Goal: Task Accomplishment & Management: Complete application form

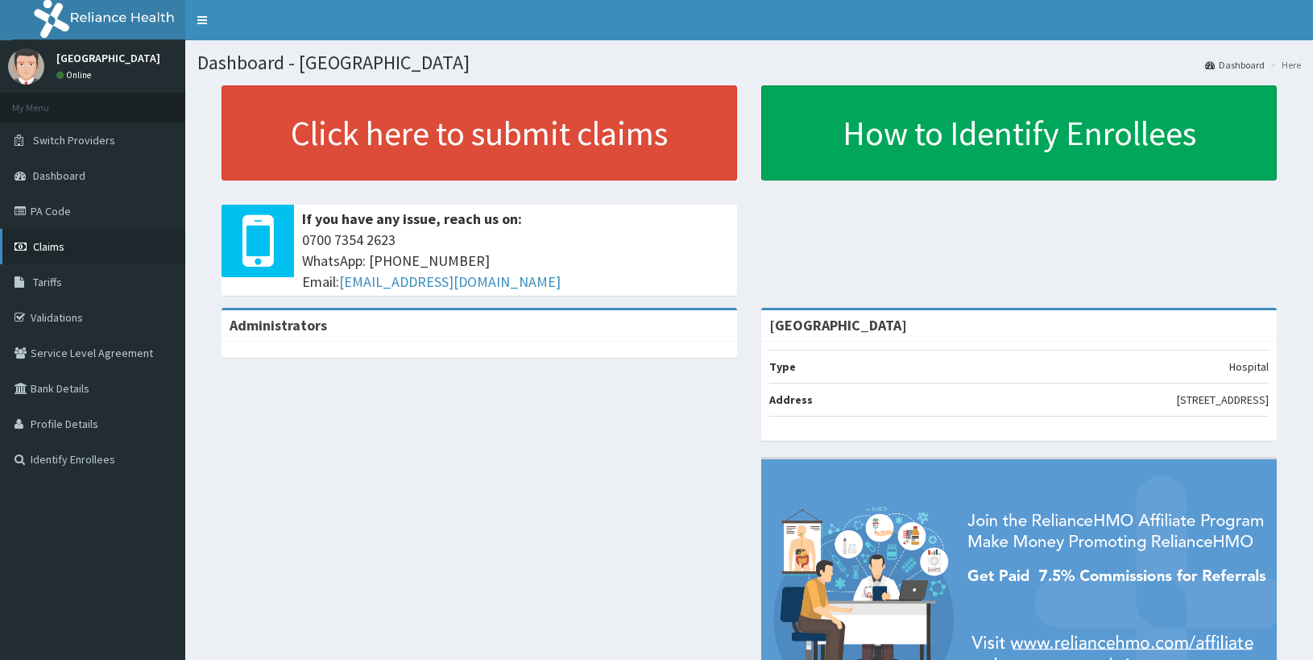
click at [71, 242] on link "Claims" at bounding box center [92, 246] width 185 height 35
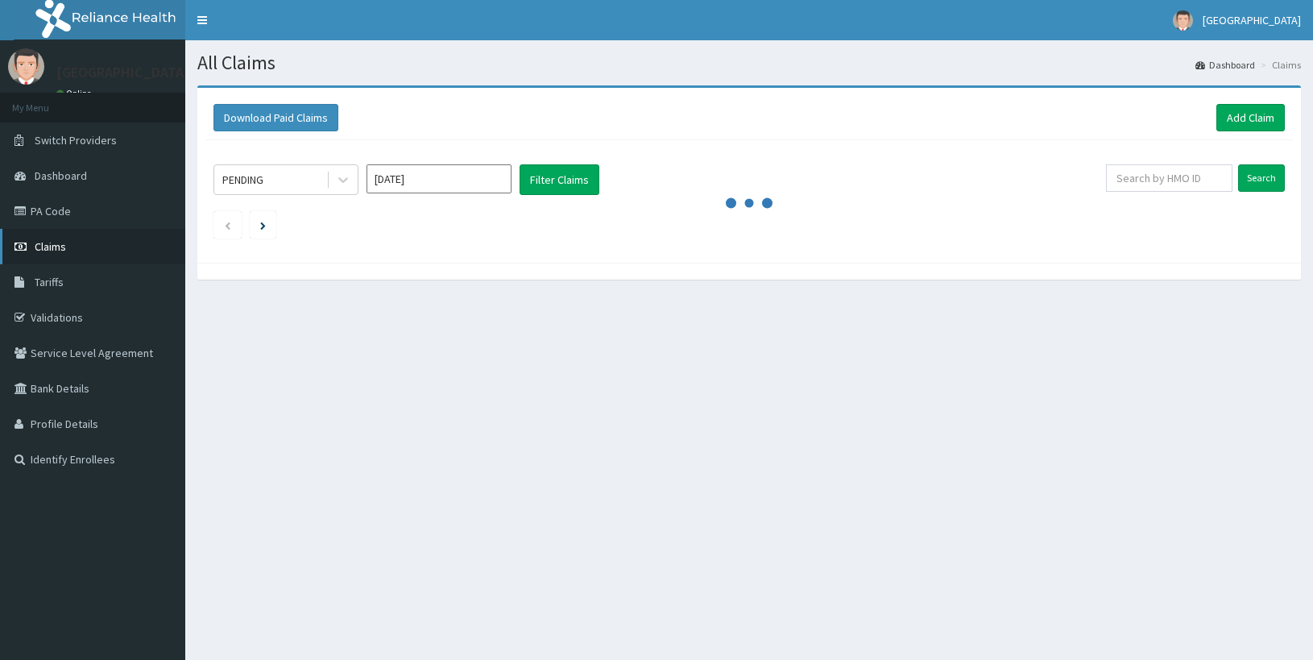
click at [63, 250] on span "Claims" at bounding box center [50, 246] width 31 height 15
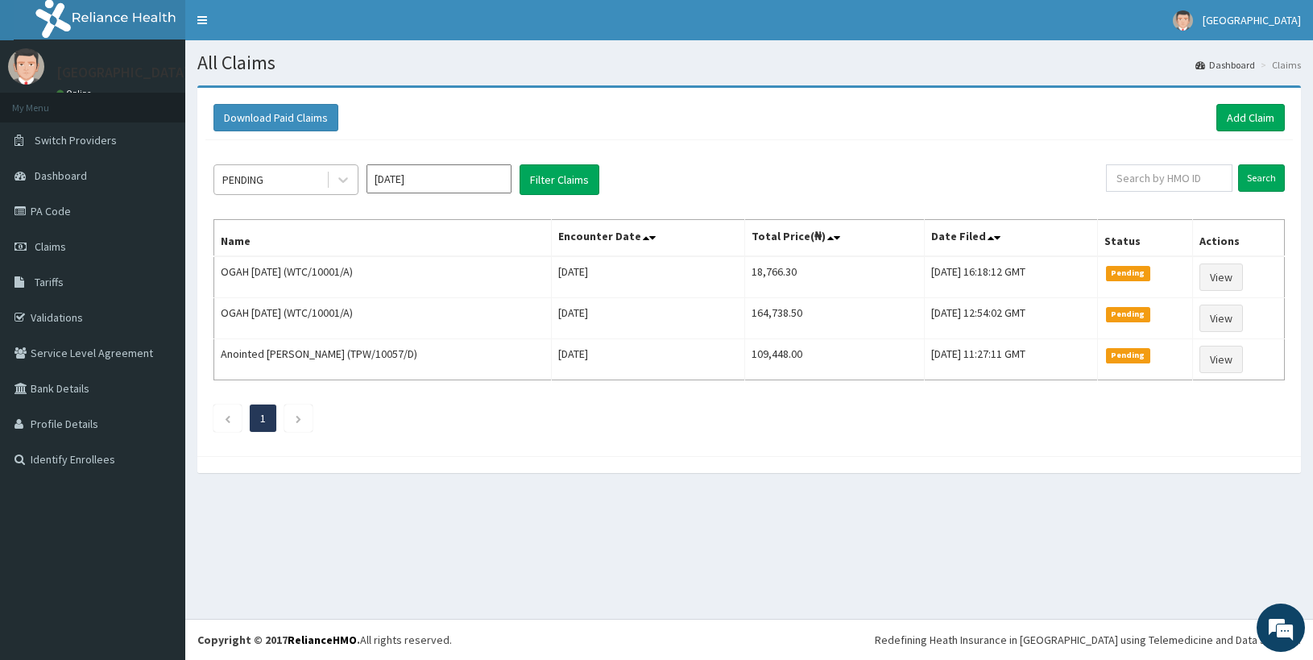
click at [272, 176] on div "PENDING" at bounding box center [270, 180] width 112 height 26
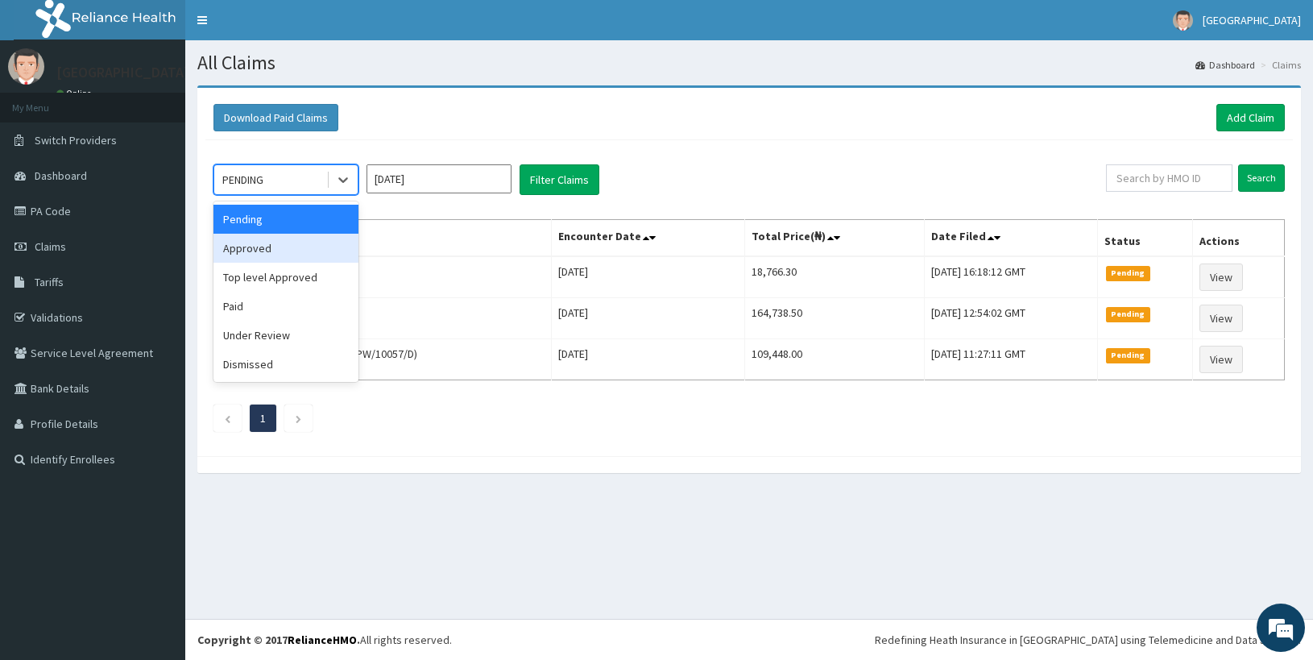
click at [268, 246] on div "Approved" at bounding box center [285, 248] width 145 height 29
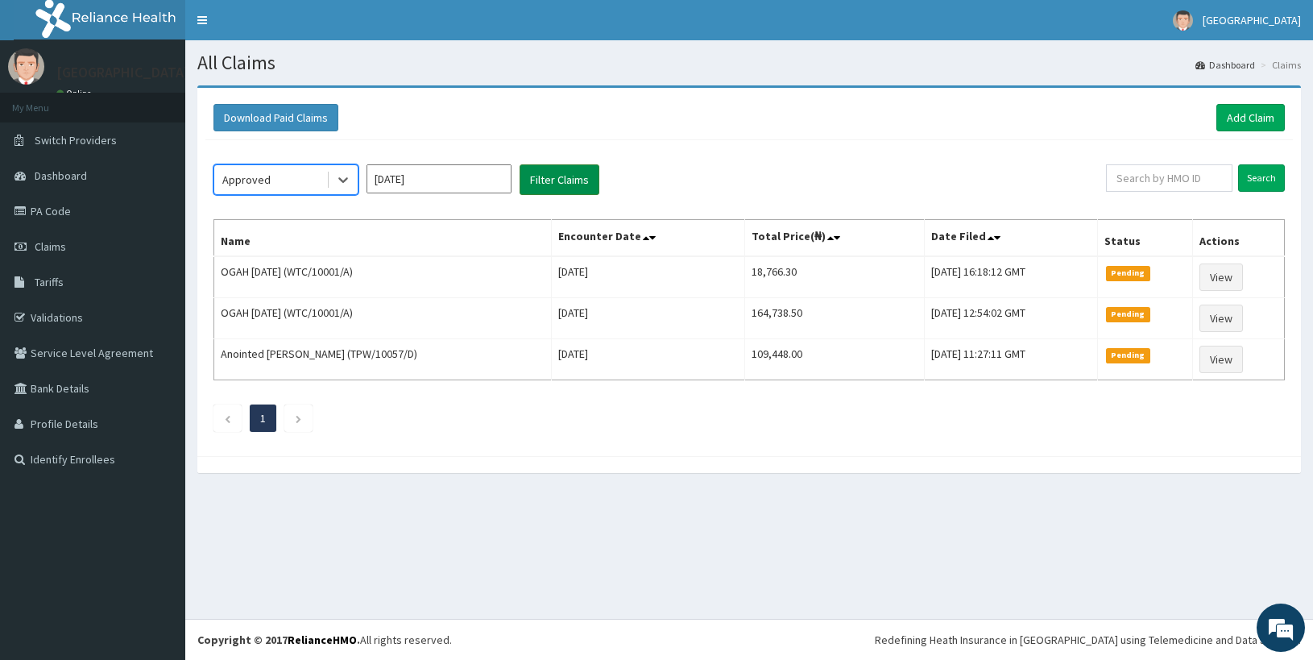
click at [549, 186] on button "Filter Claims" at bounding box center [560, 179] width 80 height 31
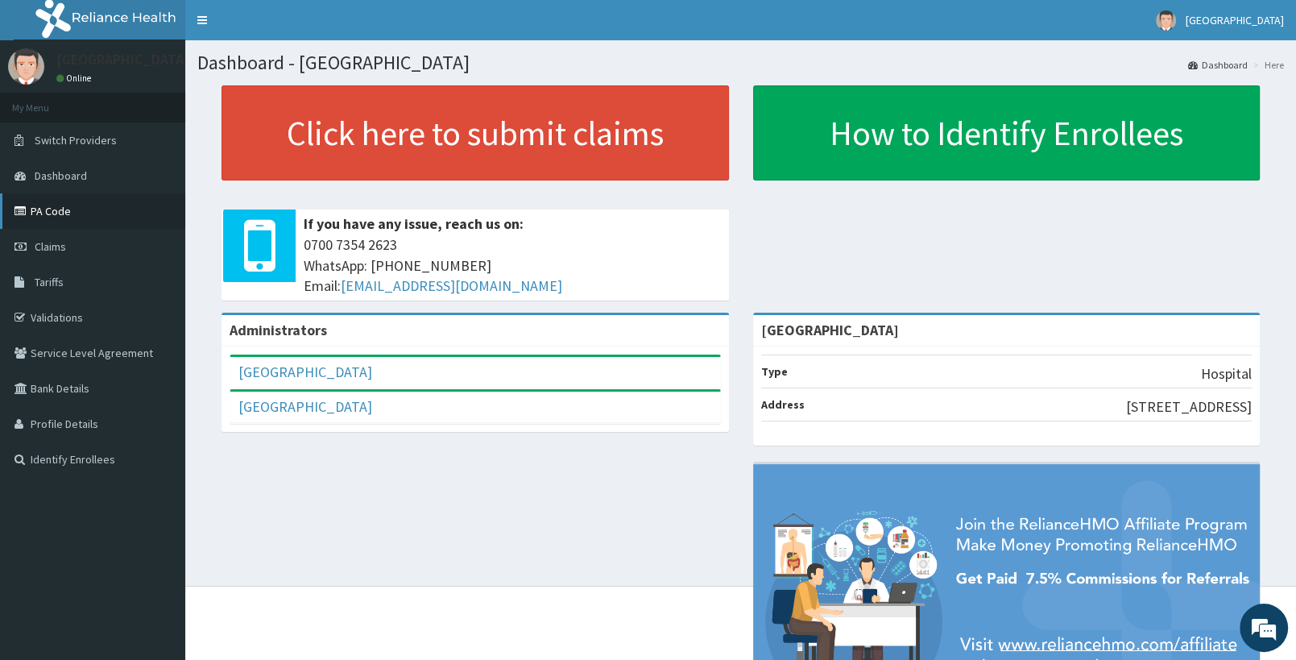
click at [92, 210] on link "PA Code" at bounding box center [92, 210] width 185 height 35
click at [85, 201] on link "PA Code" at bounding box center [92, 210] width 185 height 35
click at [81, 238] on link "Claims" at bounding box center [92, 246] width 185 height 35
click at [72, 213] on link "PA Code" at bounding box center [92, 210] width 185 height 35
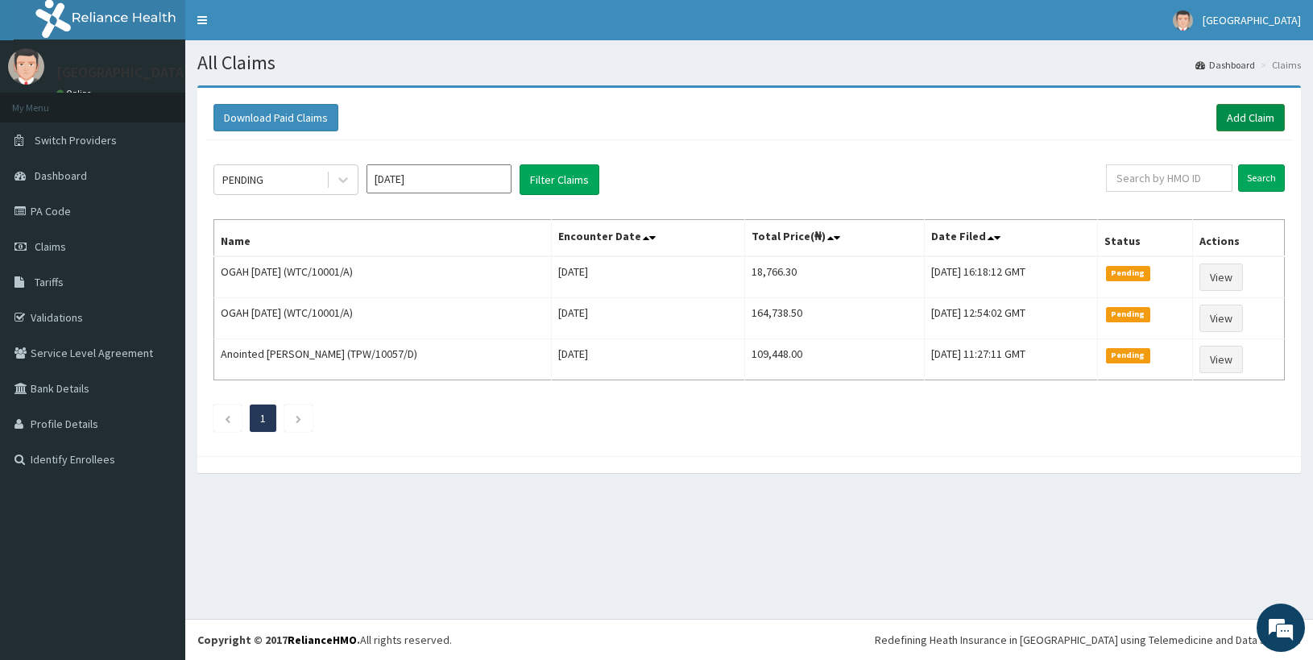
click at [1261, 116] on link "Add Claim" at bounding box center [1250, 117] width 68 height 27
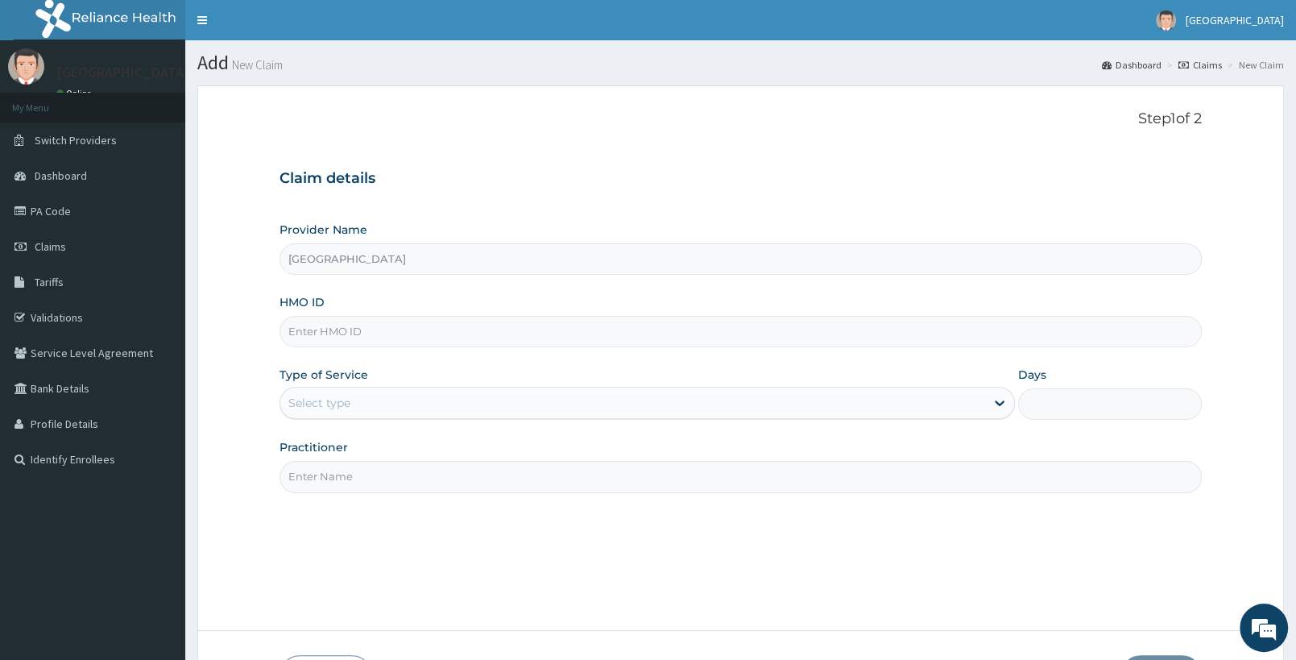
click at [338, 347] on input "HMO ID" at bounding box center [741, 331] width 922 height 31
paste input "SFA/14734/A"
type input "SFA/14734/A"
click at [387, 408] on div "Select type" at bounding box center [632, 403] width 705 height 26
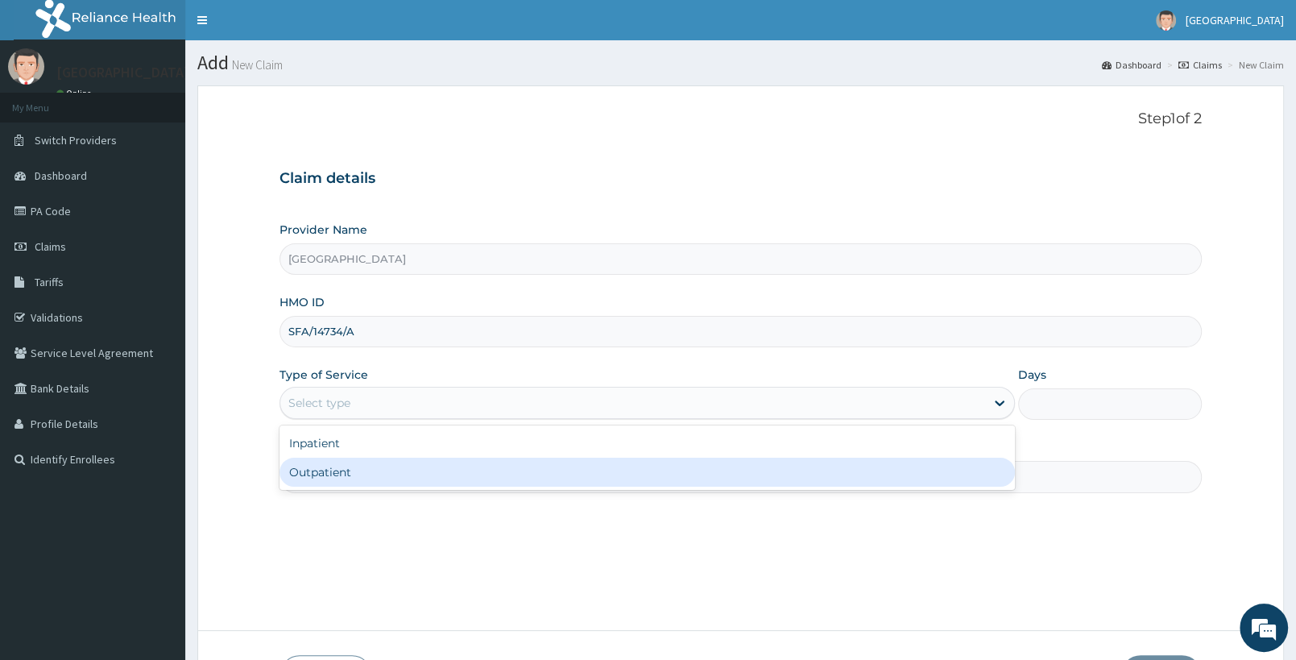
click at [377, 474] on div "Outpatient" at bounding box center [647, 472] width 735 height 29
type input "1"
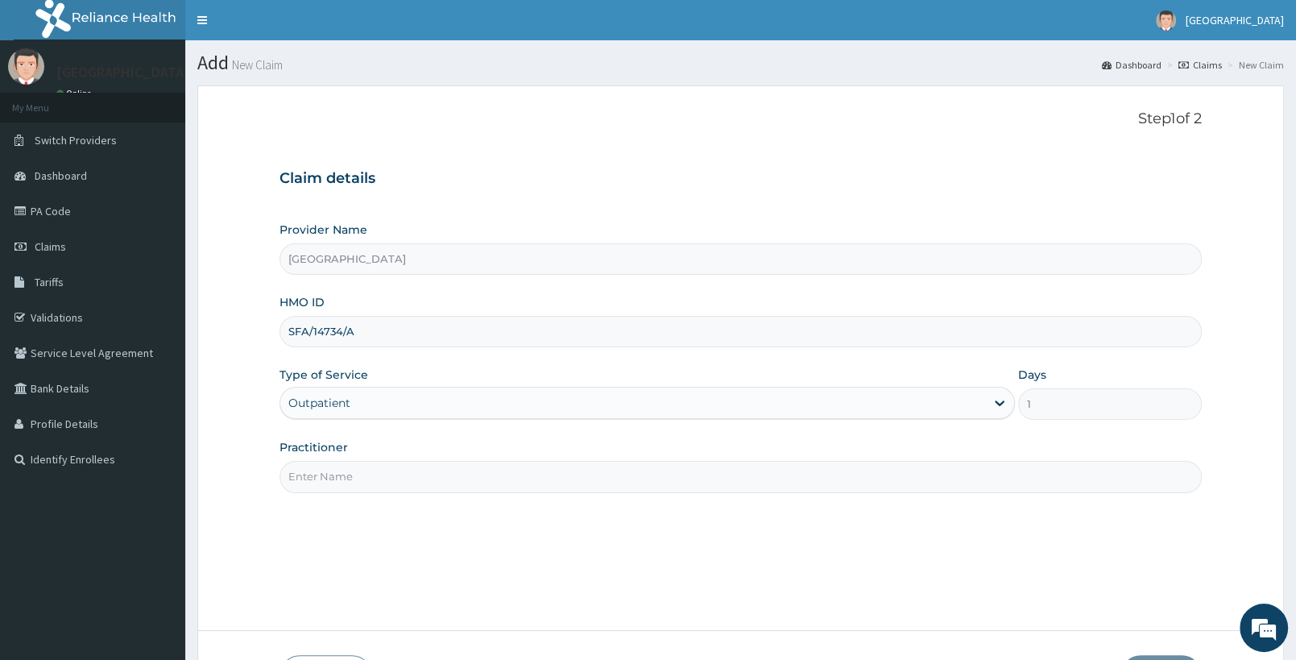
click at [404, 492] on input "Practitioner" at bounding box center [741, 476] width 922 height 31
type input "d"
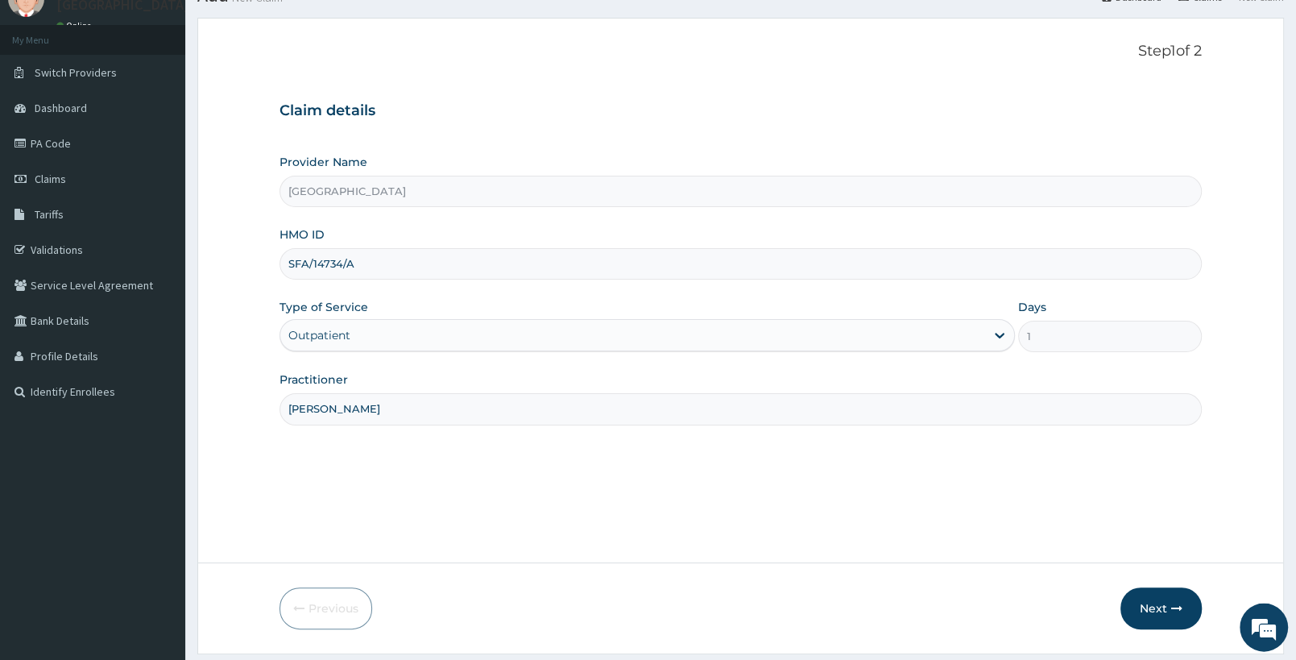
scroll to position [115, 0]
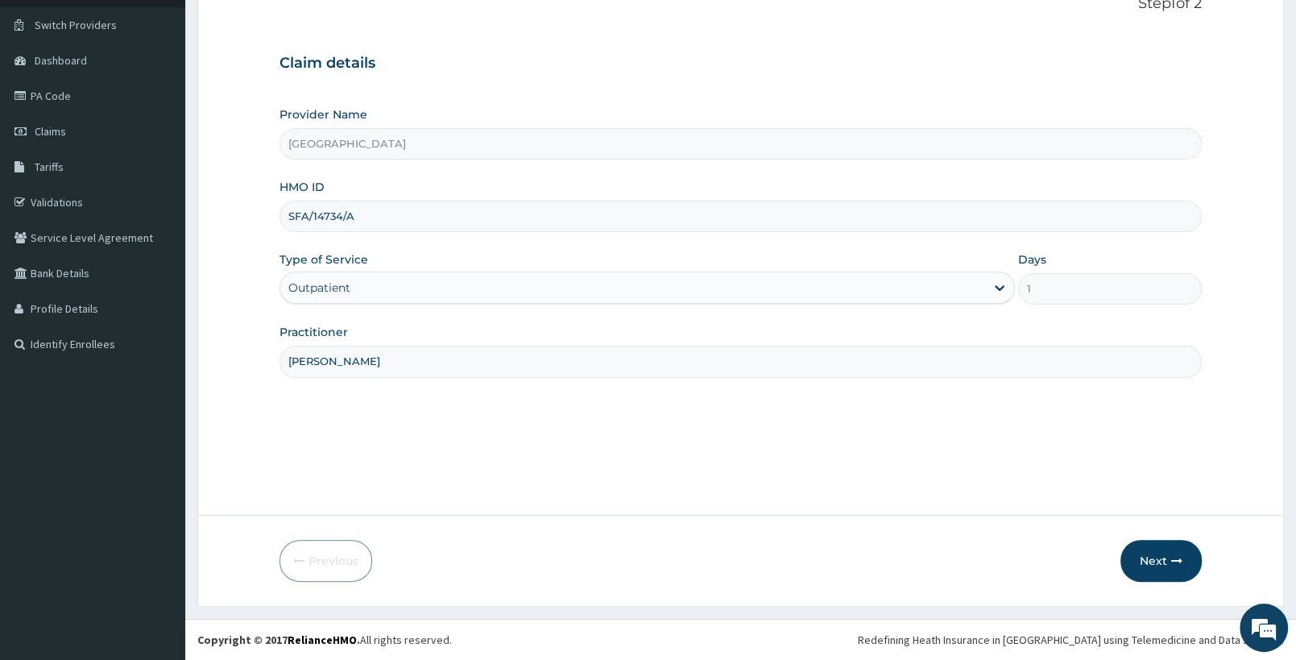
type input "DR OSASONA"
click at [745, 289] on div "Outpatient" at bounding box center [632, 288] width 705 height 26
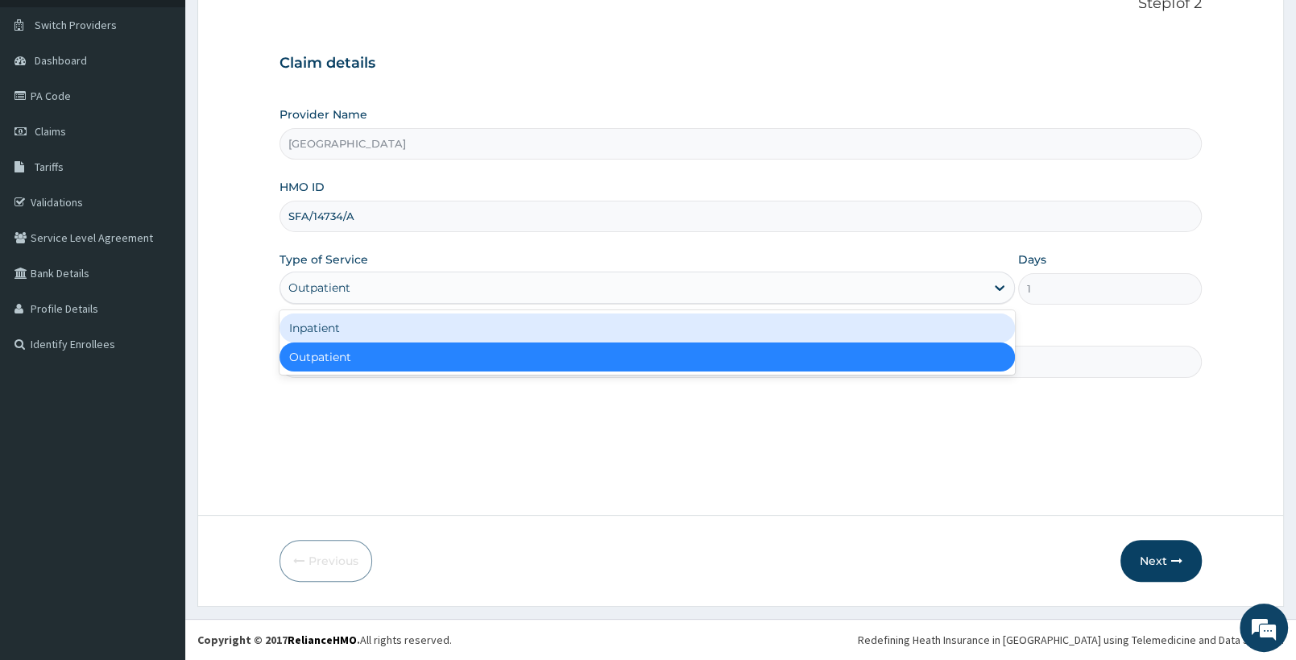
click at [709, 334] on div "Inpatient" at bounding box center [647, 327] width 735 height 29
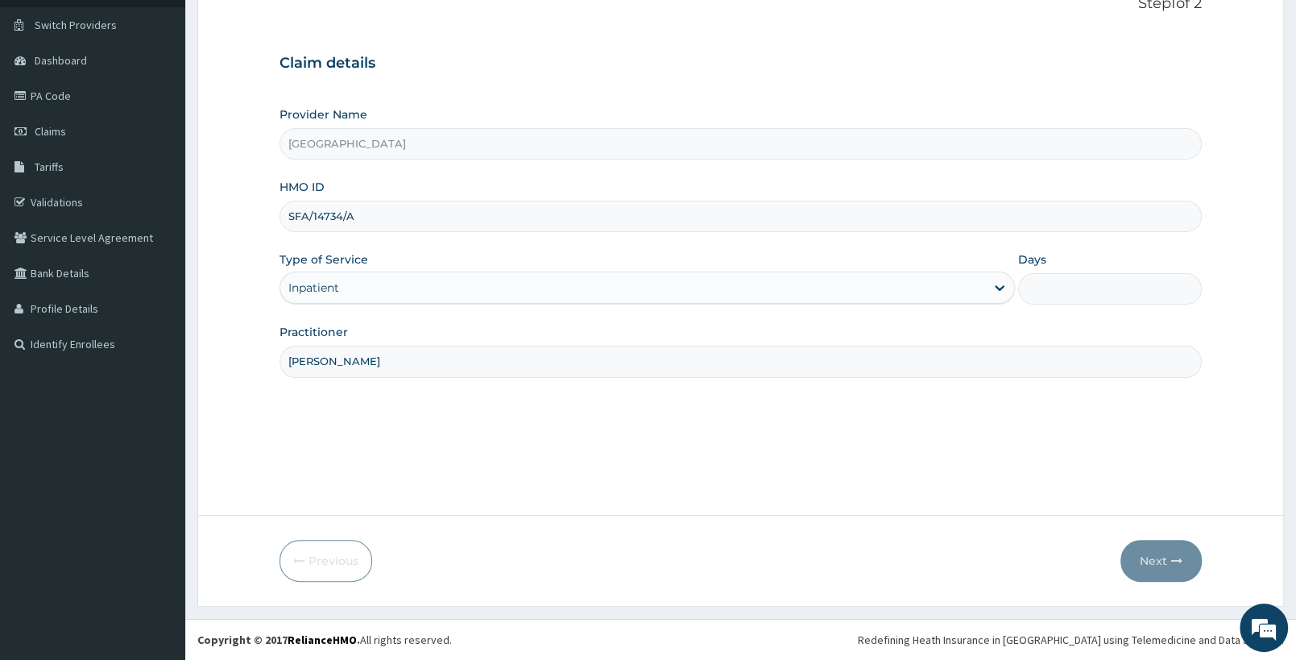
click at [1071, 294] on input "Days" at bounding box center [1110, 288] width 184 height 31
type input "4"
click at [1179, 567] on button "Next" at bounding box center [1161, 561] width 81 height 42
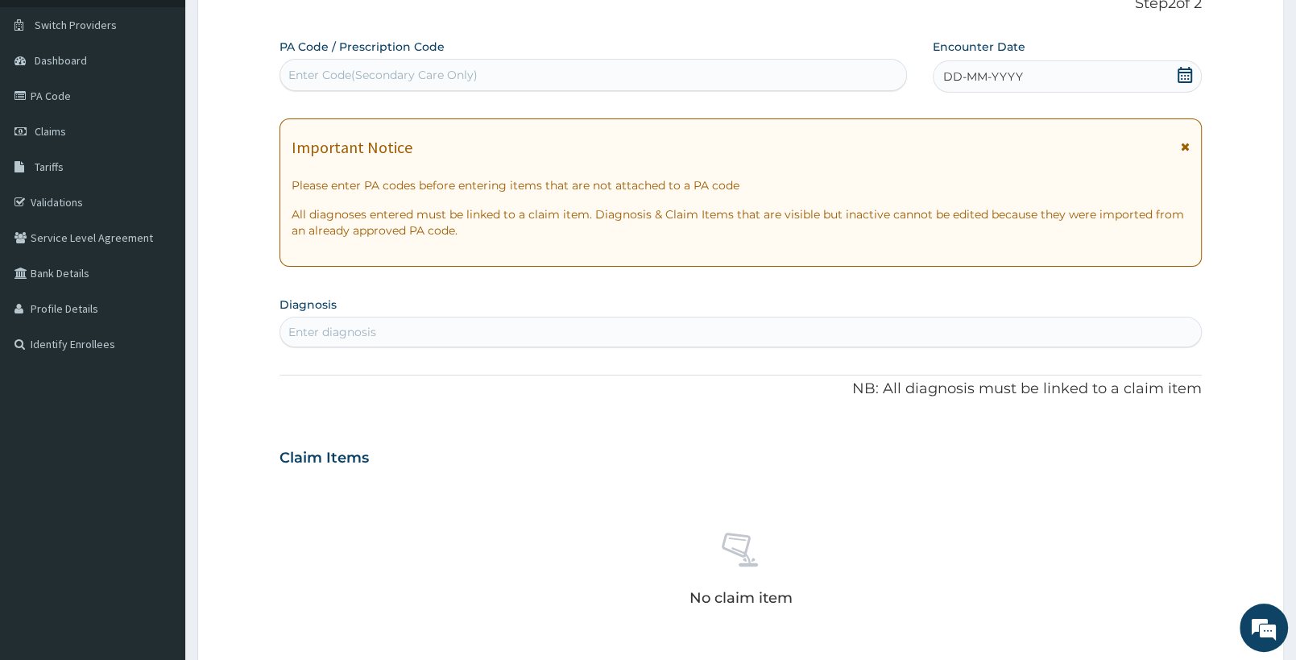
click at [1187, 72] on icon at bounding box center [1185, 75] width 15 height 16
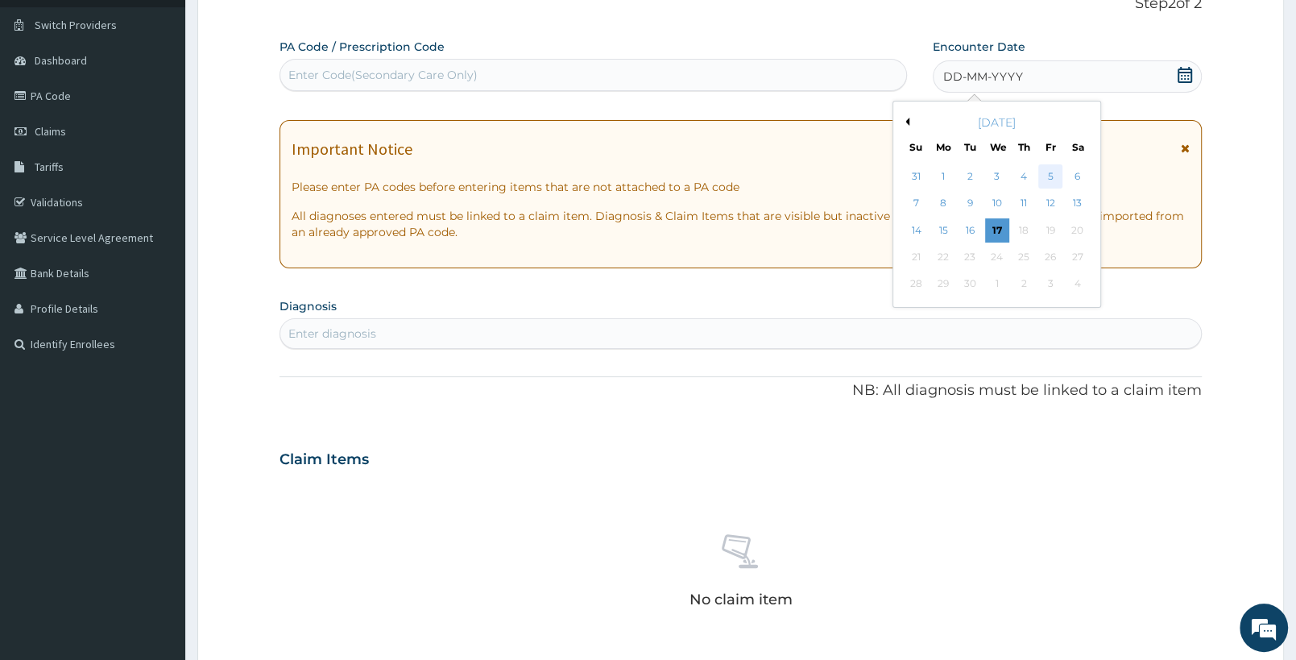
click at [1047, 176] on div "5" at bounding box center [1050, 176] width 24 height 24
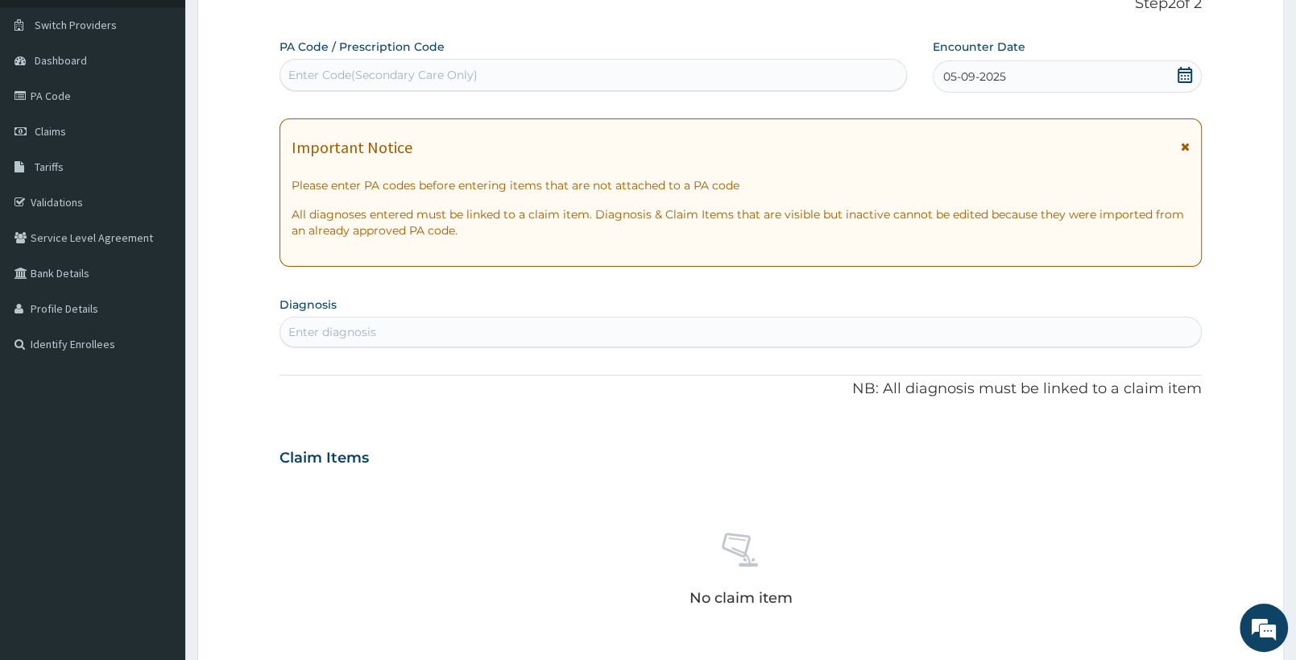
click at [405, 329] on div "Enter diagnosis" at bounding box center [740, 332] width 921 height 26
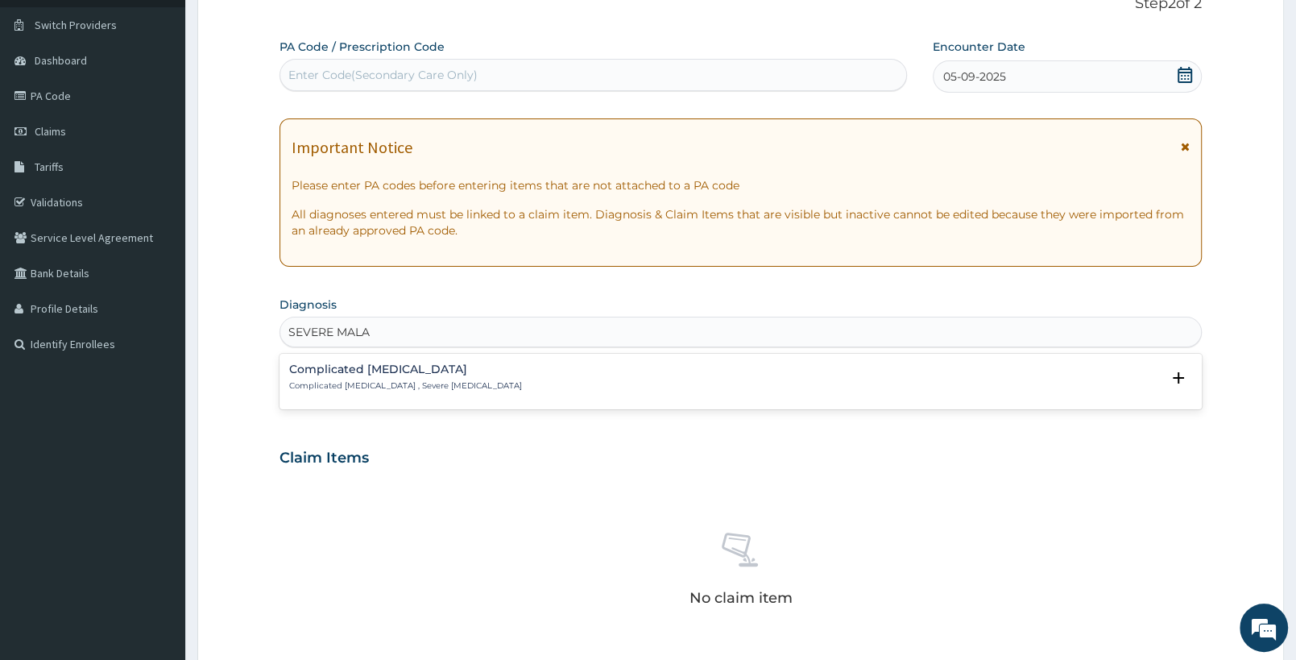
type input "SEVERE MALAR"
click at [409, 387] on p "Complicated malaria , Severe malaria" at bounding box center [405, 385] width 233 height 11
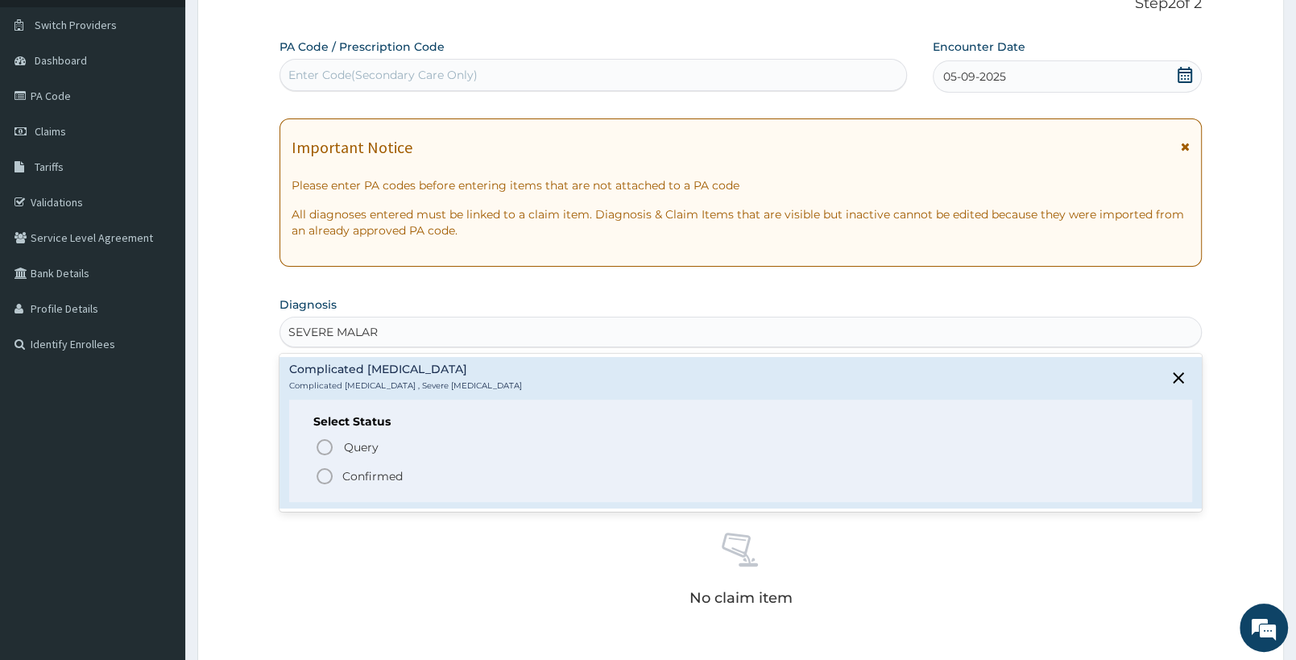
click at [350, 474] on p "Confirmed" at bounding box center [372, 476] width 60 height 16
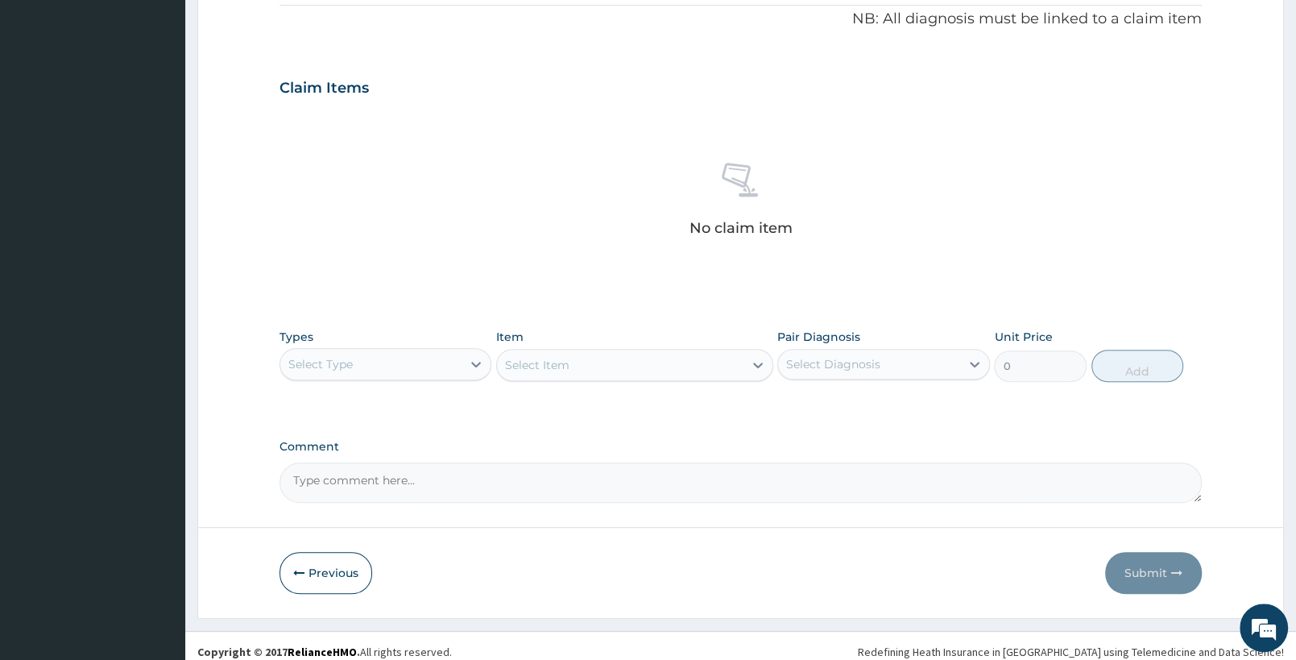
scroll to position [503, 0]
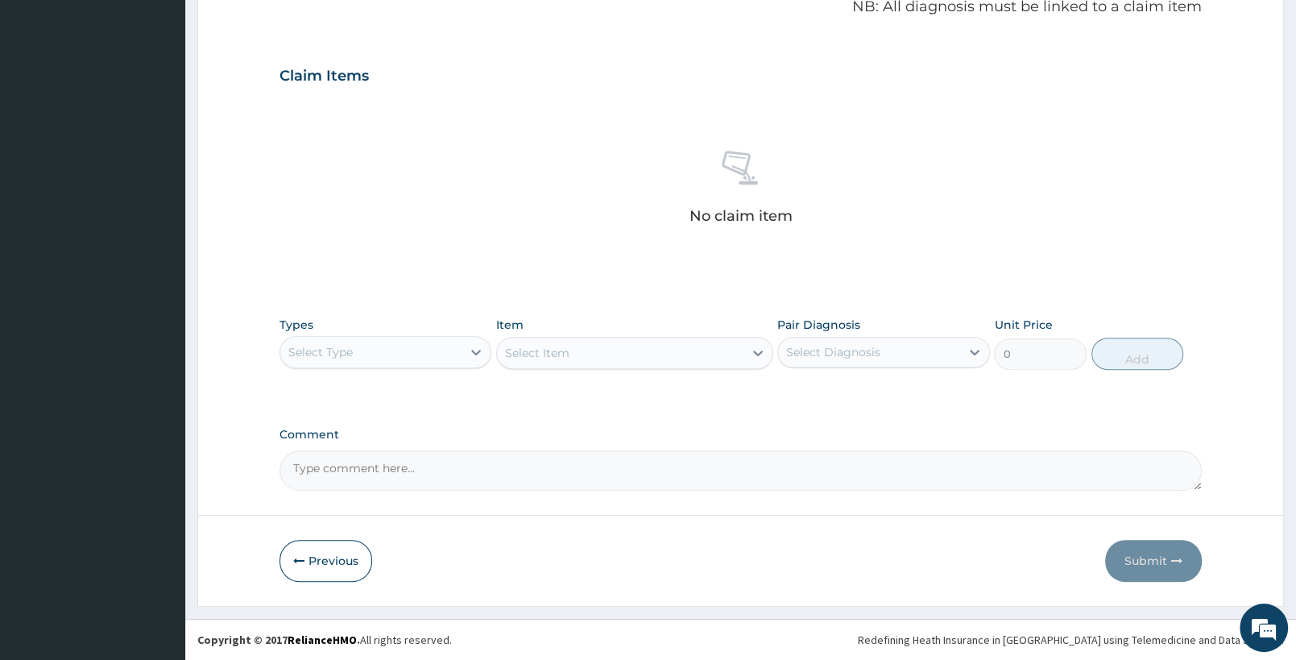
click at [410, 355] on div "Select Type" at bounding box center [370, 352] width 181 height 26
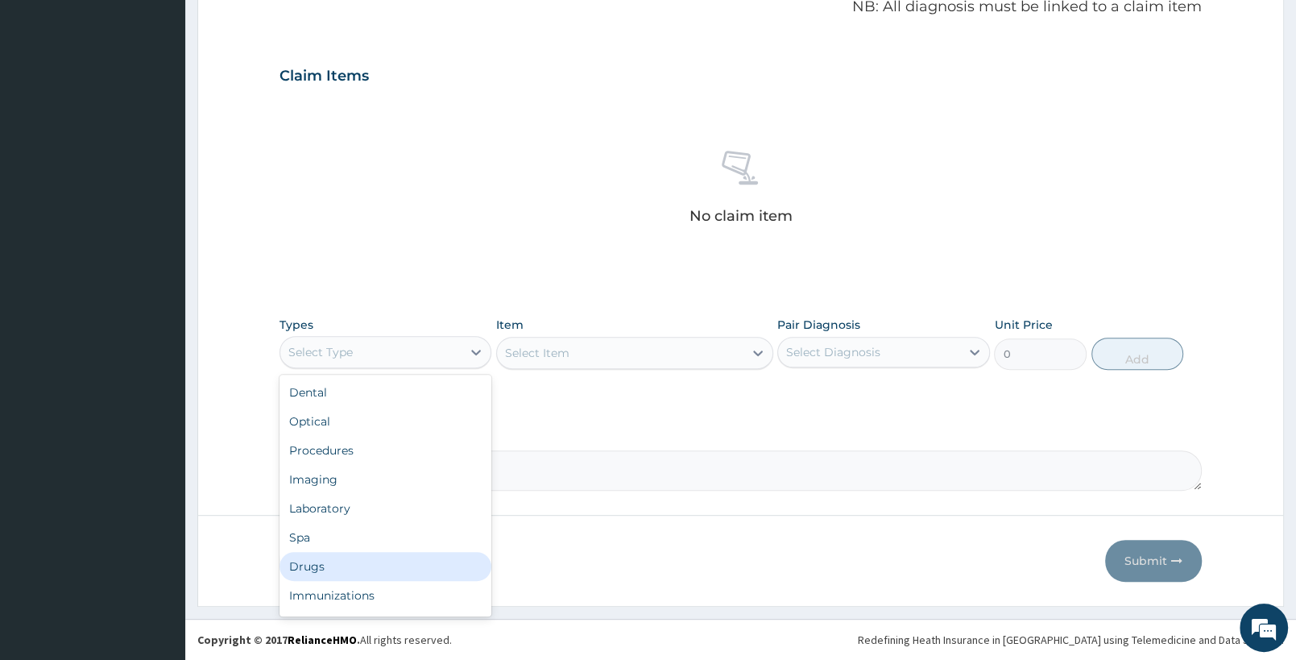
click at [341, 561] on div "Drugs" at bounding box center [386, 566] width 212 height 29
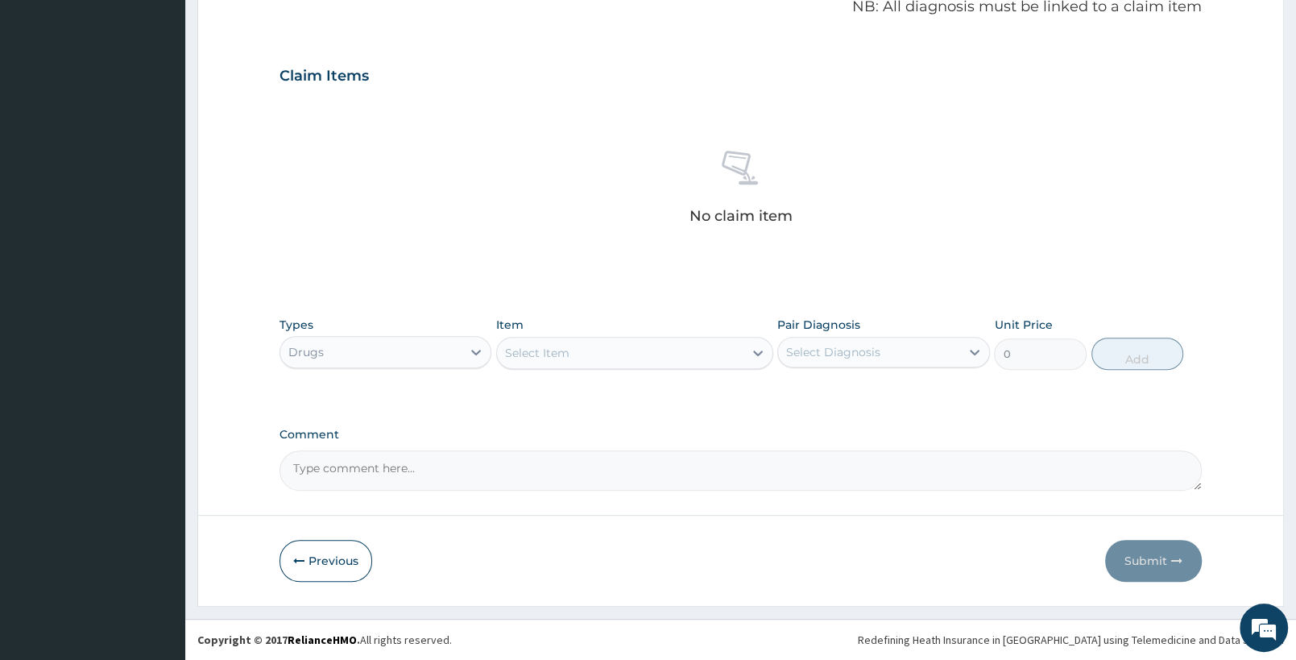
drag, startPoint x: 624, startPoint y: 353, endPoint x: 184, endPoint y: 39, distance: 540.5
click at [619, 342] on div "Select Item" at bounding box center [620, 353] width 246 height 26
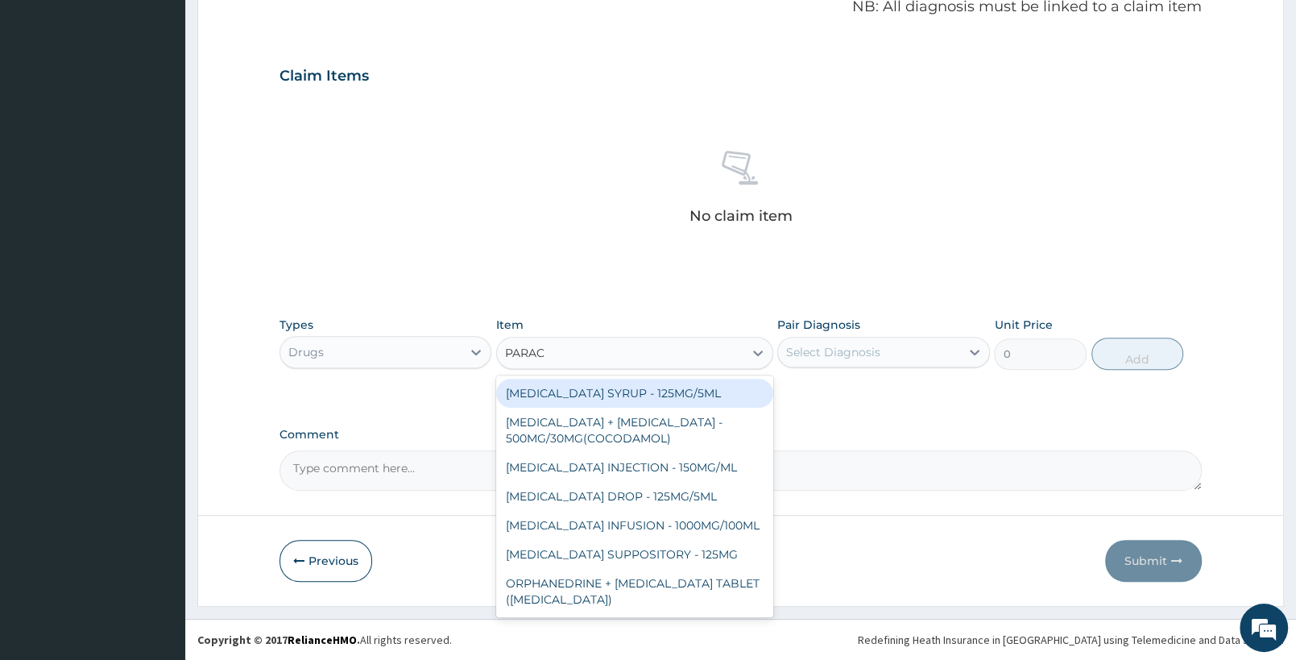
type input "PARACE"
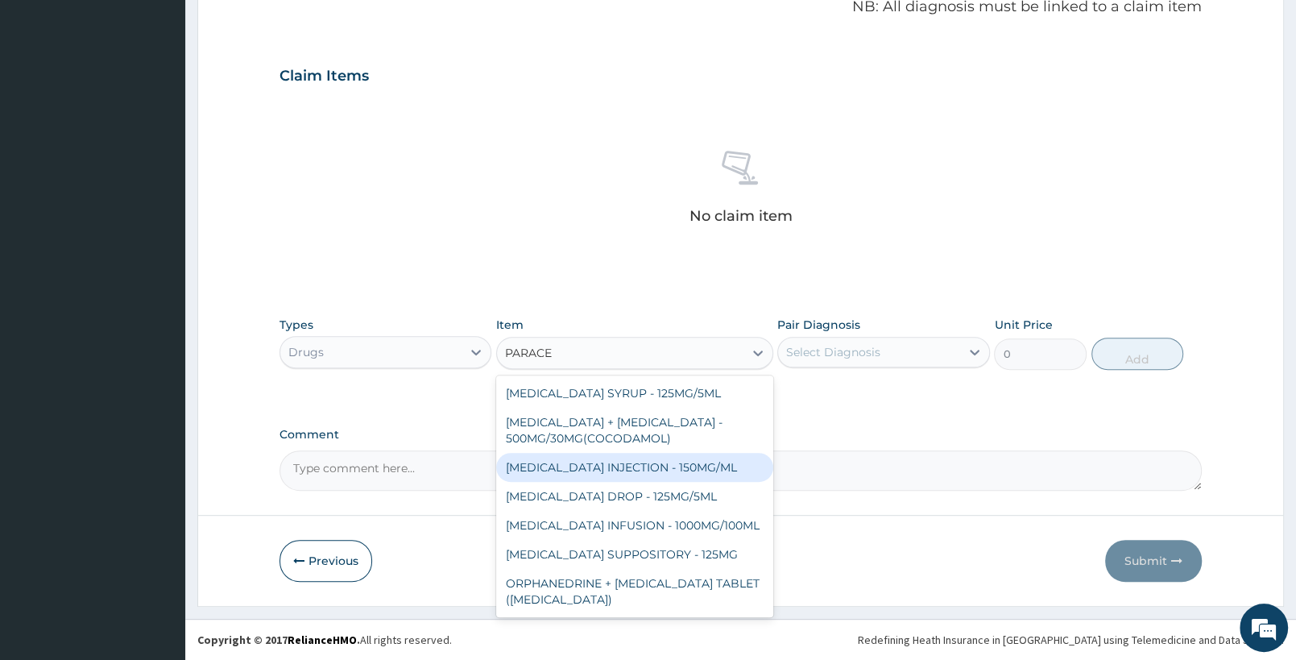
drag, startPoint x: 665, startPoint y: 467, endPoint x: 833, endPoint y: 325, distance: 220.6
click at [665, 467] on div "[MEDICAL_DATA] INJECTION - 150MG/ML" at bounding box center [634, 467] width 276 height 29
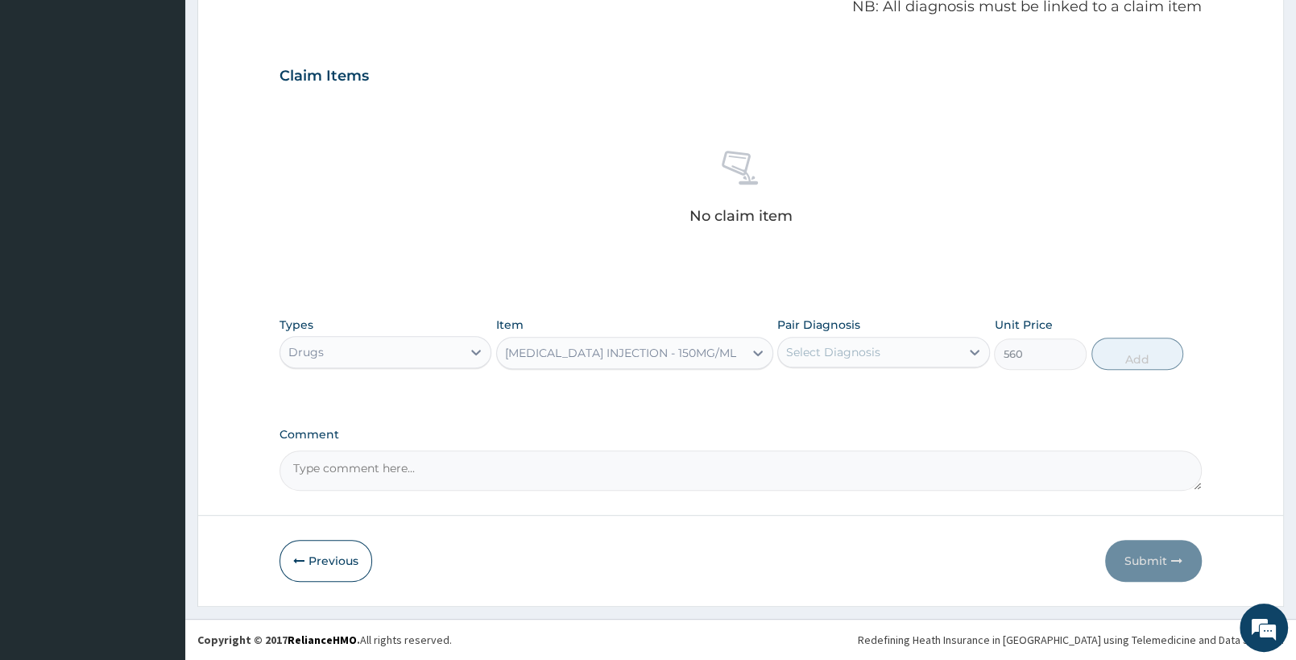
type input "560"
click at [839, 361] on div "Select Diagnosis" at bounding box center [868, 352] width 181 height 26
drag, startPoint x: 847, startPoint y: 400, endPoint x: 1016, endPoint y: 337, distance: 180.5
click at [850, 400] on div "Complicated malaria" at bounding box center [883, 401] width 212 height 49
checkbox input "true"
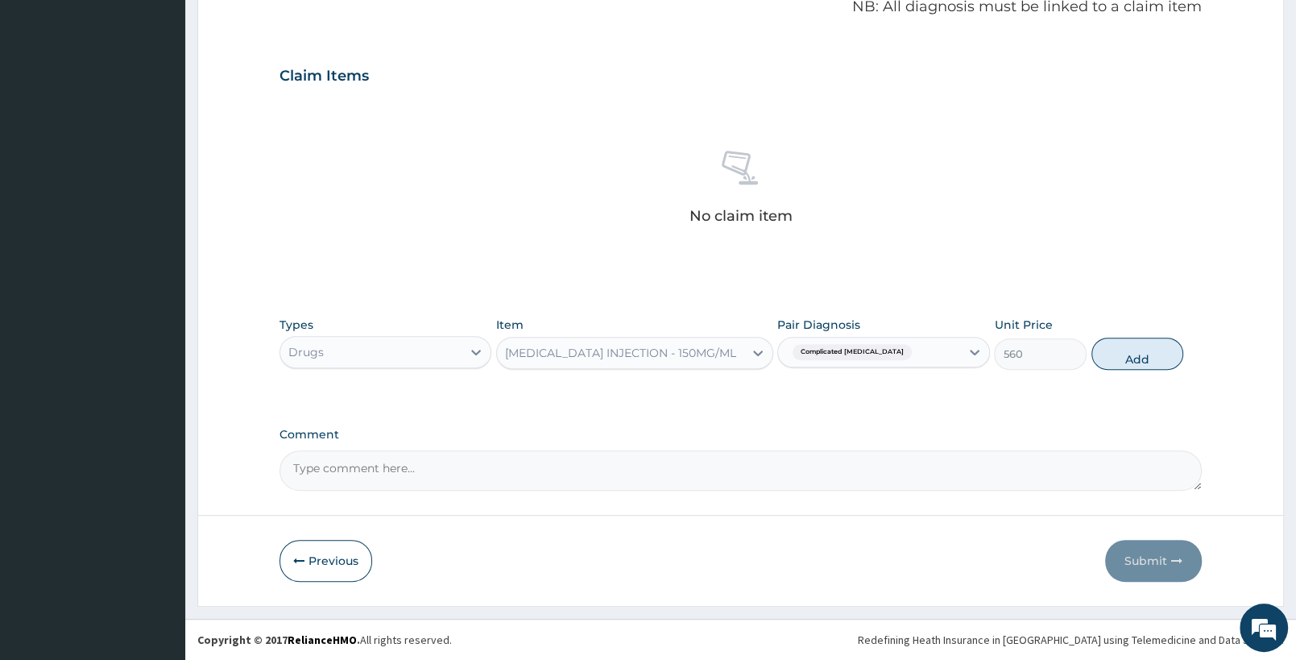
drag, startPoint x: 1130, startPoint y: 357, endPoint x: 777, endPoint y: 322, distance: 354.5
click at [1132, 357] on button "Add" at bounding box center [1138, 354] width 92 height 32
type input "0"
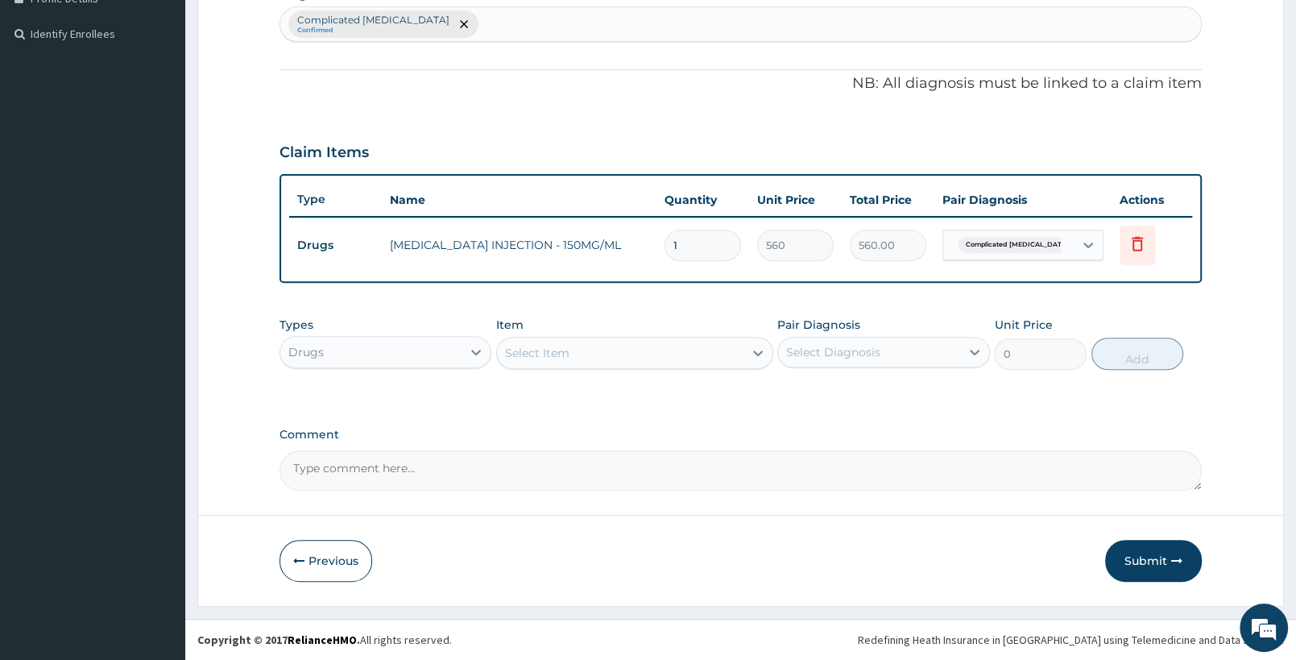
scroll to position [425, 0]
type input "12"
type input "6720.00"
type input "12"
click at [596, 363] on div "Select Item" at bounding box center [620, 354] width 246 height 26
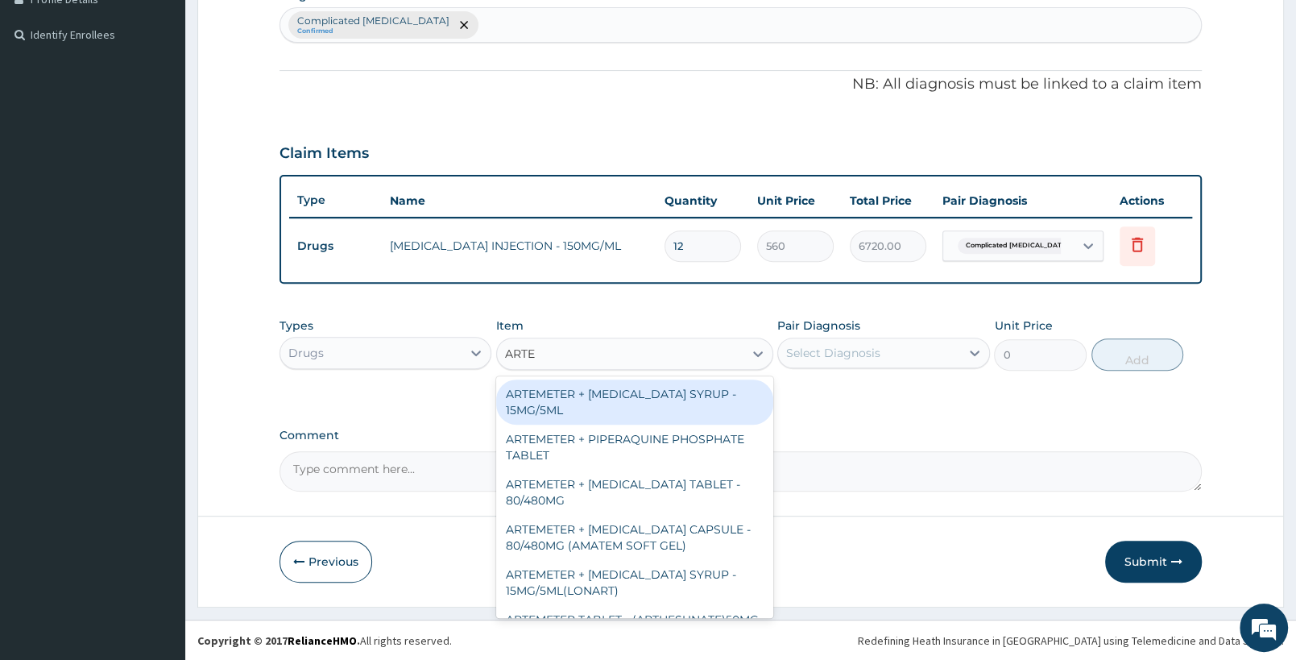
type input "ARTES"
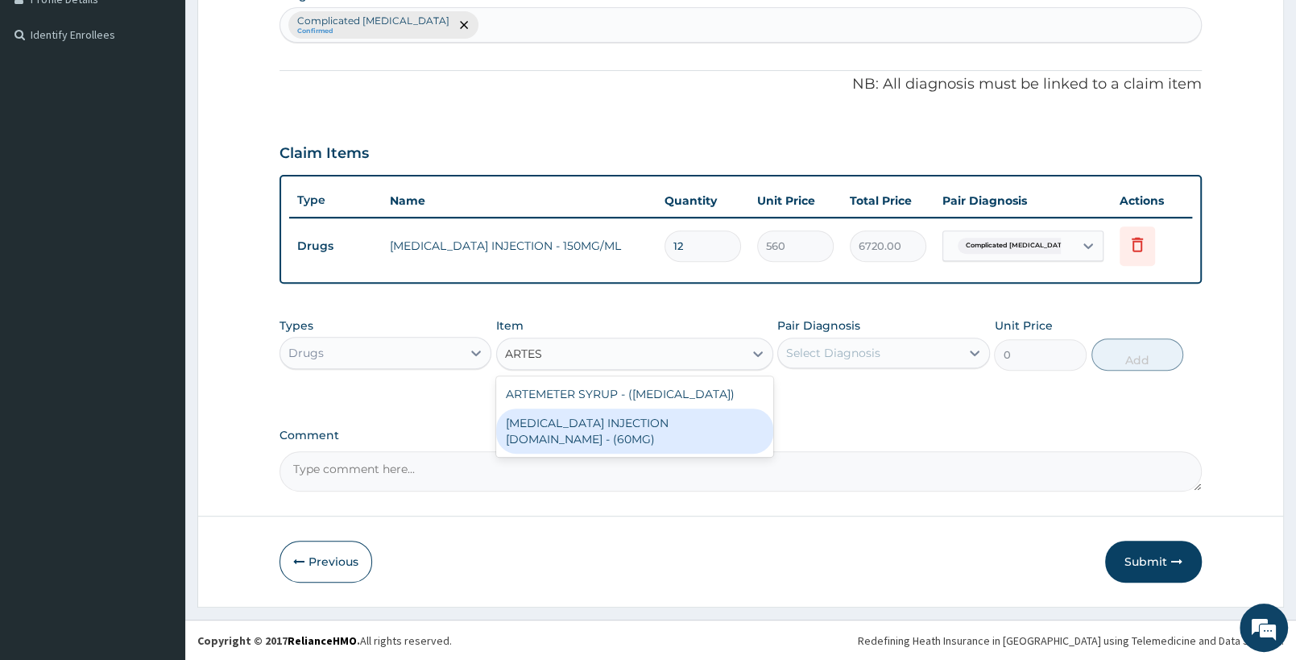
click at [692, 424] on div "[MEDICAL_DATA] INJECTION [DOMAIN_NAME] - (60MG)" at bounding box center [634, 430] width 276 height 45
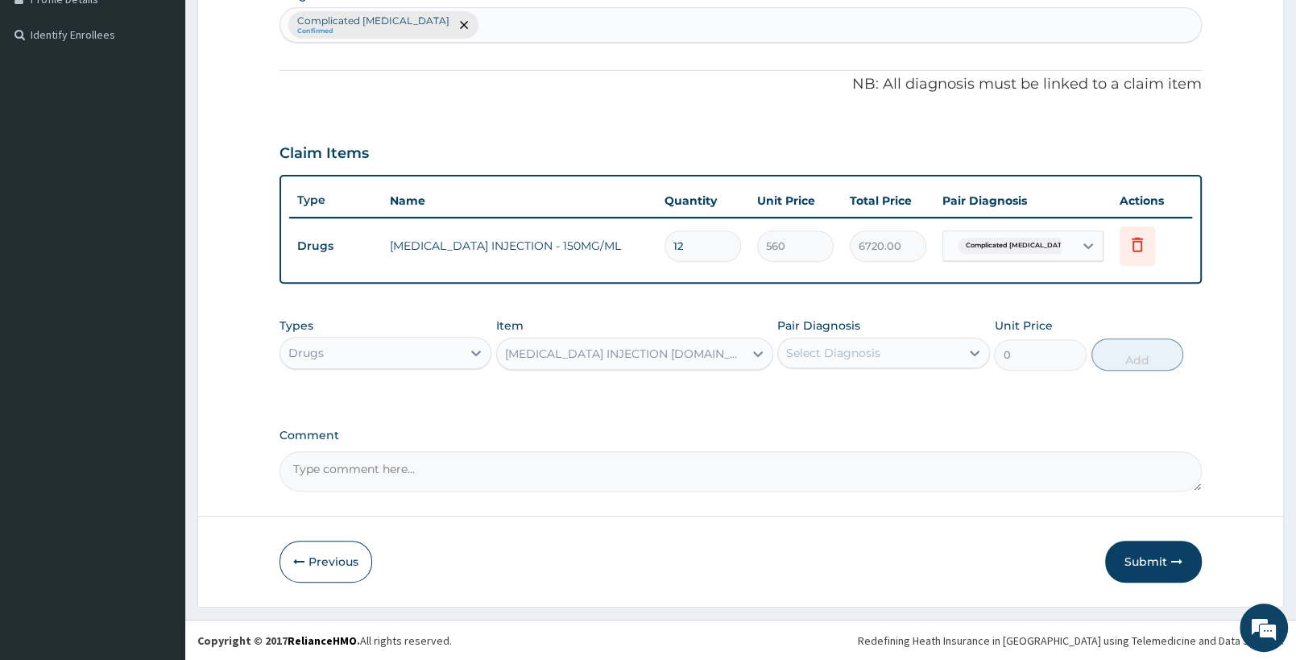
type input "1596"
drag, startPoint x: 947, startPoint y: 339, endPoint x: 934, endPoint y: 379, distance: 41.5
click at [947, 342] on div "Select Diagnosis" at bounding box center [868, 353] width 181 height 26
click at [929, 394] on div "Complicated malaria" at bounding box center [883, 402] width 212 height 49
checkbox input "true"
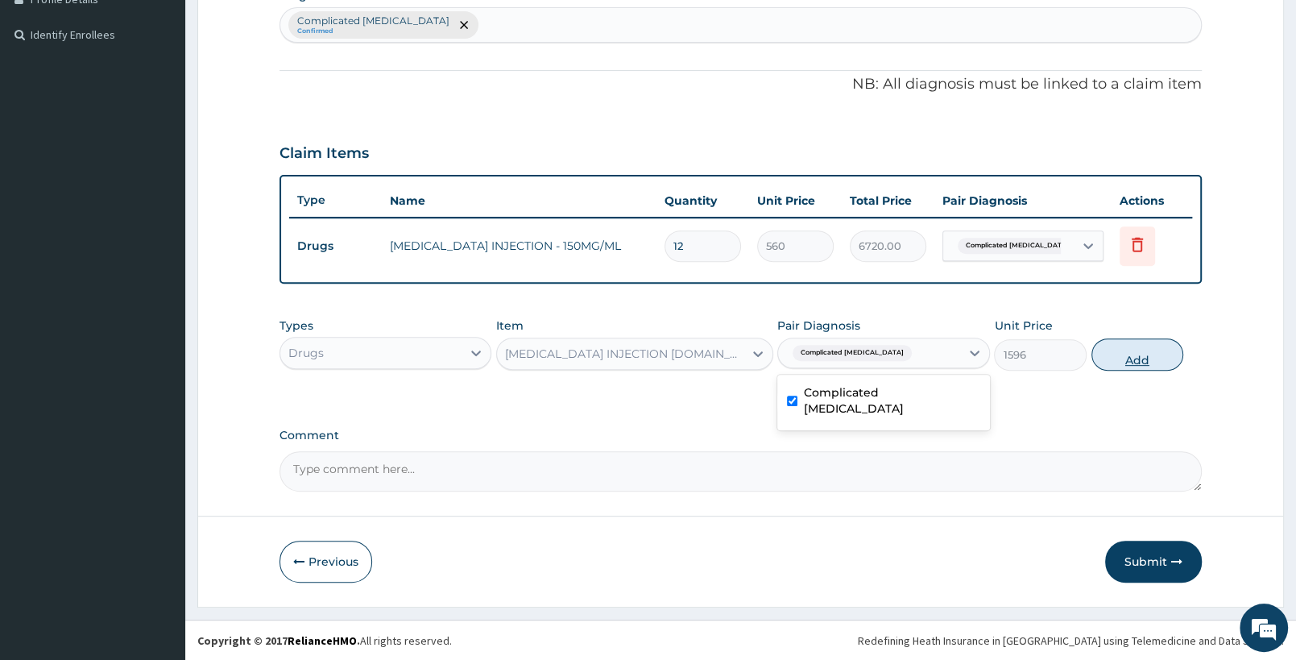
click at [1121, 346] on button "Add" at bounding box center [1138, 354] width 92 height 32
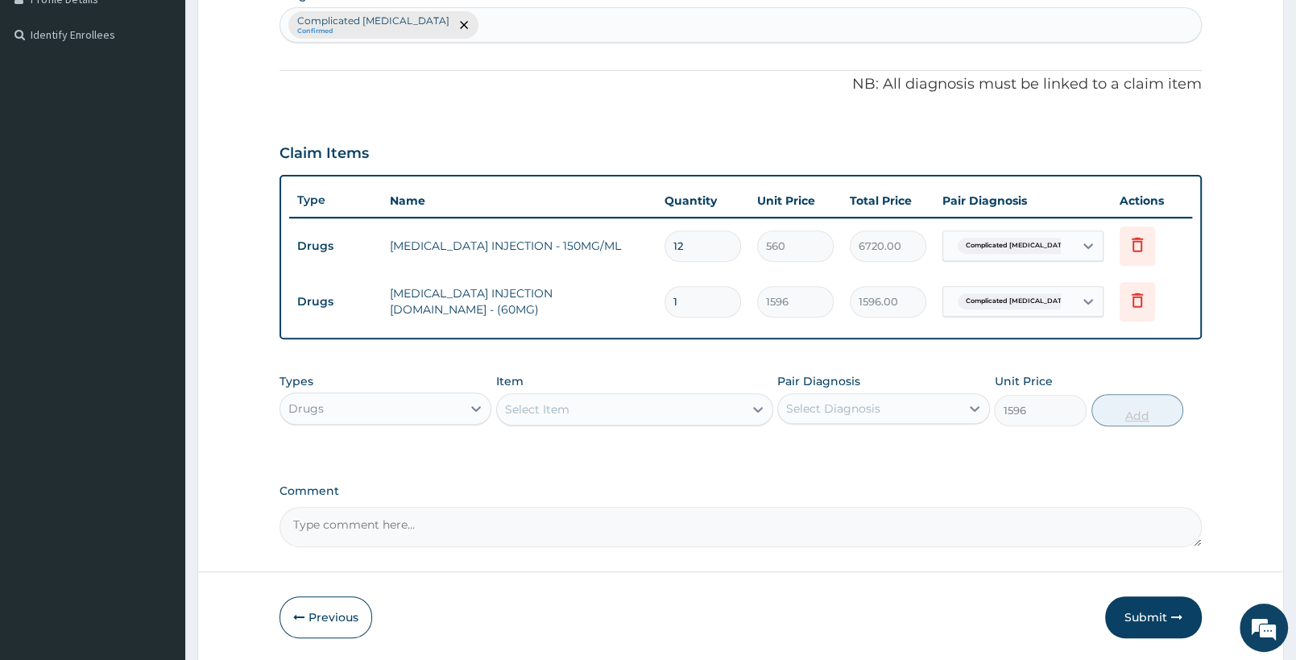
type input "0"
type input "0.00"
type input "6"
type input "9576.00"
type input "6"
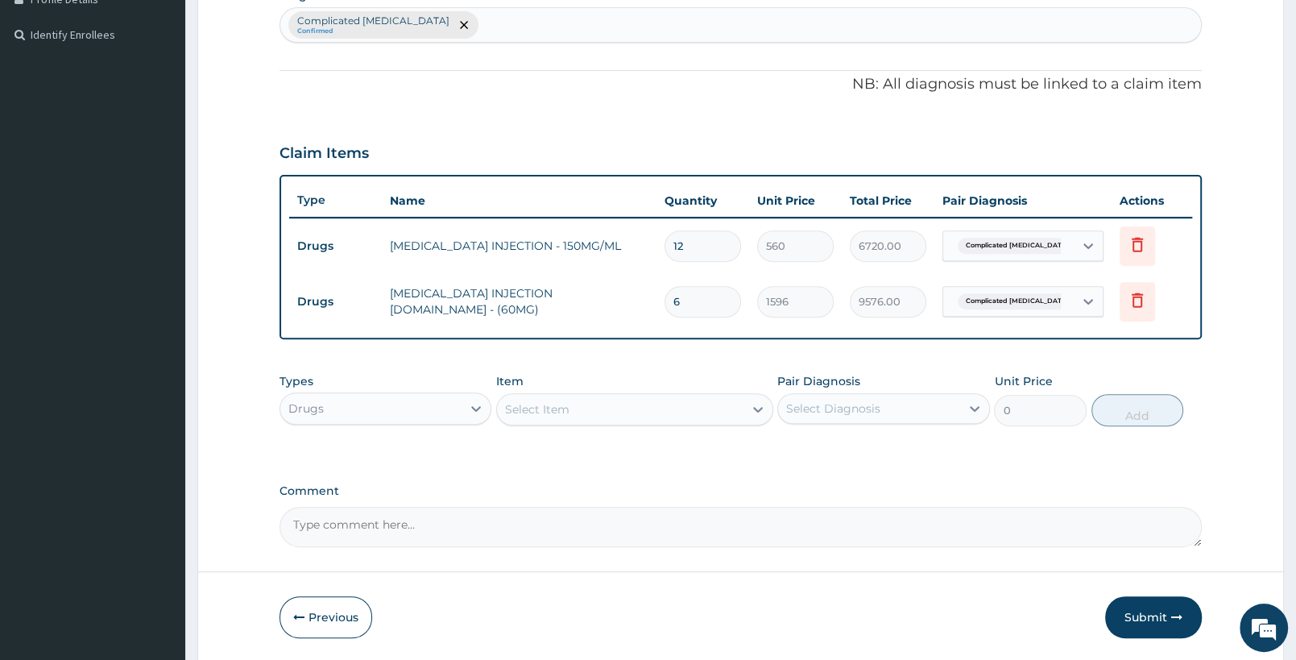
click at [611, 409] on div "Select Item" at bounding box center [620, 409] width 246 height 26
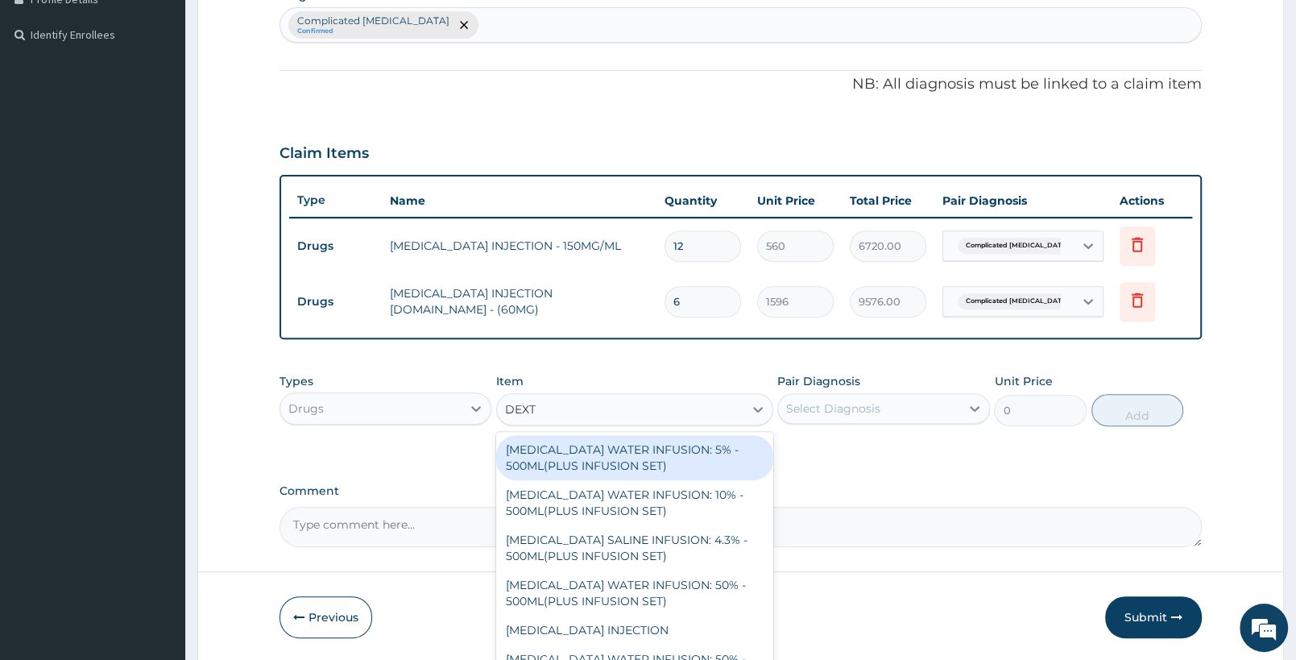
type input "DEXTR"
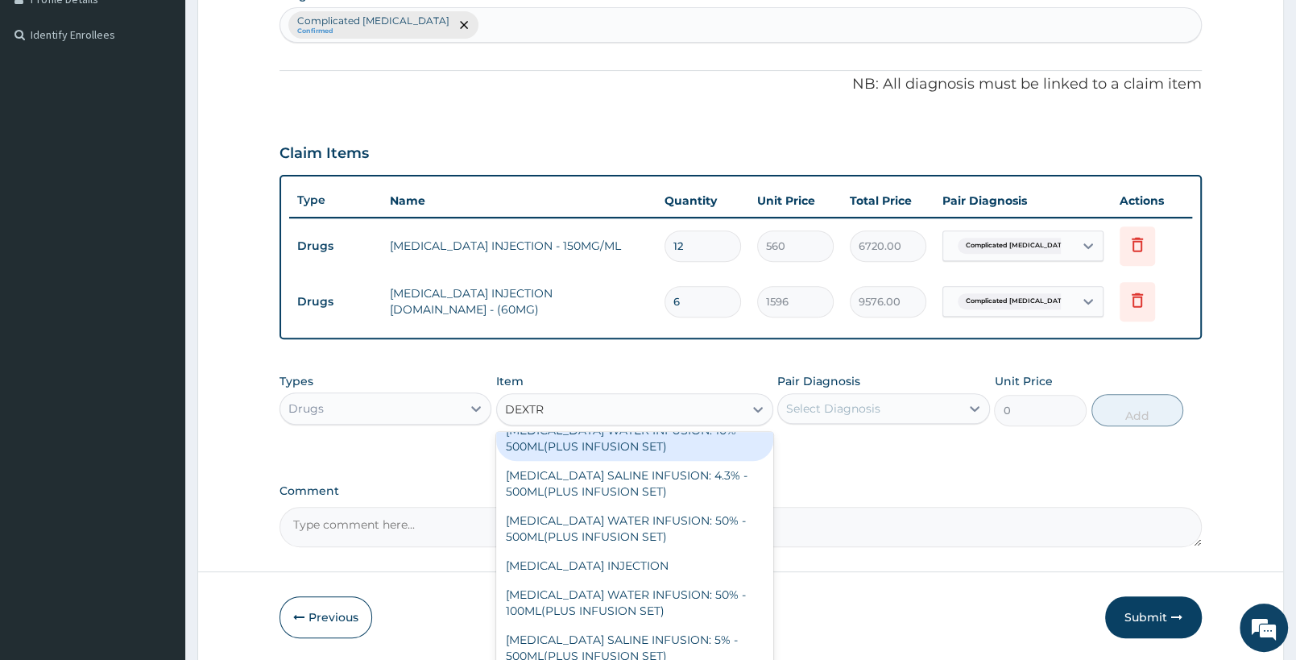
scroll to position [85, 0]
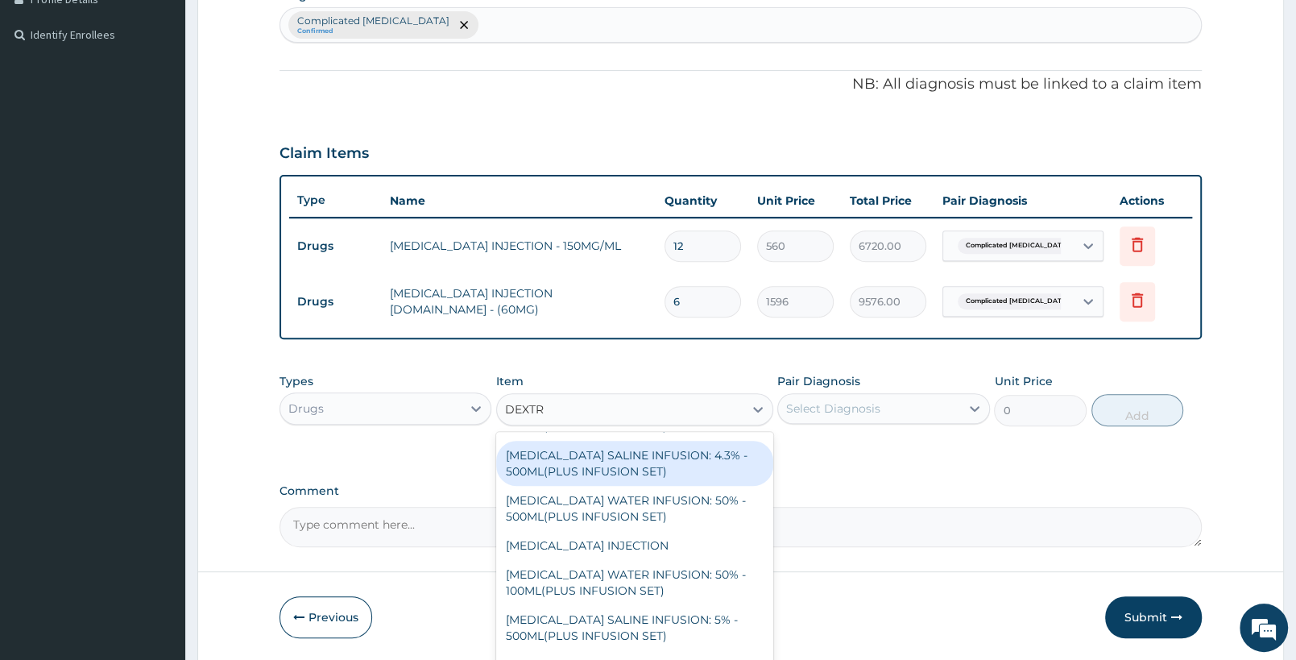
click at [690, 463] on div "DEXTROSE SALINE INFUSION: 4.3% - 500ML(PLUS INFUSION SET)" at bounding box center [634, 463] width 276 height 45
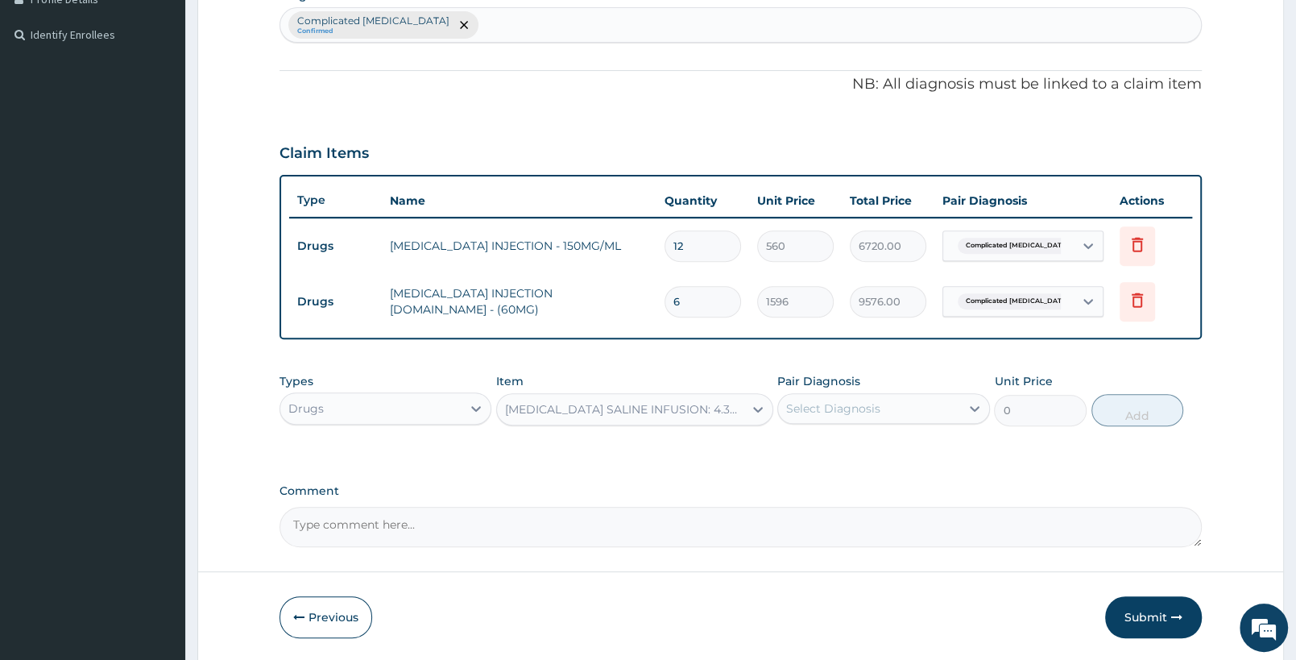
type input "1092"
click at [895, 406] on div "Select Diagnosis" at bounding box center [868, 409] width 181 height 26
click at [889, 450] on label "Complicated [MEDICAL_DATA]" at bounding box center [892, 456] width 176 height 32
checkbox input "true"
click at [1116, 417] on button "Add" at bounding box center [1138, 410] width 92 height 32
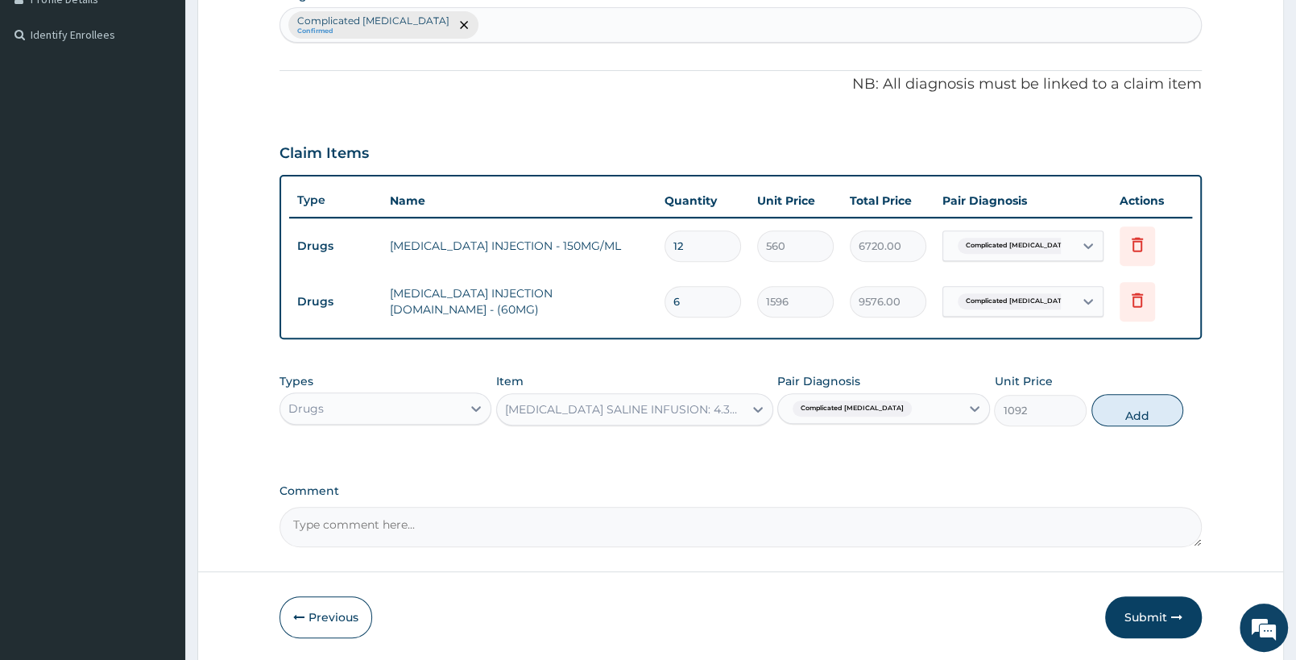
type input "0"
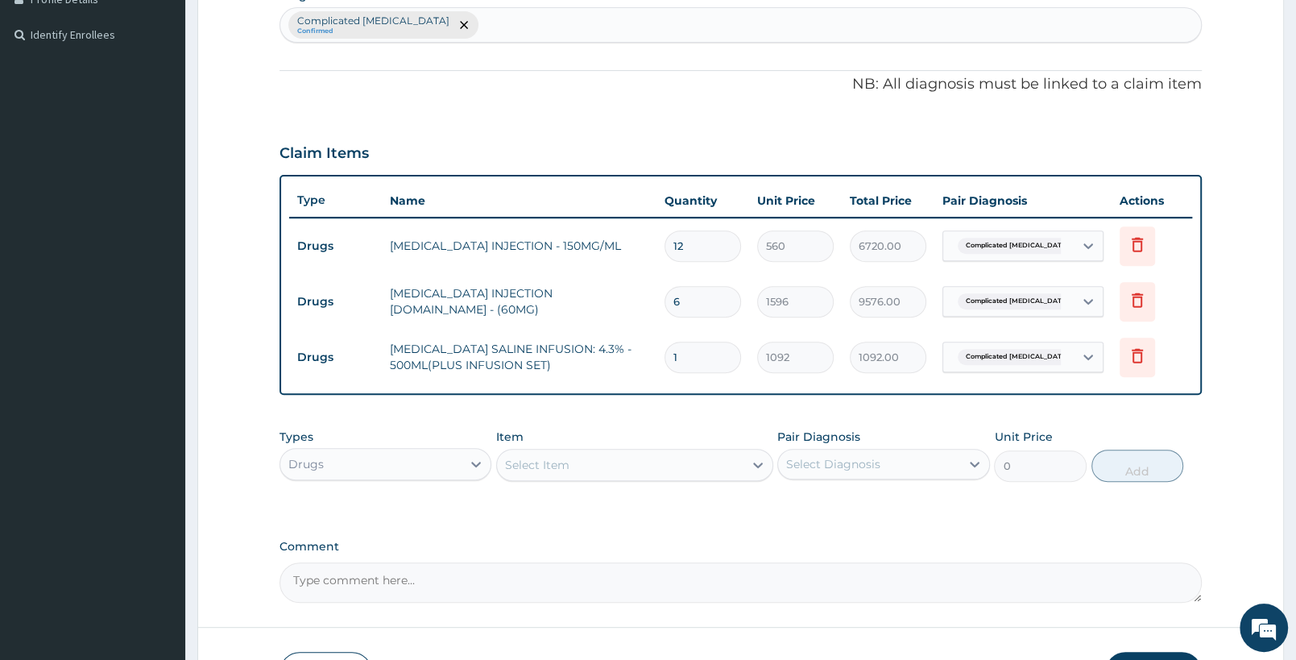
drag, startPoint x: 694, startPoint y: 350, endPoint x: 647, endPoint y: 355, distance: 47.1
click at [665, 355] on input "1" at bounding box center [703, 357] width 77 height 31
type input "2"
type input "2184.00"
type input "2"
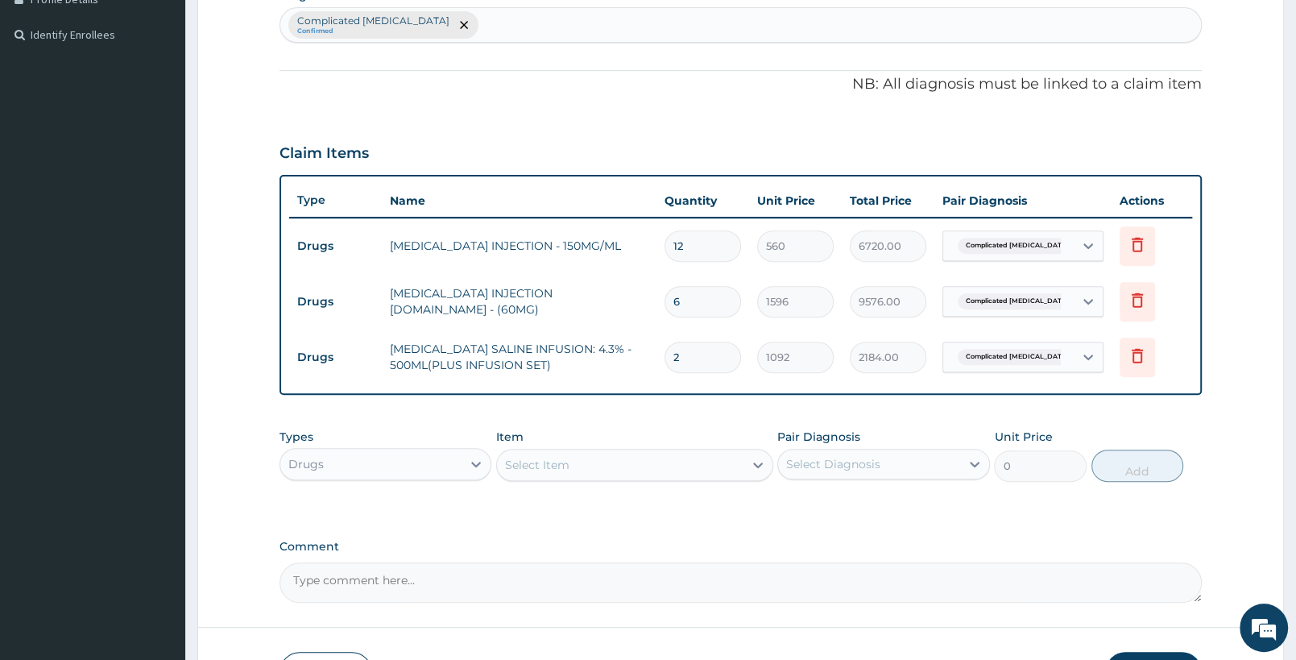
click at [677, 470] on div "Select Item" at bounding box center [620, 465] width 246 height 26
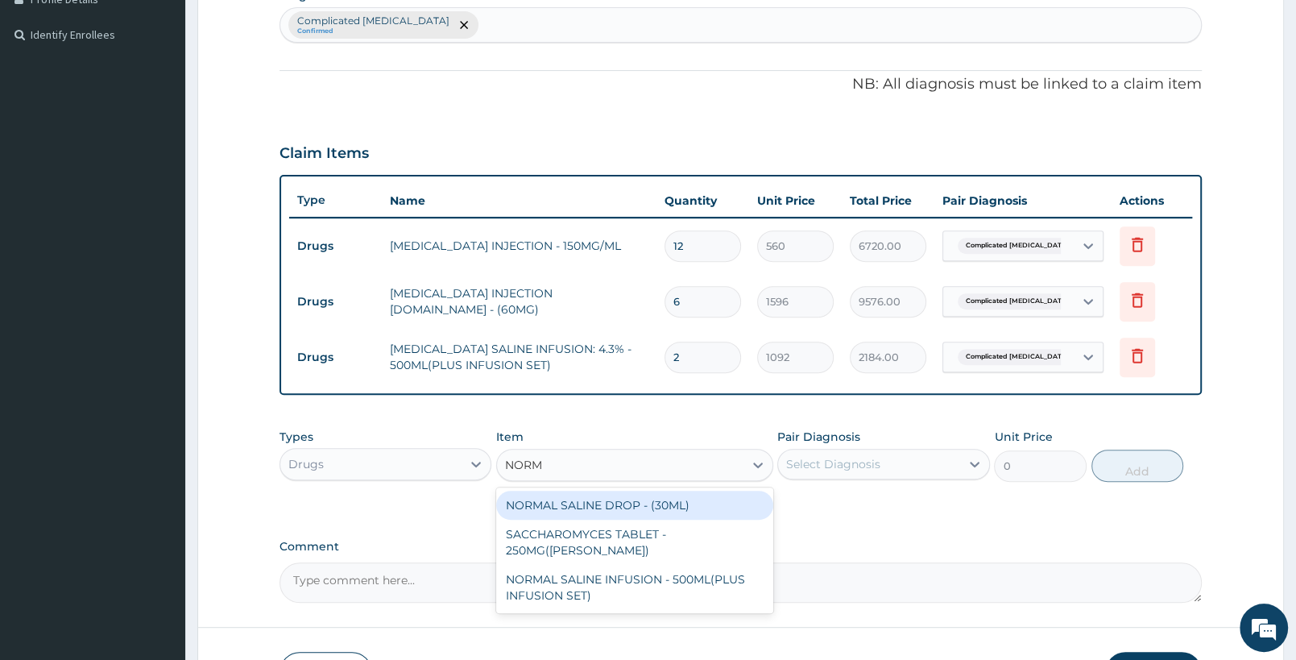
type input "NORMA"
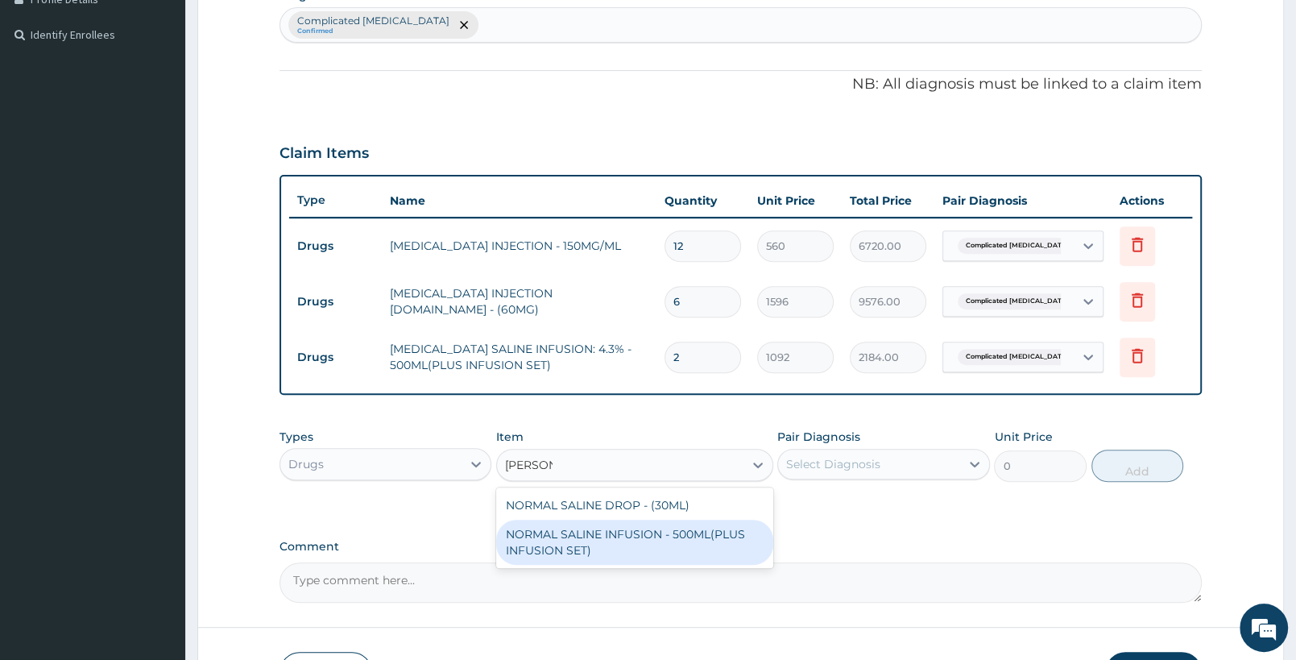
click at [691, 541] on div "NORMAL SALINE INFUSION - 500ML(PLUS INFUSION SET)" at bounding box center [634, 542] width 276 height 45
type input "1092"
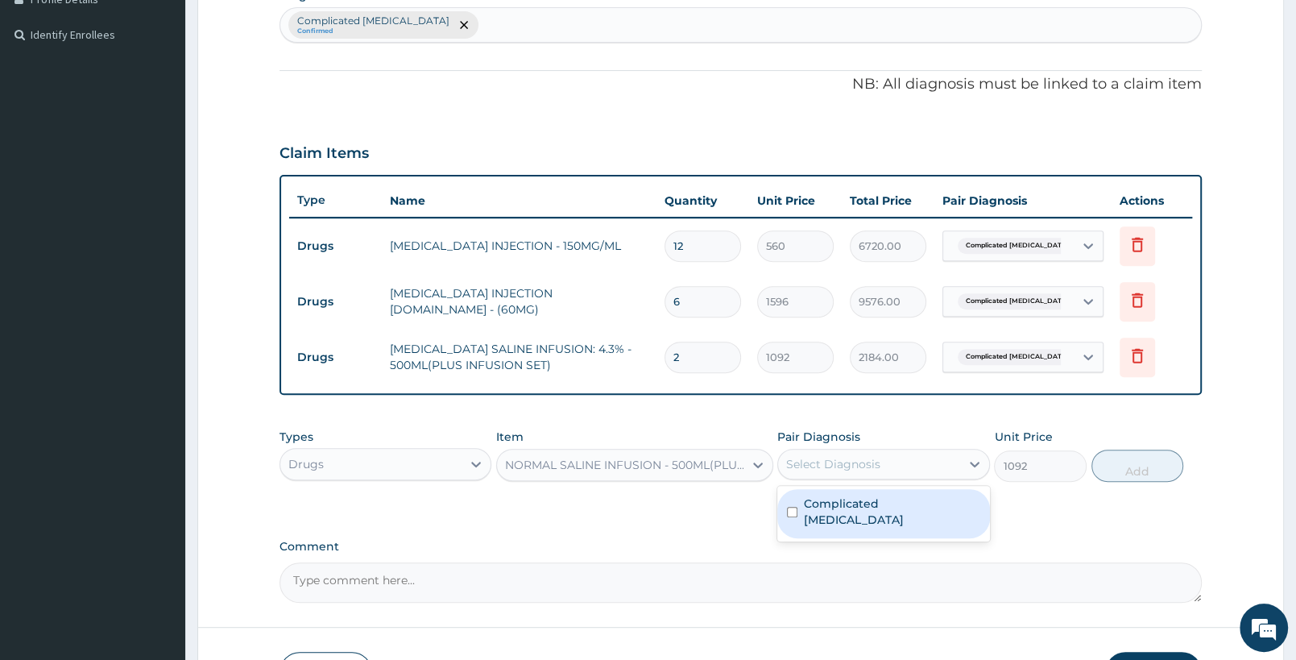
click at [859, 462] on div "Select Diagnosis" at bounding box center [833, 464] width 94 height 16
drag, startPoint x: 842, startPoint y: 515, endPoint x: 1054, endPoint y: 491, distance: 213.2
click at [844, 514] on div "Complicated malaria" at bounding box center [883, 513] width 212 height 49
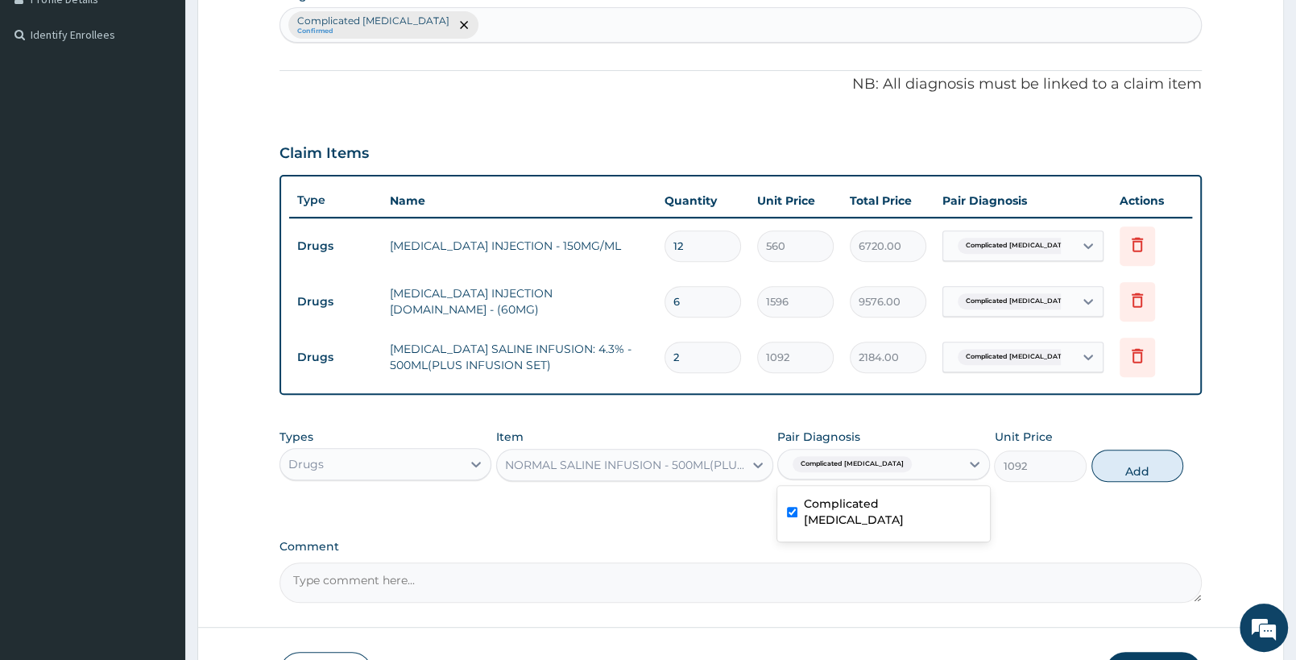
checkbox input "true"
click at [1127, 472] on button "Add" at bounding box center [1138, 466] width 92 height 32
type input "0"
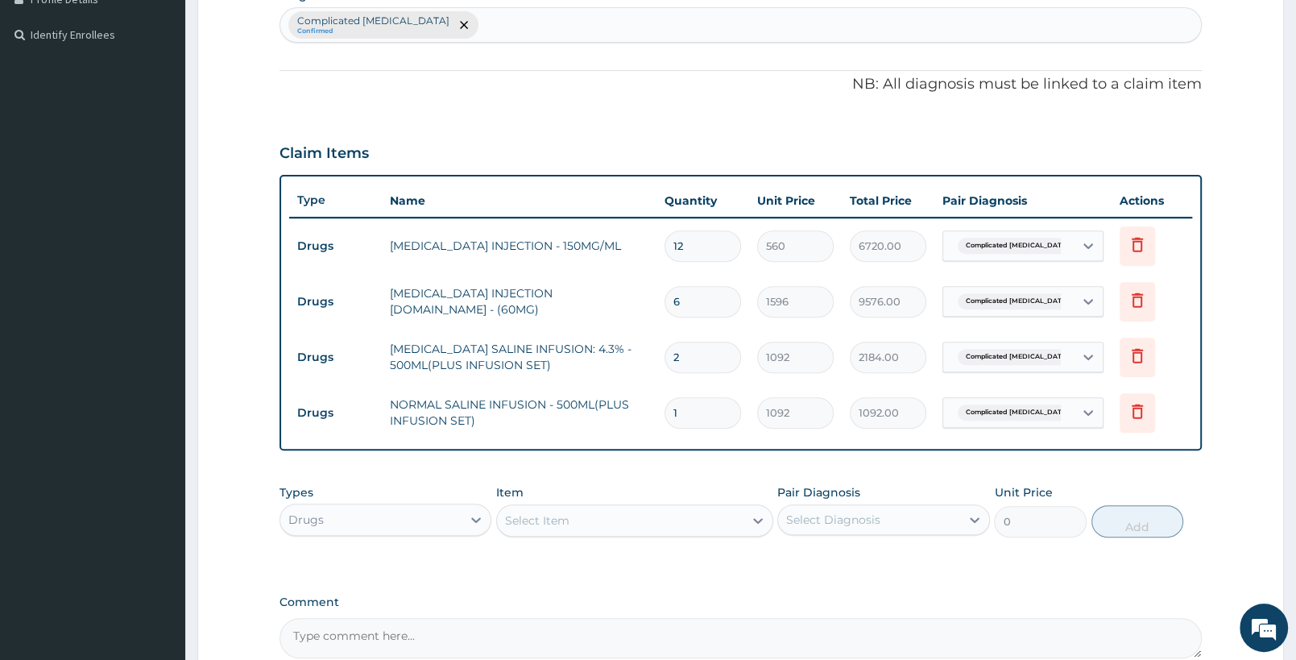
drag, startPoint x: 709, startPoint y: 414, endPoint x: 609, endPoint y: 404, distance: 100.4
click at [665, 404] on input "1" at bounding box center [703, 412] width 77 height 31
type input "2"
type input "2184.00"
type input "2"
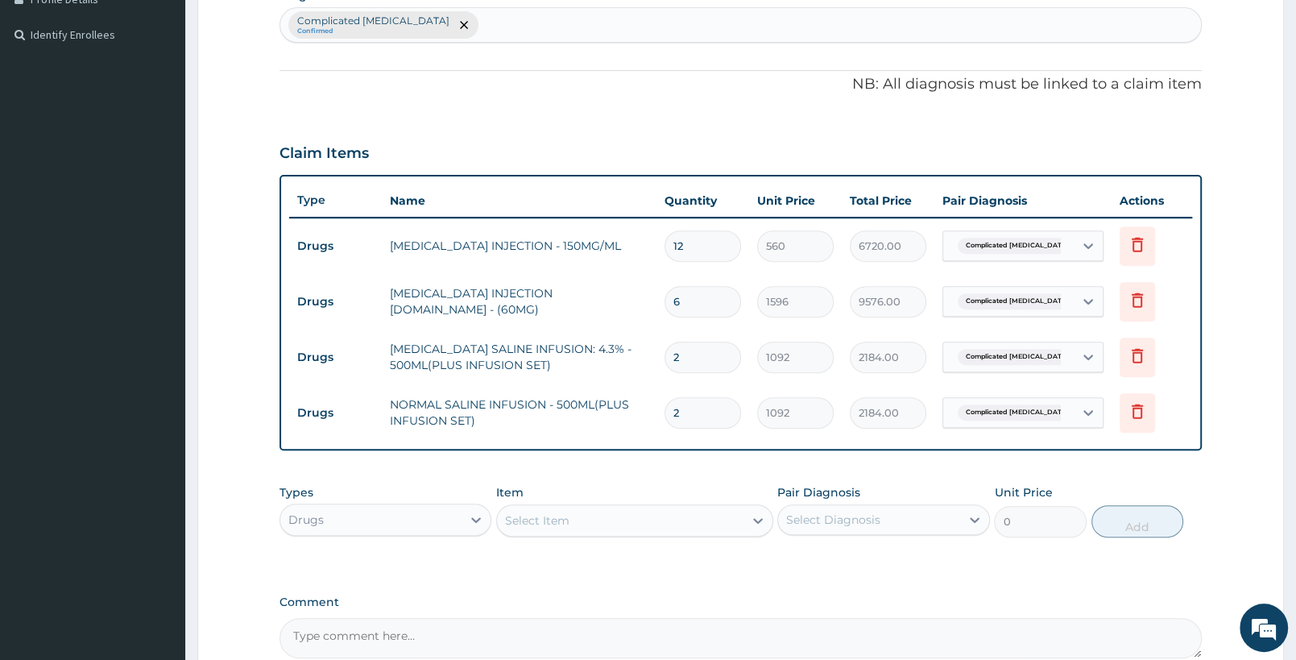
click at [621, 532] on div "Select Item" at bounding box center [634, 520] width 276 height 32
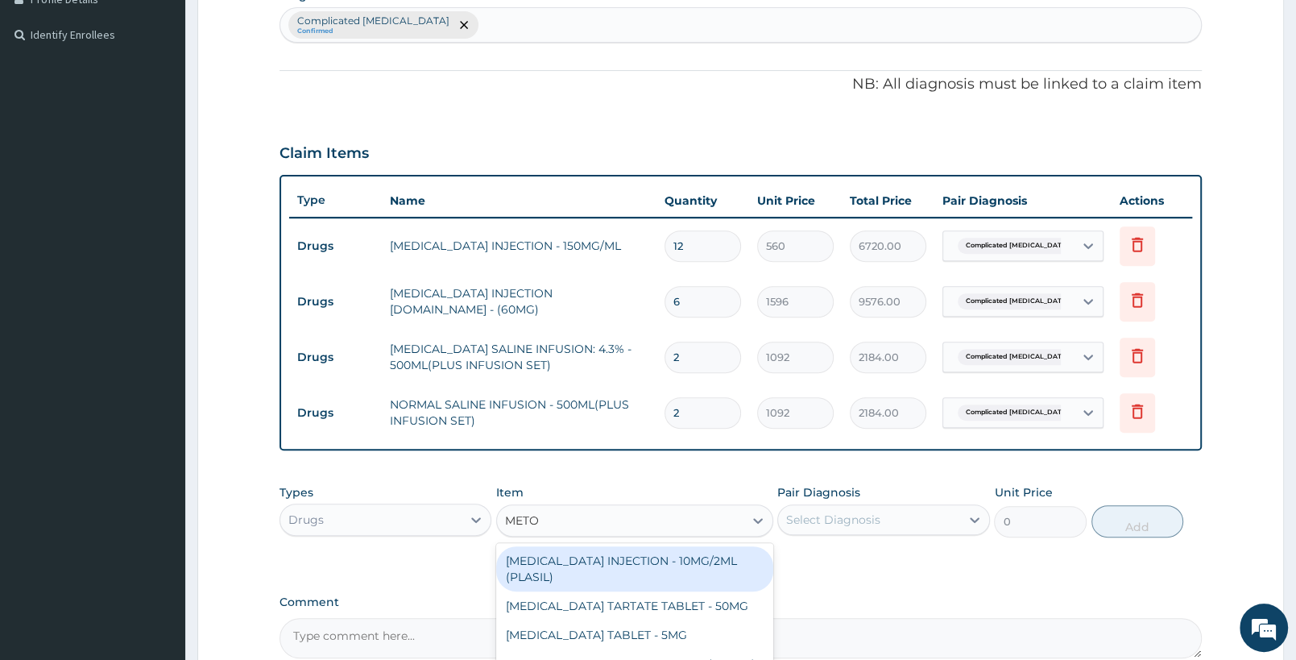
type input "METOC"
click at [715, 574] on div "[MEDICAL_DATA] INJECTION - 10MG/2ML (PLASIL)" at bounding box center [634, 568] width 276 height 45
type input "274.4"
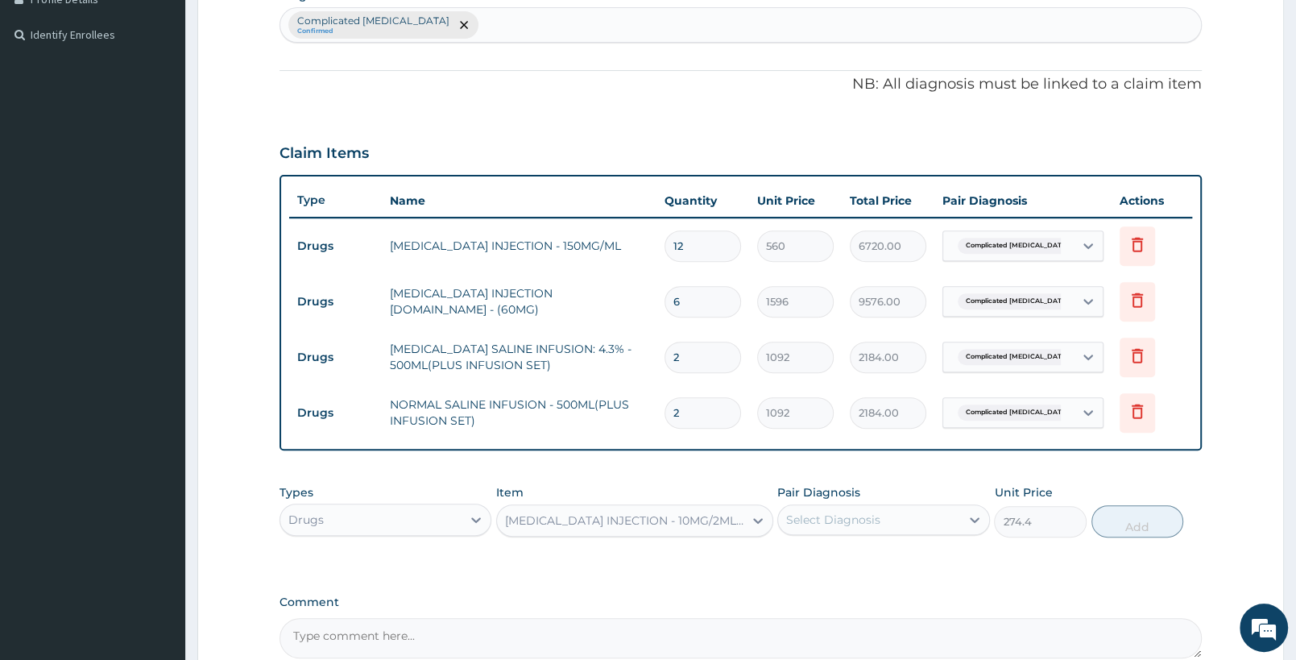
click at [855, 519] on div "Select Diagnosis" at bounding box center [833, 520] width 94 height 16
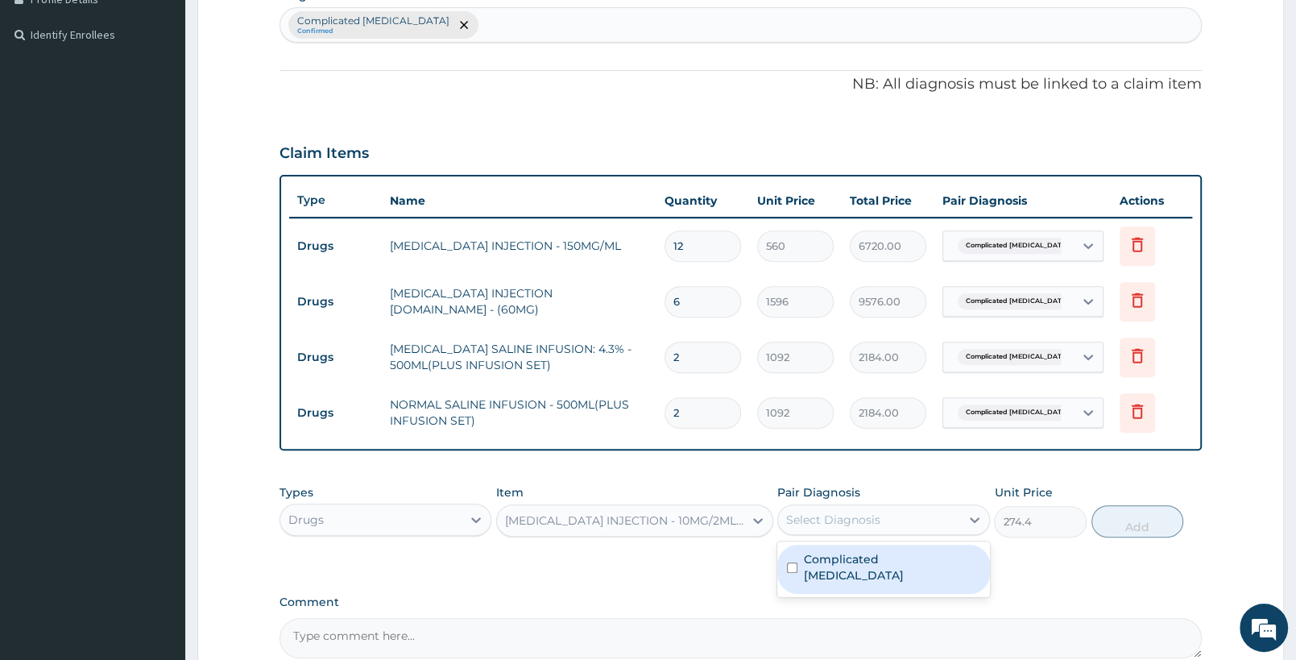
click at [837, 562] on label "Complicated [MEDICAL_DATA]" at bounding box center [892, 567] width 176 height 32
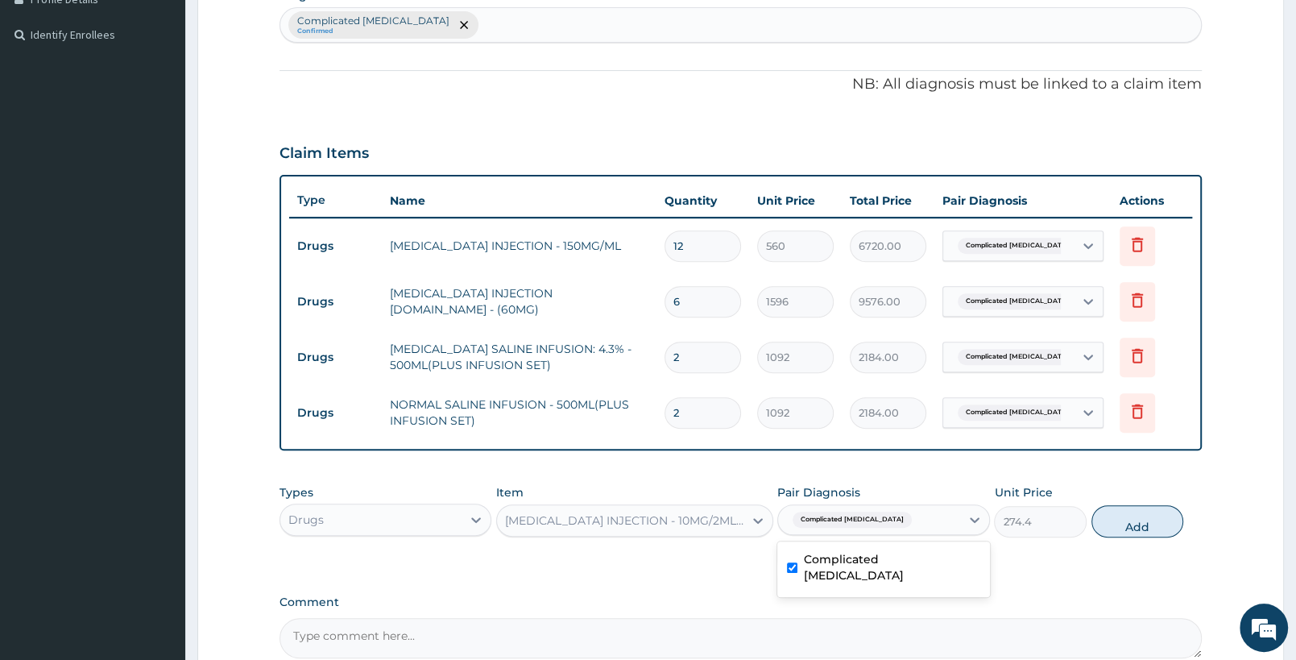
click at [835, 563] on label "Complicated [MEDICAL_DATA]" at bounding box center [892, 567] width 176 height 32
checkbox input "false"
click at [474, 16] on div "Complicated malaria Confirmed" at bounding box center [740, 25] width 921 height 34
type input "VOMITI"
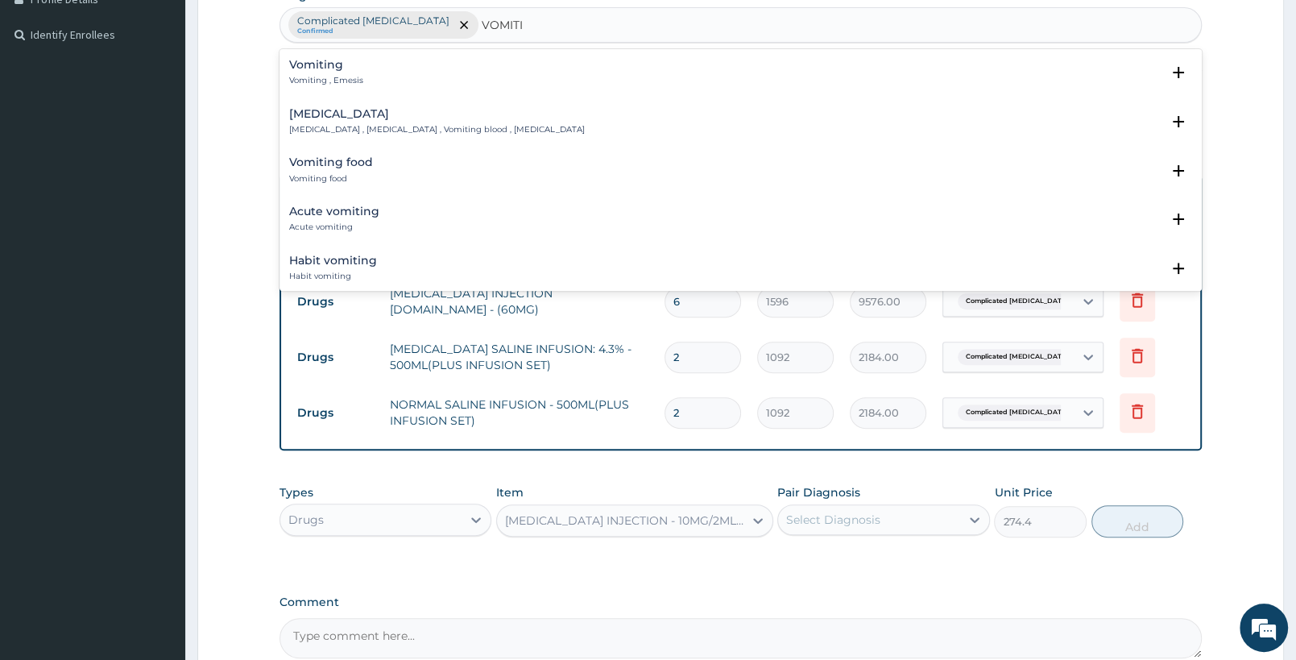
click at [357, 77] on p "Vomiting , Emesis" at bounding box center [326, 80] width 74 height 11
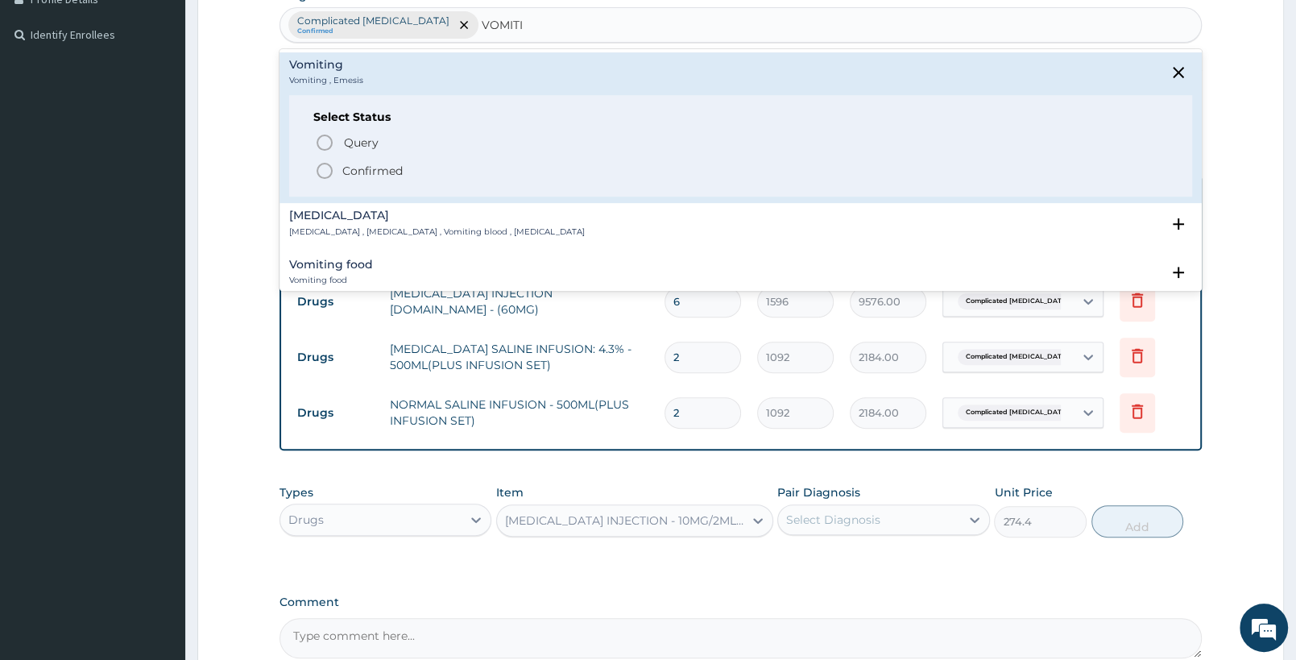
click at [331, 173] on circle "status option filled" at bounding box center [324, 171] width 15 height 15
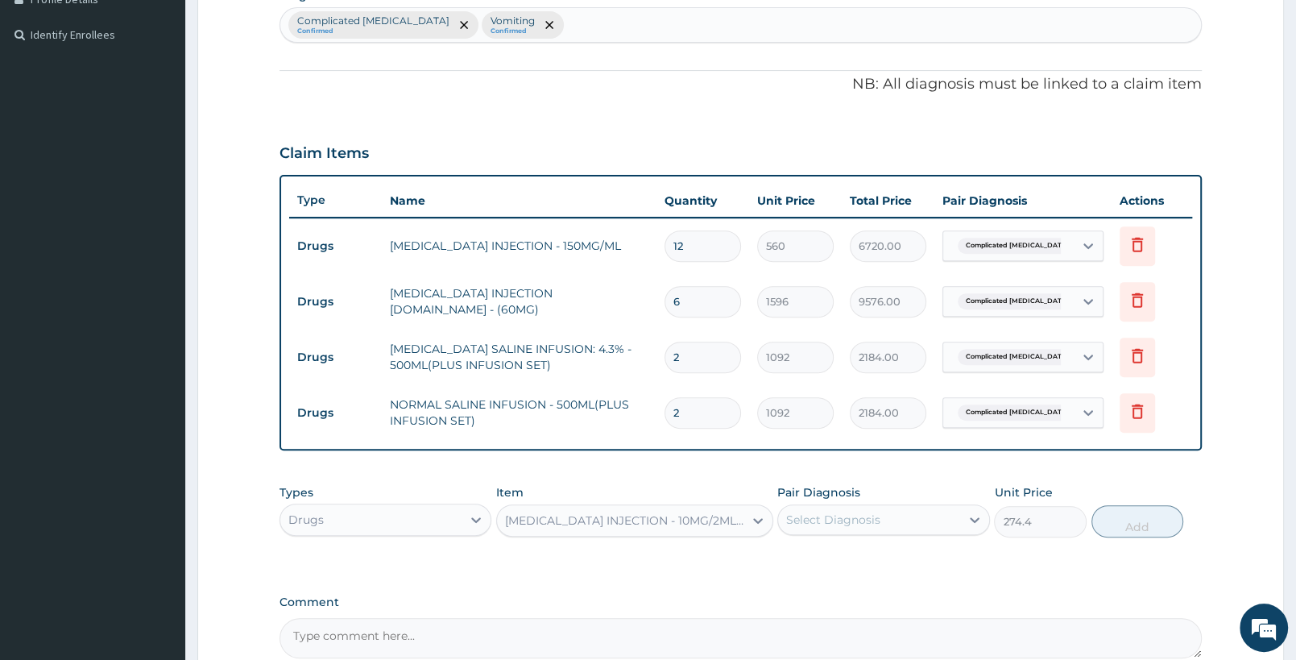
click at [866, 528] on div "Select Diagnosis" at bounding box center [868, 520] width 181 height 26
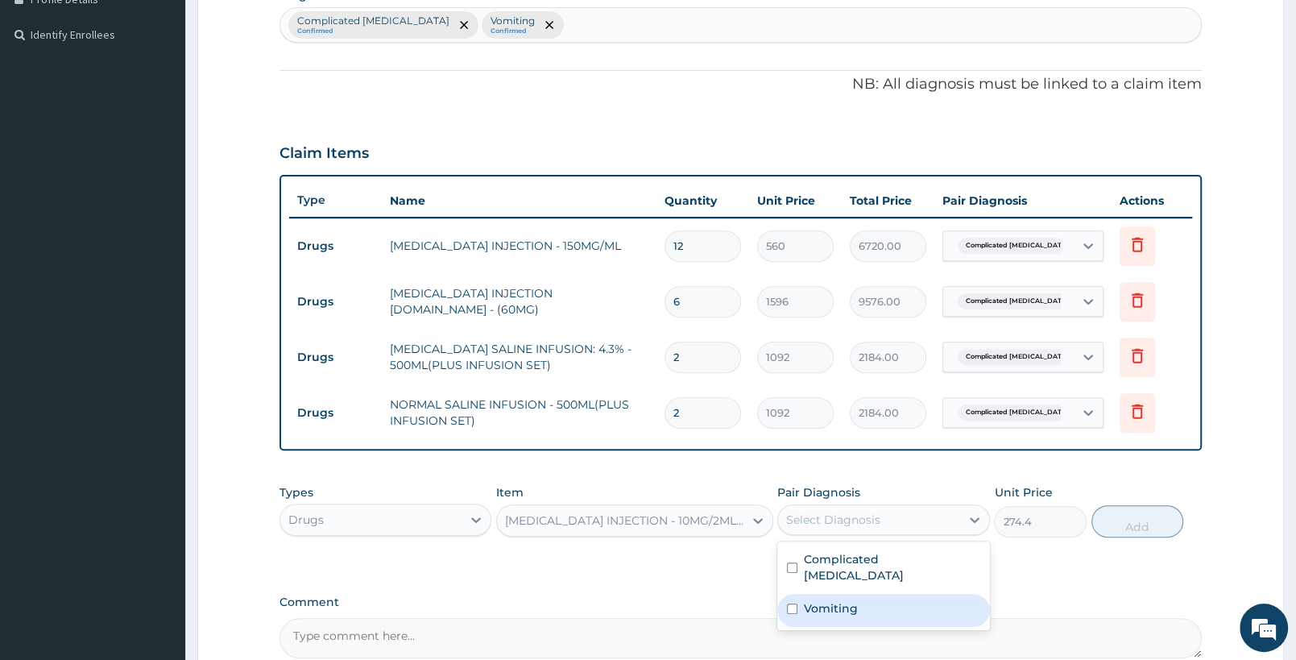
click at [870, 594] on div "Vomiting" at bounding box center [883, 610] width 212 height 33
checkbox input "true"
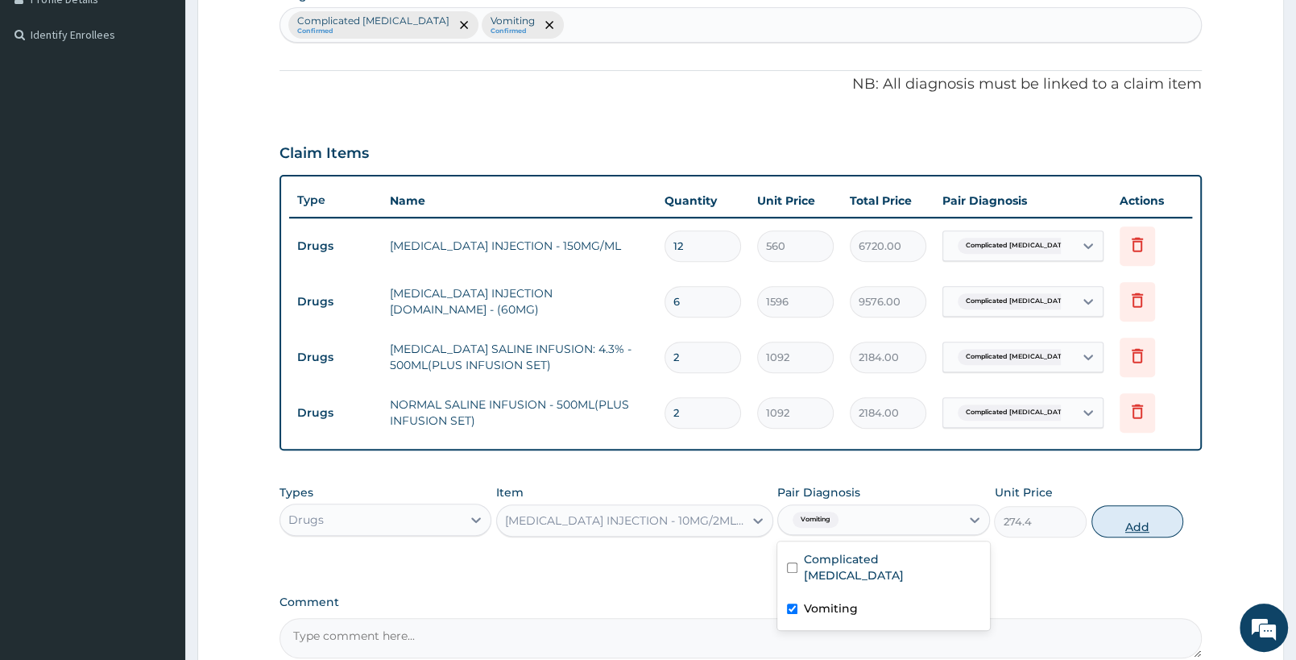
click at [1111, 524] on button "Add" at bounding box center [1138, 521] width 92 height 32
type input "0"
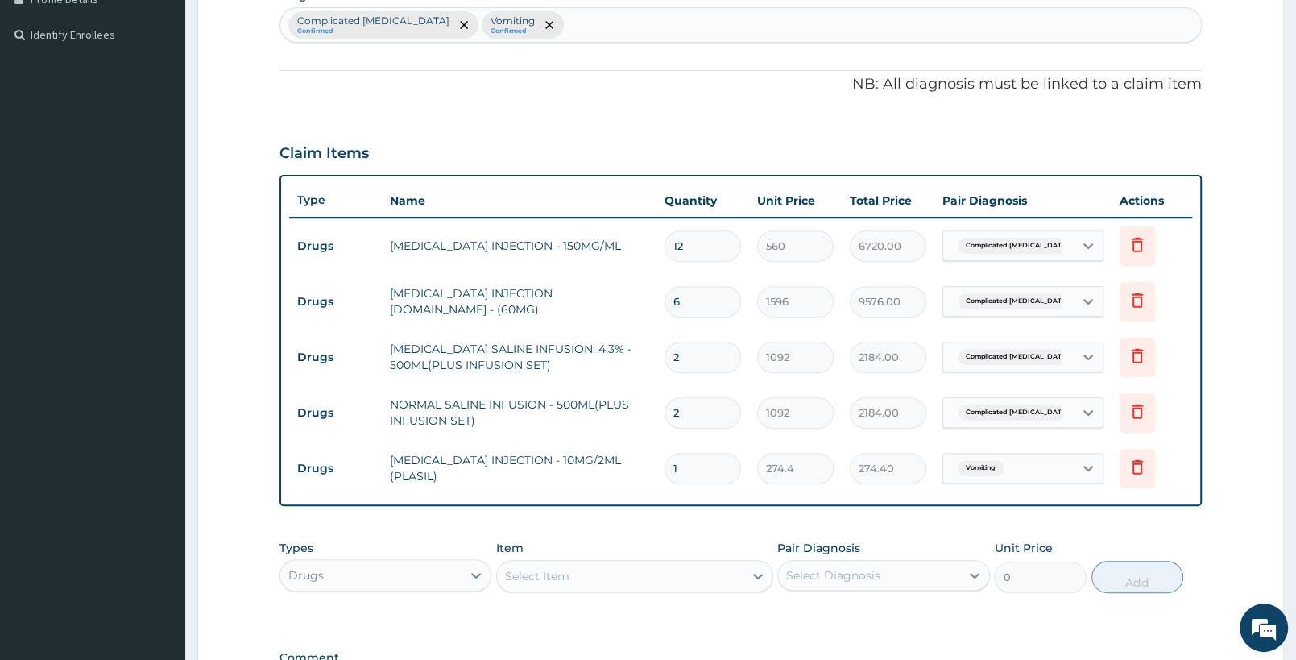
click at [639, 588] on div "Select Item" at bounding box center [634, 576] width 276 height 32
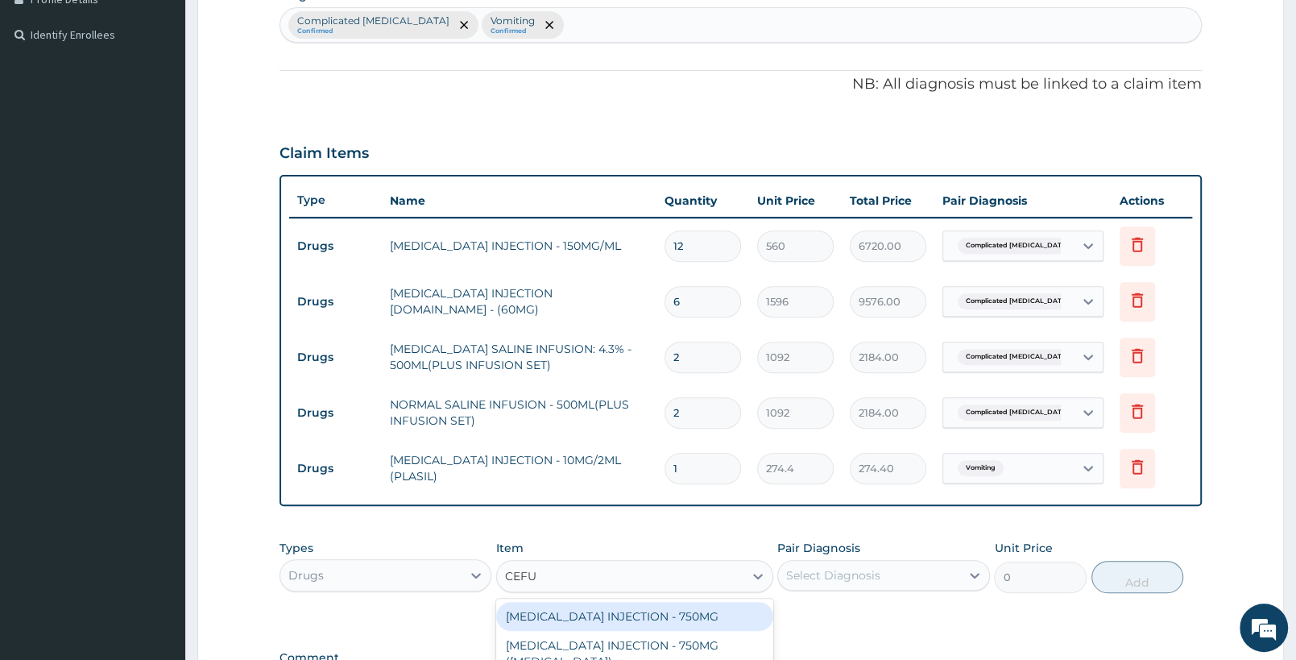
type input "CEFUR"
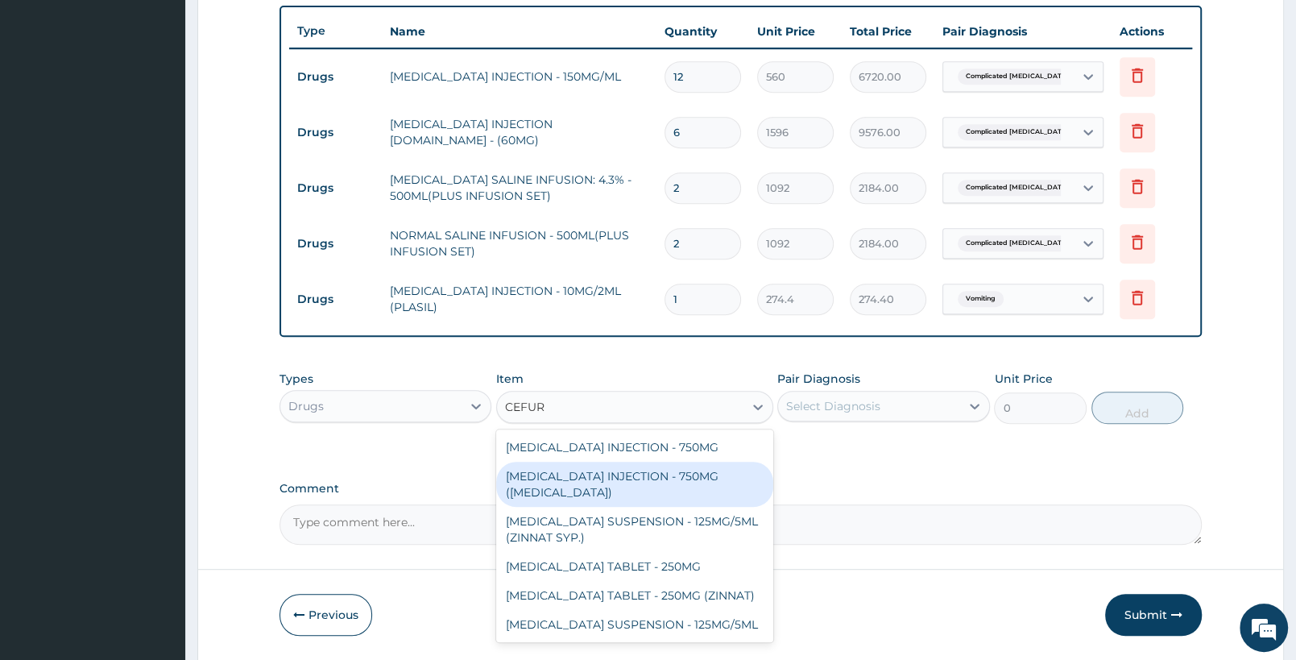
click at [709, 479] on div "CEFUROXIME INJECTION - 750MG (ZINACEF)" at bounding box center [634, 484] width 276 height 45
type input "2043.9999999999998"
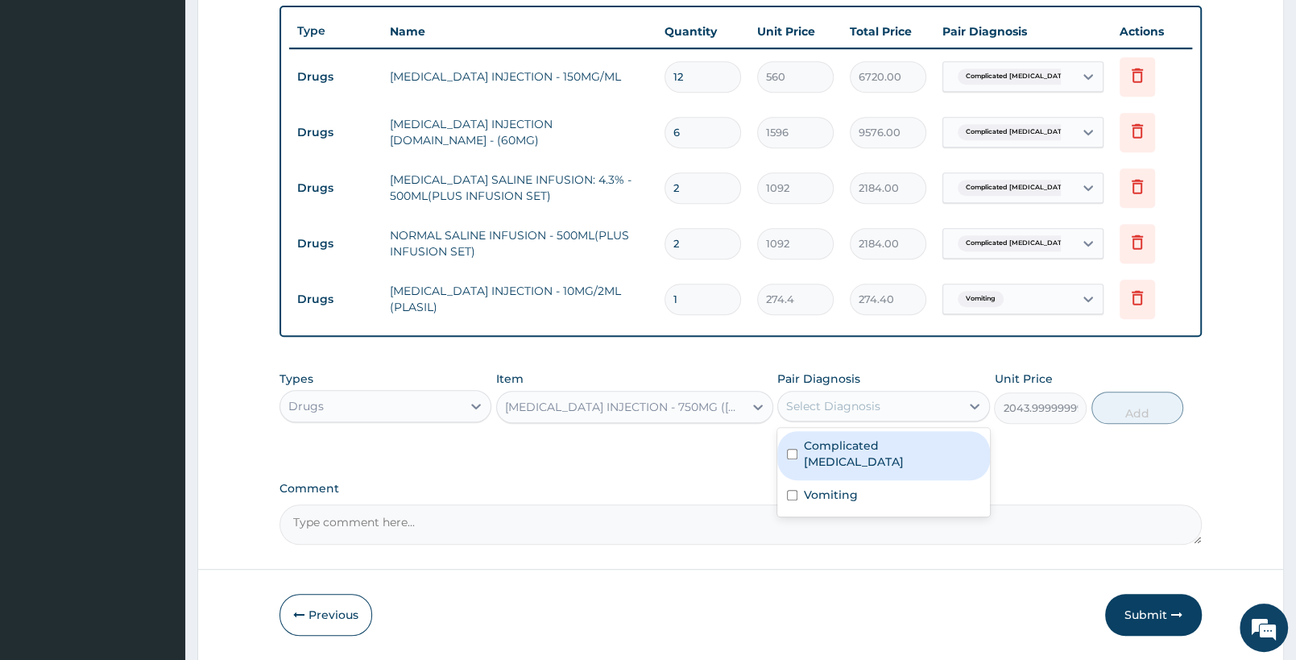
click at [872, 417] on div "Select Diagnosis" at bounding box center [868, 406] width 181 height 26
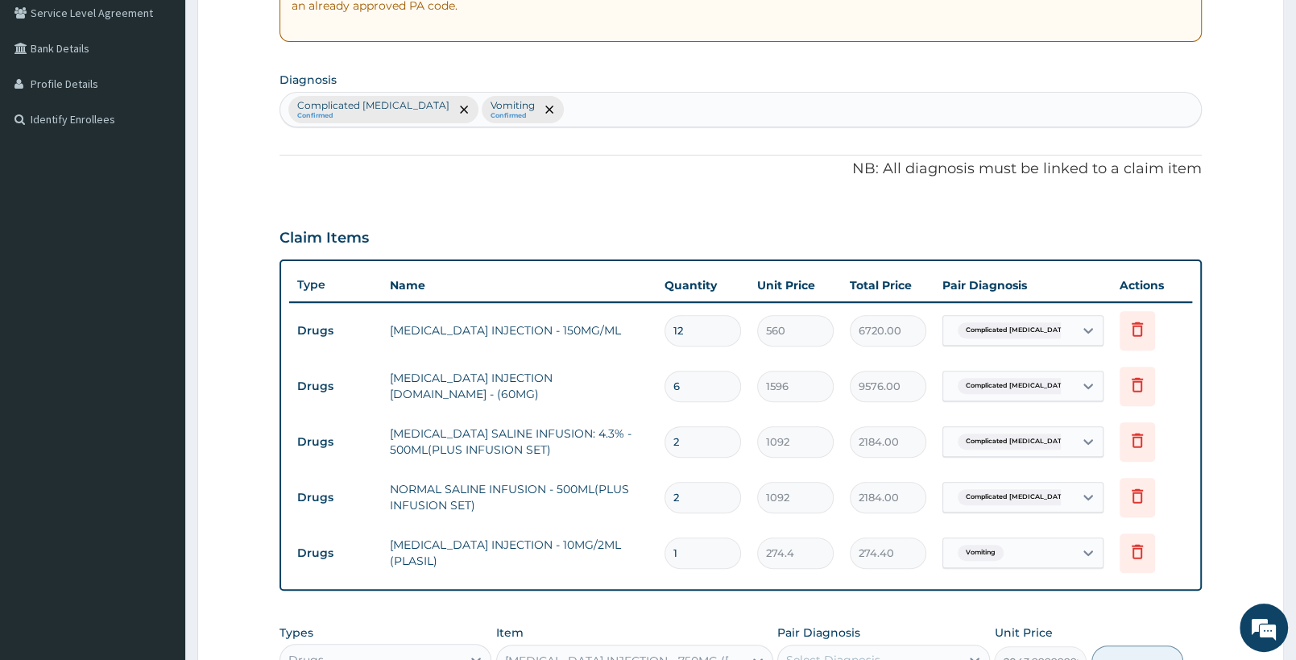
click at [549, 126] on div "Complicated malaria Confirmed Vomiting Confirmed" at bounding box center [740, 110] width 921 height 34
type input "SEPSIS"
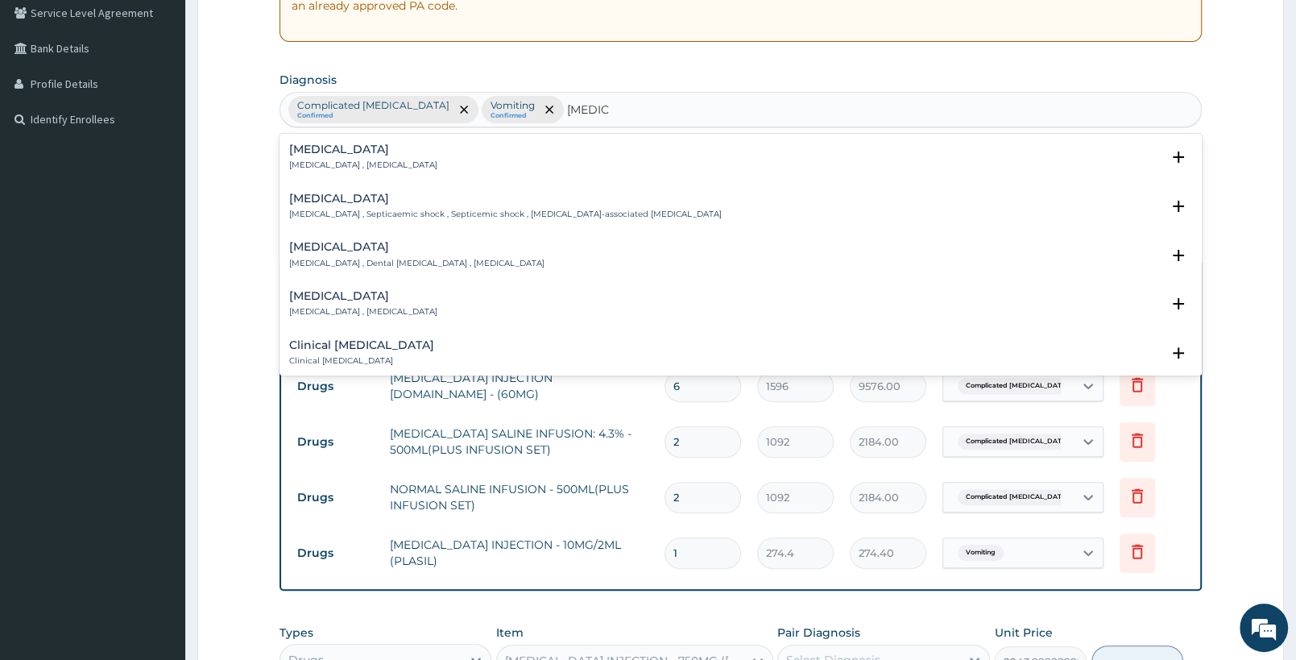
click at [408, 153] on div "Sepsis Systemic infection , Sepsis" at bounding box center [740, 157] width 903 height 28
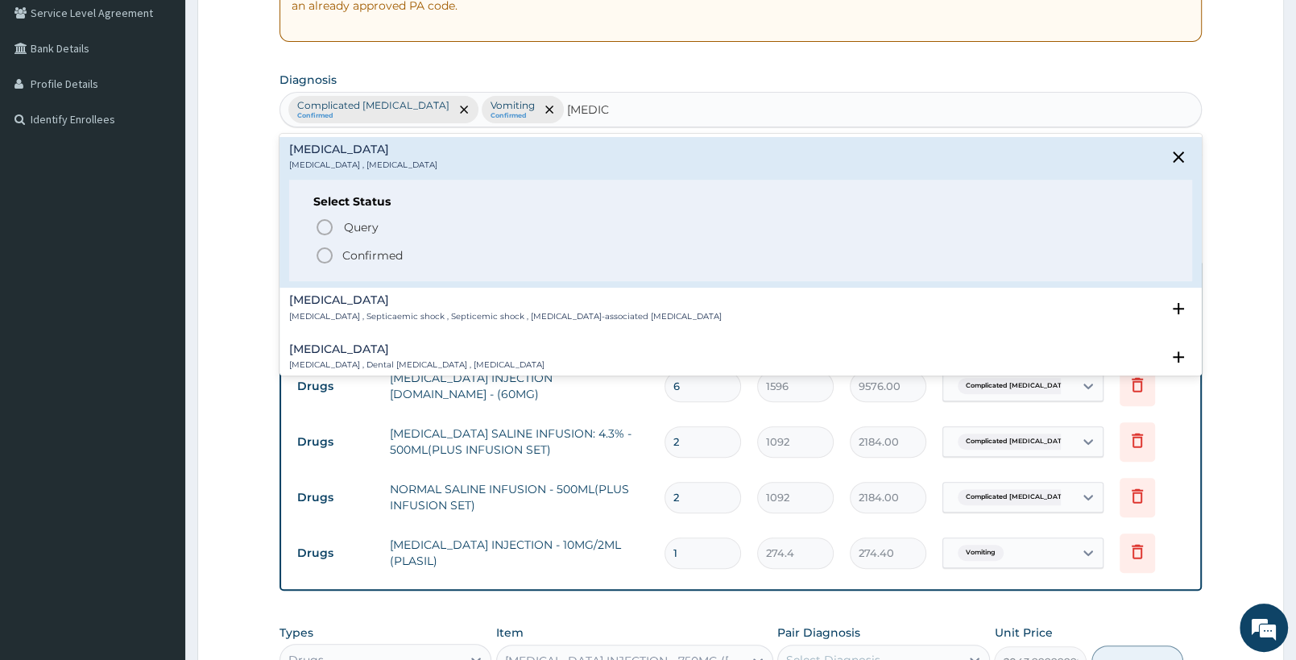
click at [359, 240] on div "Query Query covers suspected (?), Keep in view (kiv), Ruled out (r/o) Confirmed" at bounding box center [740, 240] width 855 height 49
click at [359, 251] on p "Confirmed" at bounding box center [372, 255] width 60 height 16
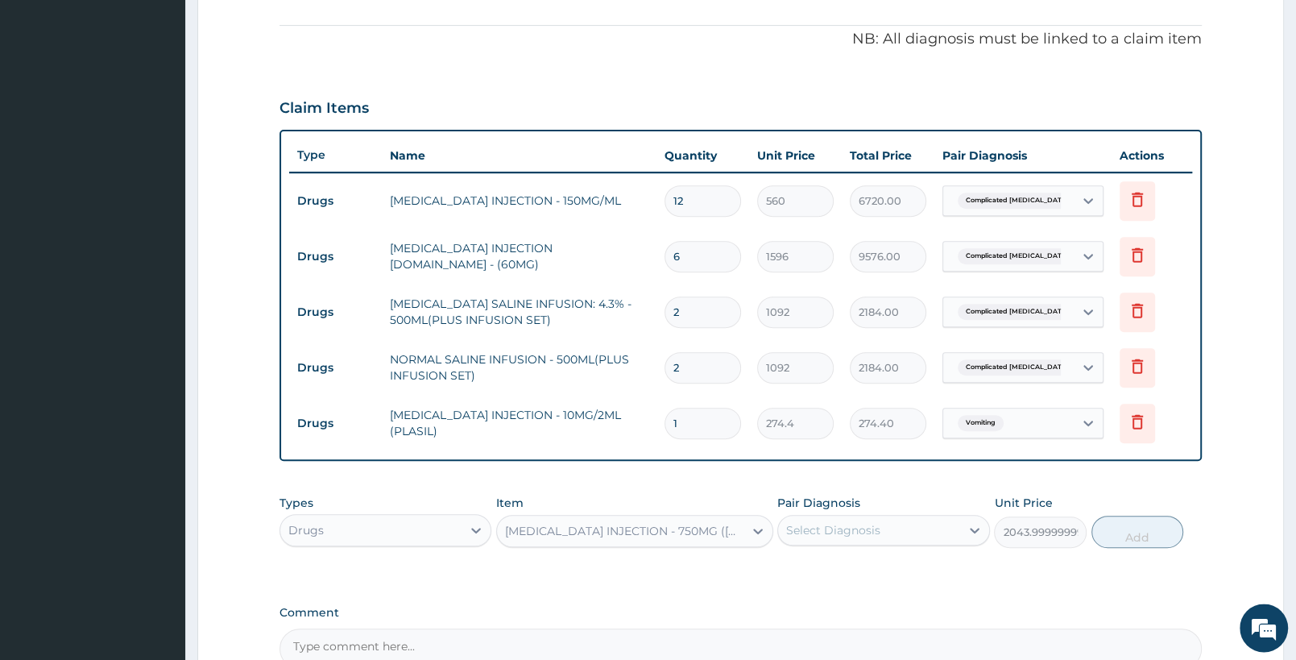
scroll to position [594, 0]
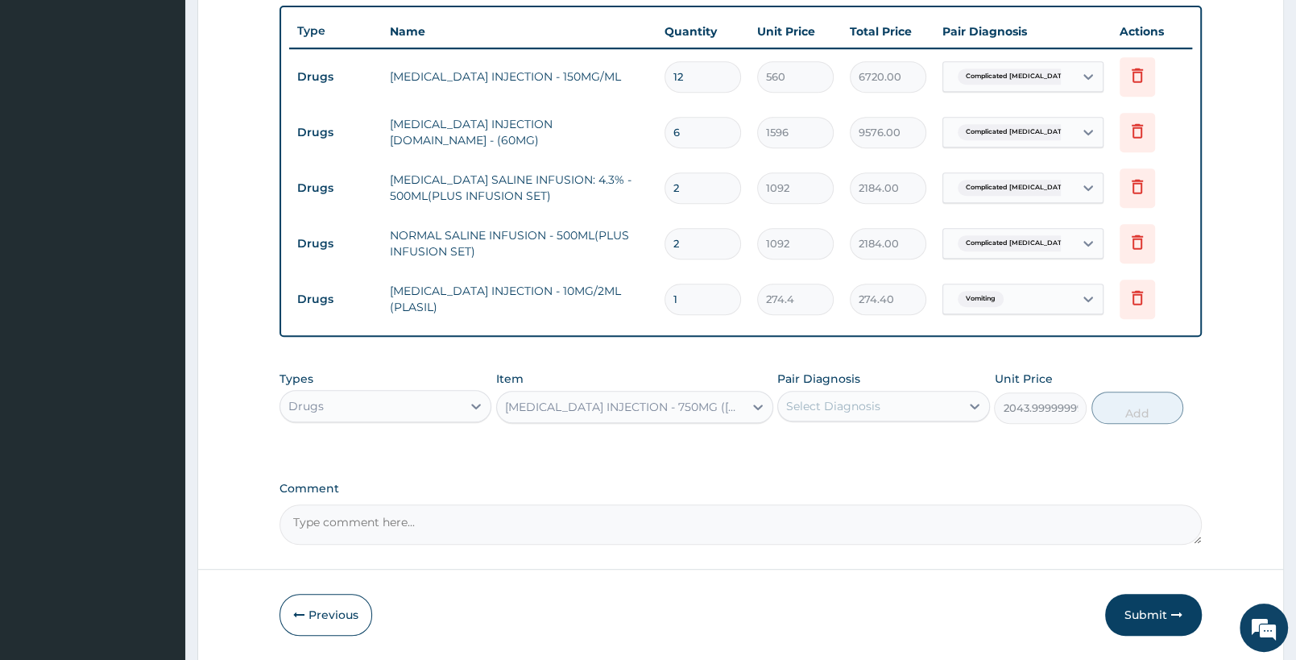
click at [867, 413] on div "Select Diagnosis" at bounding box center [868, 406] width 181 height 26
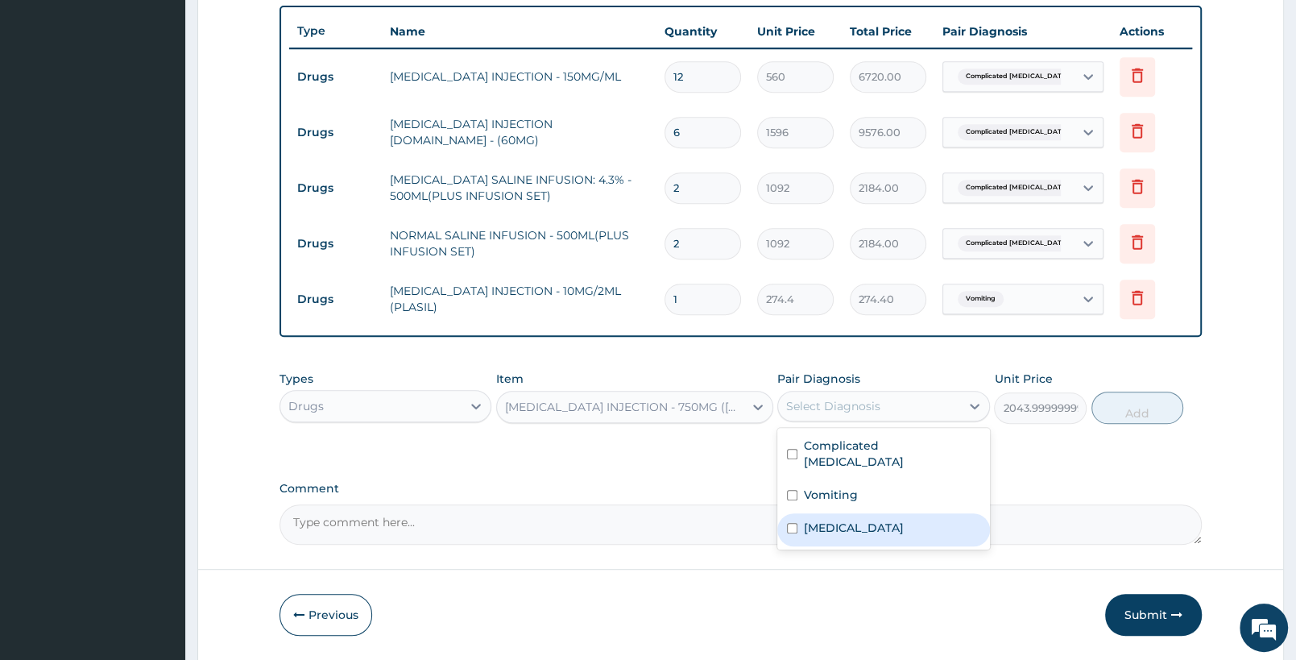
click at [860, 513] on div "Sepsis" at bounding box center [883, 529] width 212 height 33
checkbox input "true"
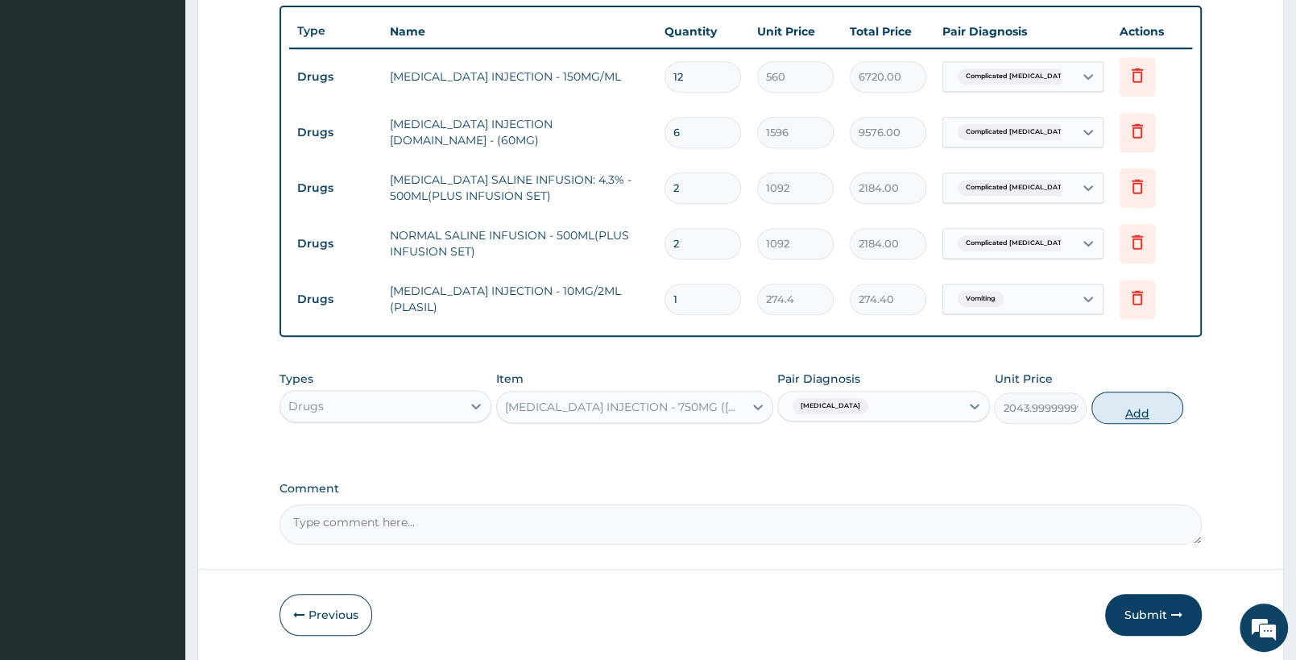
click at [1135, 401] on button "Add" at bounding box center [1138, 408] width 92 height 32
type input "0"
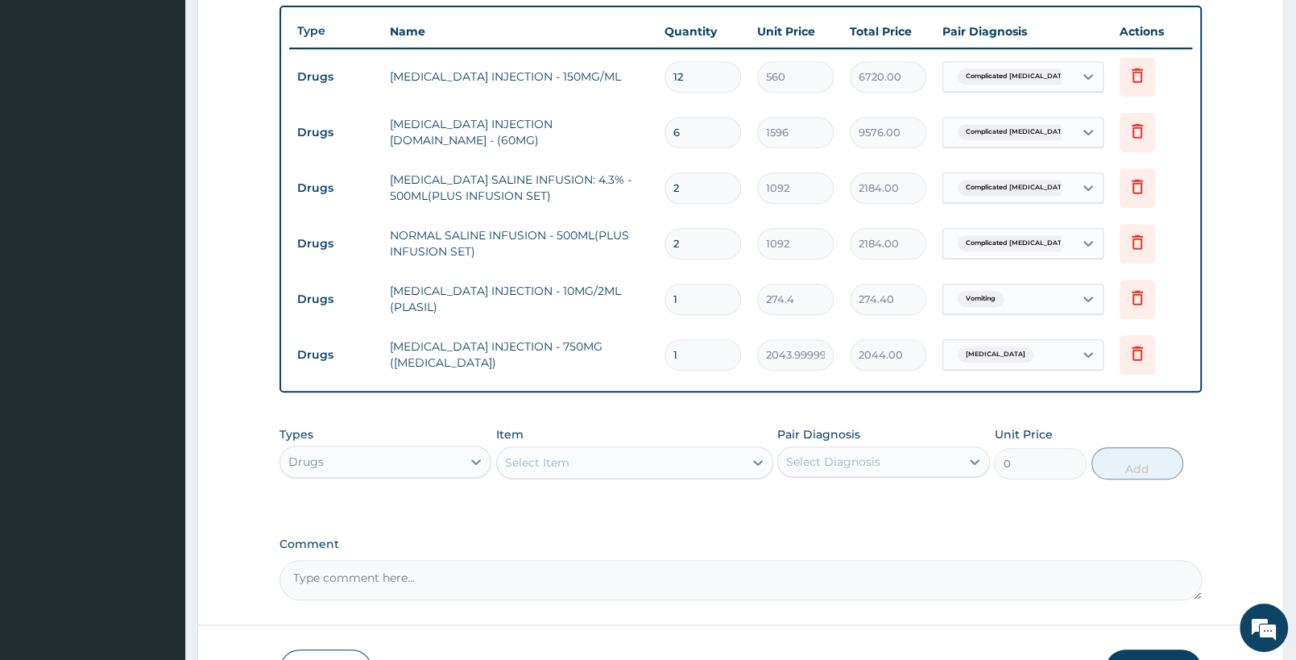
drag, startPoint x: 723, startPoint y: 359, endPoint x: 653, endPoint y: 347, distance: 71.9
click at [665, 347] on input "1" at bounding box center [703, 354] width 77 height 31
type input "3"
type input "6132.00"
type input "3"
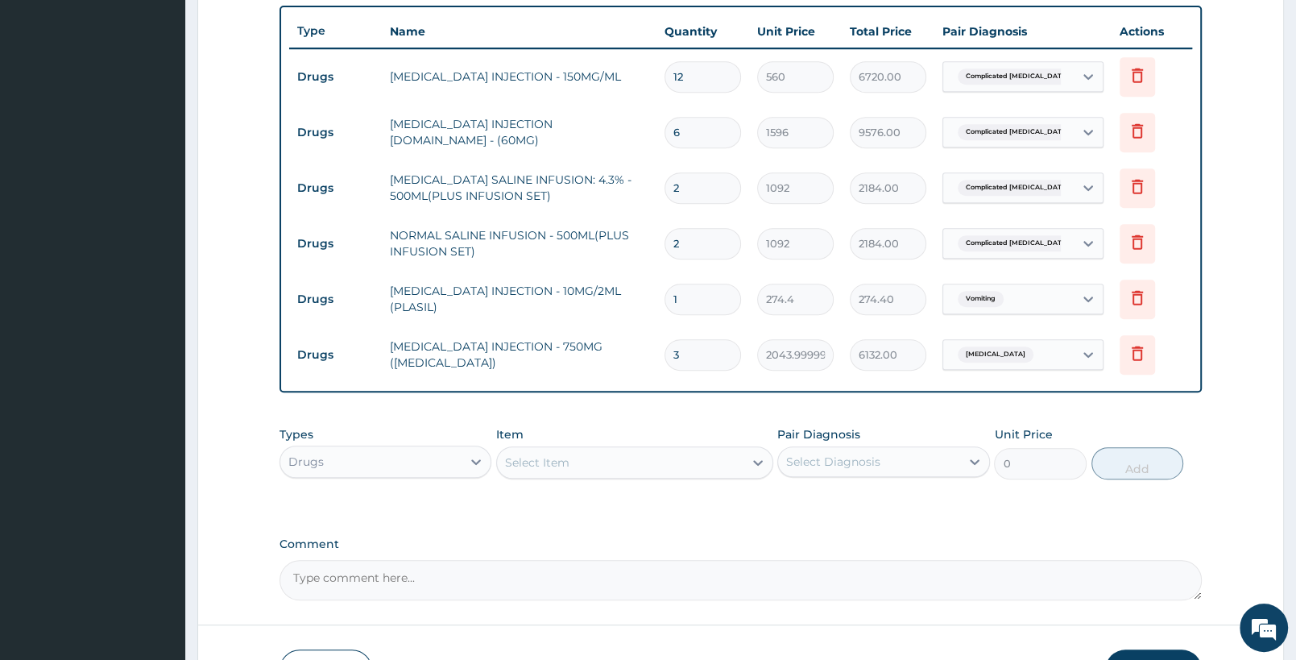
click at [644, 464] on div "Select Item" at bounding box center [620, 463] width 246 height 26
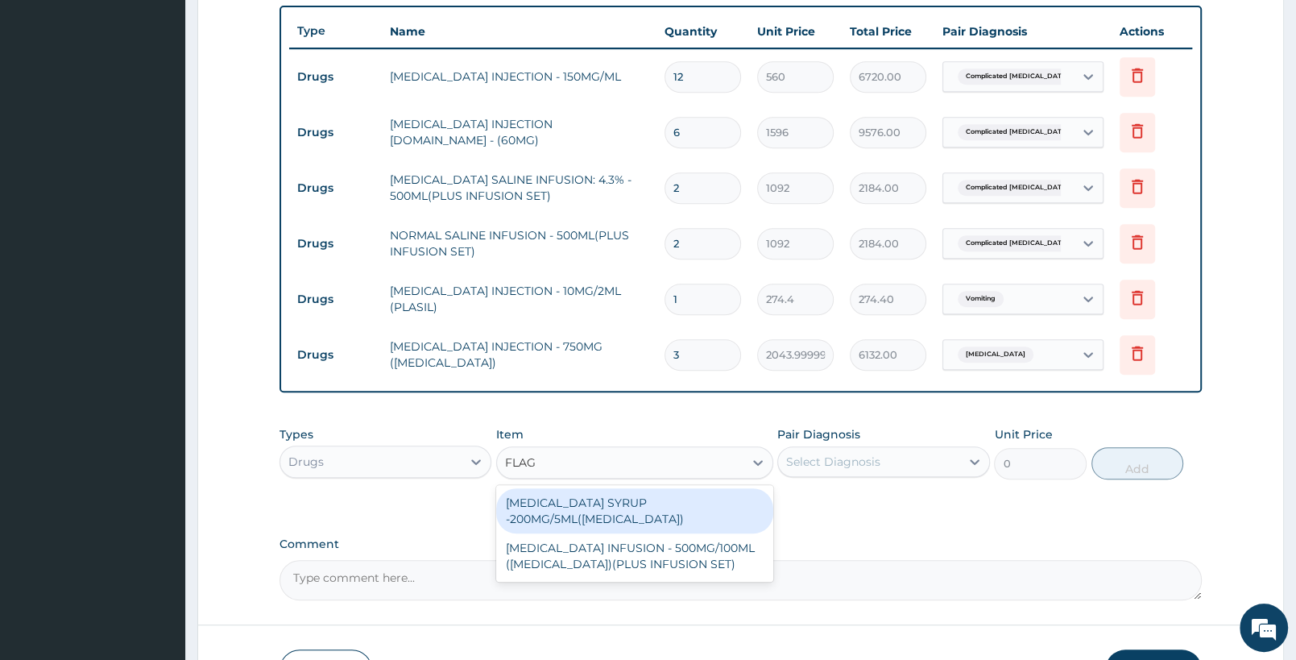
type input "FLAGY"
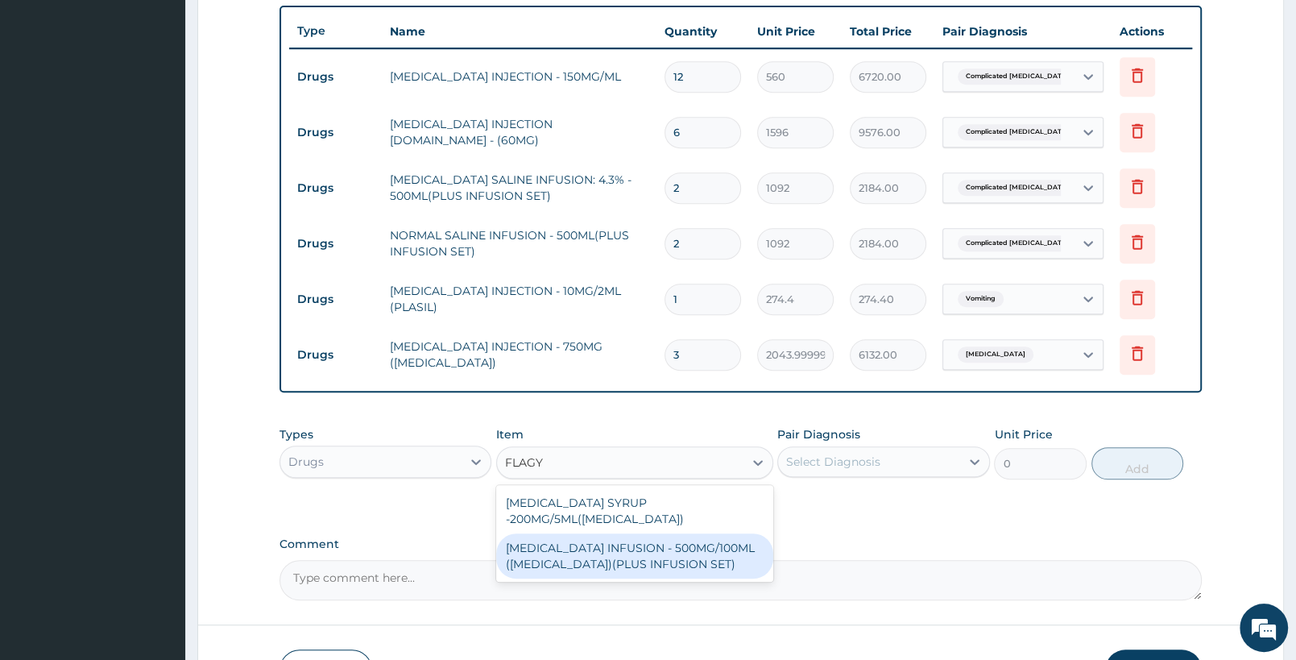
click at [693, 557] on div "METRONIDAZOLE INFUSION - 500MG/100ML (FLAGYL)(PLUS INFUSION SET)" at bounding box center [634, 555] width 276 height 45
type input "923.9999999999999"
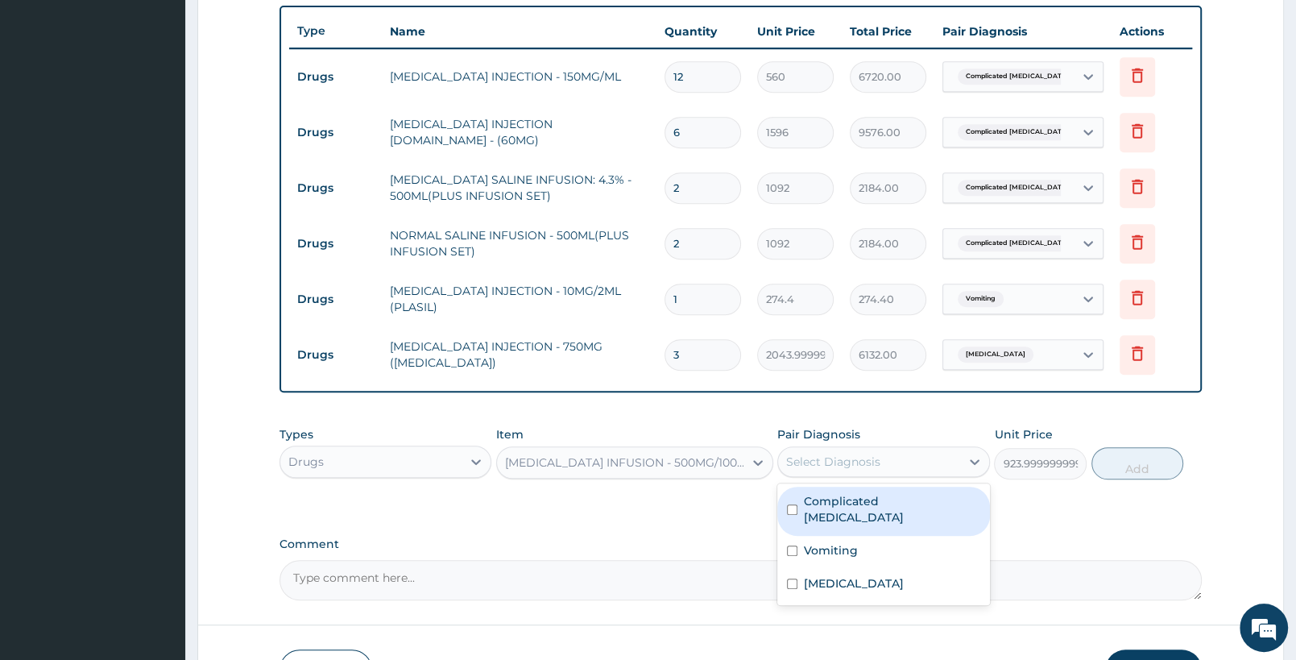
click at [934, 456] on div "Select Diagnosis" at bounding box center [868, 462] width 181 height 26
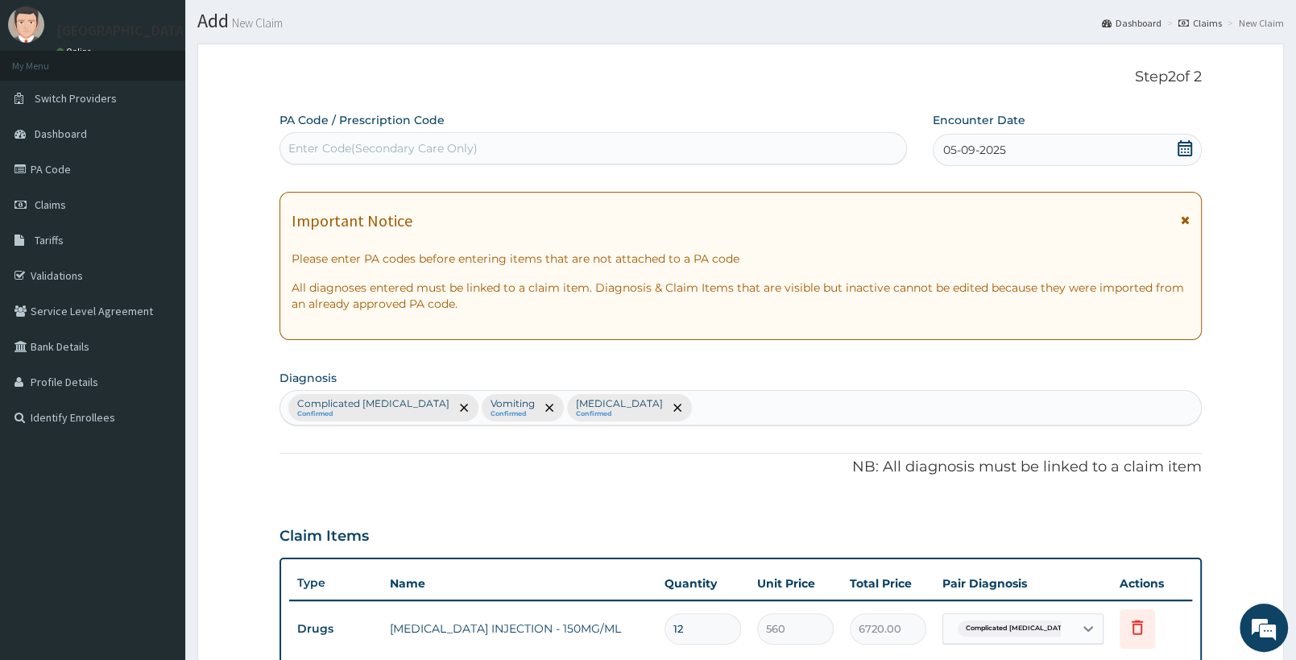
scroll to position [26, 0]
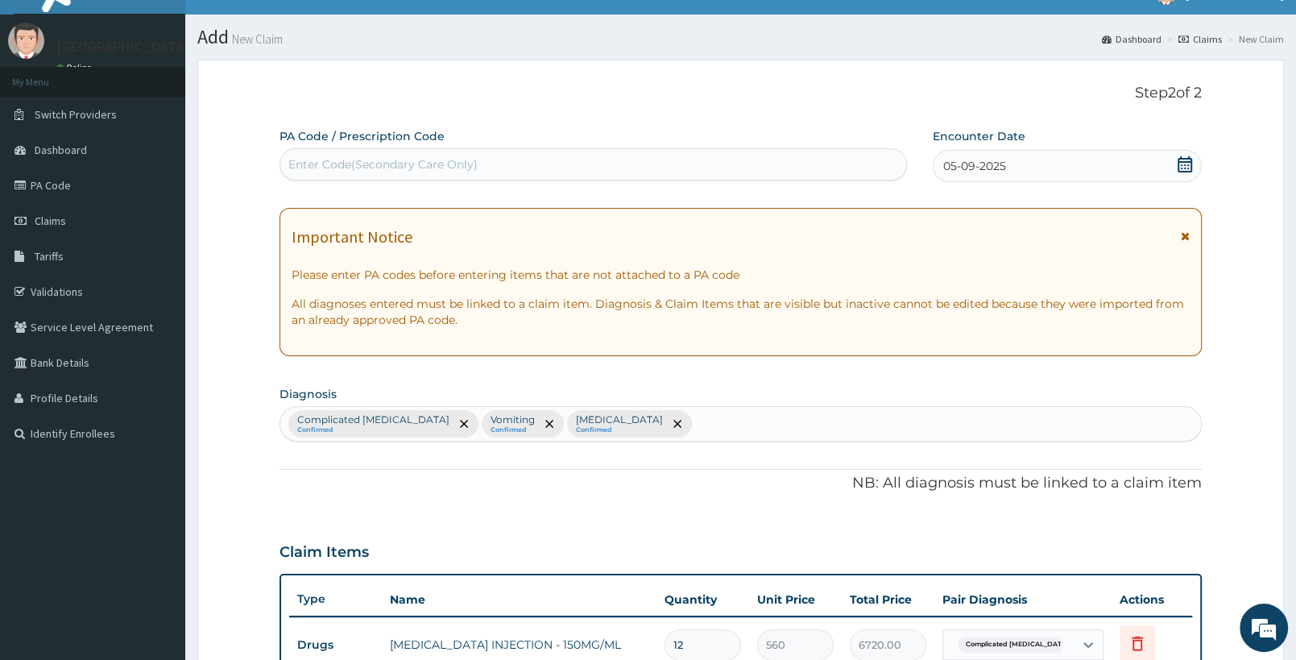
click at [624, 432] on div "Complicated malaria Confirmed Vomiting Confirmed Sepsis Confirmed" at bounding box center [740, 424] width 921 height 34
type input "GASTROENT"
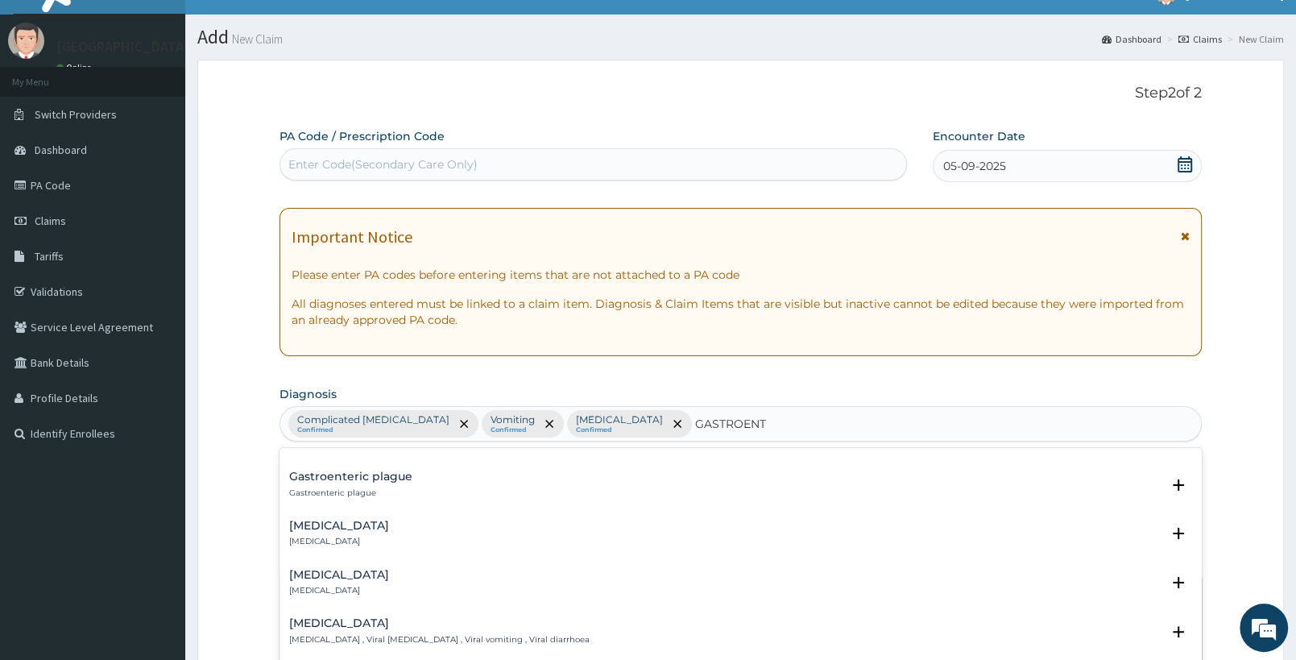
scroll to position [0, 0]
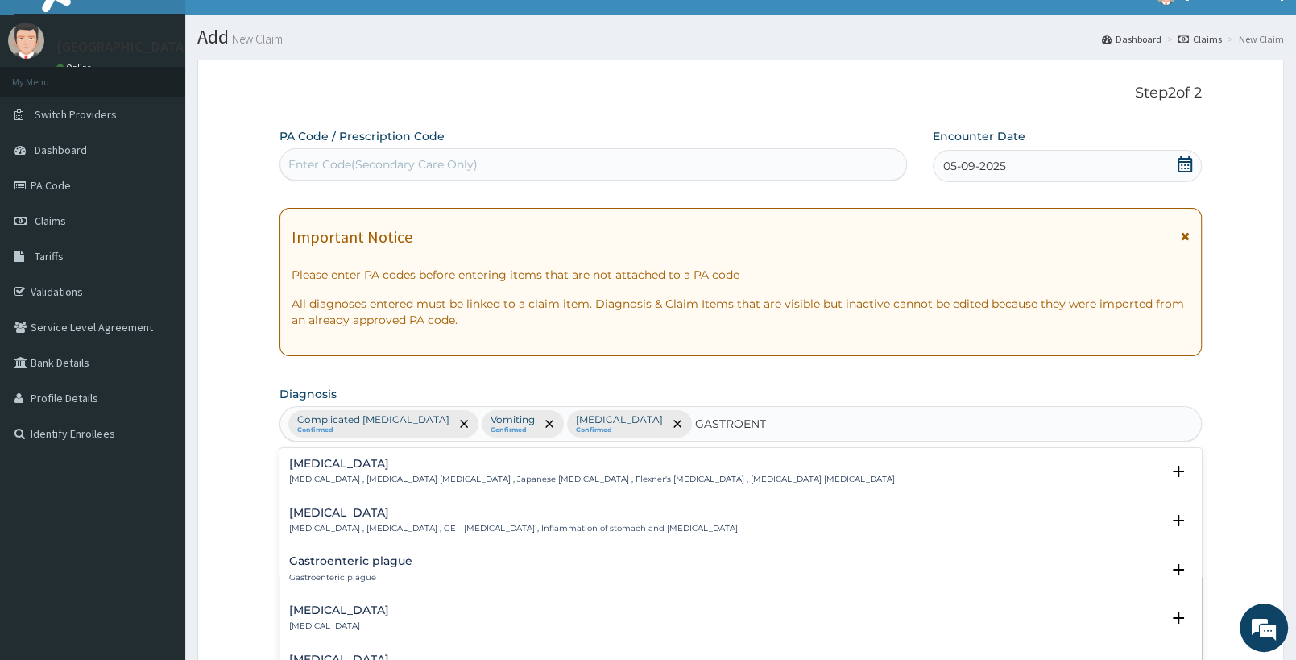
click at [432, 531] on p "Gastroenteritis , Gastroenteropathy , GE - Gastroenteritis , Inflammation of st…" at bounding box center [513, 528] width 449 height 11
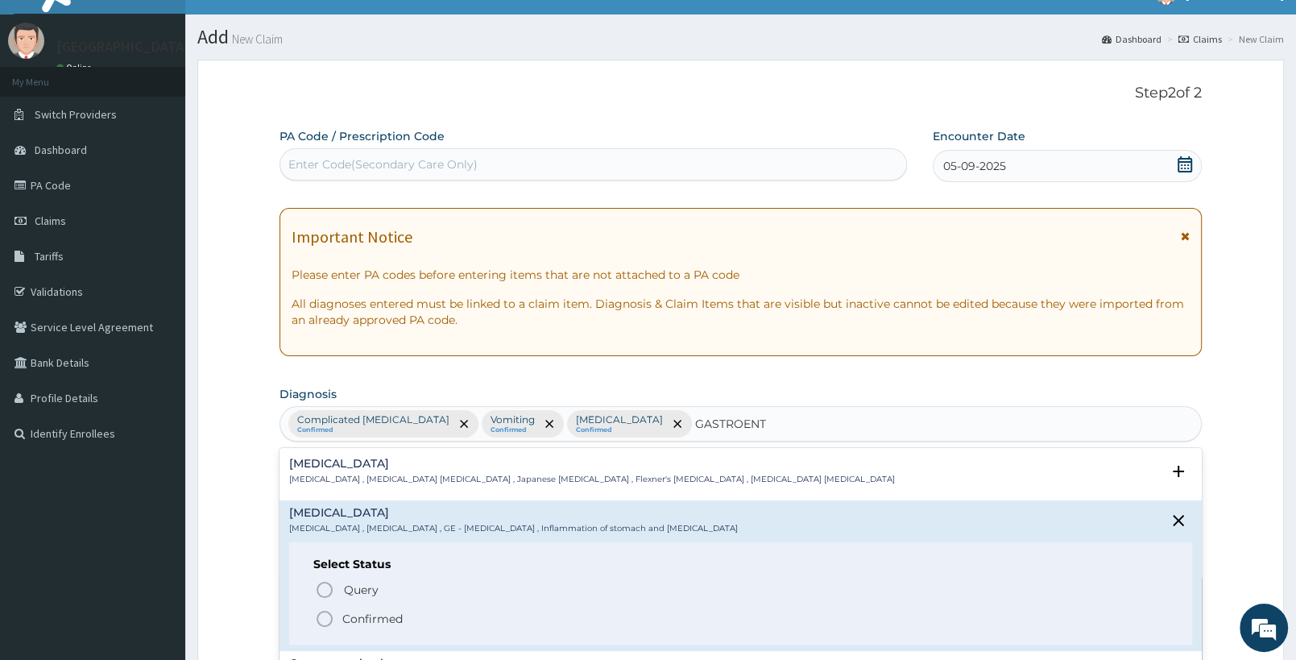
click at [342, 620] on span "Confirmed" at bounding box center [741, 618] width 853 height 19
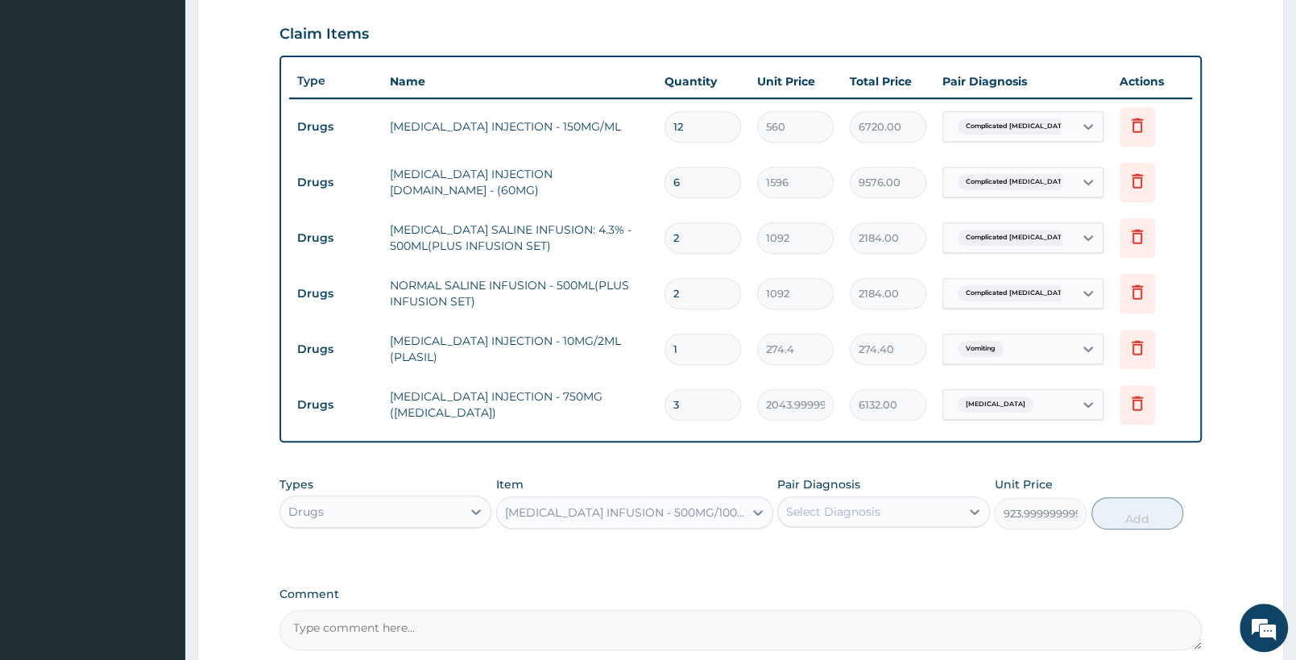
scroll to position [702, 0]
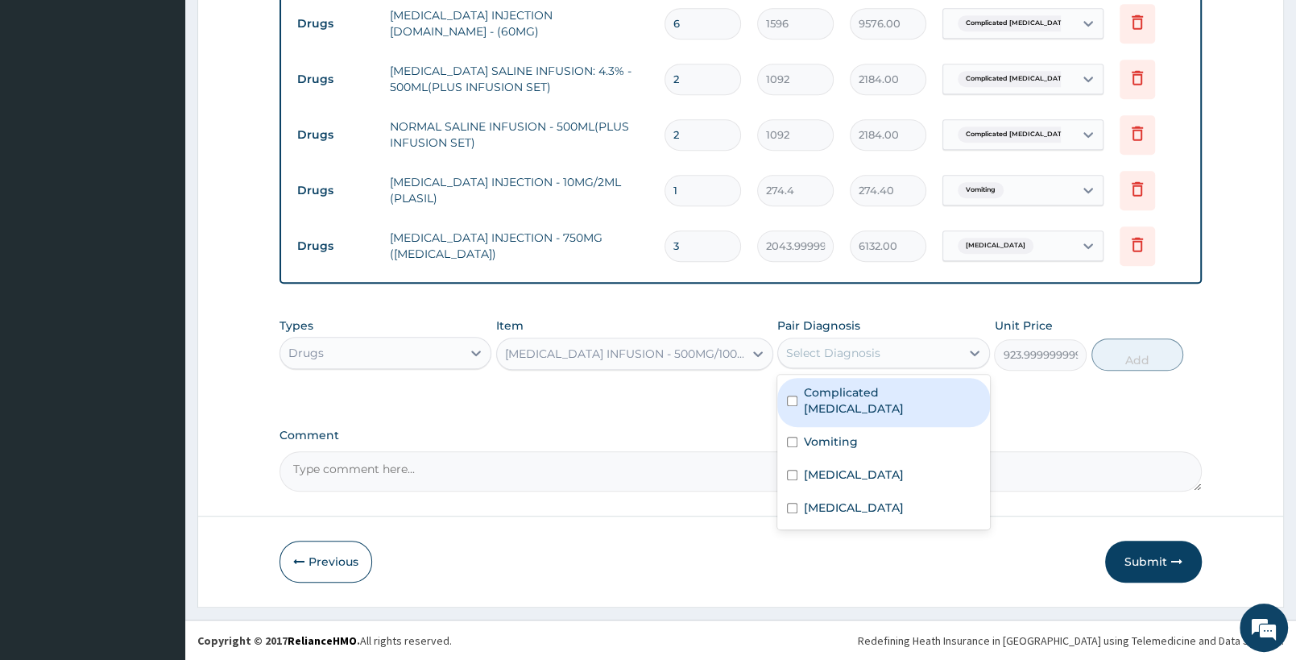
click at [906, 358] on div "Select Diagnosis" at bounding box center [868, 353] width 181 height 26
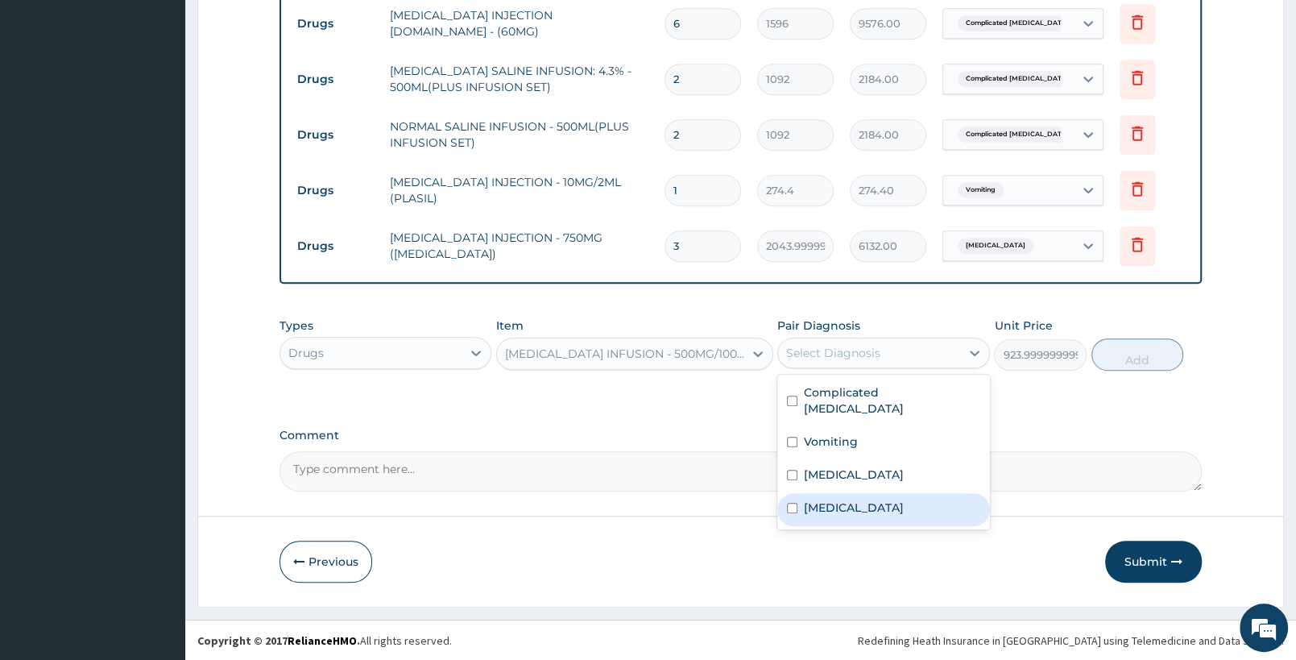
click at [846, 499] on label "Gastroenteritis" at bounding box center [854, 507] width 100 height 16
checkbox input "true"
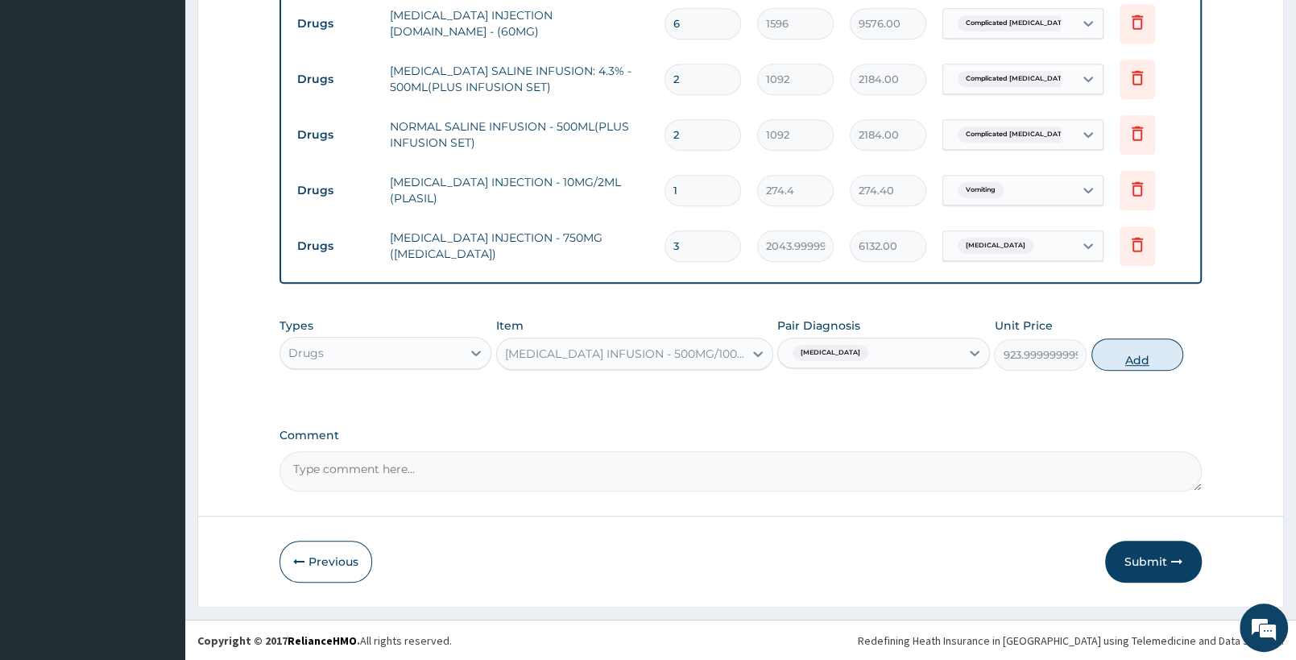
click at [1175, 345] on button "Add" at bounding box center [1138, 354] width 92 height 32
type input "0"
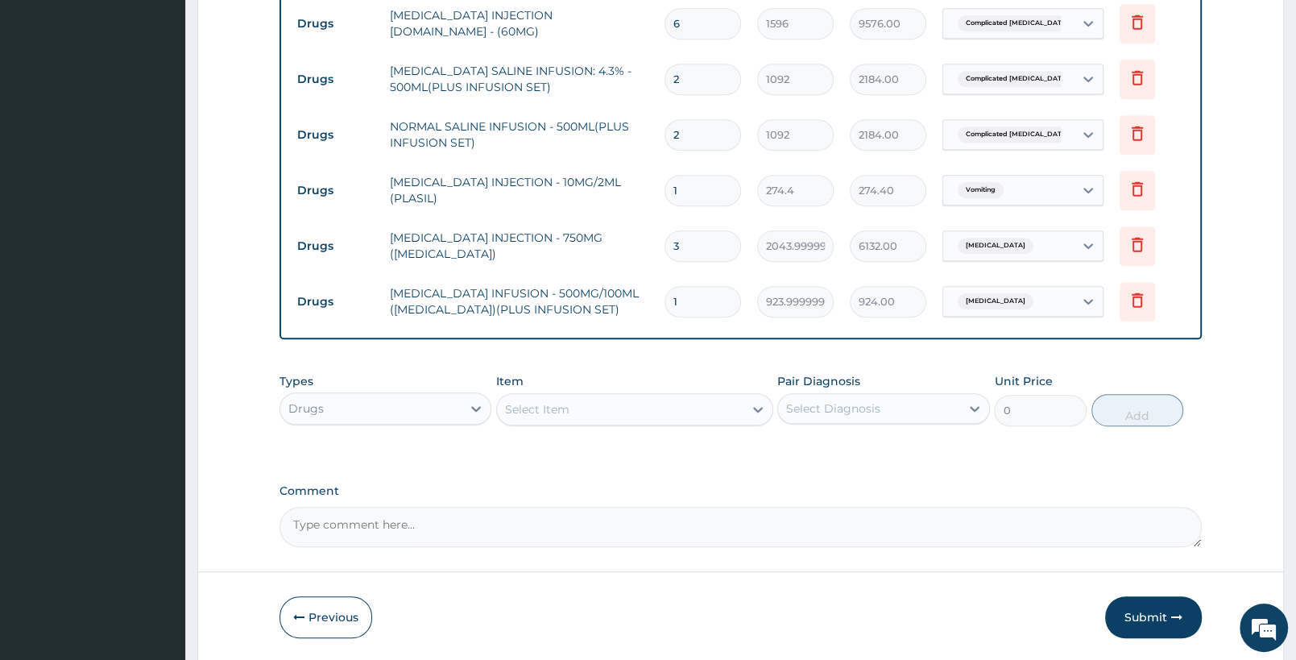
drag, startPoint x: 701, startPoint y: 307, endPoint x: 648, endPoint y: 299, distance: 53.0
click at [665, 299] on input "1" at bounding box center [703, 301] width 77 height 31
type input "3"
type input "2772.00"
type input "3"
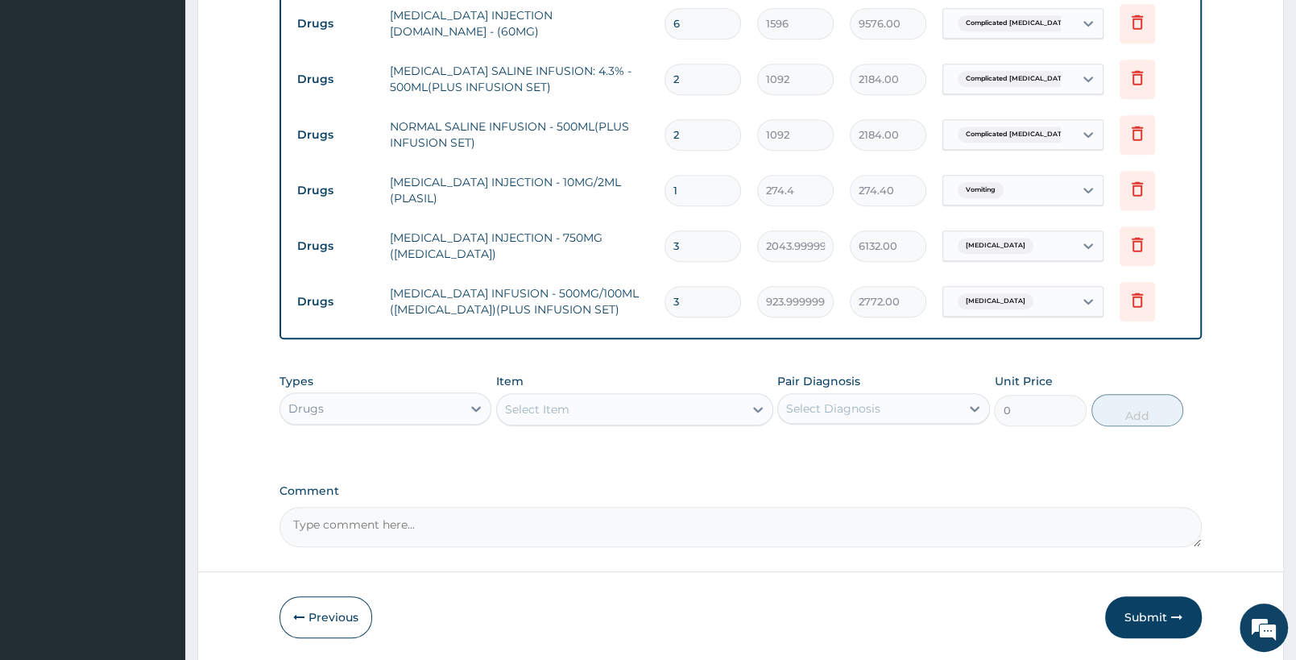
click at [624, 410] on div "Select Item" at bounding box center [620, 409] width 246 height 26
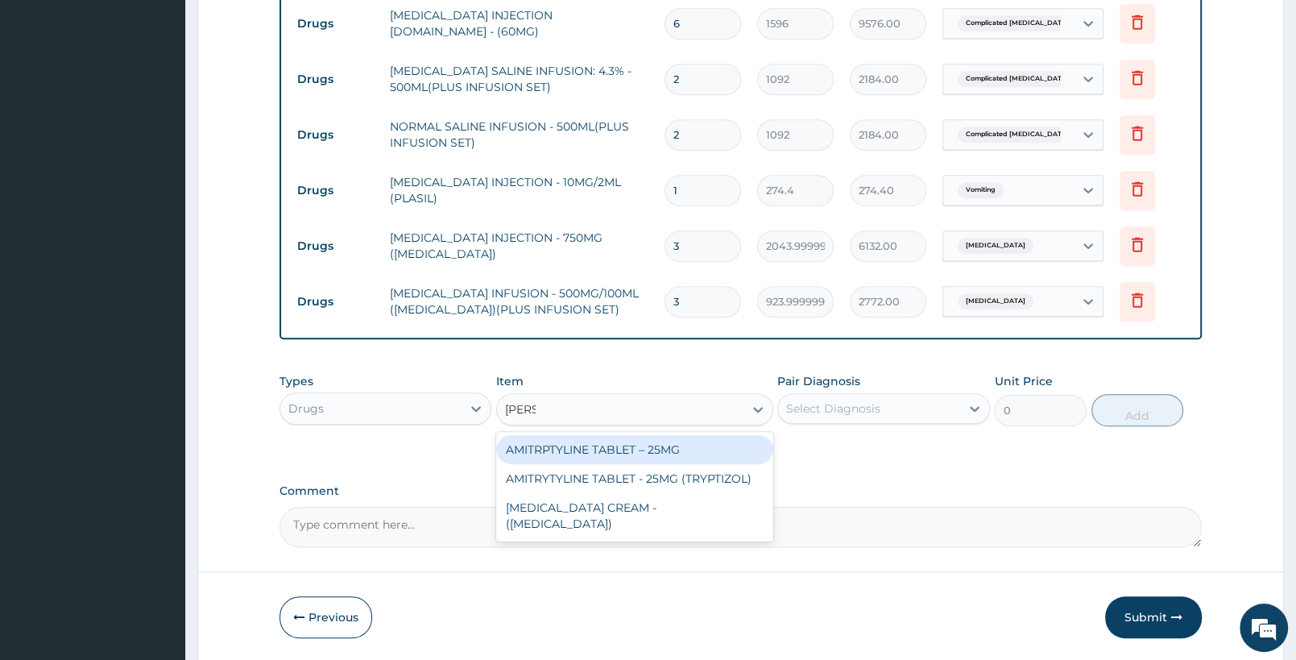
type input "AMITR"
click at [703, 462] on div "AMITRPTYLINE TABLET – 25MG" at bounding box center [634, 449] width 276 height 29
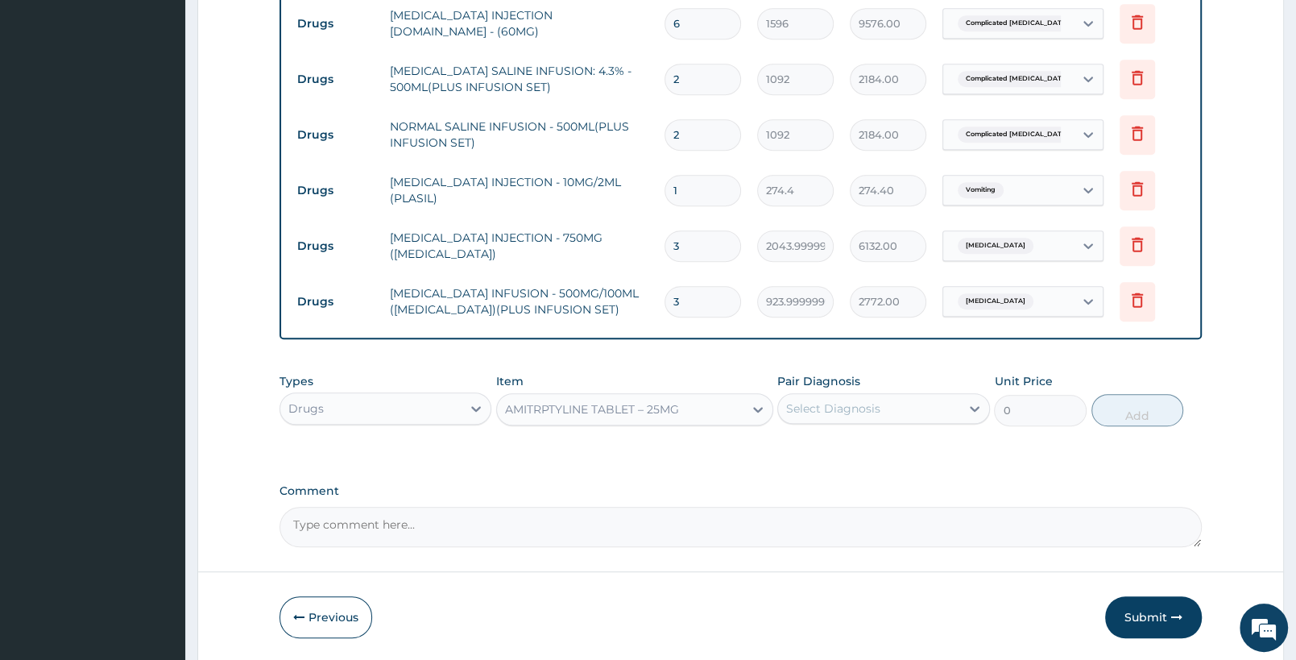
type input "67.19999999999999"
click at [942, 382] on div "Pair Diagnosis Select Diagnosis" at bounding box center [883, 399] width 212 height 53
click at [937, 400] on div "Select Diagnosis" at bounding box center [868, 409] width 181 height 26
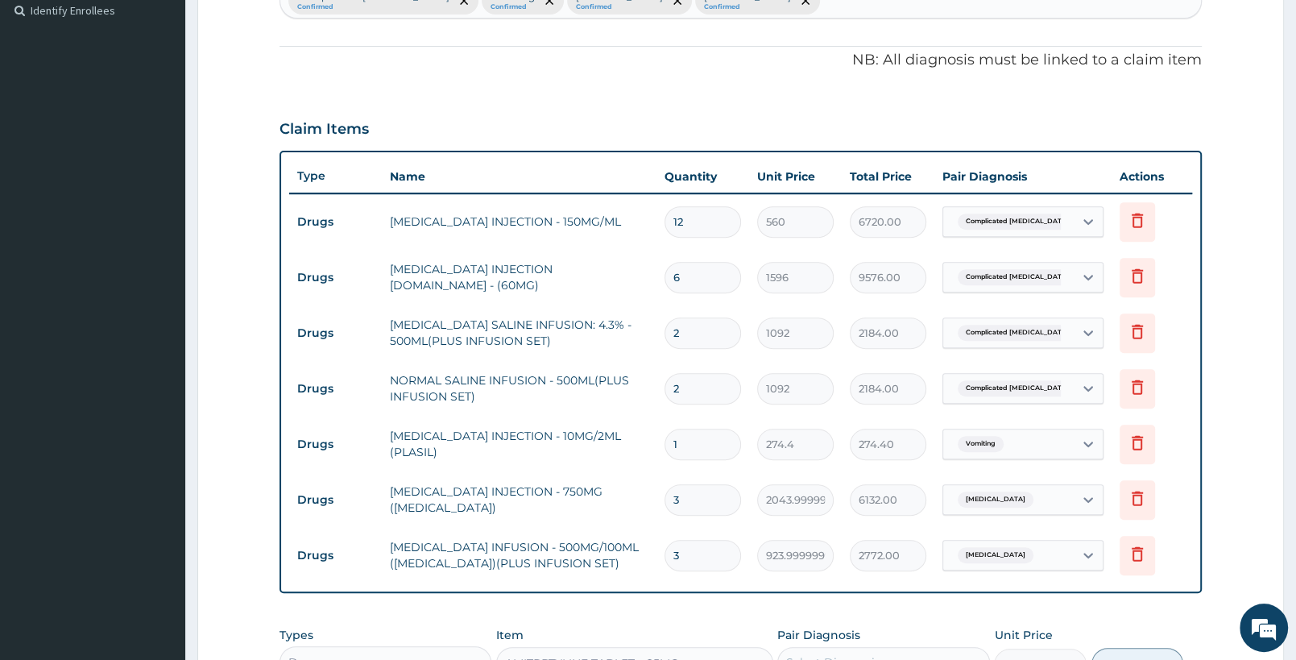
scroll to position [280, 0]
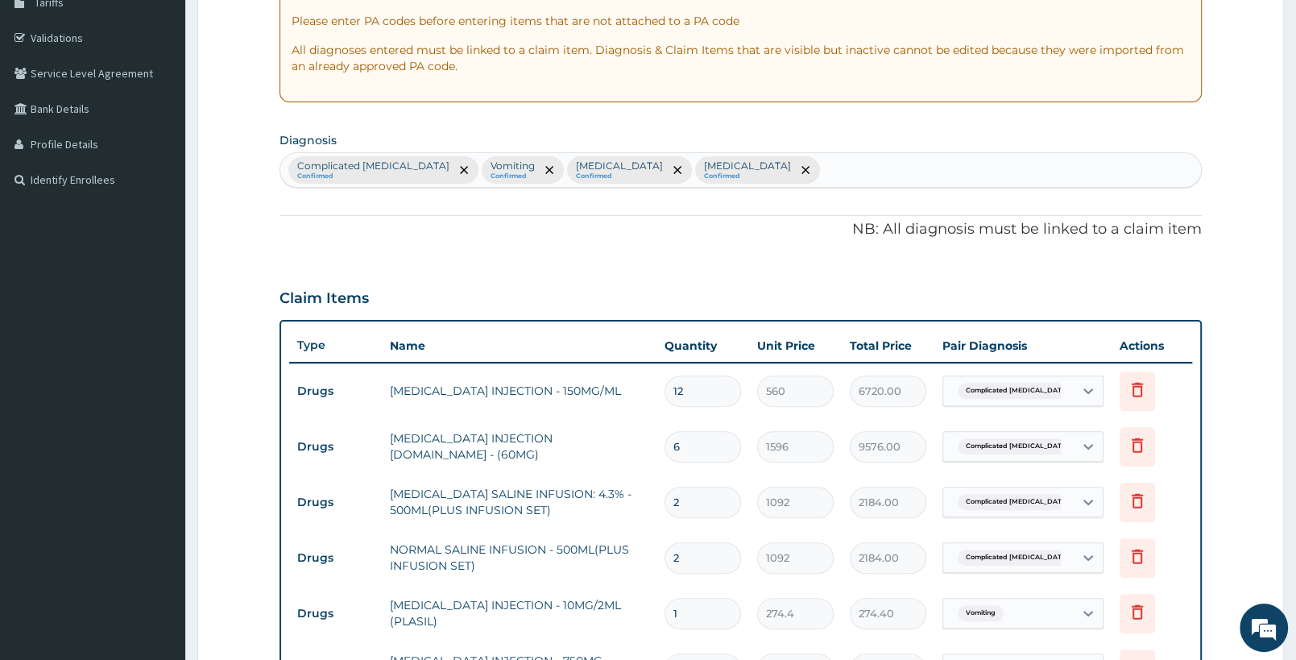
click at [774, 172] on div "Complicated malaria Confirmed Vomiting Confirmed Sepsis Confirmed Gastroenterit…" at bounding box center [740, 170] width 921 height 34
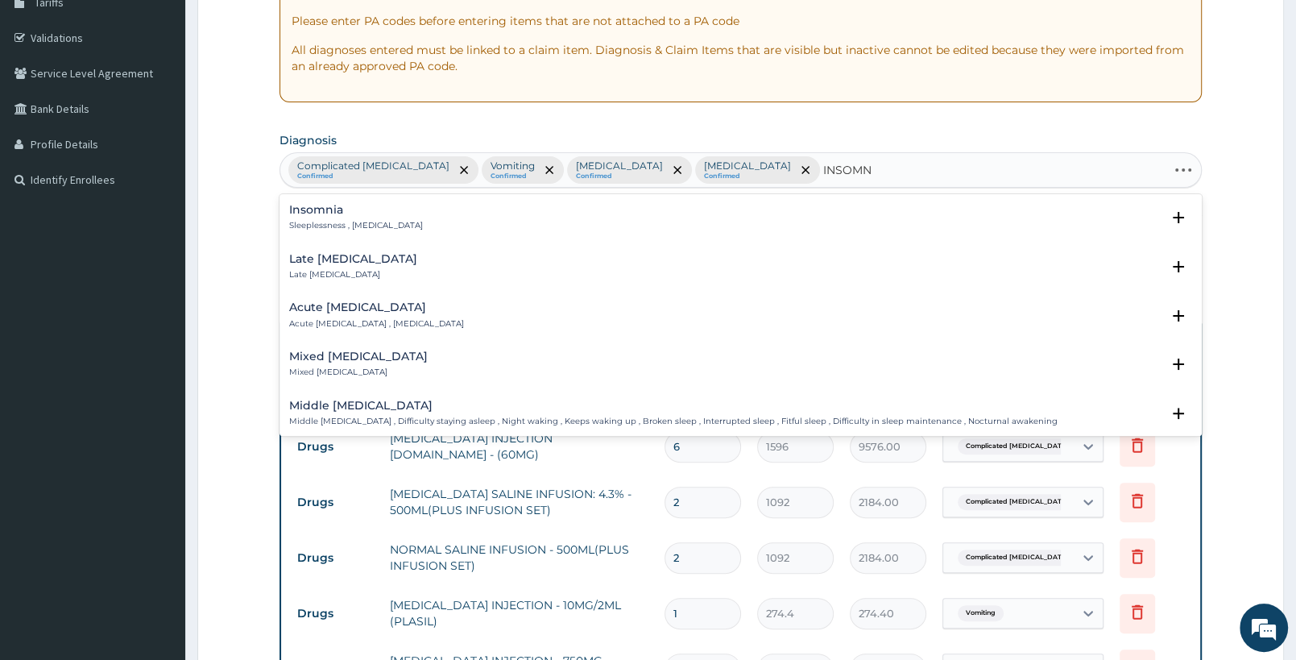
type input "INSOMNI"
click at [351, 212] on h4 "Insomnia" at bounding box center [356, 210] width 134 height 12
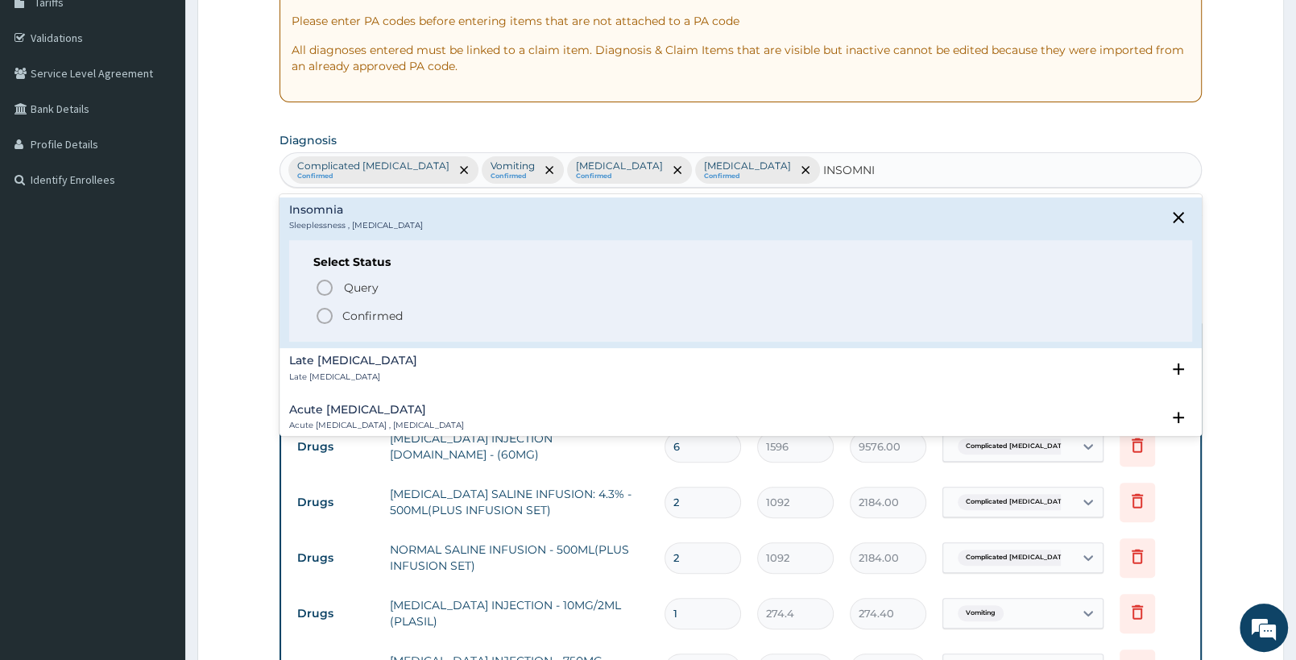
click at [342, 315] on span "Confirmed" at bounding box center [741, 315] width 853 height 19
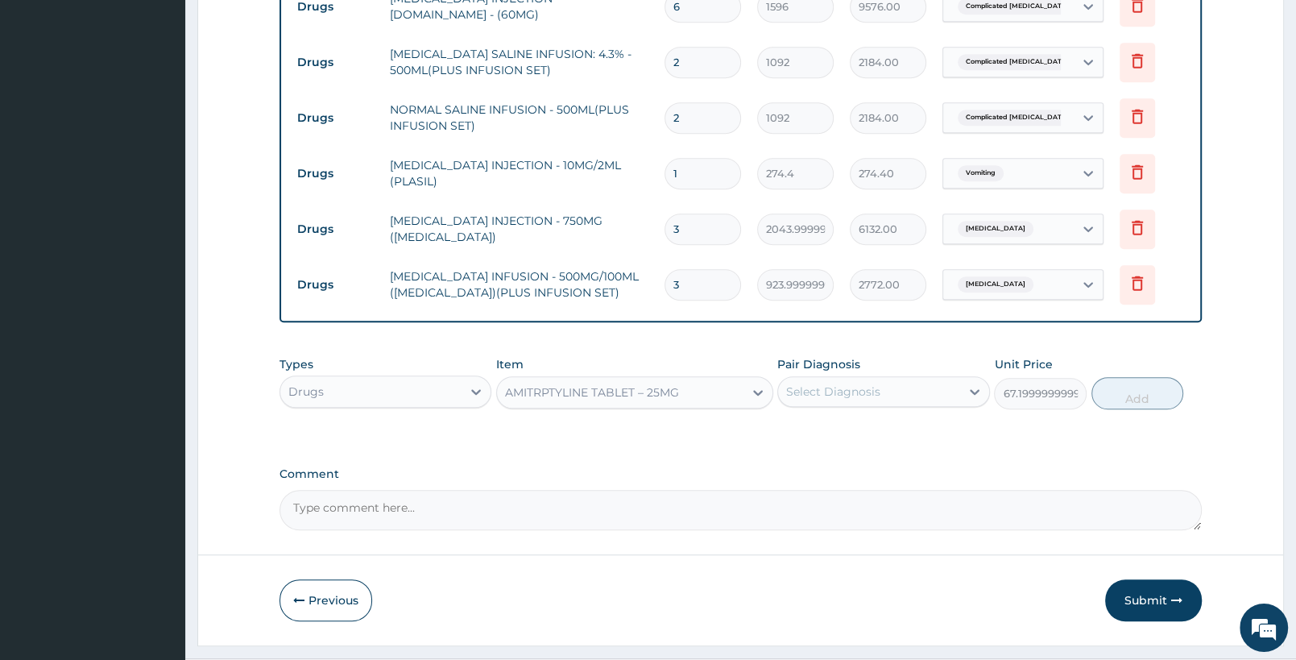
scroll to position [759, 0]
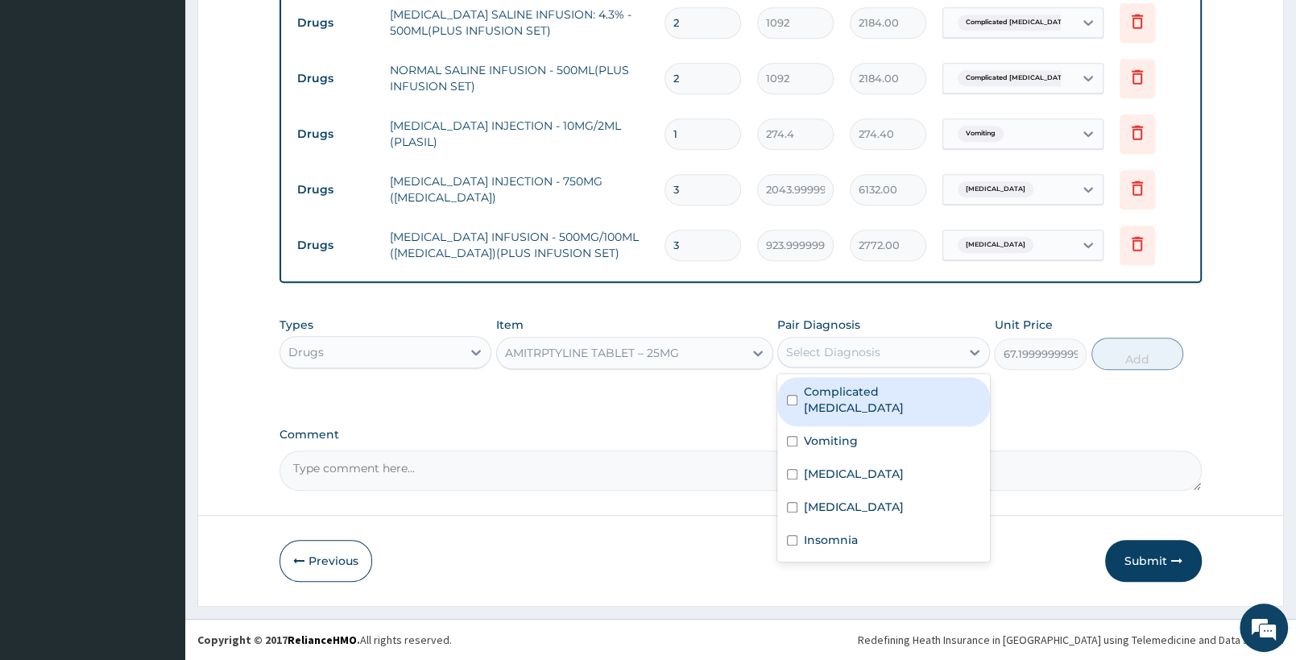
click at [810, 350] on div "Select Diagnosis" at bounding box center [833, 352] width 94 height 16
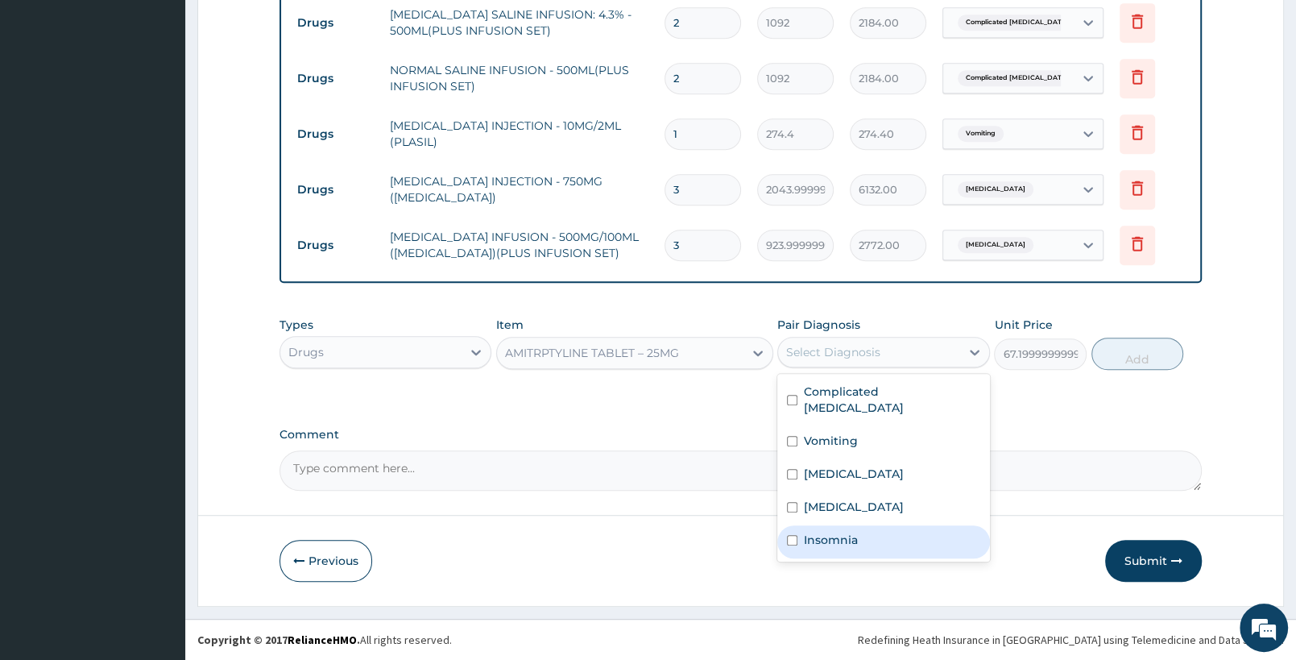
click at [838, 534] on div "Insomnia" at bounding box center [883, 541] width 212 height 33
checkbox input "true"
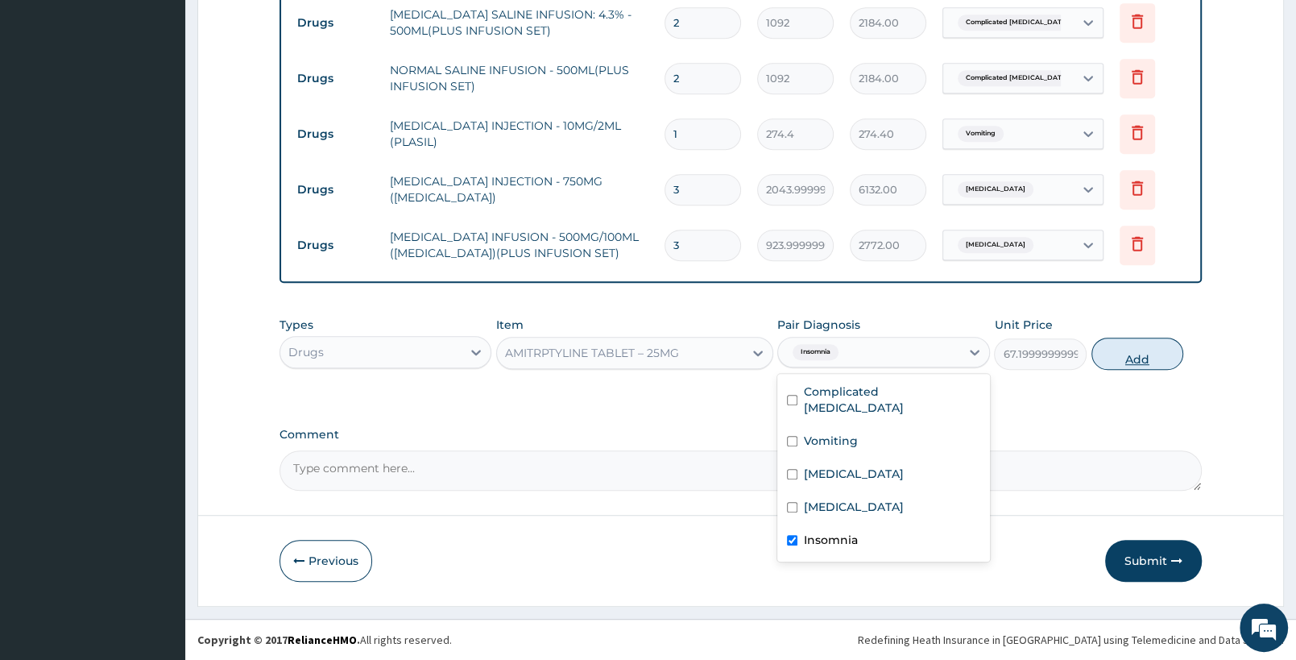
click at [1119, 342] on button "Add" at bounding box center [1138, 354] width 92 height 32
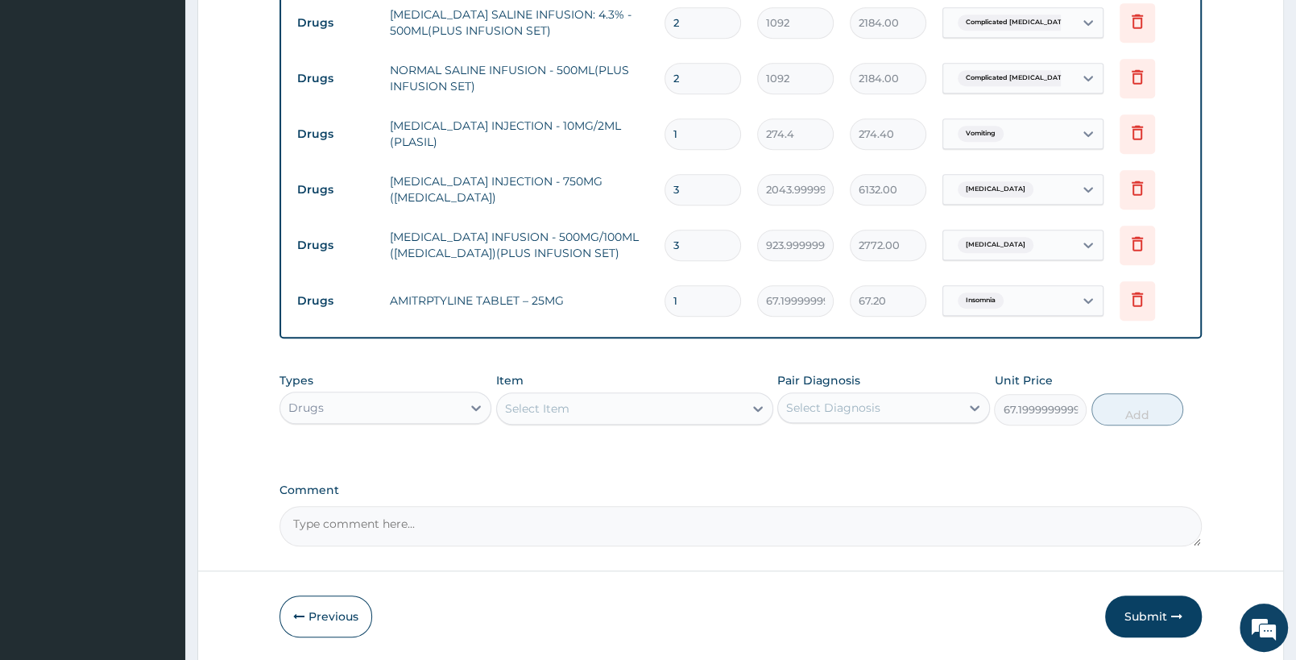
type input "0"
click at [579, 415] on div "Select Item" at bounding box center [620, 409] width 246 height 26
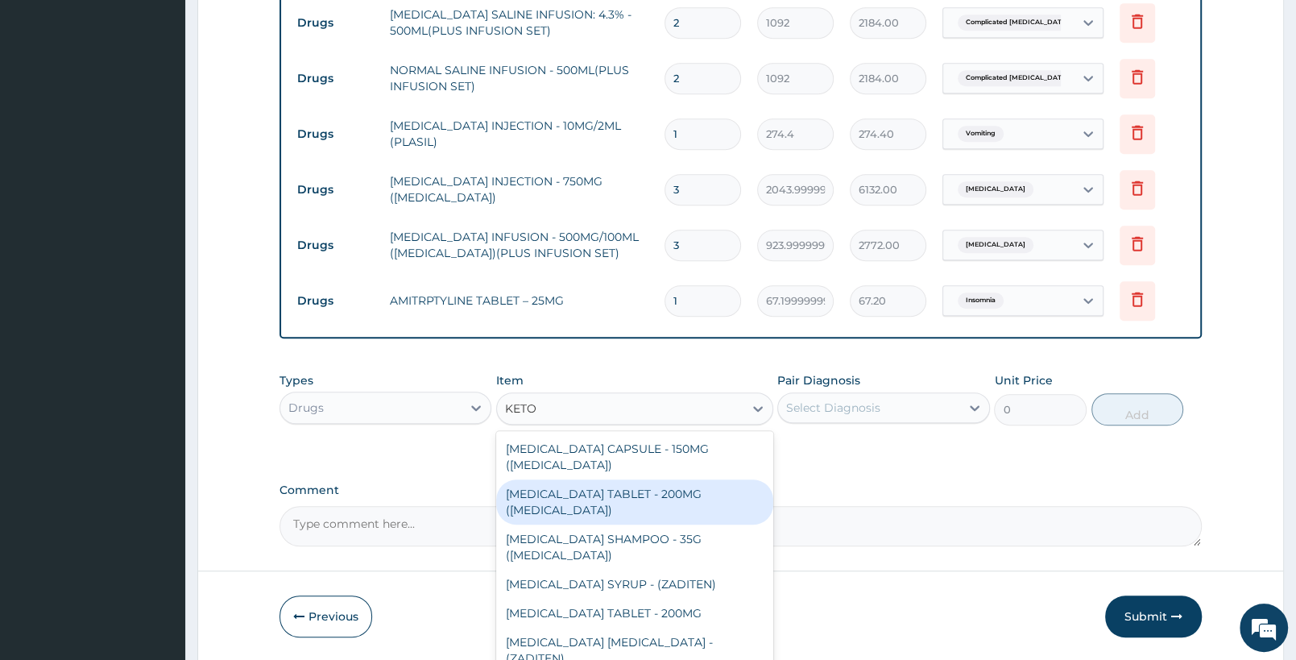
type input "KETOP"
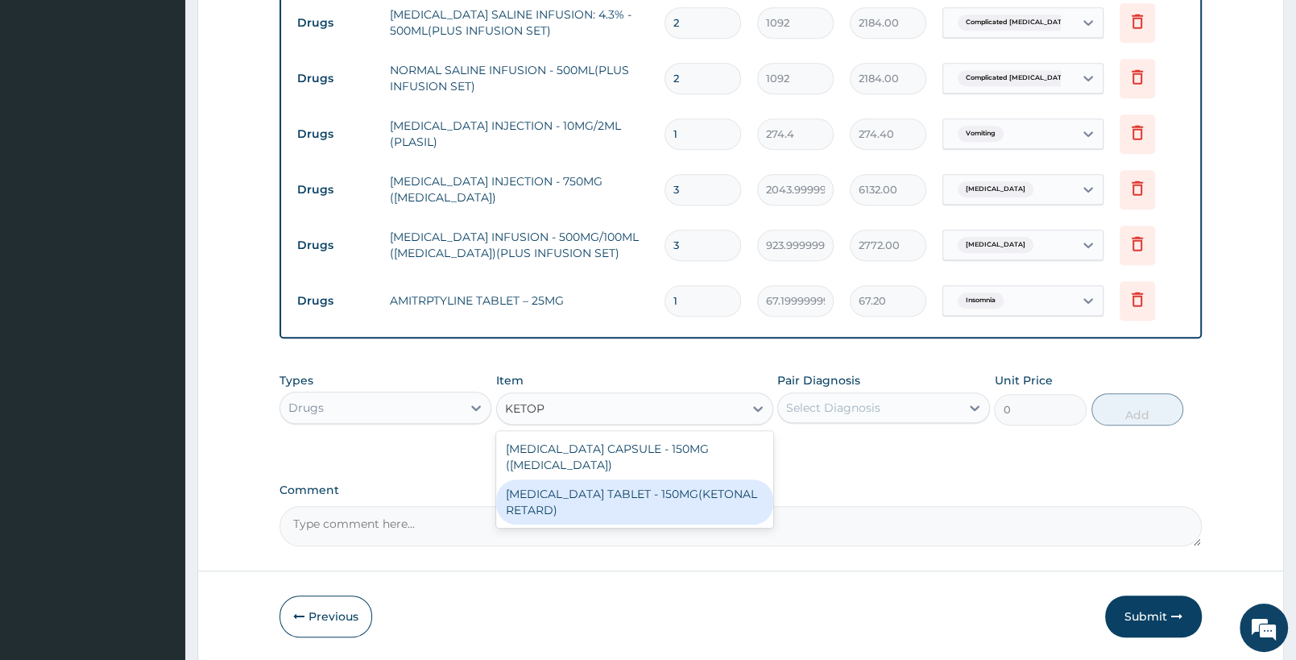
click at [672, 479] on div "KETOPROFEN TABLET - 150MG(KETONAL RETARD)" at bounding box center [634, 501] width 276 height 45
type input "70"
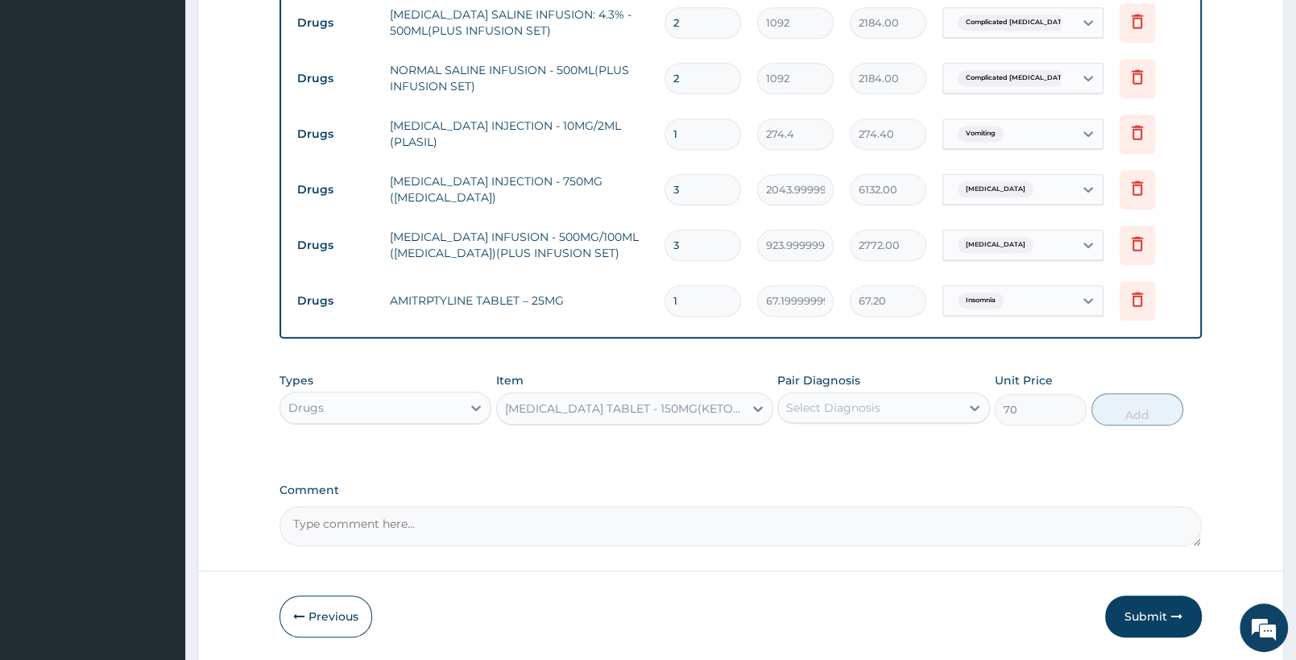
click at [697, 412] on div "KETOPROFEN TABLET - 150MG(KETONAL RETARD)" at bounding box center [624, 408] width 239 height 16
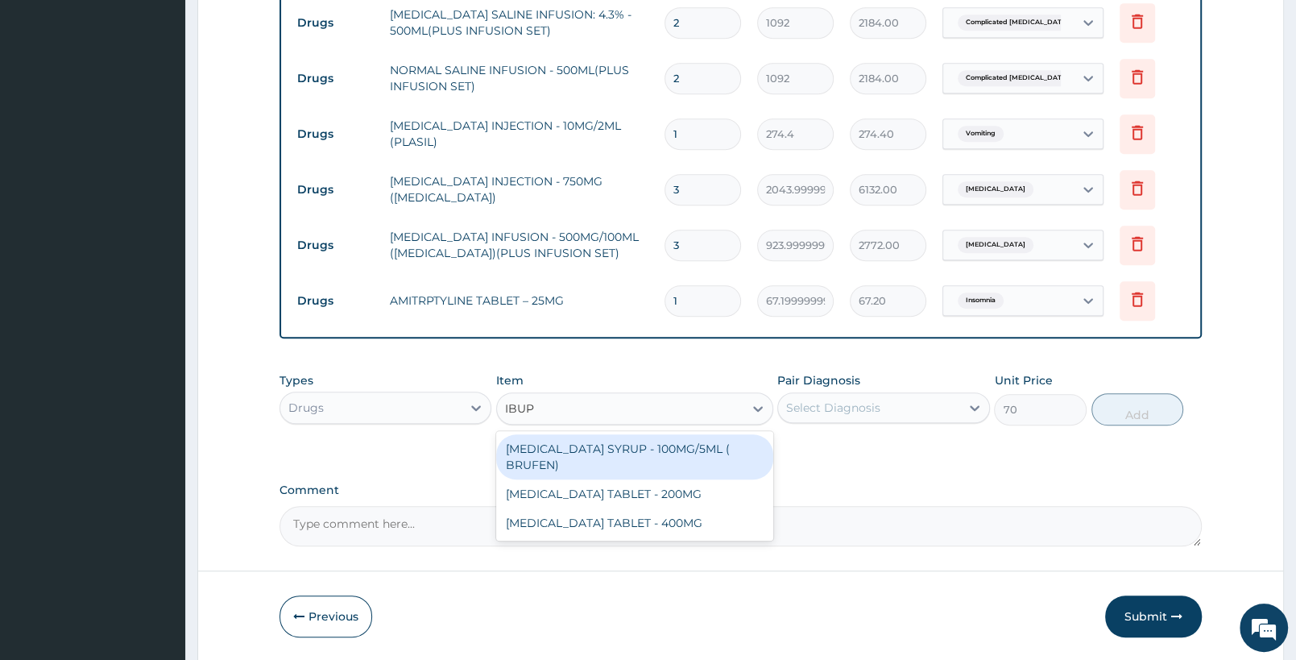
scroll to position [0, 0]
type input "IBUPR"
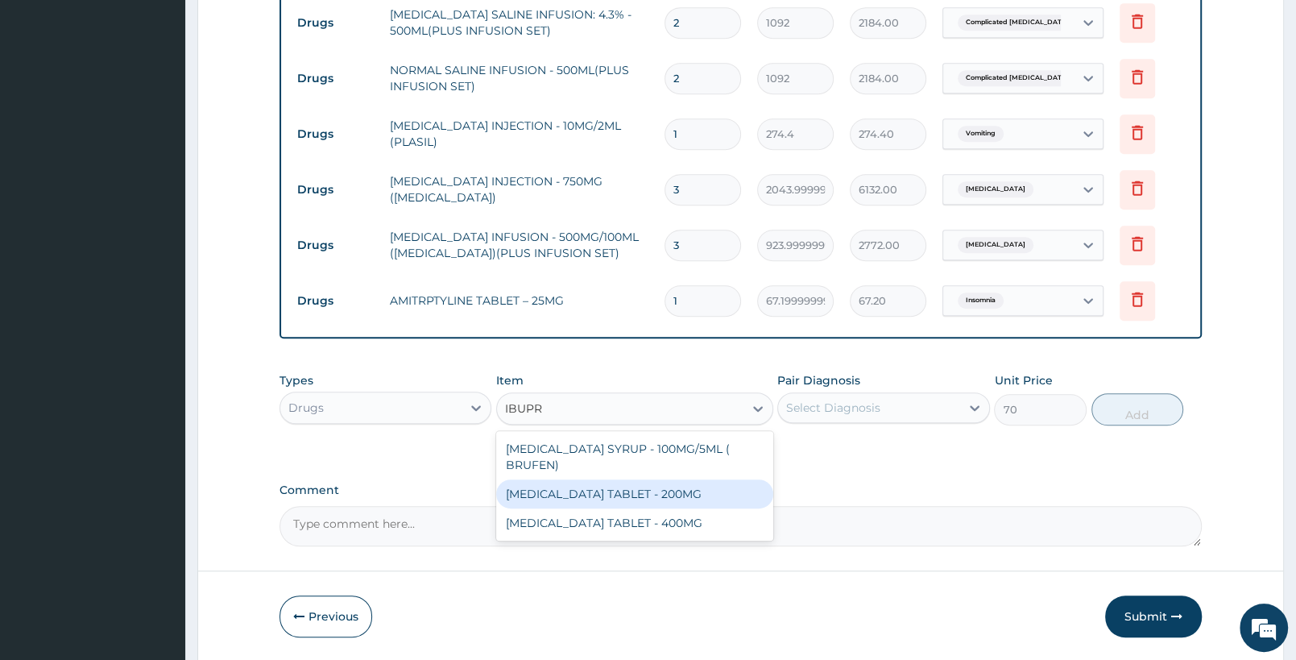
click at [711, 482] on div "IBUPROFEN TABLET - 200MG" at bounding box center [634, 493] width 276 height 29
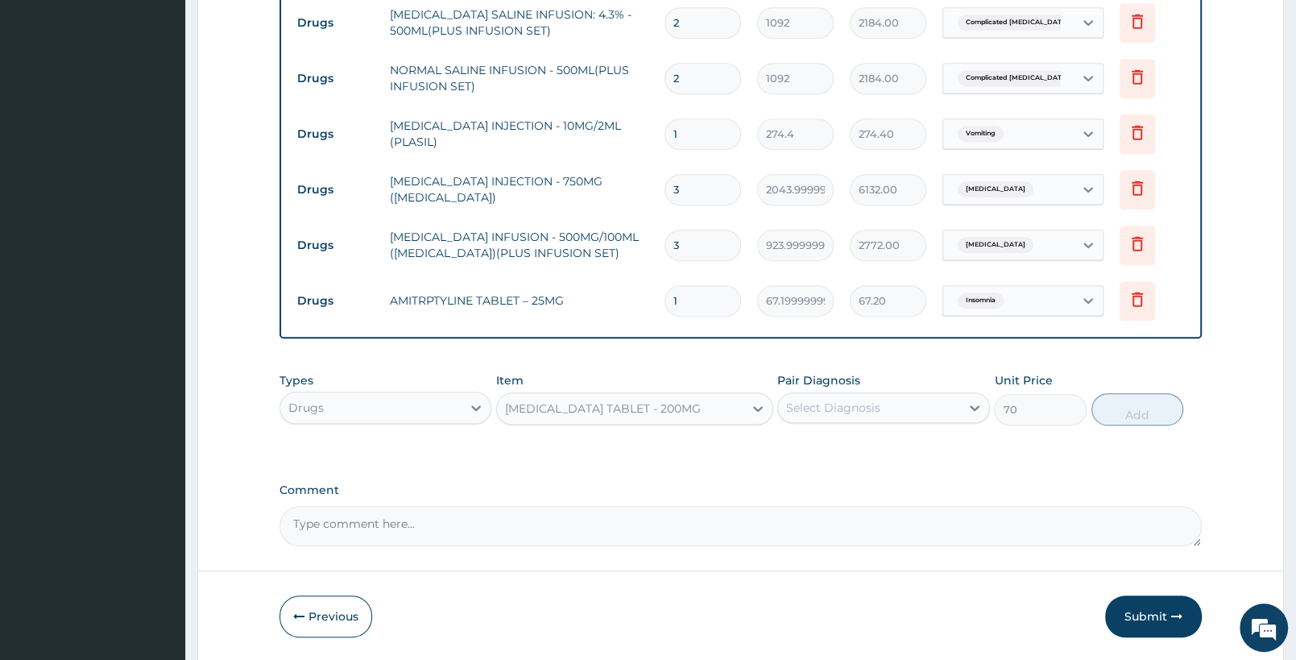
type input "672"
click at [910, 409] on div "Select Diagnosis" at bounding box center [868, 408] width 181 height 26
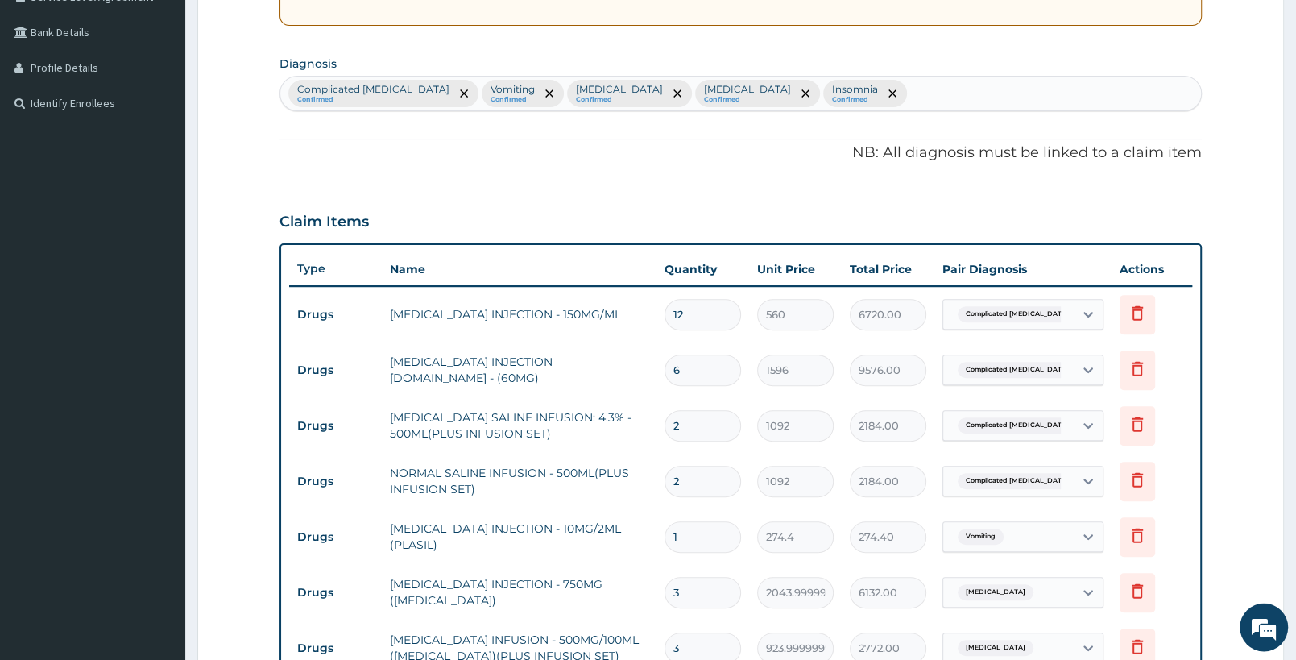
scroll to position [336, 0]
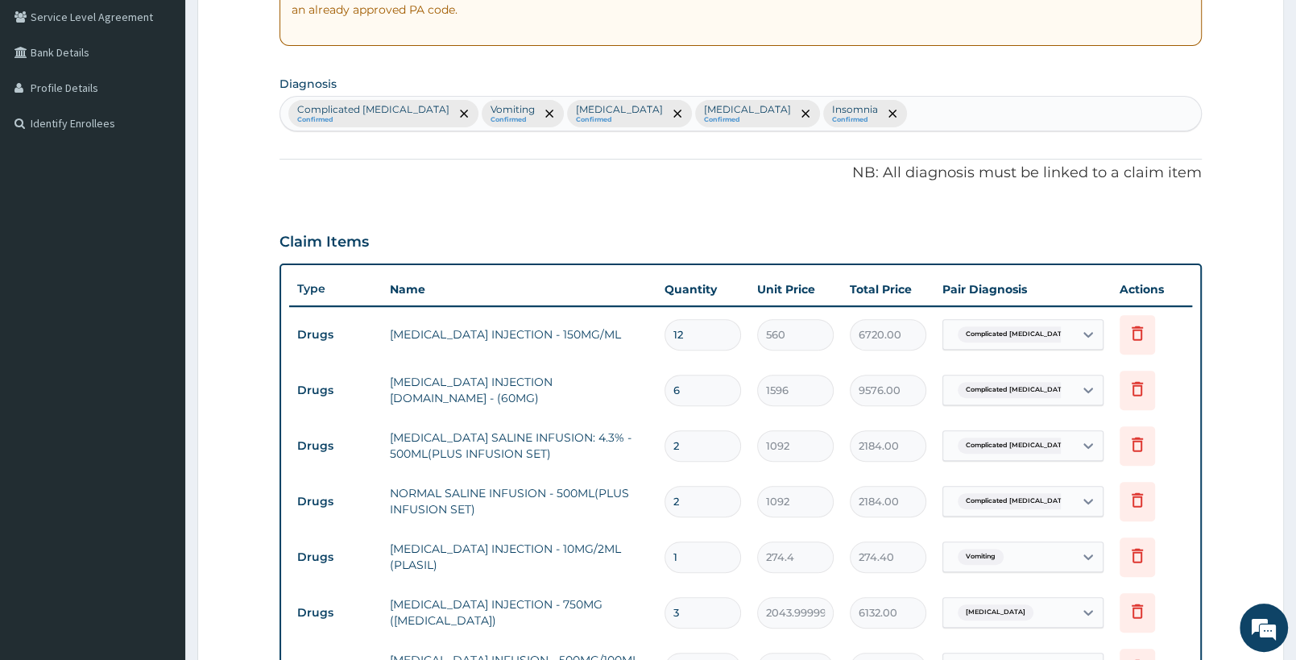
click at [835, 115] on div "Complicated malaria Confirmed Vomiting Confirmed Sepsis Confirmed Gastroenterit…" at bounding box center [740, 114] width 921 height 34
type input "MYALG"
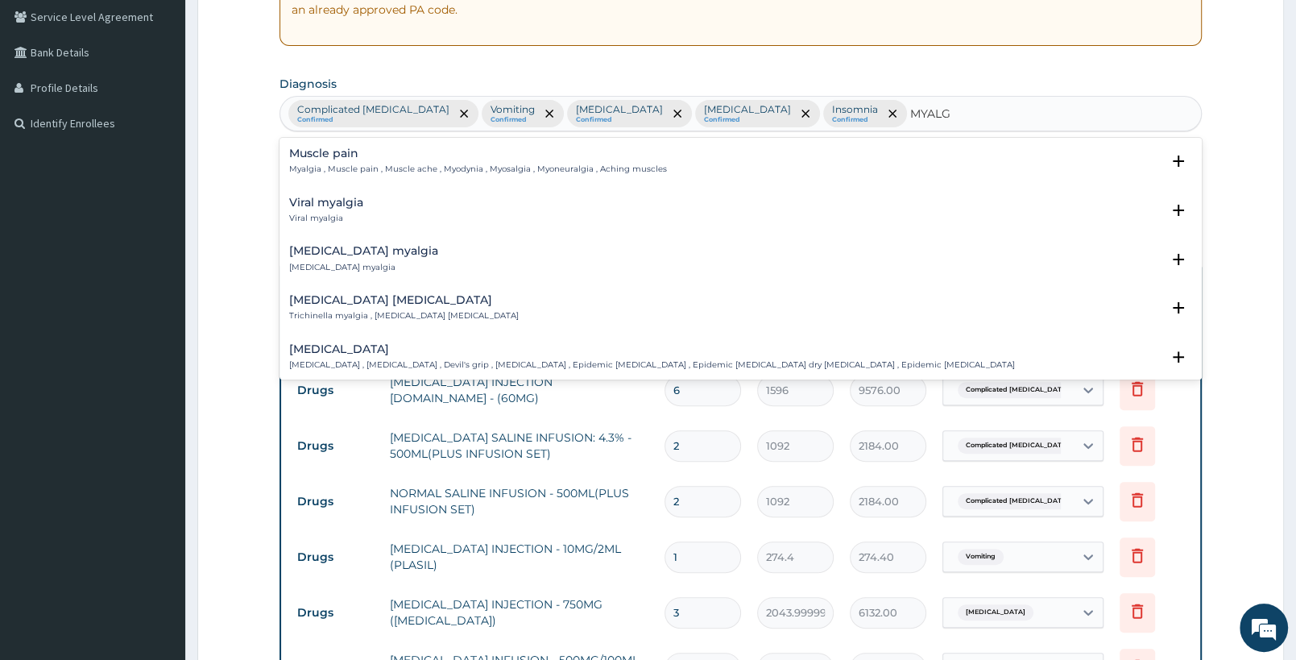
click at [377, 166] on p "Myalgia , Muscle pain , Muscle ache , Myodynia , Myosalgia , Myoneuralgia , Ach…" at bounding box center [478, 169] width 378 height 11
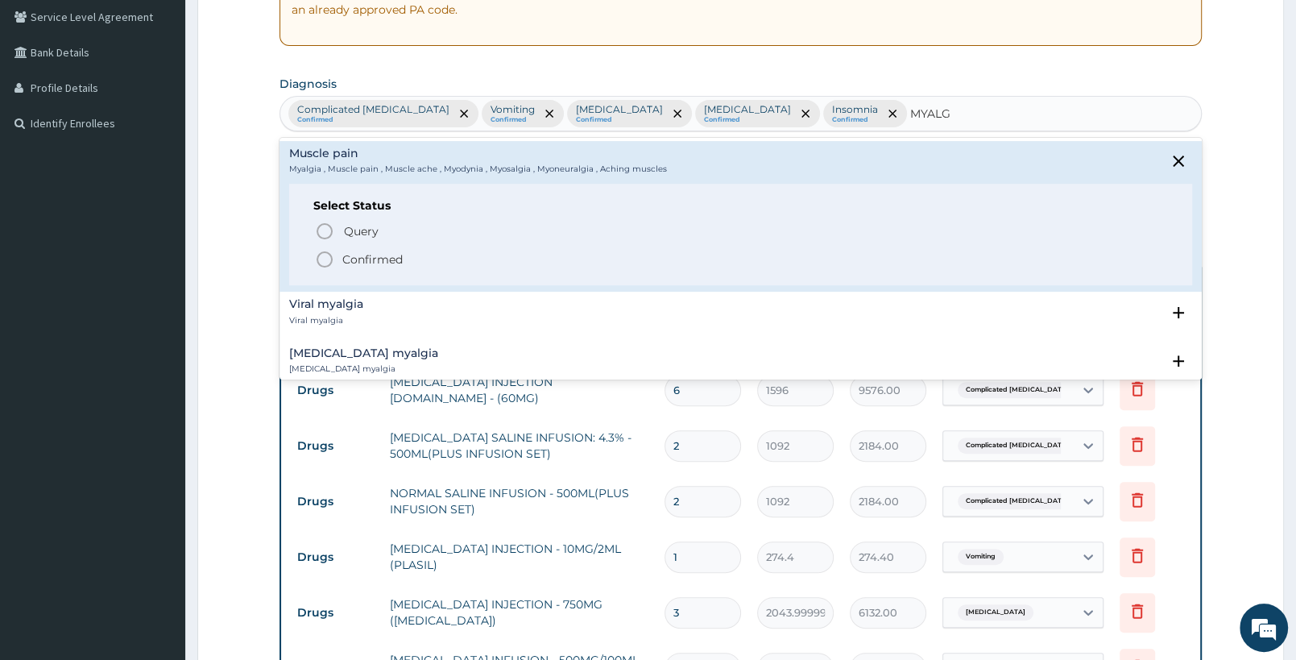
click at [338, 253] on span "Confirmed" at bounding box center [741, 259] width 853 height 19
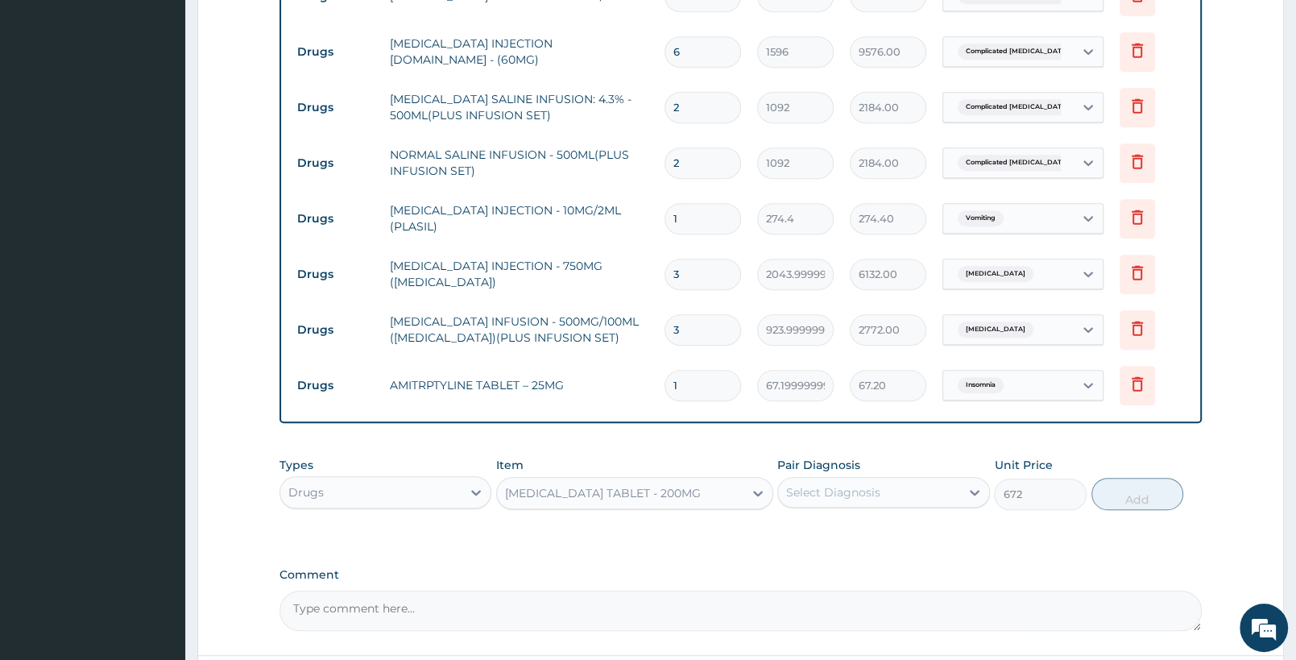
scroll to position [814, 0]
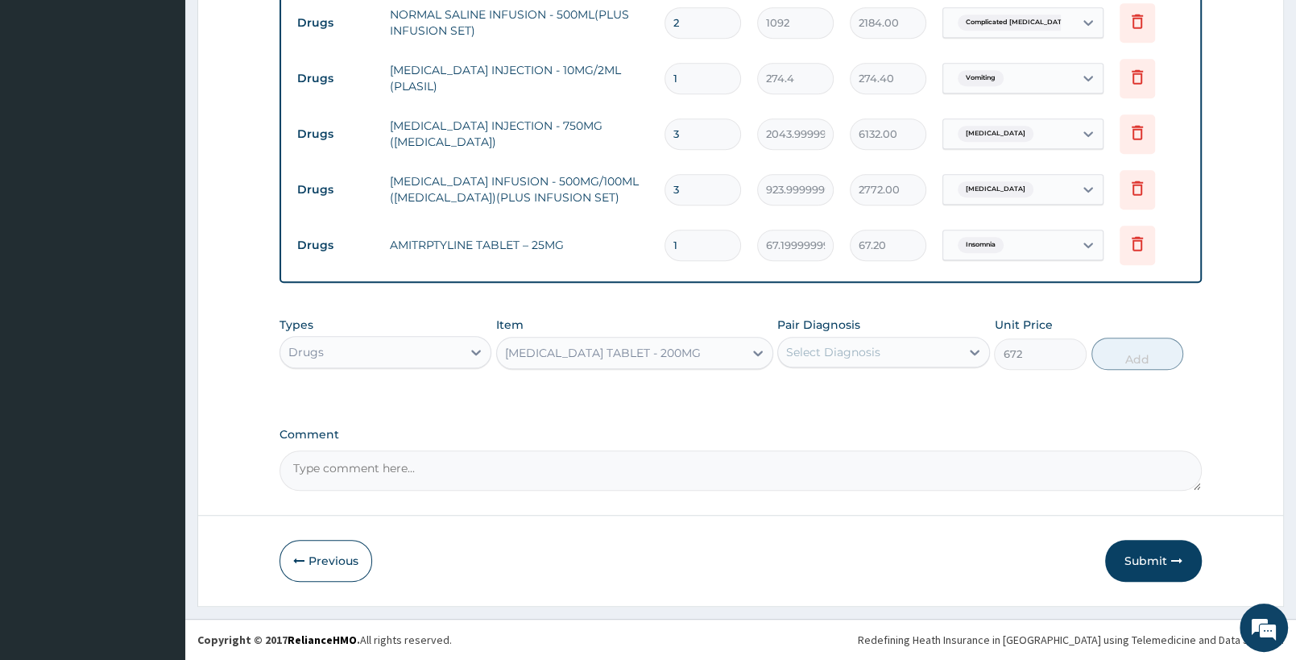
click at [881, 353] on div "Select Diagnosis" at bounding box center [868, 352] width 181 height 26
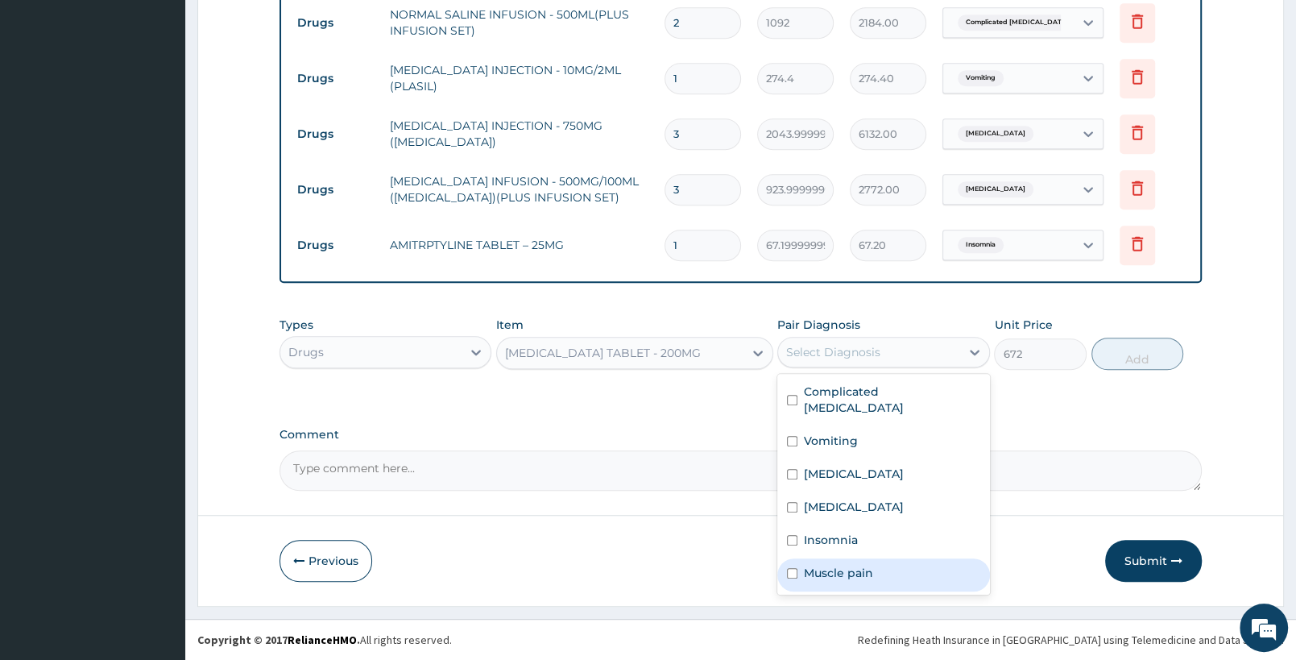
click at [841, 565] on label "Muscle pain" at bounding box center [838, 573] width 69 height 16
checkbox input "true"
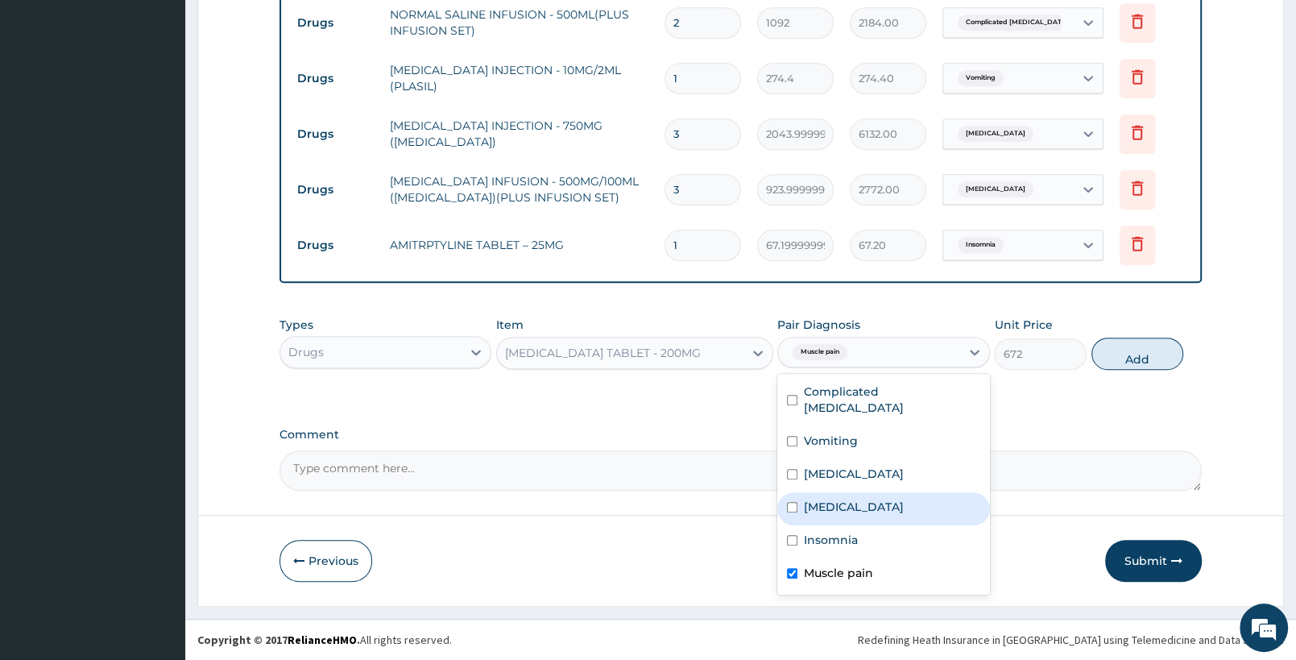
click at [1144, 346] on button "Add" at bounding box center [1138, 354] width 92 height 32
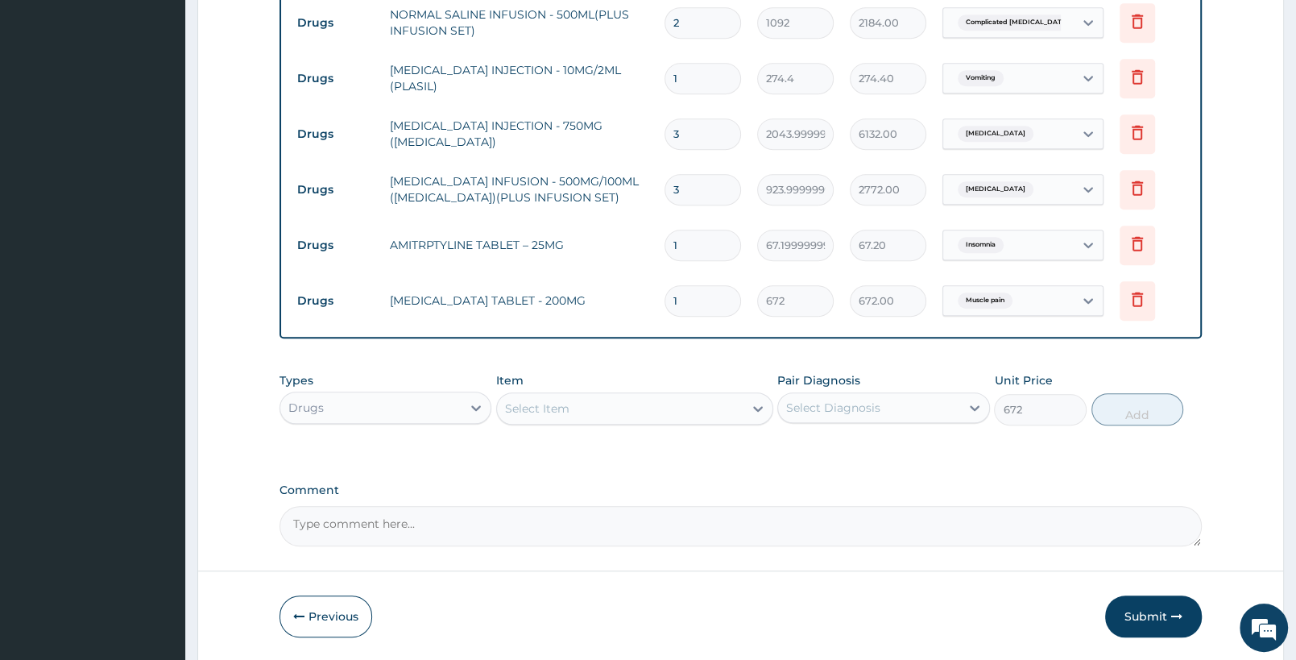
type input "0"
type input "10"
type input "6720.00"
type input "10"
click at [629, 420] on div "Select Item" at bounding box center [620, 409] width 246 height 26
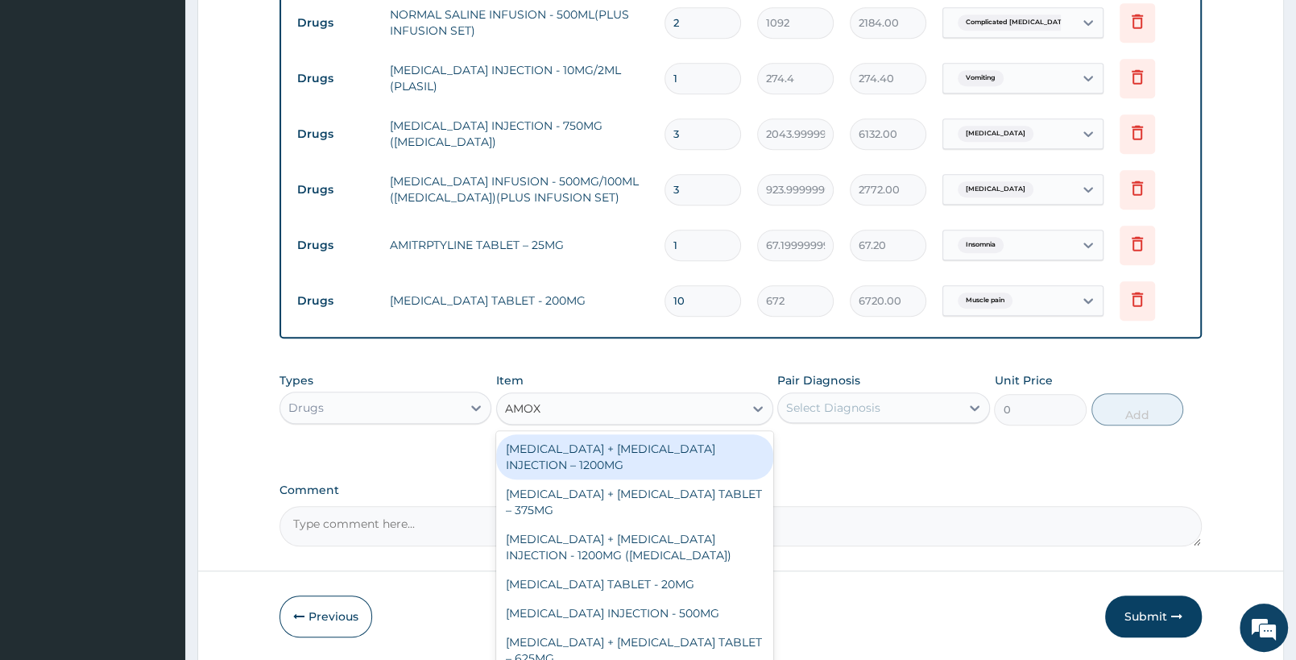
type input "AMOXI"
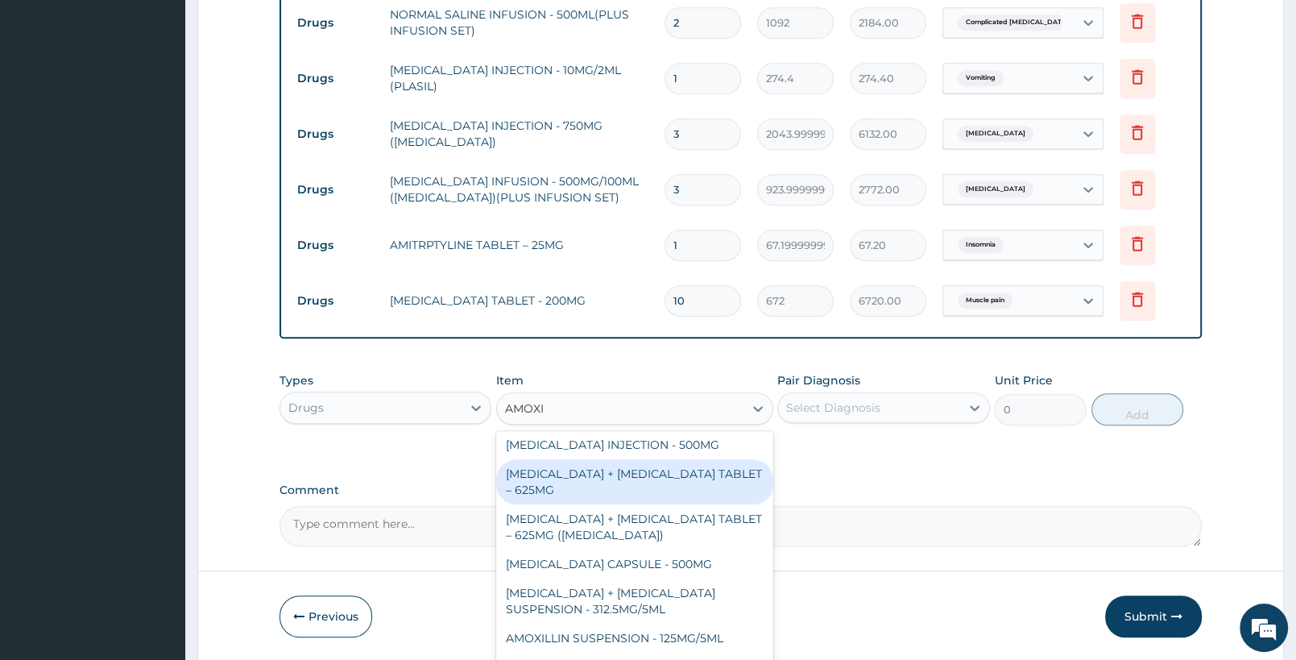
scroll to position [169, 0]
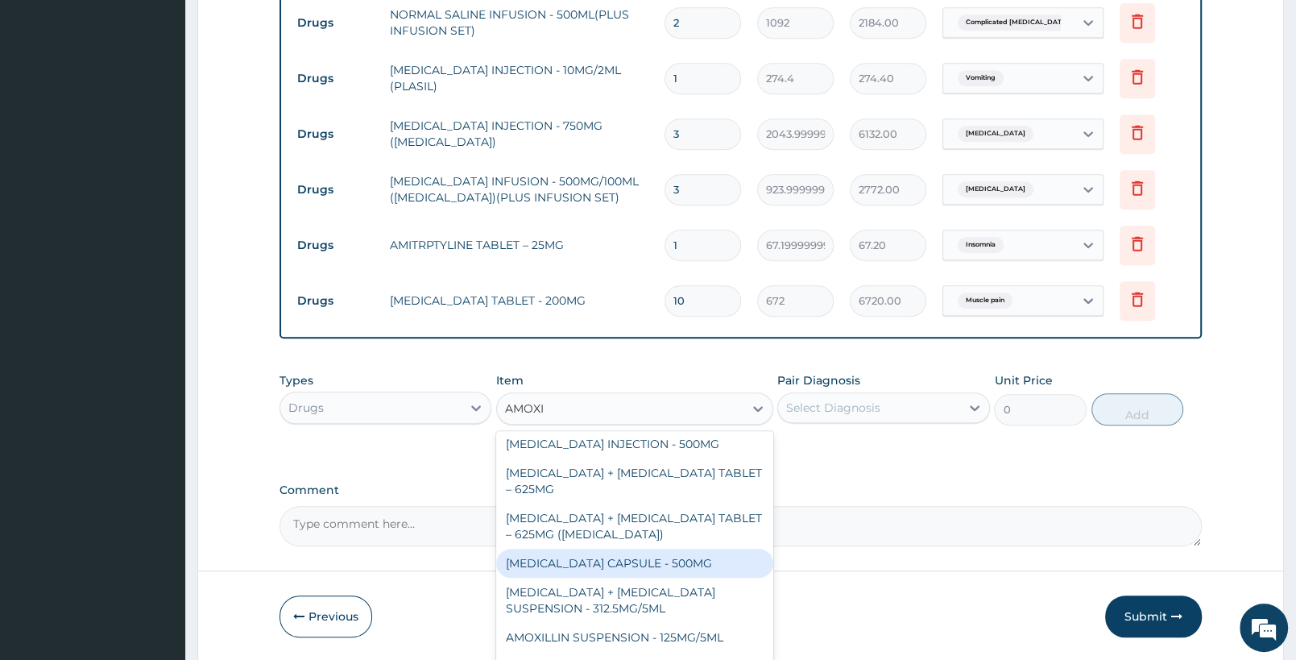
click at [655, 553] on div "AMOXICILLIN CAPSULE - 500MG" at bounding box center [634, 563] width 276 height 29
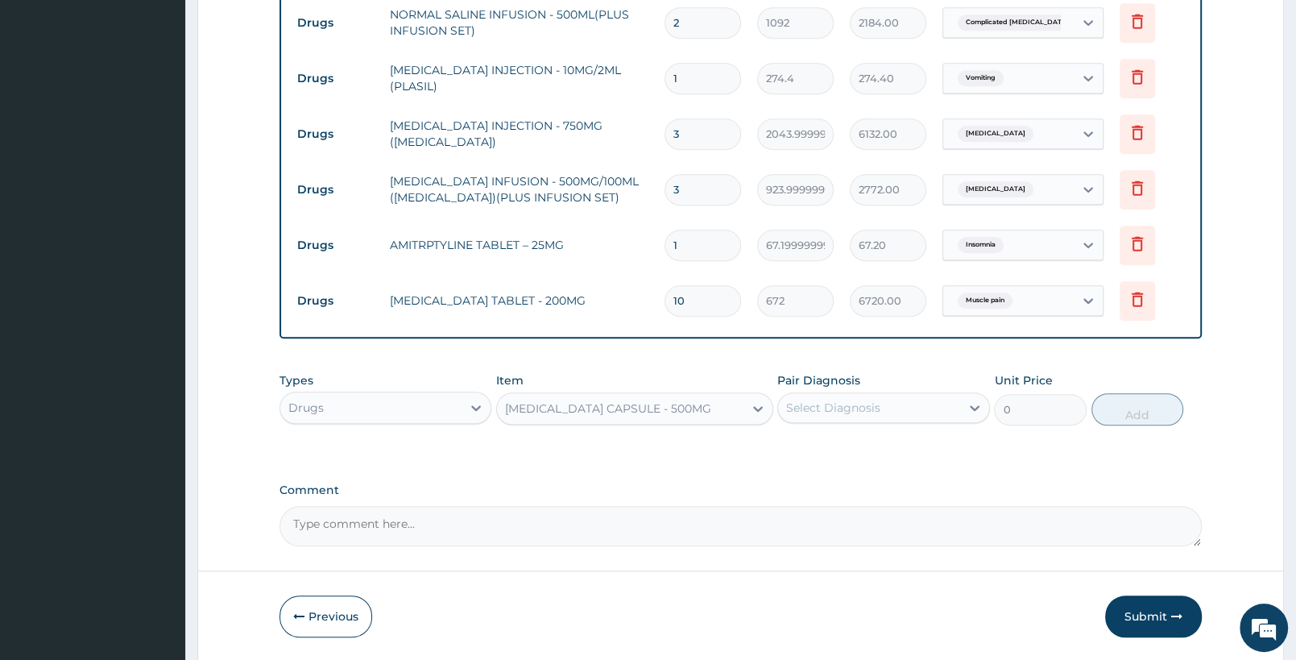
type input "112"
click at [950, 393] on div "Select Diagnosis" at bounding box center [883, 407] width 212 height 31
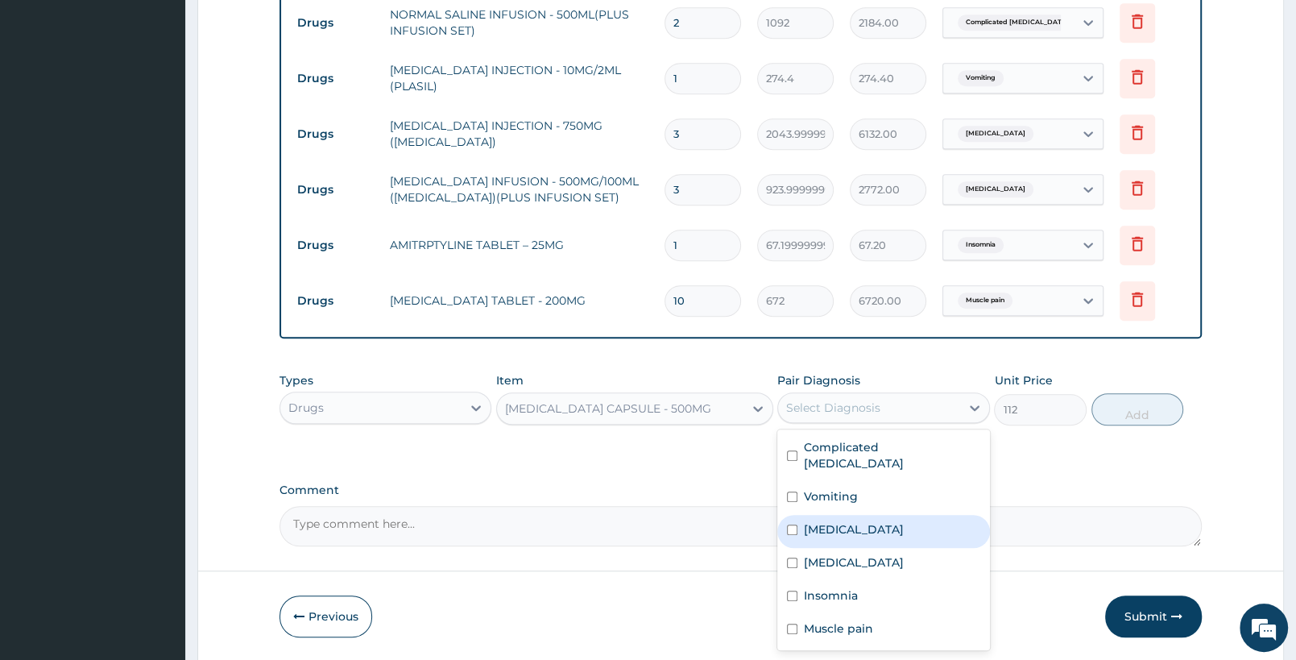
click at [836, 521] on label "Sepsis" at bounding box center [854, 529] width 100 height 16
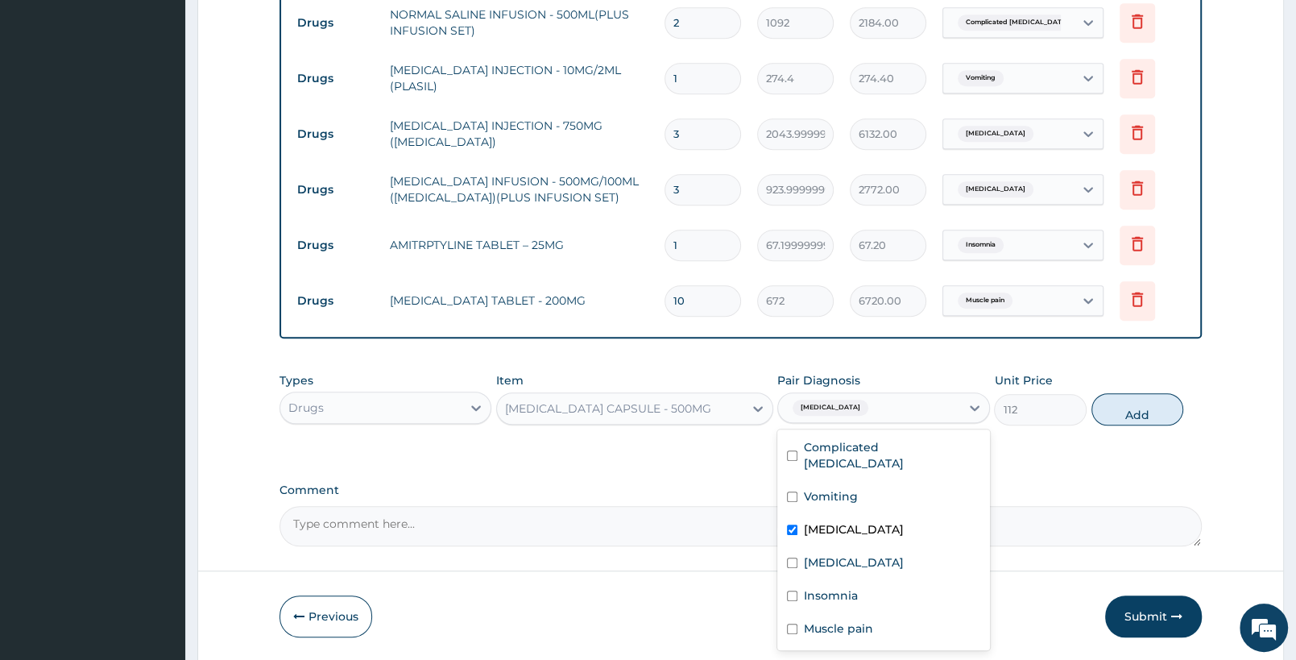
checkbox input "true"
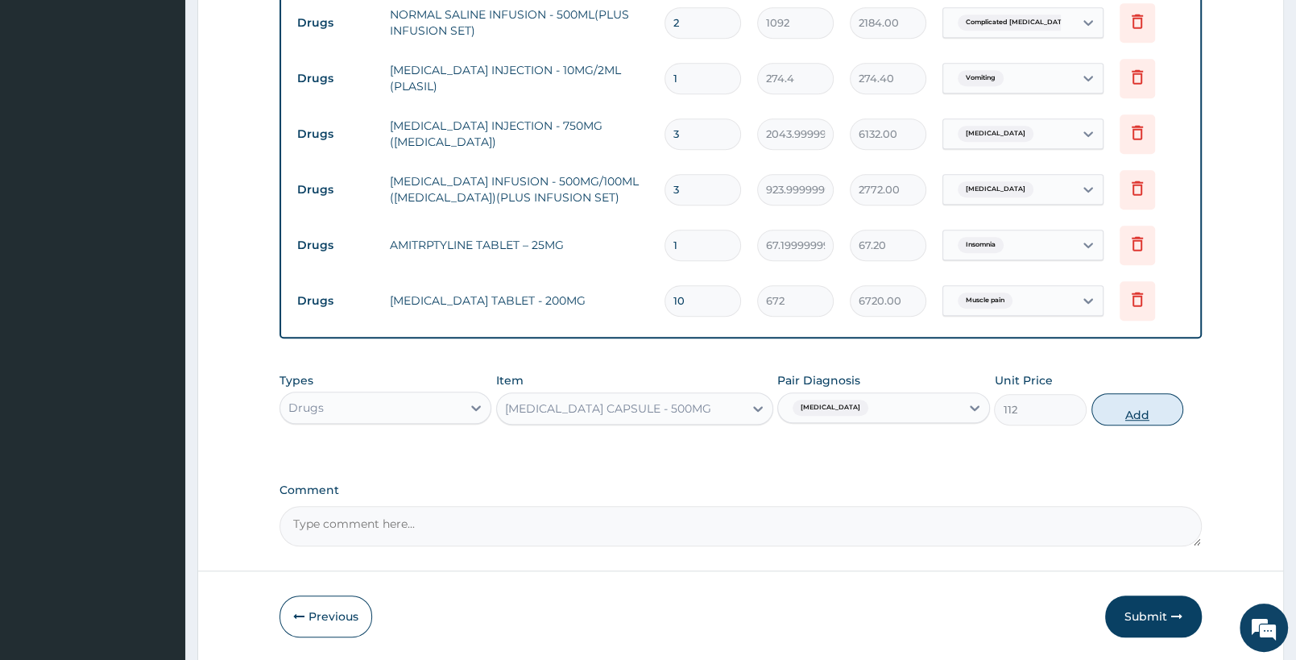
click at [1148, 406] on button "Add" at bounding box center [1138, 409] width 92 height 32
type input "0"
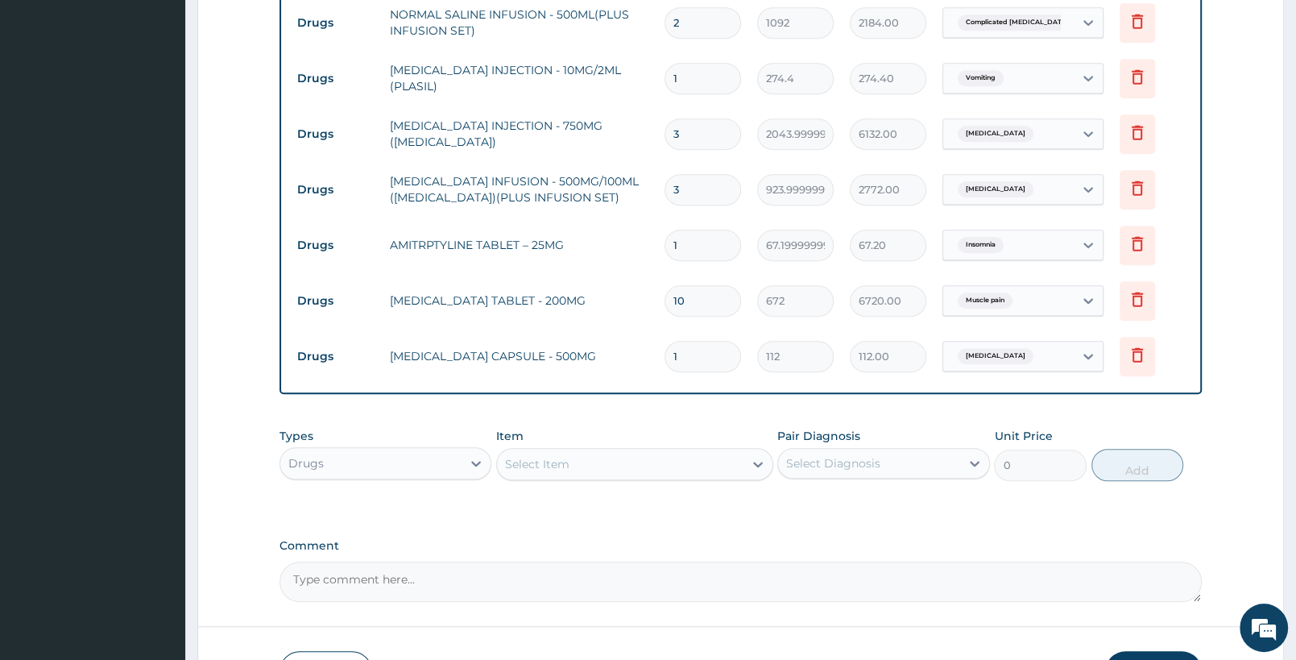
type input "15"
type input "1680.00"
type input "15"
click at [686, 470] on div "Select Item" at bounding box center [620, 464] width 246 height 26
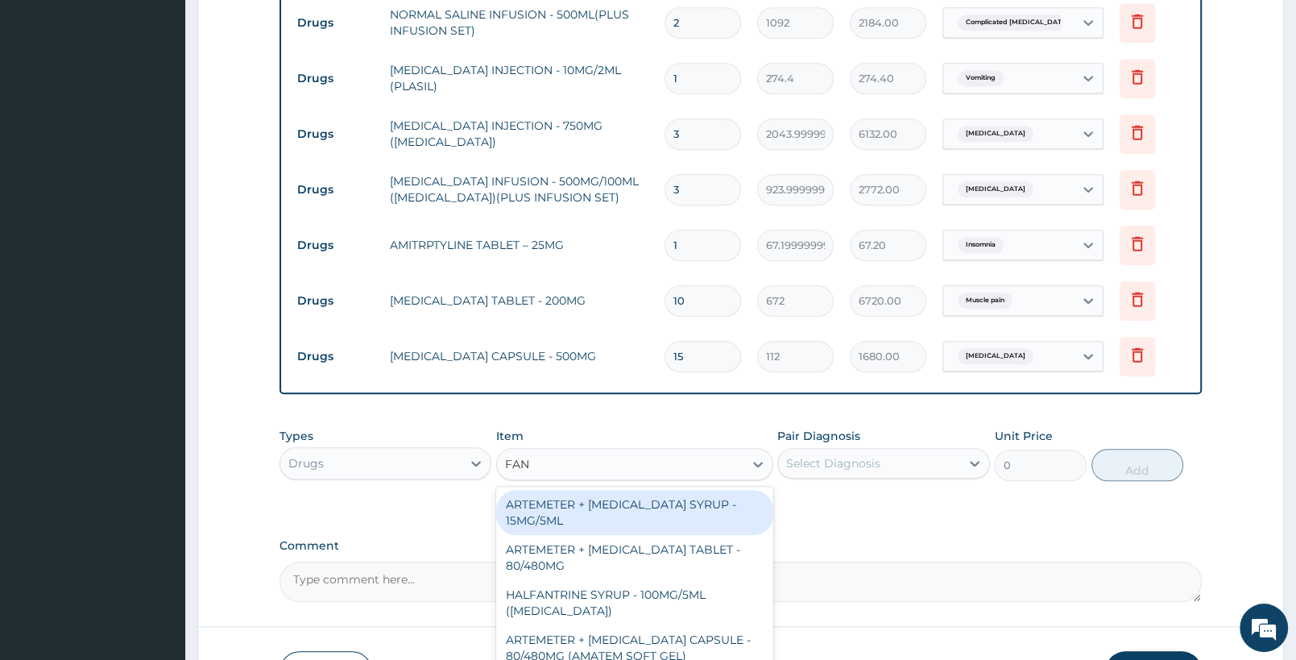
type input "FANS"
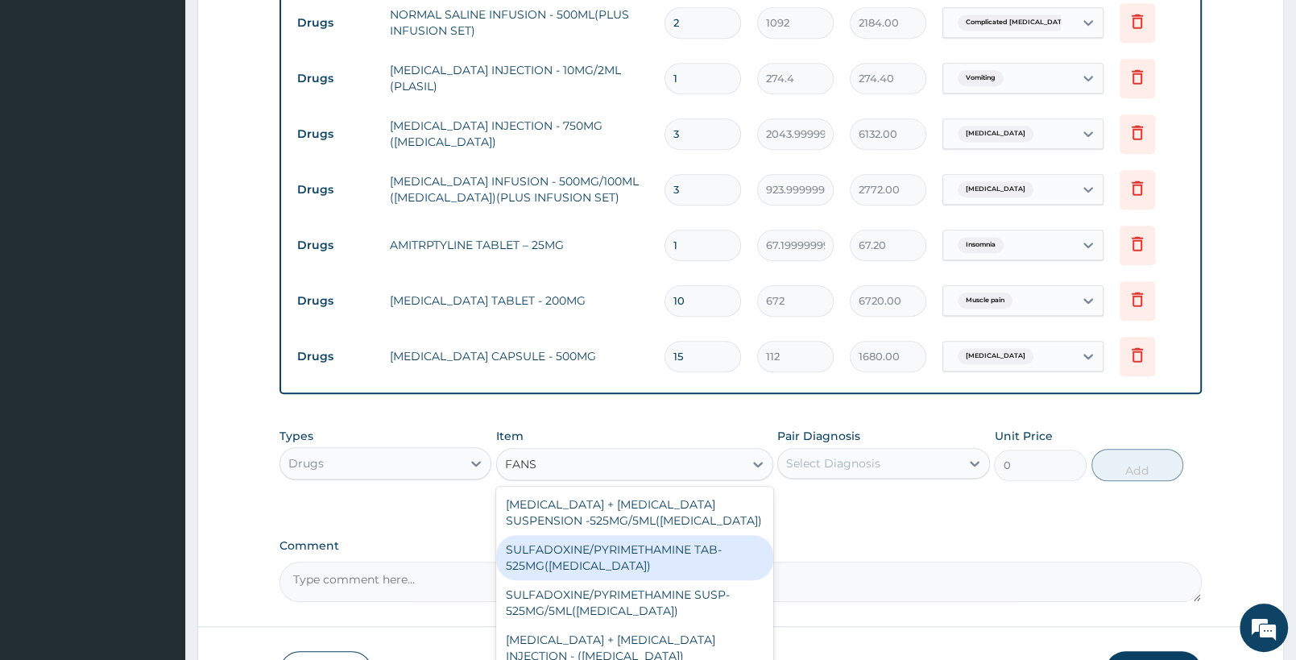
click at [685, 563] on div "SULFADOXINE/PYRIMETHAMINE TAB- 525MG(FANSIDAR)" at bounding box center [634, 557] width 276 height 45
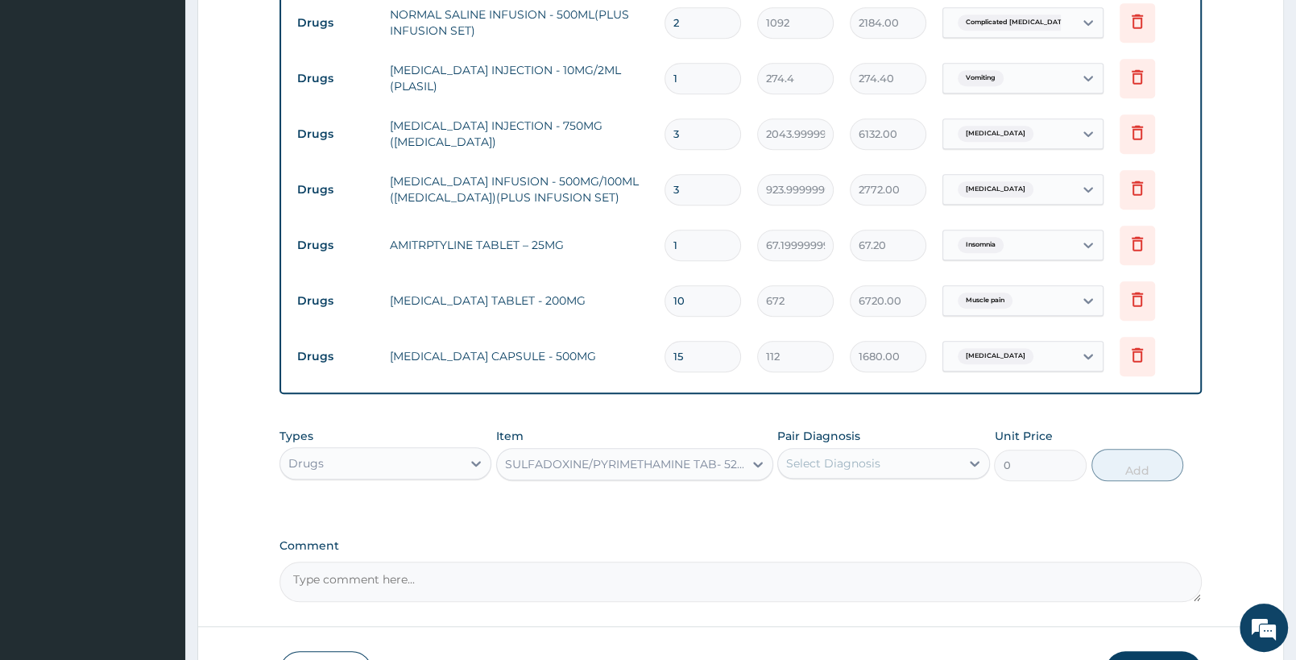
type input "210"
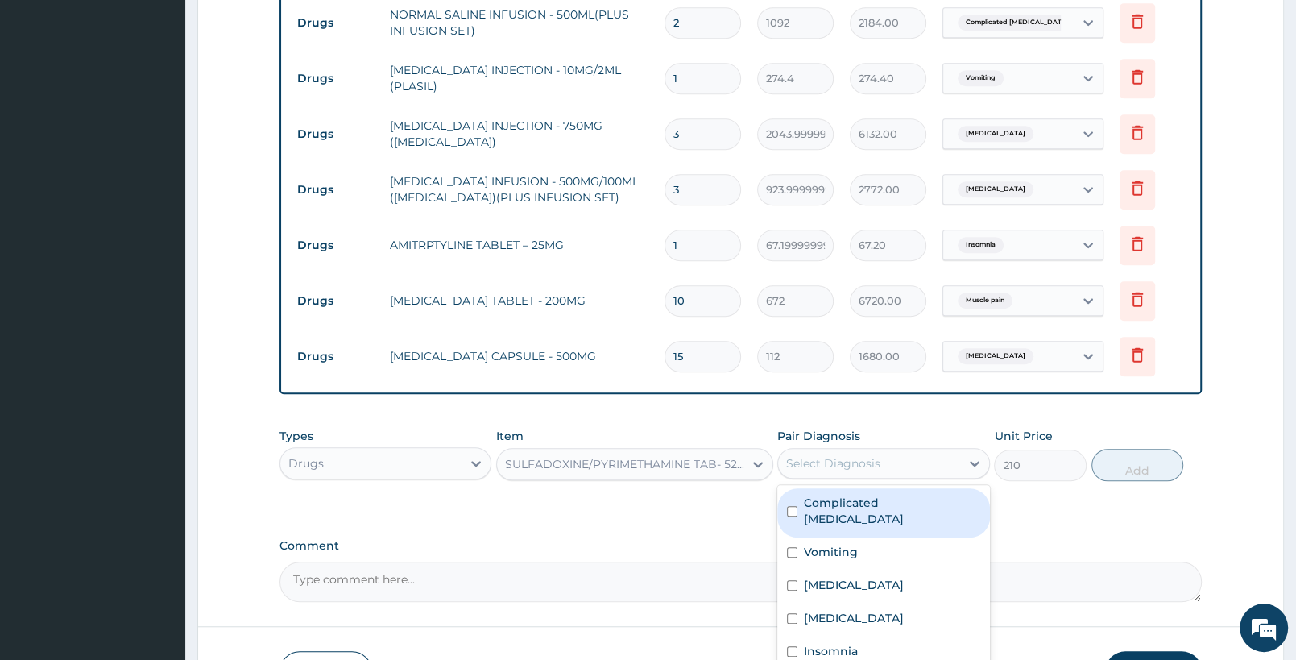
click at [867, 468] on div "Select Diagnosis" at bounding box center [833, 463] width 94 height 16
click at [897, 506] on label "Complicated malaria" at bounding box center [892, 511] width 176 height 32
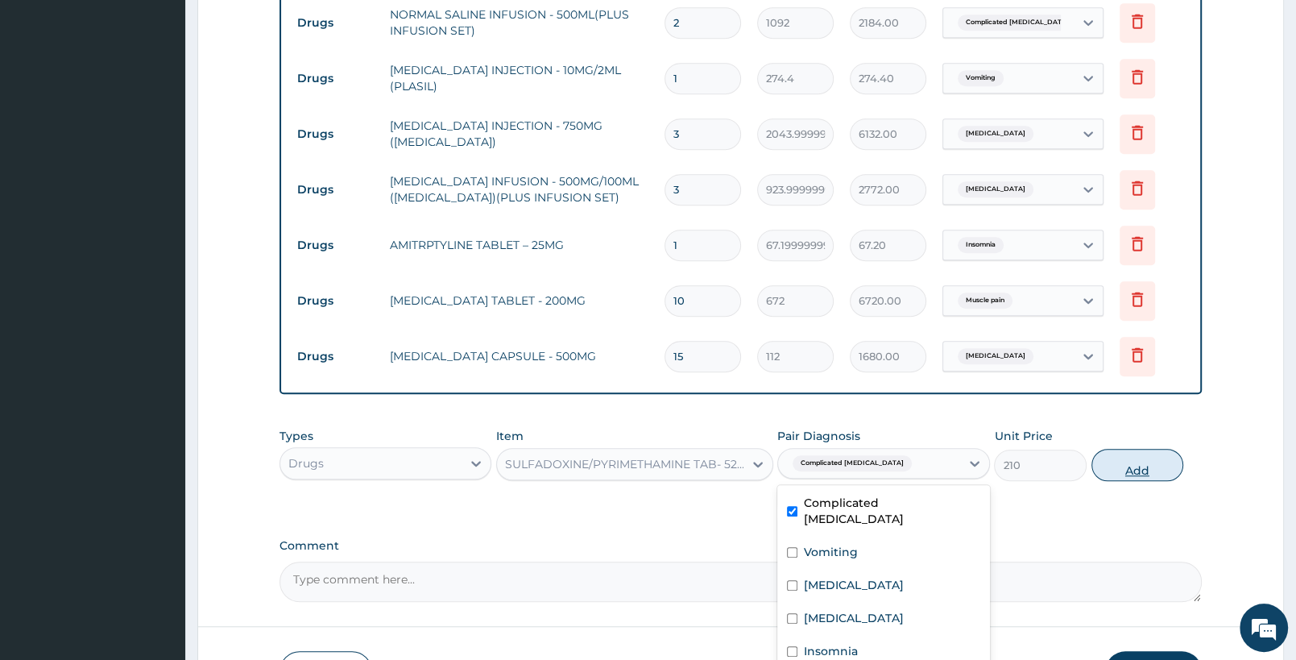
checkbox input "true"
click at [1135, 470] on button "Add" at bounding box center [1138, 465] width 92 height 32
type input "0"
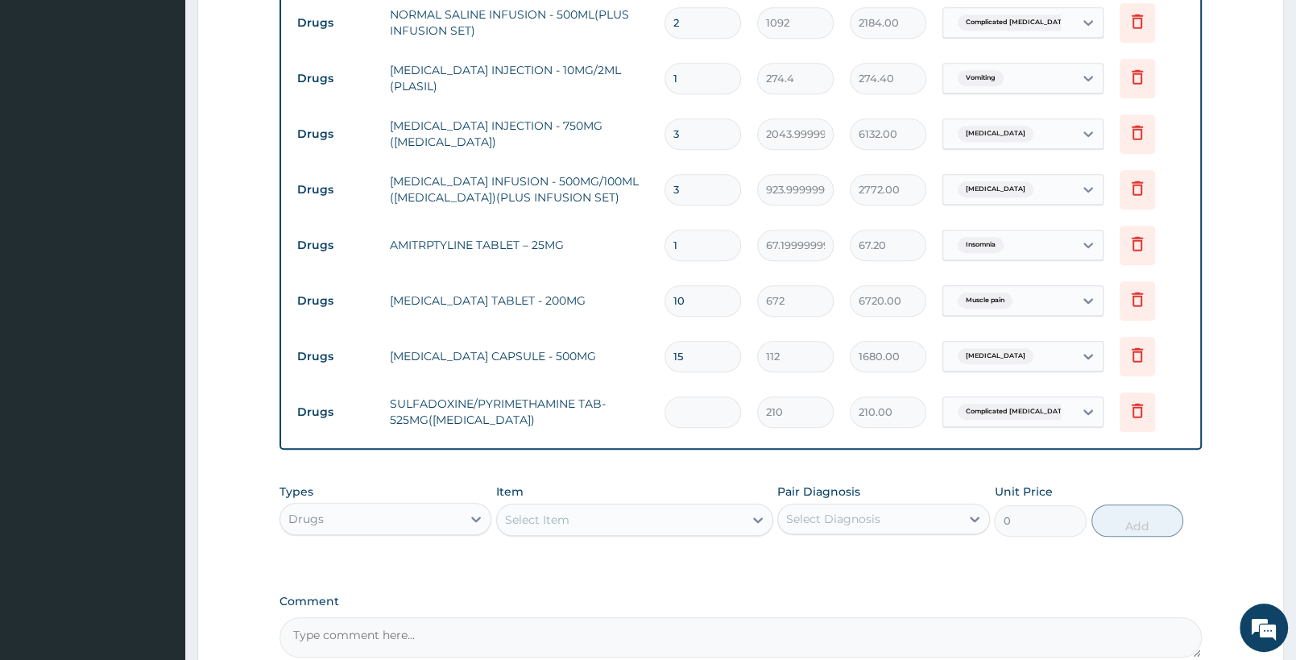
type input "0.00"
type input "3"
type input "630.00"
type input "3"
click at [576, 532] on div "Select Item" at bounding box center [634, 519] width 276 height 32
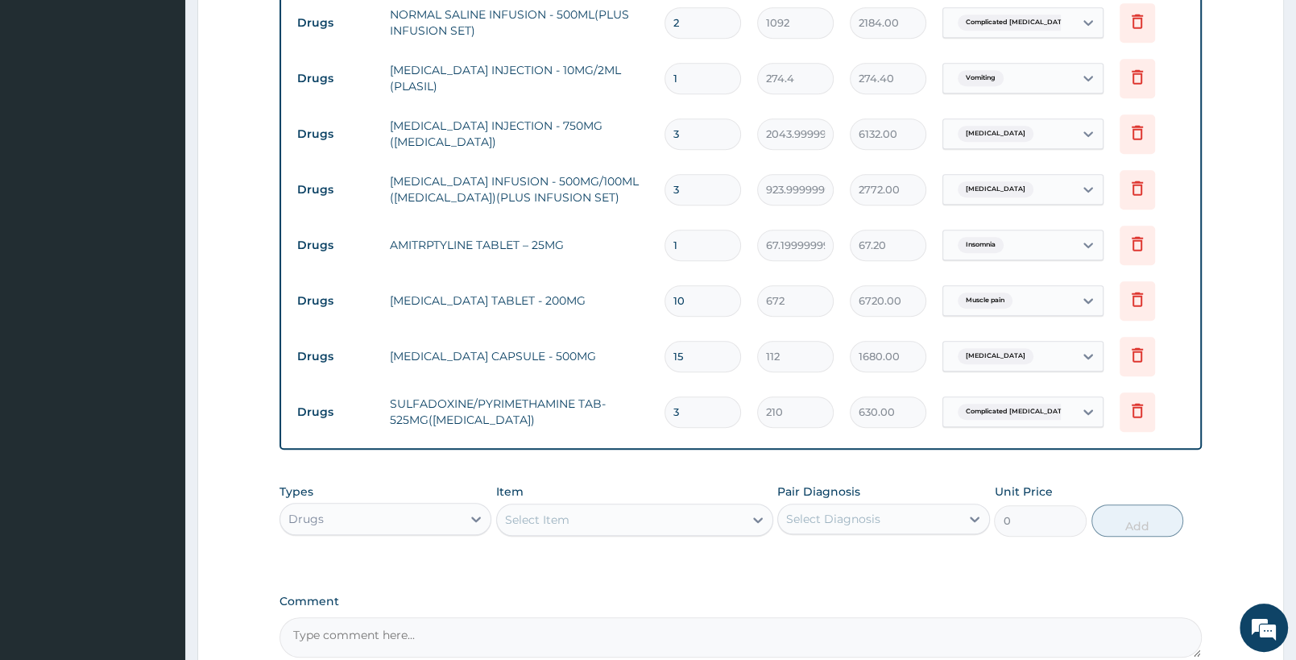
click at [472, 479] on div "Types Drugs Item Select Item Pair Diagnosis Select Diagnosis Unit Price 0 Add" at bounding box center [741, 509] width 922 height 69
click at [417, 523] on div "Drugs" at bounding box center [370, 519] width 181 height 26
click at [396, 613] on div "Procedures" at bounding box center [386, 617] width 212 height 29
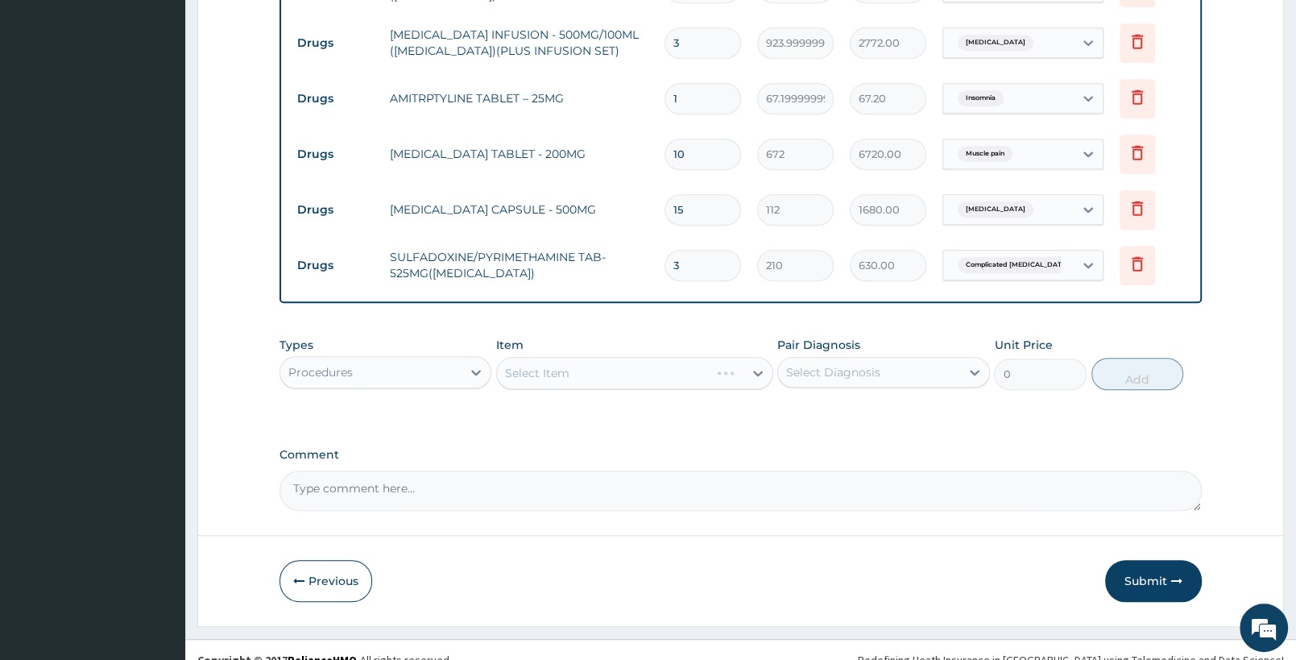
scroll to position [980, 0]
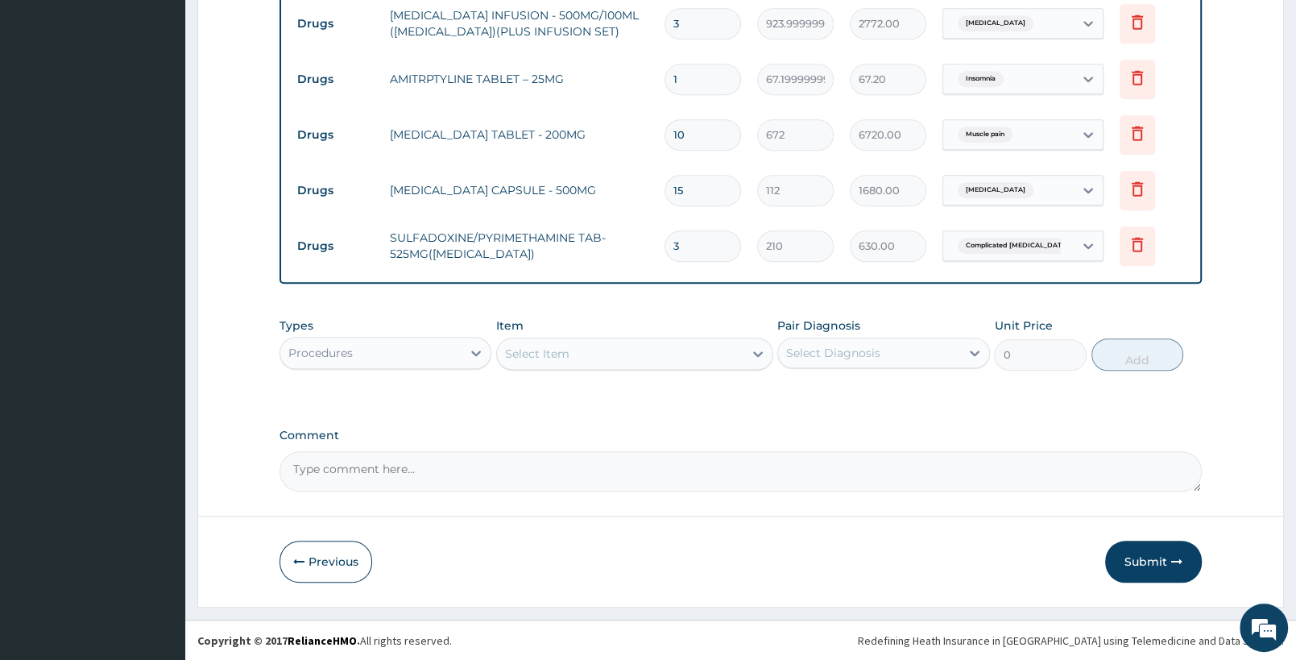
click at [607, 353] on div "Select Item" at bounding box center [620, 354] width 246 height 26
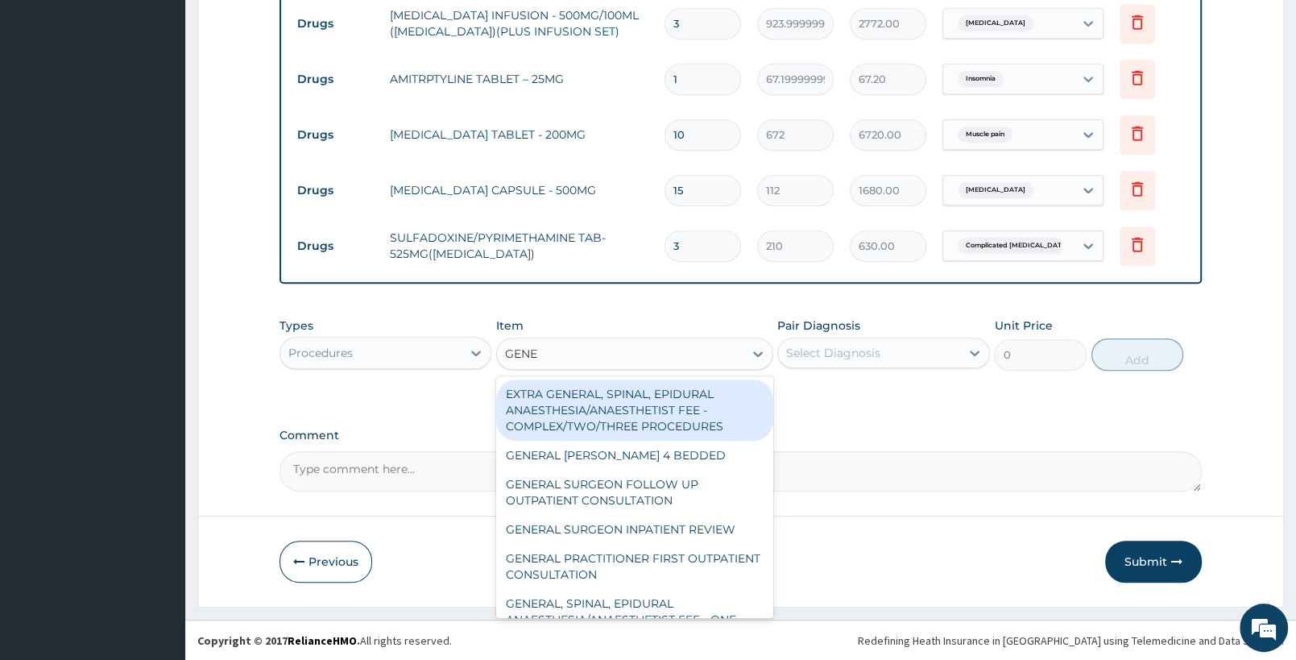
type input "GENER"
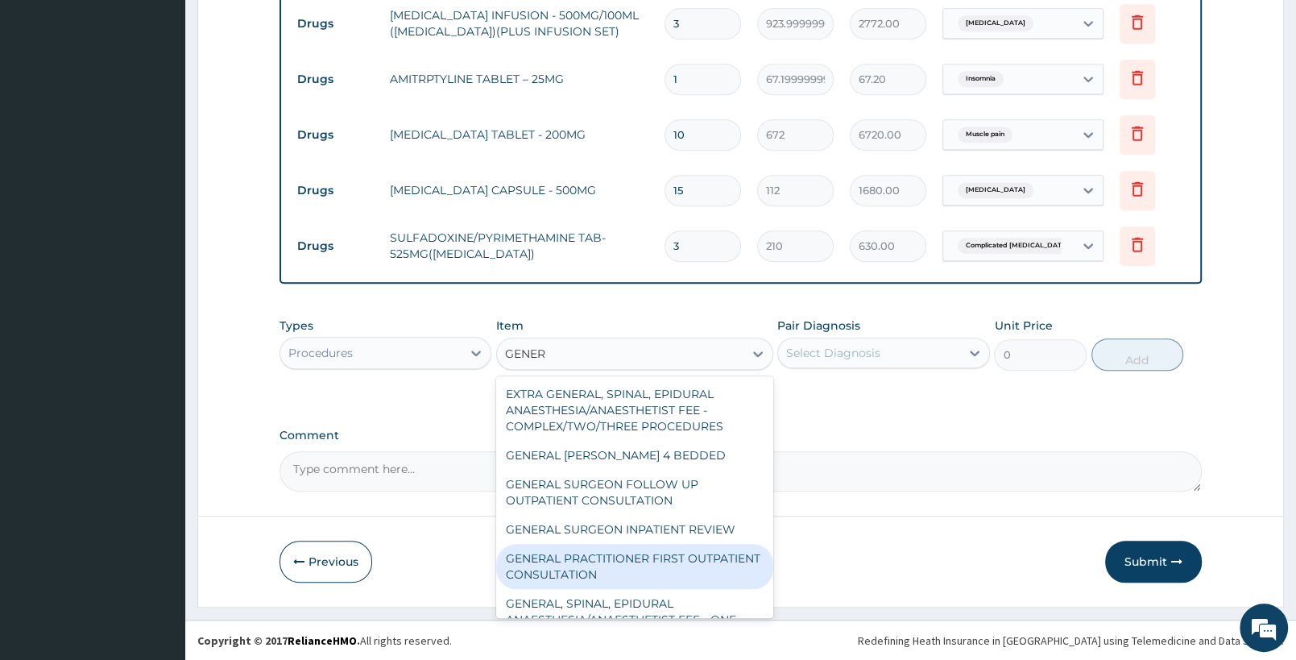
click at [657, 563] on div "GENERAL PRACTITIONER FIRST OUTPATIENT CONSULTATION" at bounding box center [634, 566] width 276 height 45
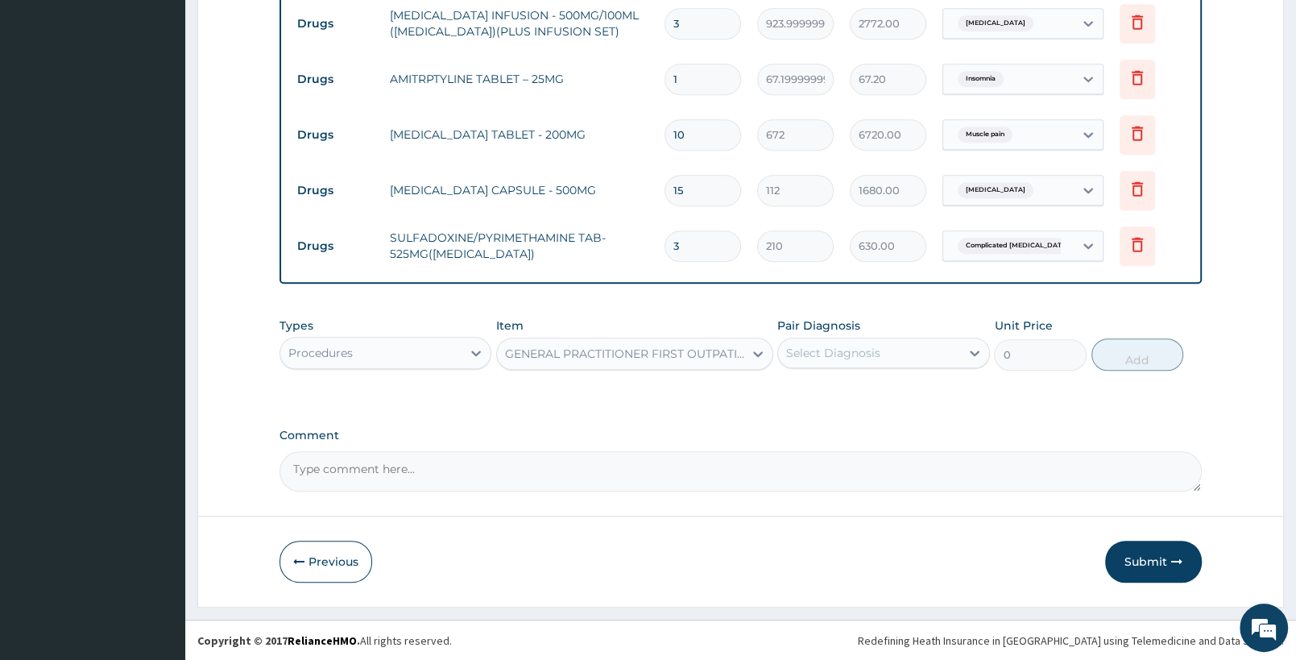
type input "3750"
click at [879, 355] on div "Select Diagnosis" at bounding box center [833, 353] width 94 height 16
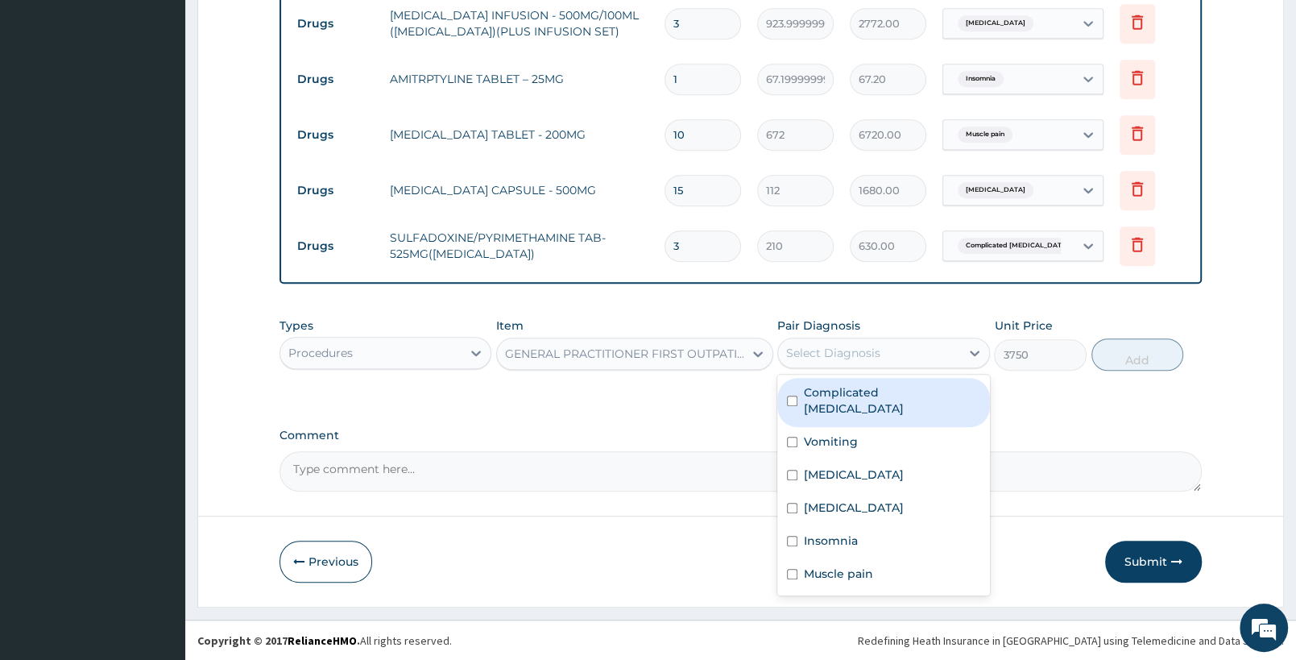
click at [878, 398] on label "Complicated malaria" at bounding box center [892, 400] width 176 height 32
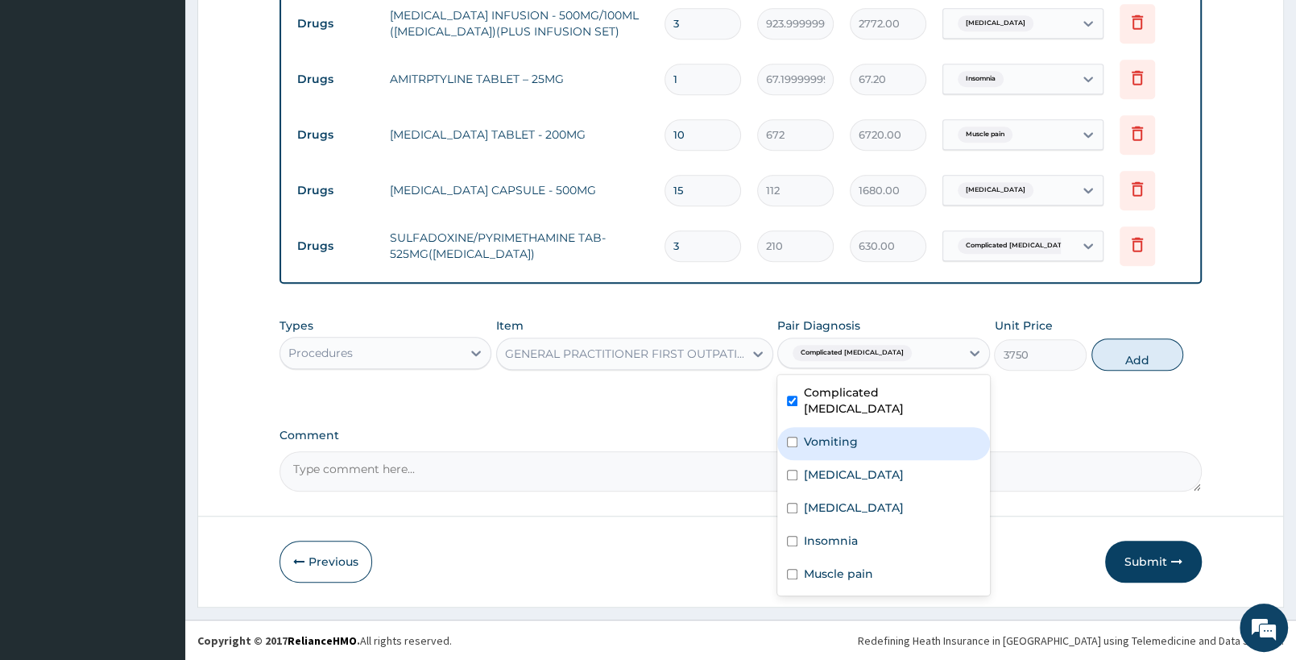
checkbox input "true"
click at [854, 433] on label "Vomiting" at bounding box center [831, 441] width 54 height 16
checkbox input "true"
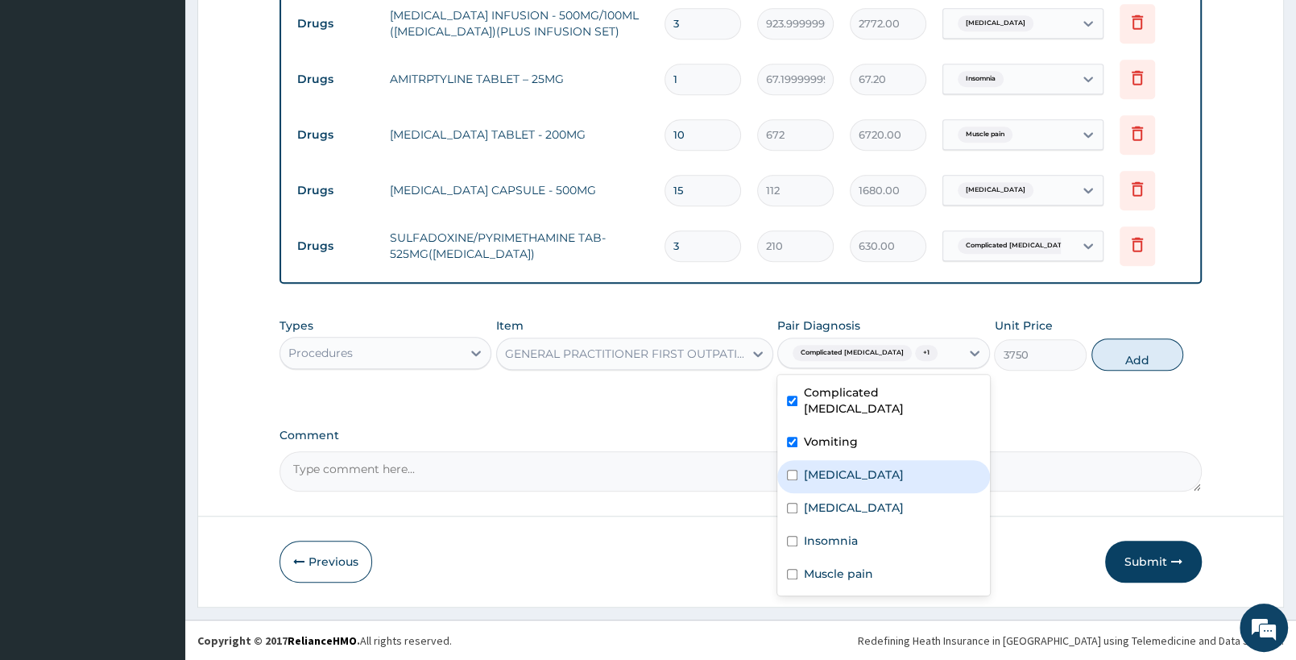
click at [841, 460] on div "Sepsis" at bounding box center [883, 476] width 212 height 33
checkbox input "true"
click at [835, 499] on label "Gastroenteritis" at bounding box center [854, 507] width 100 height 16
checkbox input "true"
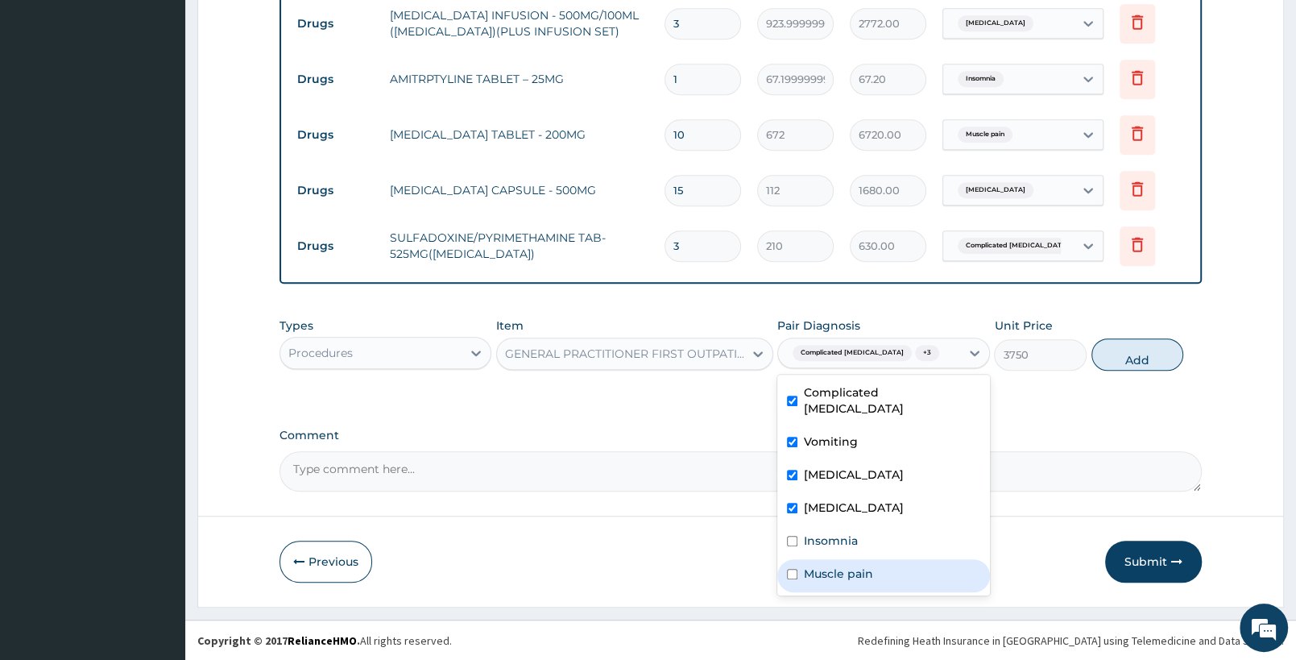
drag, startPoint x: 812, startPoint y: 553, endPoint x: 821, endPoint y: 543, distance: 13.1
click at [830, 532] on label "Insomnia" at bounding box center [831, 540] width 54 height 16
click at [814, 542] on div "Insomnia" at bounding box center [883, 542] width 212 height 33
drag, startPoint x: 872, startPoint y: 527, endPoint x: 845, endPoint y: 564, distance: 46.1
click at [872, 528] on div "Insomnia" at bounding box center [883, 542] width 212 height 33
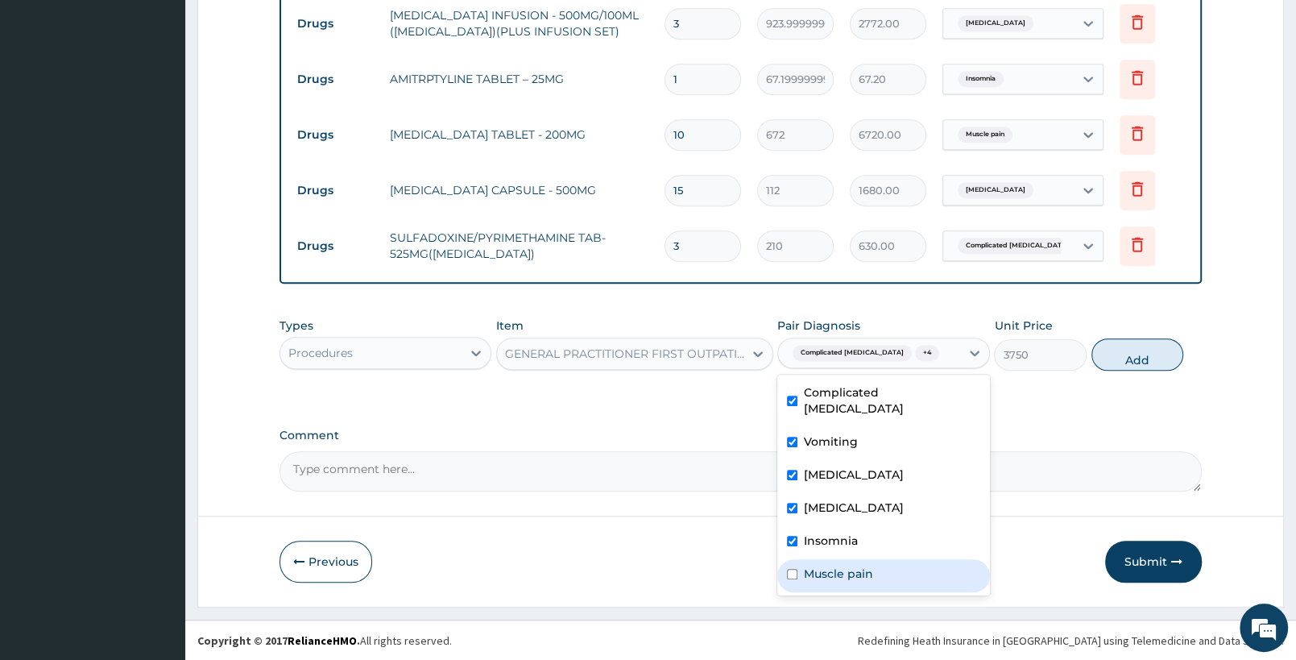
checkbox input "true"
click at [845, 566] on label "Muscle pain" at bounding box center [838, 574] width 69 height 16
checkbox input "true"
click at [1100, 363] on button "Add" at bounding box center [1138, 354] width 92 height 32
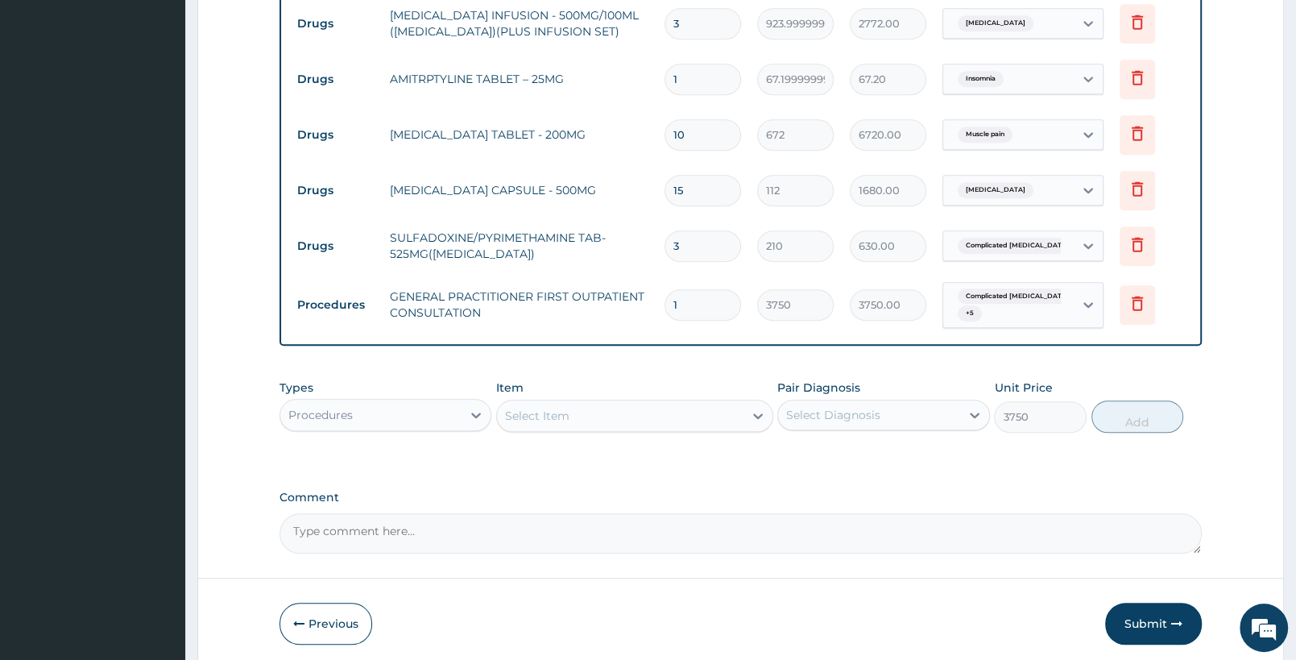
type input "0"
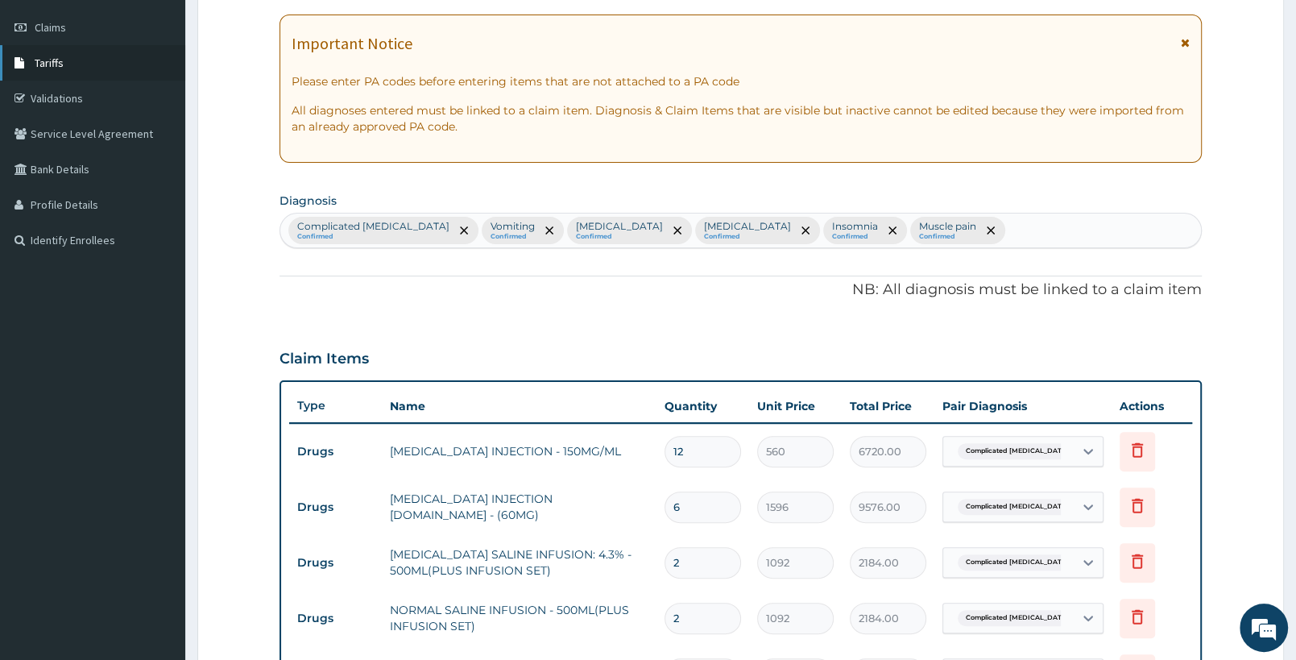
scroll to position [50, 0]
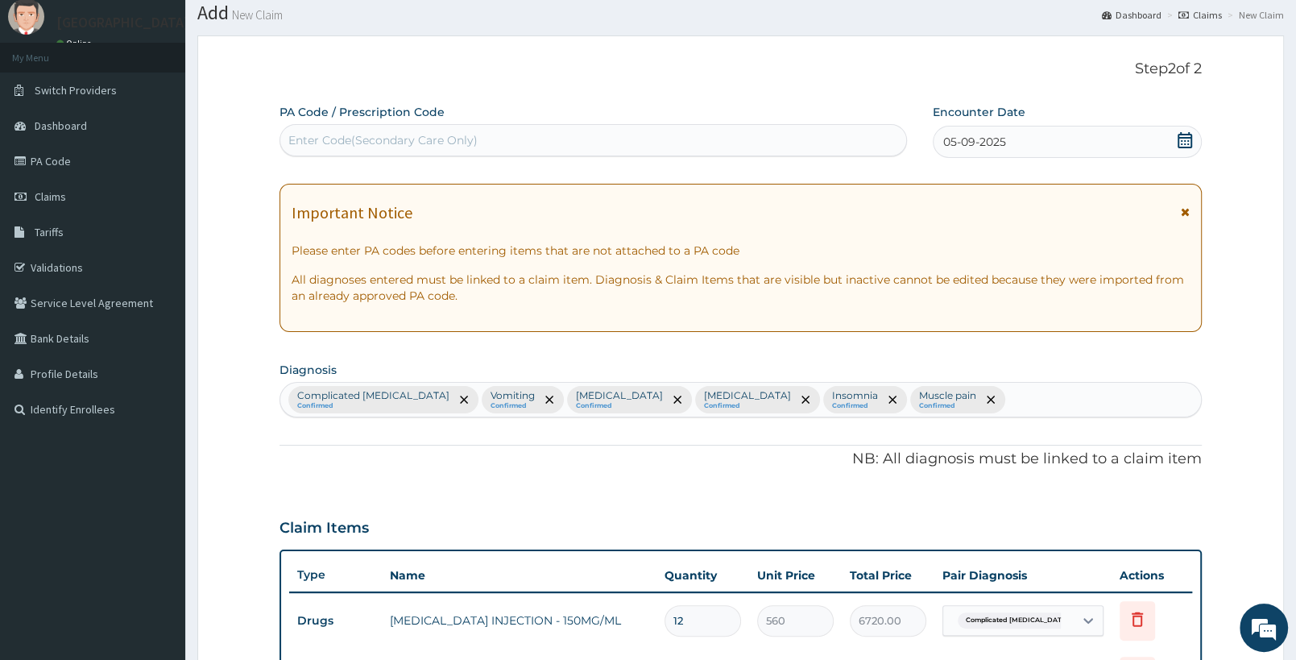
click at [548, 132] on div "Enter Code(Secondary Care Only)" at bounding box center [593, 140] width 626 height 26
paste input "PA/CE9702"
type input "PA/CE9702"
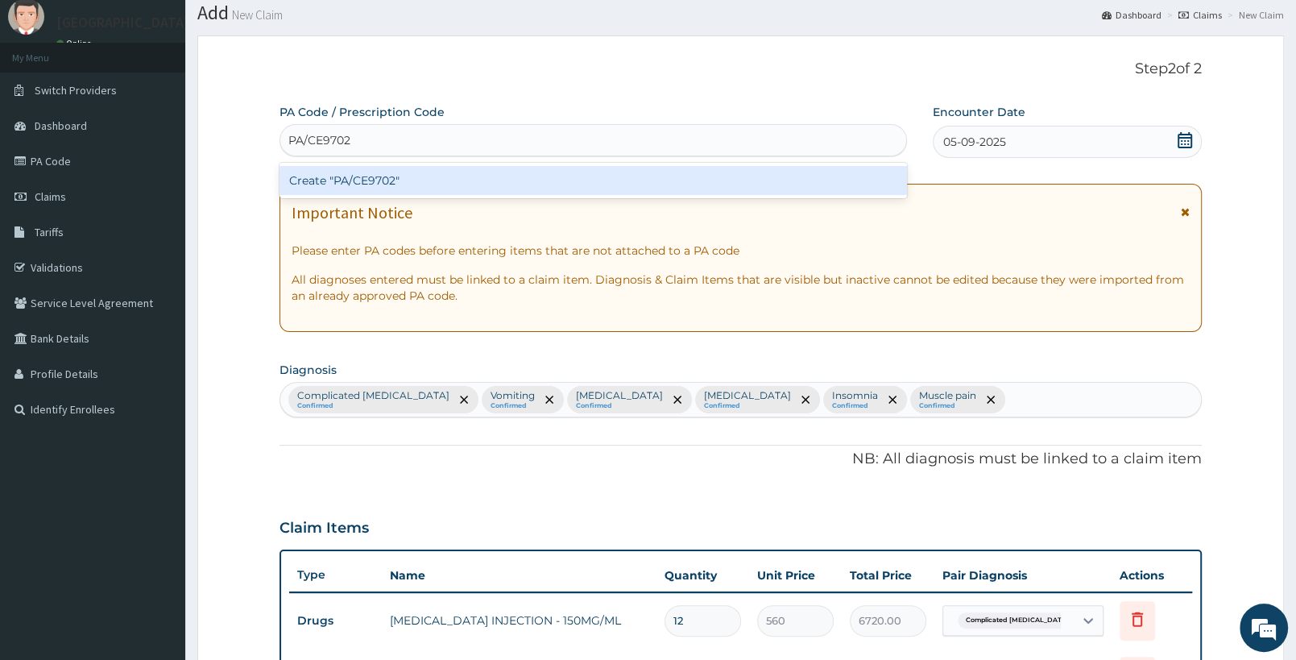
click at [573, 180] on div "Create "PA/CE9702"" at bounding box center [594, 180] width 628 height 29
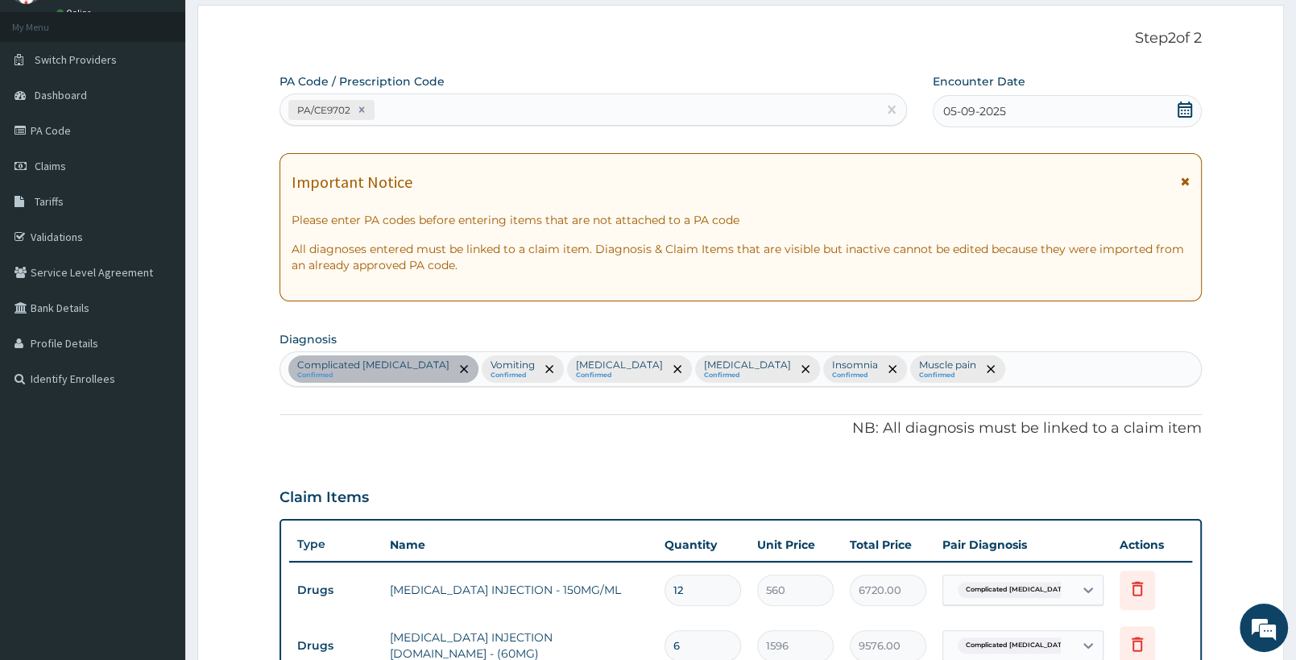
scroll to position [0, 0]
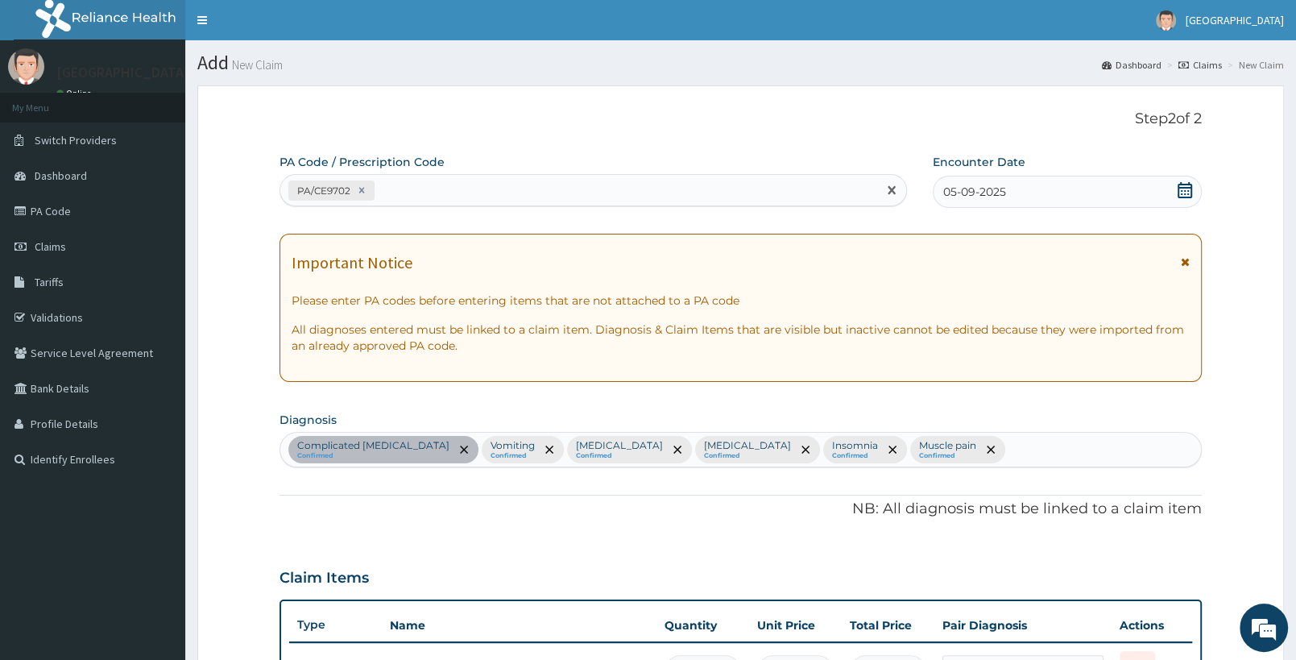
click at [401, 178] on div "PA/CE9702" at bounding box center [578, 190] width 597 height 27
paste input "PA/91E520"
type input "PA/91E520"
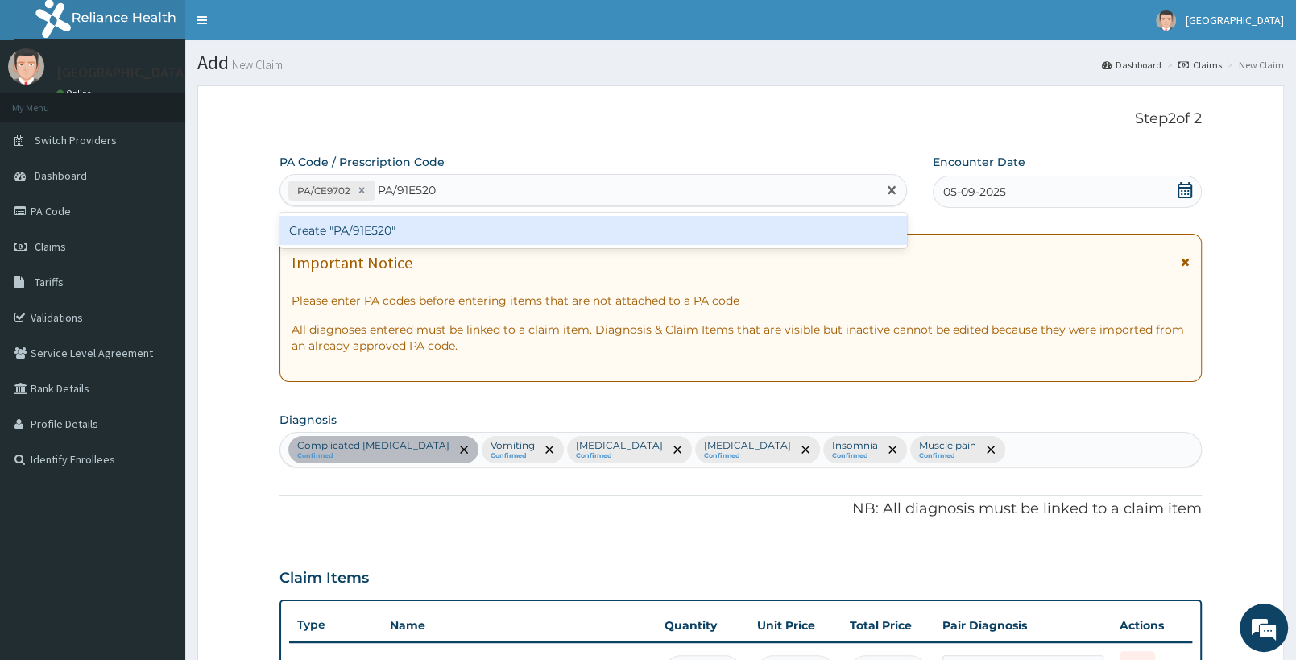
click at [394, 230] on div "Create "PA/91E520"" at bounding box center [594, 230] width 628 height 29
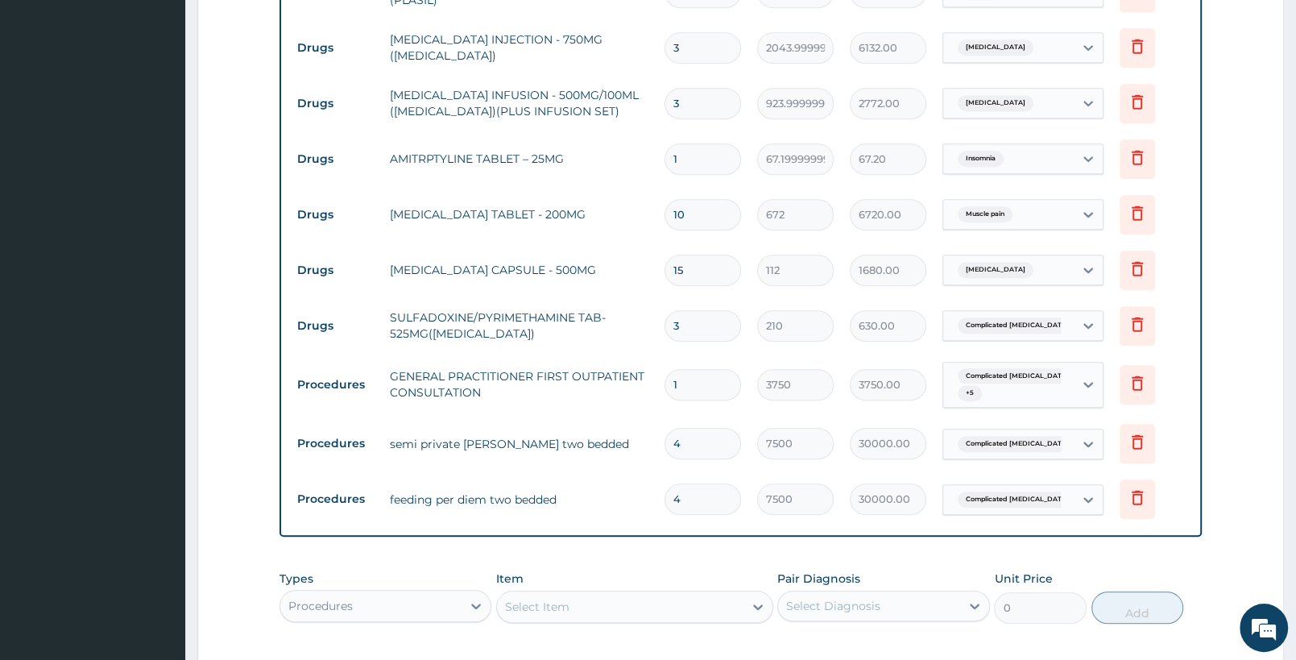
scroll to position [1154, 0]
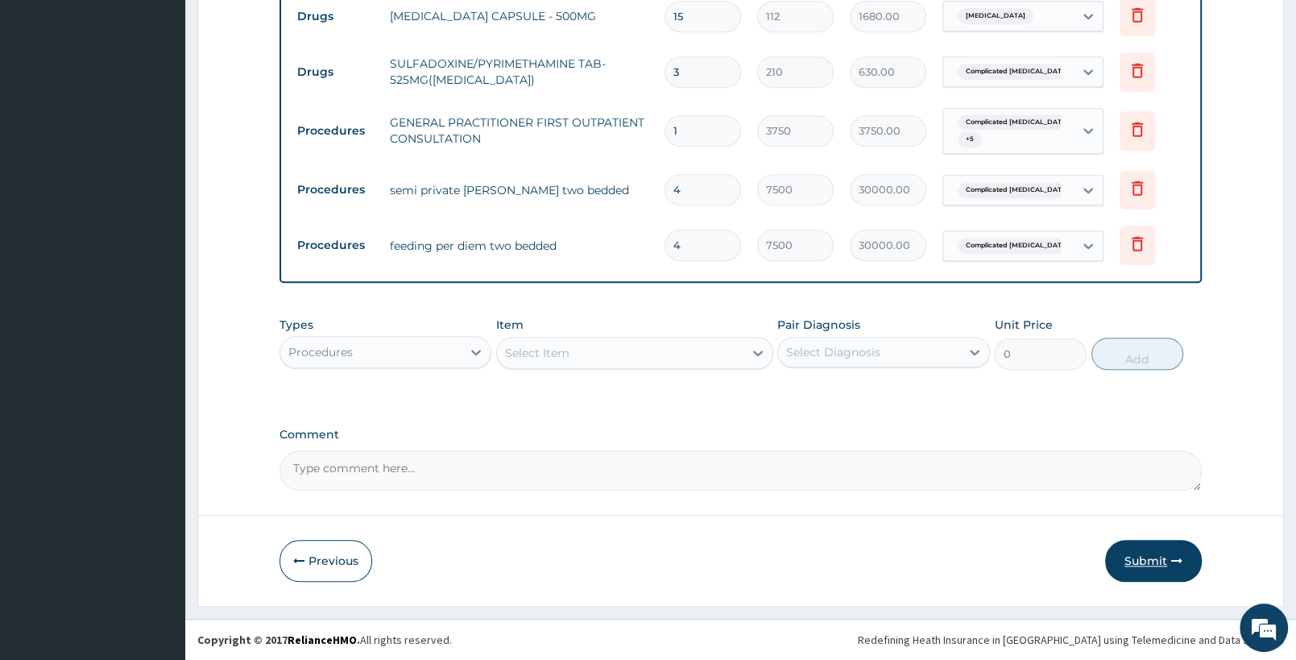
click at [1153, 565] on button "Submit" at bounding box center [1153, 561] width 97 height 42
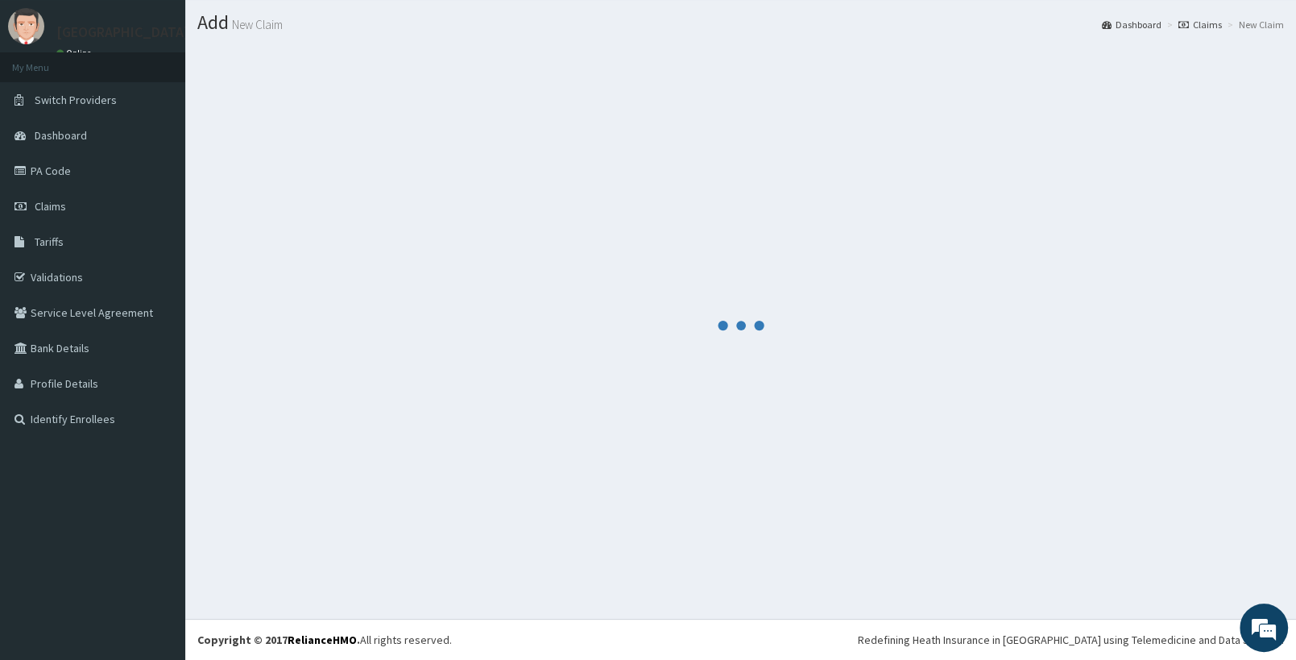
scroll to position [40, 0]
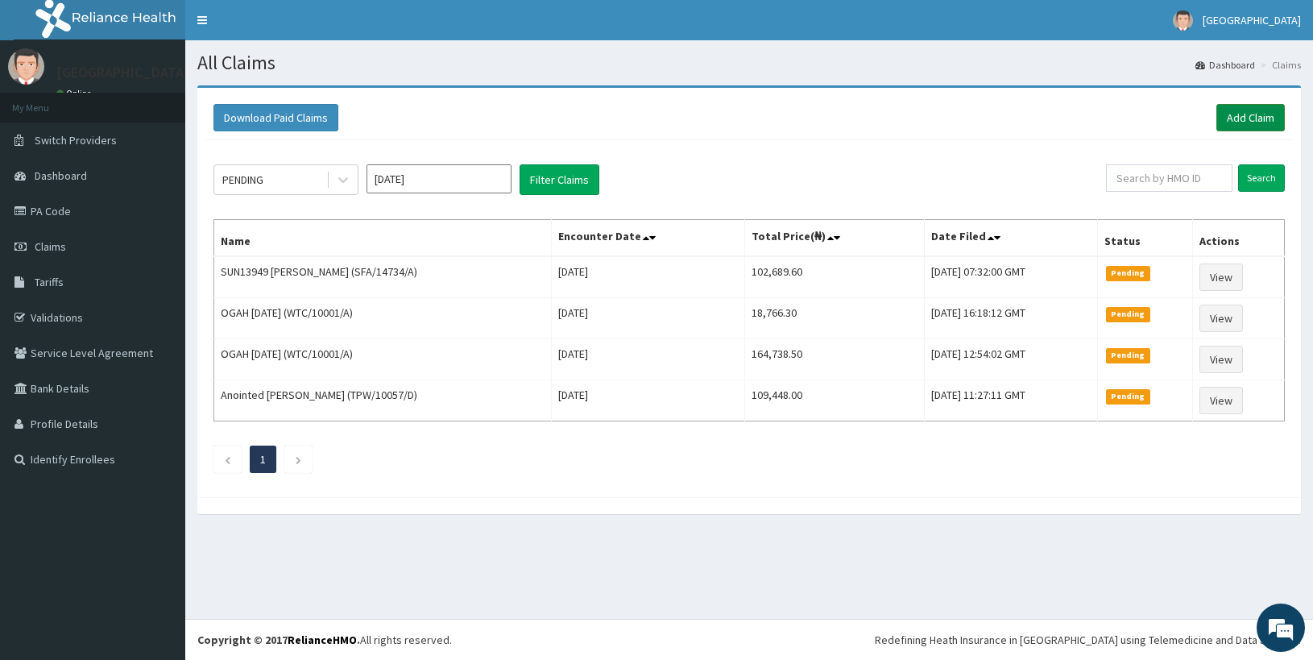
click at [1273, 110] on link "Add Claim" at bounding box center [1250, 117] width 68 height 27
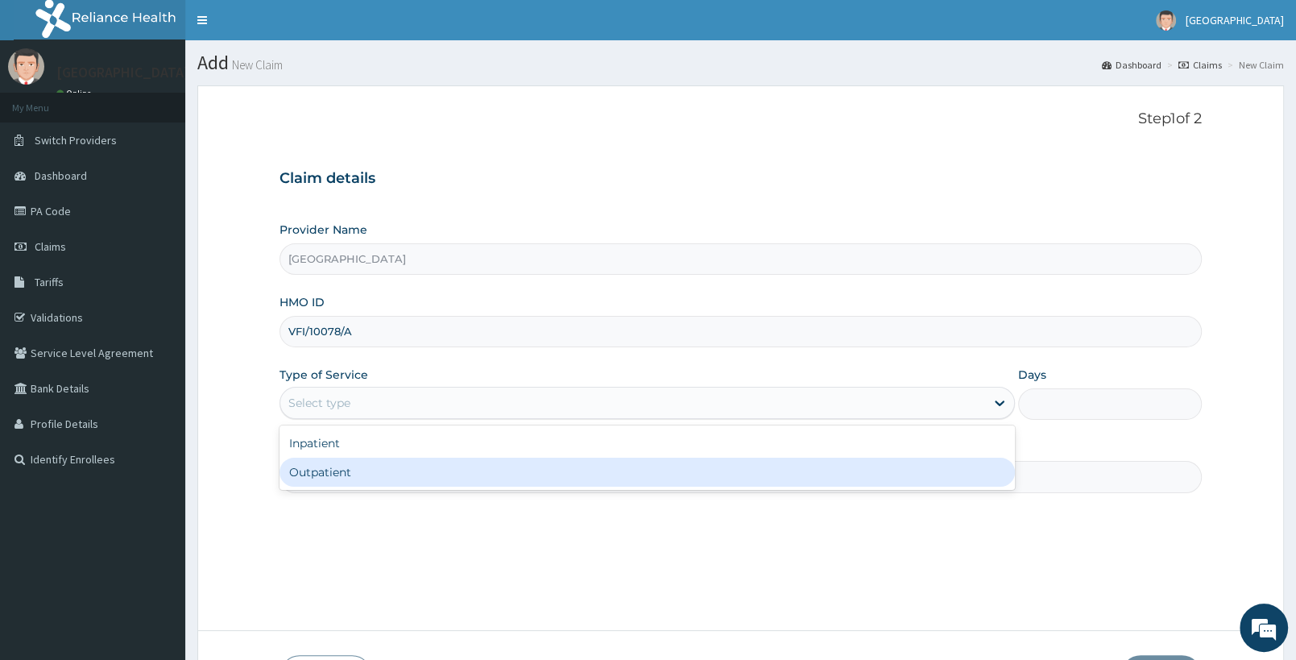
click at [334, 474] on div "Outpatient" at bounding box center [647, 472] width 735 height 29
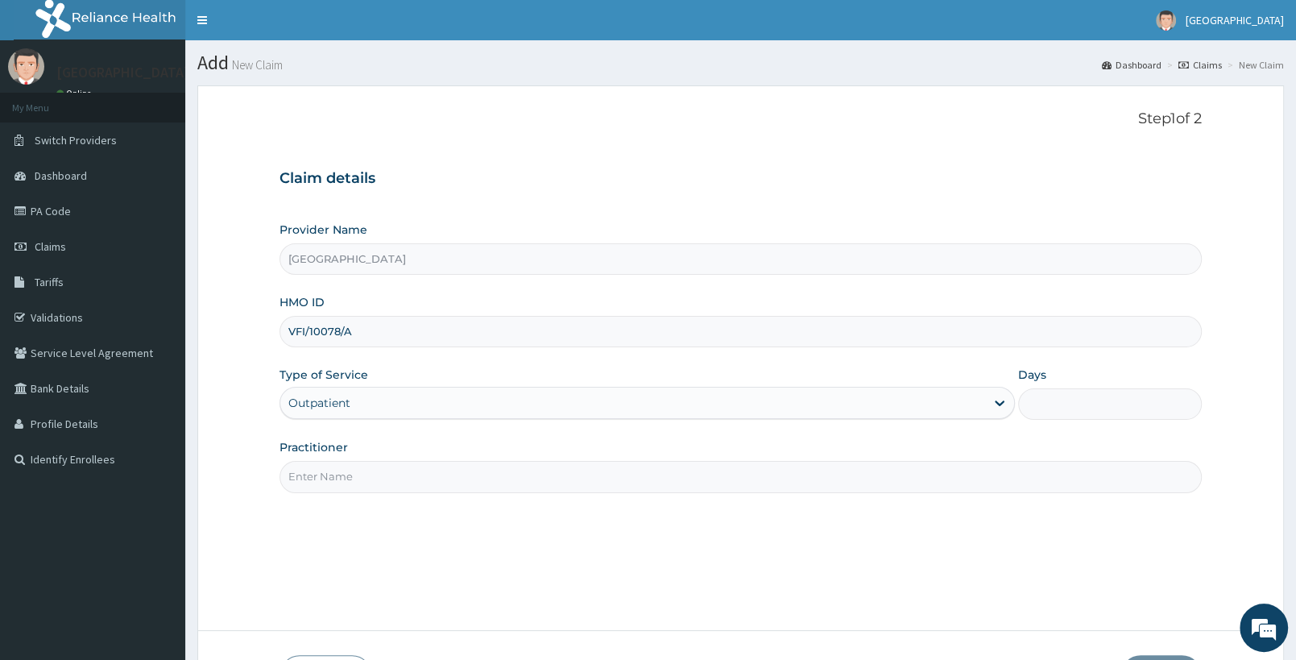
type input "1"
click at [393, 475] on input "Practitioner" at bounding box center [741, 476] width 922 height 31
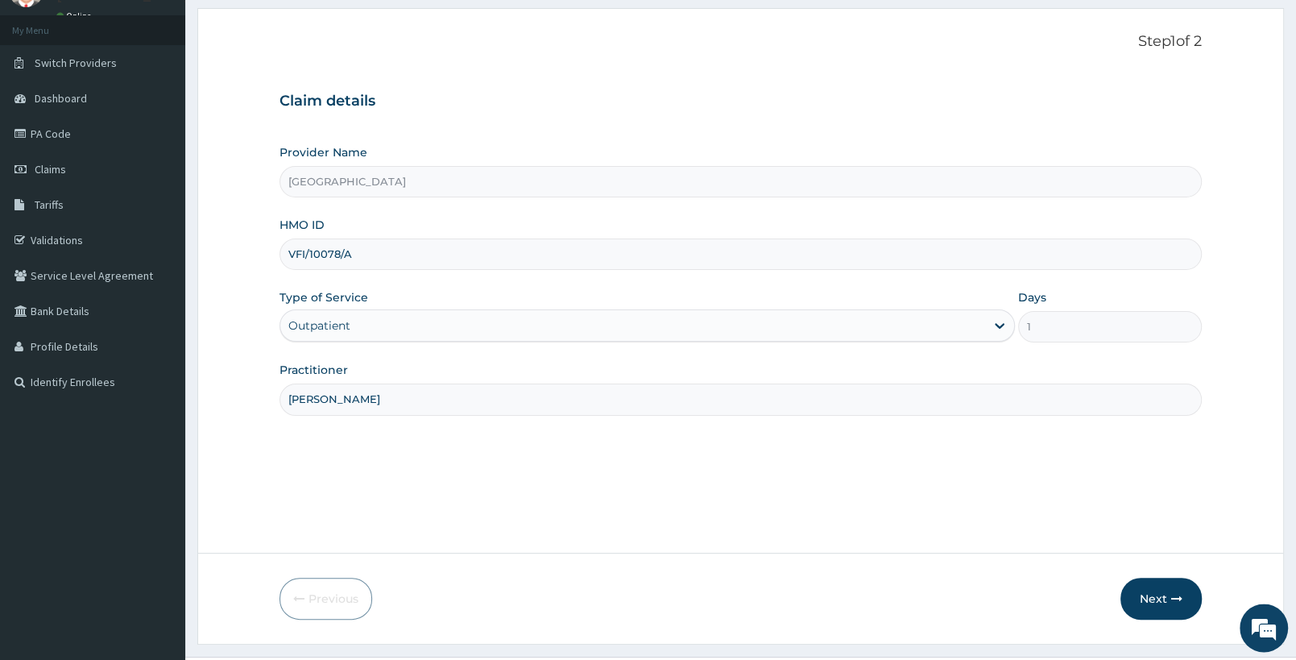
scroll to position [85, 0]
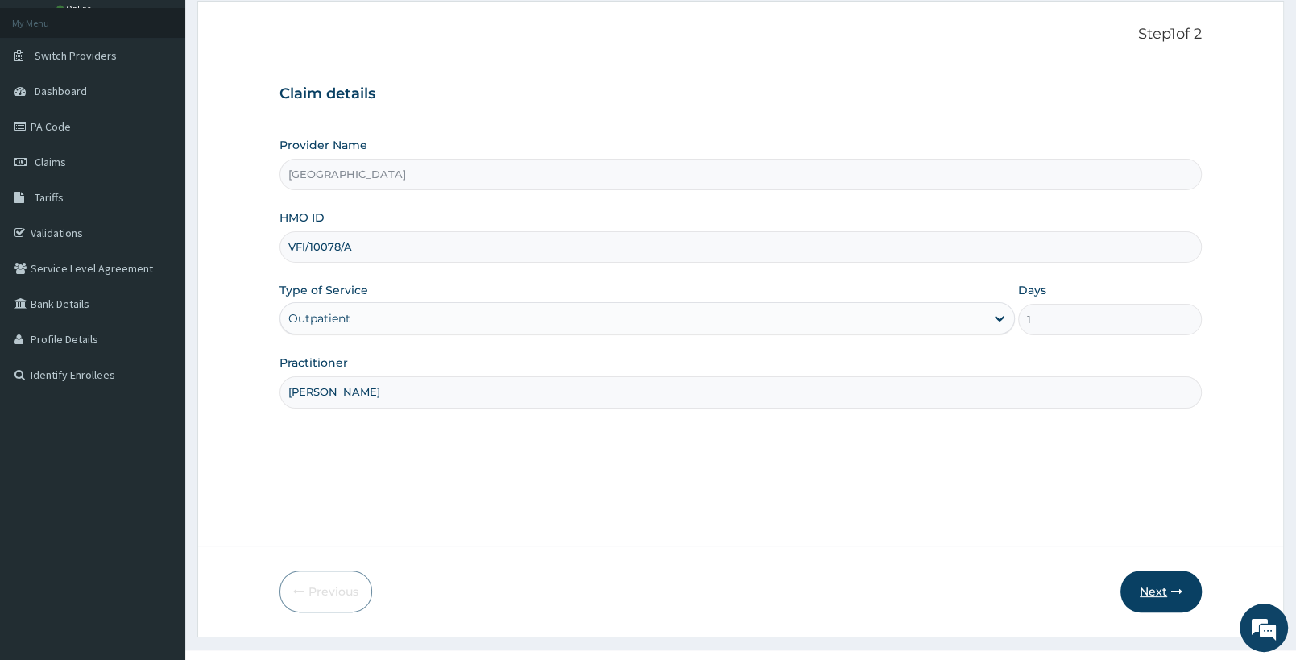
type input "[PERSON_NAME]"
click at [1167, 595] on button "Next" at bounding box center [1161, 591] width 81 height 42
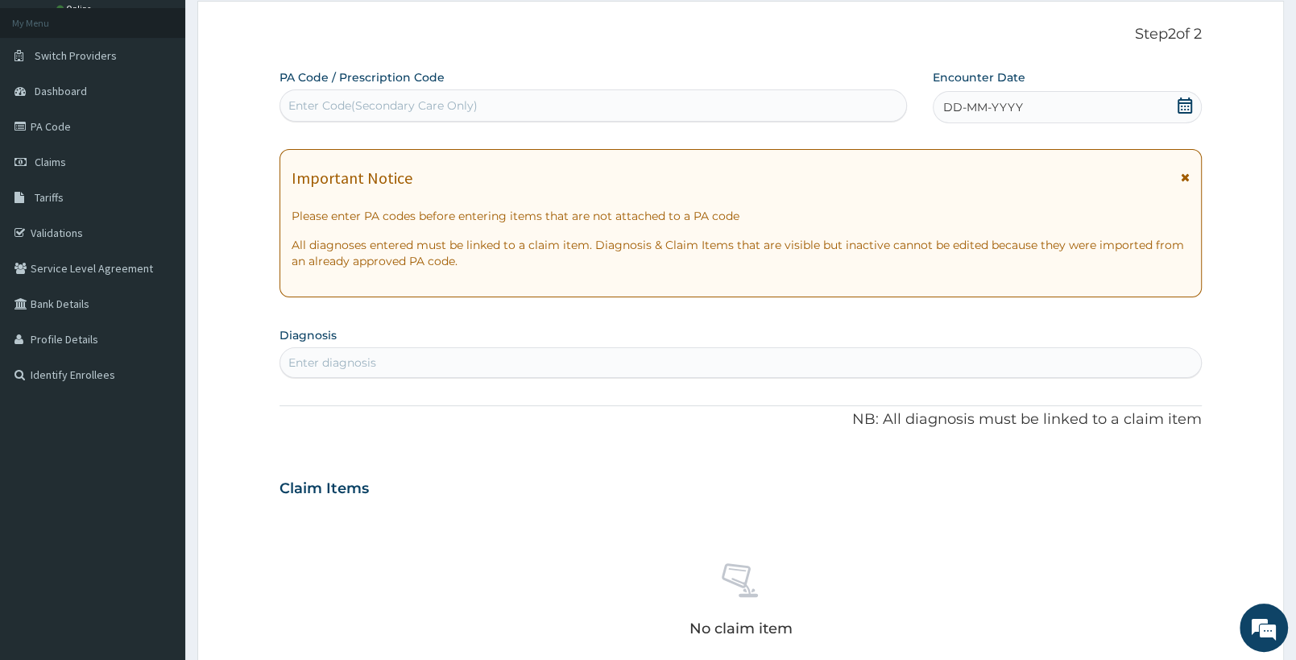
click at [1187, 106] on icon at bounding box center [1185, 105] width 16 height 16
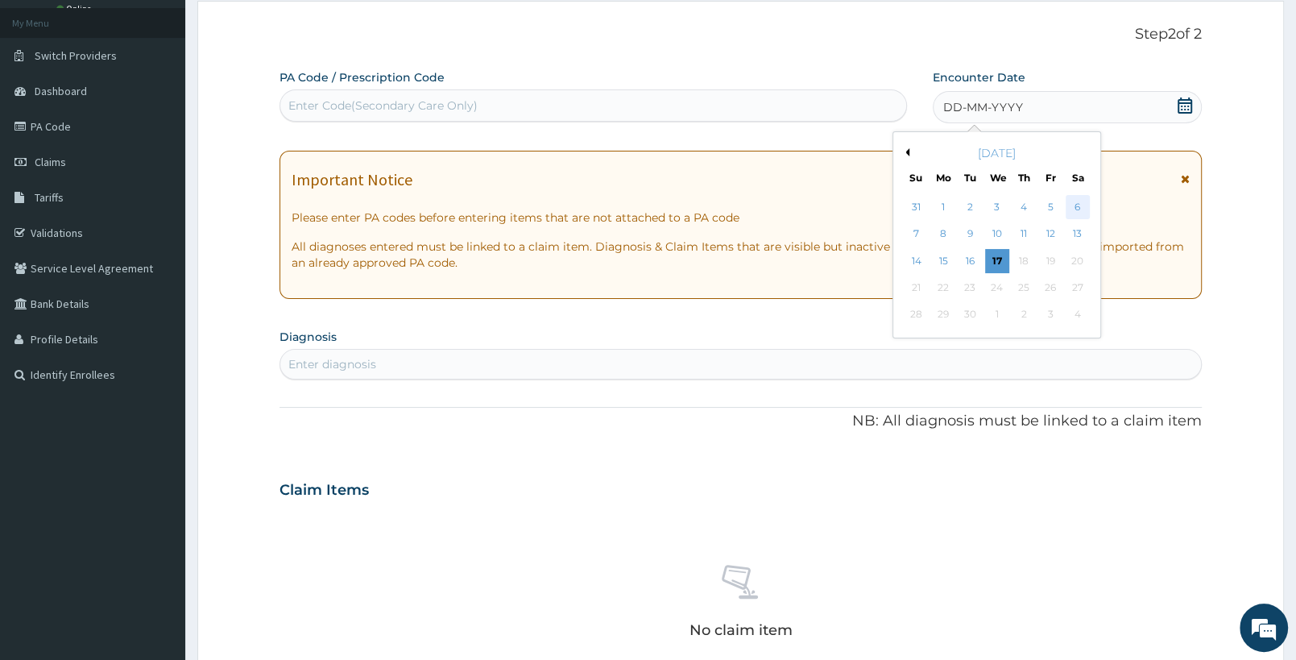
click at [1071, 210] on div "6" at bounding box center [1078, 207] width 24 height 24
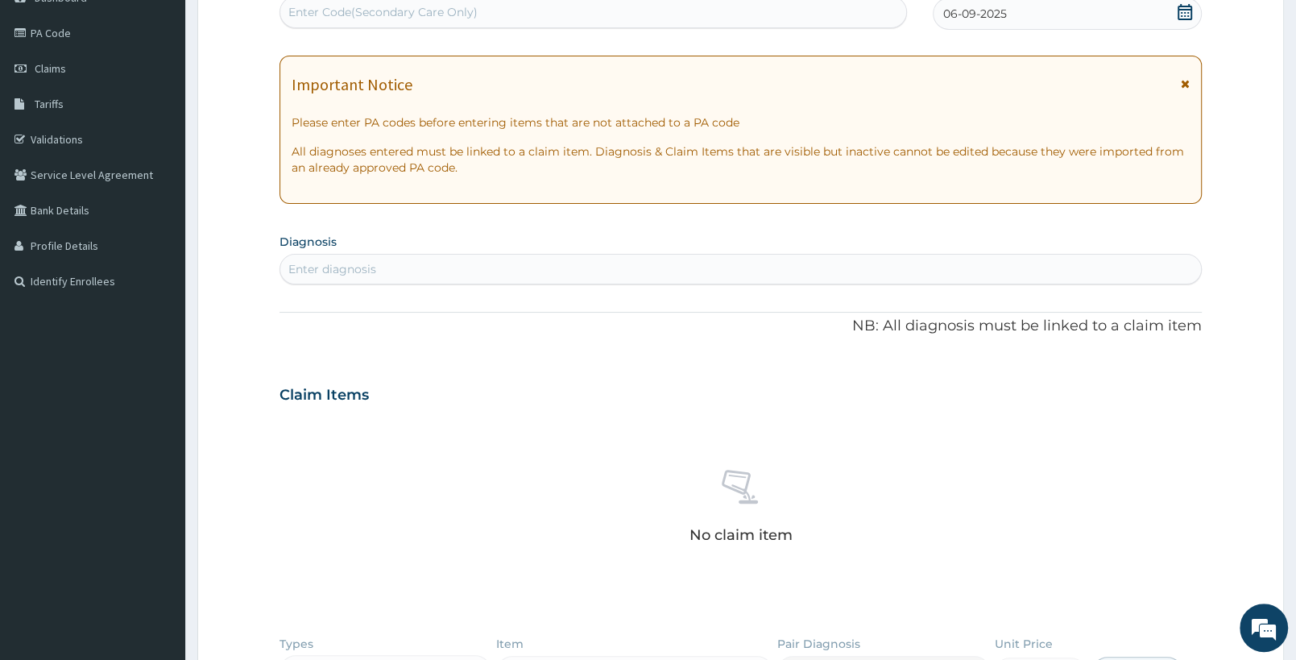
scroll to position [254, 0]
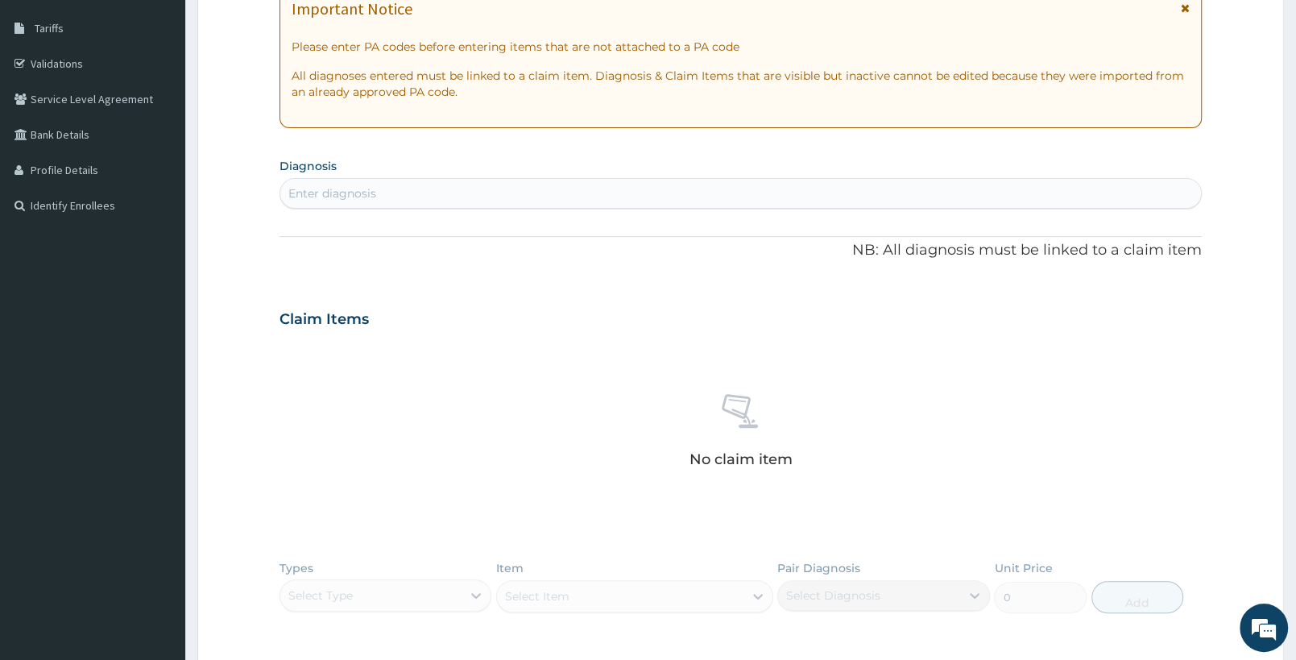
click at [394, 184] on div "Enter diagnosis" at bounding box center [740, 193] width 921 height 26
type input "[MEDICAL_DATA]"
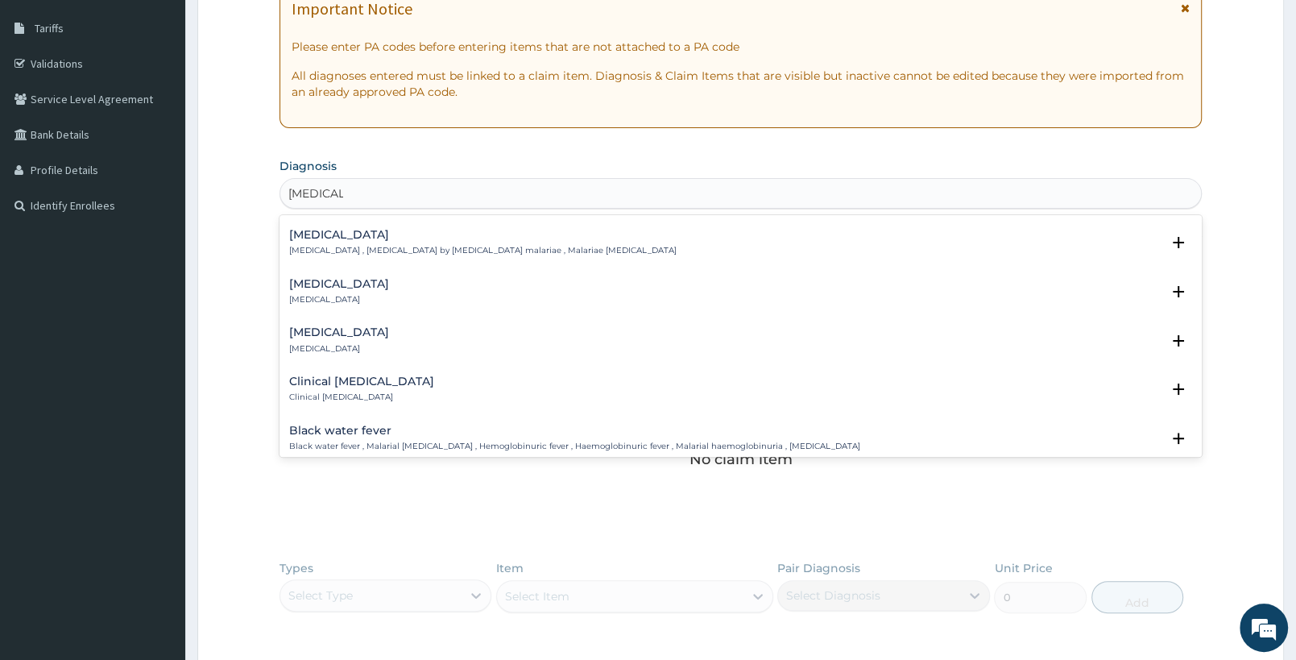
scroll to position [592, 0]
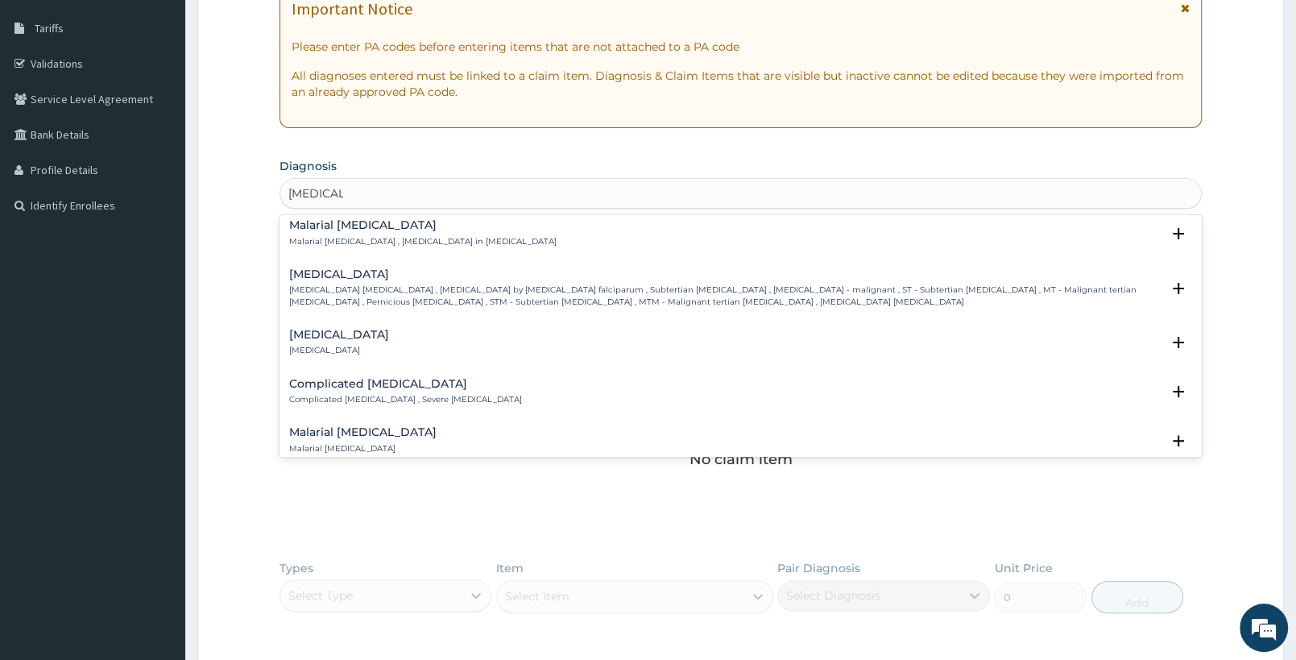
click at [422, 298] on p "Falciparum malaria , Malignant tertian malaria , Malaria by Plasmodium falcipar…" at bounding box center [725, 295] width 872 height 23
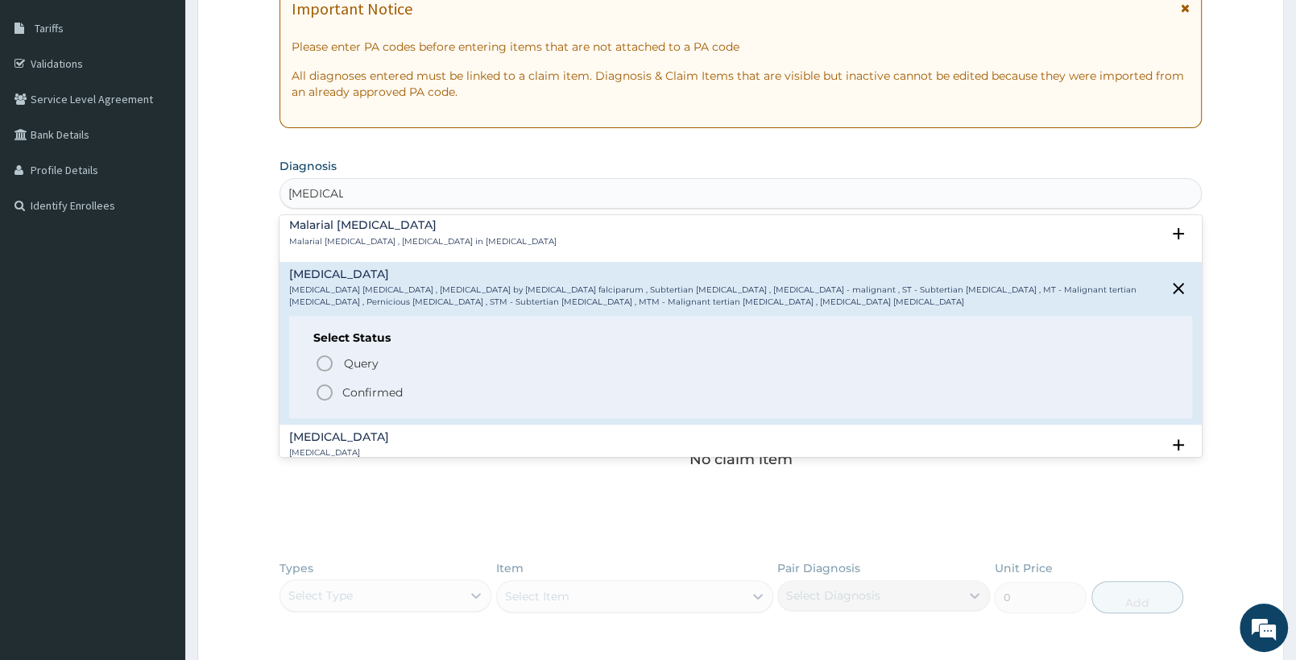
click at [350, 393] on p "Confirmed" at bounding box center [372, 392] width 60 height 16
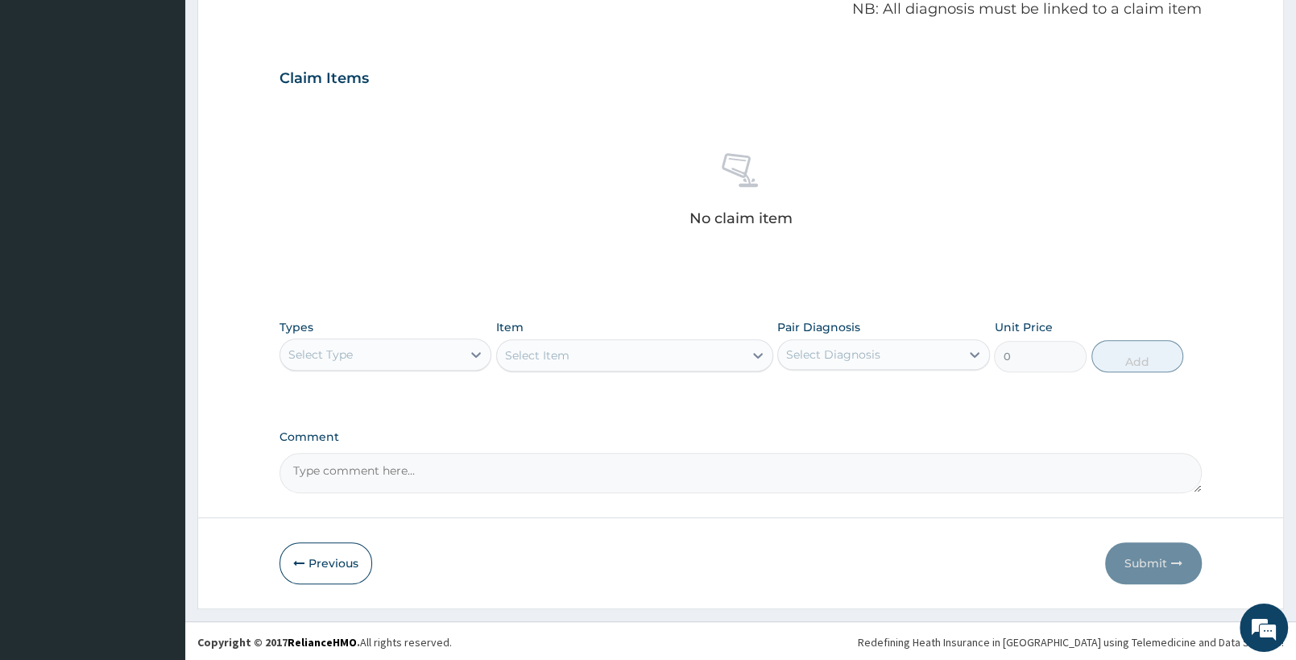
scroll to position [503, 0]
click at [431, 358] on div "Select Type" at bounding box center [370, 352] width 181 height 26
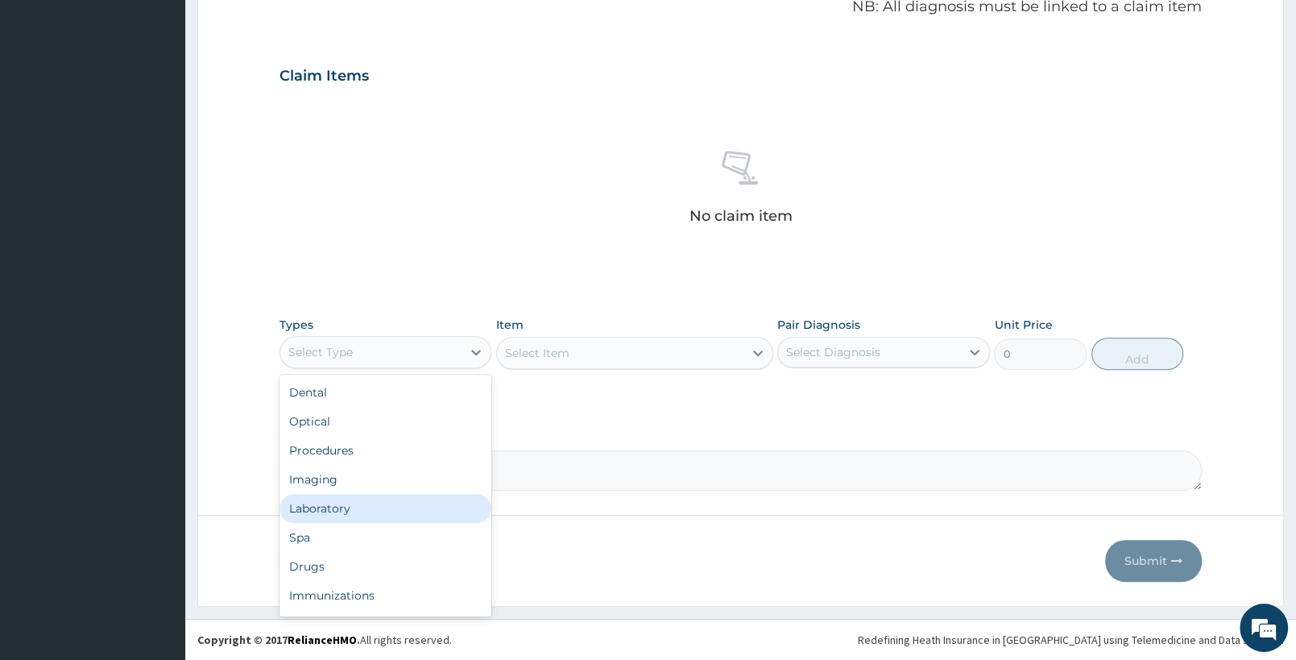
click at [363, 500] on div "Laboratory" at bounding box center [386, 508] width 212 height 29
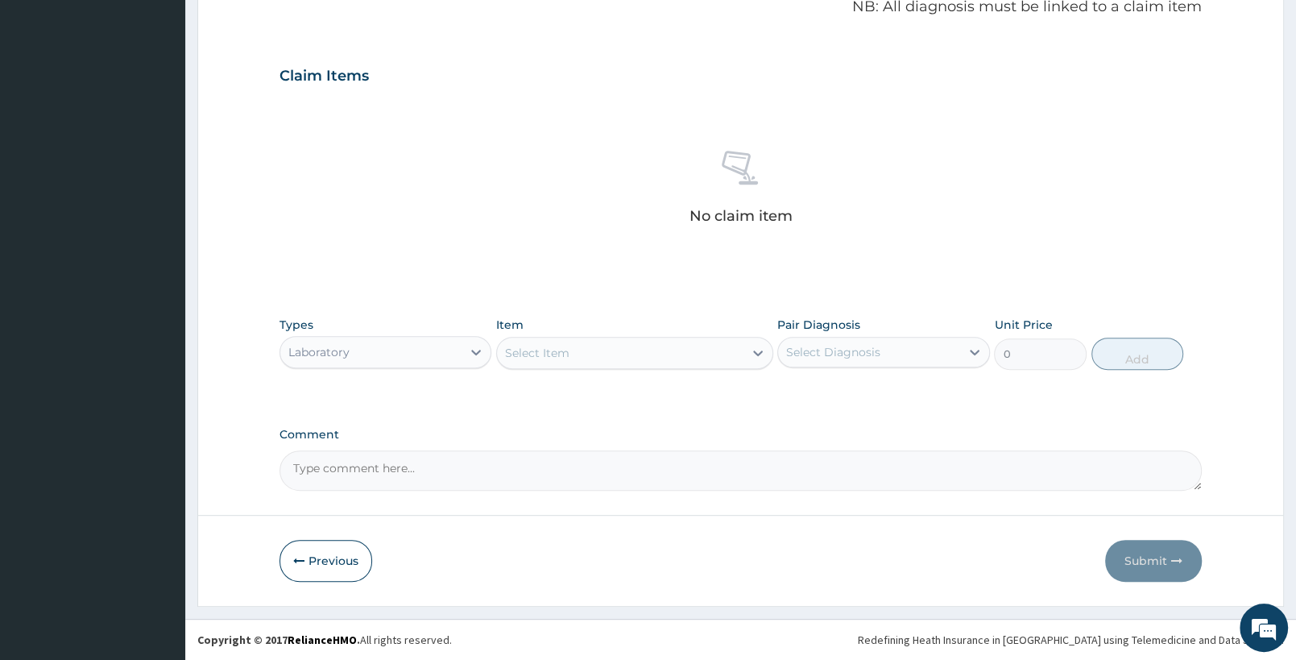
click at [635, 350] on div "Select Item" at bounding box center [620, 353] width 246 height 26
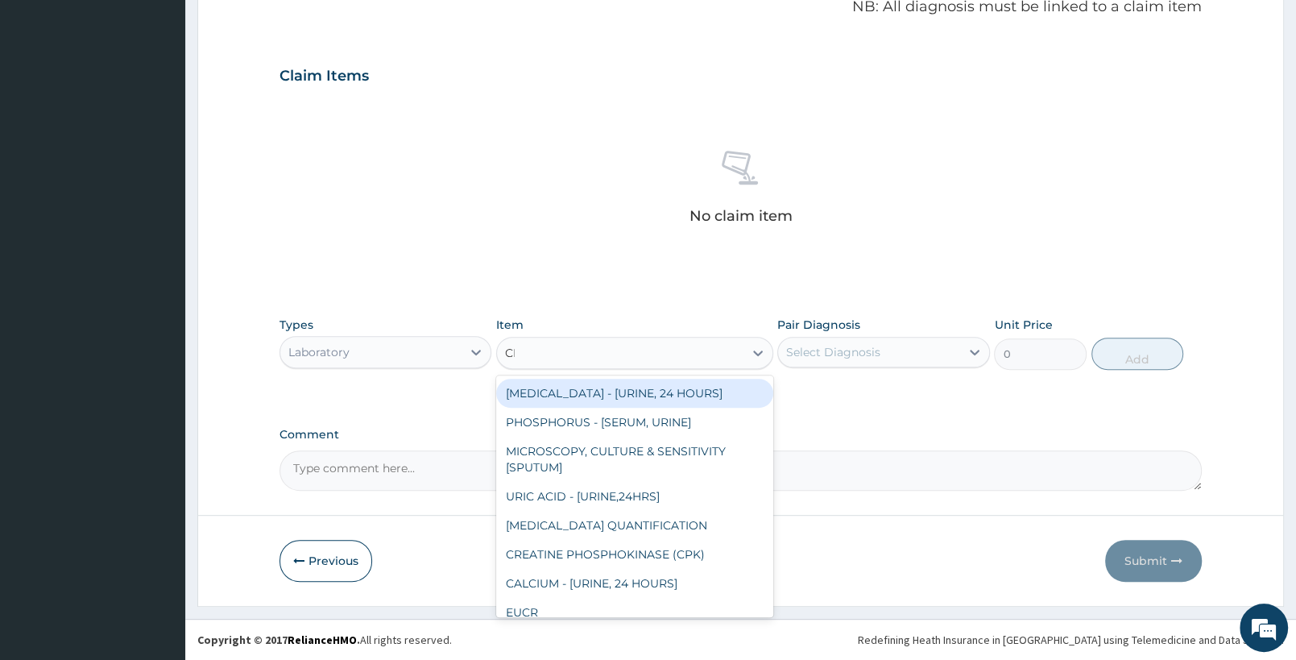
type input "CBC"
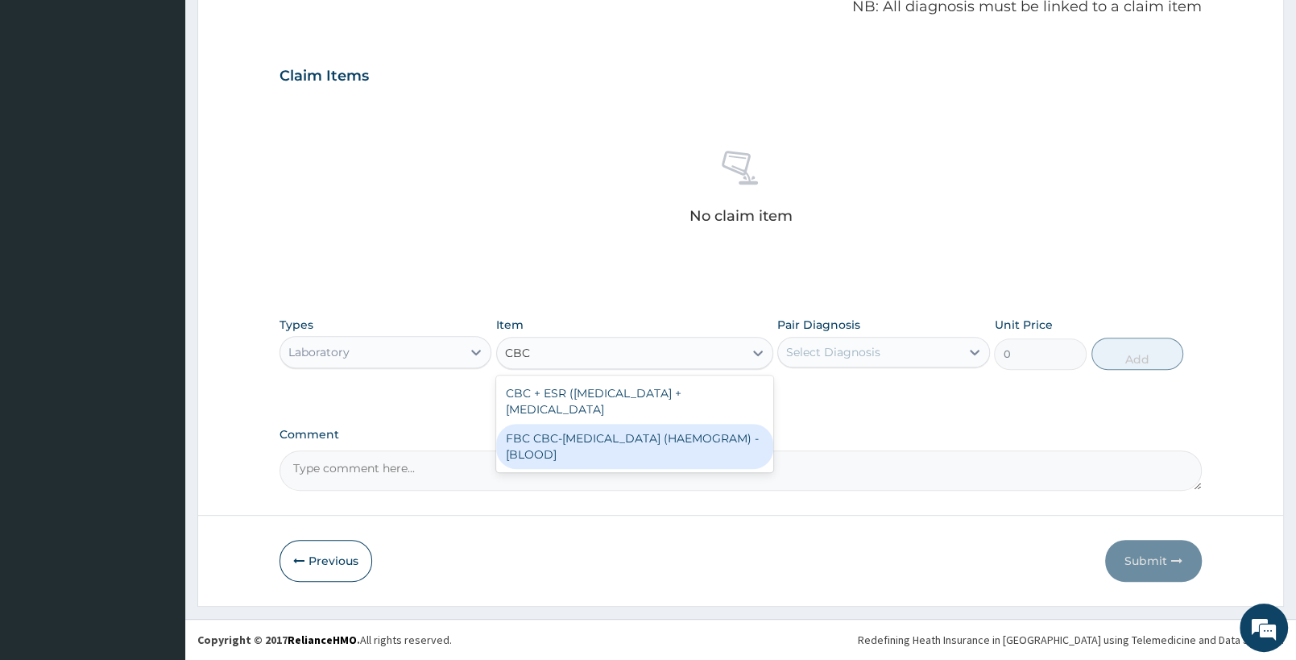
click at [649, 447] on div "FBC CBC-COMPLETE BLOOD COUNT (HAEMOGRAM) - [BLOOD]" at bounding box center [634, 446] width 276 height 45
type input "5000"
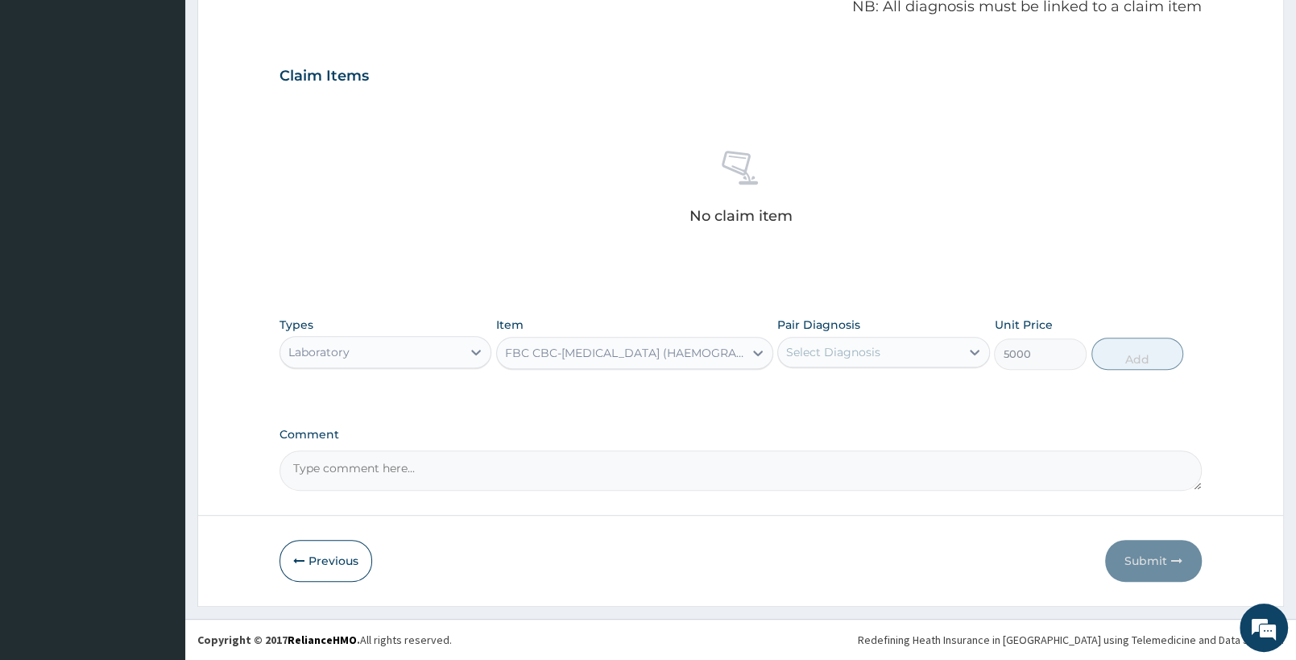
click at [947, 343] on div "Select Diagnosis" at bounding box center [868, 352] width 181 height 26
click at [930, 391] on div "Falciparum malaria" at bounding box center [883, 393] width 212 height 33
checkbox input "true"
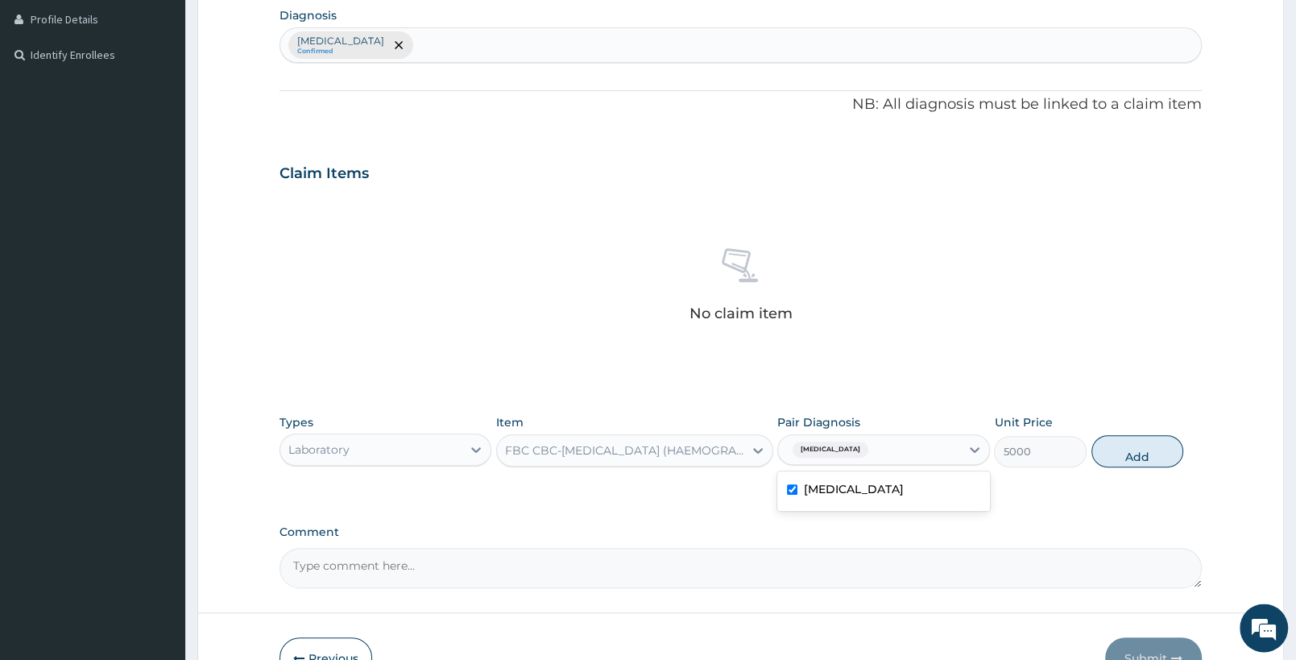
scroll to position [334, 0]
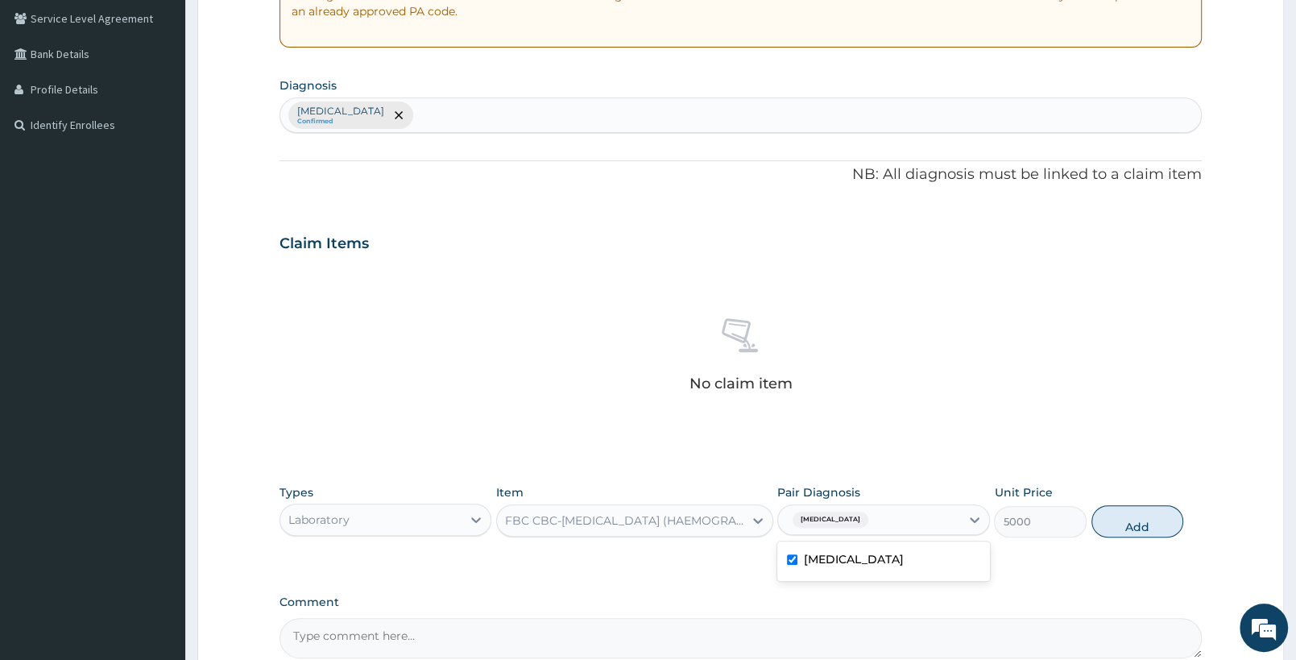
click at [543, 118] on div "Falciparum malaria Confirmed" at bounding box center [740, 115] width 921 height 34
type input "SEPSIS"
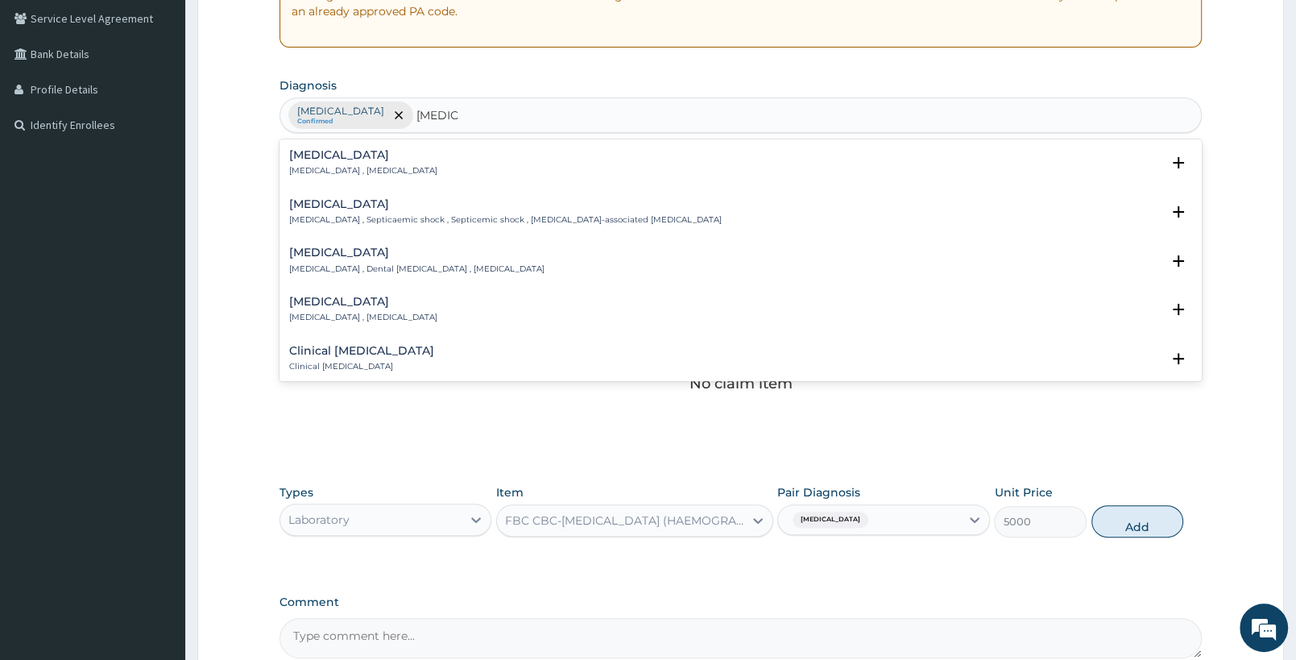
click at [357, 169] on p "Systemic infection , Sepsis" at bounding box center [363, 170] width 148 height 11
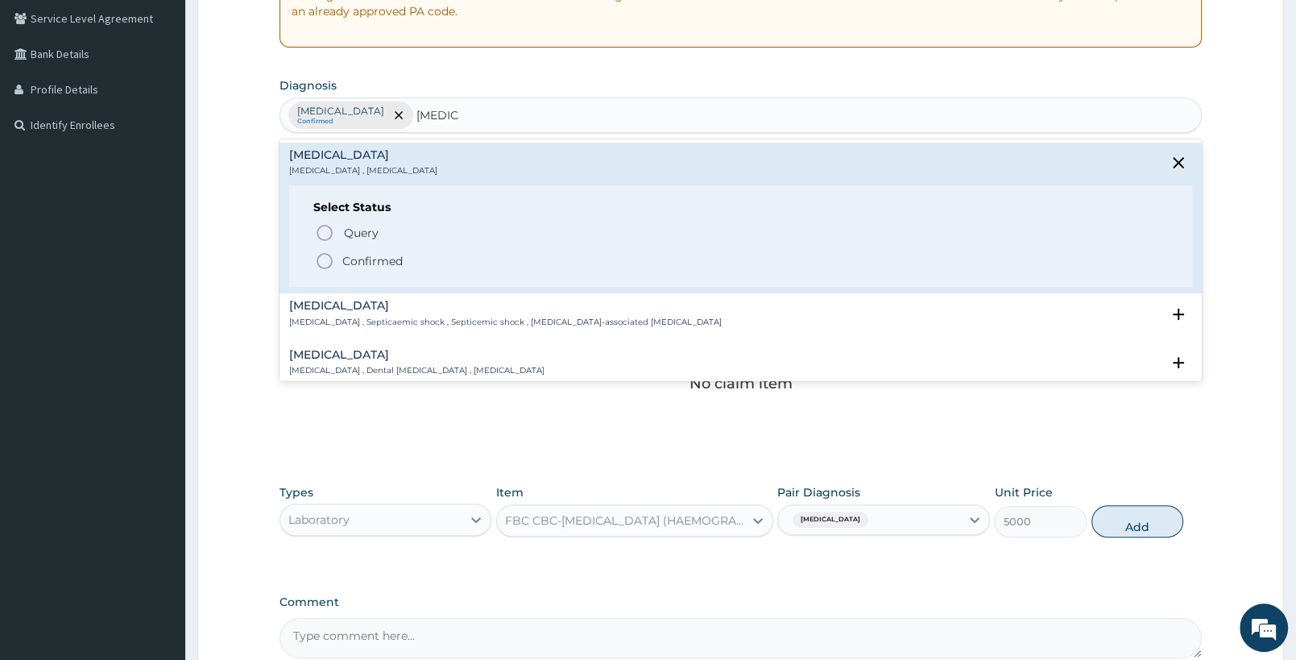
click at [329, 263] on icon "status option filled" at bounding box center [324, 260] width 19 height 19
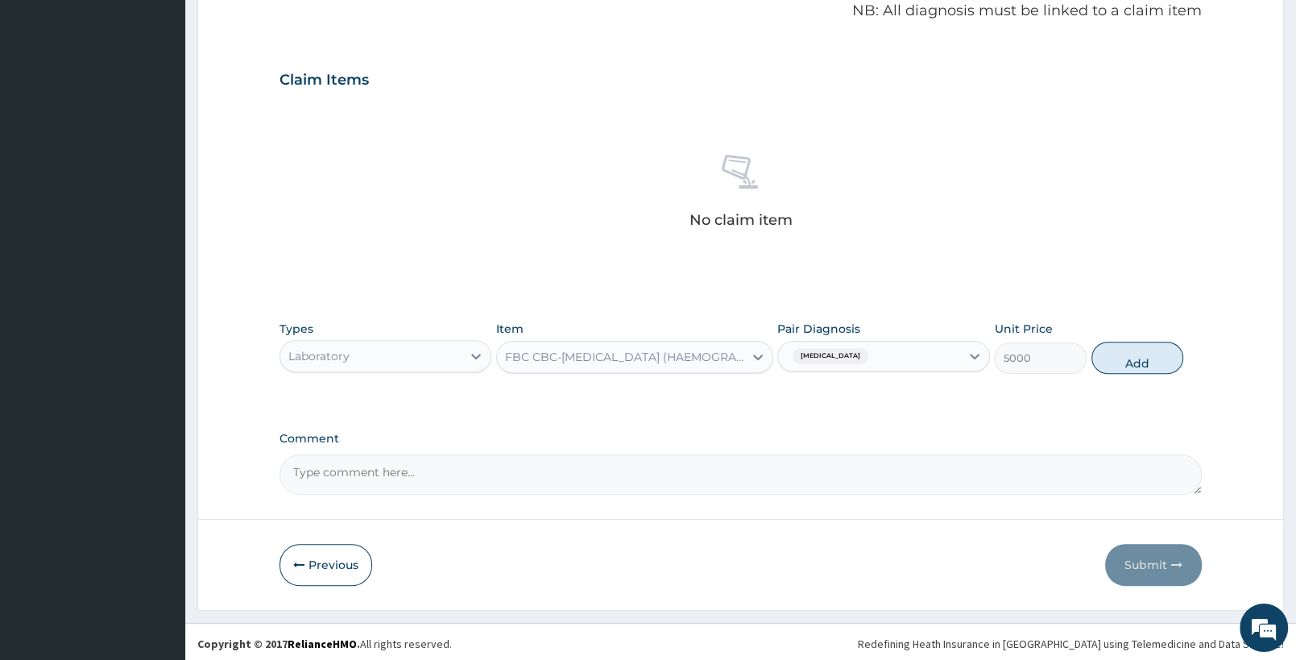
scroll to position [503, 0]
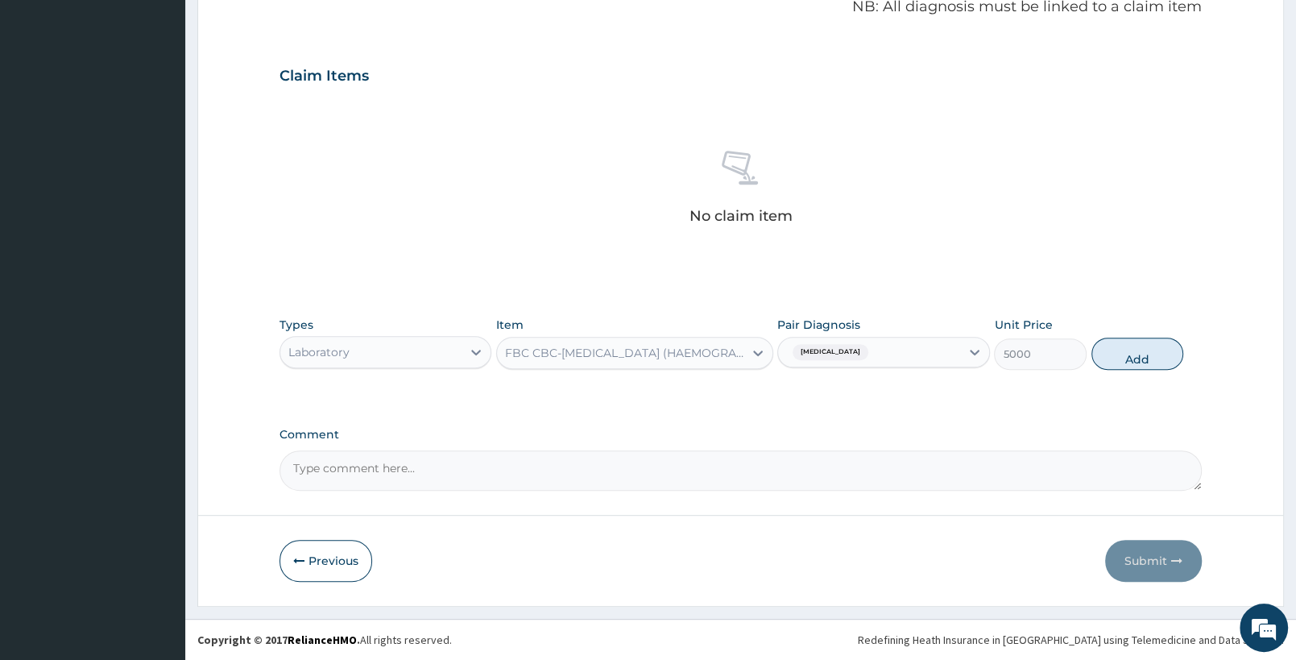
click at [947, 327] on div "Pair Diagnosis Falciparum malaria" at bounding box center [883, 343] width 212 height 53
click at [947, 342] on div "Falciparum malaria" at bounding box center [868, 351] width 181 height 27
click at [869, 383] on label "Falciparum malaria" at bounding box center [854, 391] width 100 height 16
checkbox input "false"
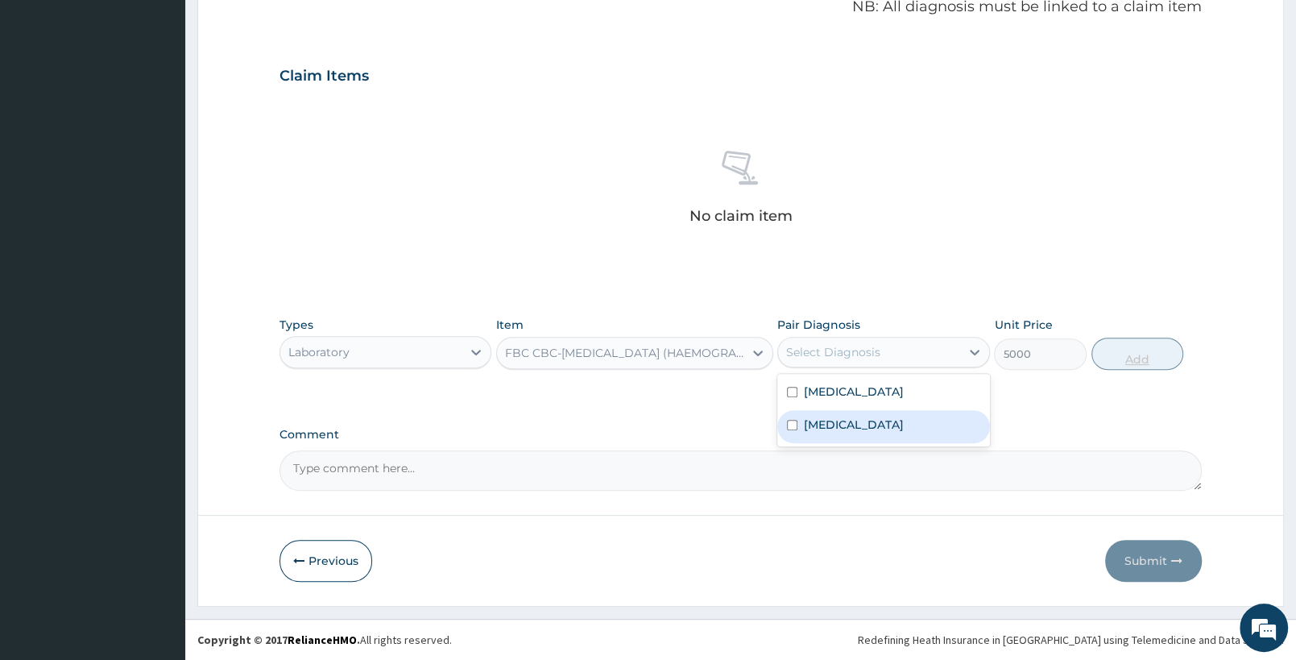
click at [864, 427] on div "Sepsis" at bounding box center [883, 426] width 212 height 33
checkbox input "true"
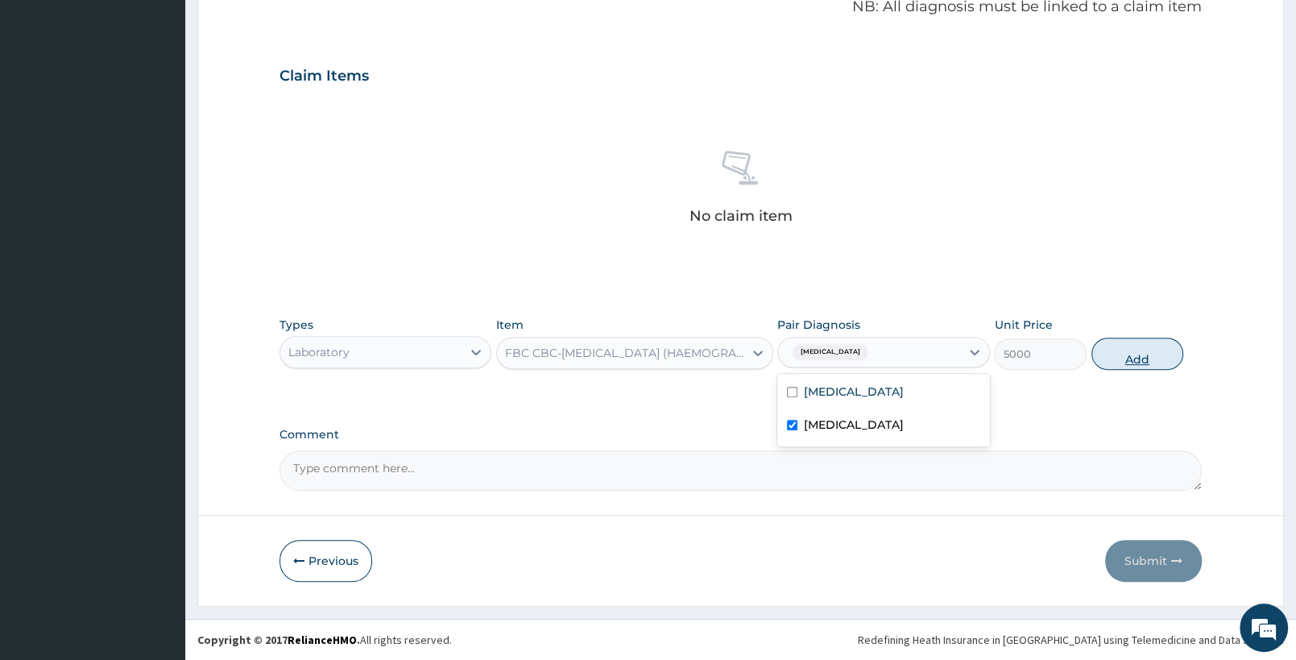
click at [1123, 350] on button "Add" at bounding box center [1138, 354] width 92 height 32
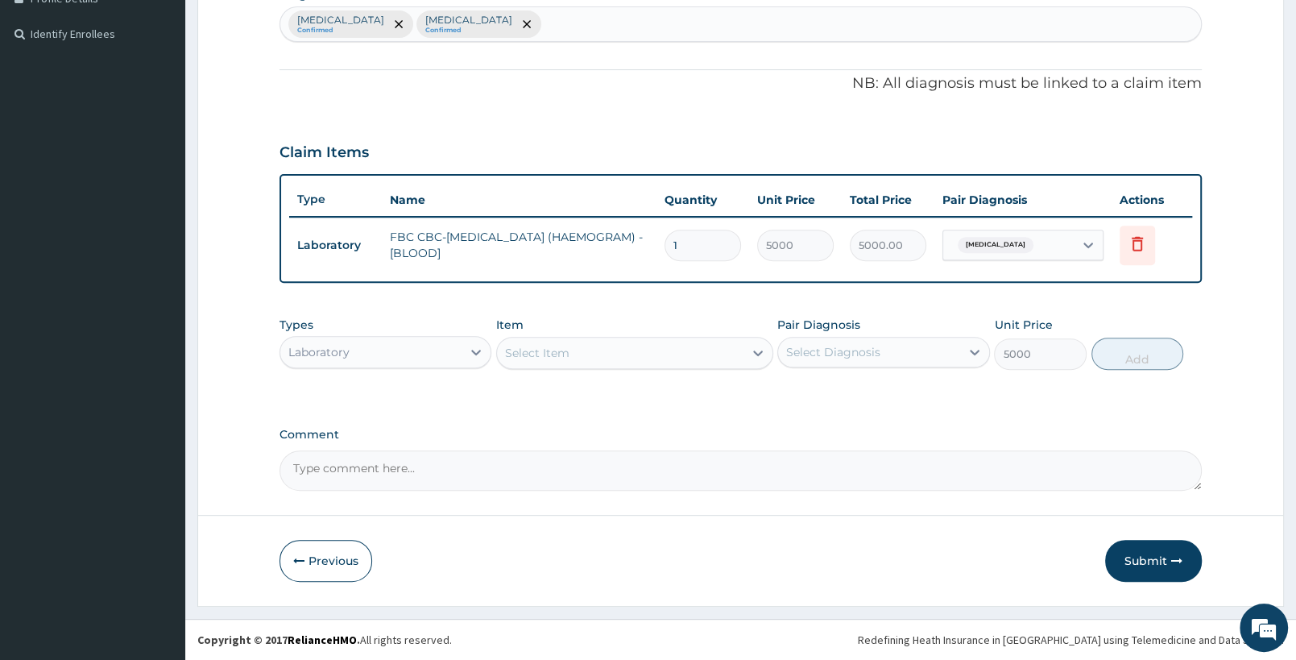
type input "0"
click at [624, 361] on div "Select Item" at bounding box center [620, 354] width 246 height 26
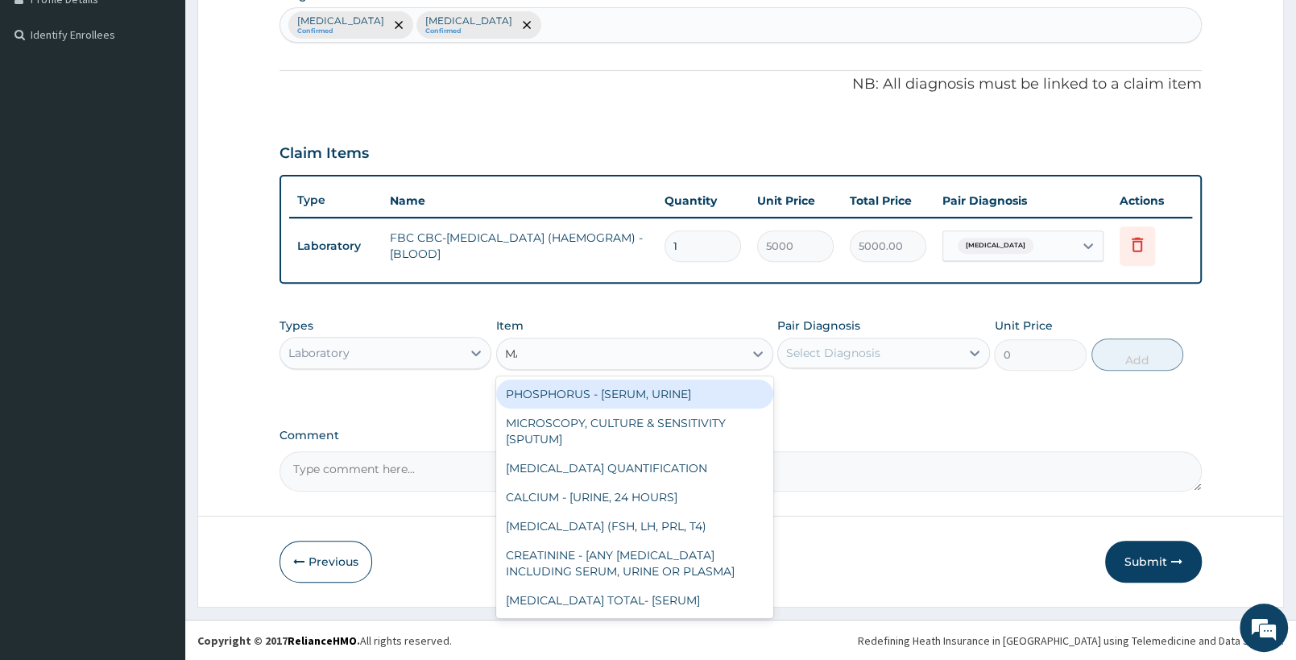
type input "MALA"
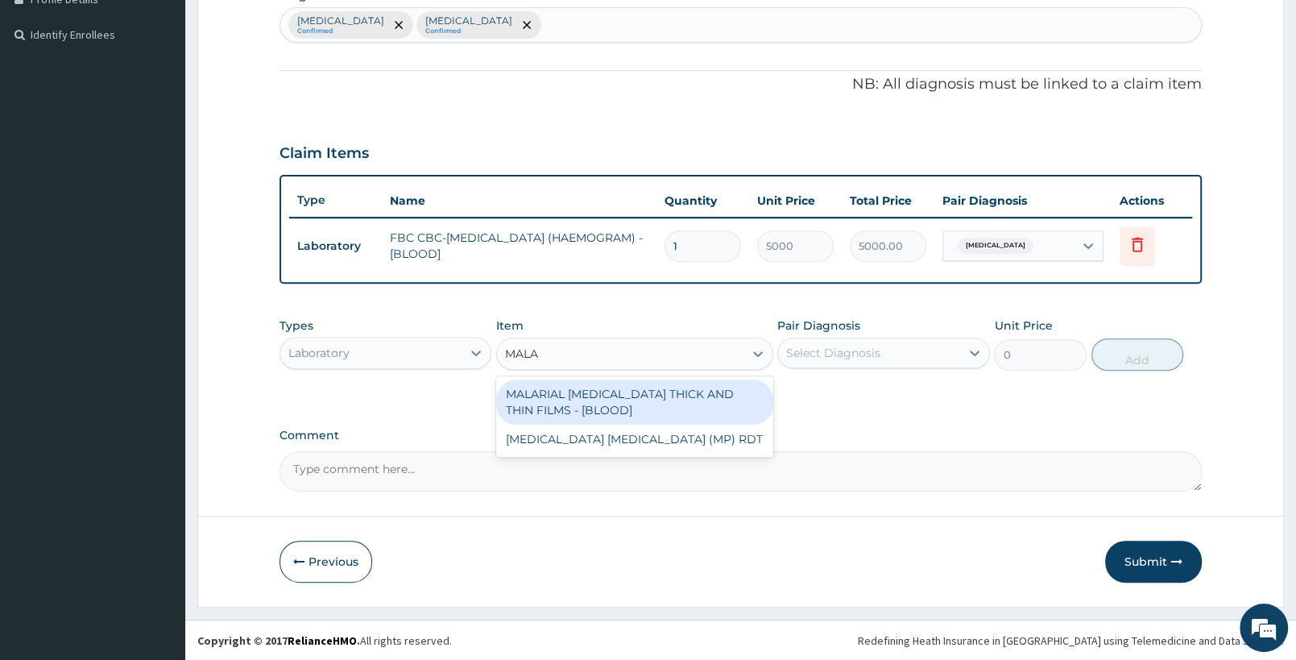
click at [712, 394] on div "MALARIAL PARASITE THICK AND THIN FILMS - [BLOOD]" at bounding box center [634, 401] width 276 height 45
type input "2187.5"
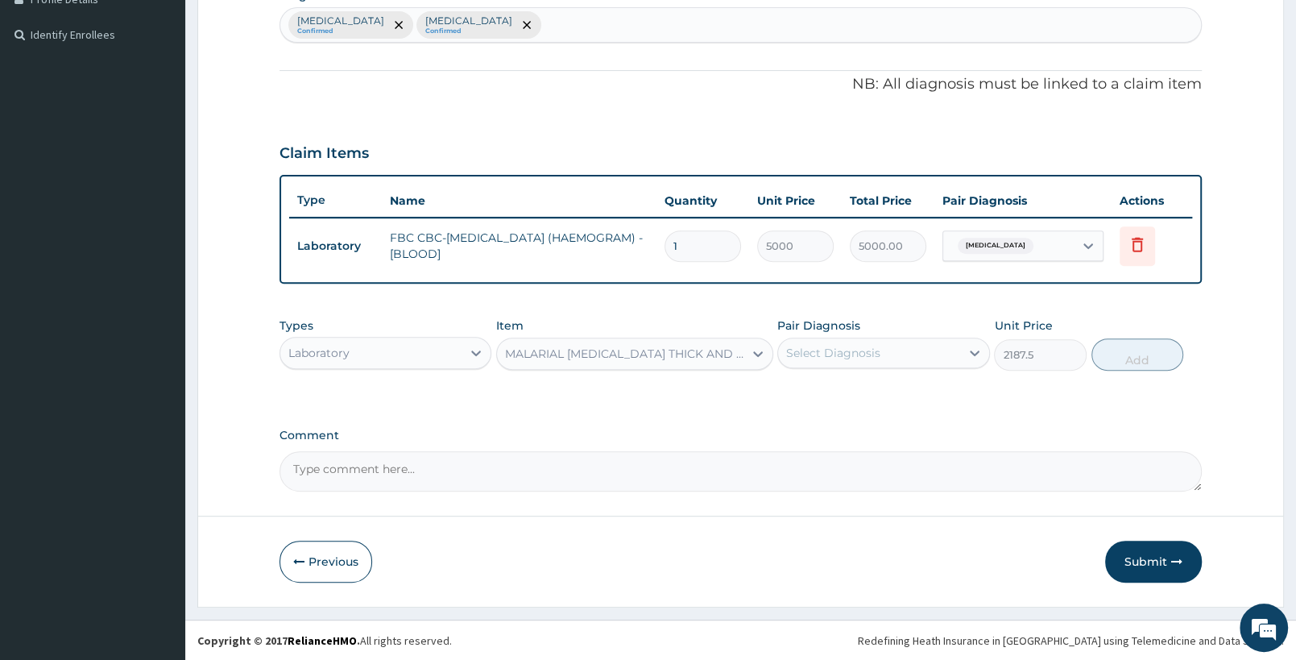
click at [910, 361] on div "Select Diagnosis" at bounding box center [868, 353] width 181 height 26
click at [885, 403] on div "Falciparum malaria" at bounding box center [883, 394] width 212 height 33
checkbox input "true"
click at [1127, 355] on button "Add" at bounding box center [1138, 354] width 92 height 32
type input "0"
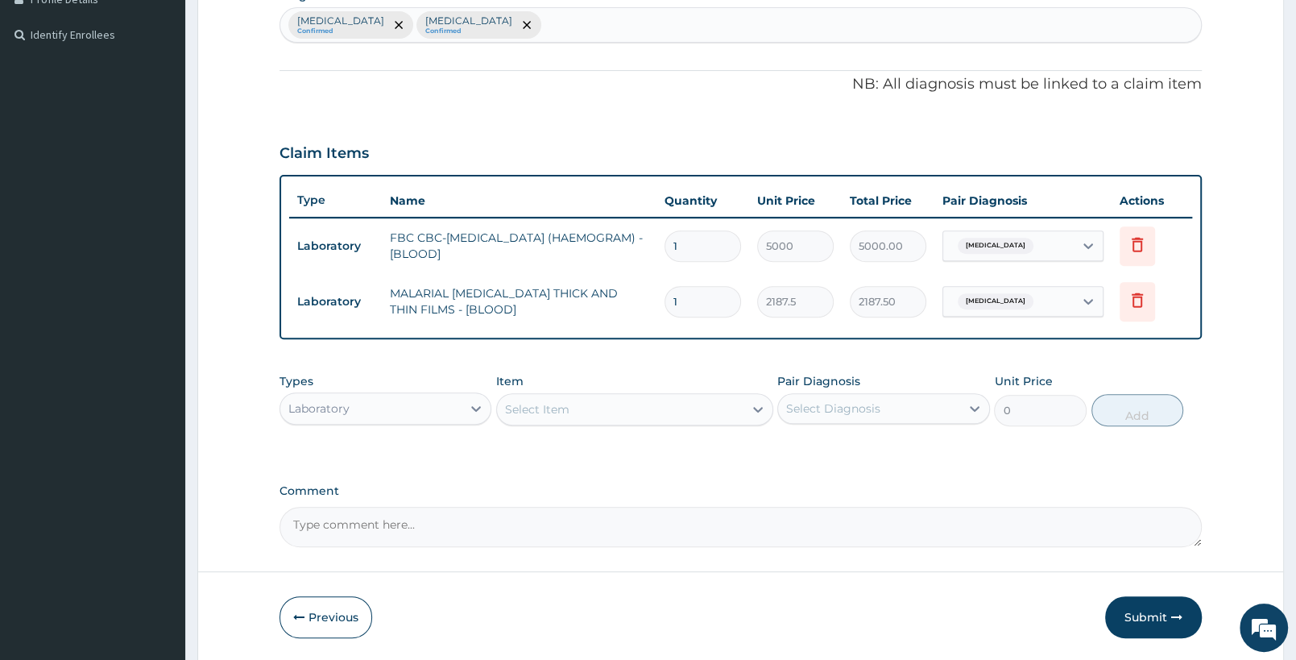
click at [560, 406] on div "Select Item" at bounding box center [537, 409] width 64 height 16
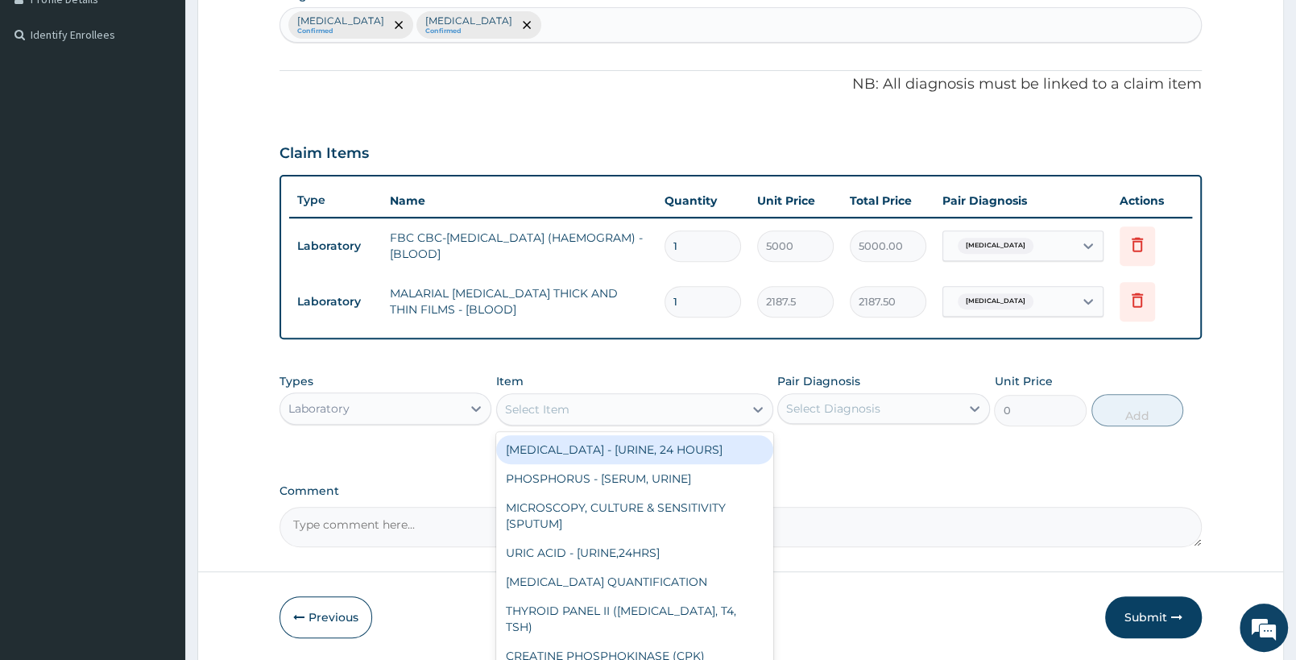
click at [407, 399] on div "Laboratory" at bounding box center [370, 409] width 181 height 26
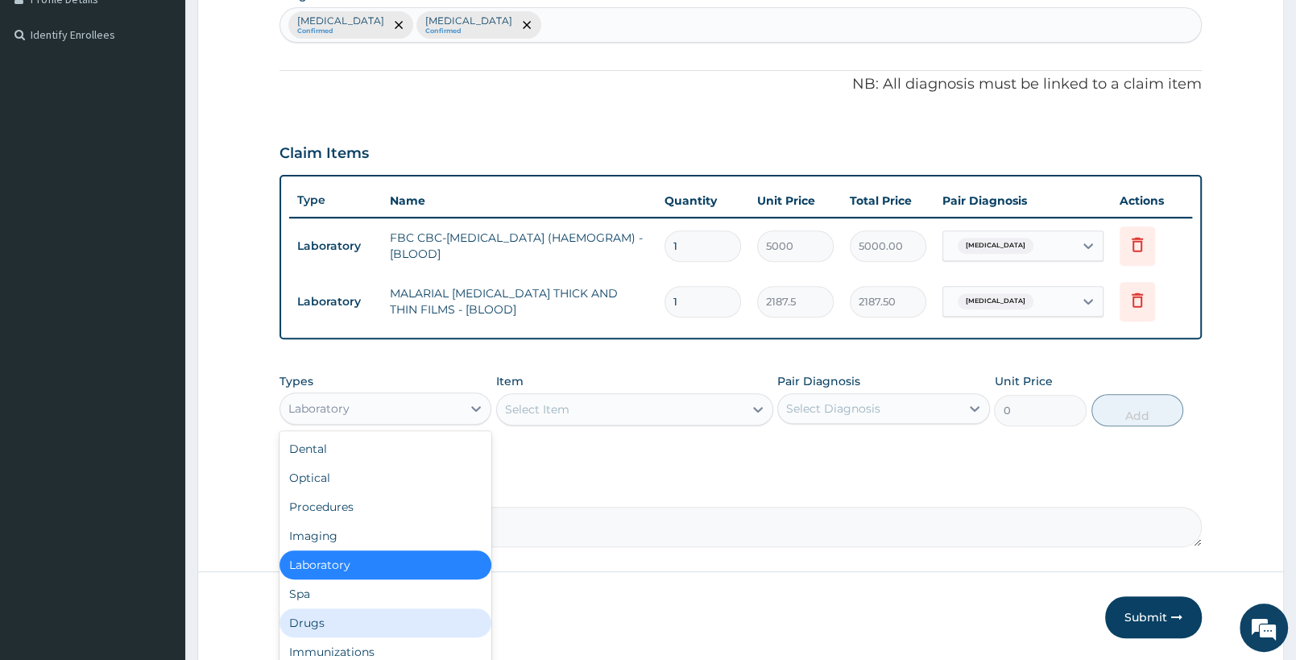
click at [322, 620] on div "Drugs" at bounding box center [386, 622] width 212 height 29
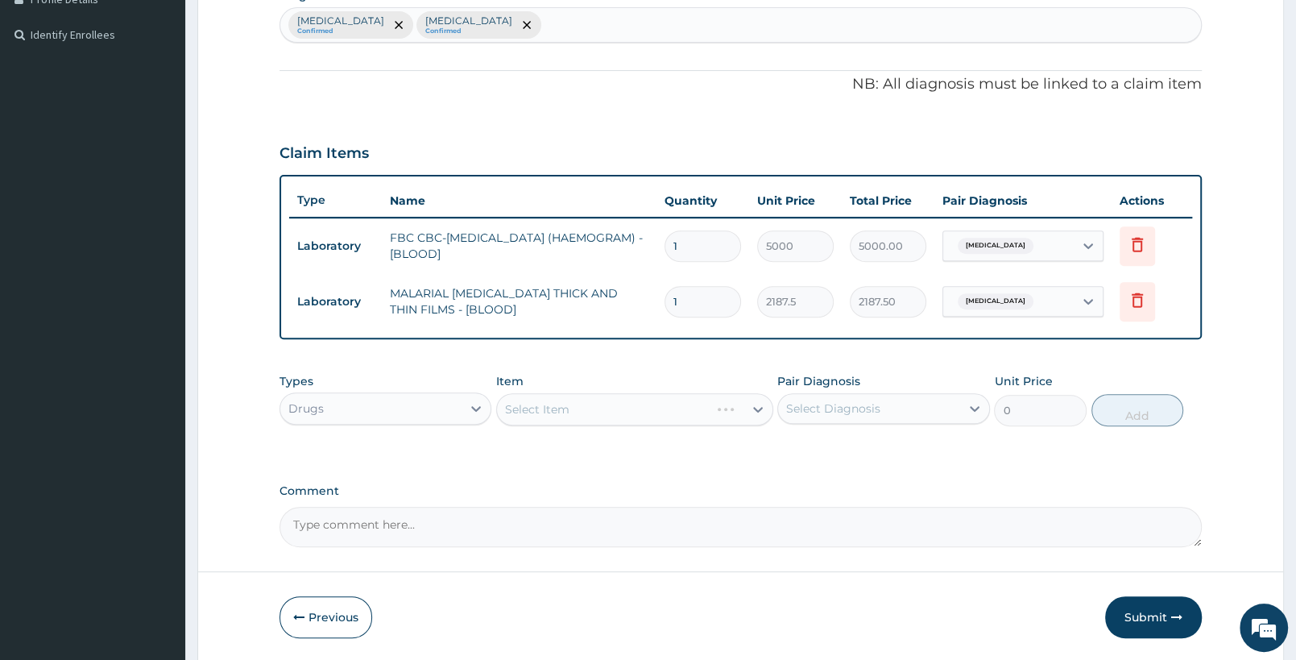
click at [744, 406] on div "Select Item" at bounding box center [634, 409] width 276 height 32
click at [673, 417] on div "Select Item" at bounding box center [620, 409] width 246 height 26
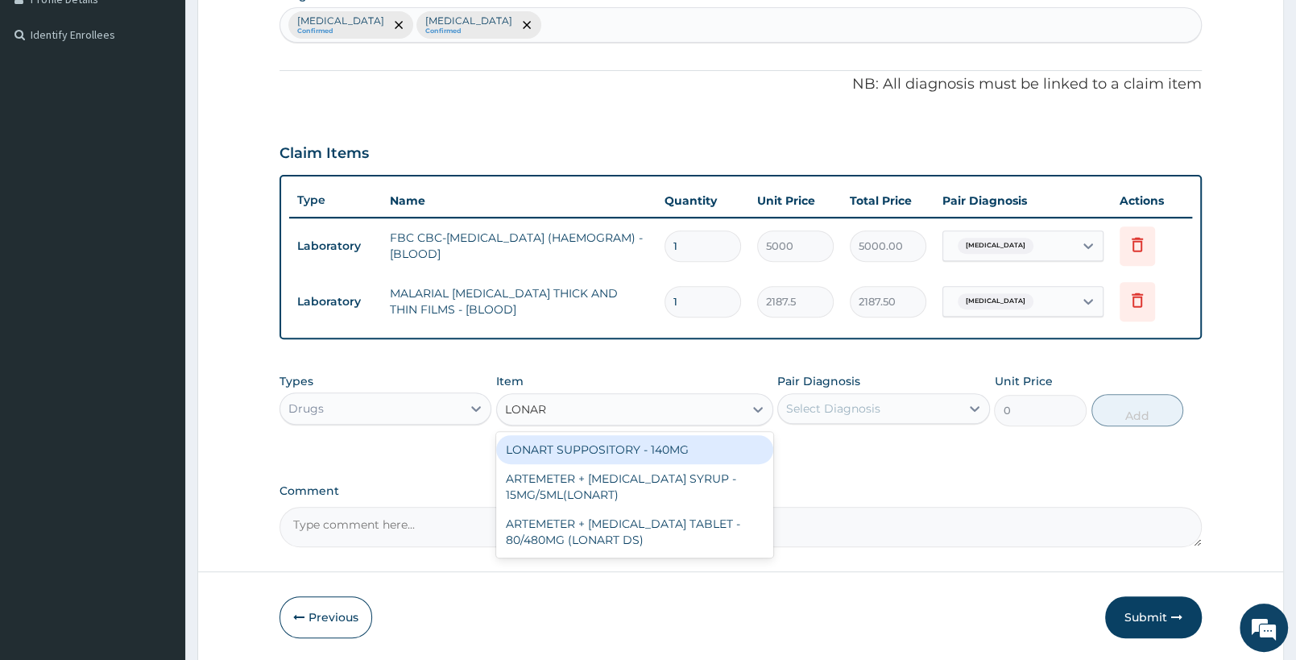
type input "LONART"
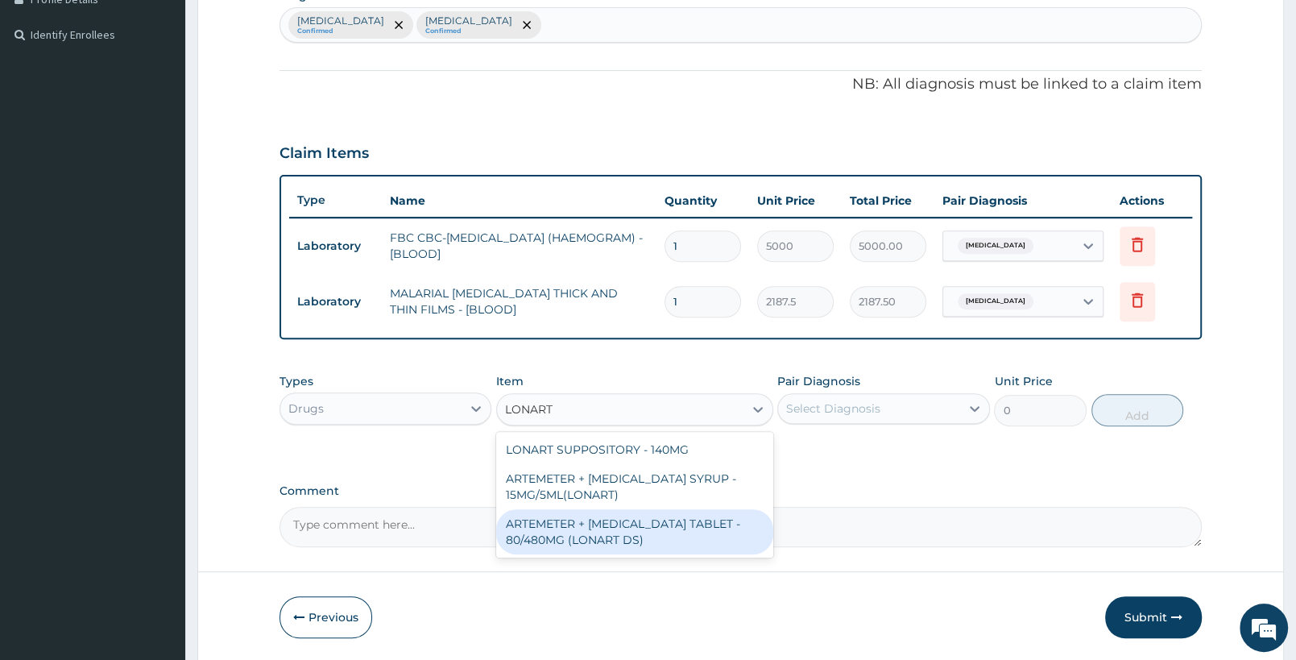
click at [595, 532] on div "ARTEMETER + [MEDICAL_DATA] TABLET - 80/480MG (LONART DS)" at bounding box center [634, 531] width 276 height 45
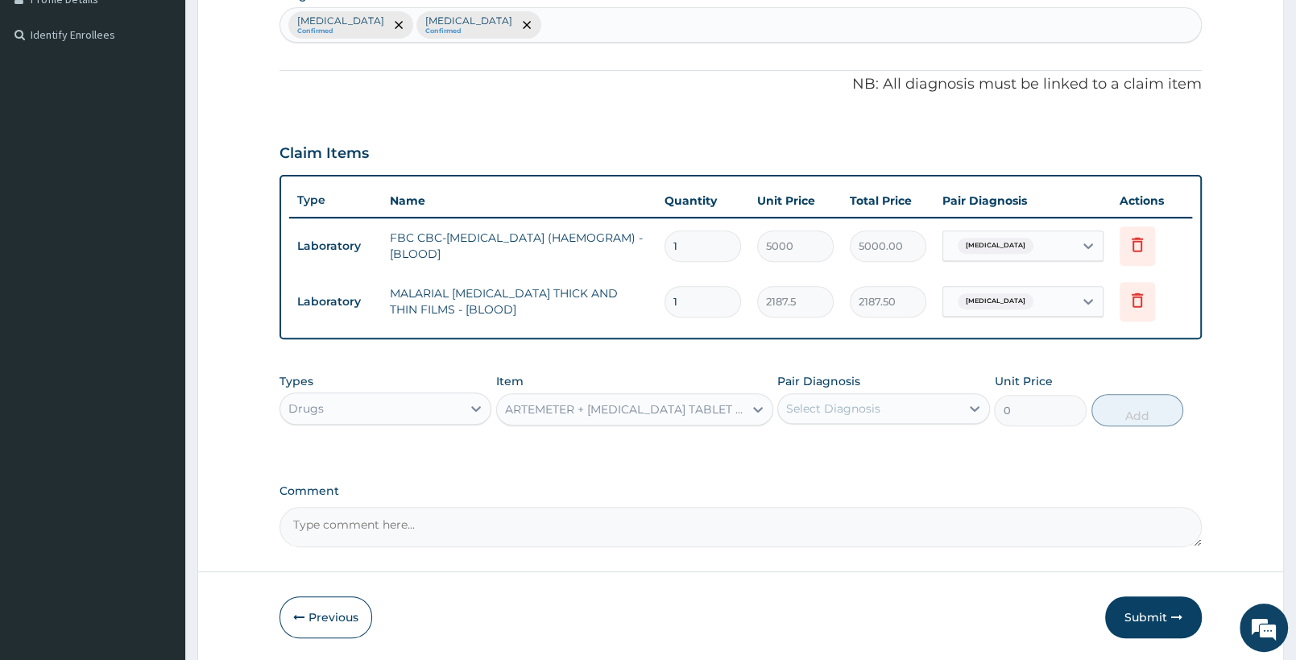
type input "588"
click at [862, 403] on div "Select Diagnosis" at bounding box center [833, 408] width 94 height 16
click at [855, 447] on label "Falciparum malaria" at bounding box center [854, 448] width 100 height 16
checkbox input "true"
click at [1148, 403] on button "Add" at bounding box center [1138, 410] width 92 height 32
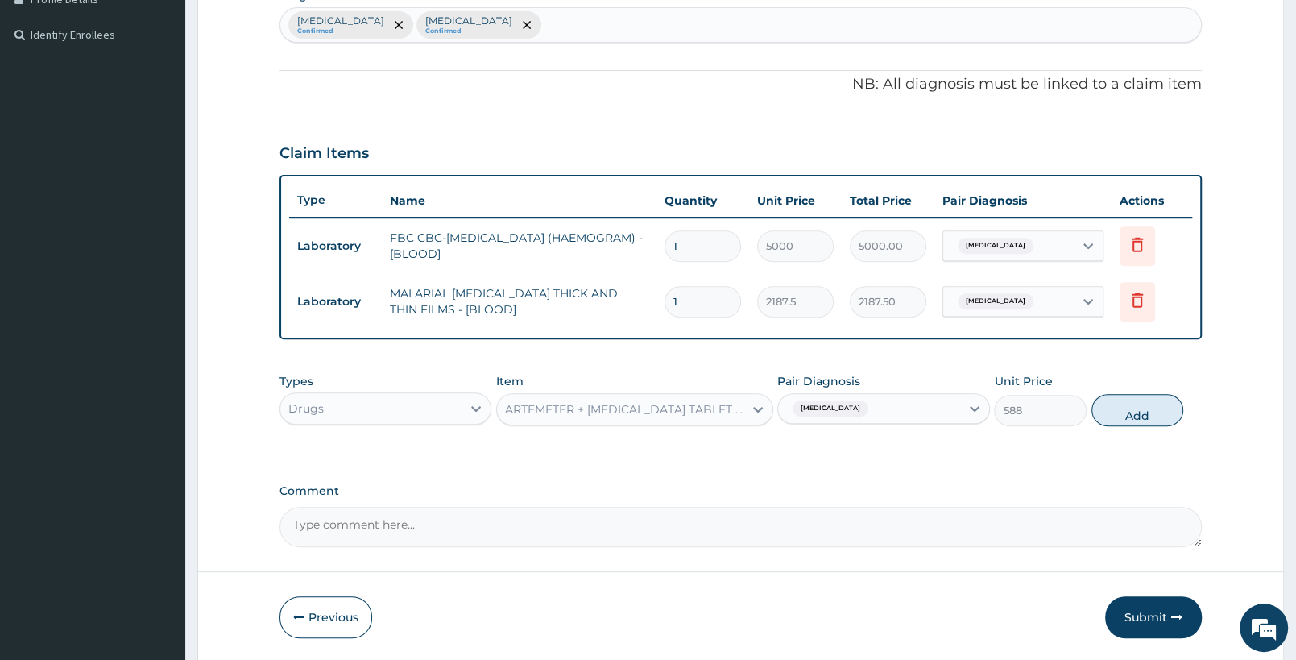
type input "0"
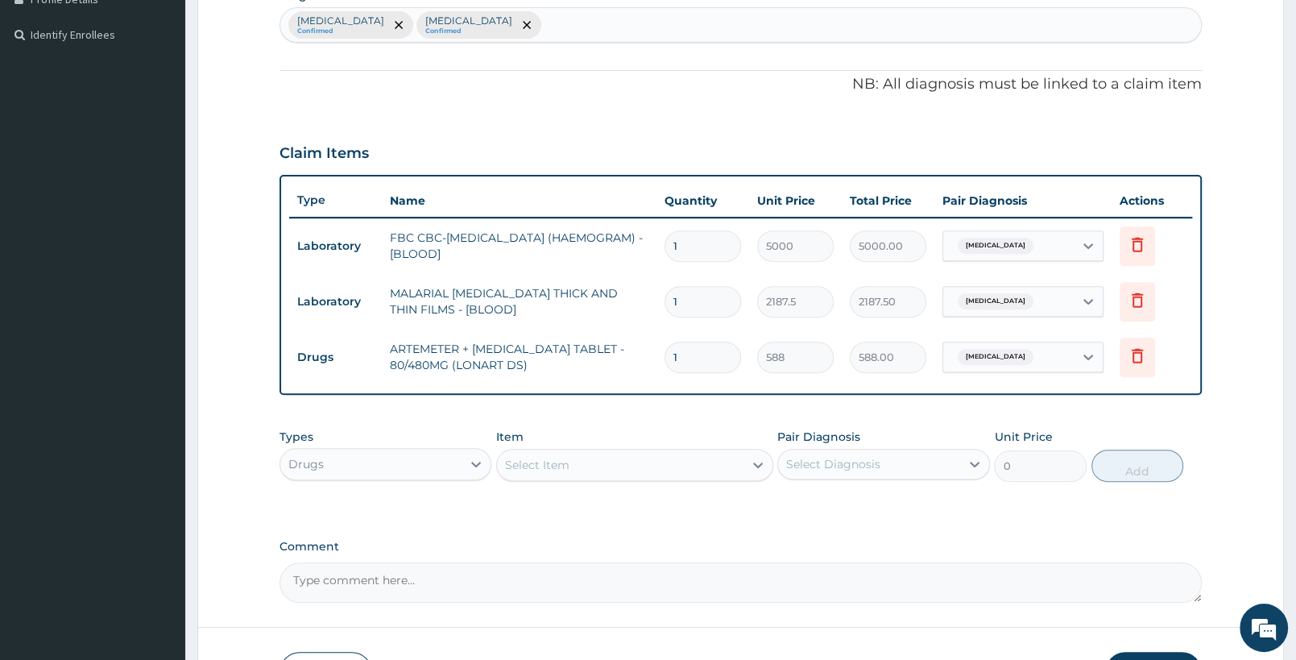
type input "0.00"
type input "6"
type input "3528.00"
type input "6"
click at [624, 470] on div "Select Item" at bounding box center [620, 465] width 246 height 26
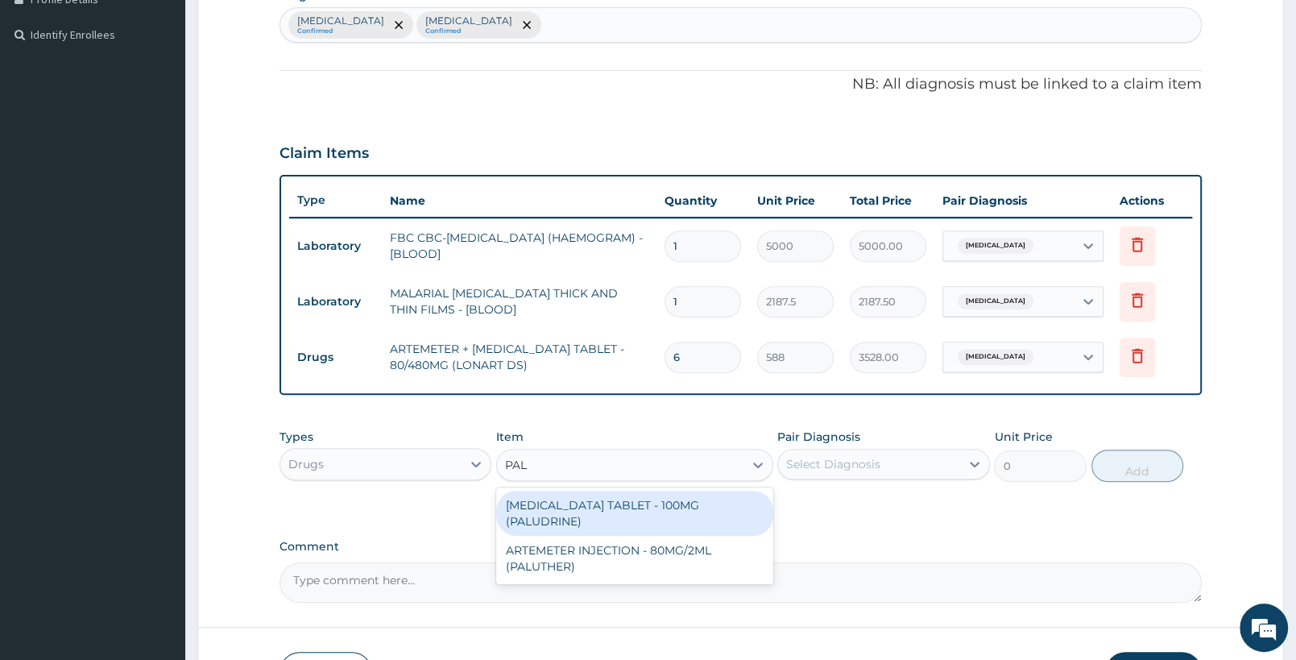
type input "PALU"
click at [665, 540] on div "ARTEMETER INJECTION - 80MG/2ML (PALUTHER)" at bounding box center [634, 558] width 276 height 45
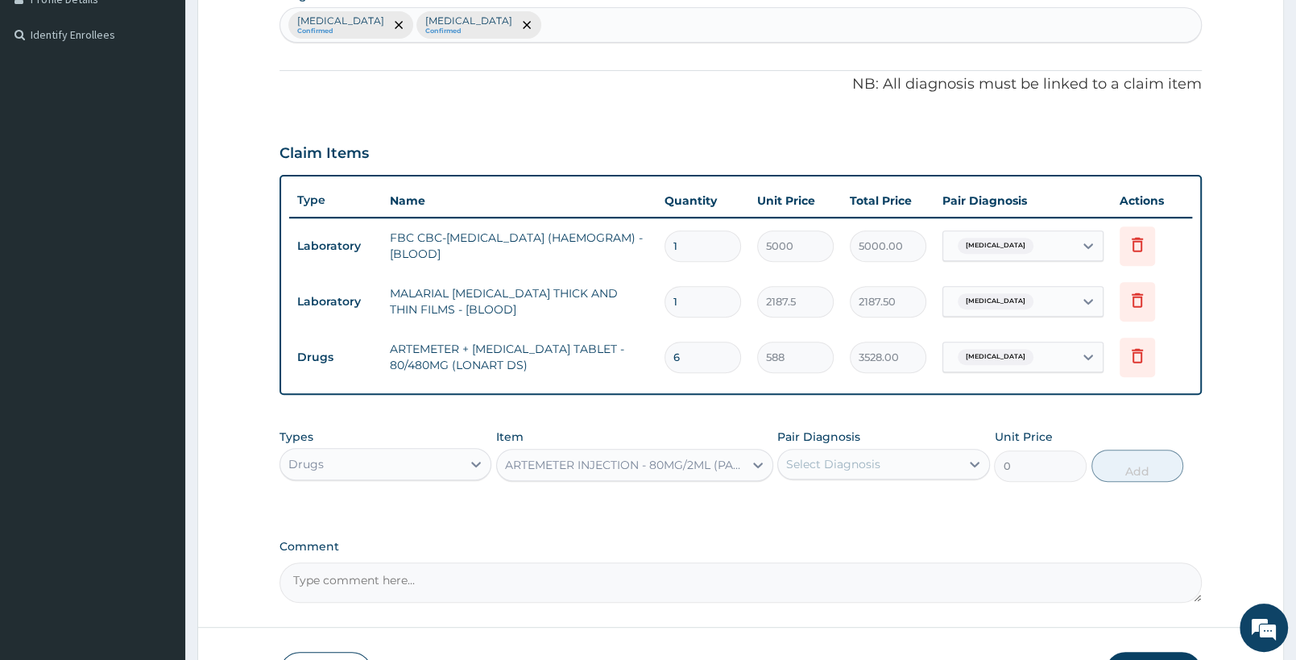
type input "700"
click at [863, 463] on div "Select Diagnosis" at bounding box center [833, 464] width 94 height 16
click at [926, 499] on div "Falciparum malaria" at bounding box center [883, 505] width 212 height 33
checkbox input "true"
click at [1130, 462] on button "Add" at bounding box center [1138, 466] width 92 height 32
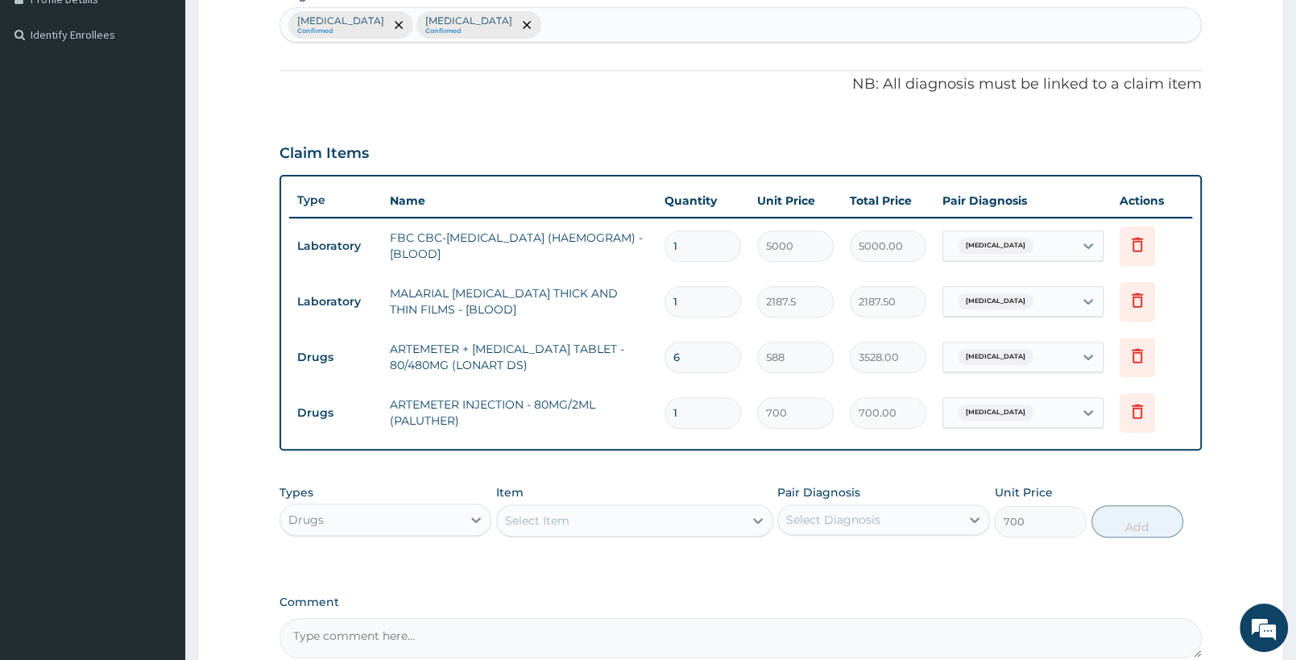
type input "0"
type input "0.00"
type input "2"
type input "1400.00"
type input "2"
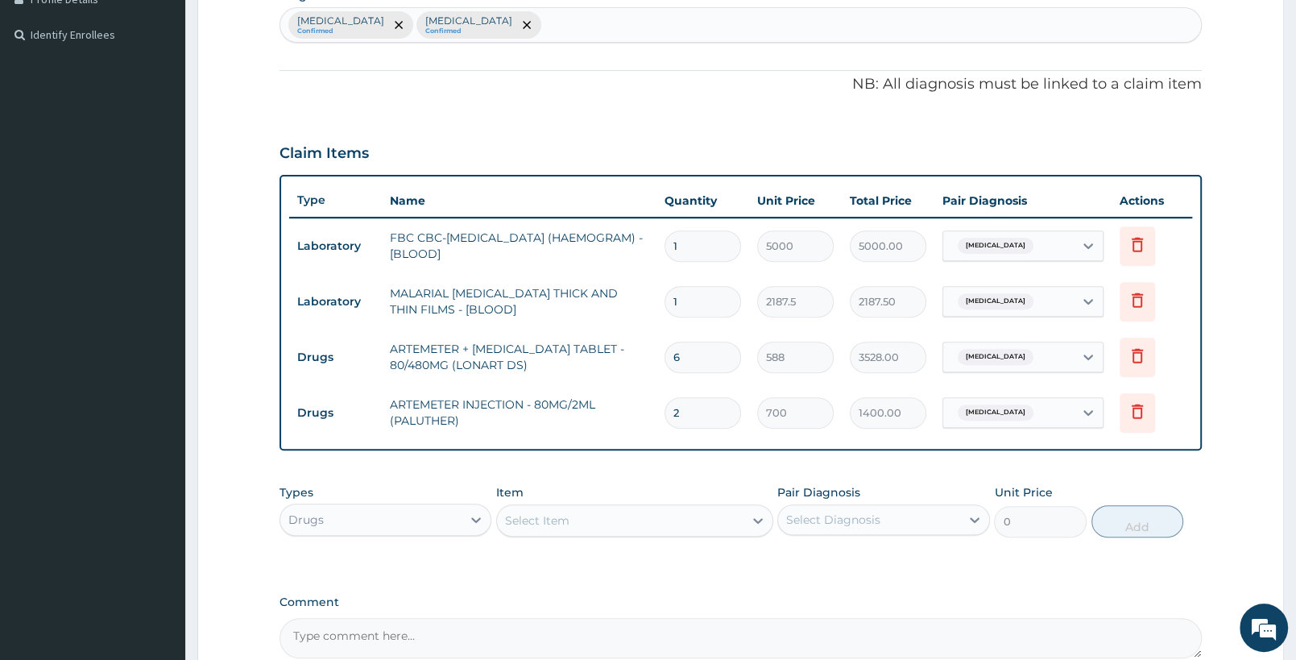
click at [608, 522] on div "Select Item" at bounding box center [620, 521] width 246 height 26
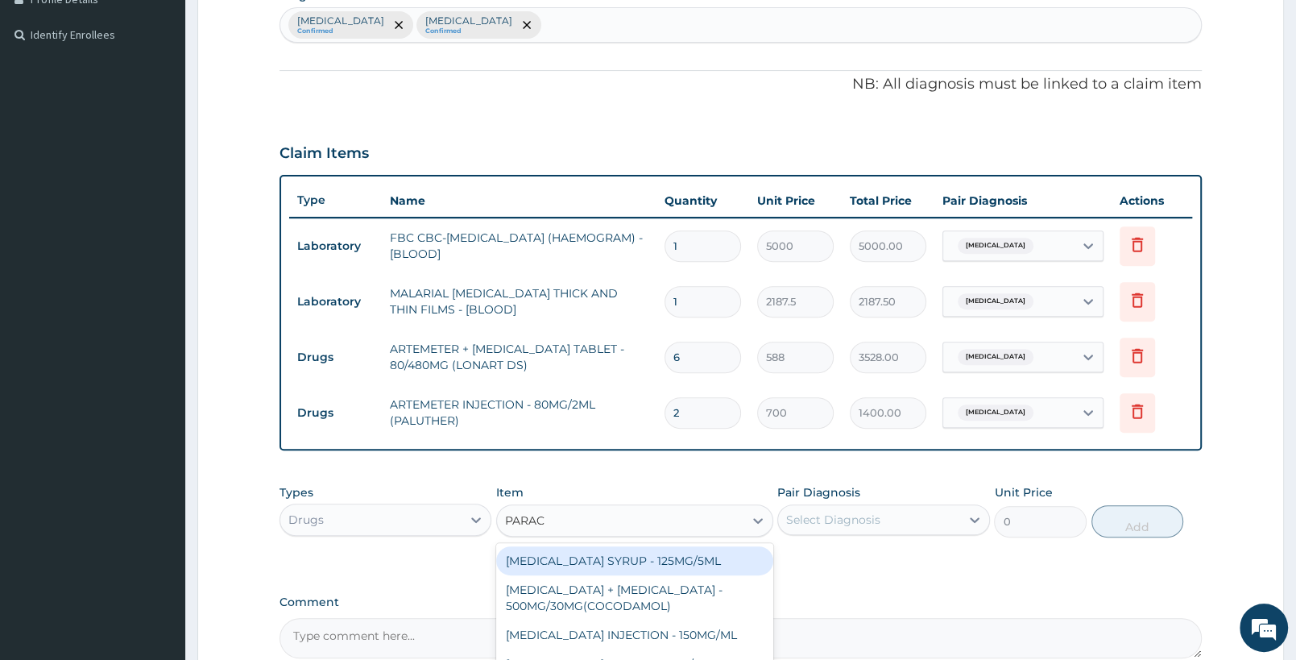
type input "PARACE"
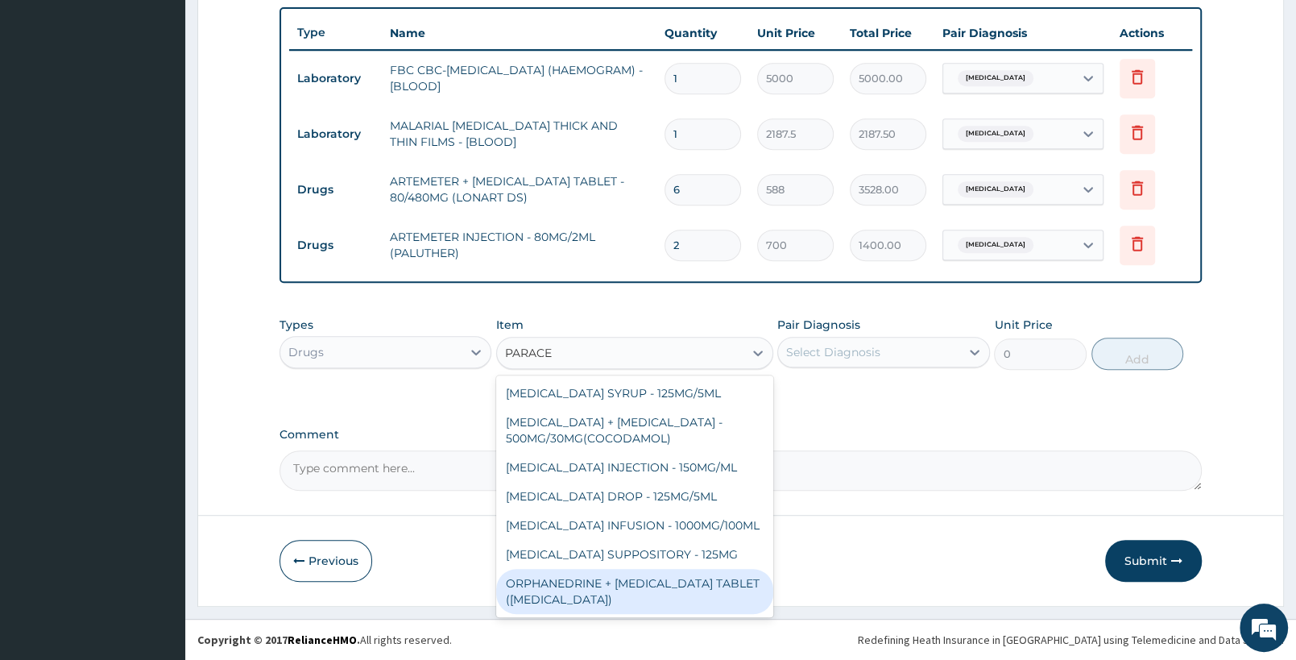
scroll to position [89, 0]
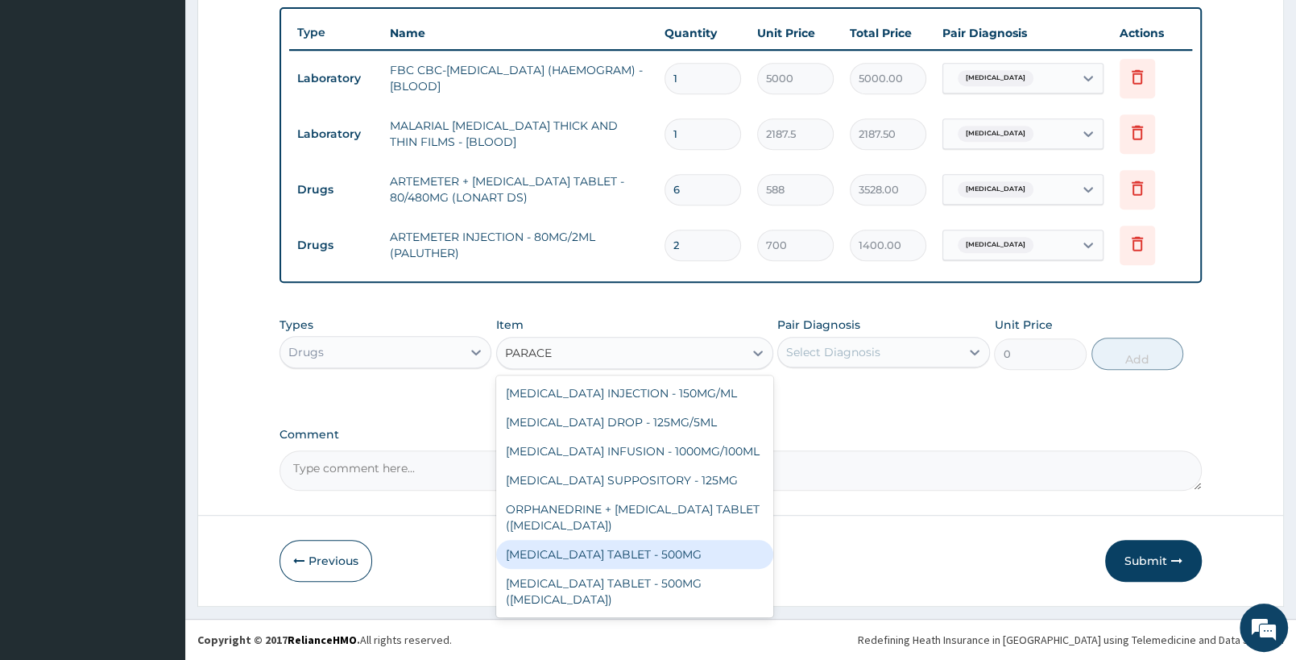
click at [689, 563] on div "[MEDICAL_DATA] TABLET - 500MG" at bounding box center [634, 554] width 276 height 29
type input "33.599999999999994"
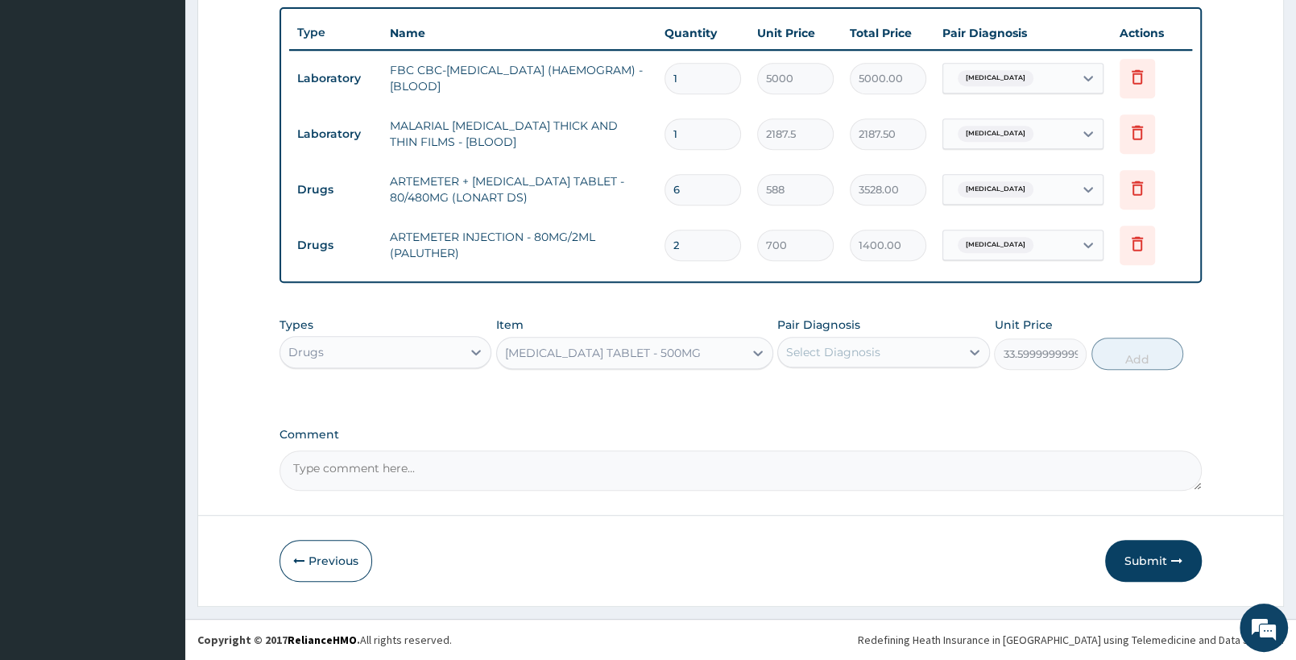
click at [834, 358] on div "Select Diagnosis" at bounding box center [833, 352] width 94 height 16
click at [854, 402] on div "Falciparum malaria" at bounding box center [883, 393] width 212 height 33
checkbox input "true"
click at [1115, 354] on button "Add" at bounding box center [1138, 354] width 92 height 32
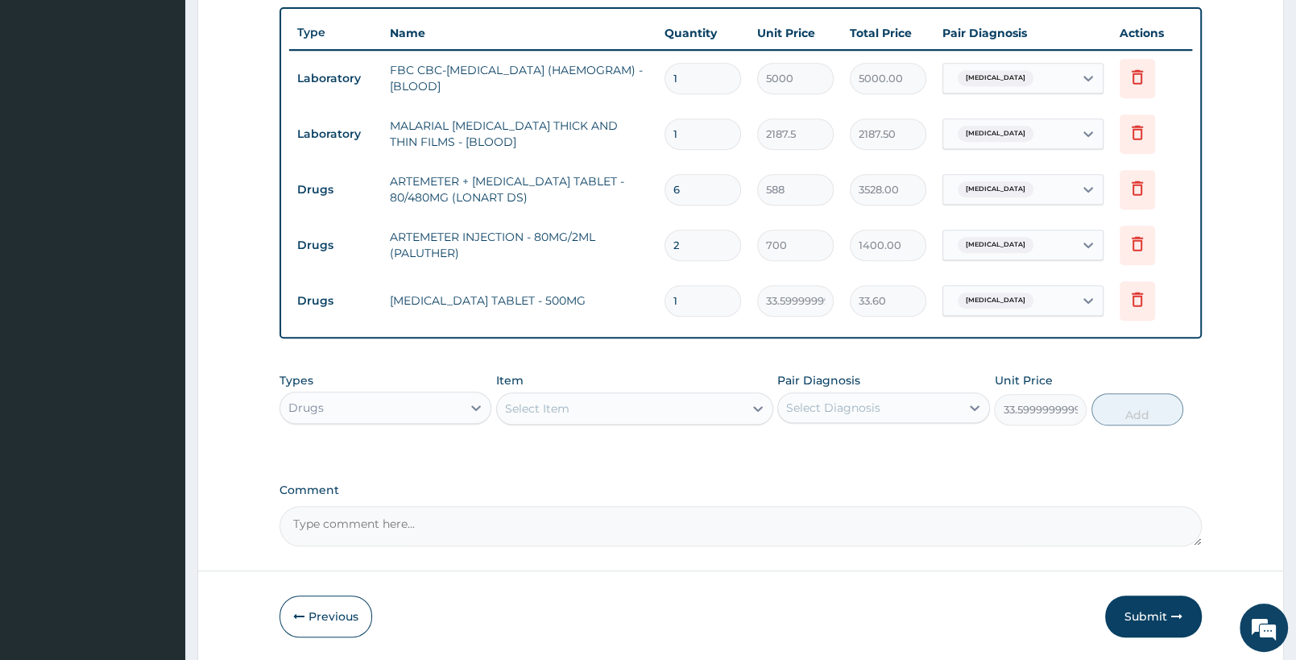
type input "0"
type input "18"
type input "604.80"
type input "18"
click at [573, 404] on div "Select Item" at bounding box center [620, 409] width 246 height 26
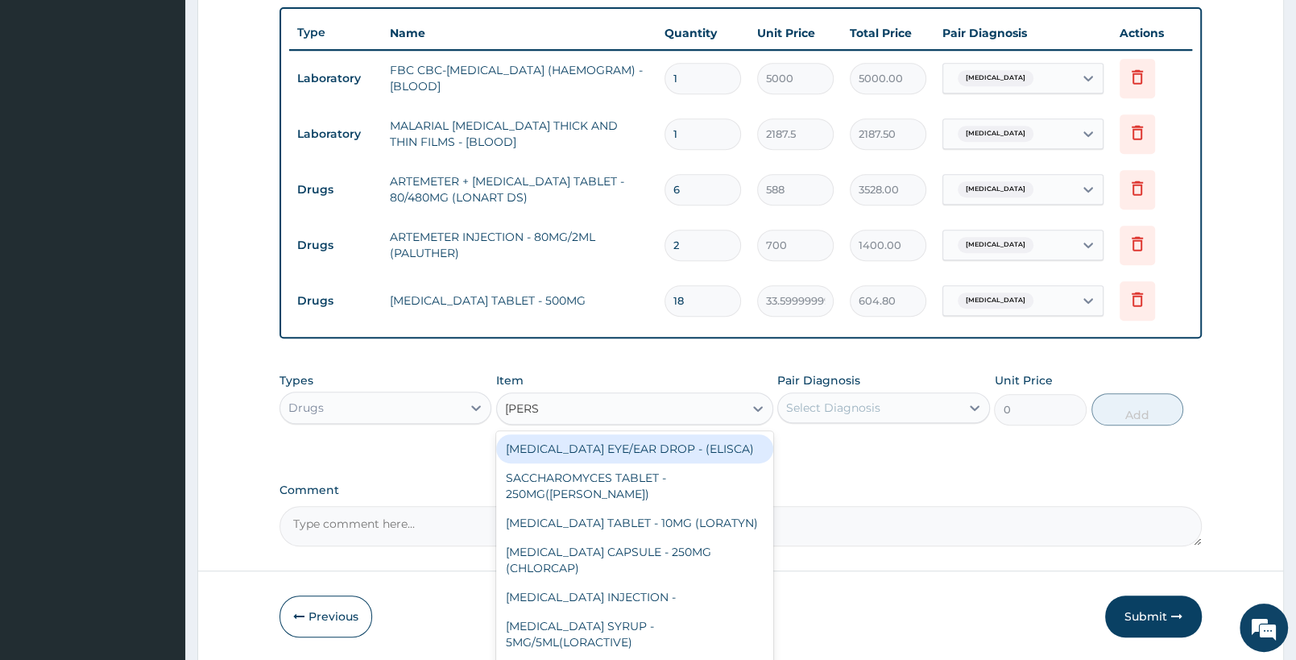
type input "LORAT"
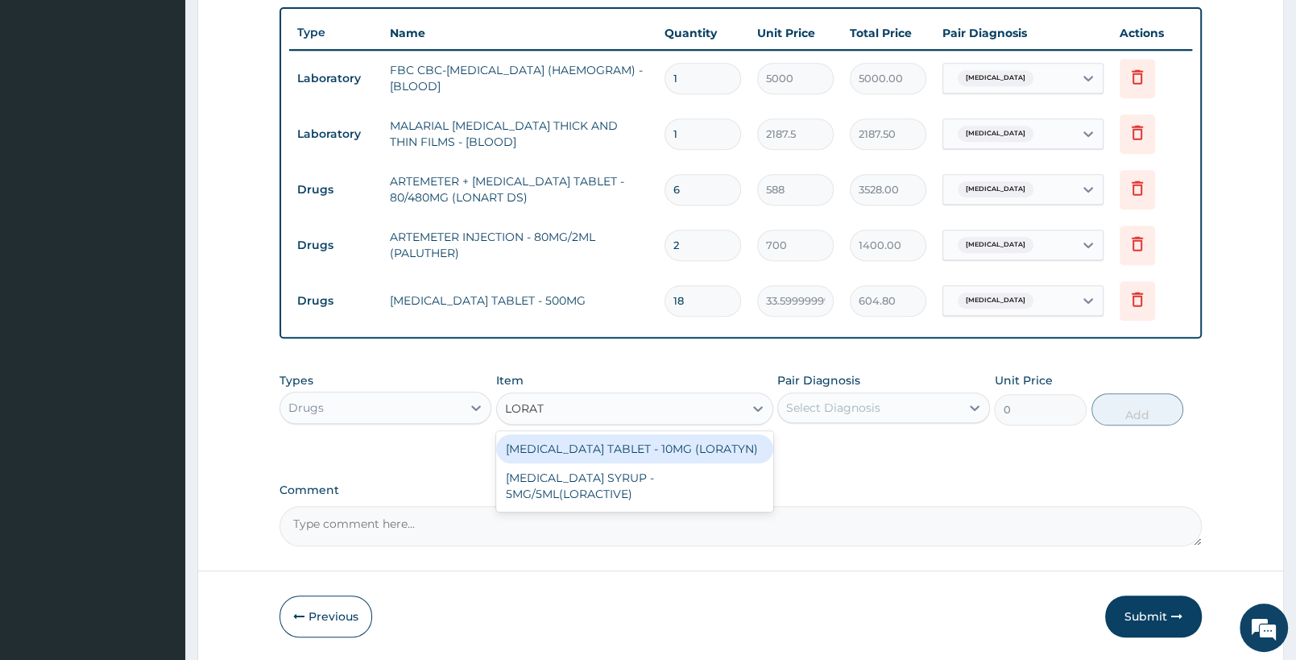
click at [671, 446] on div "[MEDICAL_DATA] TABLET - 10MG (LORATYN)" at bounding box center [634, 448] width 276 height 29
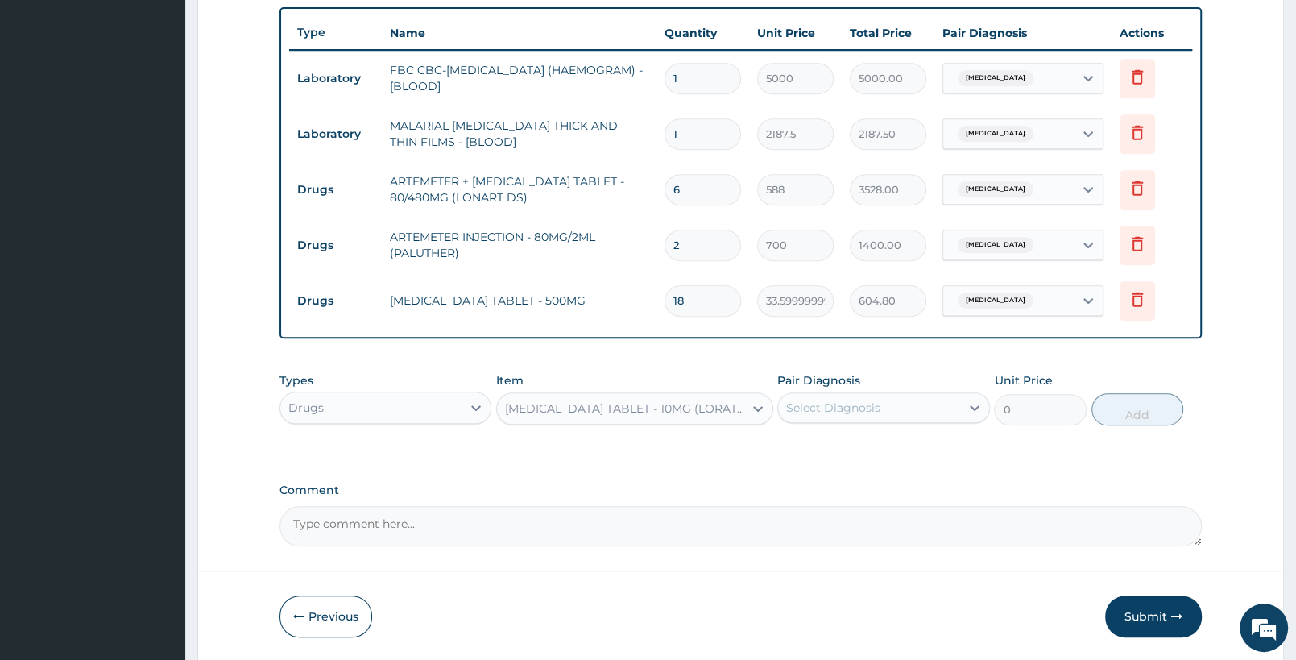
type input "98"
click at [866, 414] on div "Select Diagnosis" at bounding box center [833, 408] width 94 height 16
click at [872, 458] on div "Falciparum malaria" at bounding box center [883, 449] width 212 height 33
checkbox input "false"
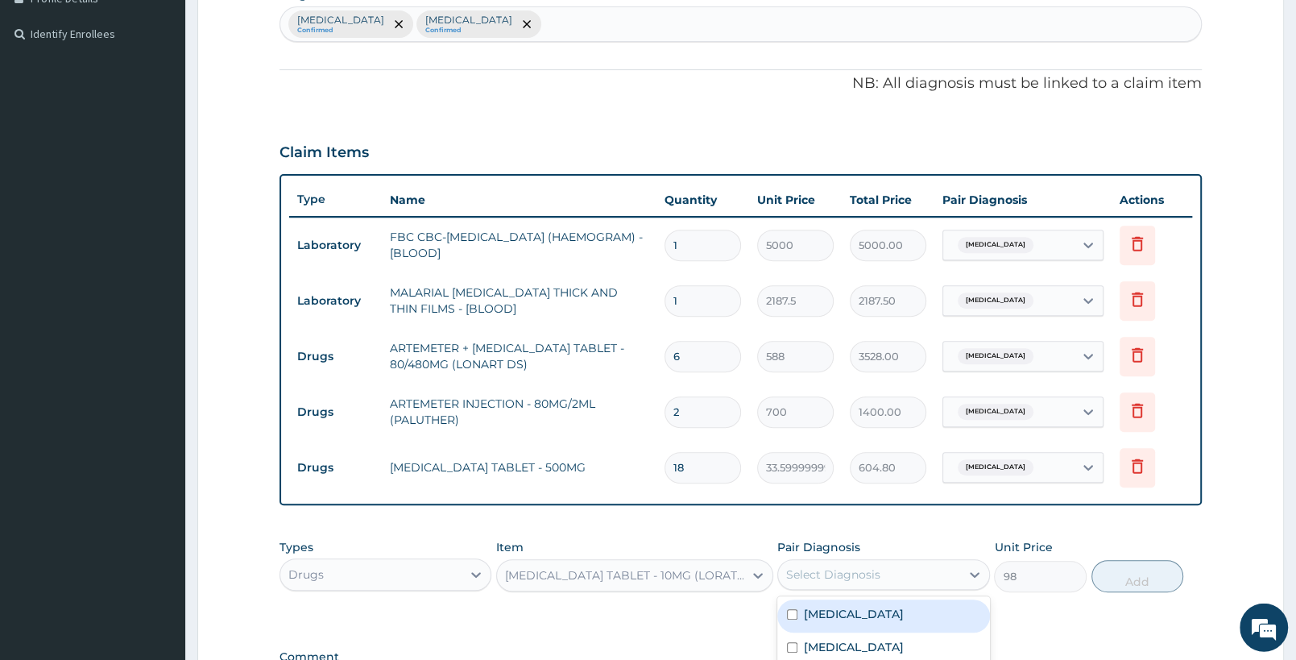
scroll to position [423, 0]
click at [577, 19] on div "Falciparum malaria Confirmed Sepsis Confirmed" at bounding box center [740, 27] width 921 height 34
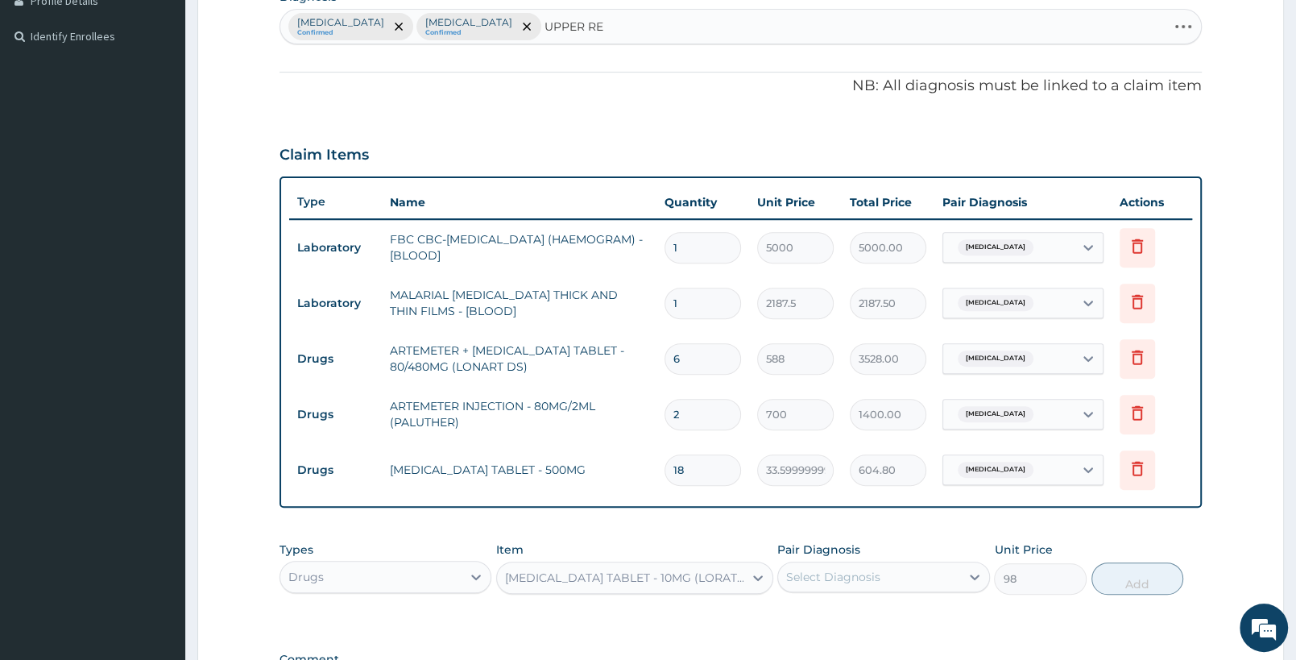
type input "UPPER RES"
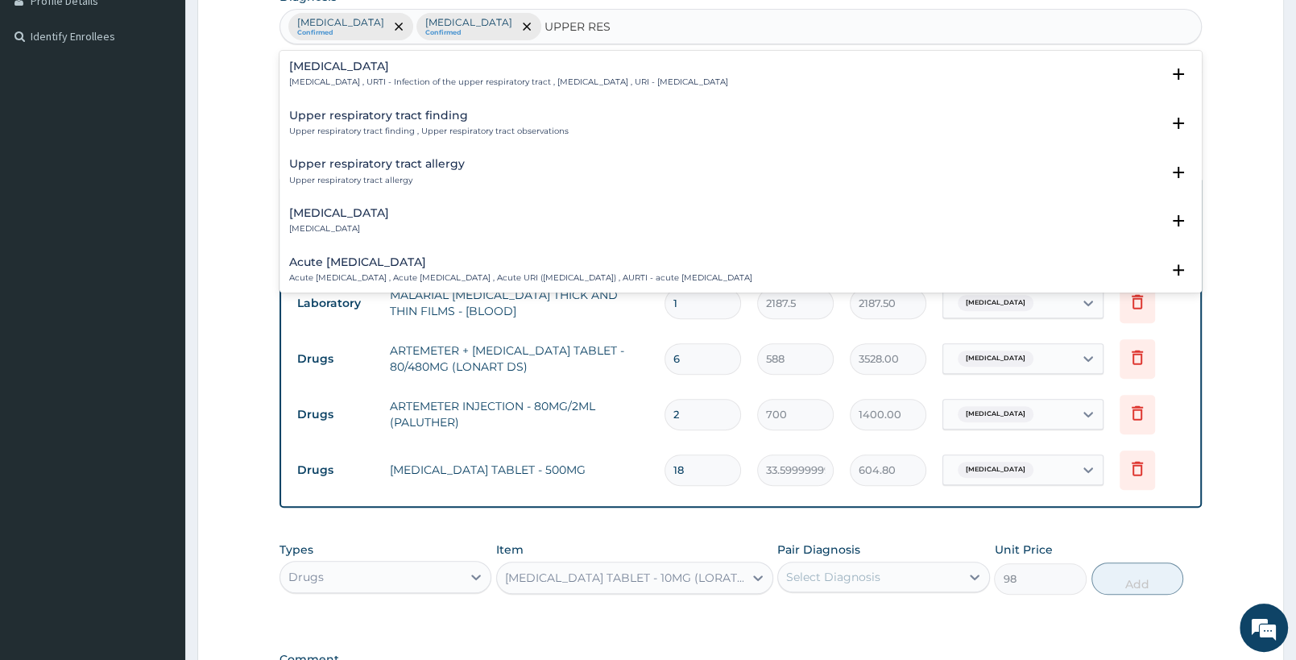
click at [400, 80] on p "[MEDICAL_DATA] , URTI - Infection of the upper respiratory tract , [MEDICAL_DAT…" at bounding box center [508, 82] width 439 height 11
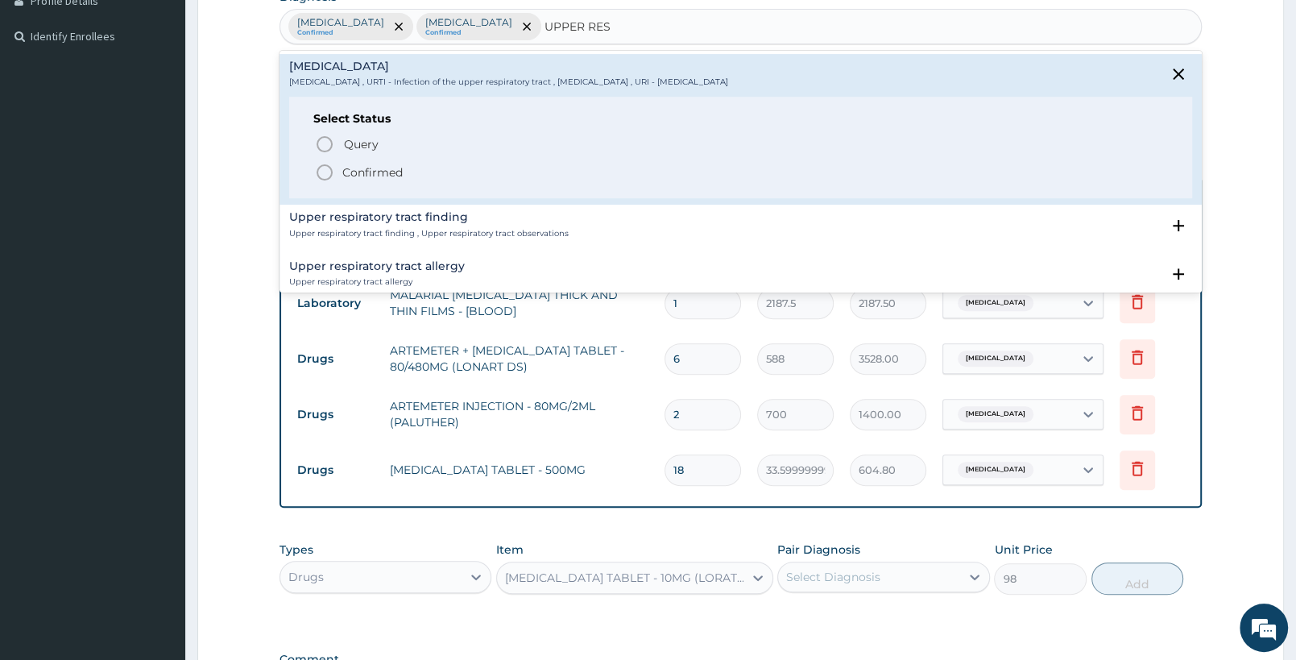
click at [371, 165] on span "Confirmed" at bounding box center [741, 172] width 853 height 19
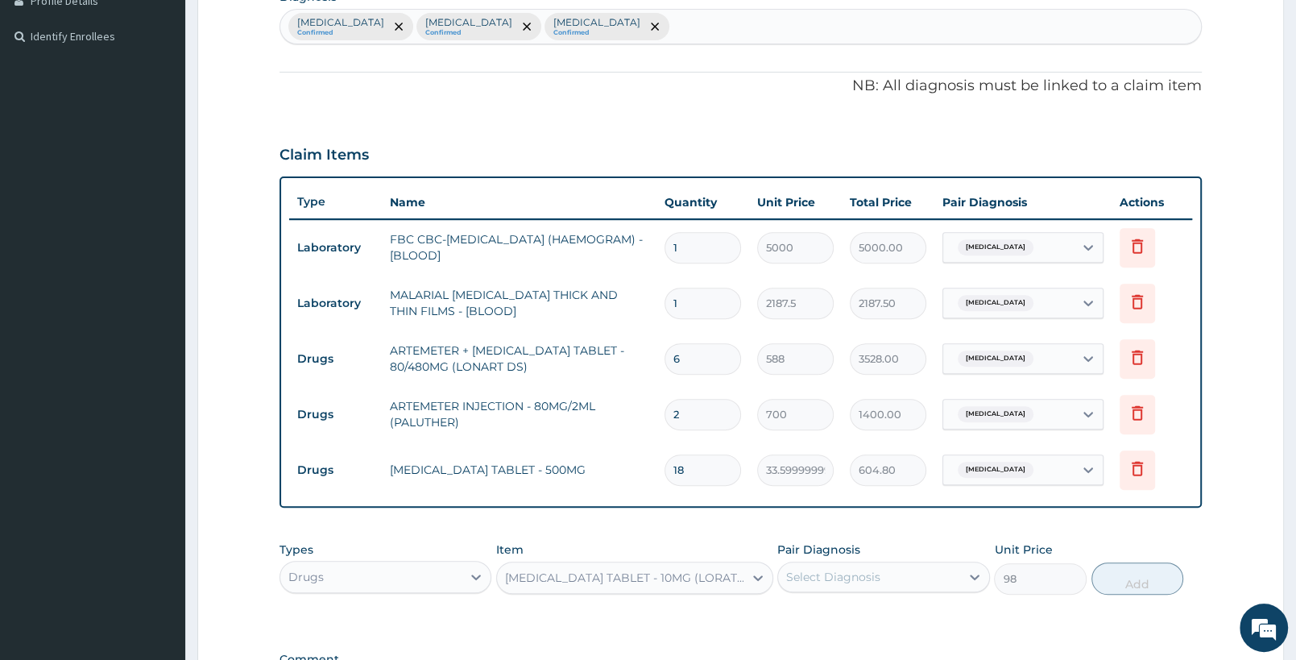
click at [856, 570] on div "Select Diagnosis" at bounding box center [833, 577] width 94 height 16
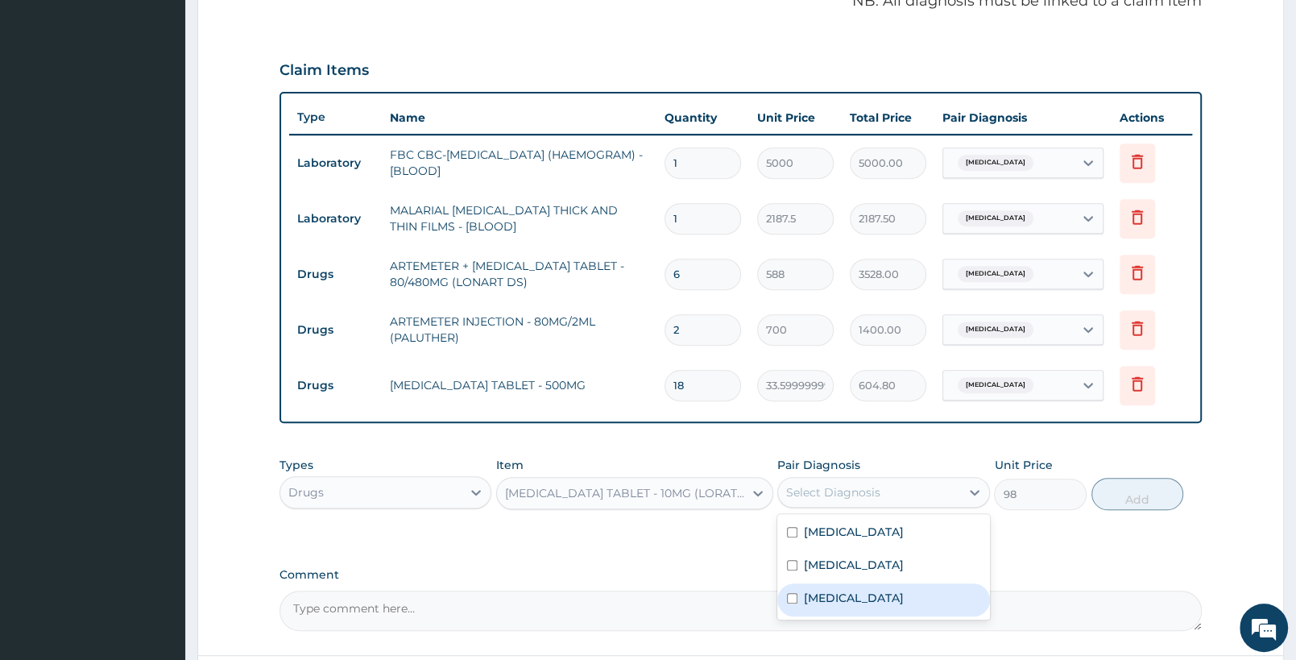
click at [845, 597] on label "Upper respiratory infection" at bounding box center [854, 598] width 100 height 16
checkbox input "true"
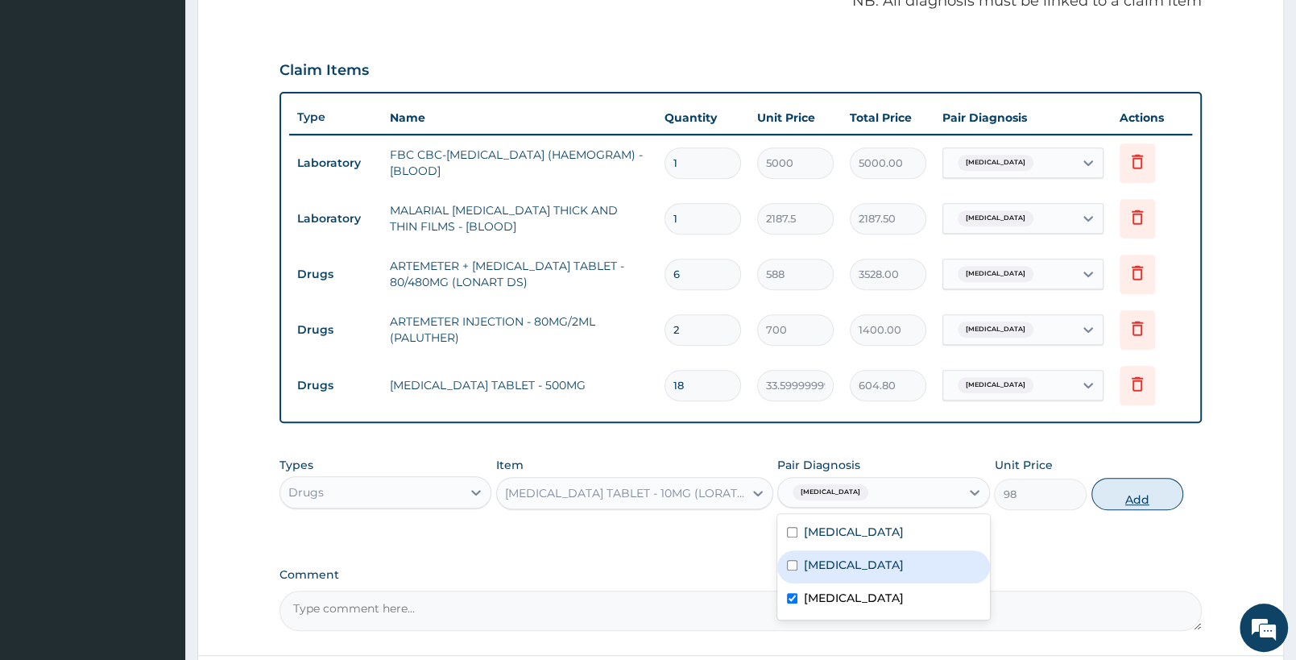
click at [1145, 503] on button "Add" at bounding box center [1138, 494] width 92 height 32
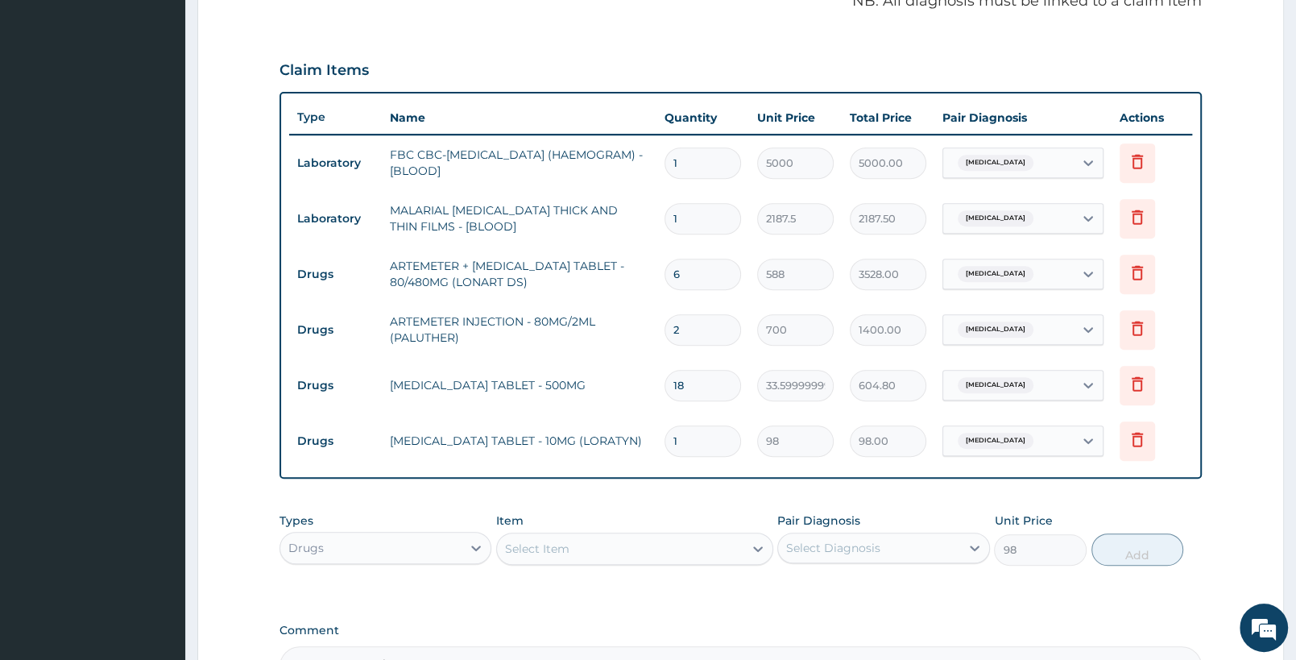
type input "0"
type input "10"
type input "980.00"
type input "10"
click at [691, 554] on div "Select Item" at bounding box center [620, 549] width 246 height 26
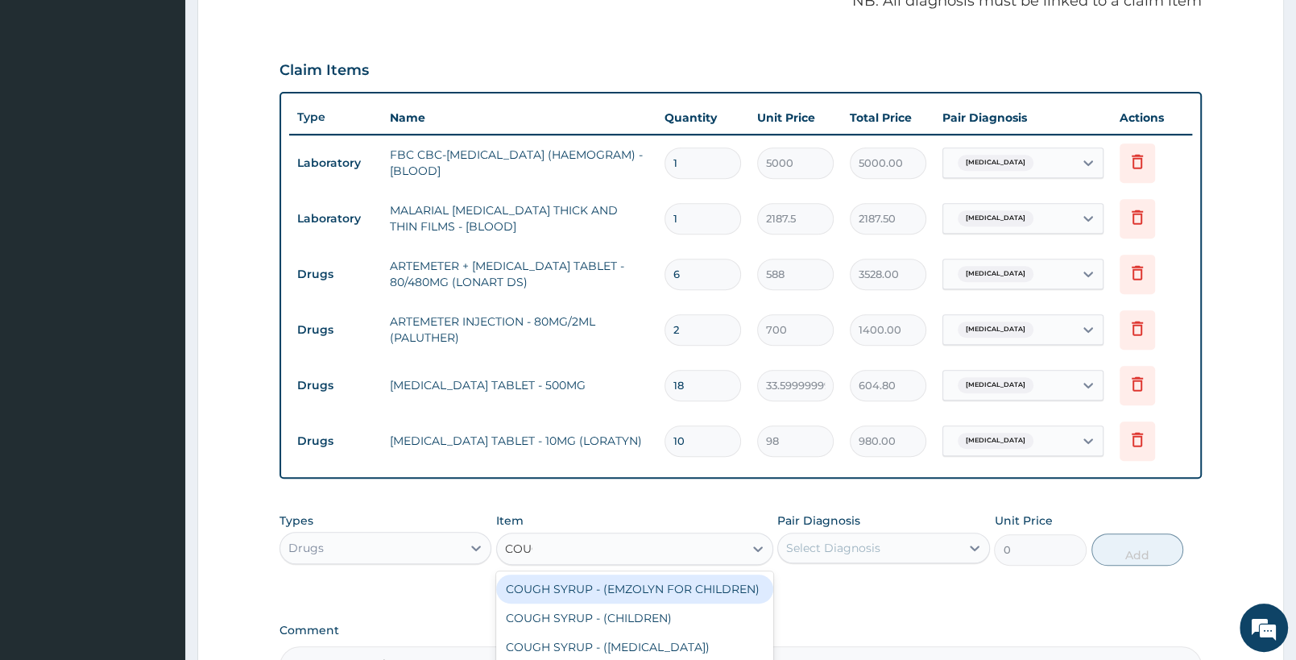
type input "COUGH"
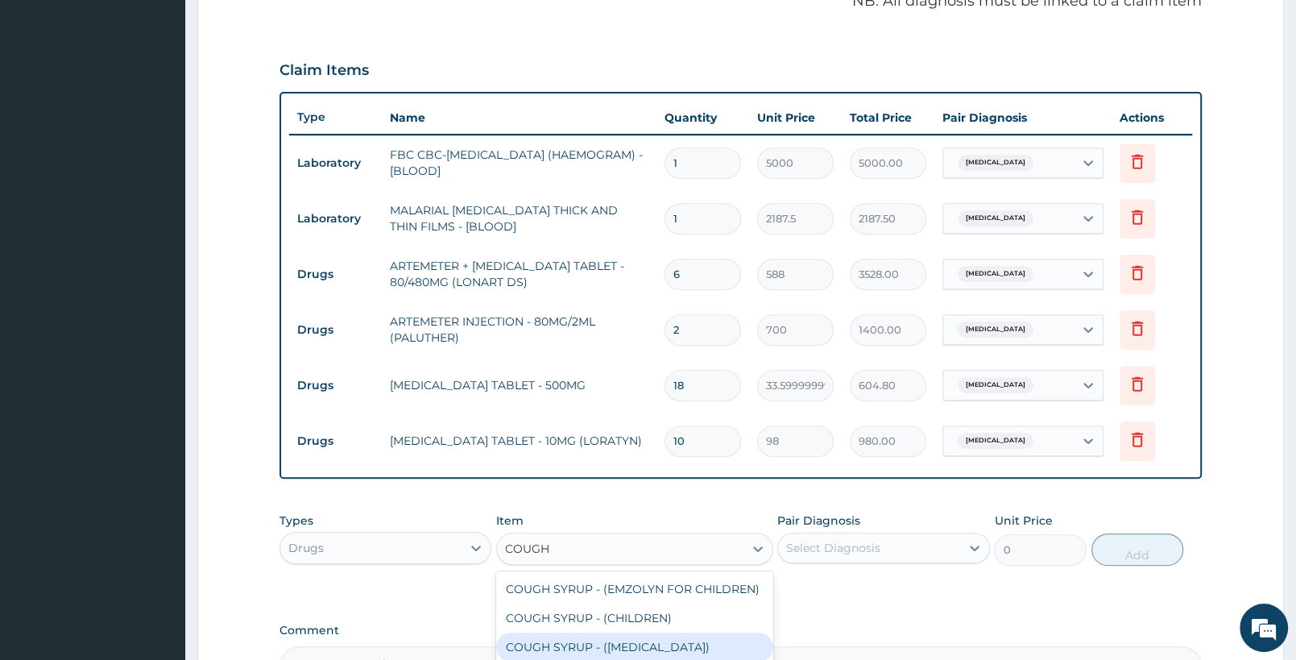
click at [690, 659] on div "COUGH SYRUP - (EXPECTORANT)" at bounding box center [634, 646] width 276 height 29
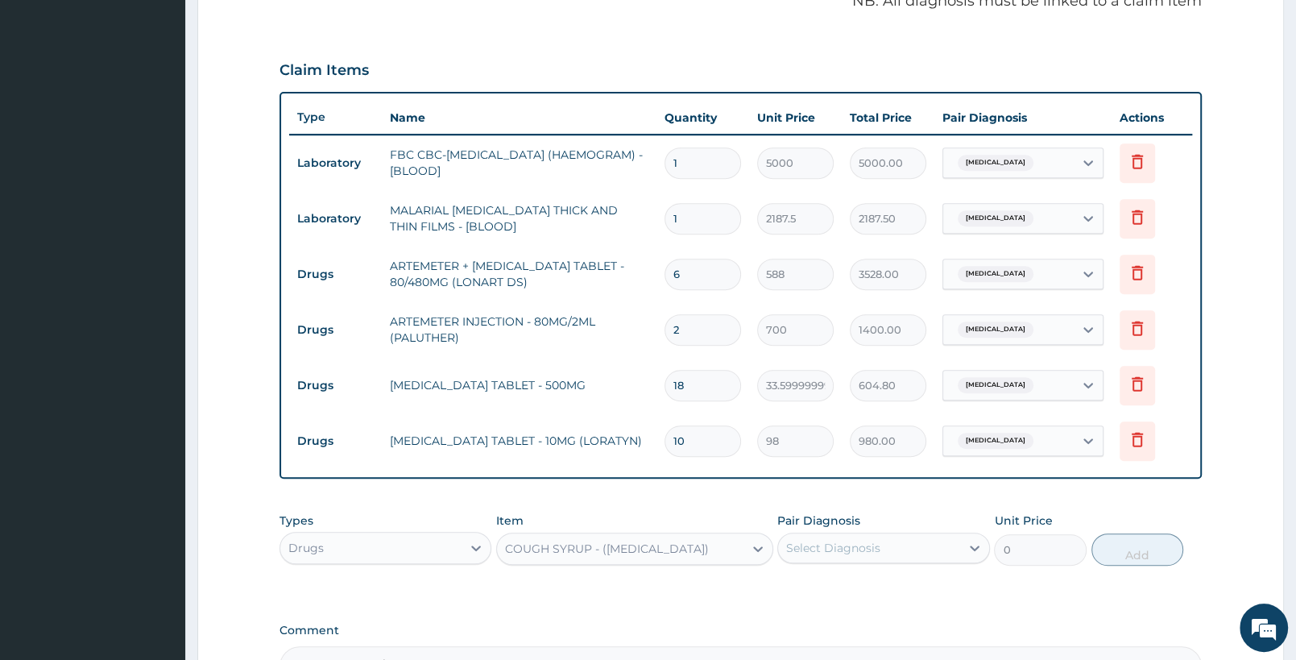
type input "1120"
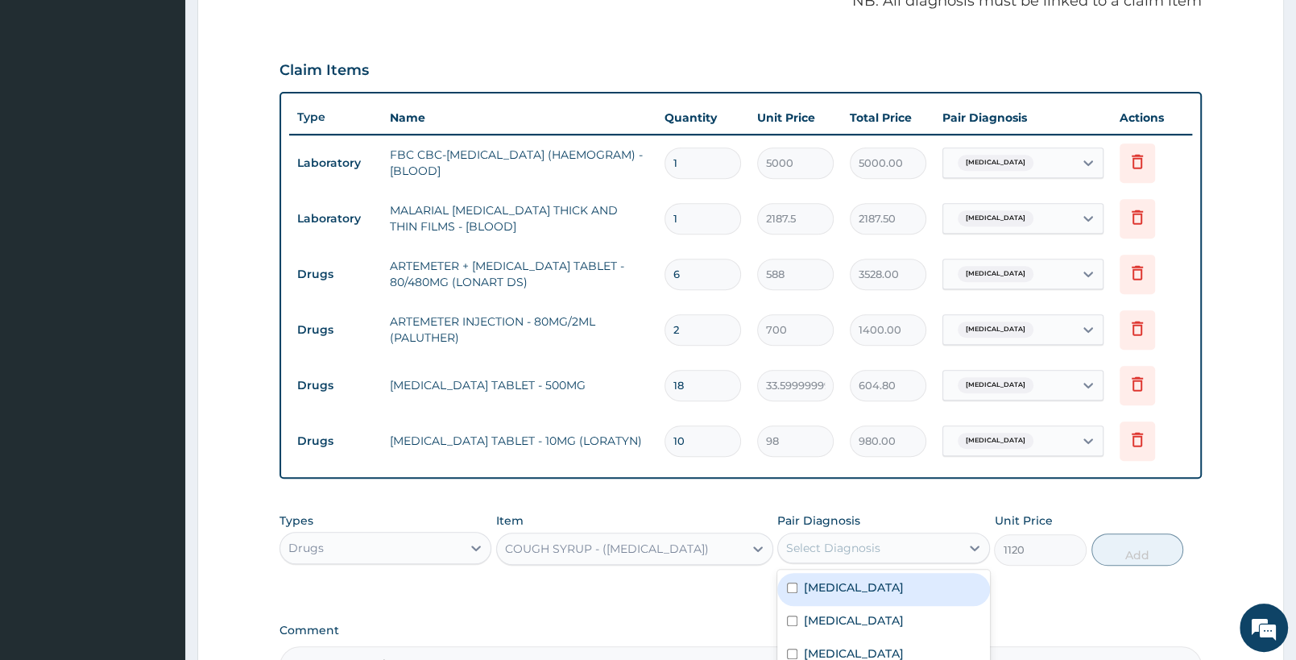
click at [889, 549] on div "Select Diagnosis" at bounding box center [868, 548] width 181 height 26
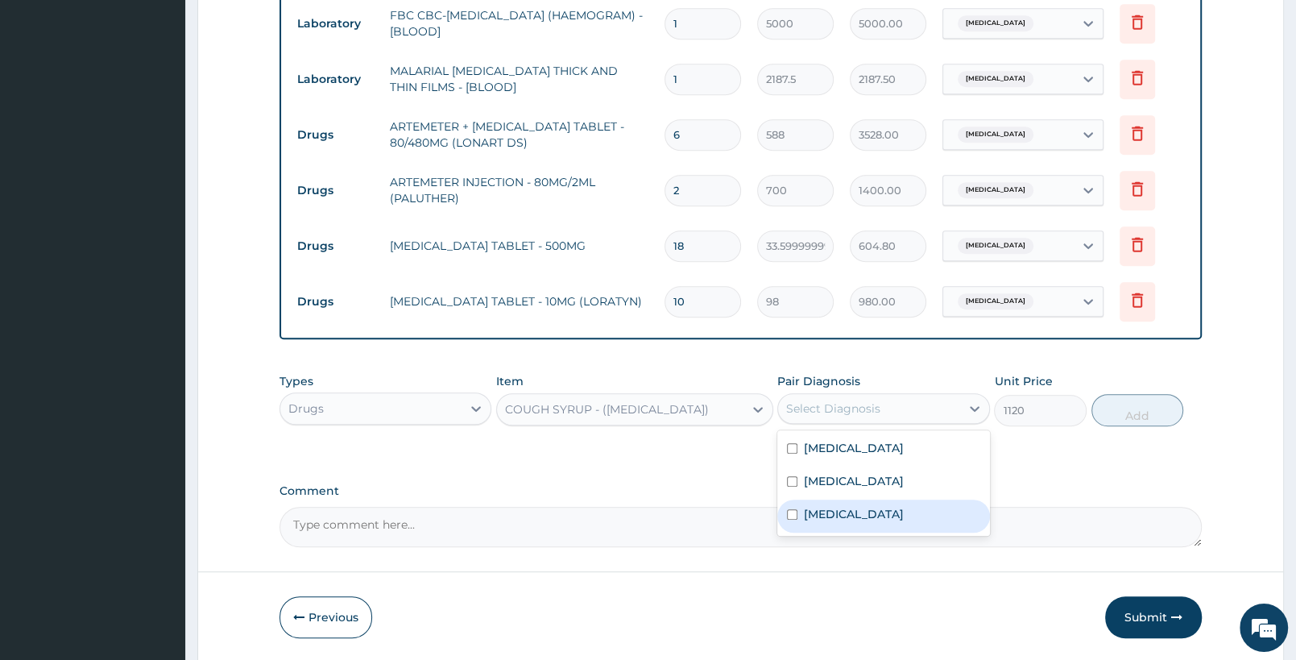
scroll to position [677, 0]
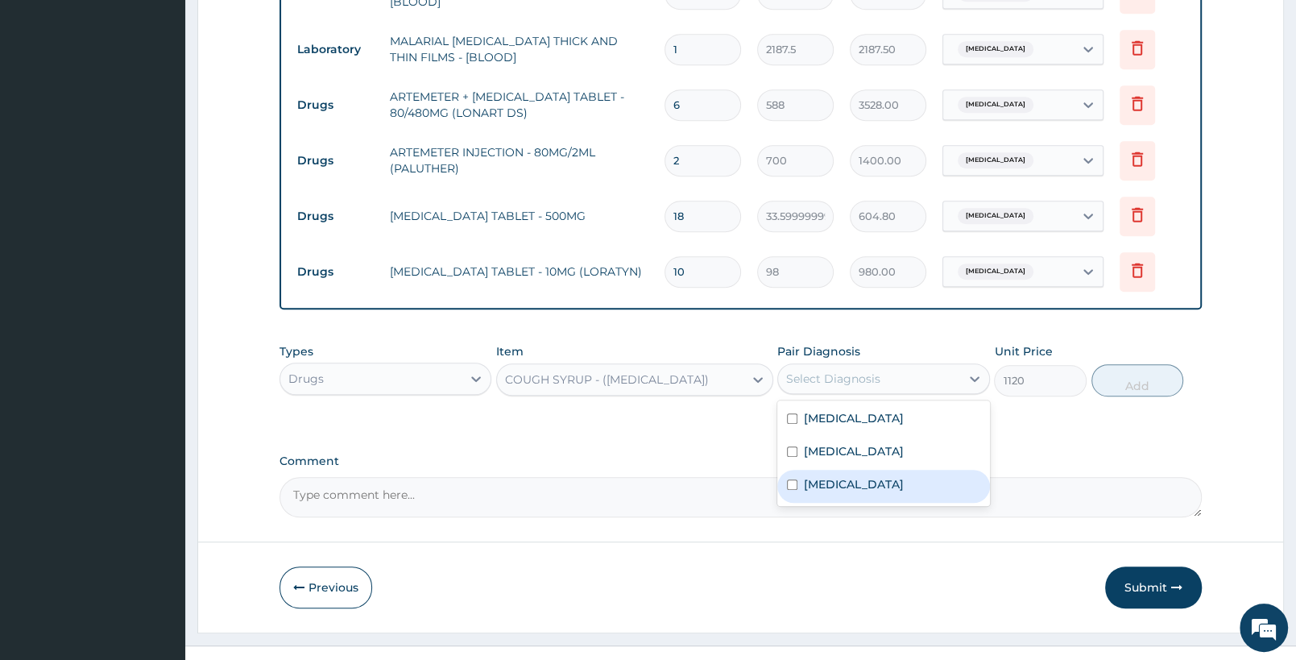
click at [922, 498] on div "Upper respiratory infection" at bounding box center [883, 486] width 212 height 33
checkbox input "true"
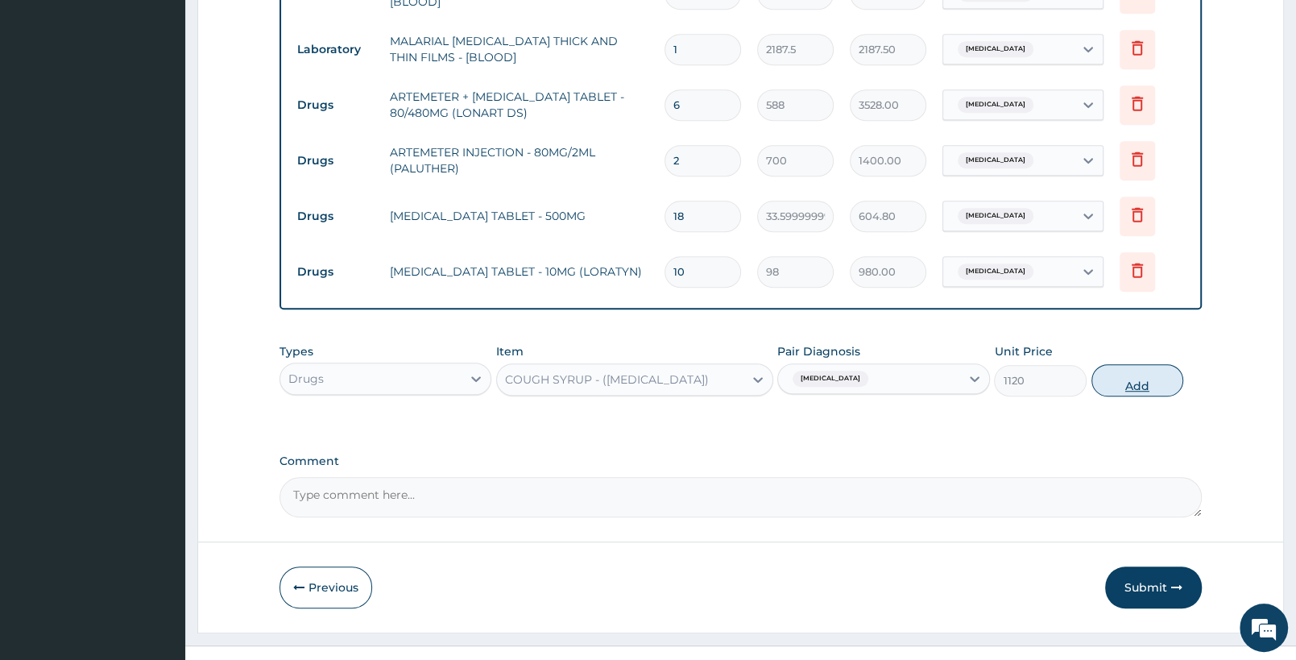
click at [1104, 379] on button "Add" at bounding box center [1138, 380] width 92 height 32
type input "0"
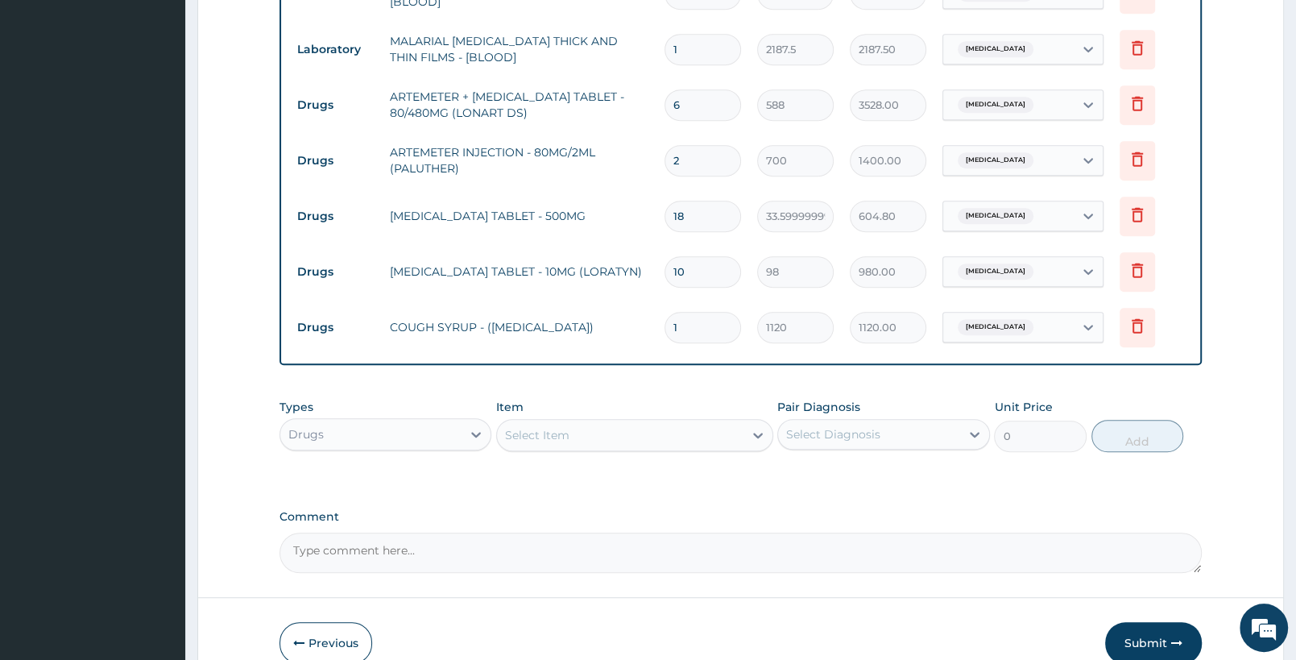
click at [423, 425] on div "Drugs" at bounding box center [370, 434] width 181 height 26
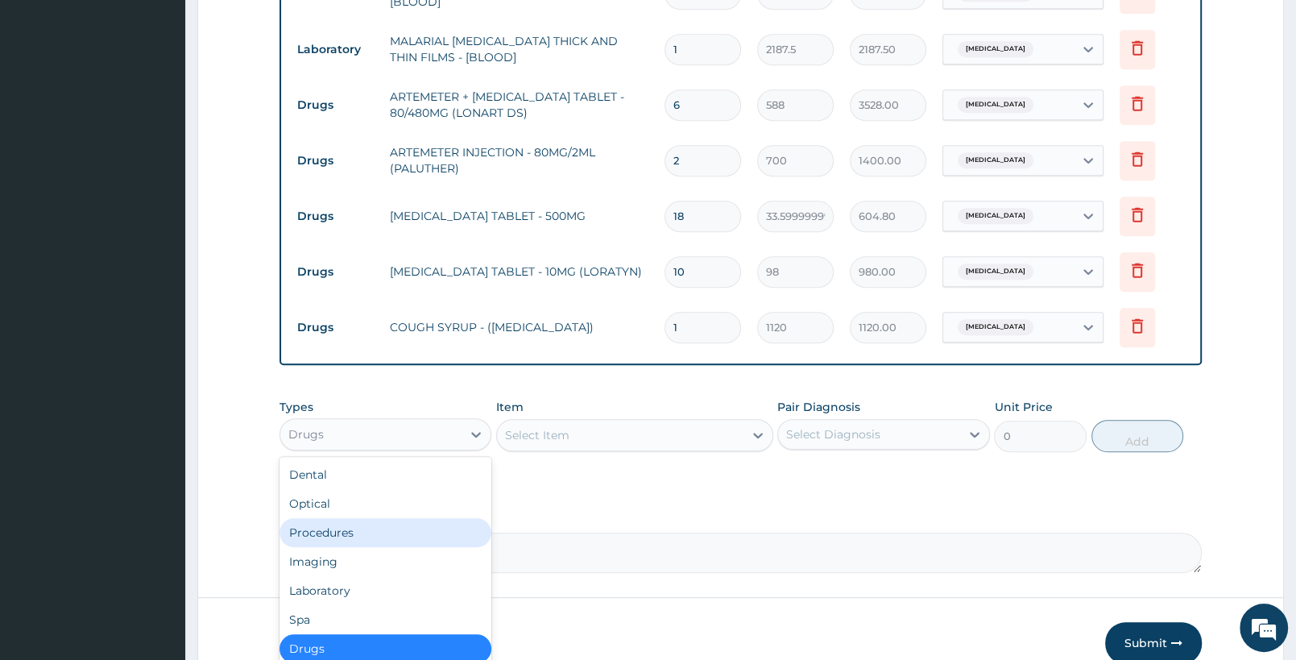
click at [383, 522] on div "Procedures" at bounding box center [386, 532] width 212 height 29
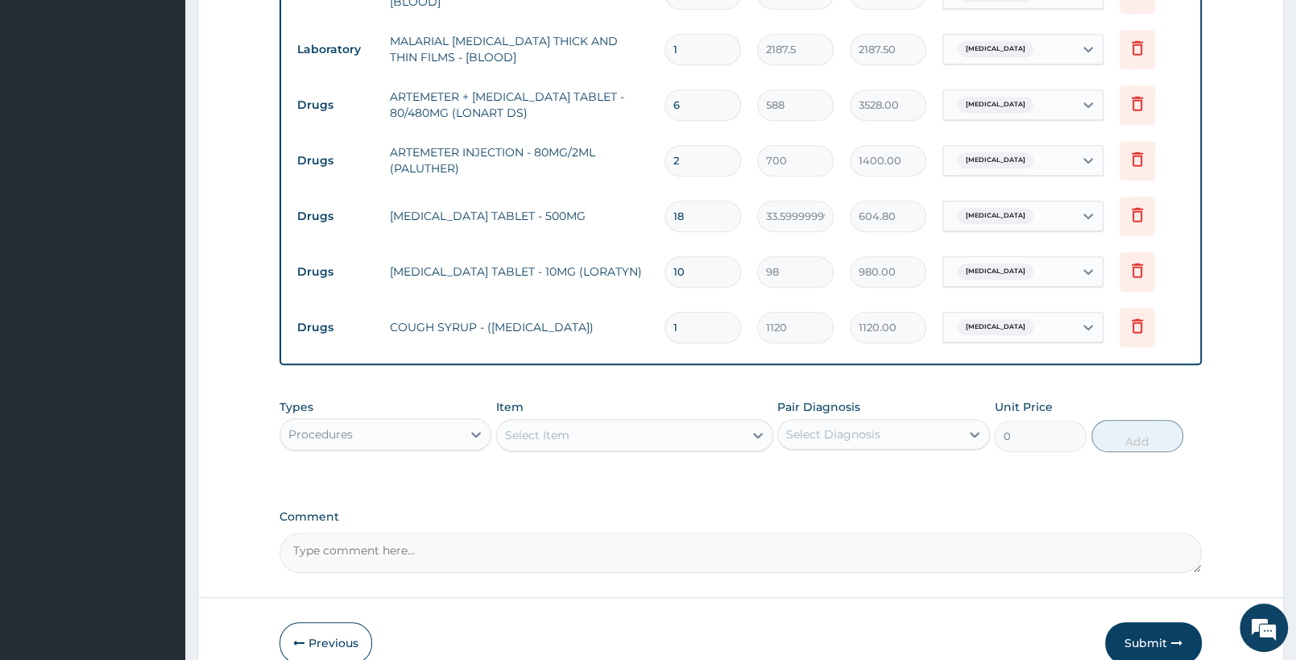
click at [694, 440] on div "Select Item" at bounding box center [620, 435] width 246 height 26
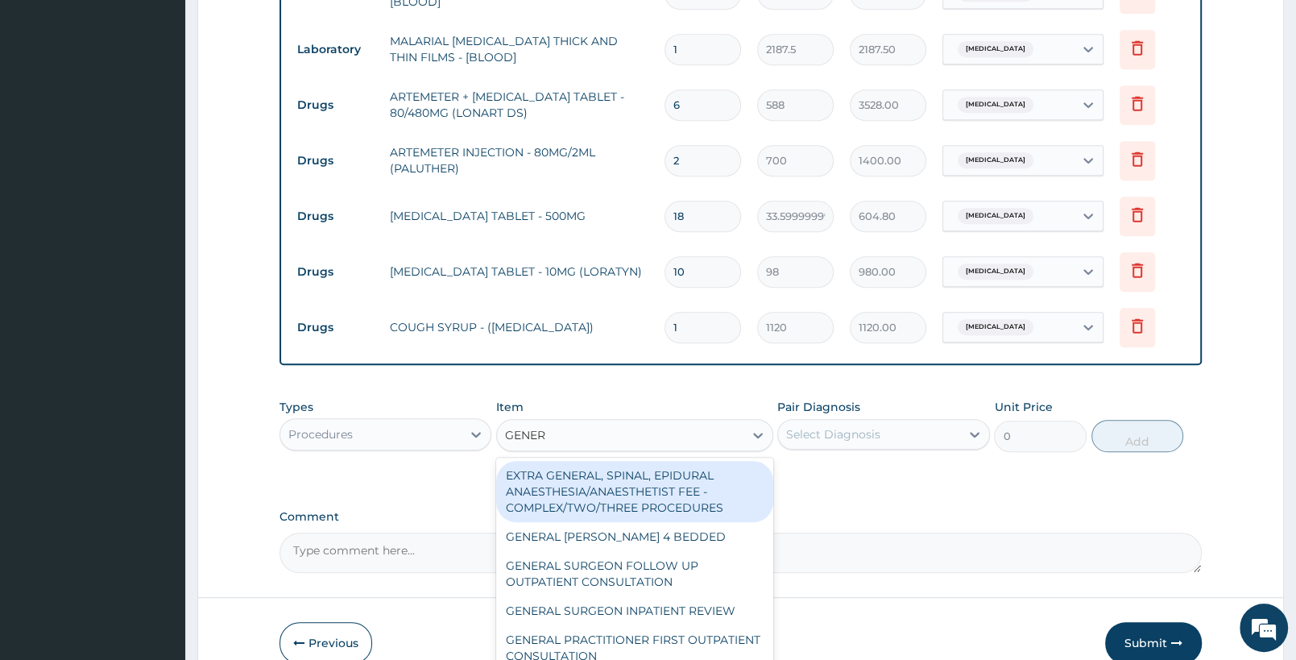
type input "GENERA"
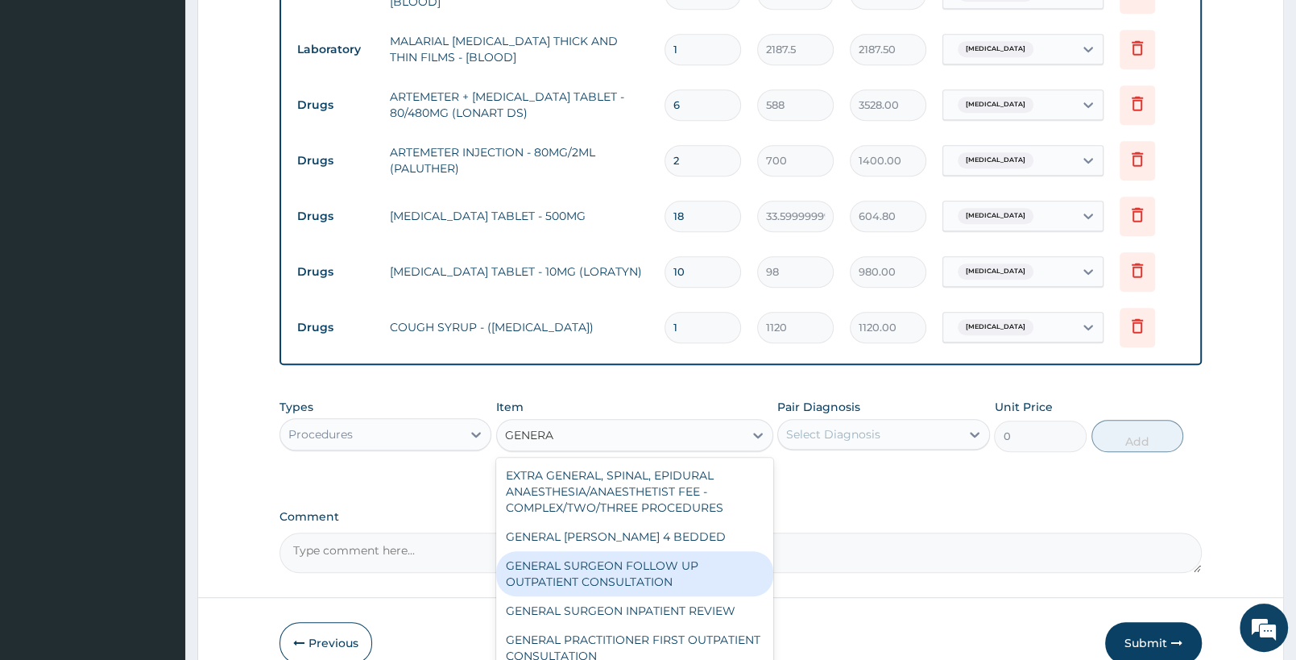
scroll to position [85, 0]
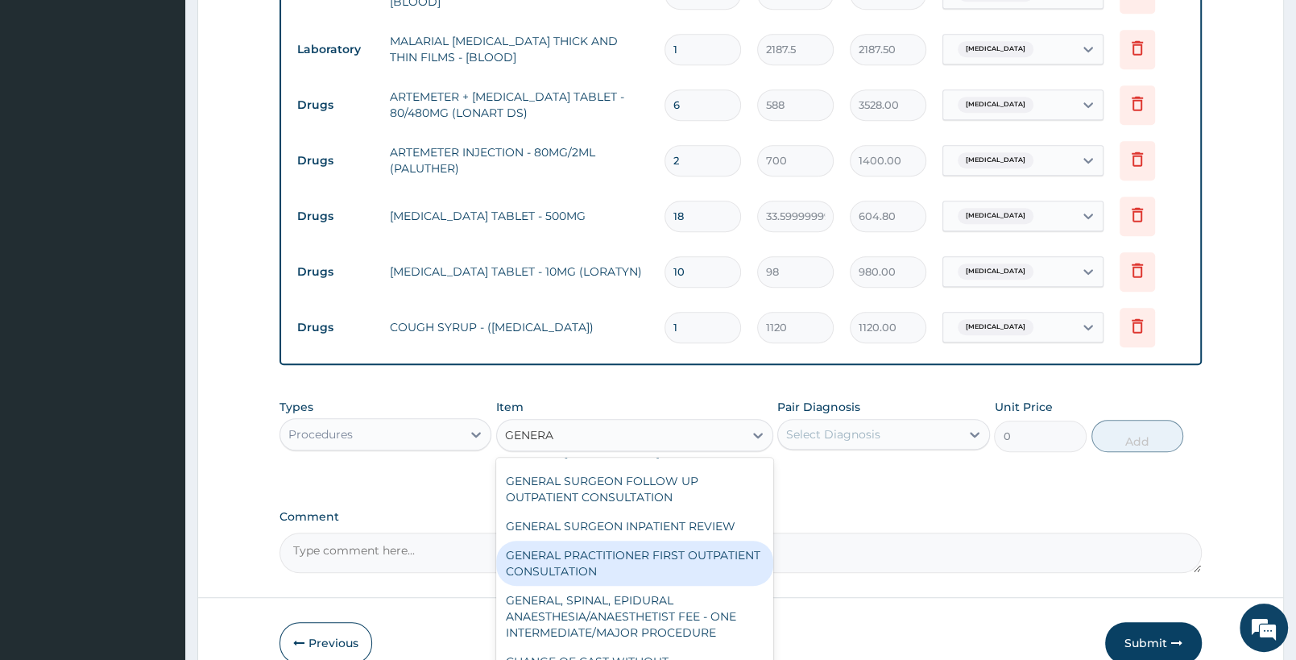
click at [690, 574] on div "GENERAL PRACTITIONER FIRST OUTPATIENT CONSULTATION" at bounding box center [634, 563] width 276 height 45
type input "3750"
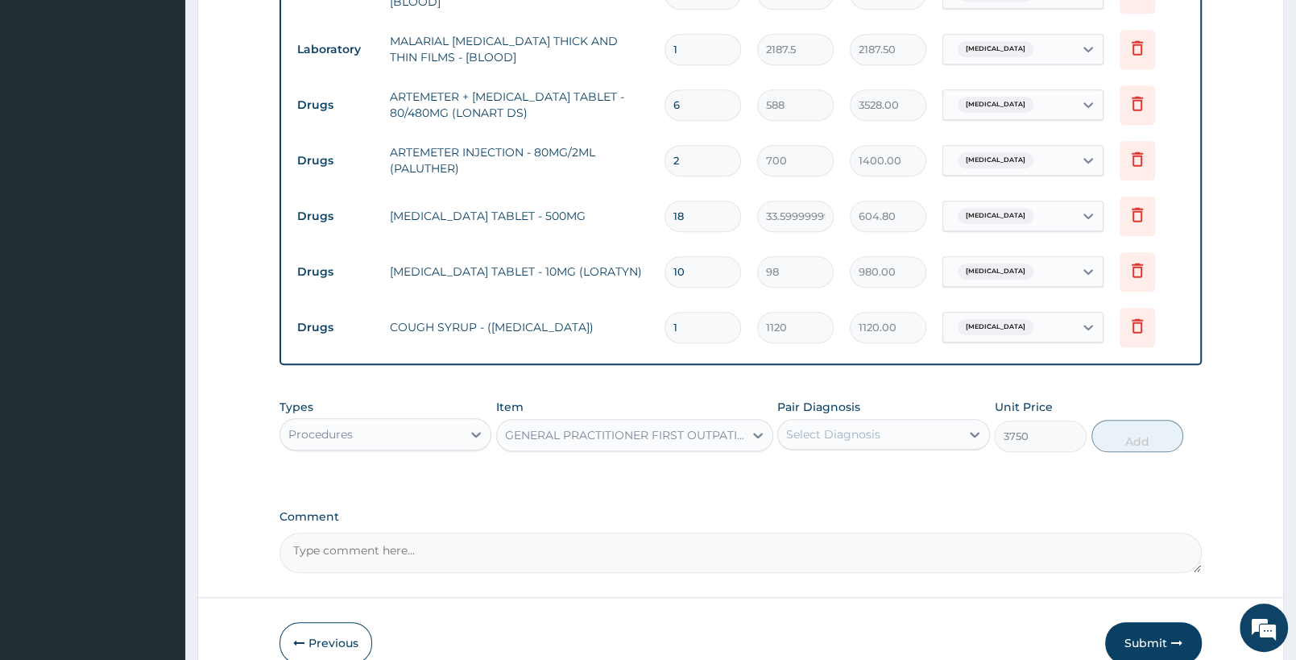
click at [879, 432] on div "Select Diagnosis" at bounding box center [833, 434] width 94 height 16
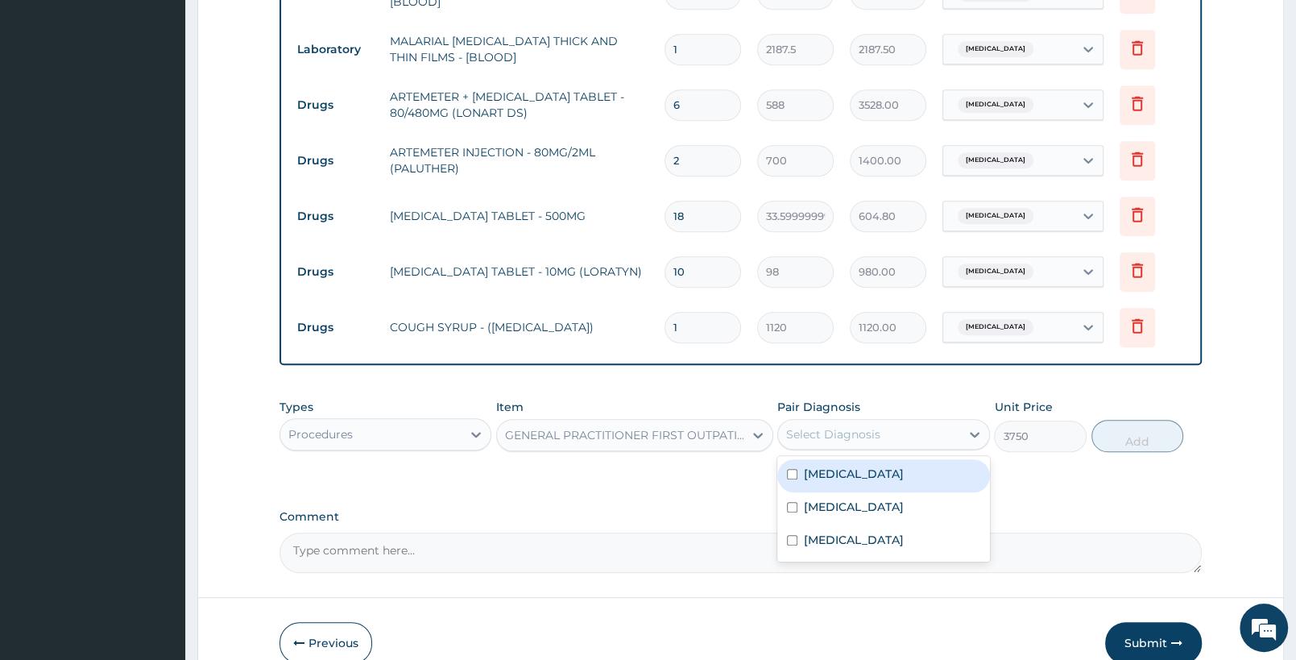
click at [876, 471] on label "[MEDICAL_DATA]" at bounding box center [854, 474] width 100 height 16
checkbox input "true"
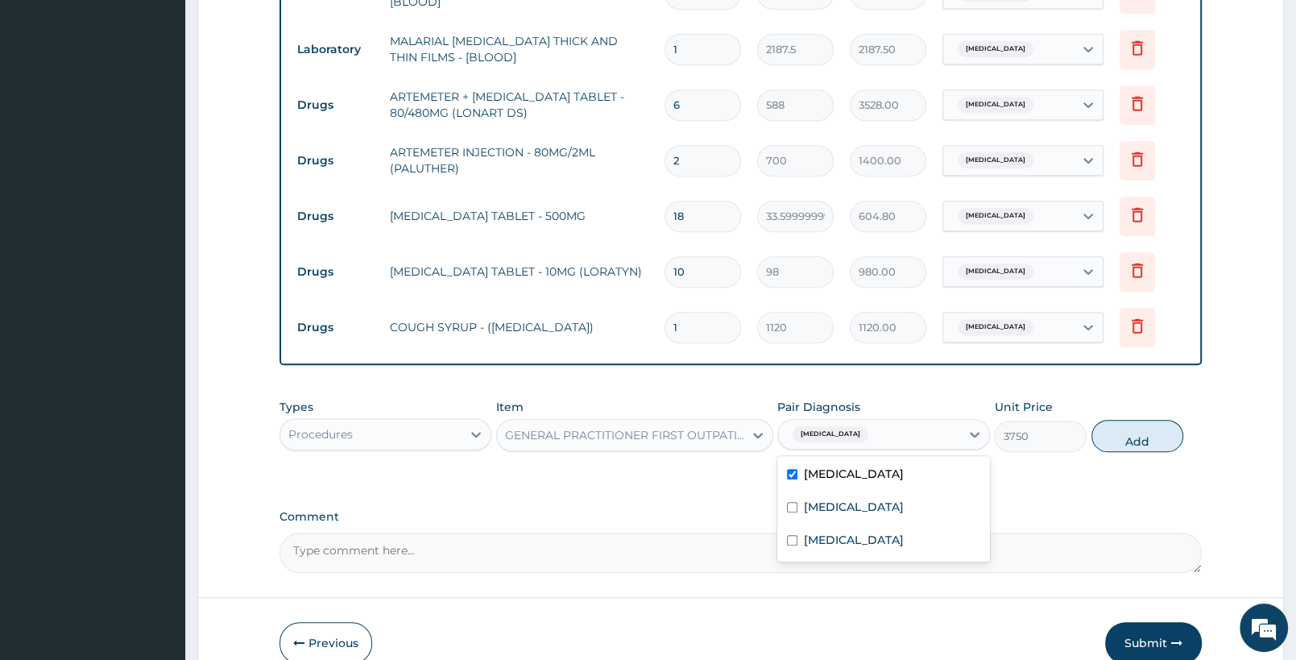
click at [873, 498] on div "Sepsis" at bounding box center [883, 508] width 212 height 33
checkbox input "true"
drag, startPoint x: 870, startPoint y: 537, endPoint x: 1040, endPoint y: 470, distance: 182.7
click at [871, 537] on label "Upper respiratory infection" at bounding box center [854, 540] width 100 height 16
checkbox input "true"
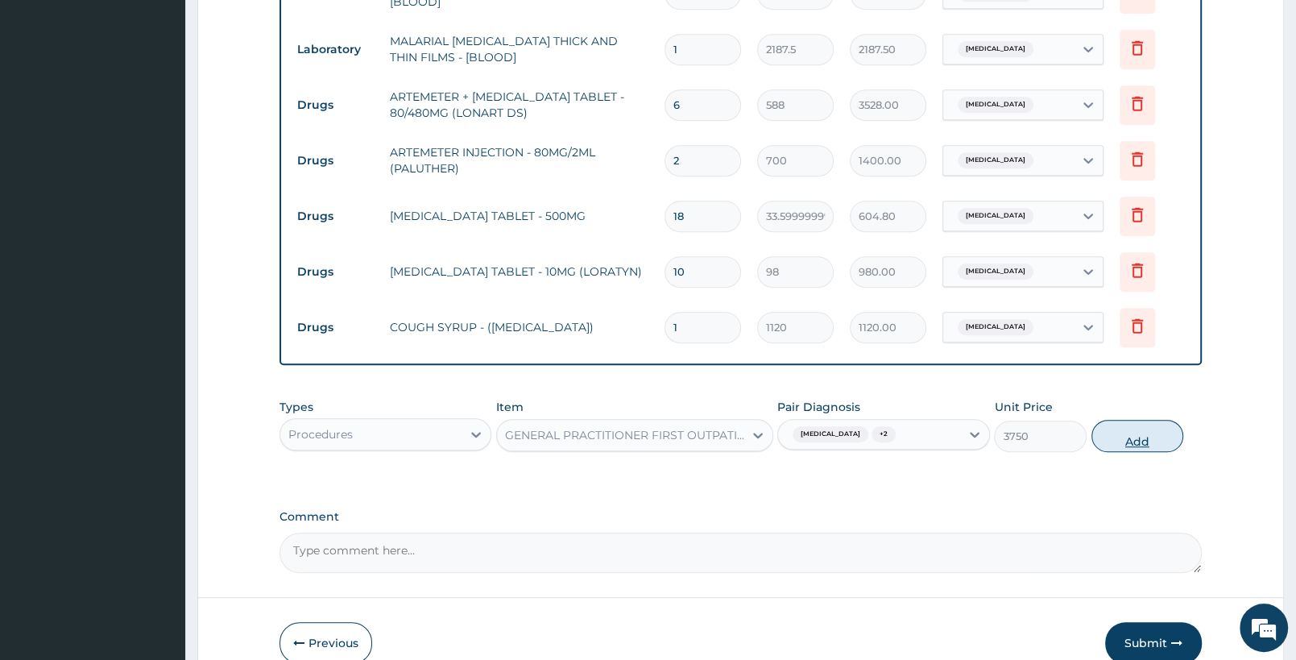
click at [1121, 437] on button "Add" at bounding box center [1138, 436] width 92 height 32
type input "0"
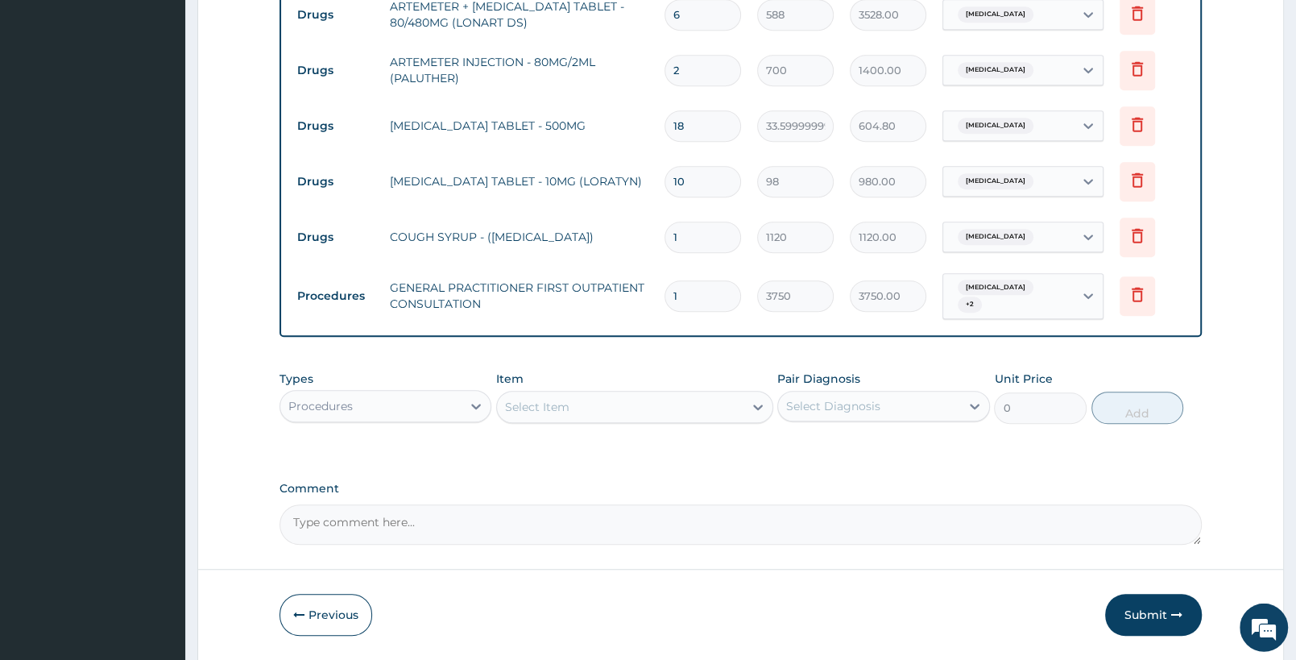
scroll to position [822, 0]
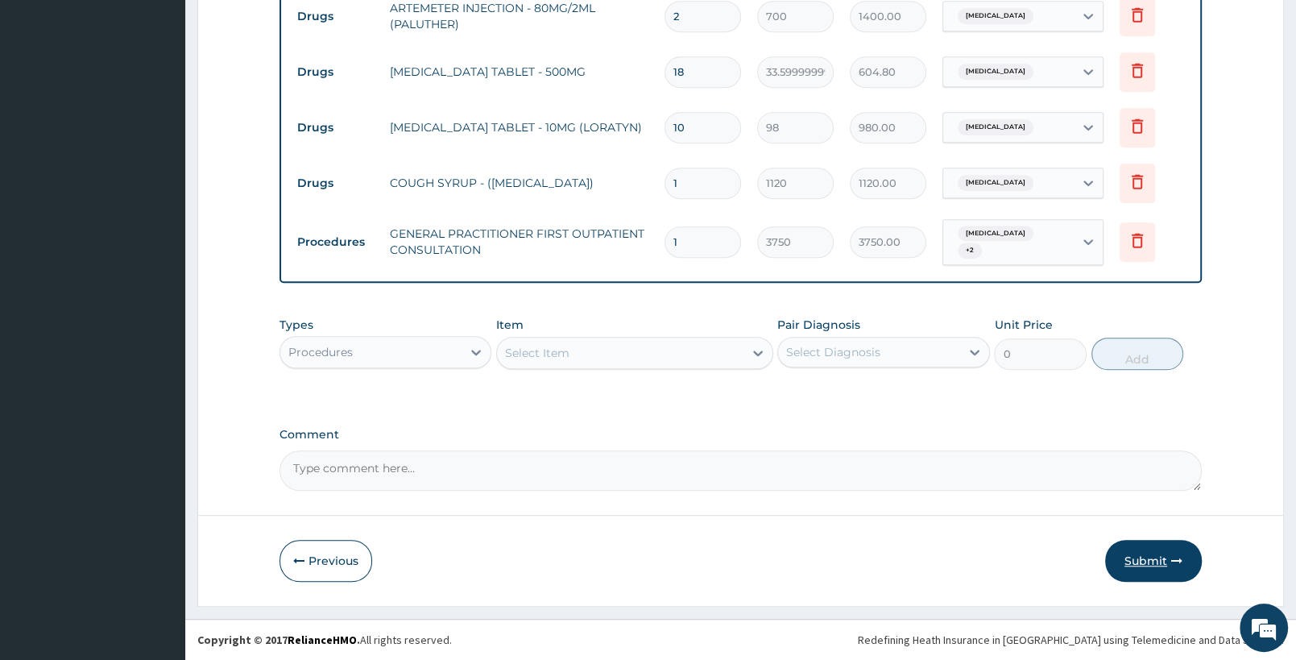
click at [1160, 561] on button "Submit" at bounding box center [1153, 561] width 97 height 42
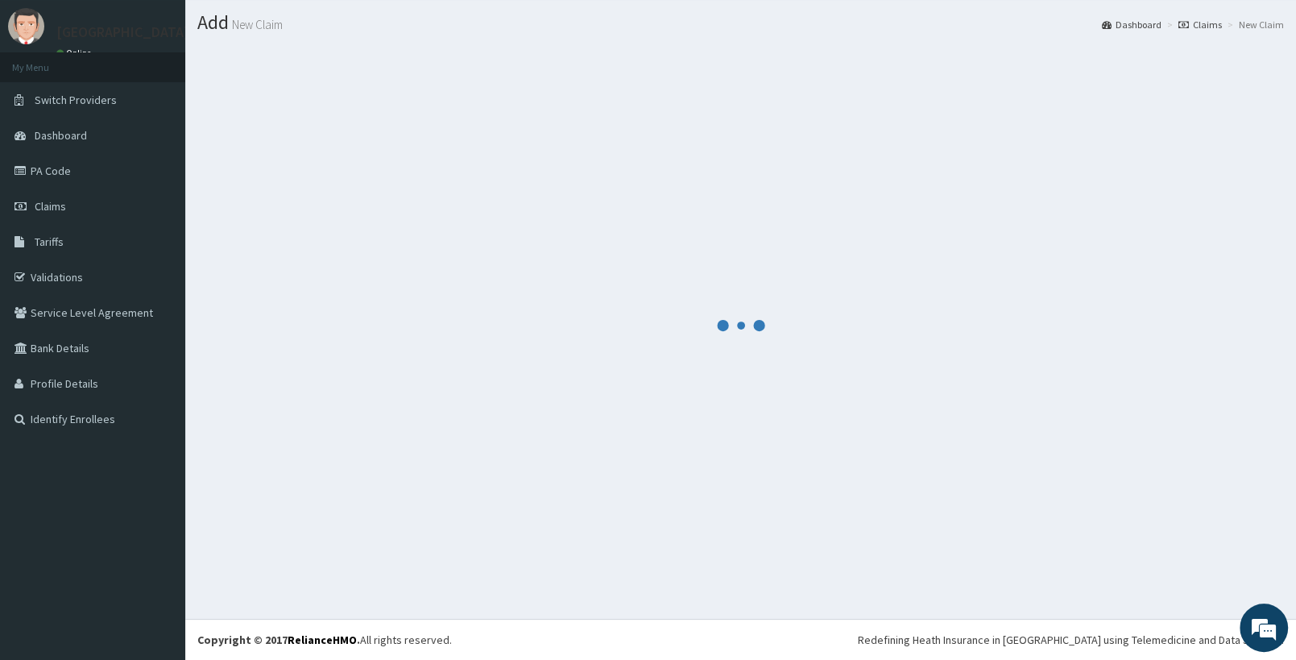
scroll to position [40, 0]
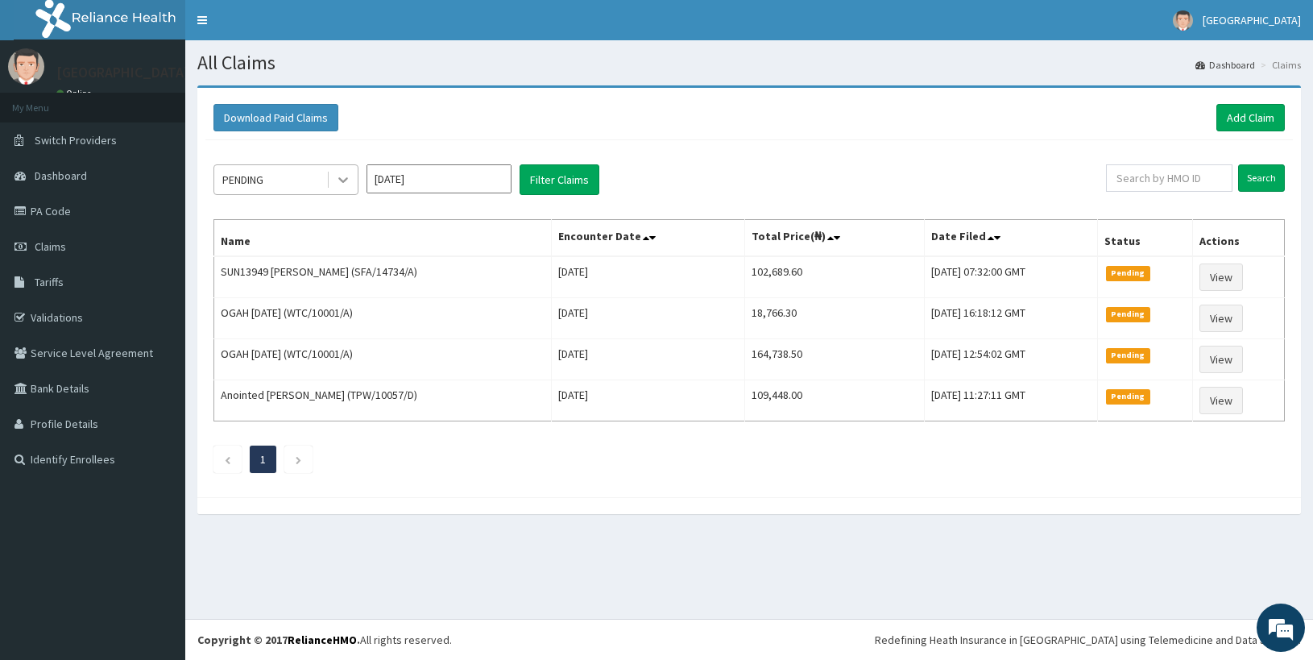
click at [330, 189] on div at bounding box center [343, 179] width 29 height 29
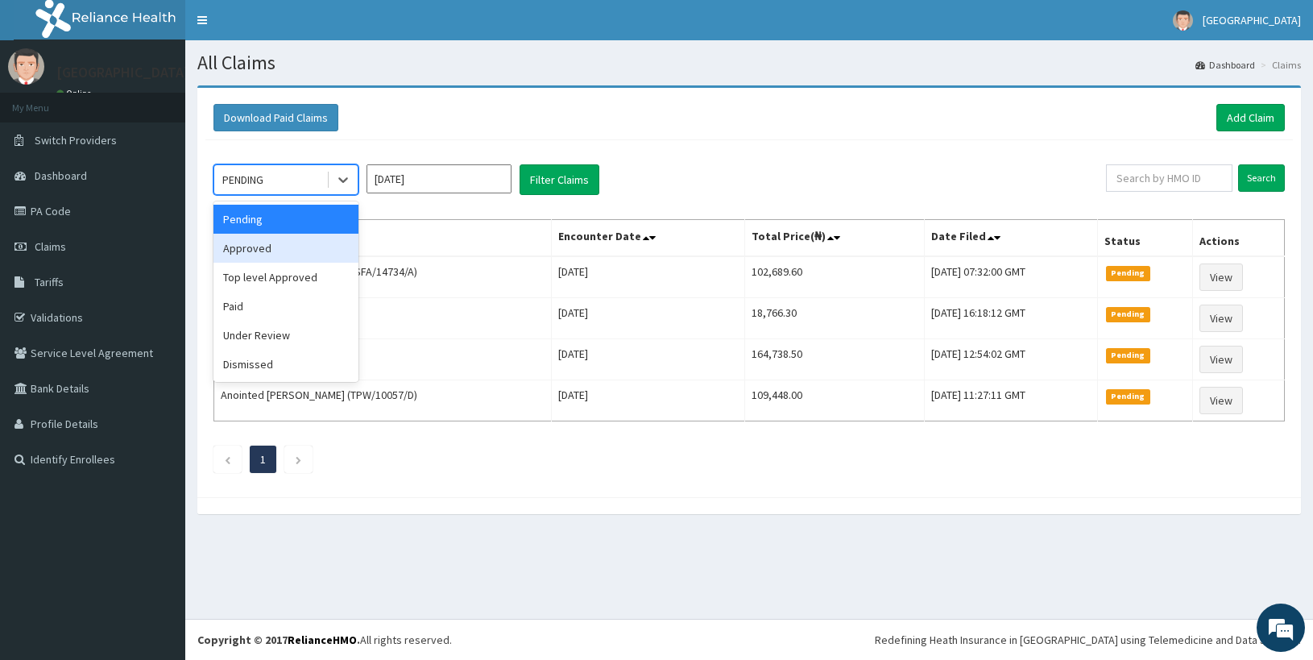
click at [306, 252] on div "Approved" at bounding box center [285, 248] width 145 height 29
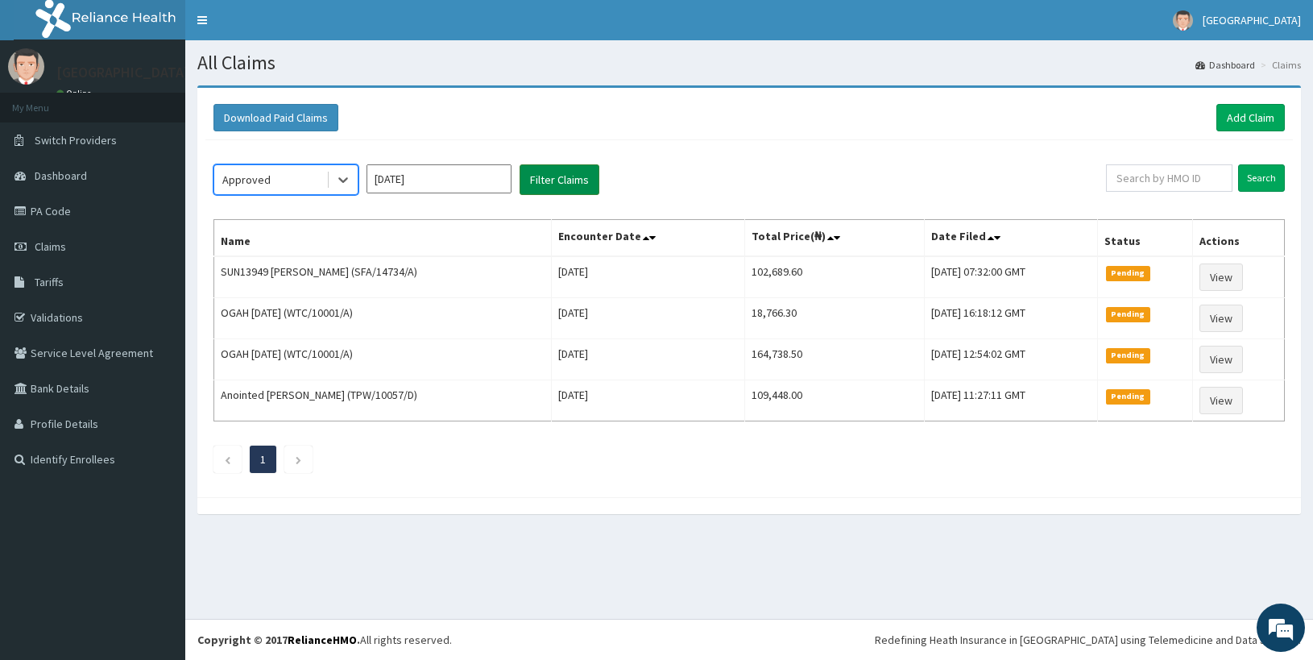
click at [564, 173] on button "Filter Claims" at bounding box center [560, 179] width 80 height 31
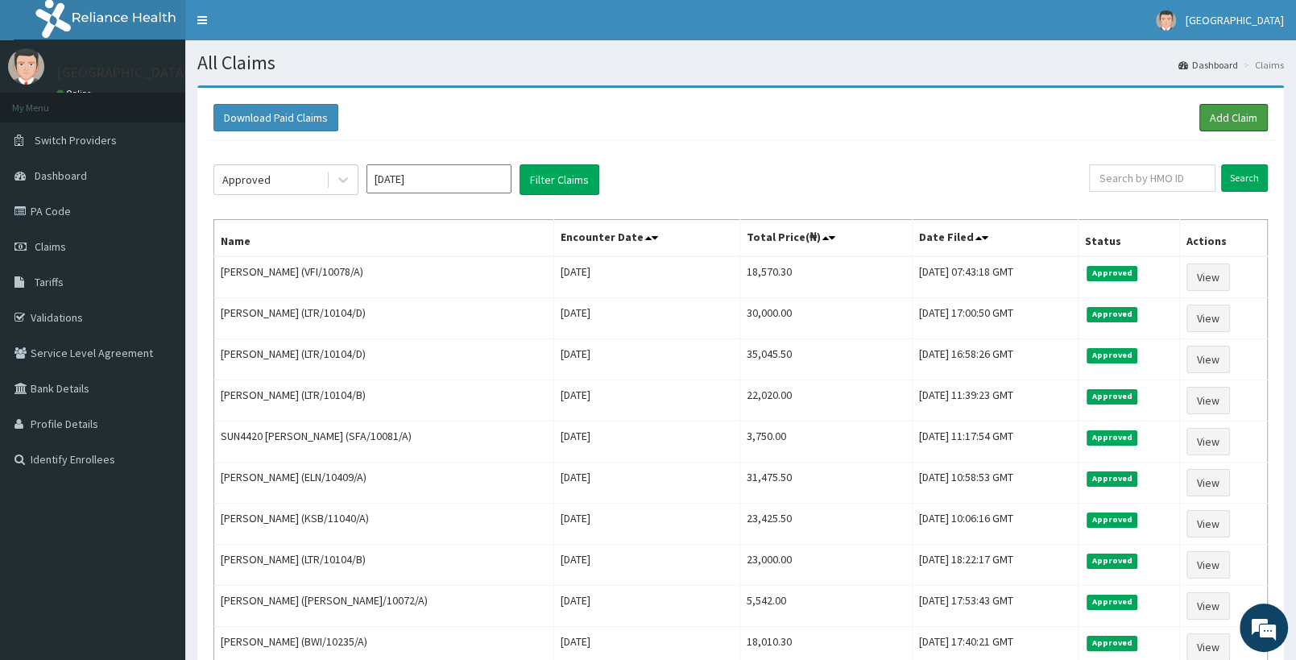
drag, startPoint x: 1204, startPoint y: 119, endPoint x: 1021, endPoint y: 27, distance: 205.0
click at [1205, 119] on link "Add Claim" at bounding box center [1234, 117] width 68 height 27
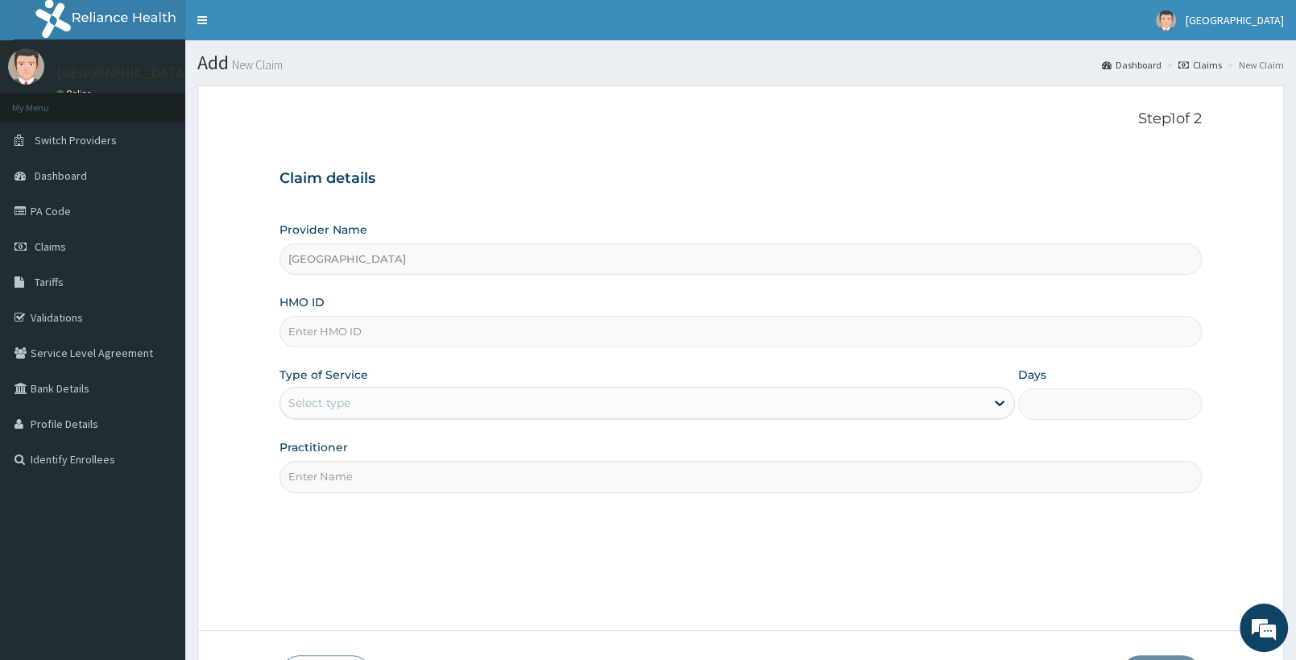
click at [355, 334] on input "HMO ID" at bounding box center [741, 331] width 922 height 31
paste input "AIP/10211/B"
type input "AIP/10211/B"
click at [397, 409] on div "Select type" at bounding box center [632, 403] width 705 height 26
drag, startPoint x: 415, startPoint y: 403, endPoint x: 431, endPoint y: 495, distance: 93.2
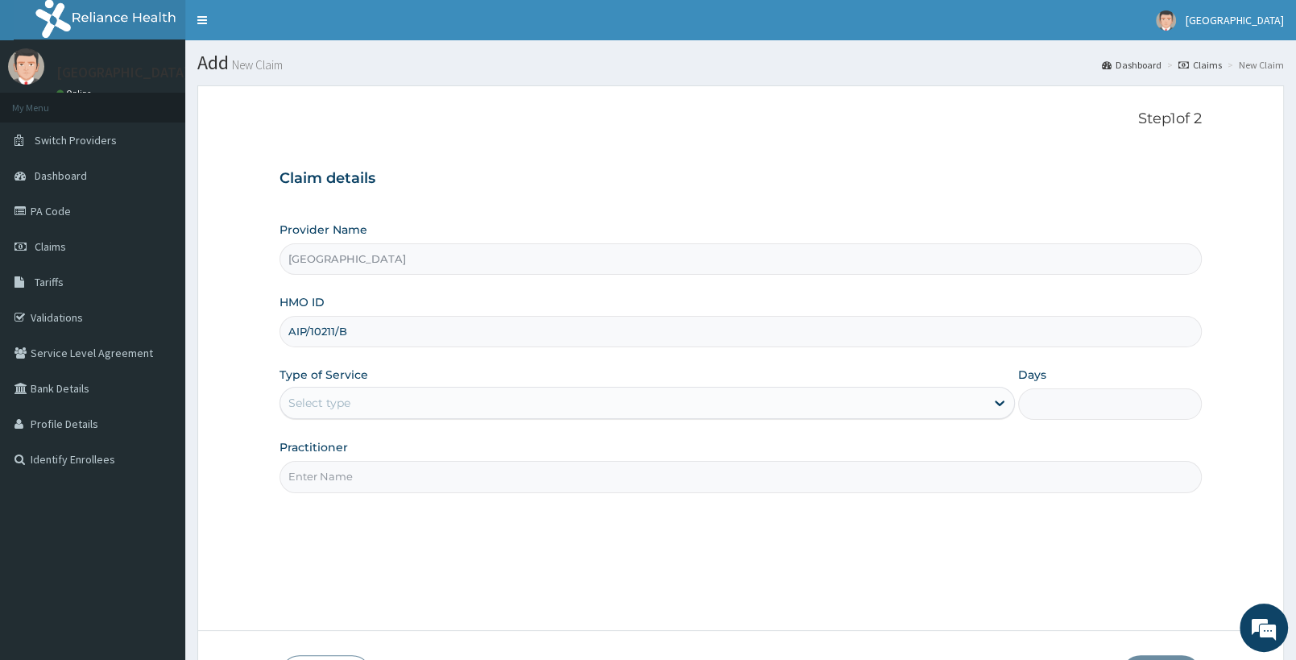
click at [415, 402] on div "Select type" at bounding box center [632, 403] width 705 height 26
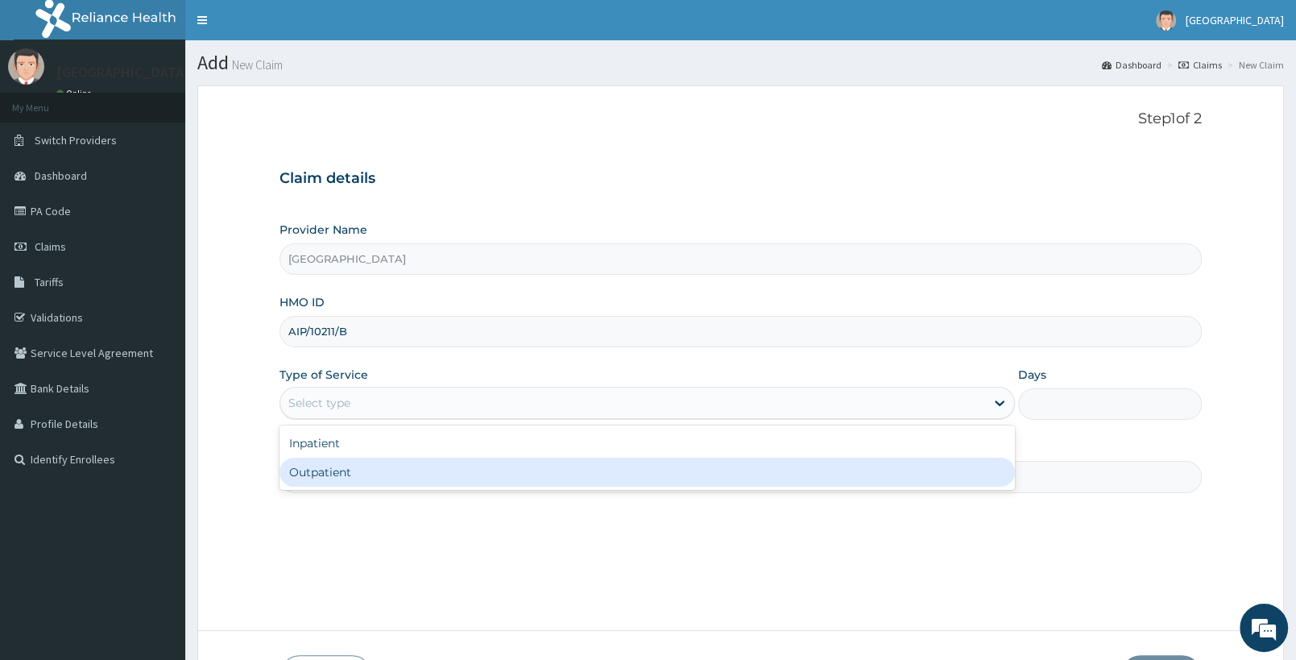
click at [417, 471] on div "Outpatient" at bounding box center [647, 472] width 735 height 29
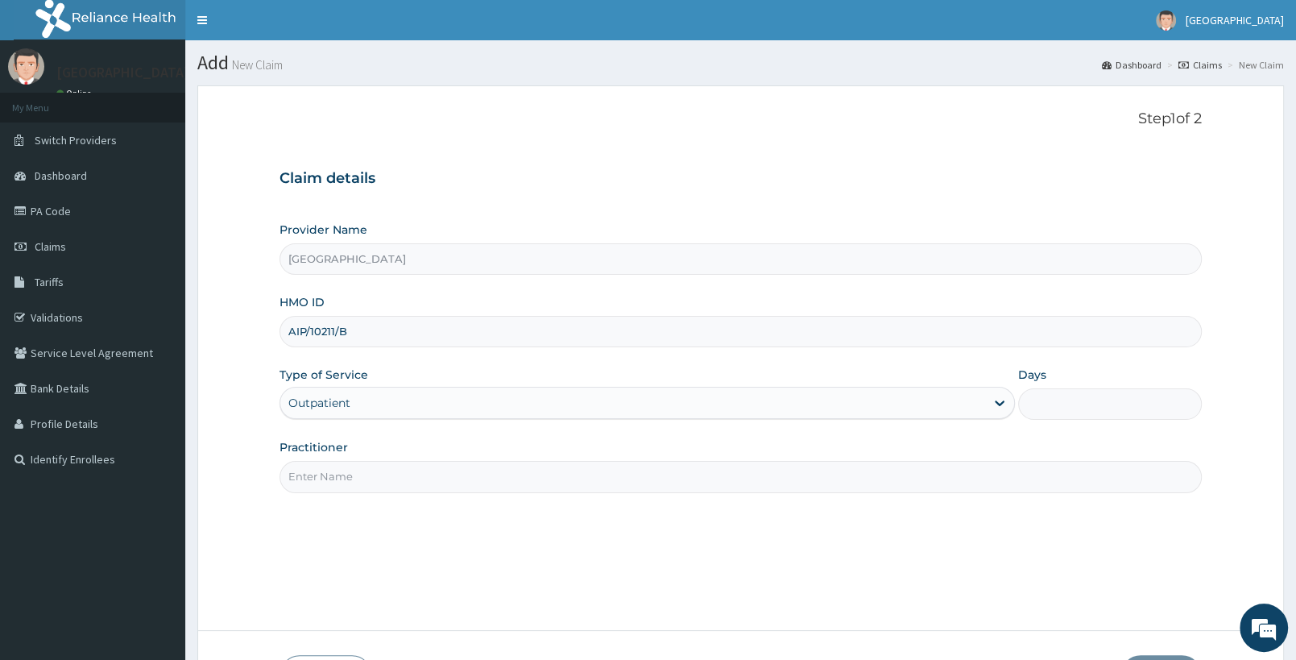
type input "1"
click at [392, 483] on input "Practitioner" at bounding box center [741, 476] width 922 height 31
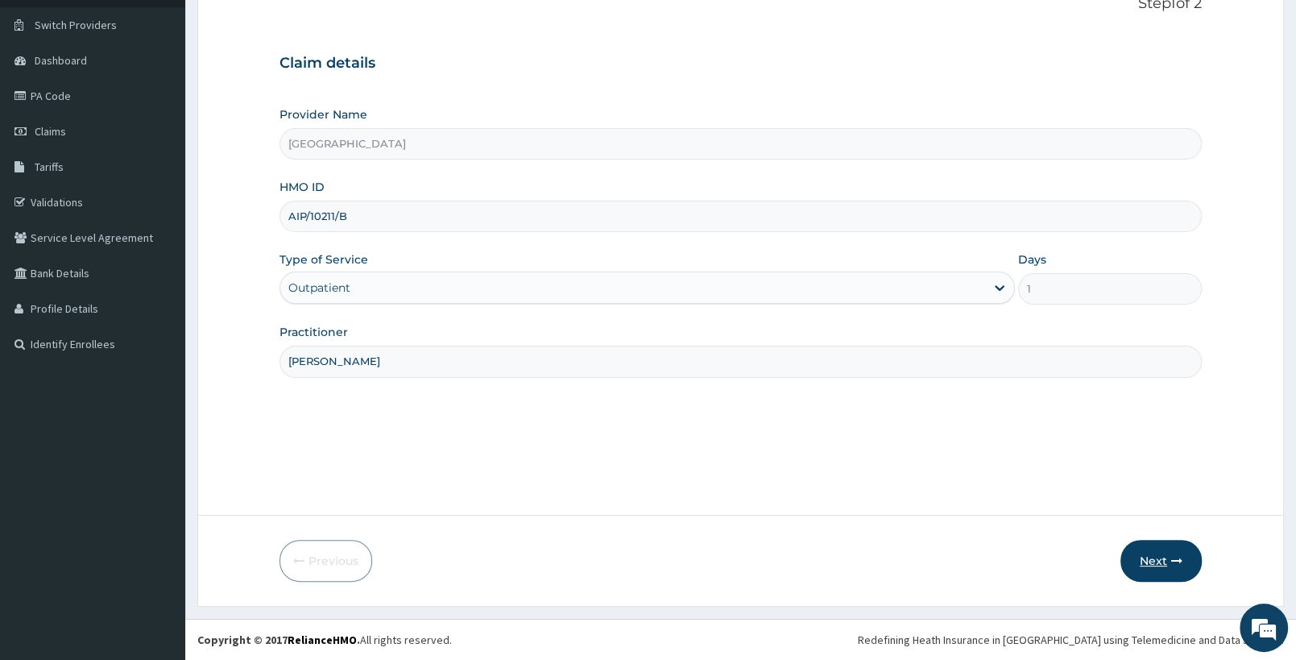
type input "[PERSON_NAME]"
click at [1158, 558] on button "Next" at bounding box center [1161, 561] width 81 height 42
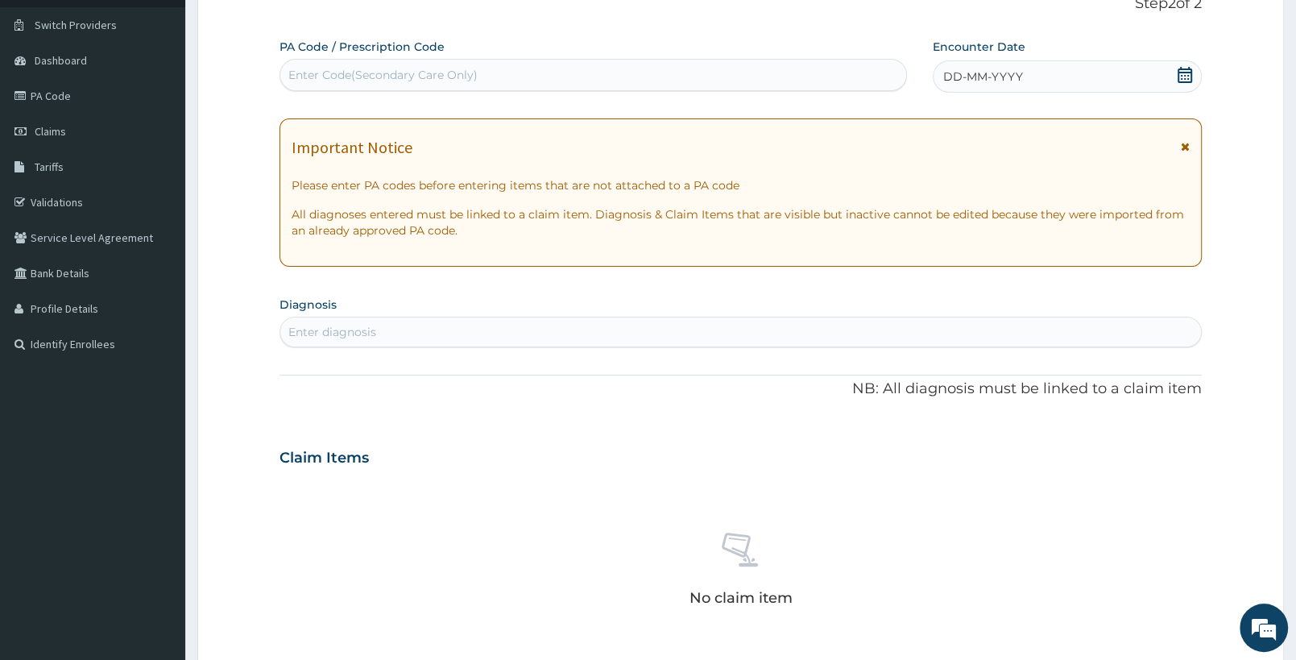
click at [1184, 73] on icon at bounding box center [1185, 75] width 16 height 16
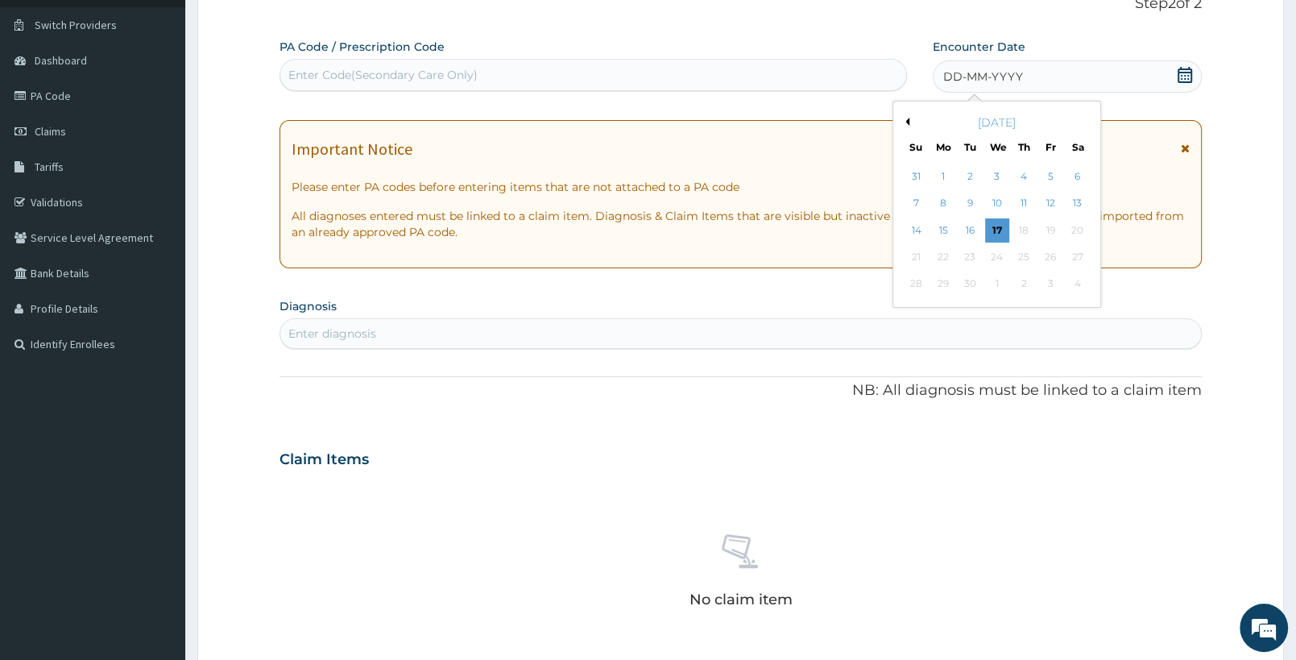
drag, startPoint x: 1072, startPoint y: 174, endPoint x: 934, endPoint y: 184, distance: 138.1
click at [1075, 173] on div "6" at bounding box center [1078, 176] width 24 height 24
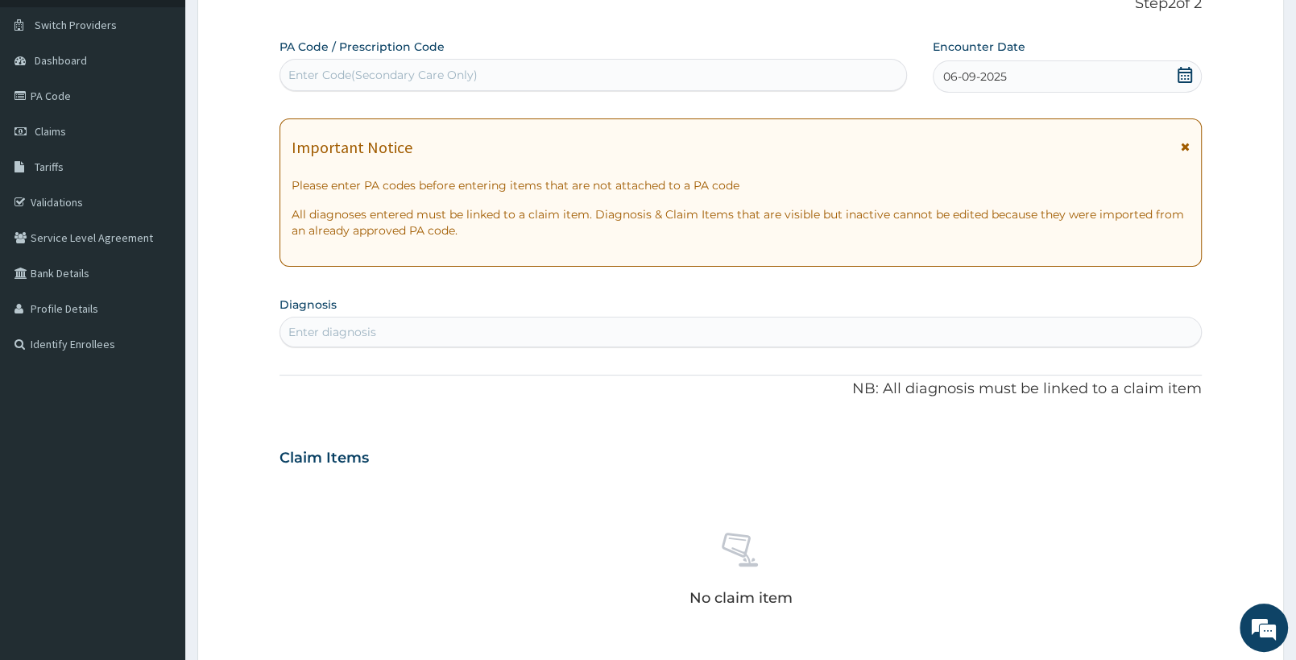
click at [395, 325] on div "Enter diagnosis" at bounding box center [740, 332] width 921 height 26
type input "HYPERTENSIVE HEART"
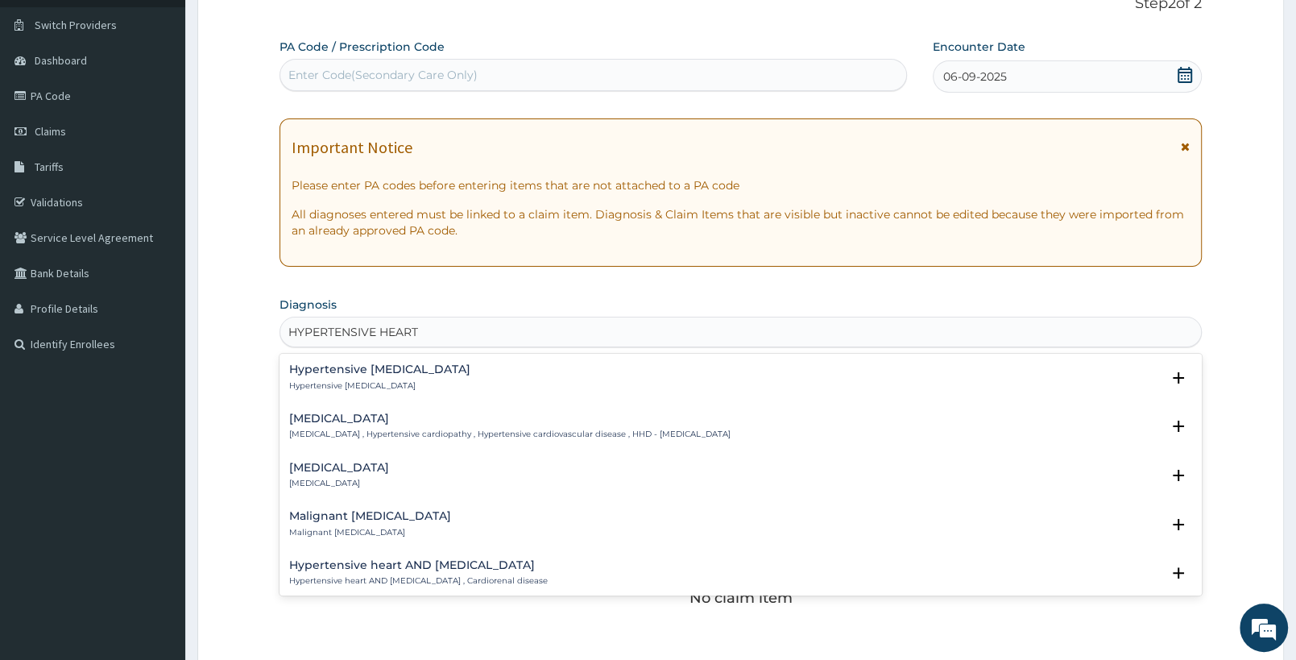
click at [398, 428] on div "Hypertensive heart disease Hypertensive heart disease , Hypertensive cardiopath…" at bounding box center [509, 426] width 441 height 28
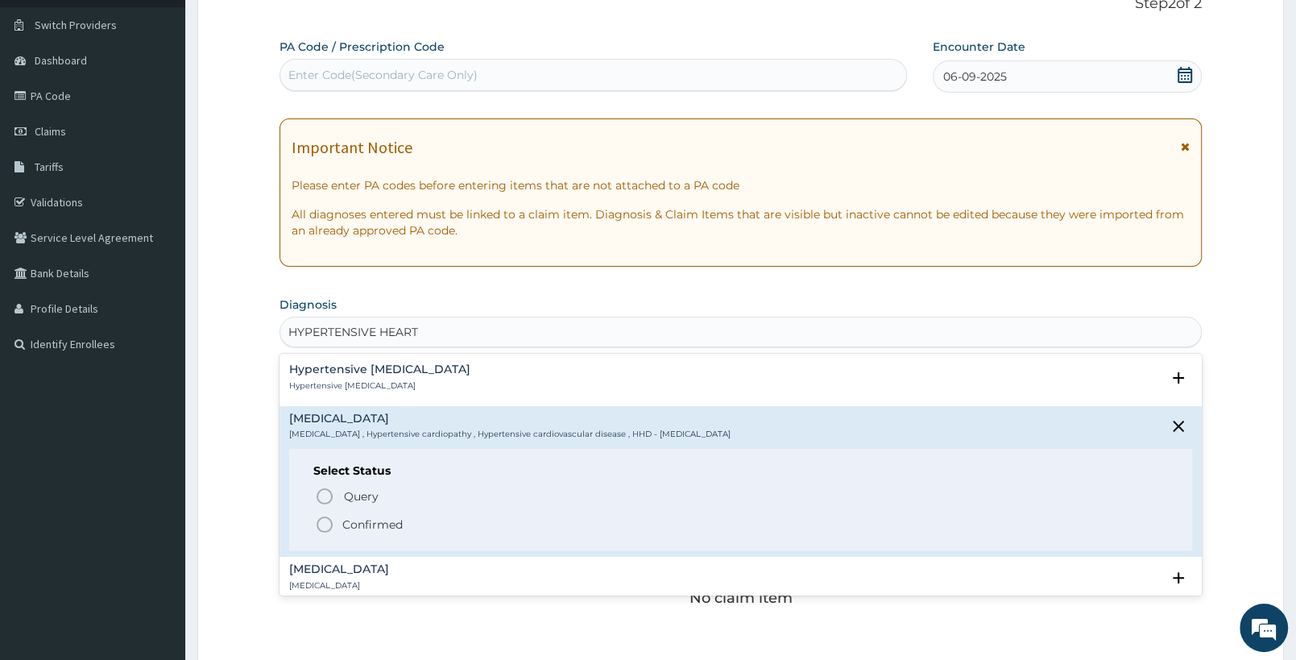
drag, startPoint x: 361, startPoint y: 528, endPoint x: 367, endPoint y: 514, distance: 15.9
click at [361, 527] on p "Confirmed" at bounding box center [372, 524] width 60 height 16
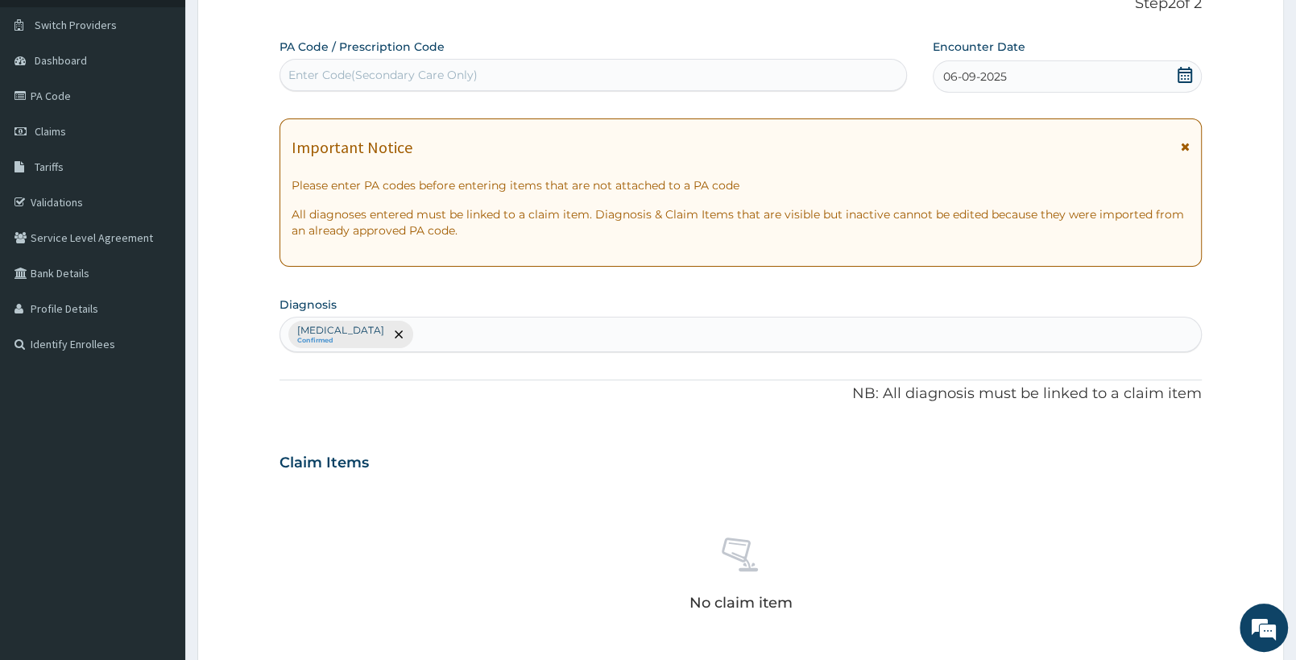
scroll to position [369, 0]
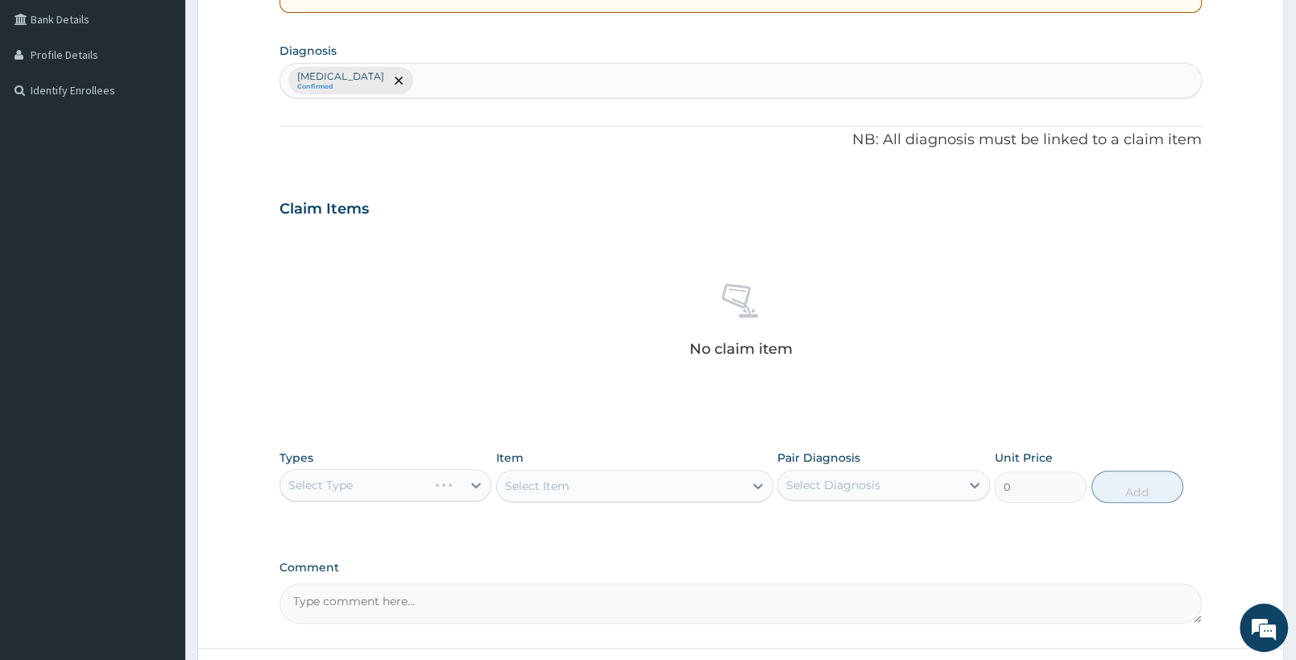
click at [371, 490] on div "Select Type" at bounding box center [386, 485] width 212 height 32
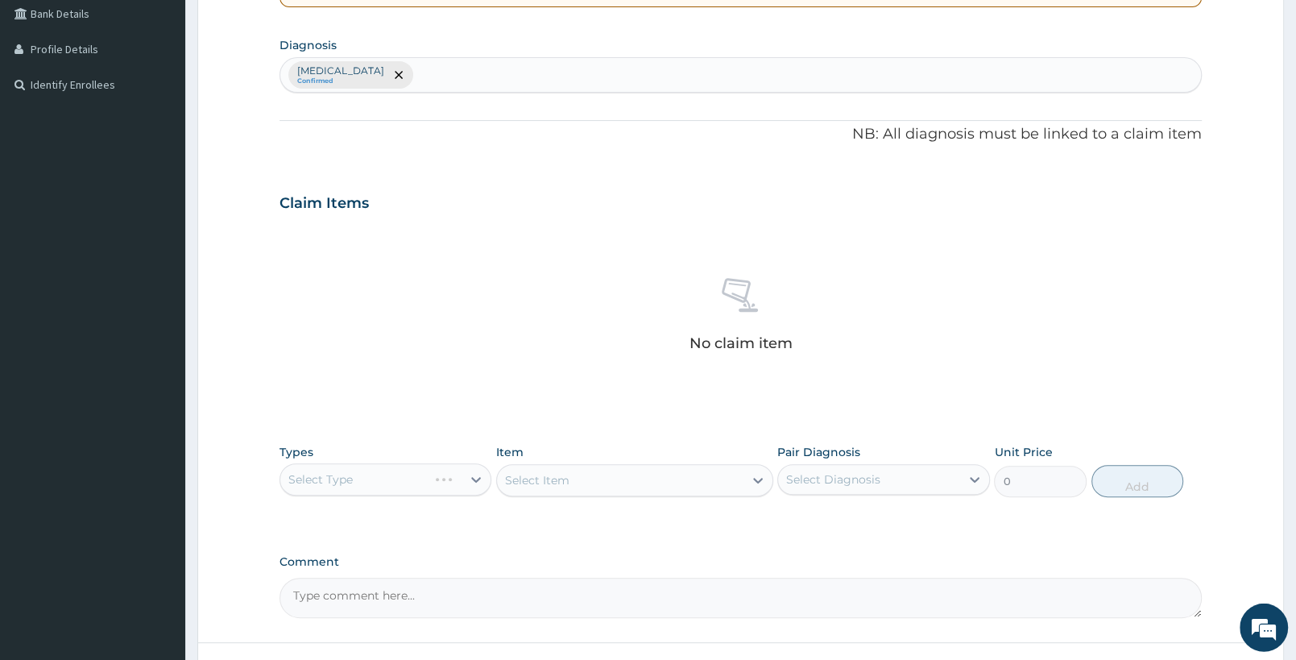
scroll to position [503, 0]
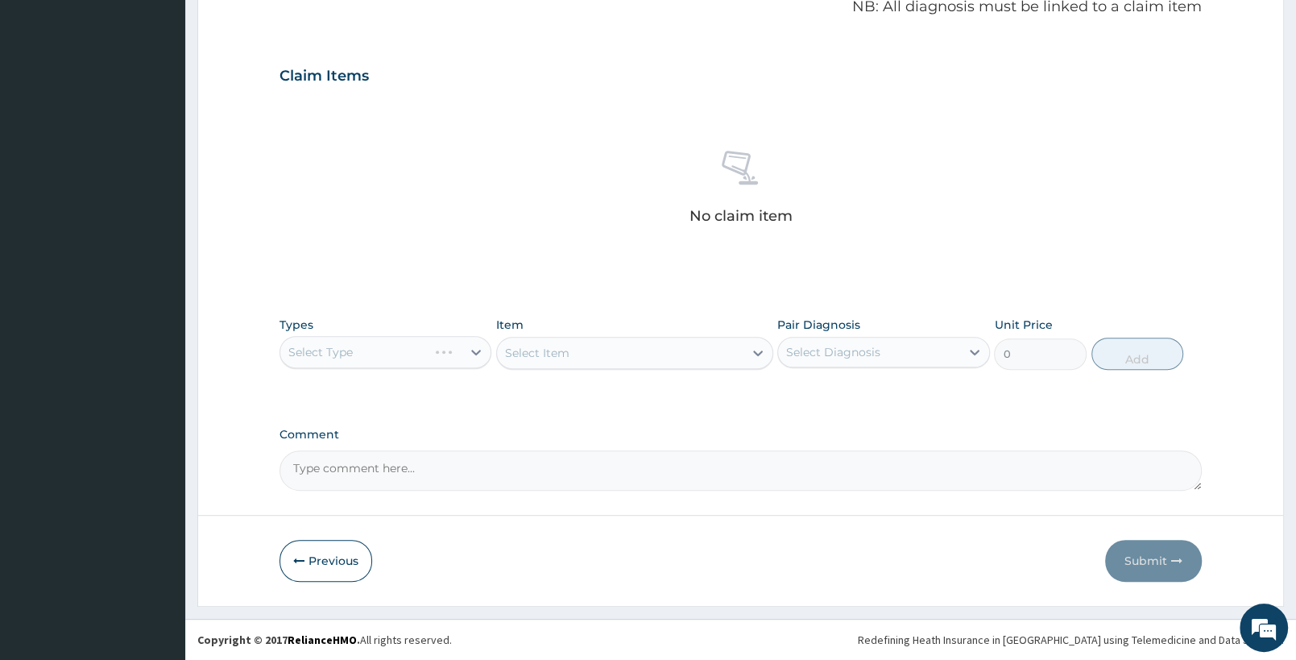
click at [386, 359] on div "Select Type" at bounding box center [386, 352] width 212 height 32
click at [463, 353] on div at bounding box center [476, 352] width 29 height 29
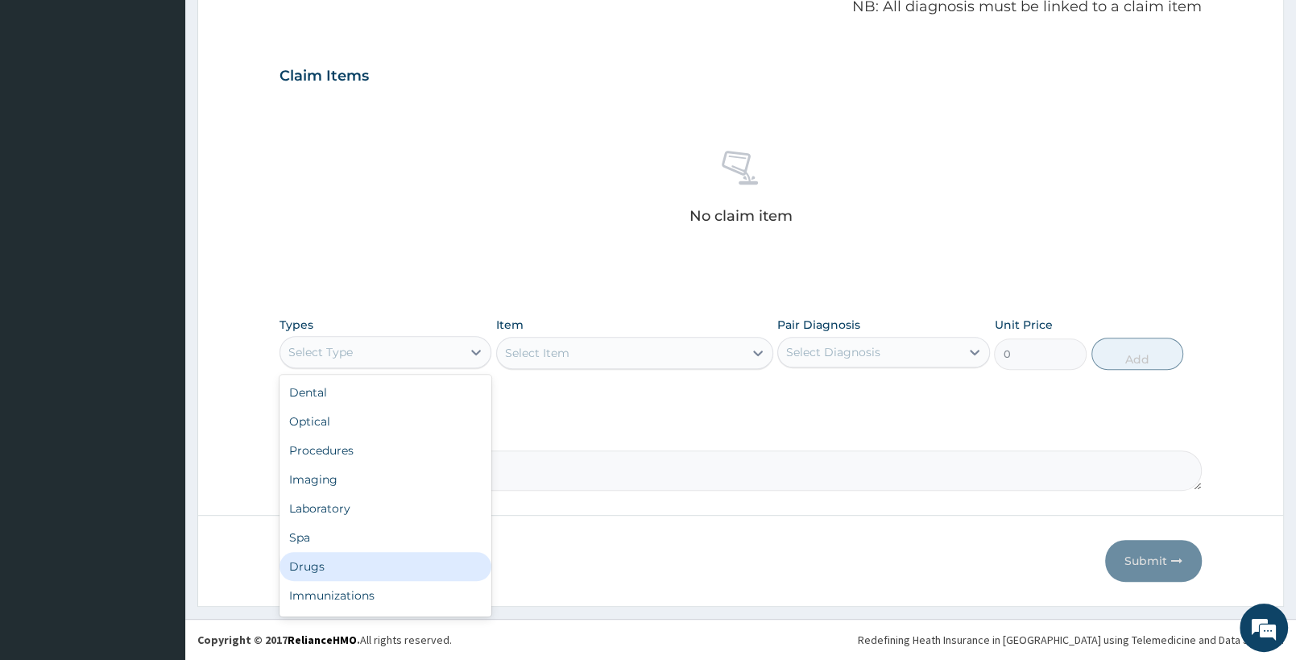
click at [406, 562] on div "Drugs" at bounding box center [386, 566] width 212 height 29
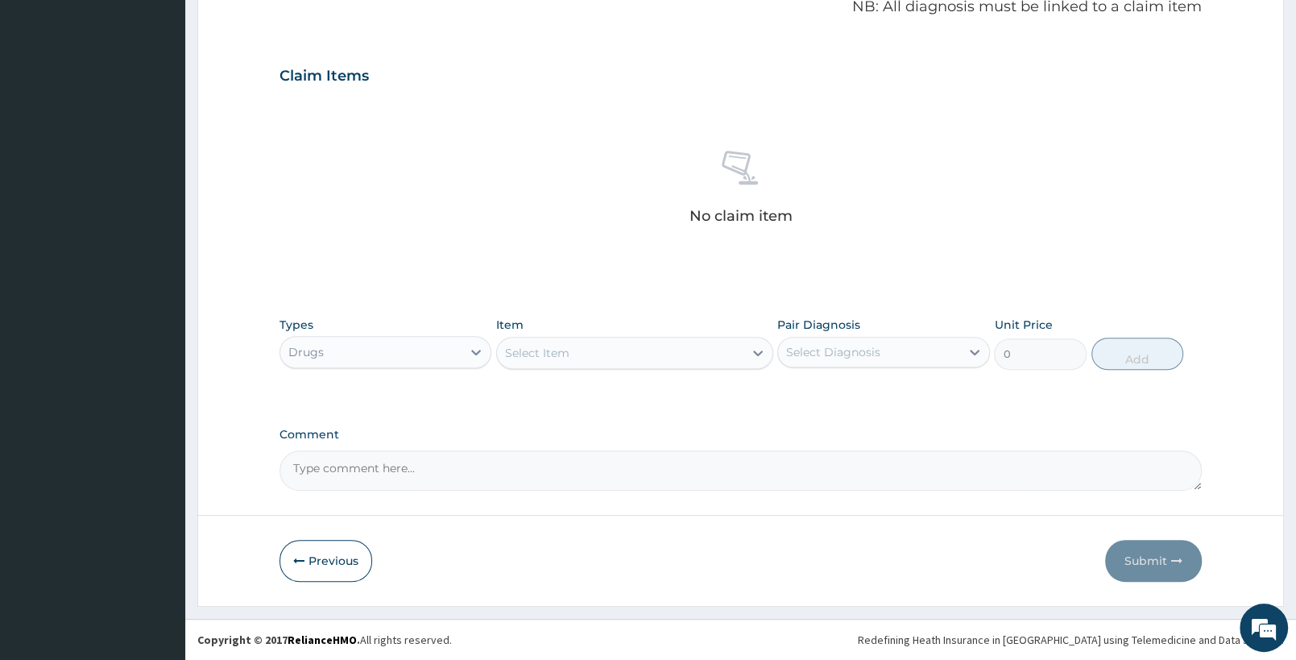
drag, startPoint x: 716, startPoint y: 349, endPoint x: 729, endPoint y: 362, distance: 18.2
click at [723, 347] on div "Select Item" at bounding box center [620, 353] width 246 height 26
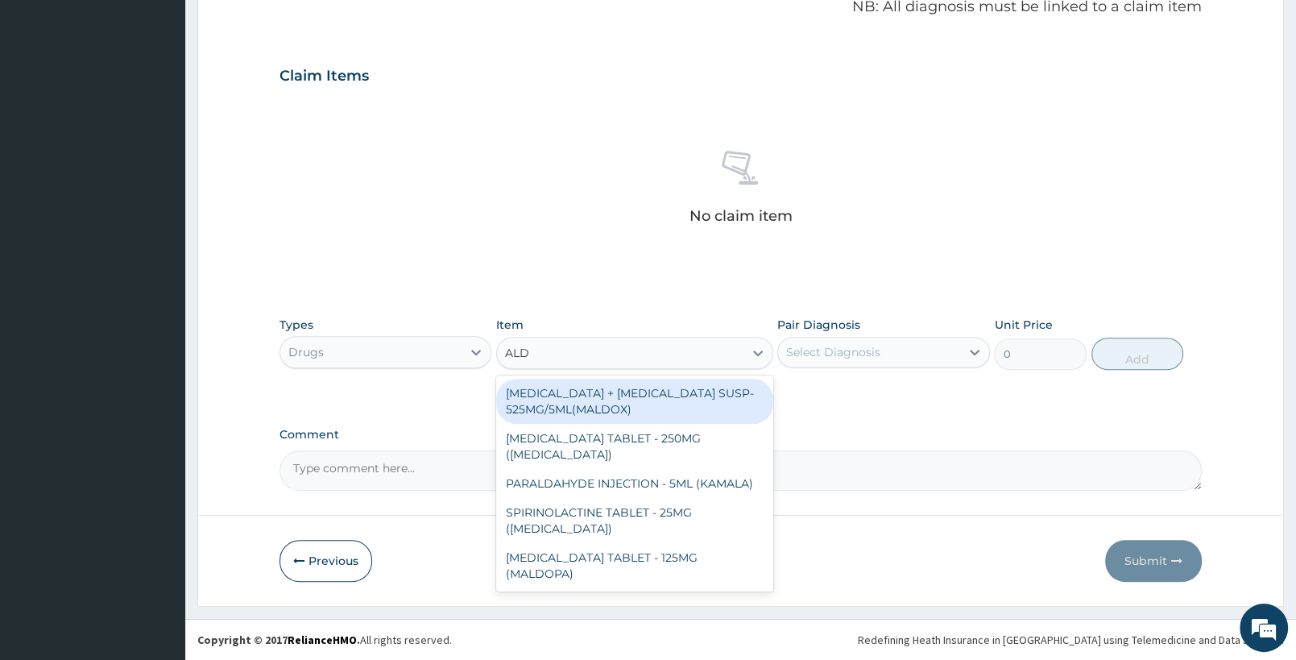
type input "ALDO"
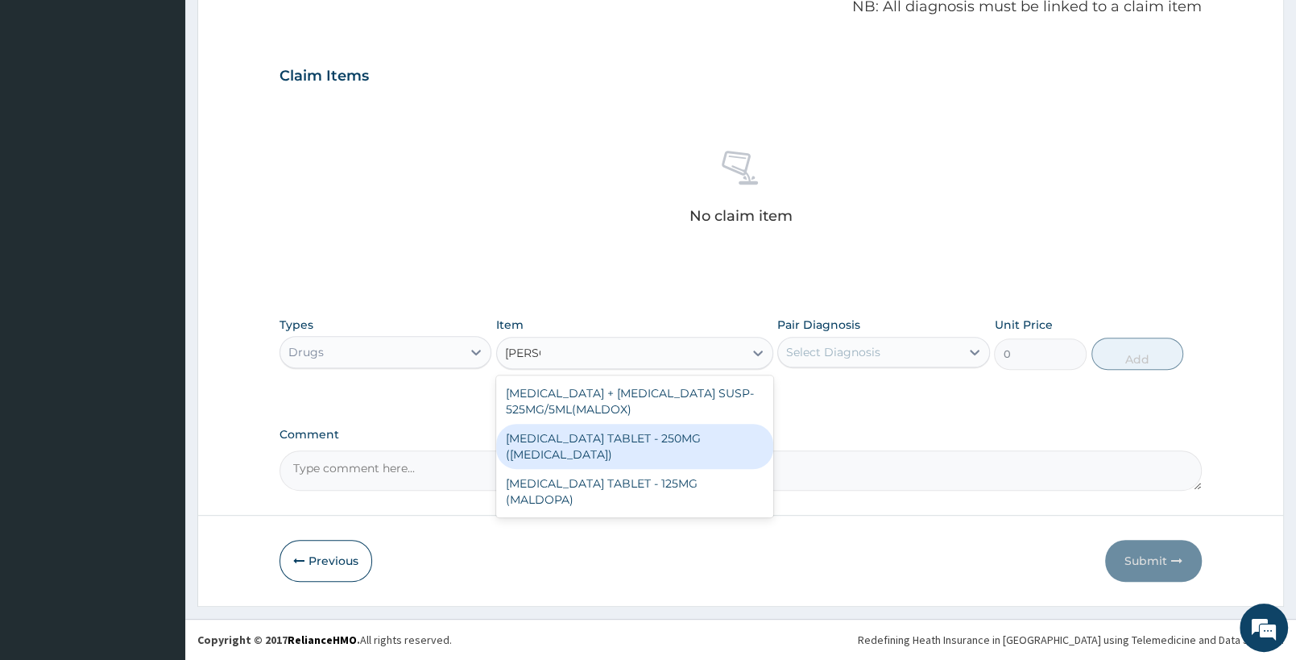
click at [701, 437] on div "[MEDICAL_DATA] TABLET - 250MG ([MEDICAL_DATA])" at bounding box center [634, 446] width 276 height 45
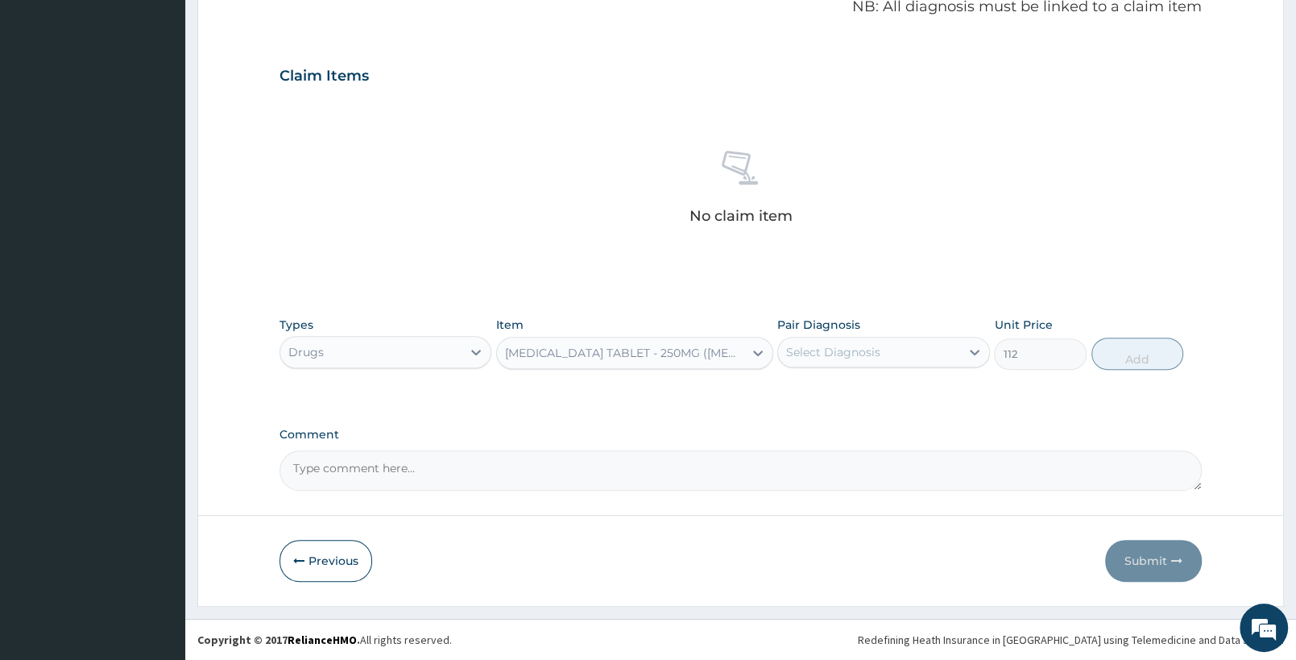
type input "112"
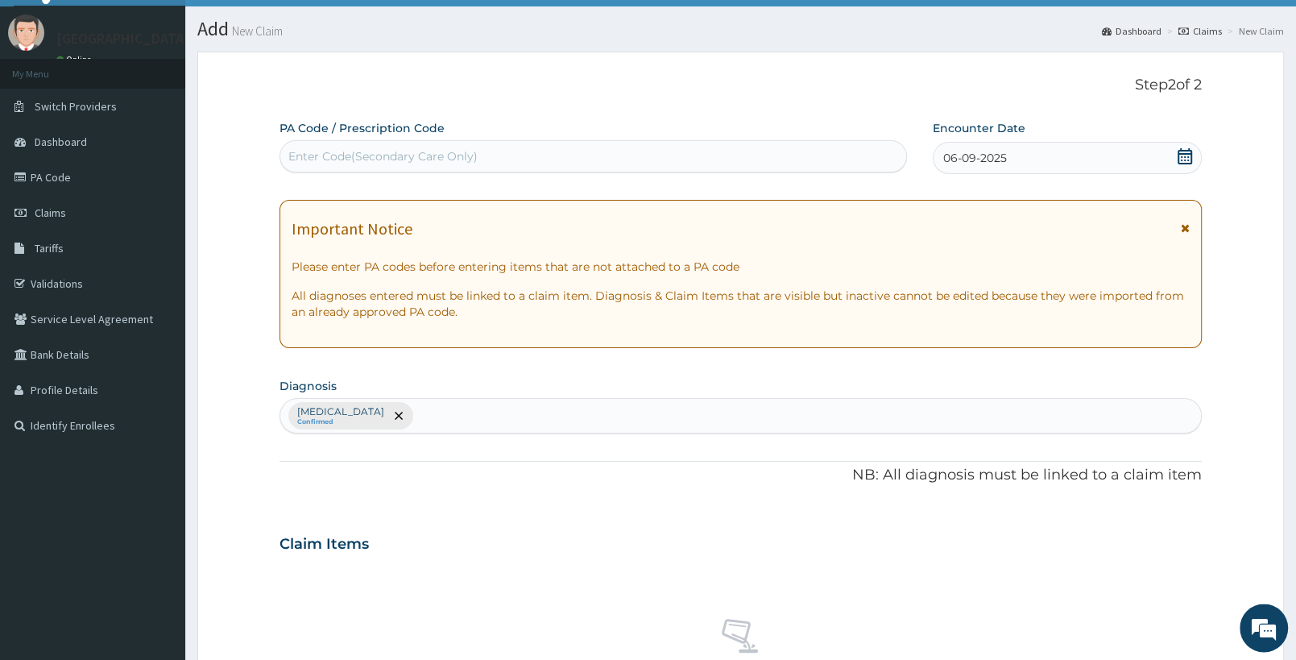
scroll to position [0, 0]
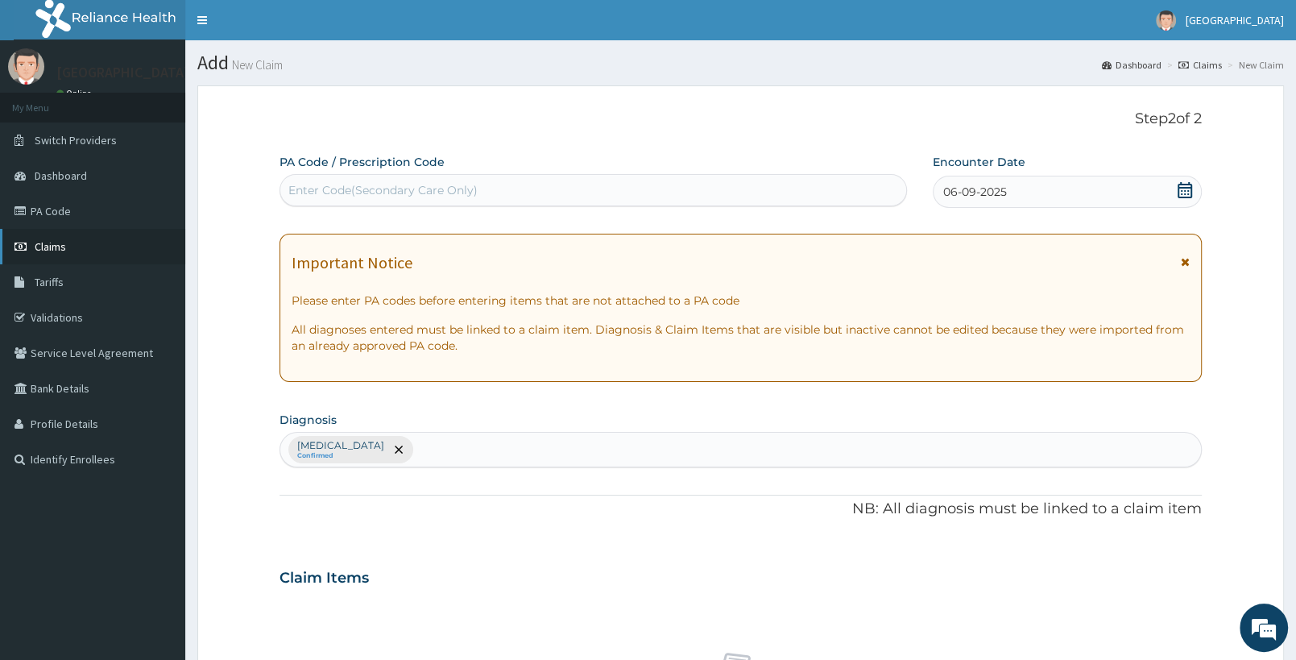
click at [57, 237] on link "Claims" at bounding box center [92, 246] width 185 height 35
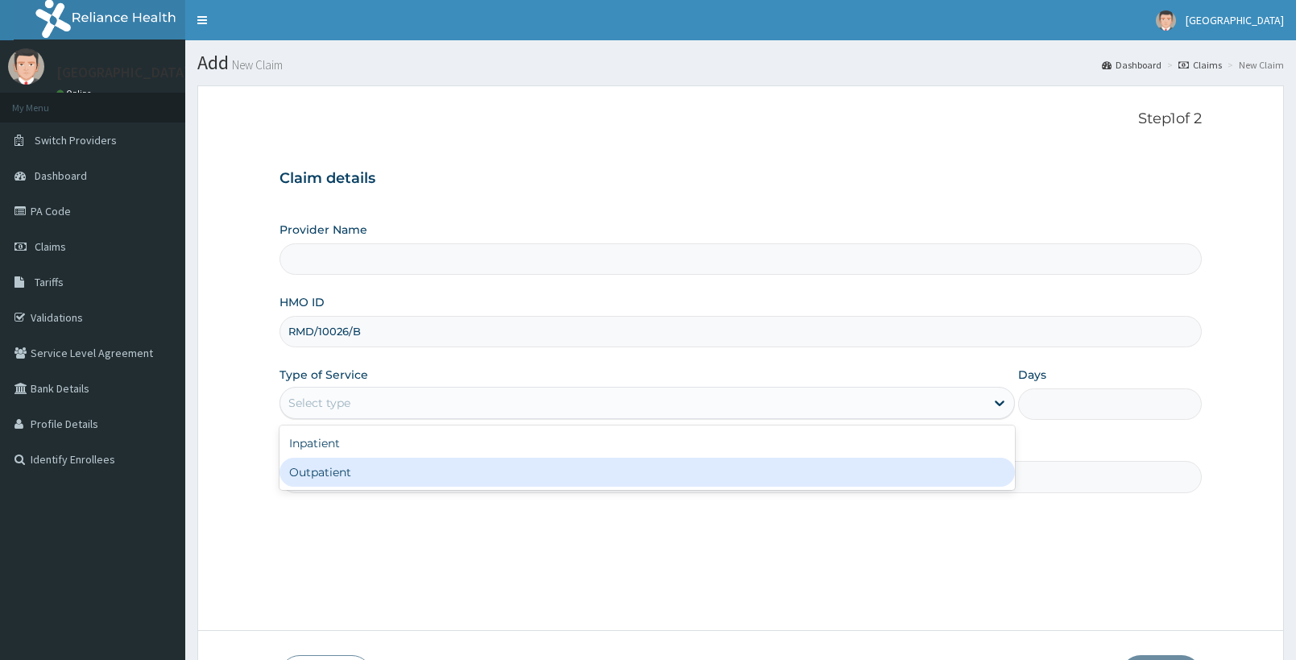
click at [390, 482] on div "Outpatient" at bounding box center [647, 472] width 735 height 29
type input "1"
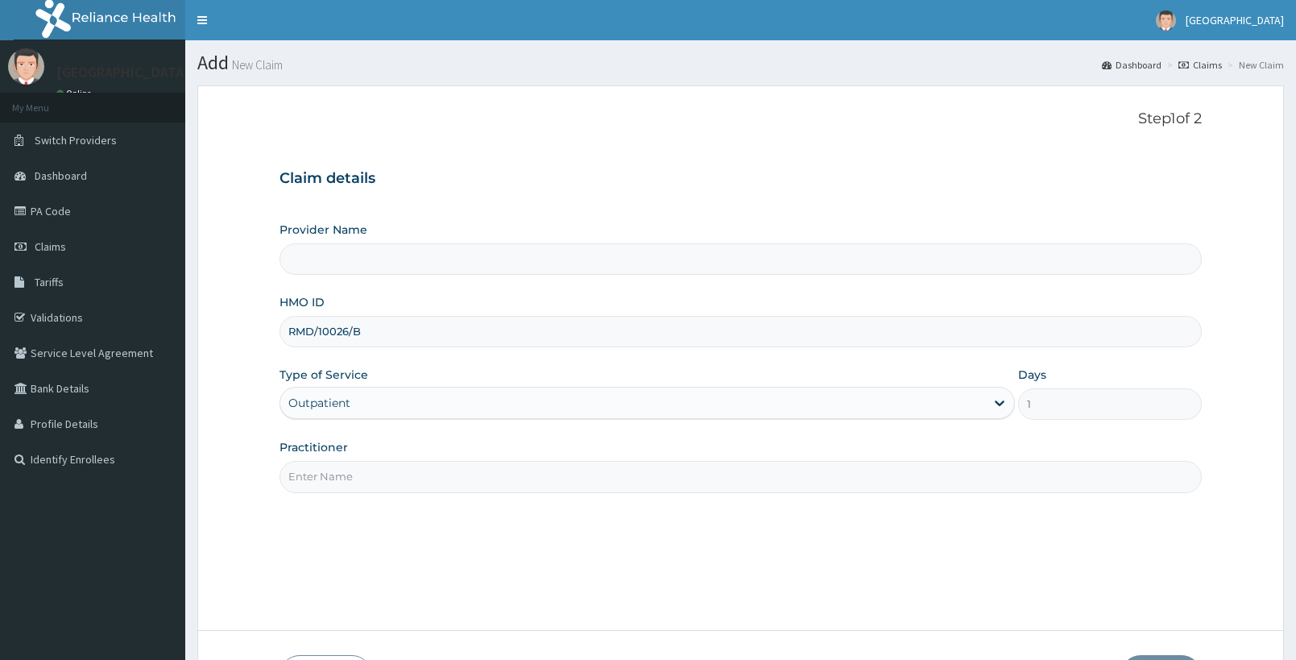
click at [392, 486] on input "Practitioner" at bounding box center [741, 476] width 922 height 31
type input "DR"
type input "[GEOGRAPHIC_DATA]"
type input "[PERSON_NAME]"
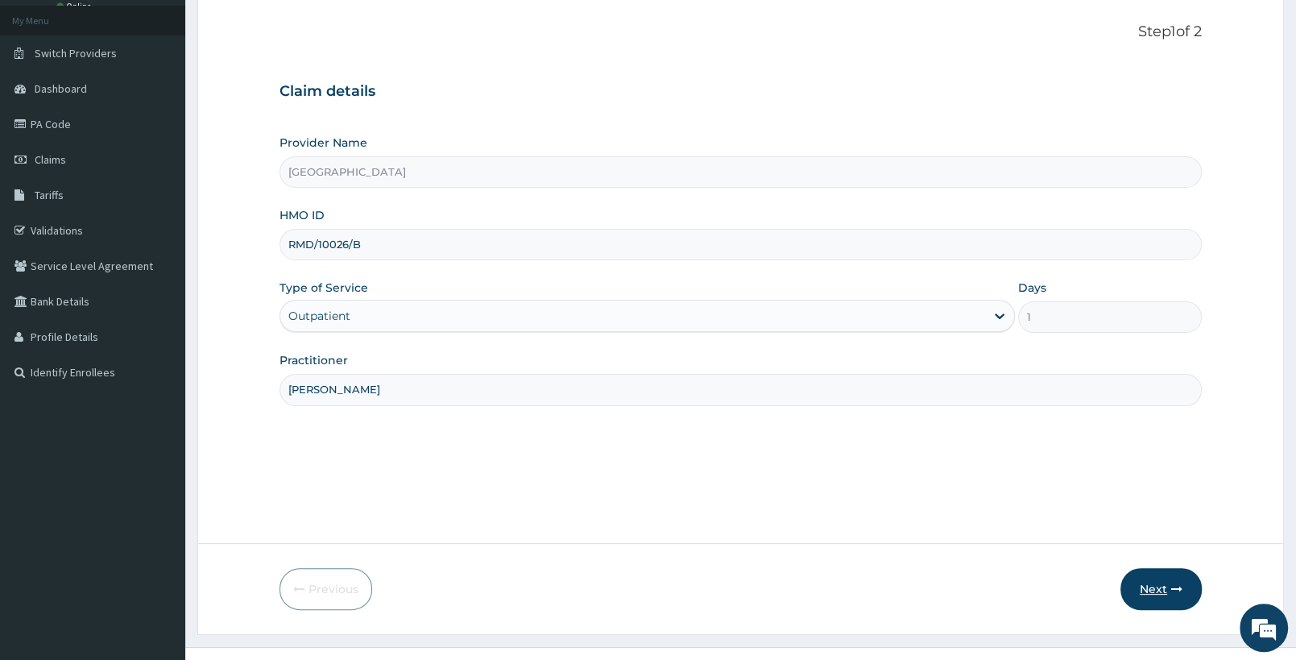
scroll to position [115, 0]
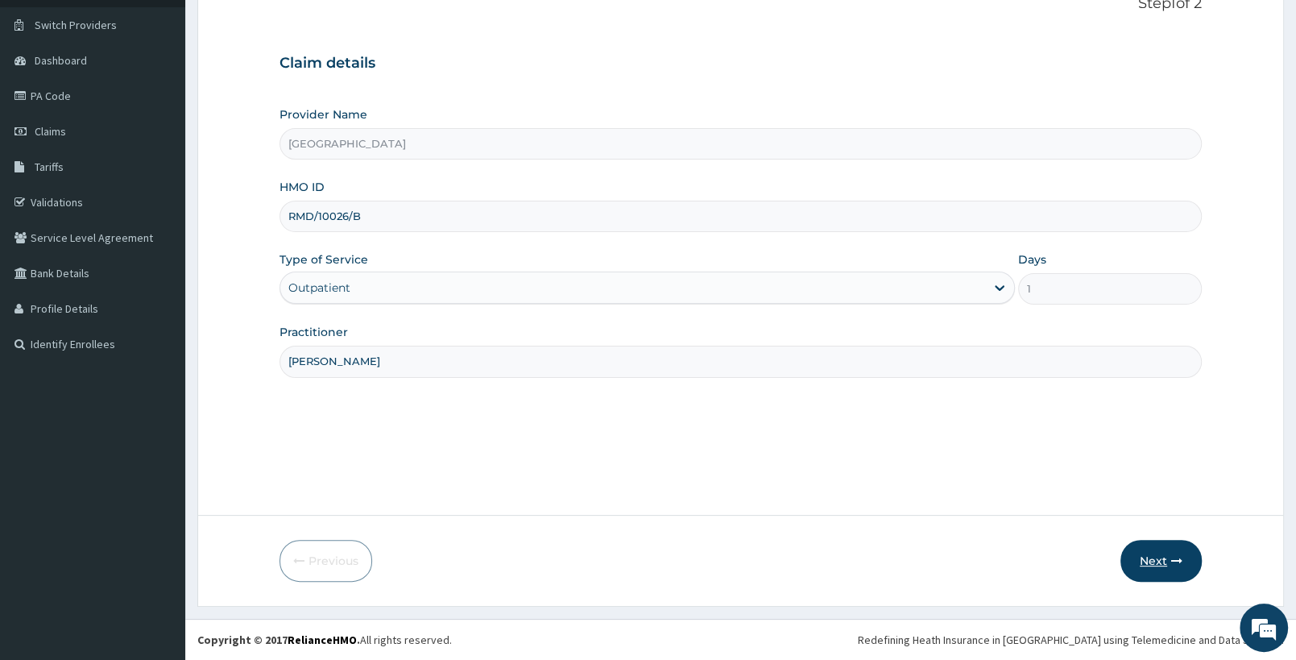
click at [1133, 555] on button "Next" at bounding box center [1161, 561] width 81 height 42
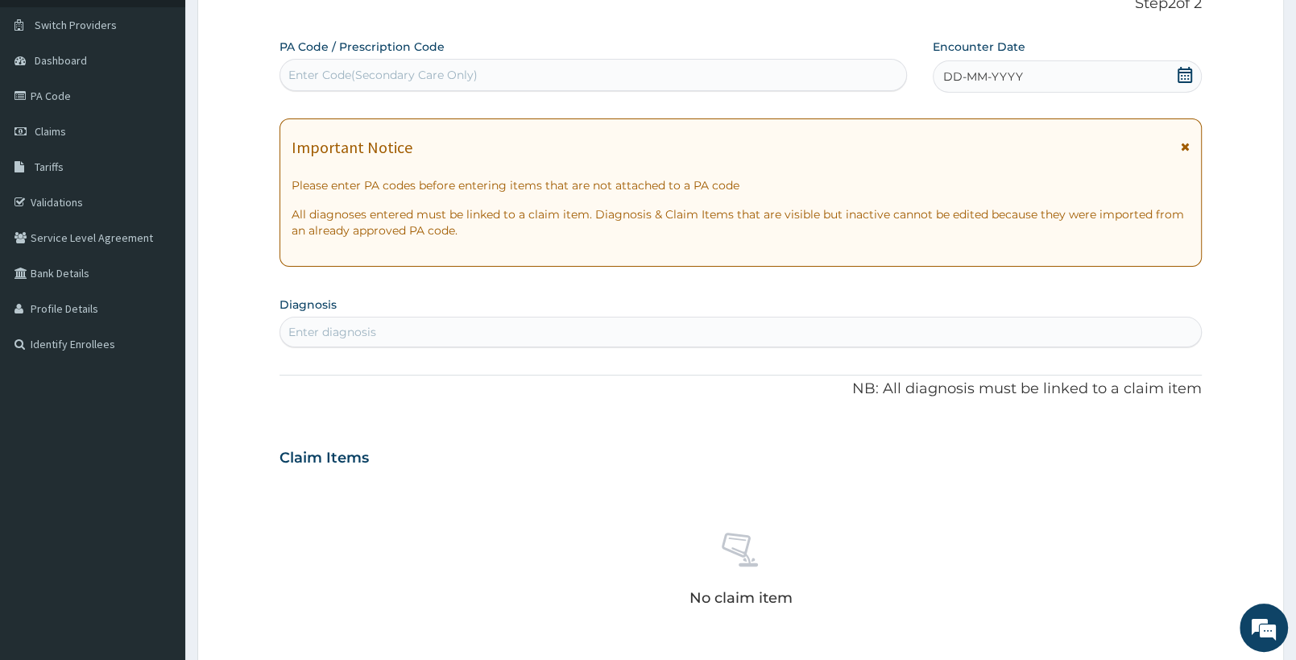
scroll to position [0, 0]
click at [1181, 76] on icon at bounding box center [1185, 75] width 15 height 16
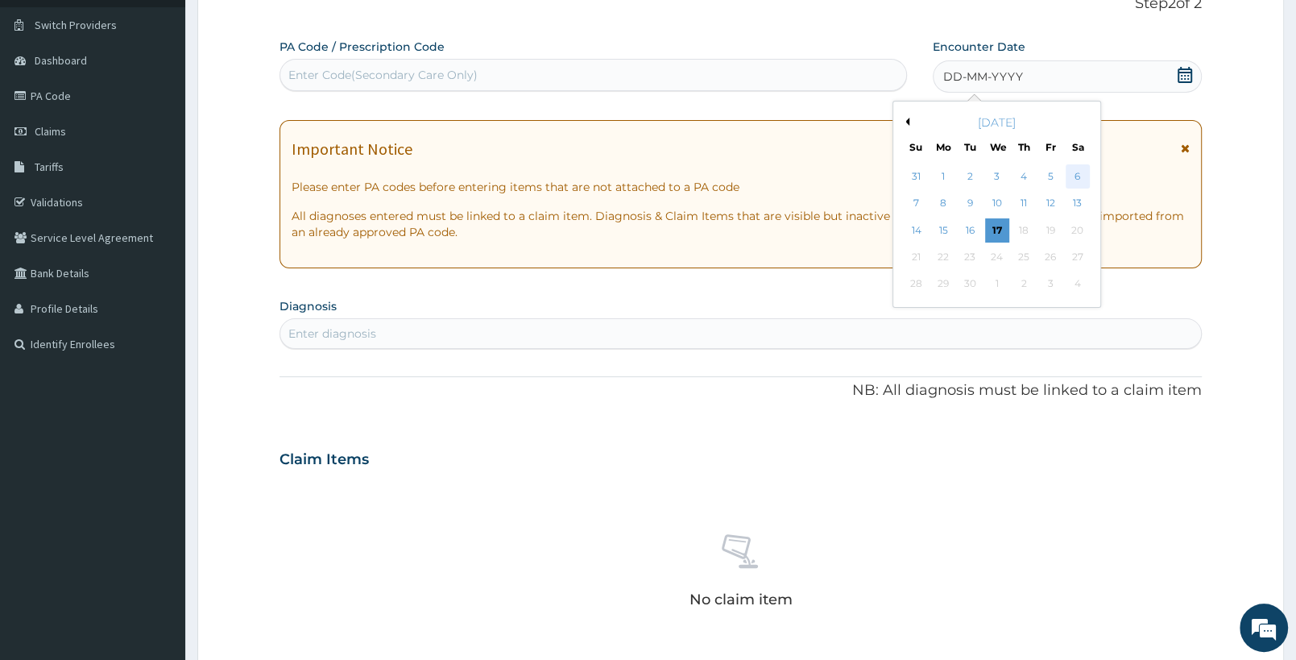
click at [1076, 176] on div "6" at bounding box center [1078, 176] width 24 height 24
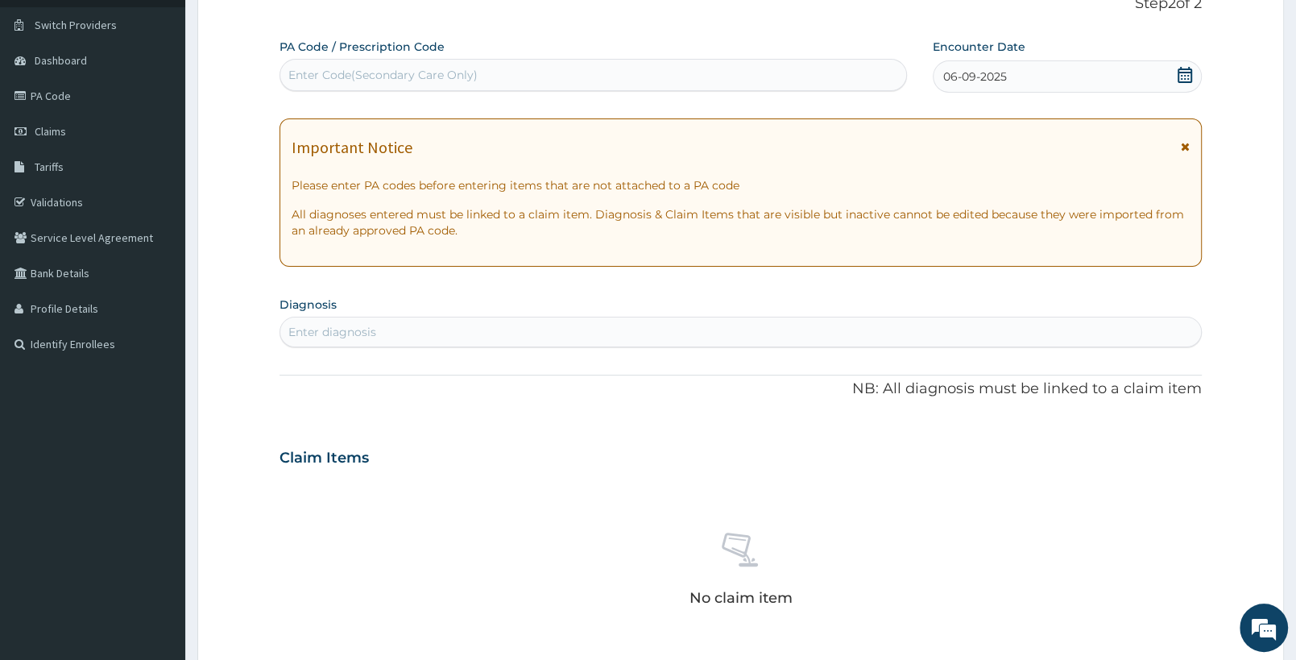
click at [422, 327] on div "Enter diagnosis" at bounding box center [740, 332] width 921 height 26
type input "[MEDICAL_DATA]"
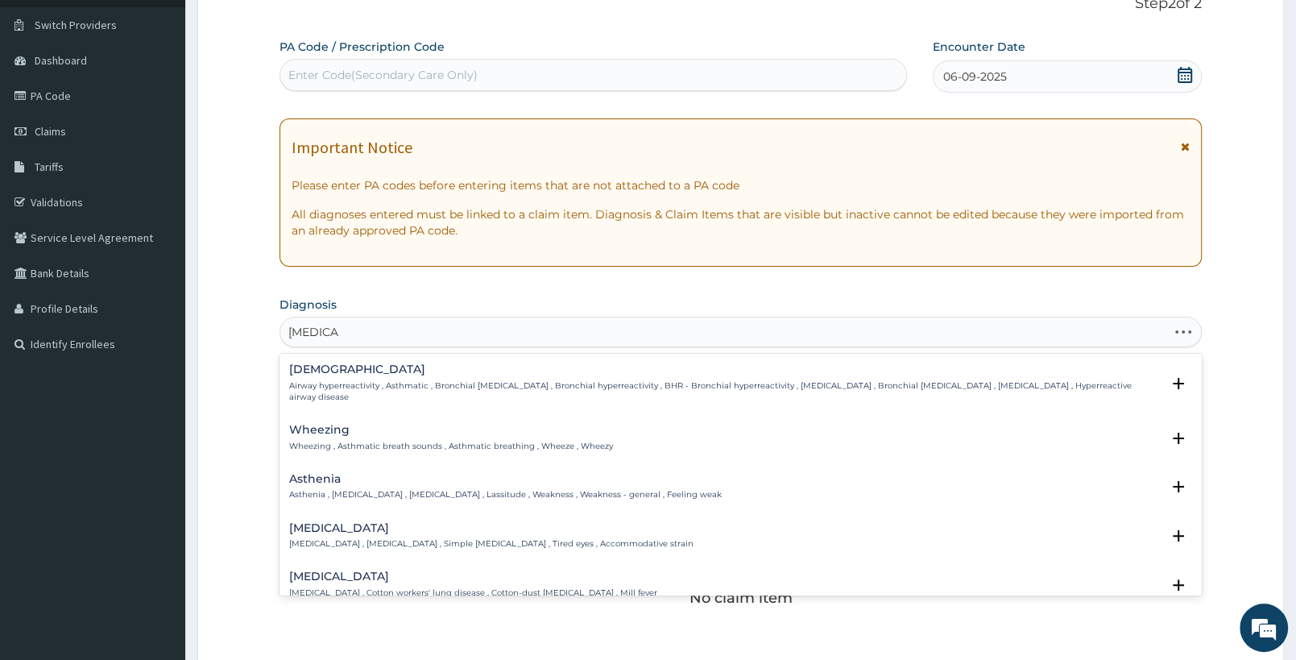
click at [426, 390] on p "Airway hyperreactivity , Asthmatic , Bronchial [MEDICAL_DATA] , Bronchial hyper…" at bounding box center [725, 391] width 872 height 23
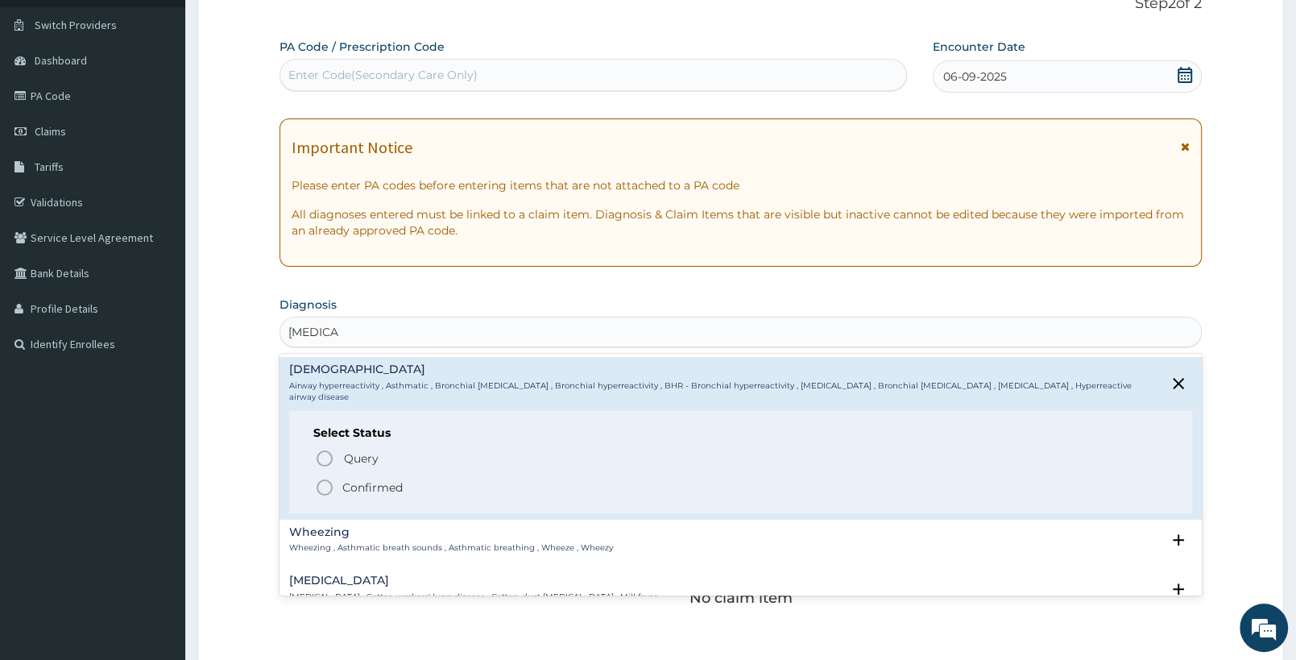
click at [378, 479] on p "Confirmed" at bounding box center [372, 487] width 60 height 16
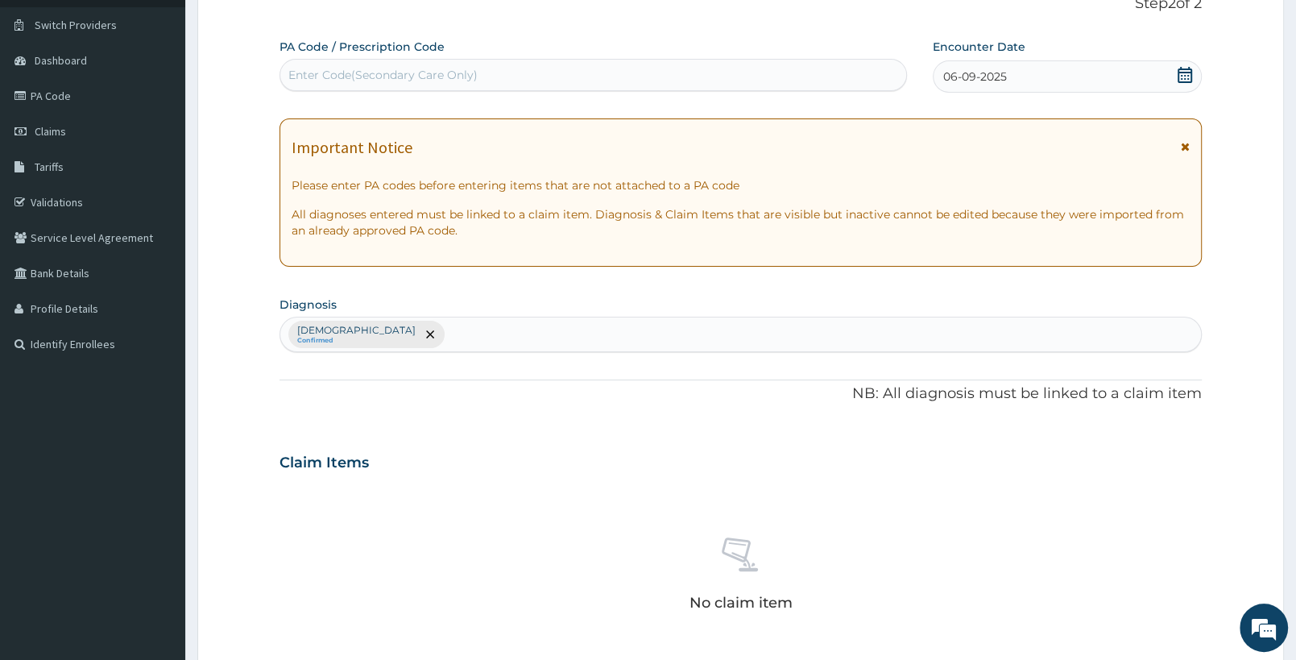
scroll to position [454, 0]
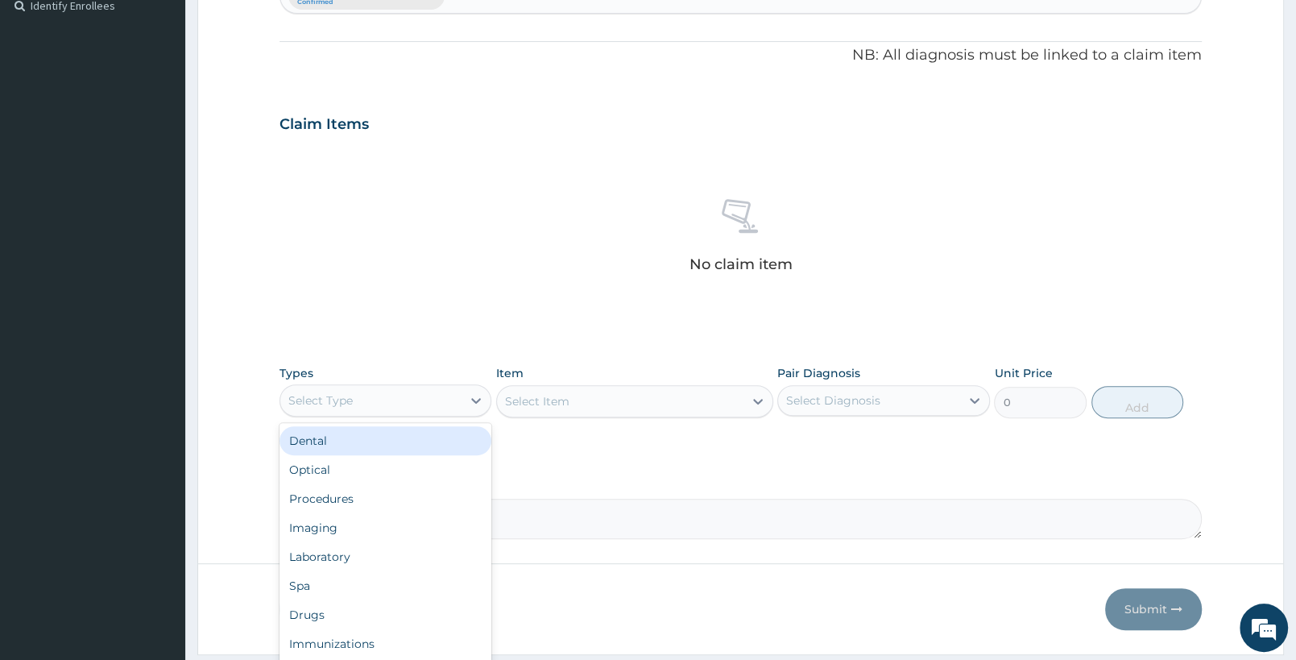
drag, startPoint x: 383, startPoint y: 395, endPoint x: 387, endPoint y: 480, distance: 85.5
click at [383, 397] on div "Select Type" at bounding box center [370, 400] width 181 height 26
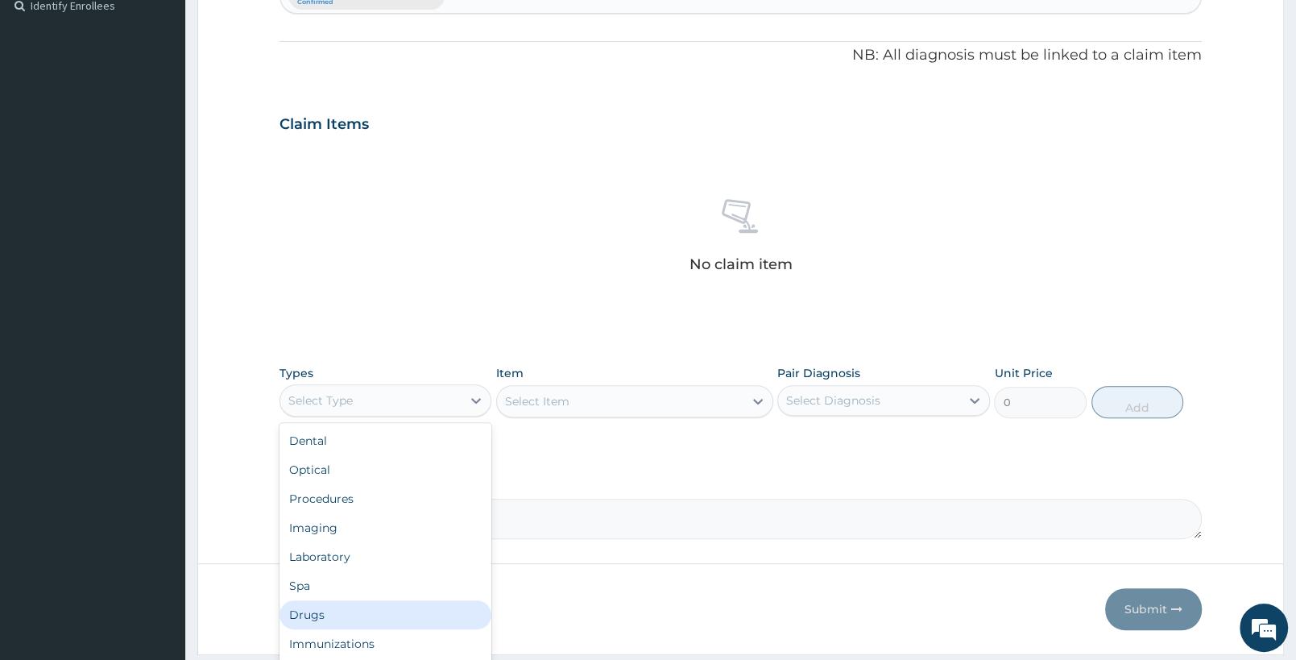
click at [354, 615] on div "Drugs" at bounding box center [386, 614] width 212 height 29
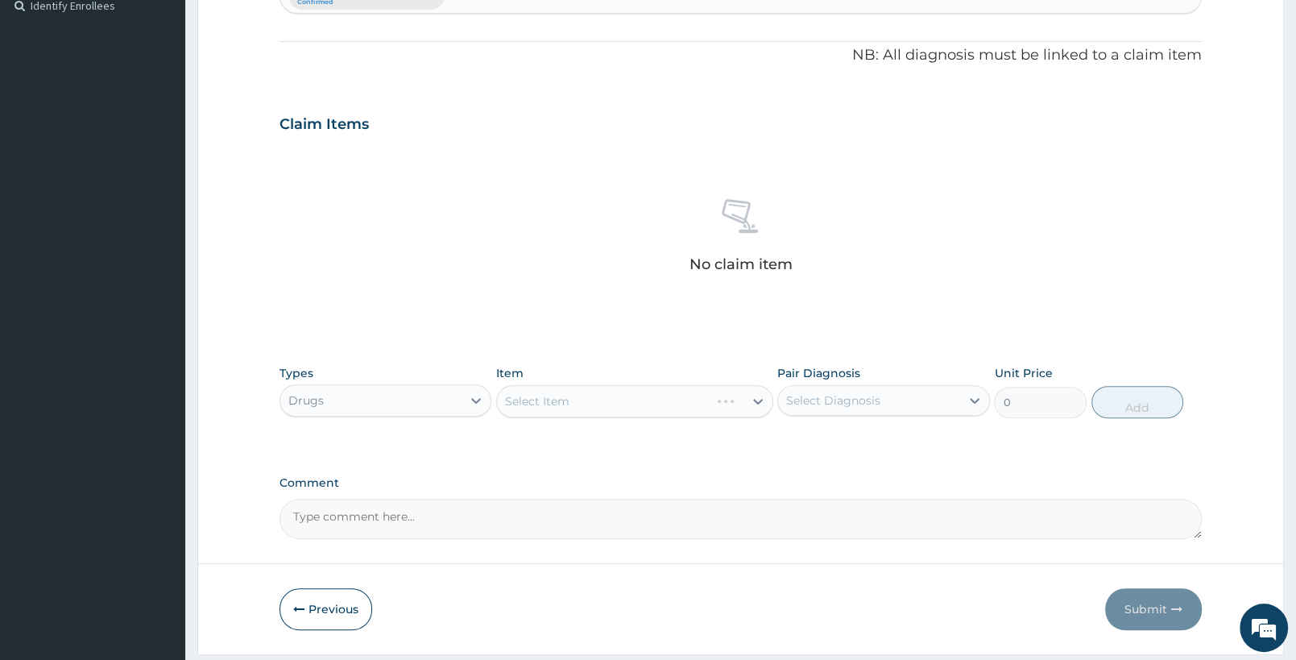
click at [699, 408] on div "Select Item" at bounding box center [634, 401] width 276 height 32
click at [667, 406] on div "Select Item" at bounding box center [620, 401] width 246 height 26
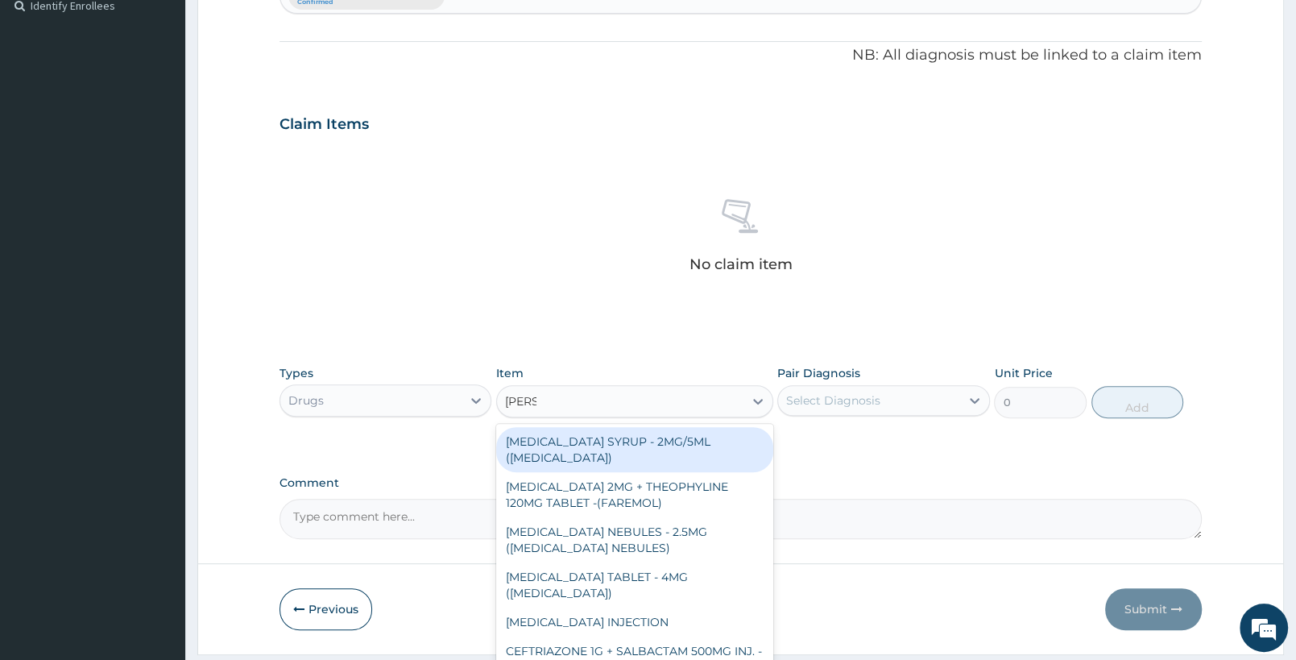
type input "SALBU"
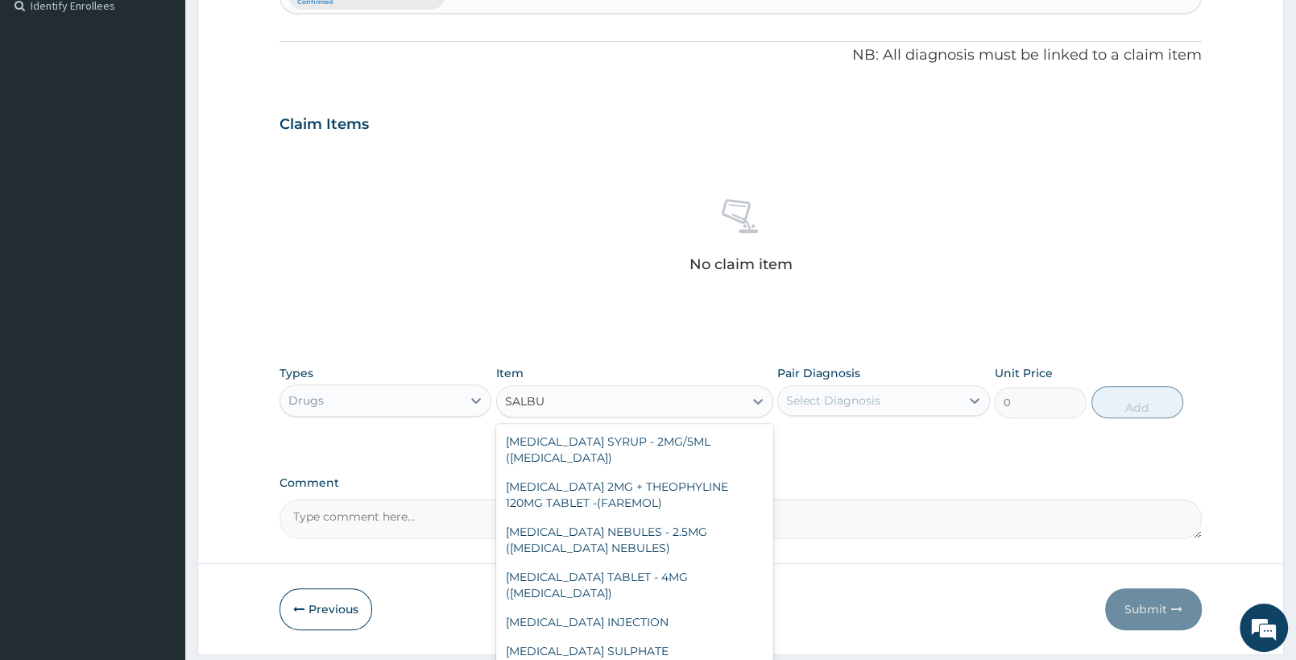
scroll to position [77, 0]
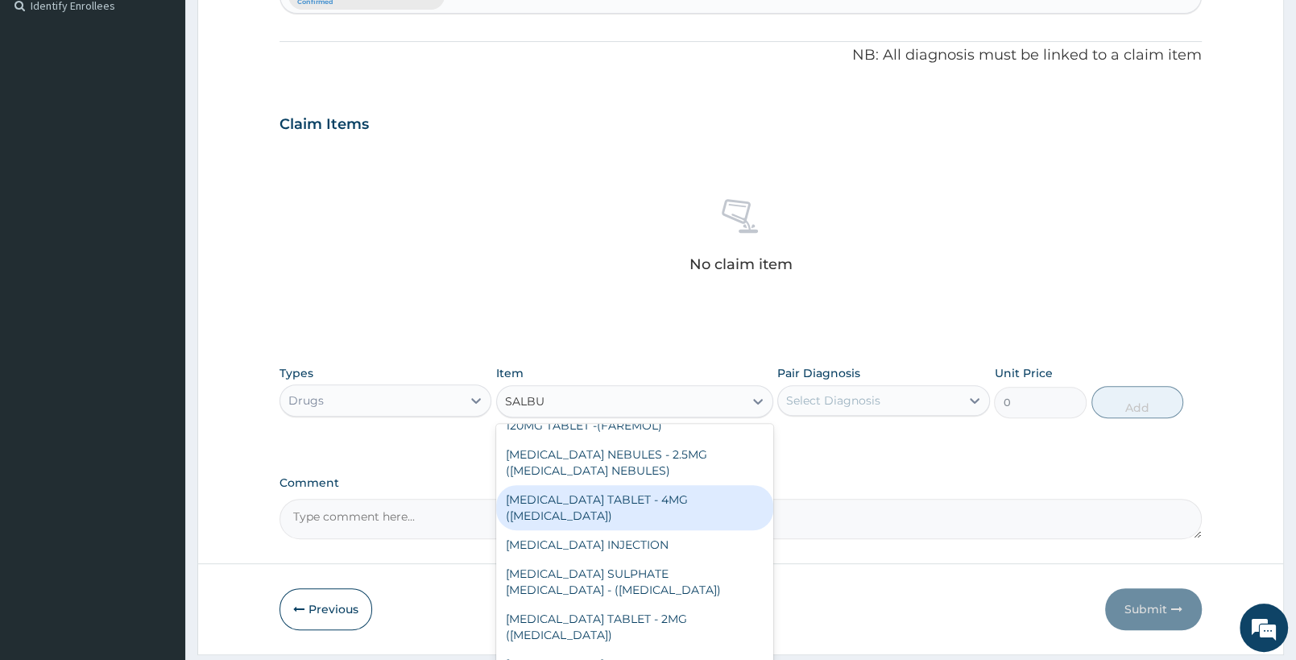
click at [693, 499] on div "[MEDICAL_DATA] TABLET - 4MG ([MEDICAL_DATA])" at bounding box center [634, 507] width 276 height 45
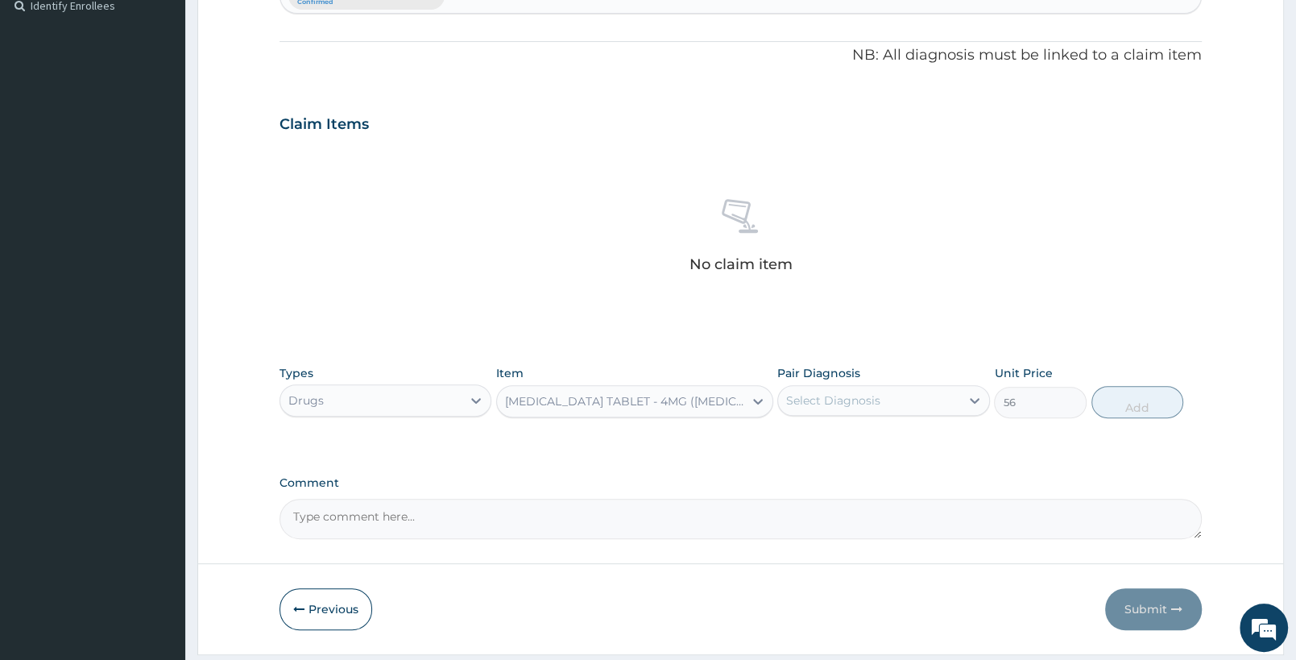
type input "56"
click at [653, 398] on div "[MEDICAL_DATA] TABLET - 4MG ([MEDICAL_DATA])" at bounding box center [624, 401] width 239 height 16
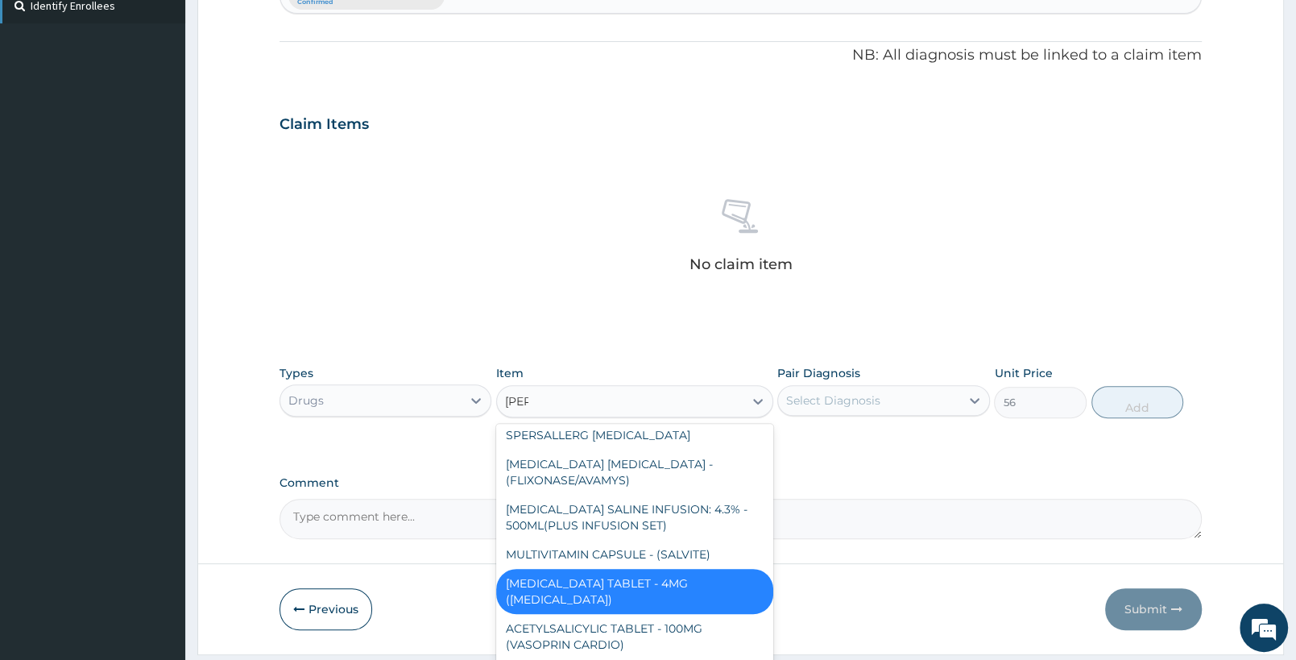
scroll to position [0, 0]
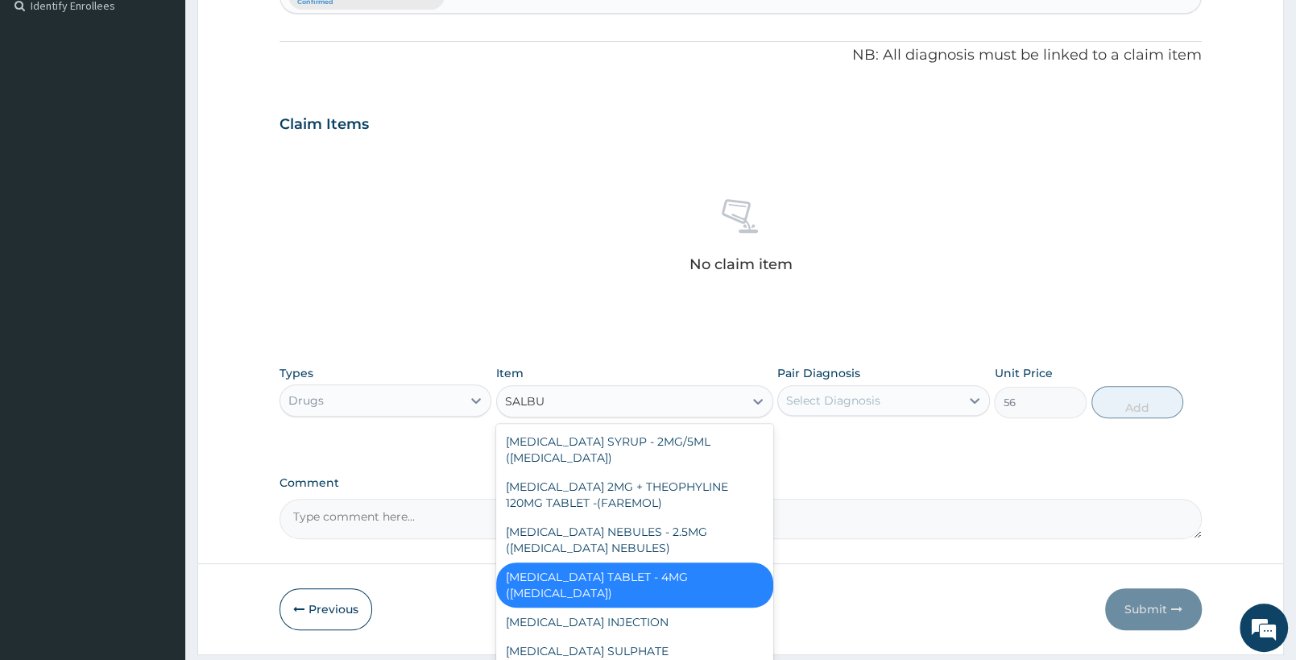
type input "SALBUT"
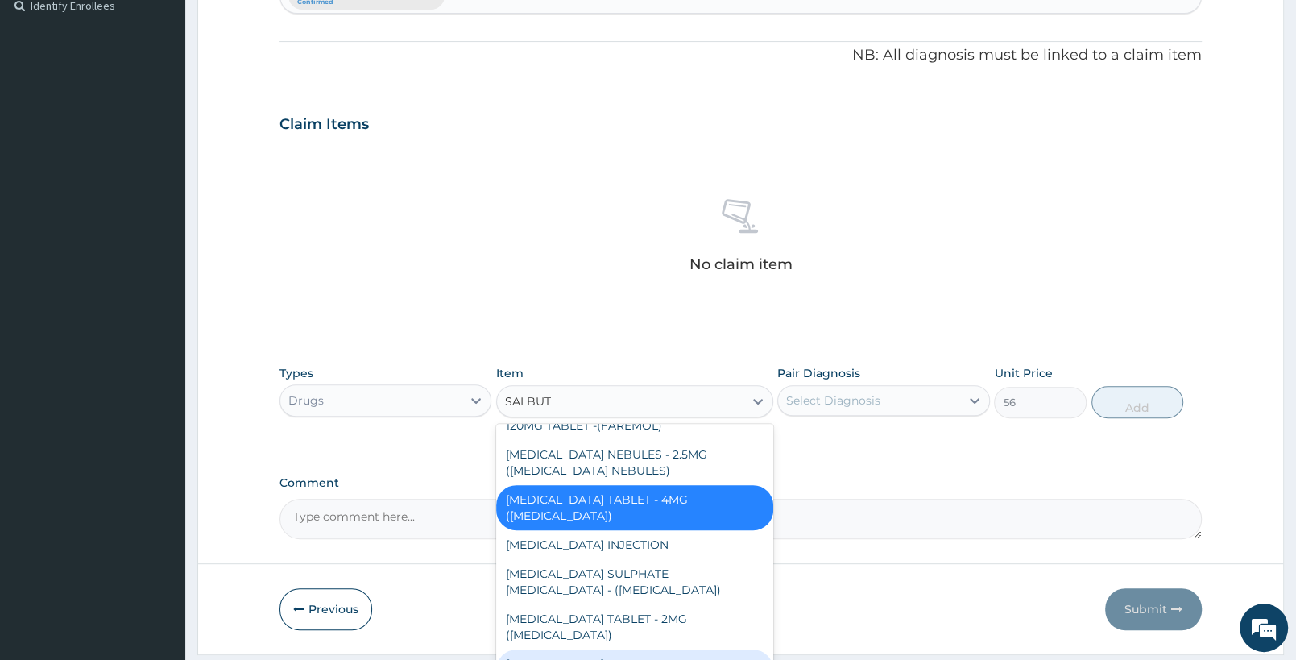
click at [613, 649] on div "[MEDICAL_DATA] NEBULES - 5MG ([MEDICAL_DATA] NEBULES)" at bounding box center [634, 671] width 276 height 45
type input "840"
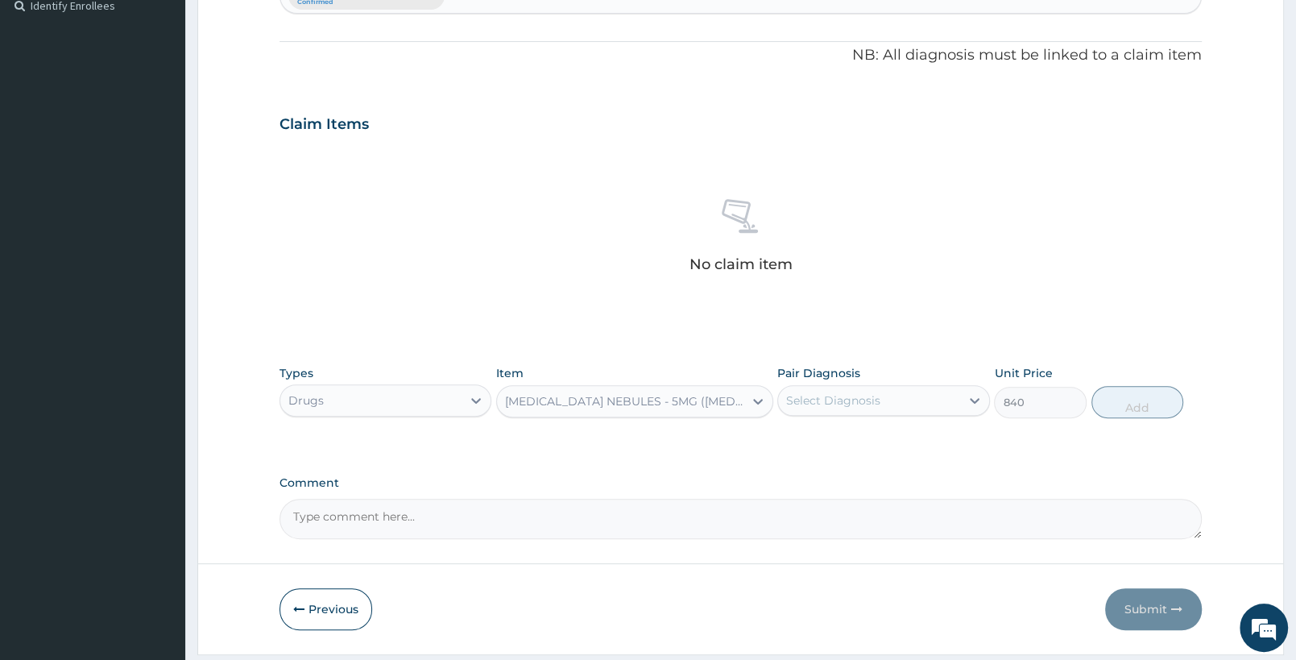
click at [700, 405] on div "[MEDICAL_DATA] NEBULES - 5MG ([MEDICAL_DATA] NEBULES)" at bounding box center [624, 401] width 239 height 16
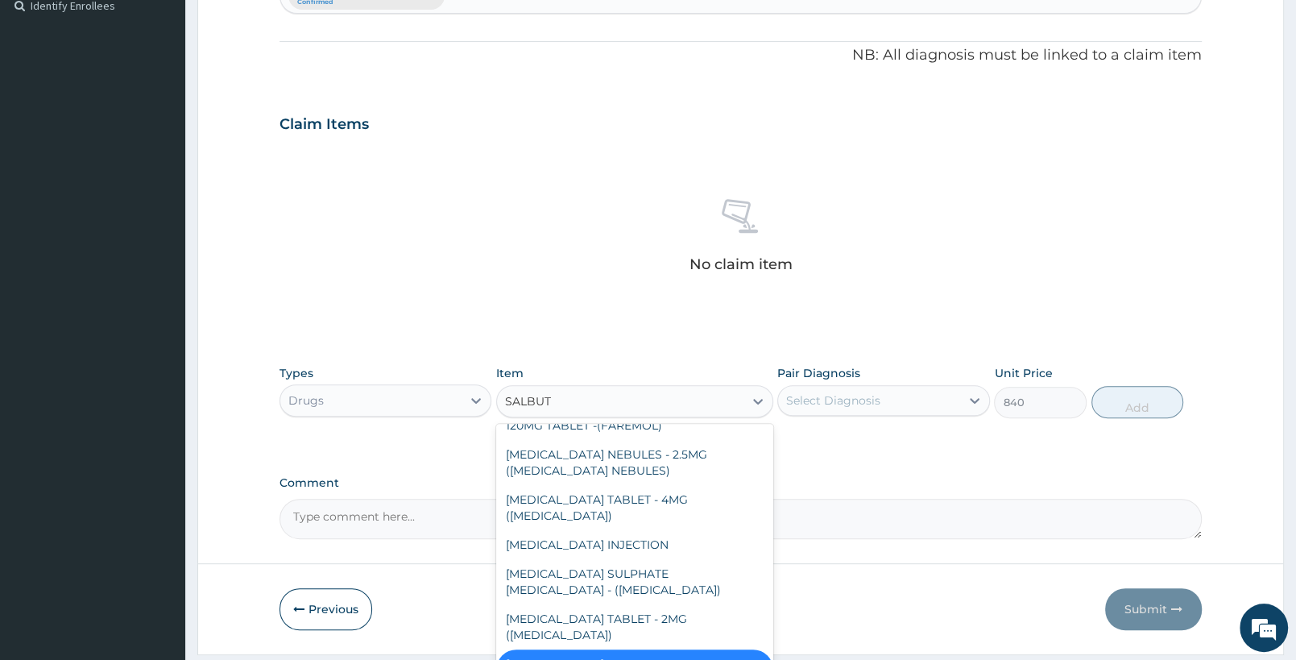
type input "SALBUTA"
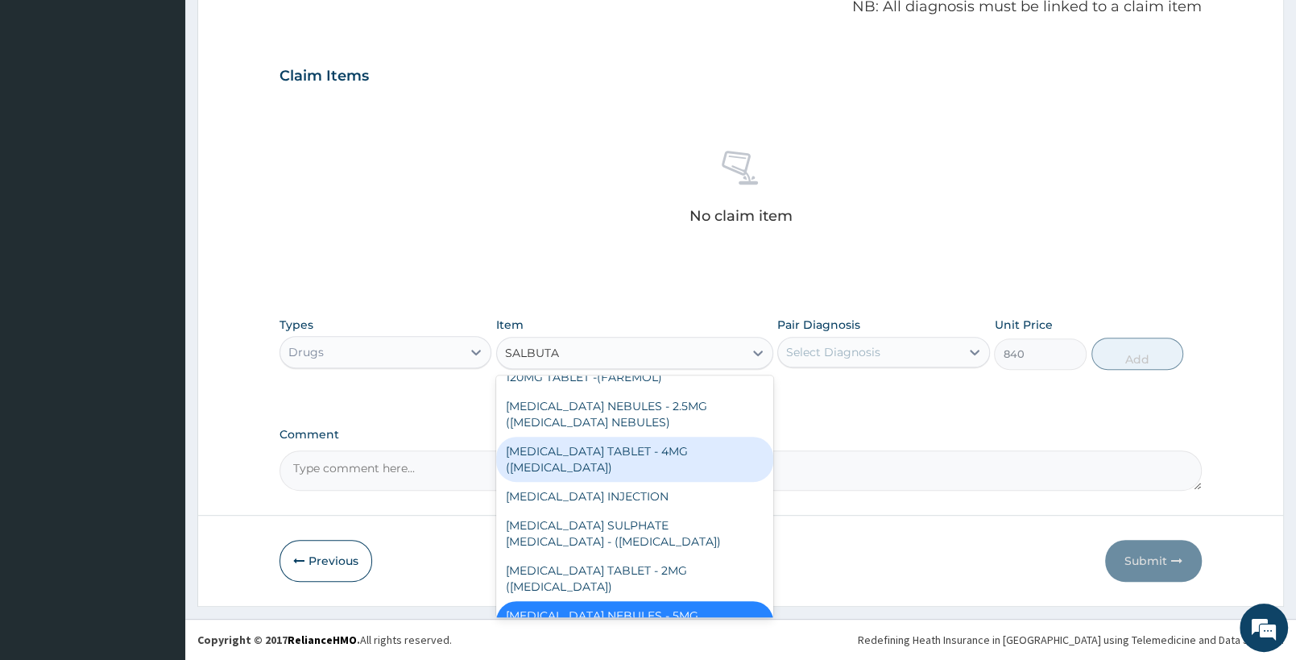
click at [684, 447] on div "[MEDICAL_DATA] TABLET - 4MG ([MEDICAL_DATA])" at bounding box center [634, 459] width 276 height 45
type input "56"
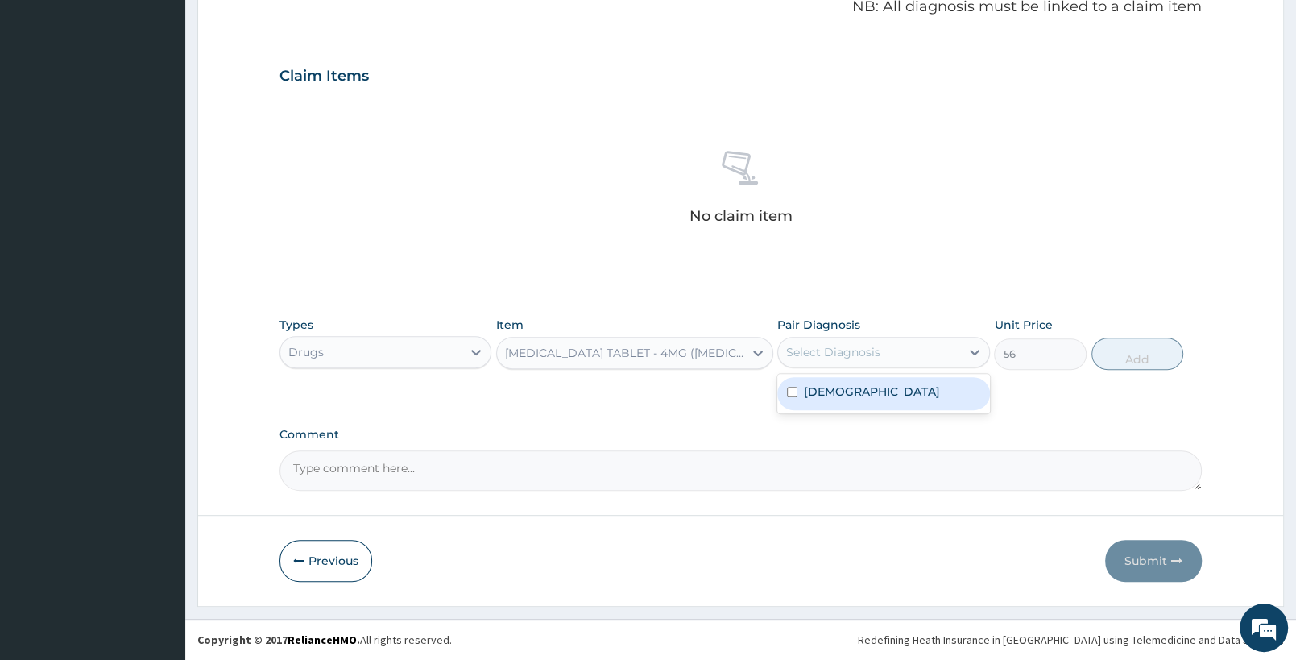
click at [917, 346] on div "Select Diagnosis" at bounding box center [868, 352] width 181 height 26
click at [893, 392] on div "Asthma" at bounding box center [883, 393] width 212 height 33
checkbox input "true"
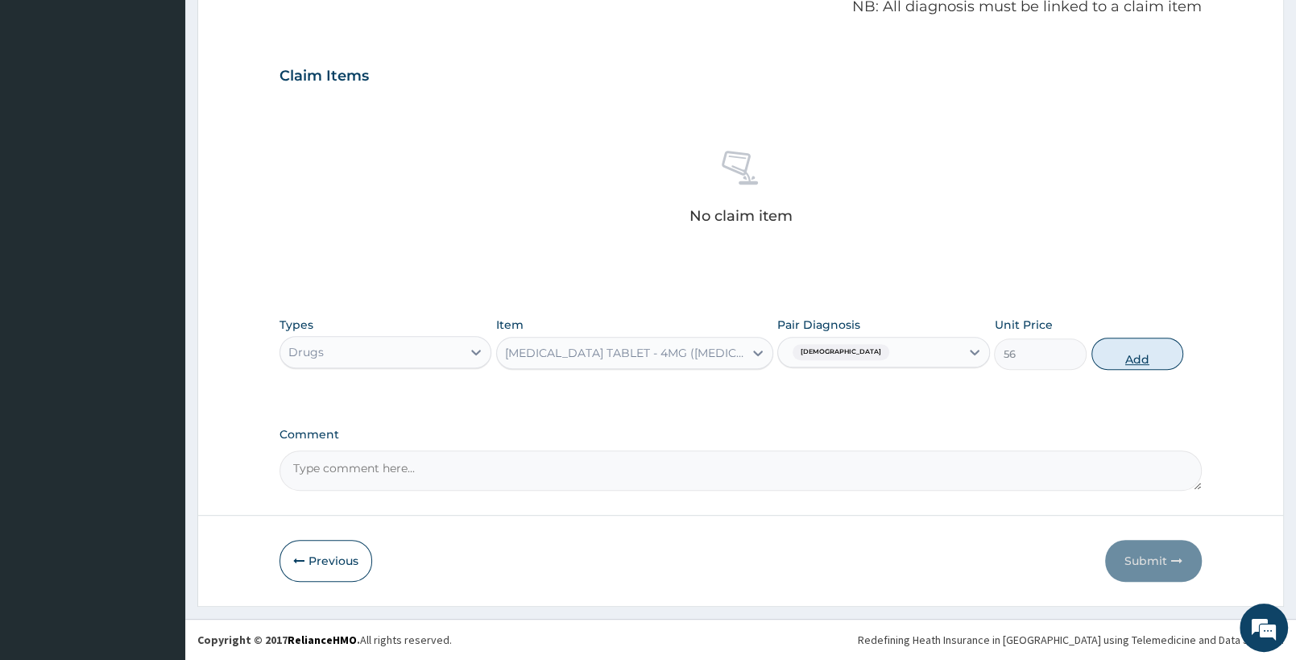
click at [1131, 359] on button "Add" at bounding box center [1138, 354] width 92 height 32
type input "0"
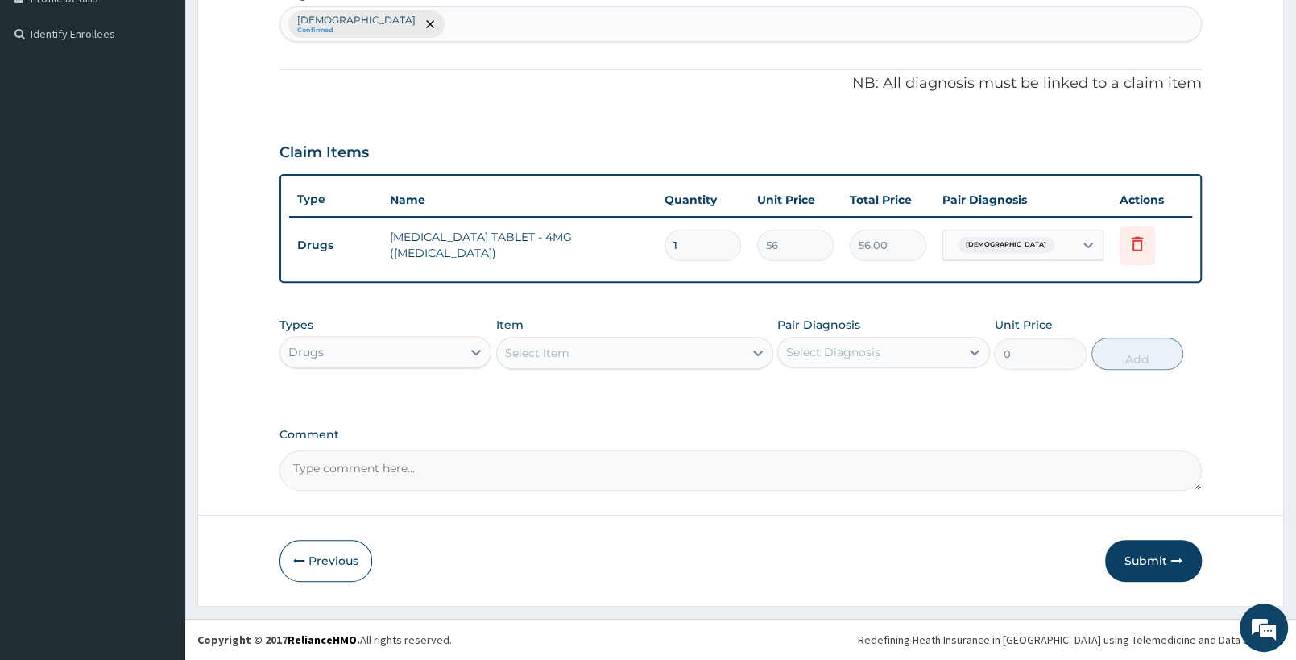
scroll to position [425, 0]
type input "10"
type input "560.00"
type input "10"
click at [643, 363] on div "Select Item" at bounding box center [620, 354] width 246 height 26
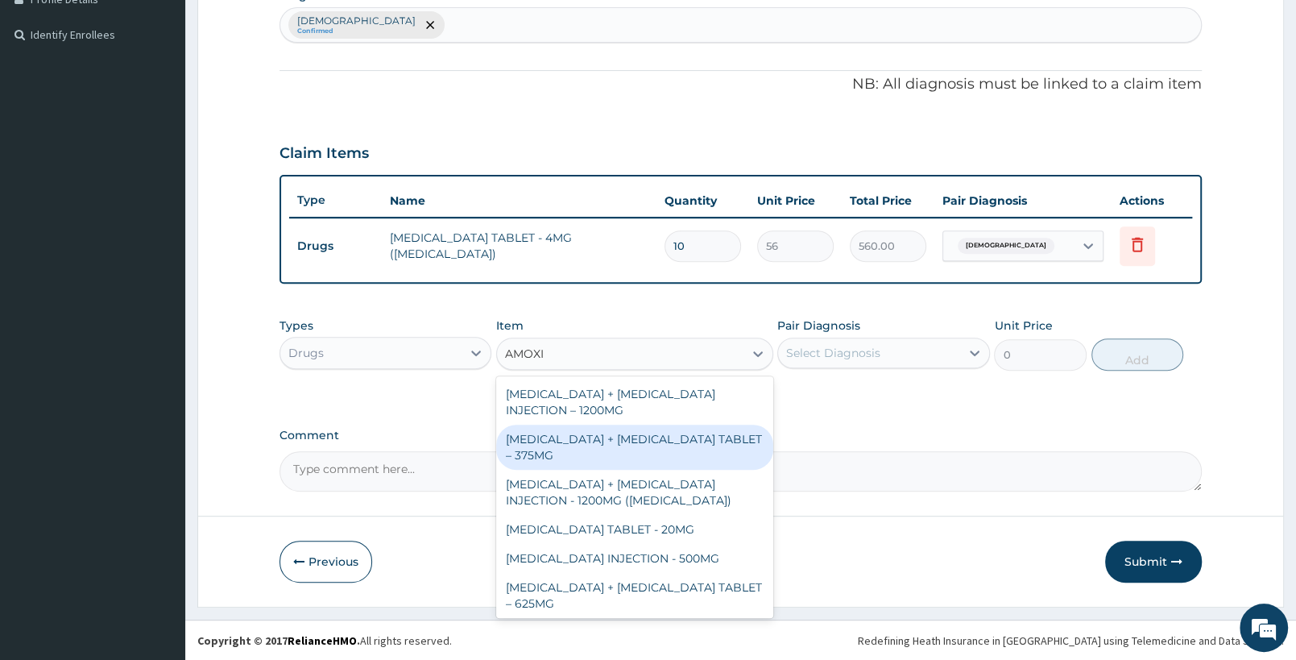
type input "AMOXIC"
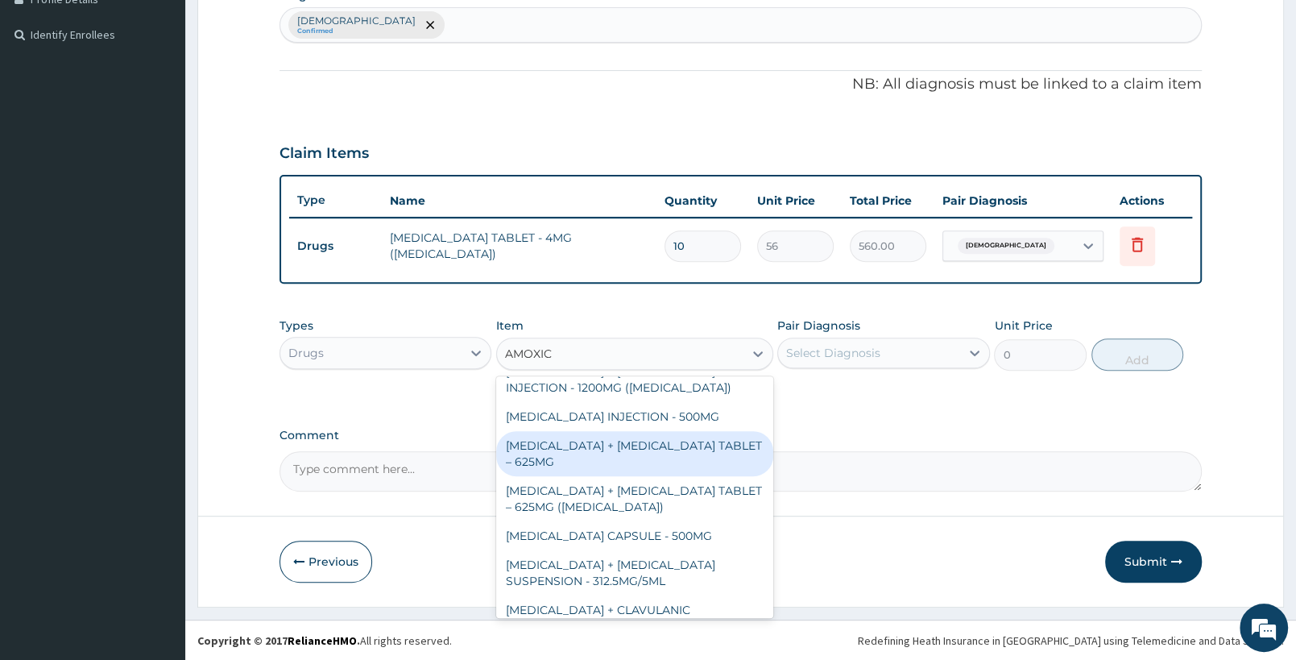
scroll to position [169, 0]
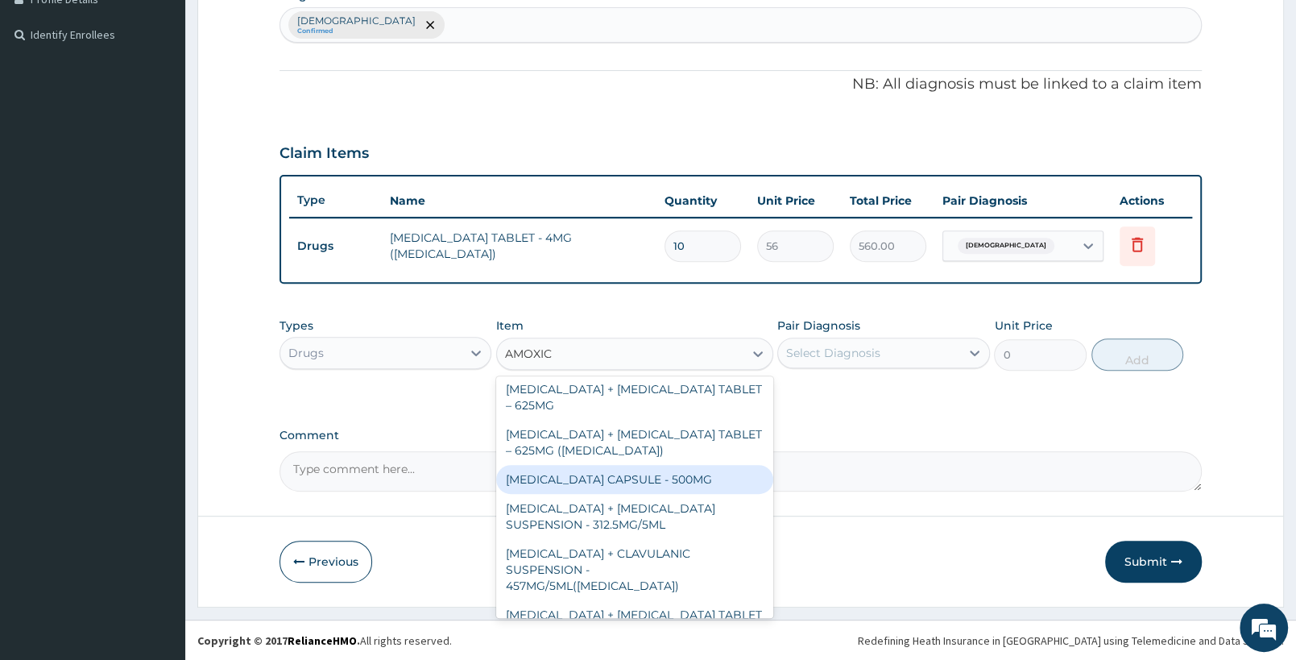
click at [656, 484] on div "[MEDICAL_DATA] CAPSULE - 500MG" at bounding box center [634, 479] width 276 height 29
type input "112"
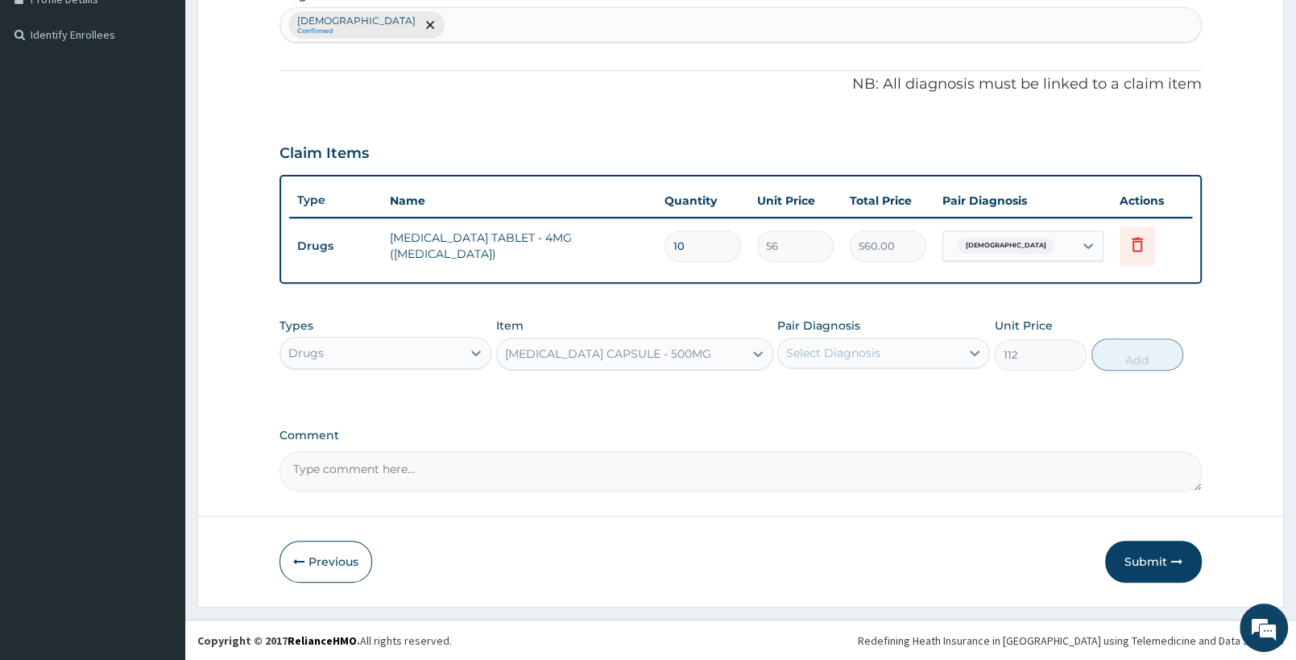
click at [868, 355] on div "Select Diagnosis" at bounding box center [833, 353] width 94 height 16
click at [855, 387] on div "Asthma" at bounding box center [883, 394] width 212 height 33
click at [834, 386] on label "Asthma" at bounding box center [872, 392] width 136 height 16
checkbox input "false"
click at [878, 349] on div "Select Diagnosis" at bounding box center [833, 353] width 94 height 16
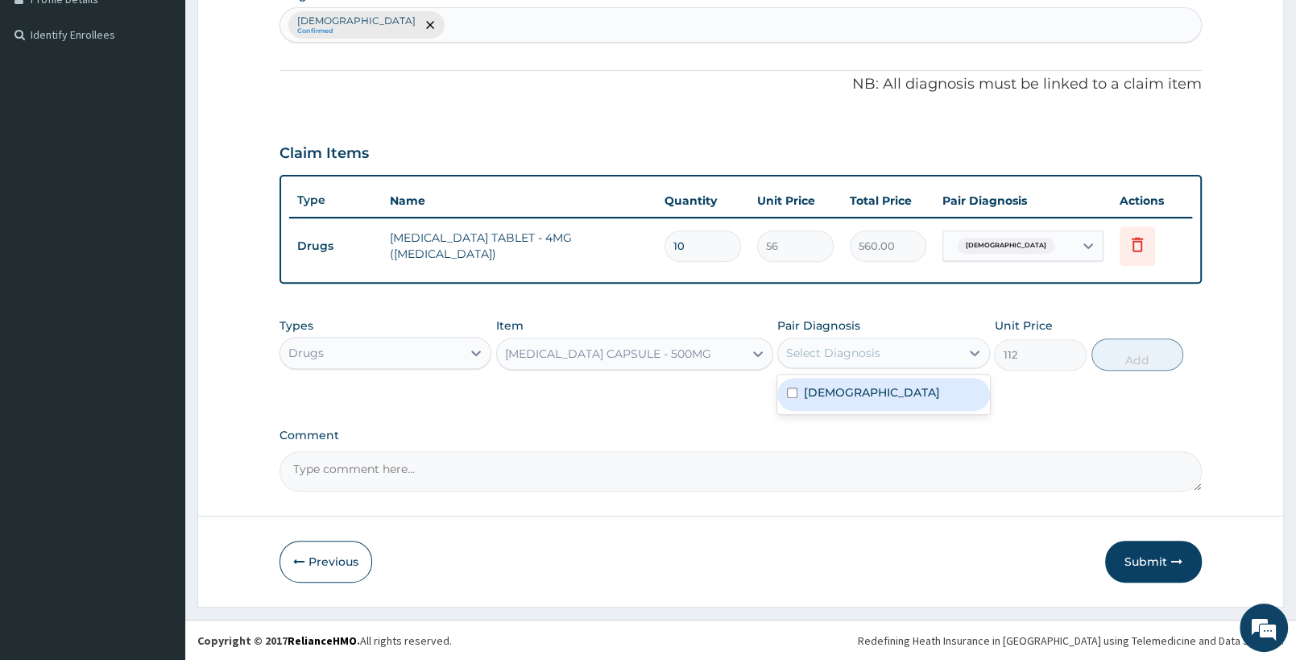
drag, startPoint x: 878, startPoint y: 399, endPoint x: 1031, endPoint y: 329, distance: 168.3
click at [879, 397] on div "Asthma" at bounding box center [883, 394] width 212 height 33
checkbox input "true"
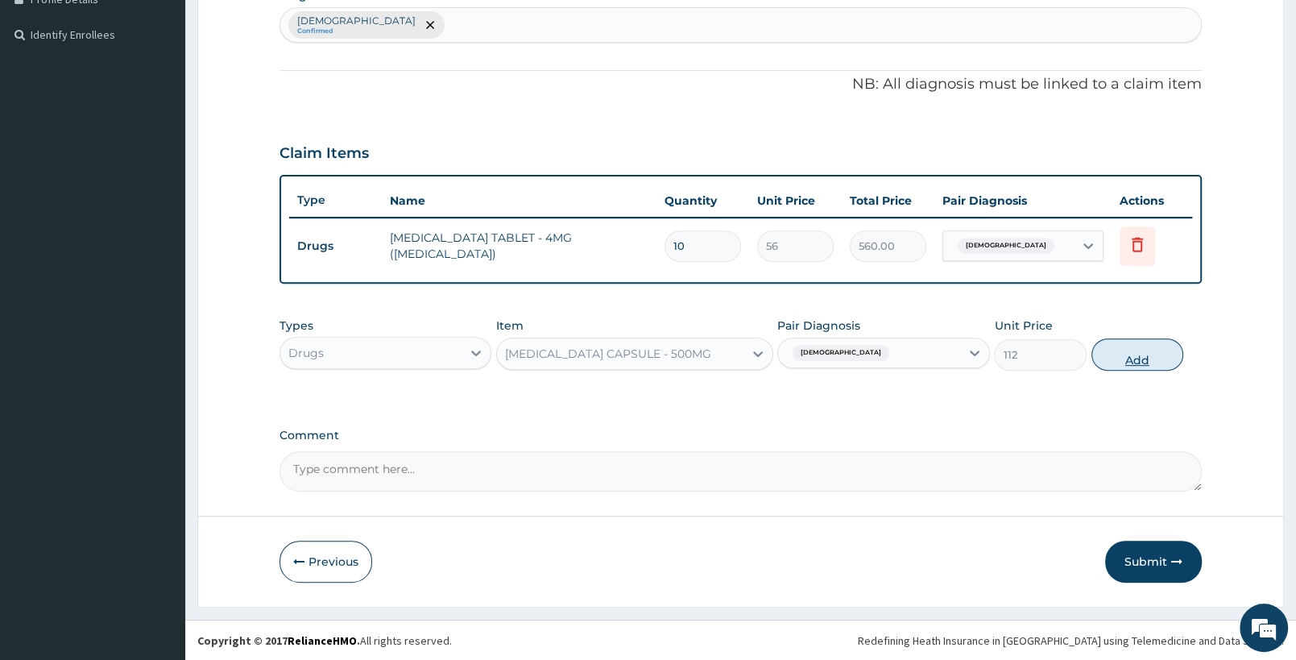
click at [1134, 355] on button "Add" at bounding box center [1138, 354] width 92 height 32
type input "0"
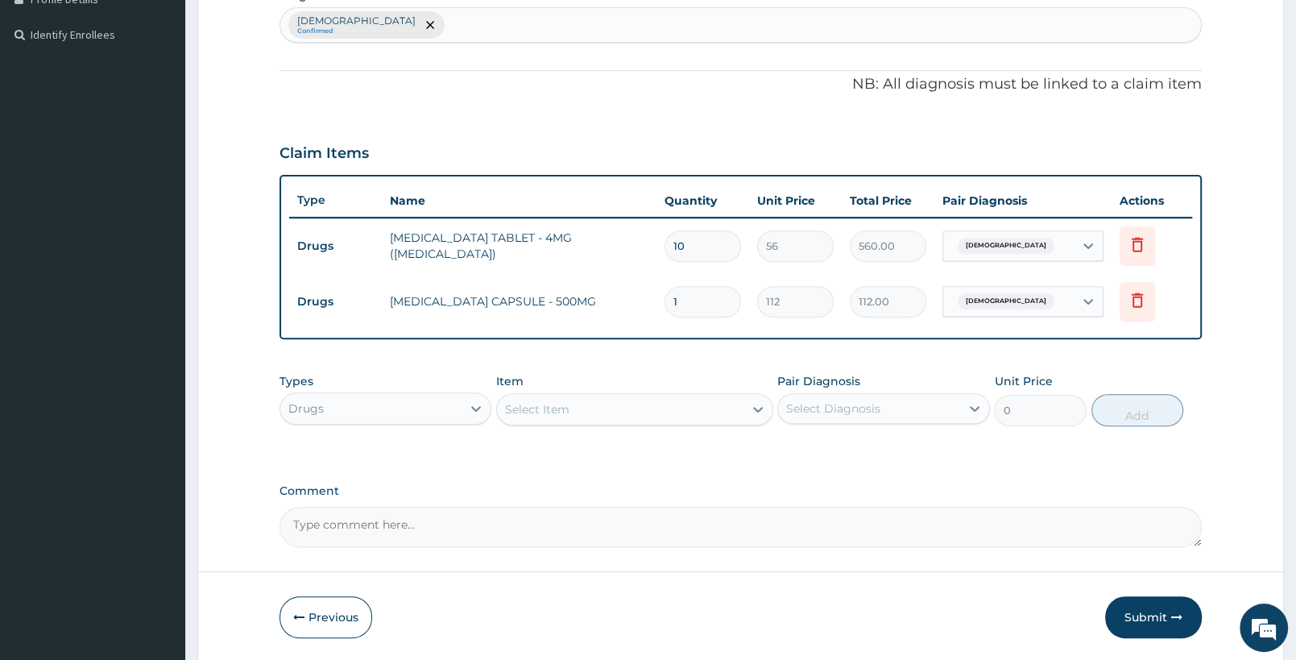
type input "10"
type input "1120.00"
type input "10"
click at [451, 29] on div "Asthma Confirmed" at bounding box center [740, 25] width 921 height 34
type input "UPPER RES"
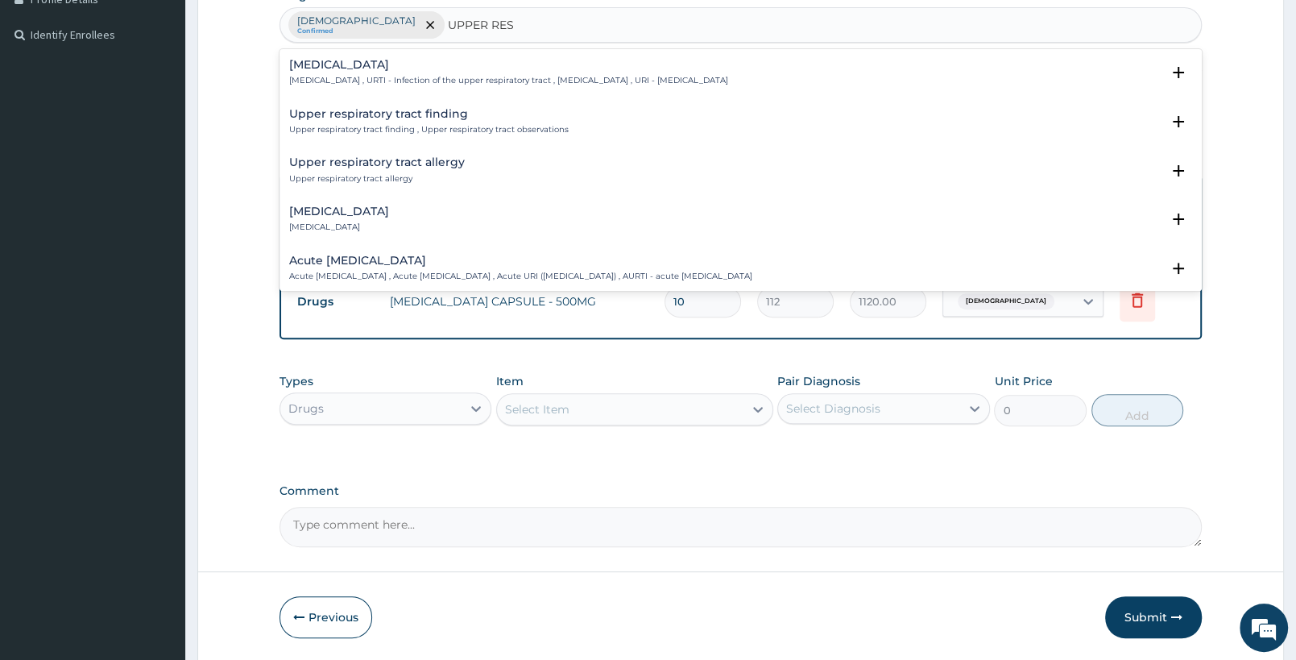
click at [418, 65] on h4 "Upper respiratory infection" at bounding box center [508, 65] width 439 height 12
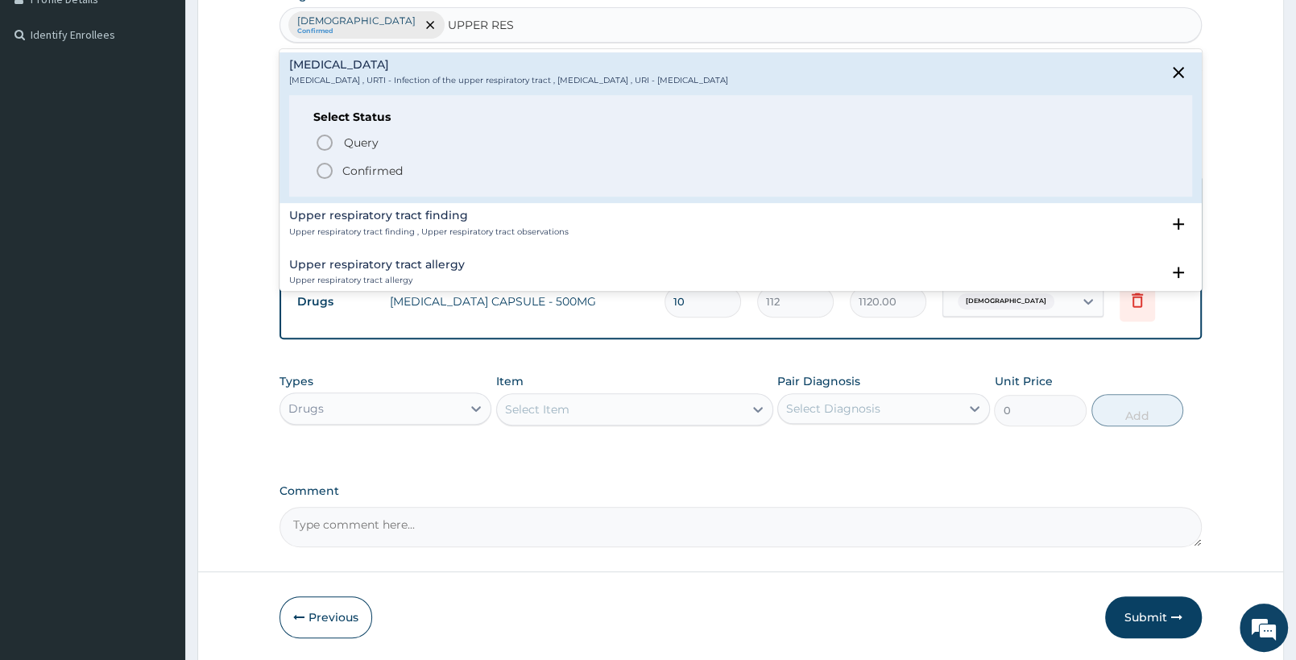
click at [355, 166] on p "Confirmed" at bounding box center [372, 171] width 60 height 16
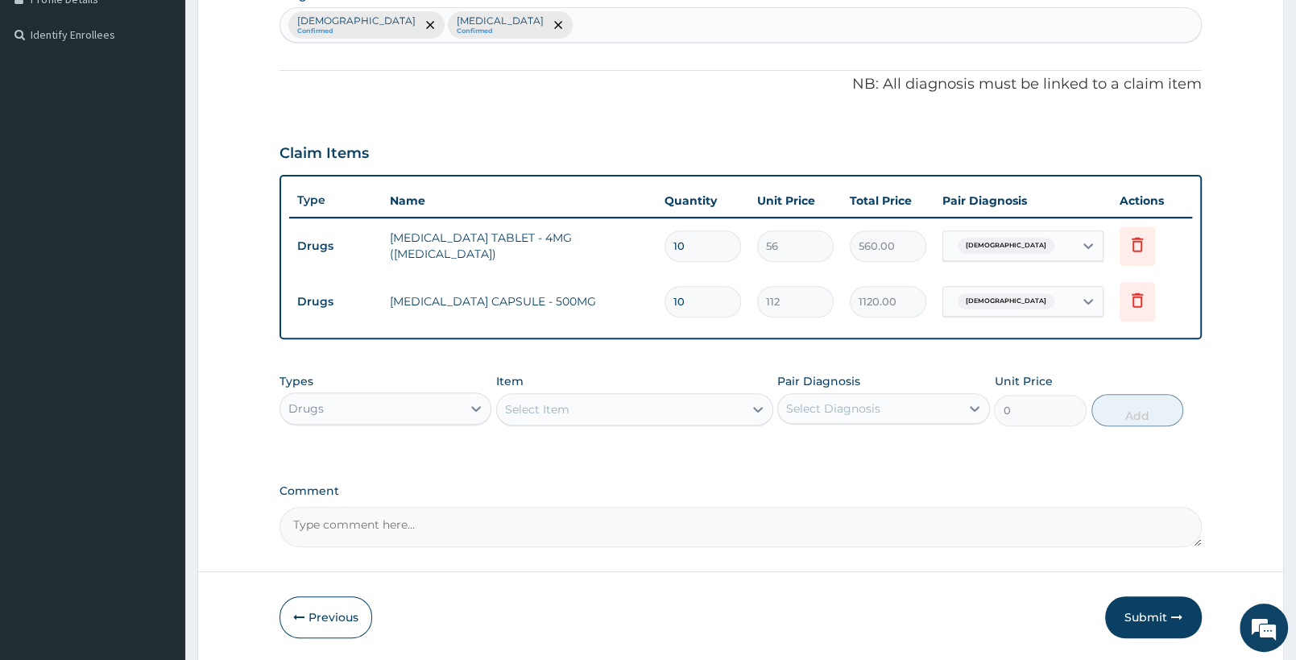
click at [669, 402] on div "Select Item" at bounding box center [620, 409] width 246 height 26
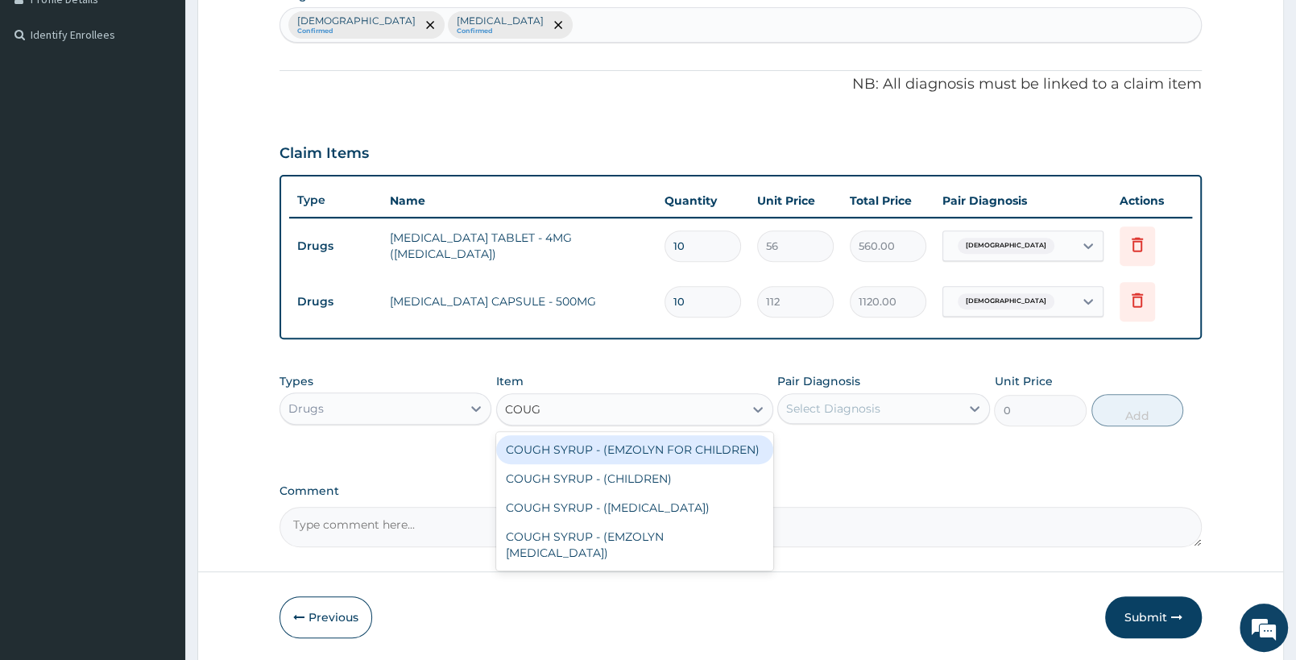
type input "COUGH"
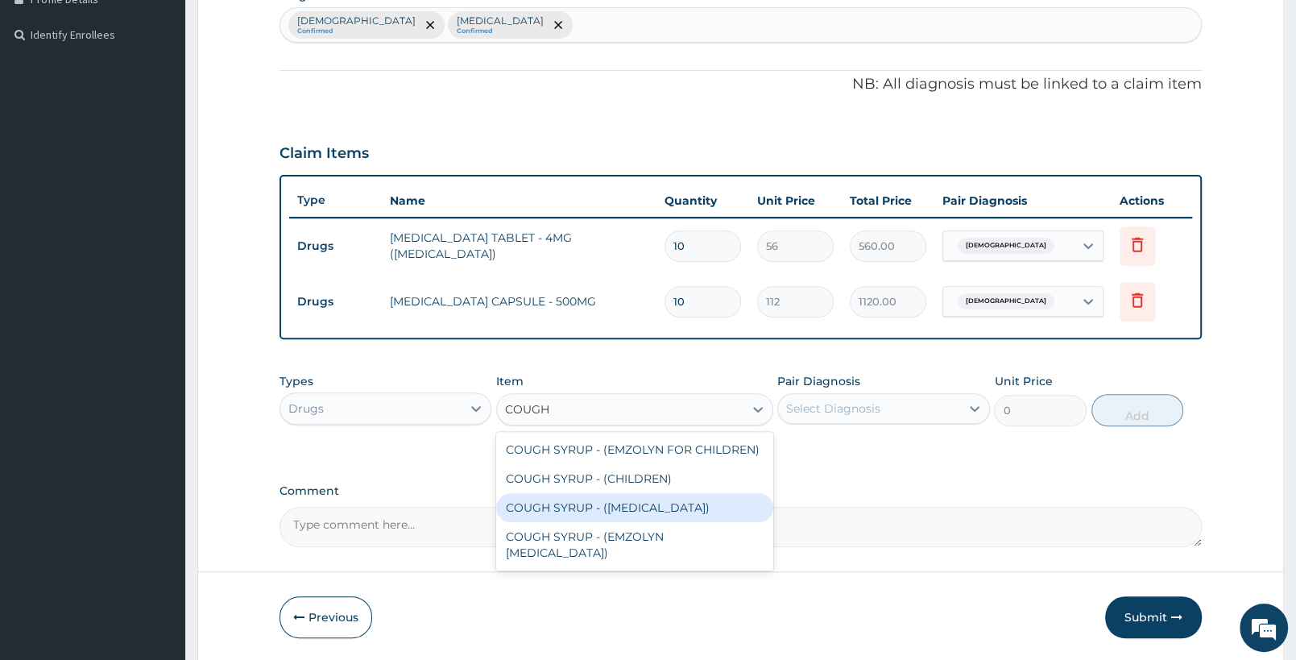
drag, startPoint x: 655, startPoint y: 508, endPoint x: 843, endPoint y: 426, distance: 204.6
click at [656, 508] on div "COUGH SYRUP - (EXPECTORANT)" at bounding box center [634, 507] width 276 height 29
type input "1120"
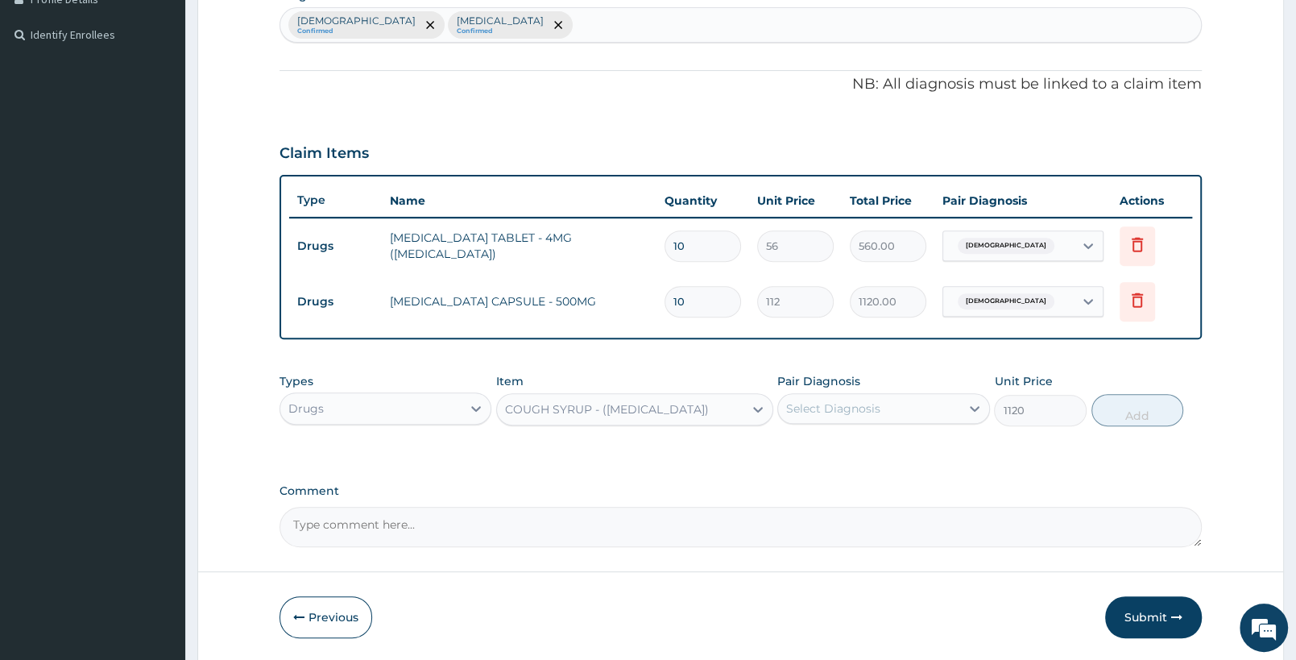
click at [862, 409] on div "Select Diagnosis" at bounding box center [833, 408] width 94 height 16
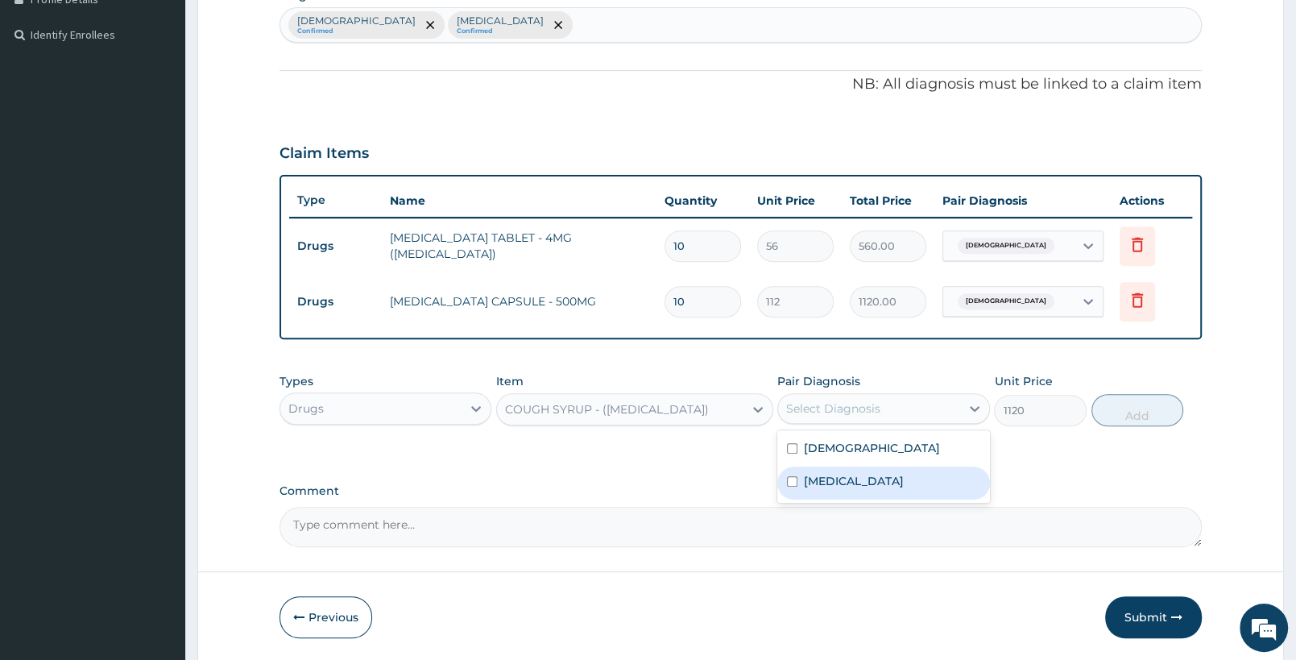
click at [870, 484] on label "Upper respiratory infection" at bounding box center [854, 481] width 100 height 16
checkbox input "true"
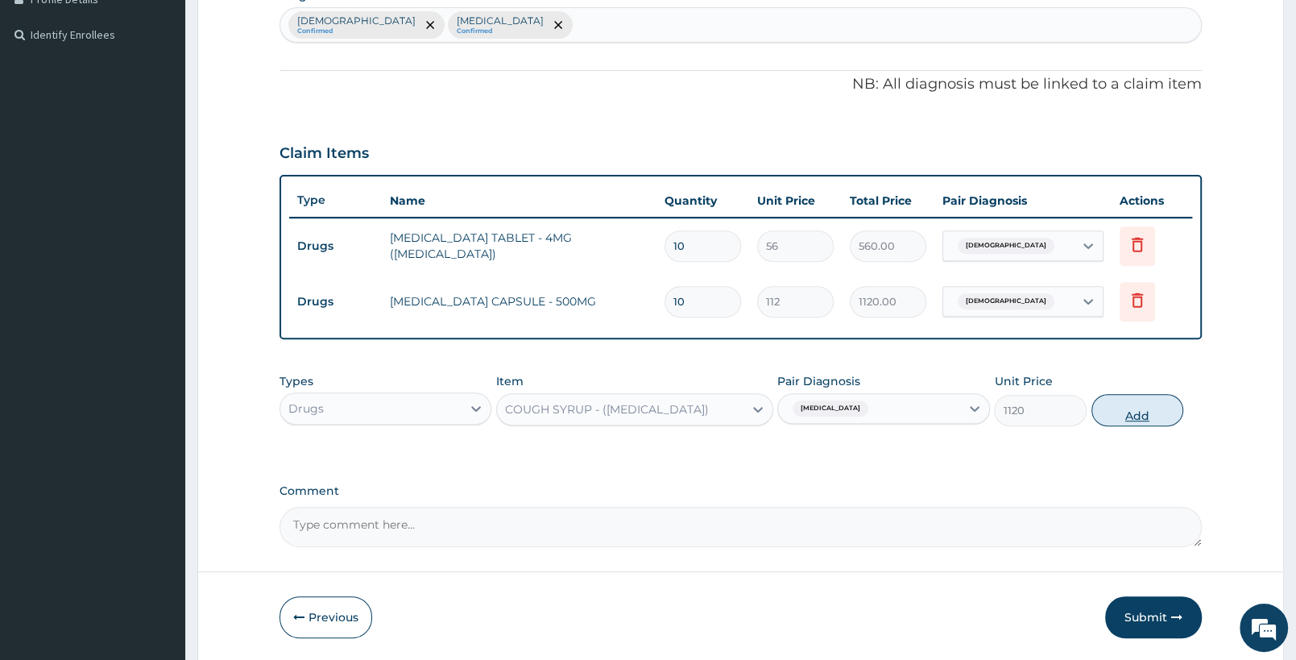
click at [1114, 411] on button "Add" at bounding box center [1138, 410] width 92 height 32
type input "0"
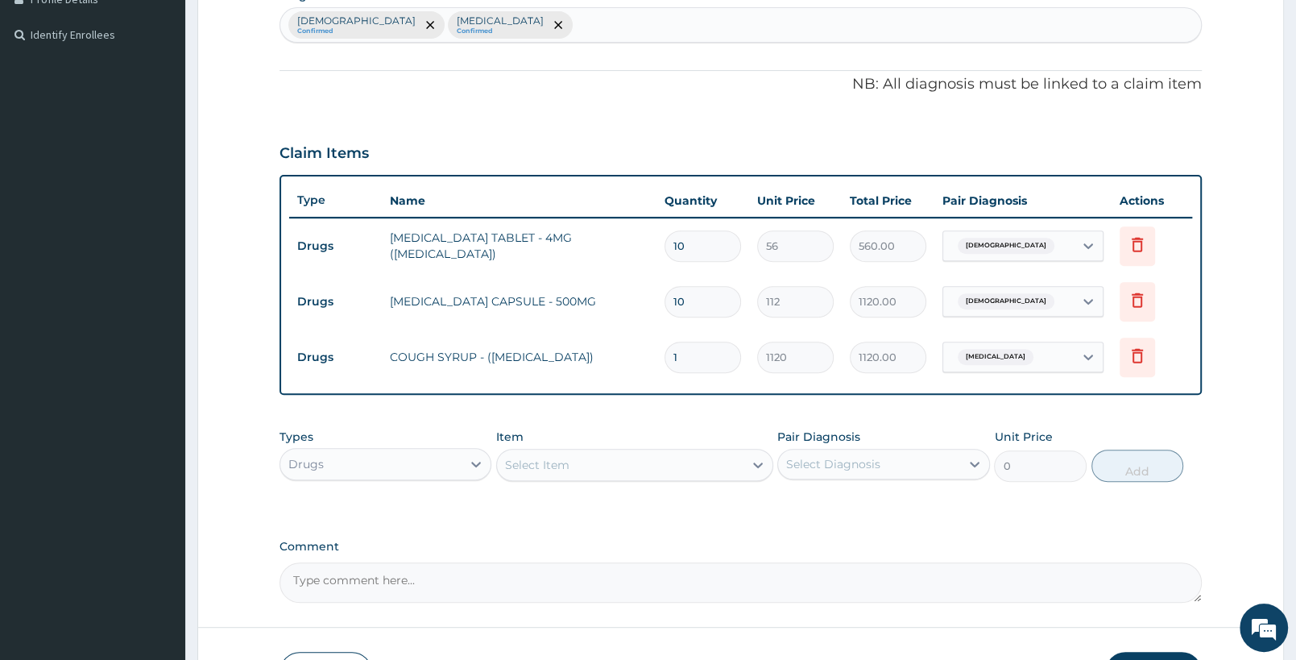
click at [371, 467] on div "Drugs" at bounding box center [370, 464] width 181 height 26
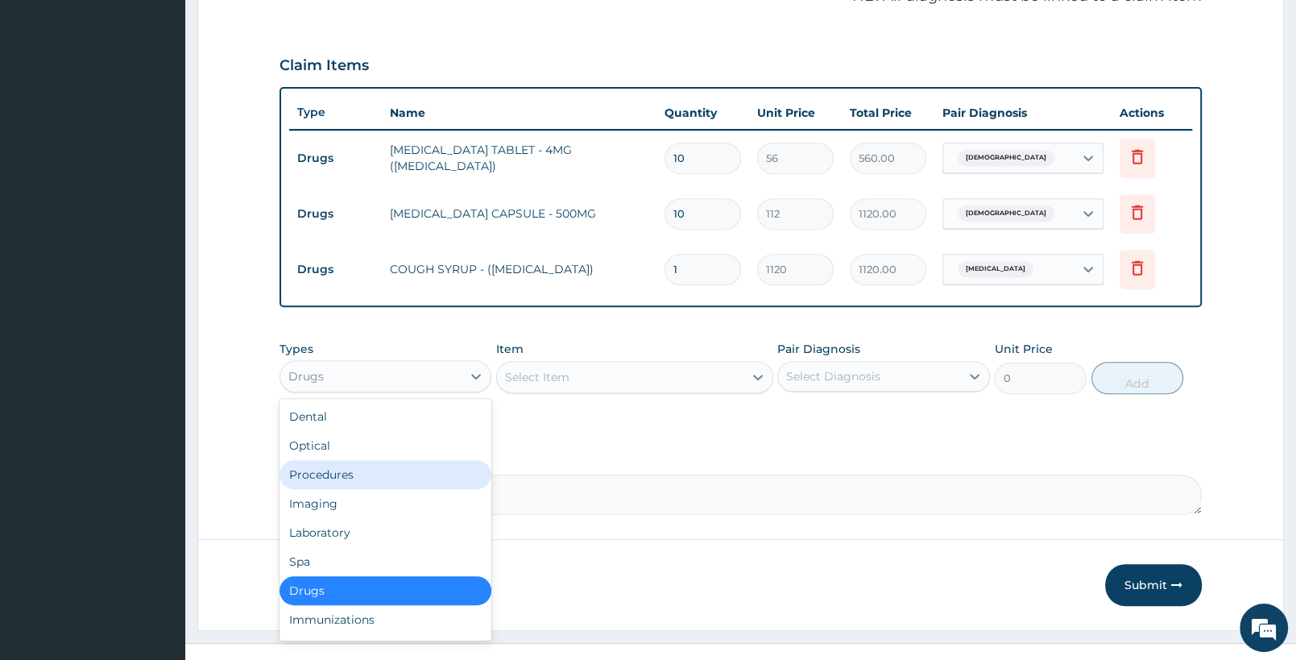
scroll to position [537, 0]
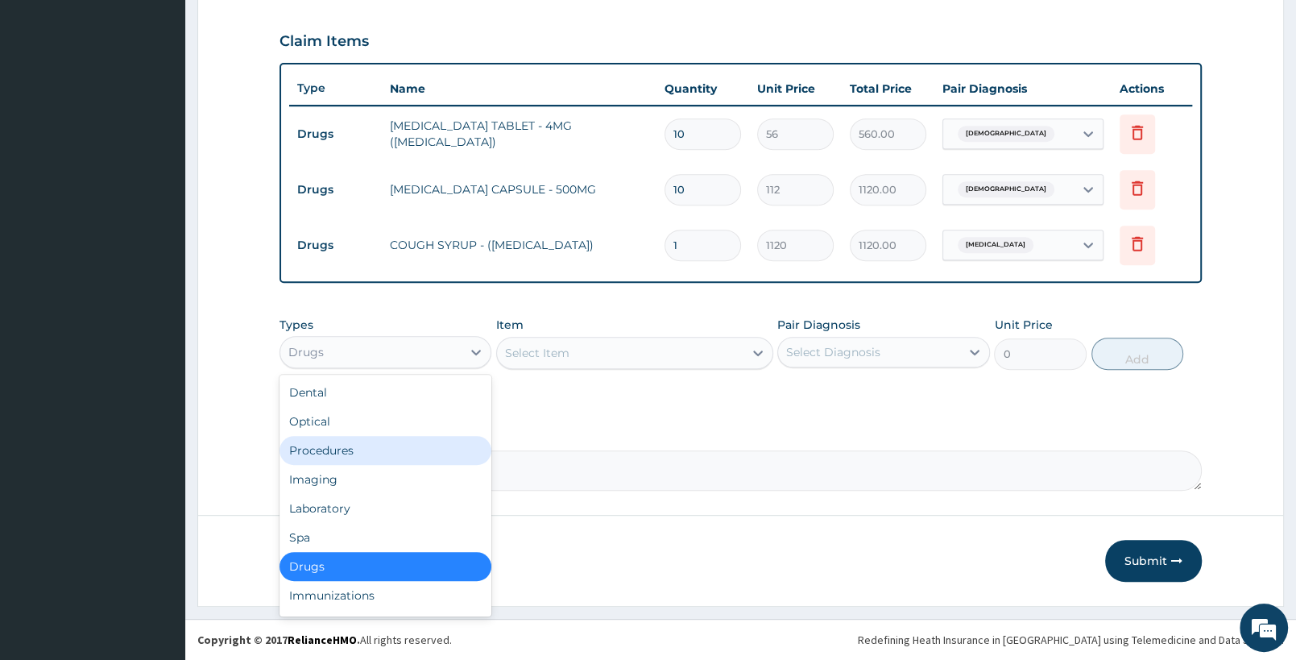
click at [358, 450] on div "Procedures" at bounding box center [386, 450] width 212 height 29
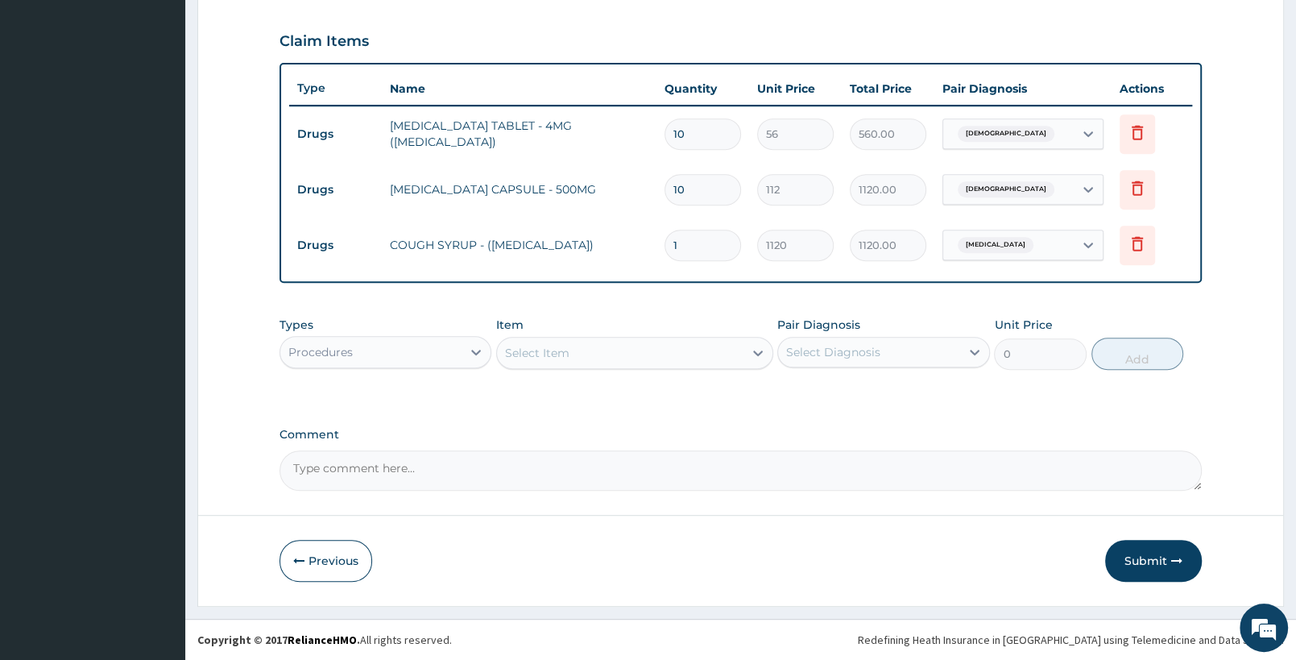
click at [676, 350] on div "Select Item" at bounding box center [620, 353] width 246 height 26
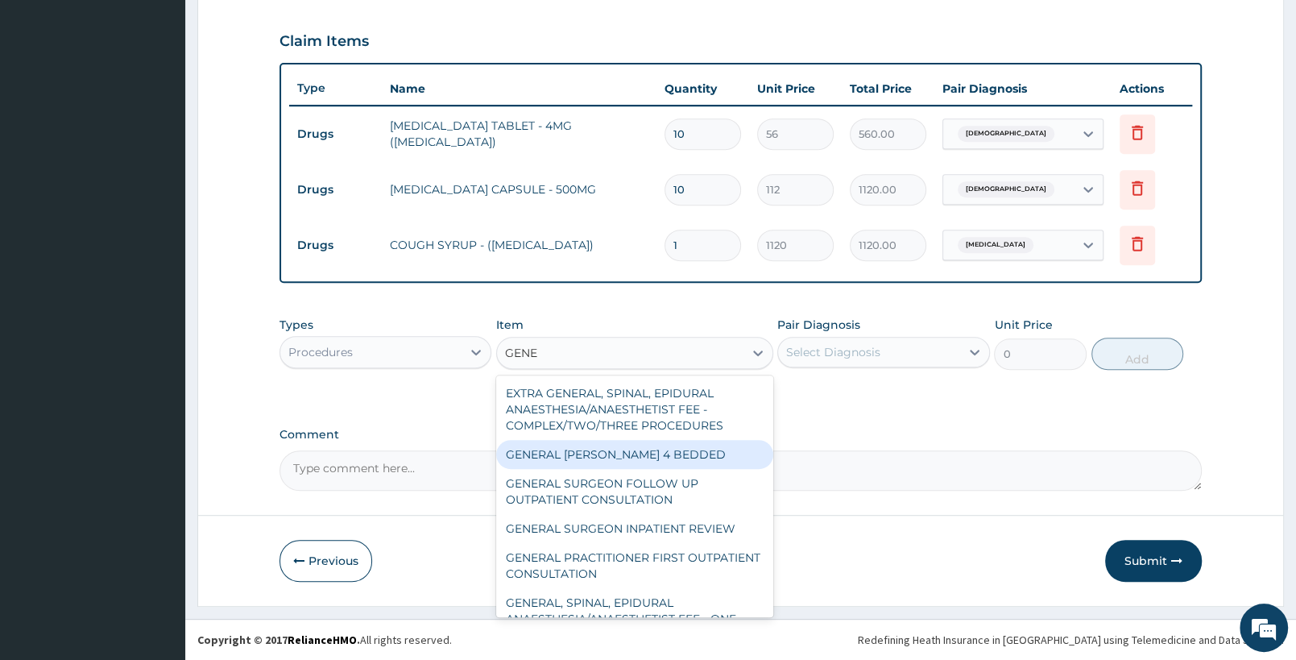
type input "GENER"
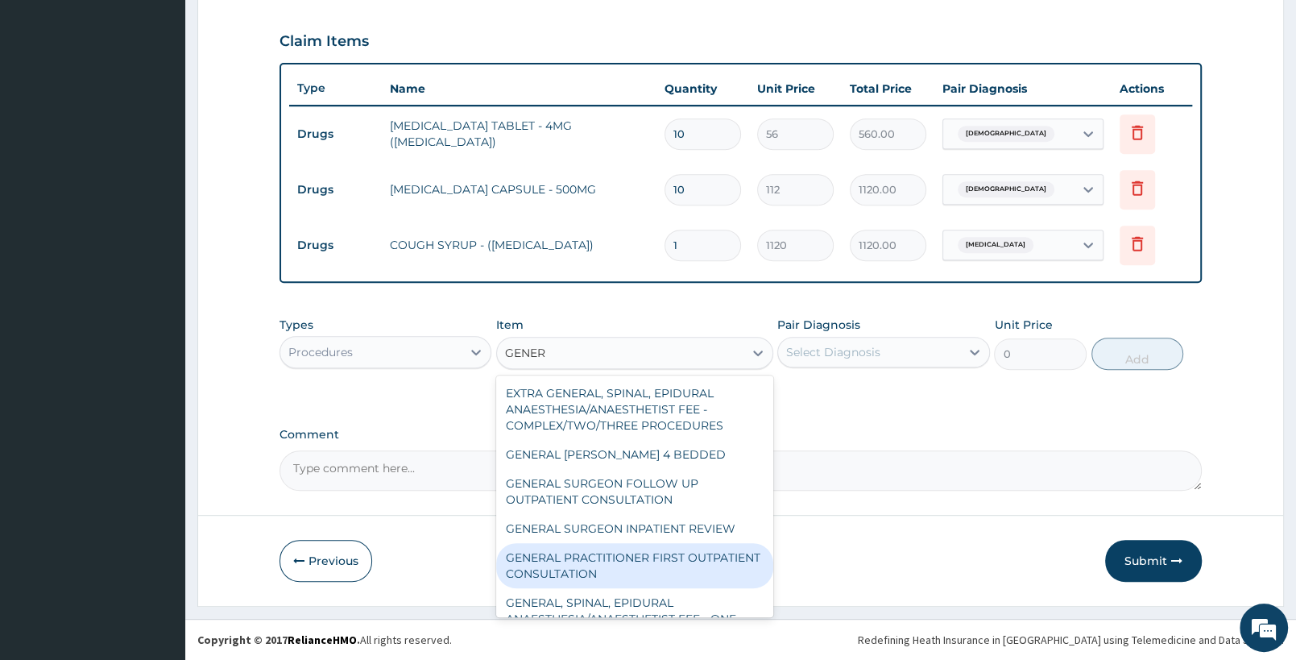
click at [657, 562] on div "GENERAL PRACTITIONER FIRST OUTPATIENT CONSULTATION" at bounding box center [634, 565] width 276 height 45
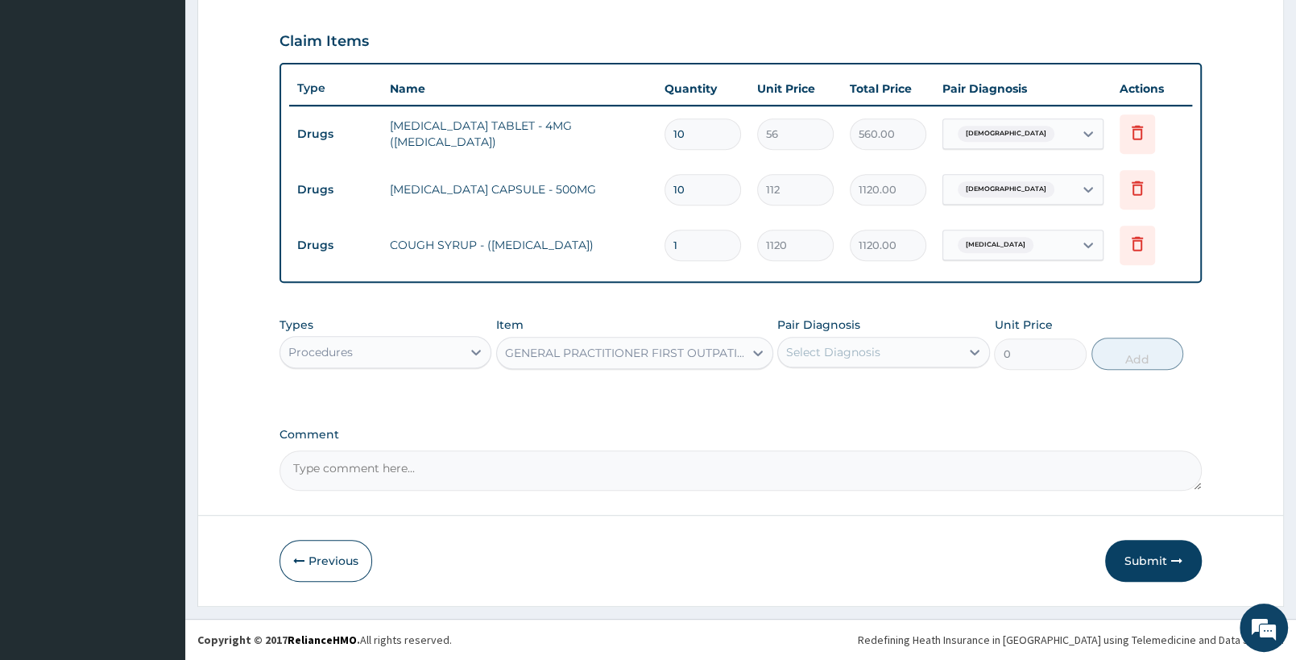
type input "3750"
drag, startPoint x: 893, startPoint y: 355, endPoint x: 893, endPoint y: 363, distance: 8.1
click at [894, 355] on div "Select Diagnosis" at bounding box center [868, 352] width 181 height 26
click at [876, 401] on div "Asthma" at bounding box center [883, 393] width 212 height 33
checkbox input "true"
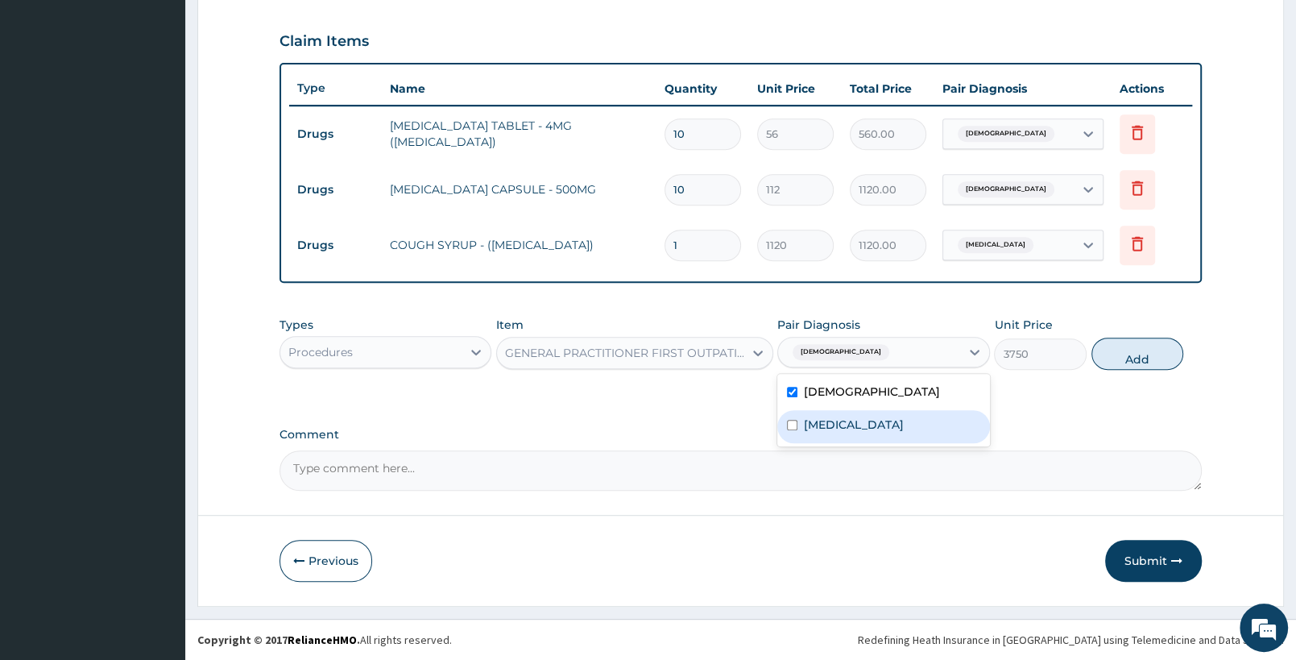
click at [873, 421] on label "Upper respiratory infection" at bounding box center [854, 424] width 100 height 16
checkbox input "true"
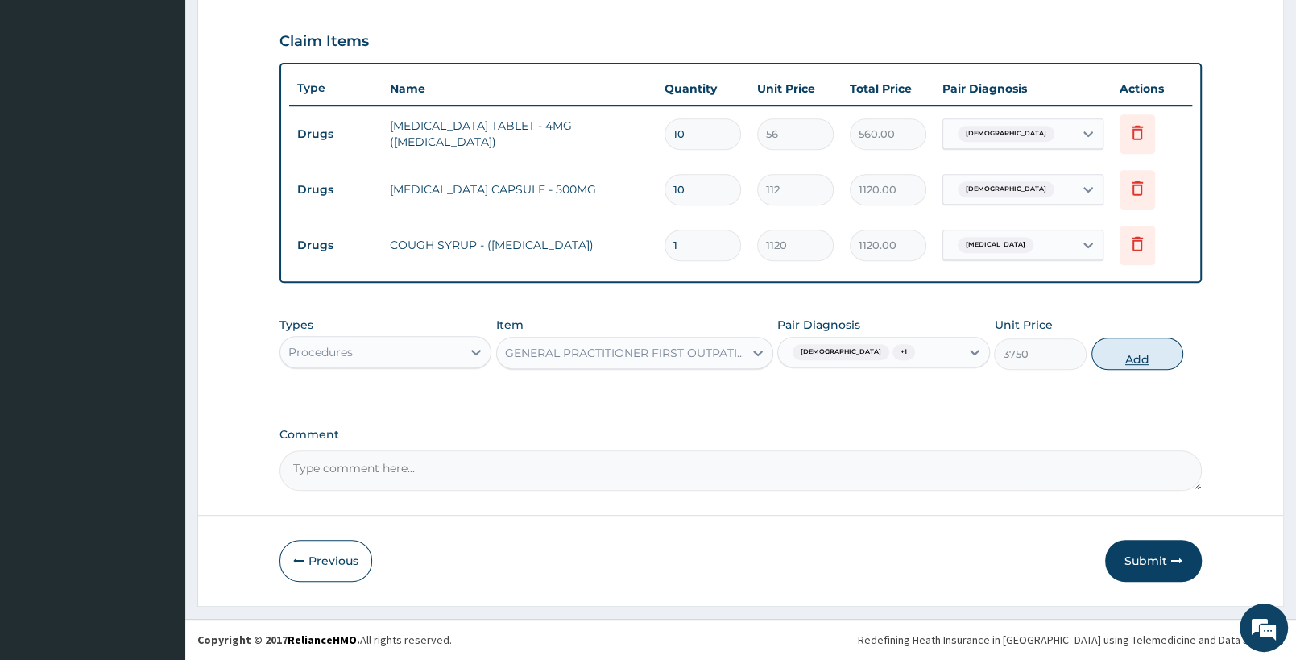
click at [1146, 337] on div "Types Procedures Item GENERAL PRACTITIONER FIRST OUTPATIENT CONSULTATION Pair D…" at bounding box center [741, 343] width 922 height 69
click at [1146, 343] on button "Add" at bounding box center [1138, 354] width 92 height 32
type input "0"
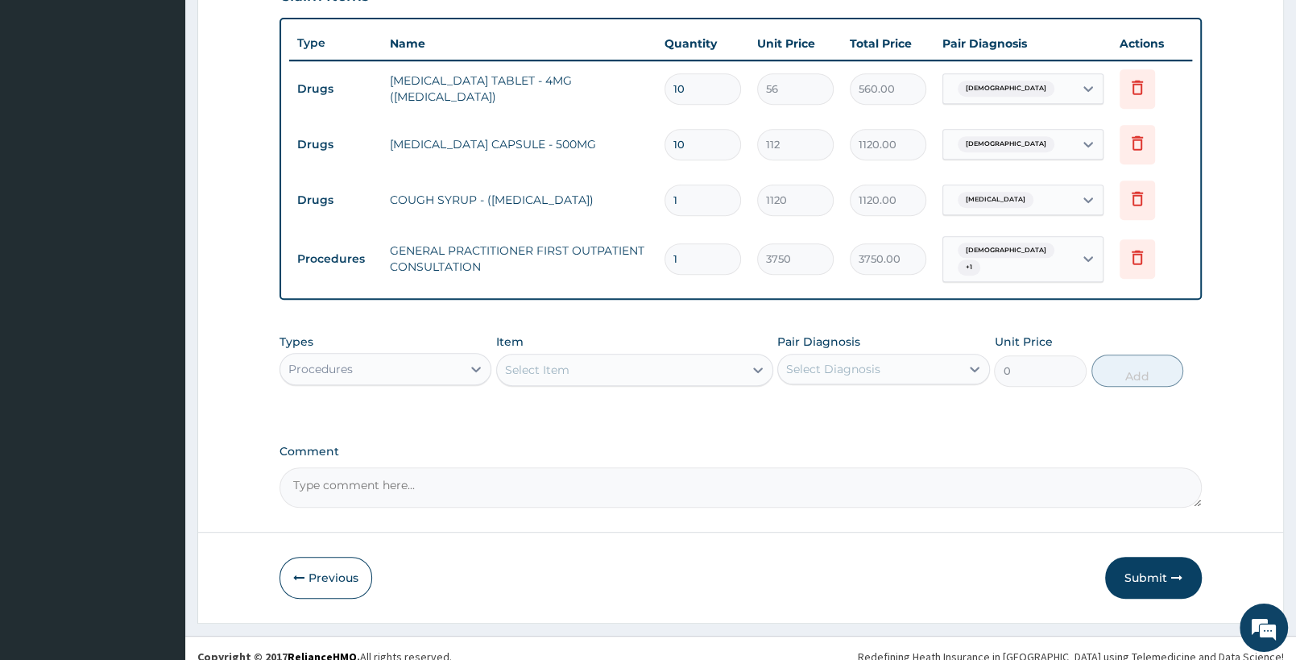
scroll to position [592, 0]
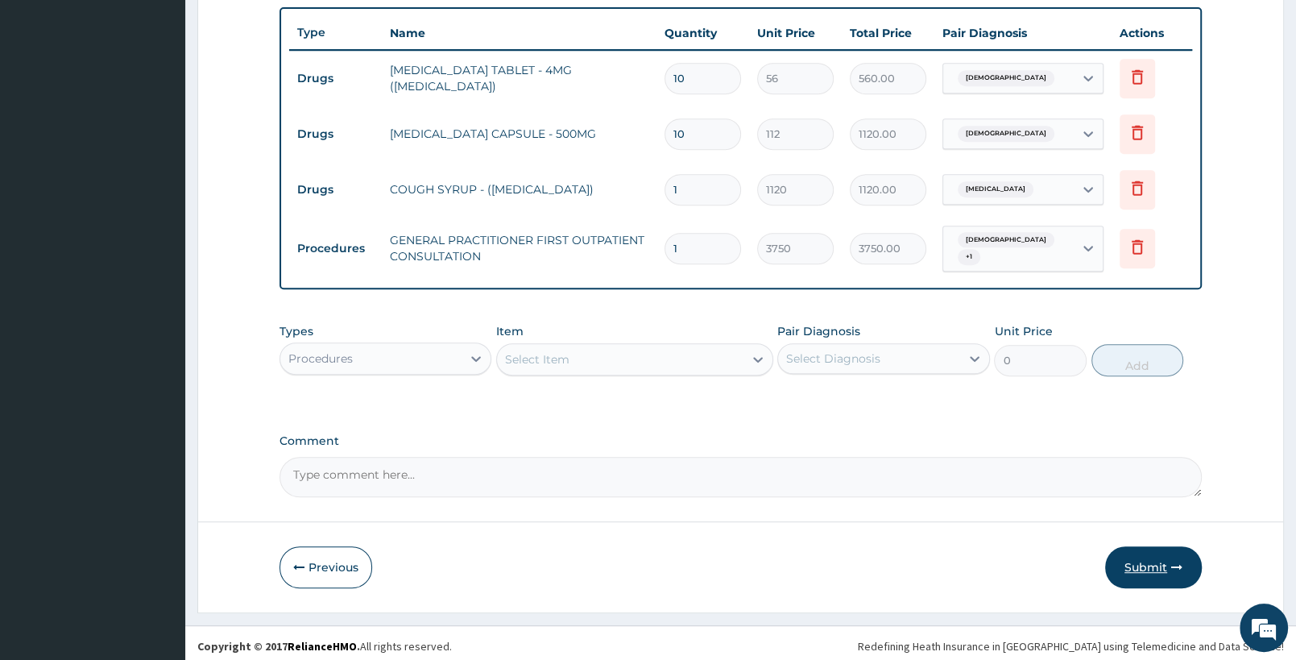
click at [1154, 555] on button "Submit" at bounding box center [1153, 567] width 97 height 42
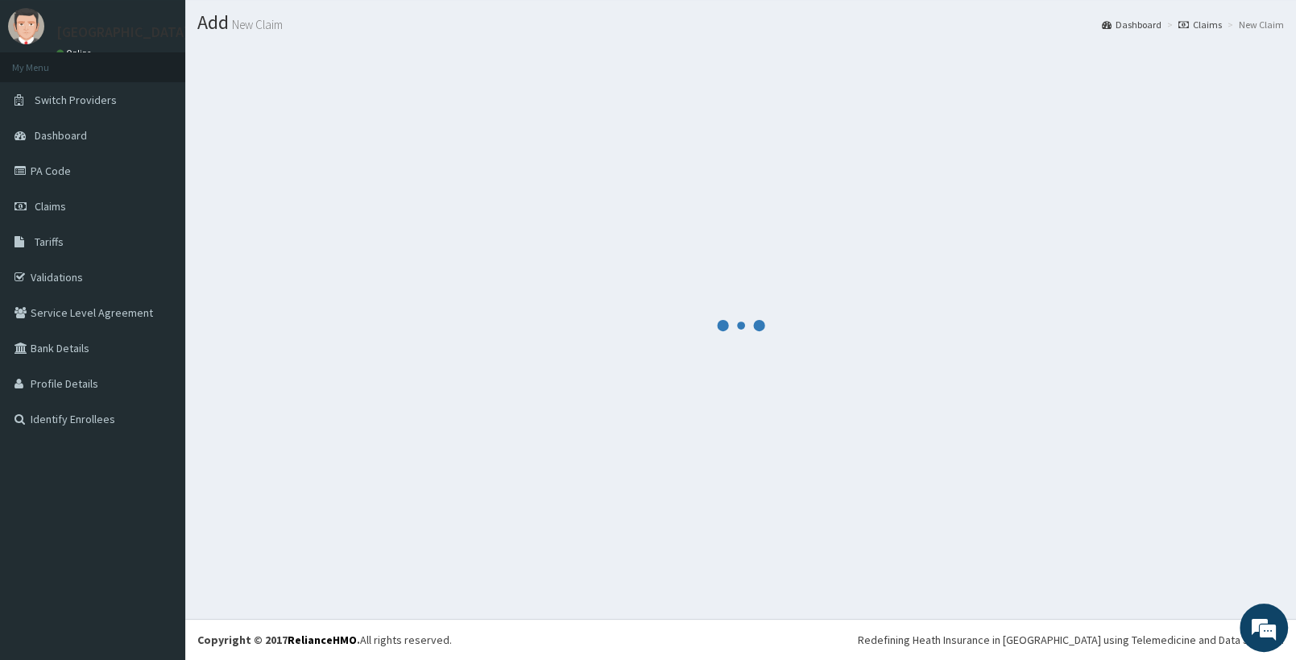
scroll to position [40, 0]
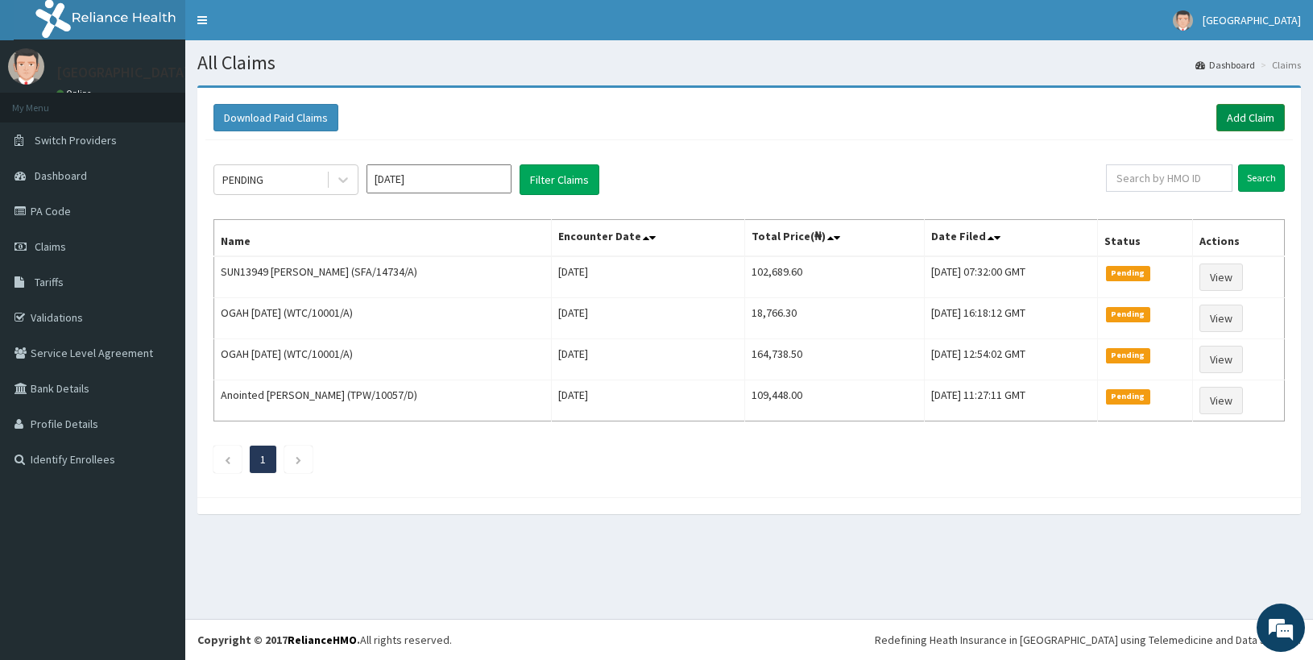
click at [1265, 112] on link "Add Claim" at bounding box center [1250, 117] width 68 height 27
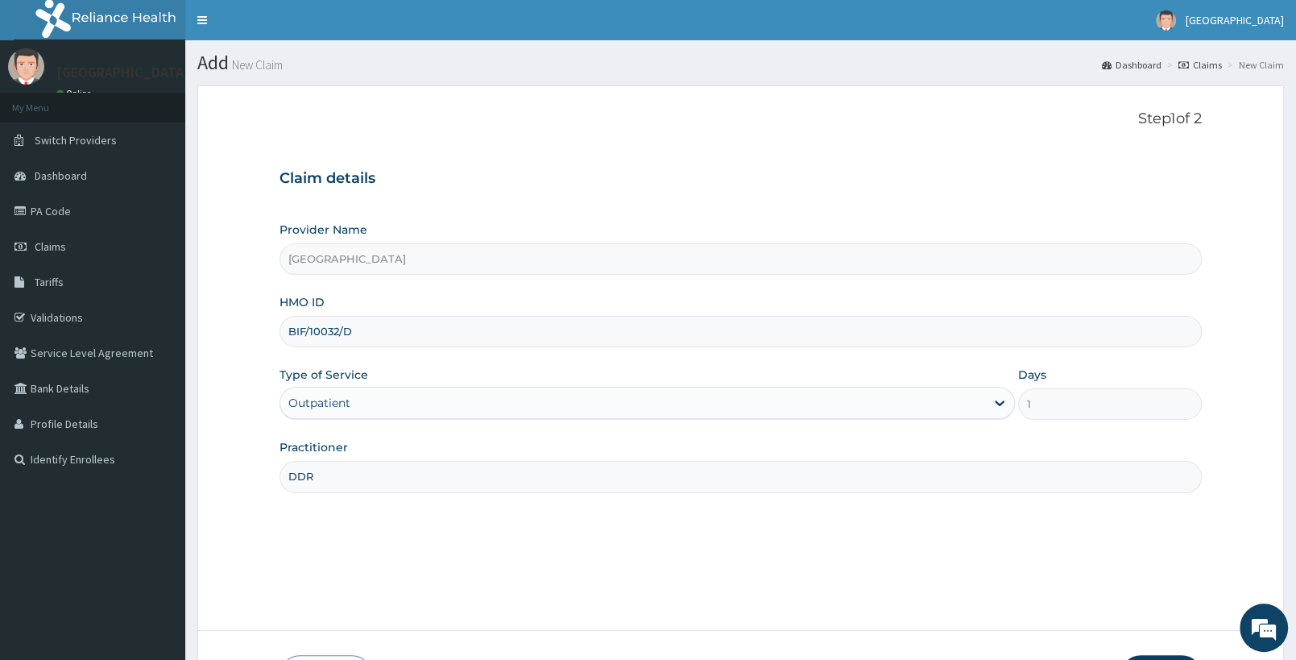
click at [297, 479] on input "DDR" at bounding box center [741, 476] width 922 height 31
click at [315, 472] on input "DR" at bounding box center [741, 476] width 922 height 31
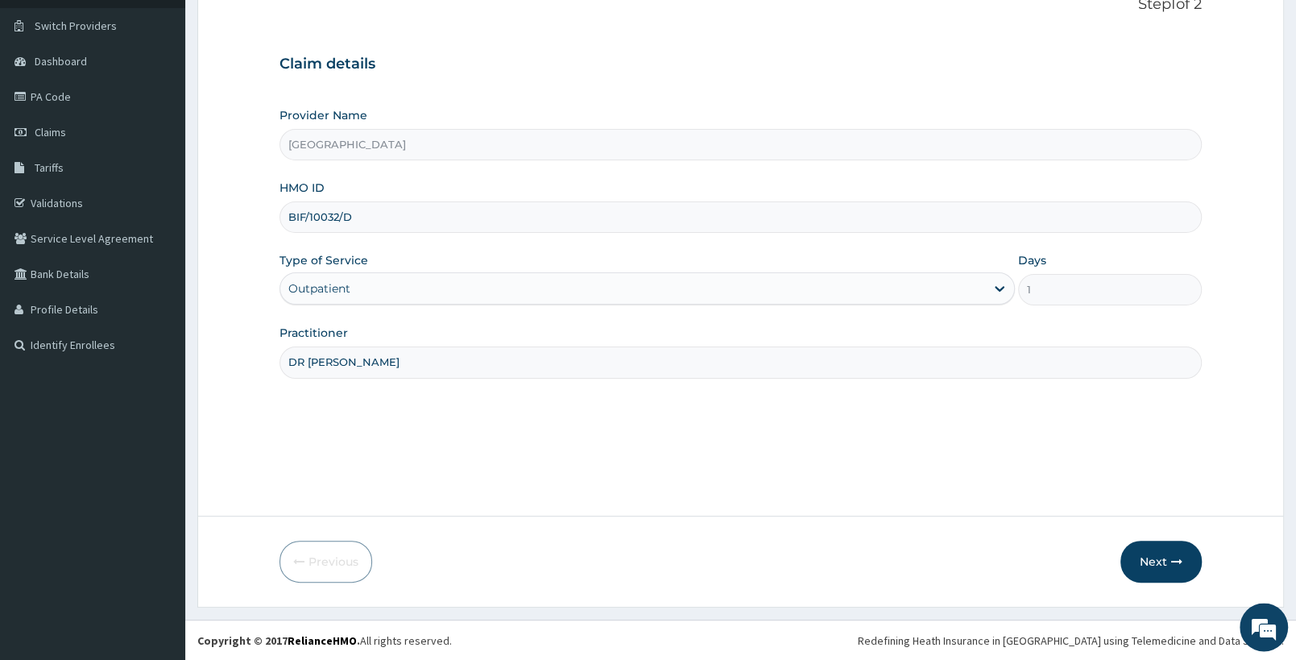
scroll to position [115, 0]
type input "DR [PERSON_NAME]"
click at [1162, 556] on button "Next" at bounding box center [1161, 561] width 81 height 42
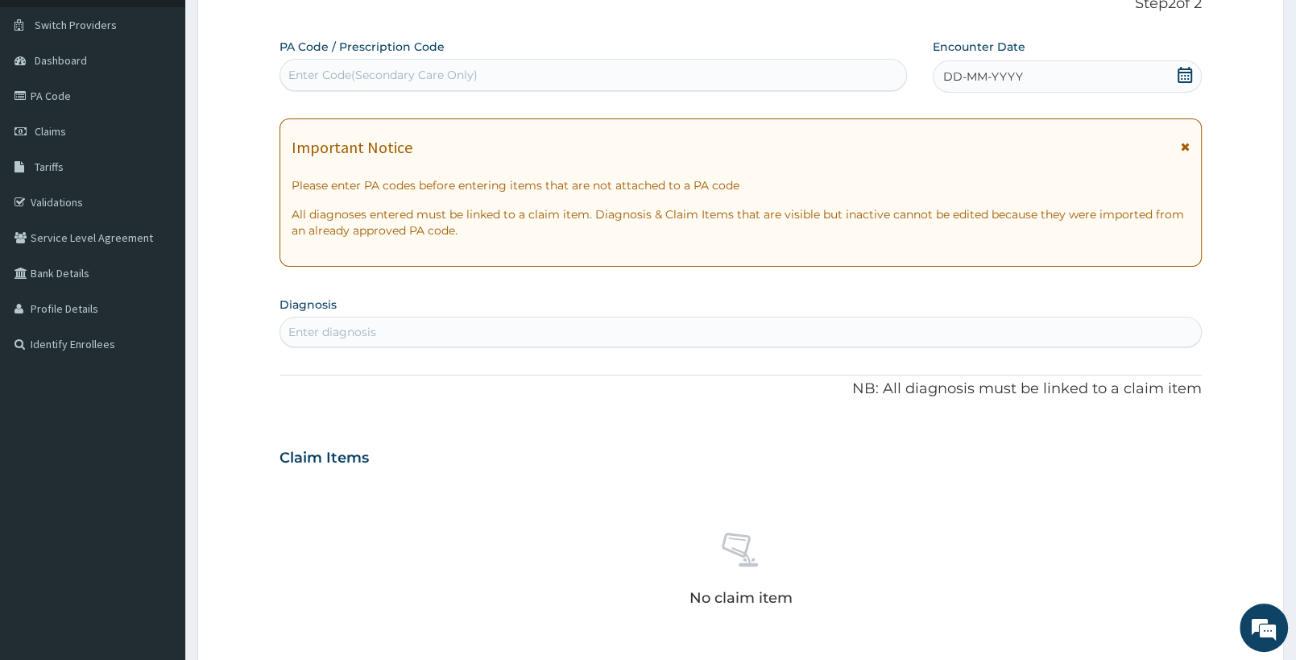
click at [1179, 73] on icon at bounding box center [1185, 75] width 15 height 16
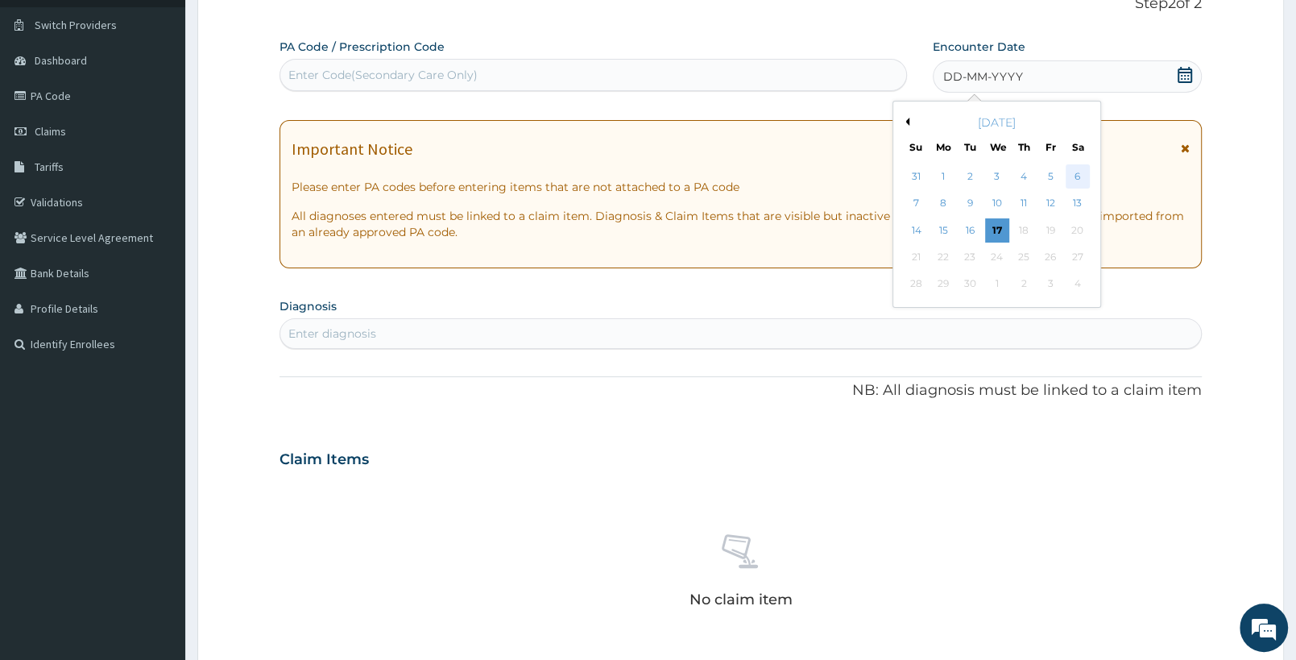
click at [1088, 176] on div "6" at bounding box center [1078, 176] width 24 height 24
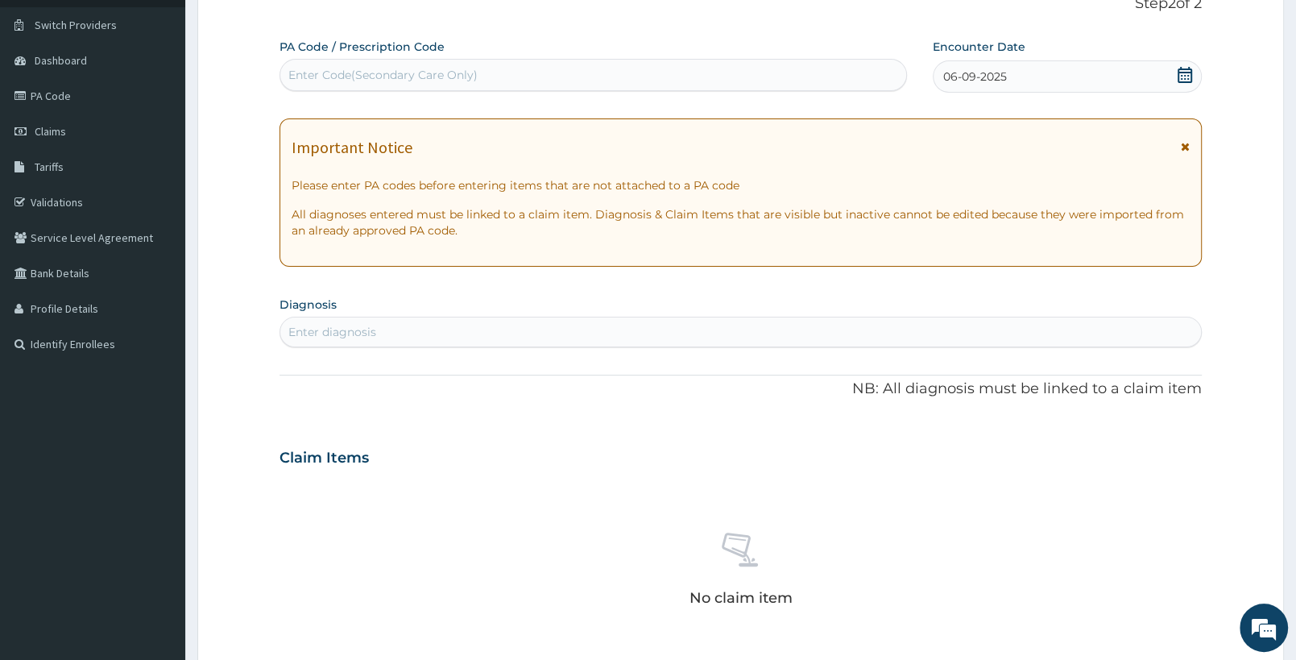
click at [530, 329] on div "Enter diagnosis" at bounding box center [740, 332] width 921 height 26
type input "[MEDICAL_DATA]"
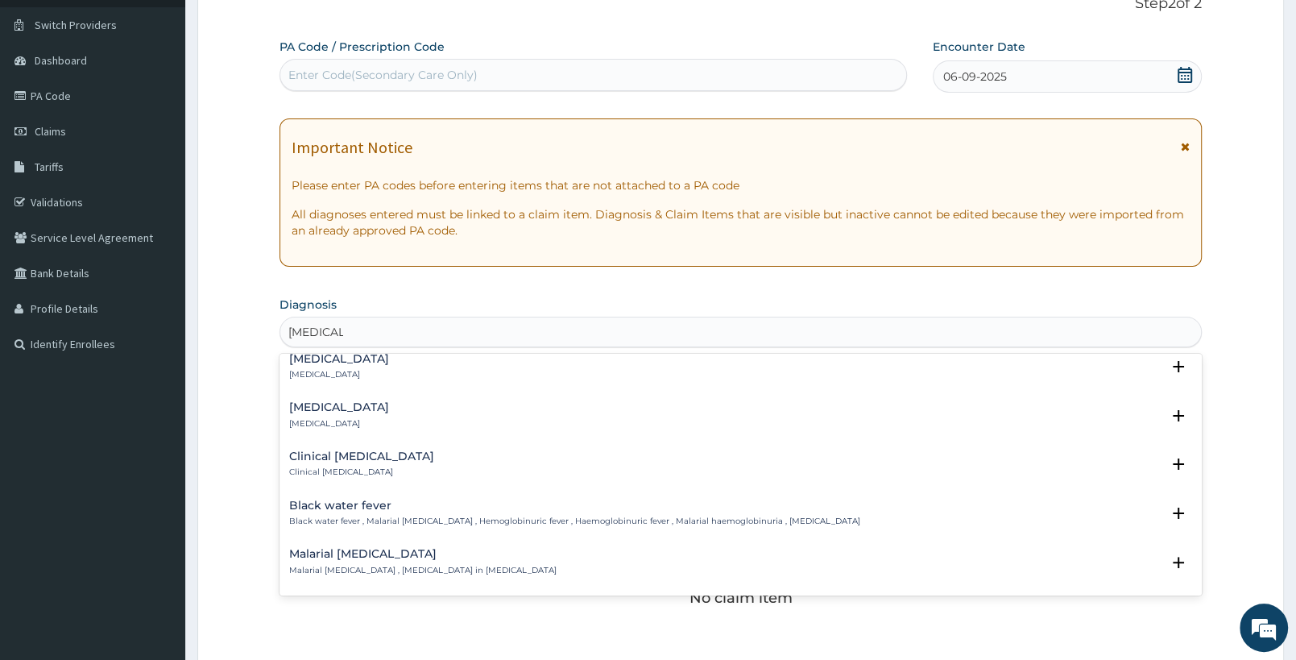
scroll to position [508, 0]
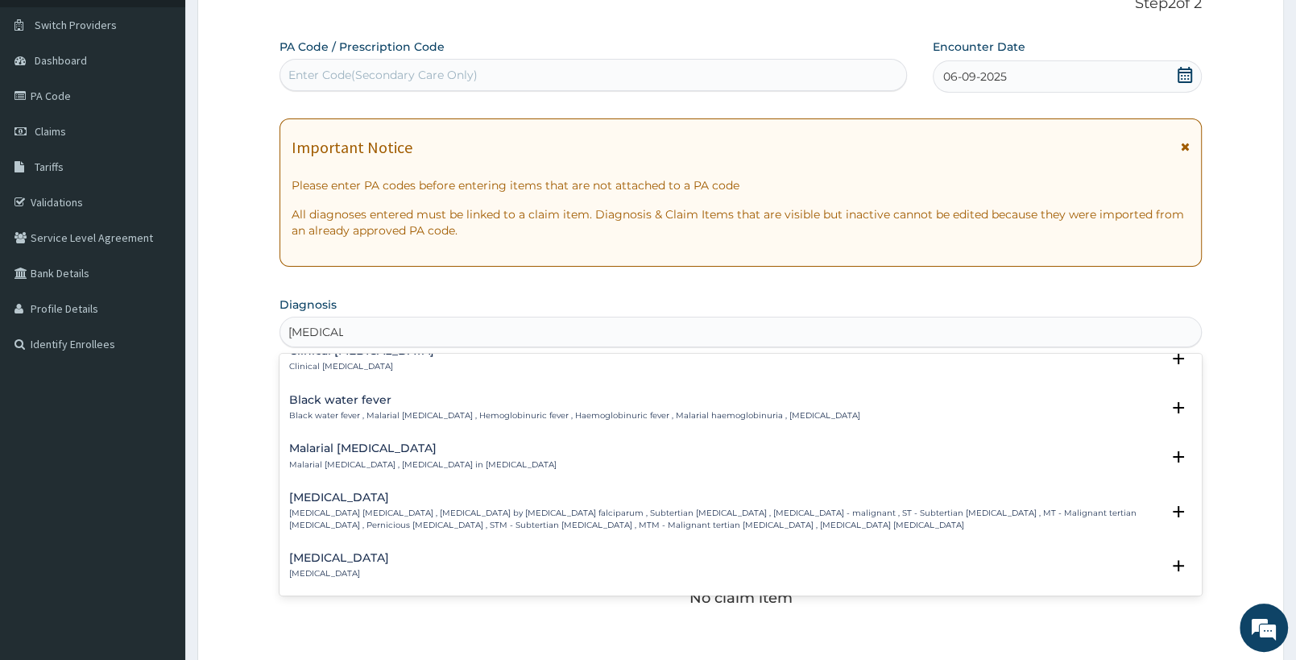
click at [325, 508] on div "[MEDICAL_DATA] [MEDICAL_DATA] [MEDICAL_DATA] , [MEDICAL_DATA] by [MEDICAL_DATA]…" at bounding box center [725, 510] width 872 height 39
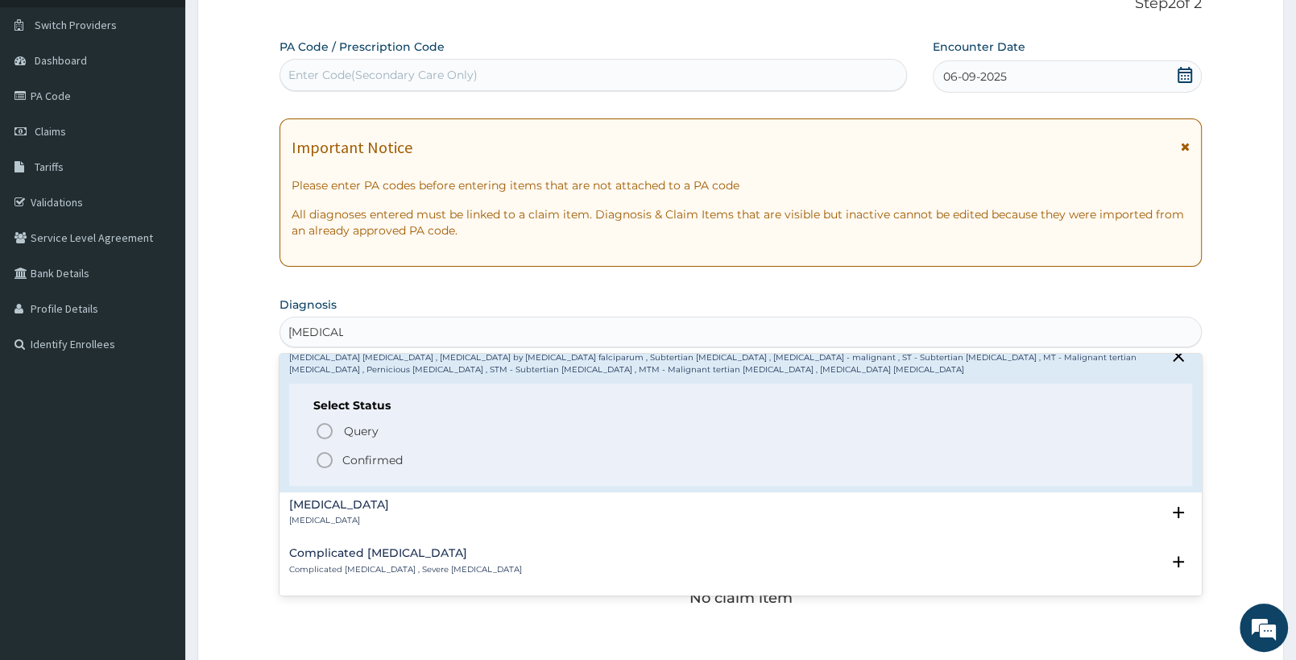
scroll to position [677, 0]
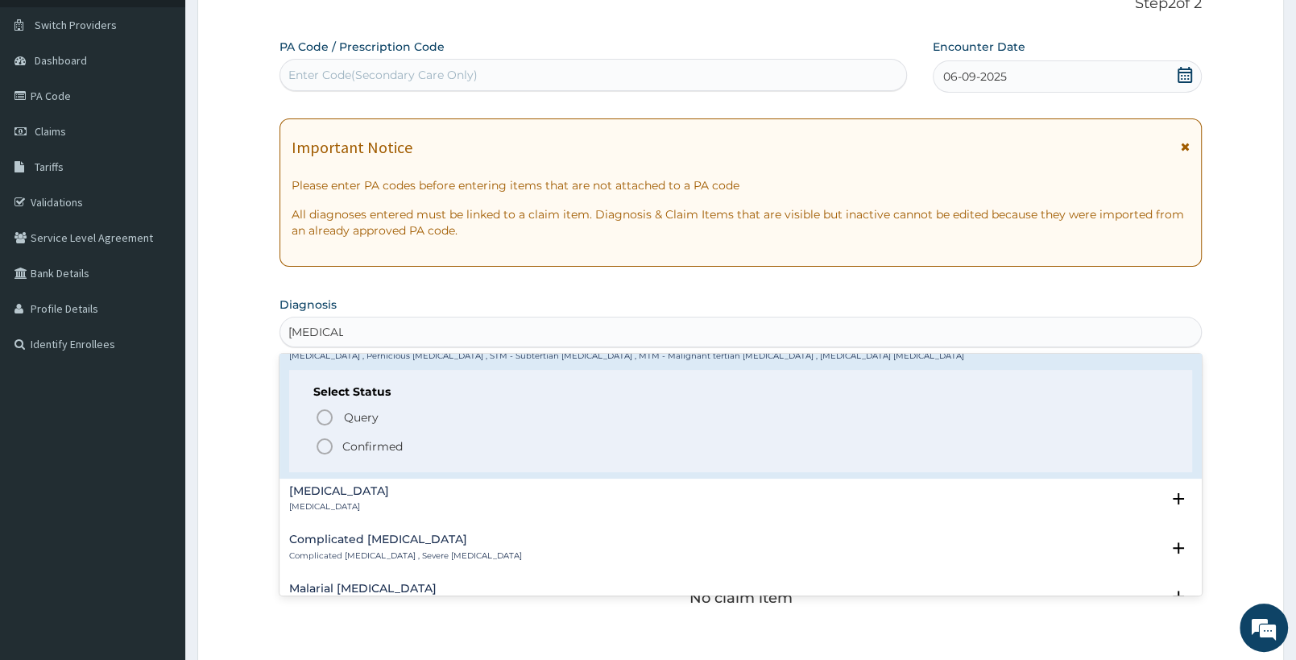
click at [370, 437] on span "Confirmed" at bounding box center [741, 446] width 853 height 19
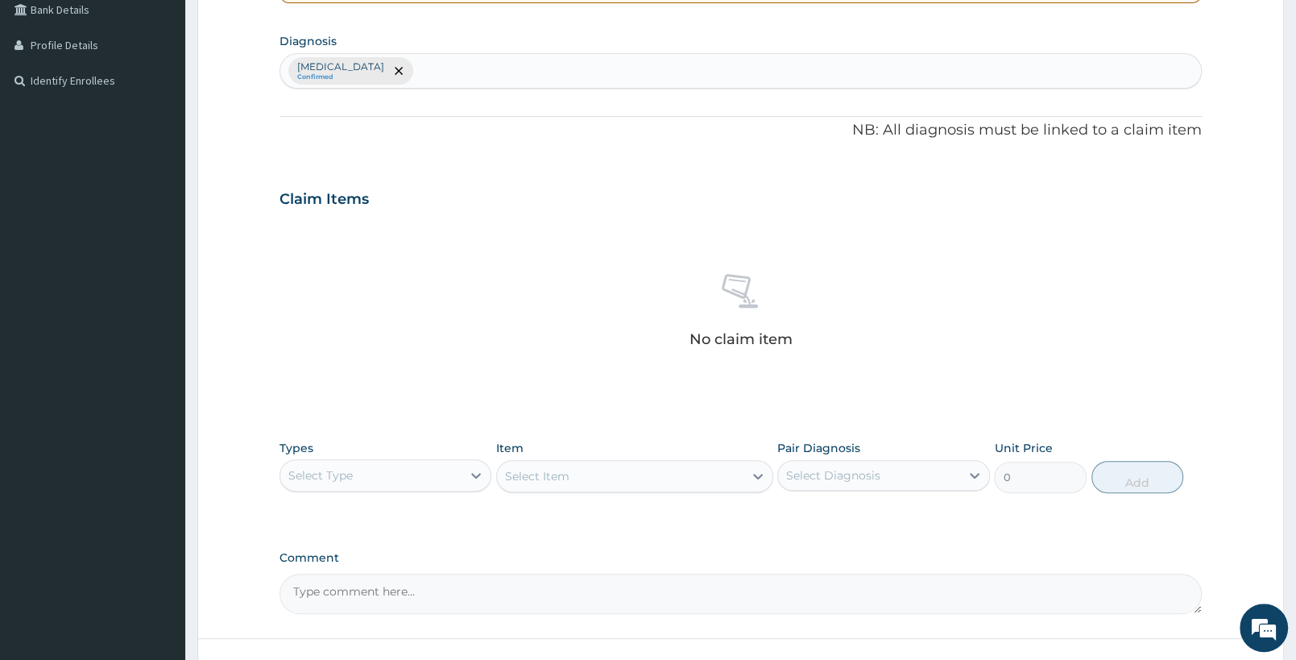
scroll to position [454, 0]
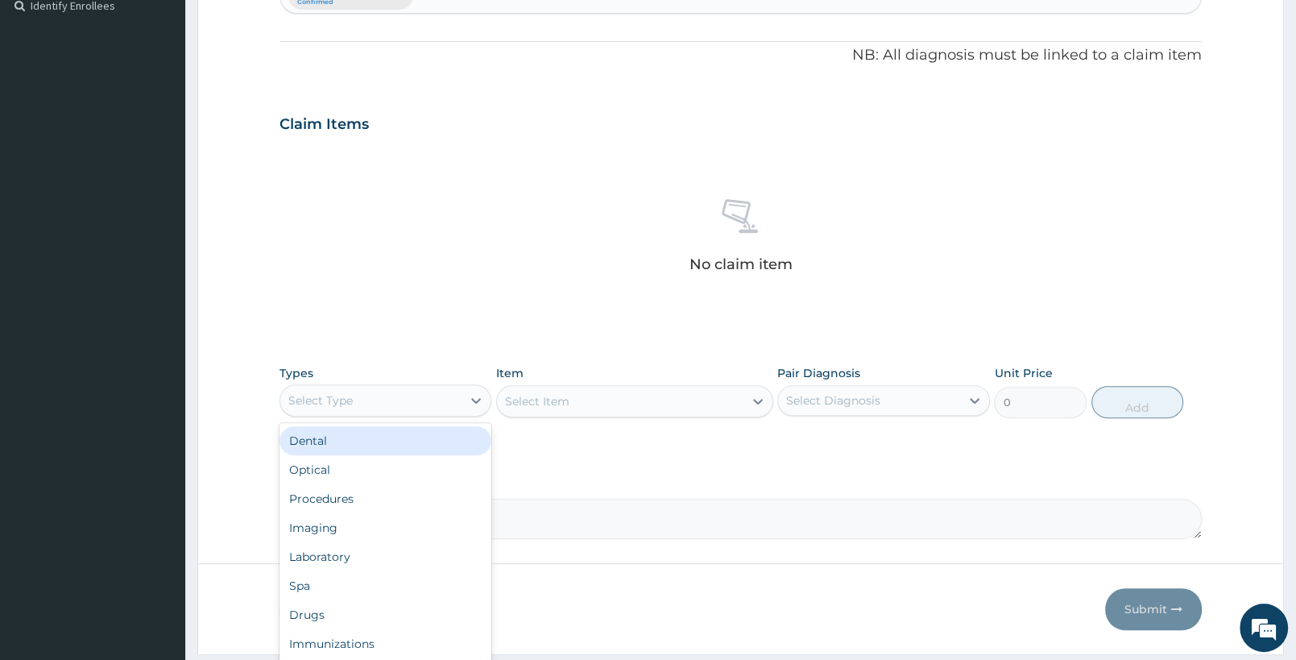
click at [391, 387] on div "Select Type" at bounding box center [370, 400] width 181 height 26
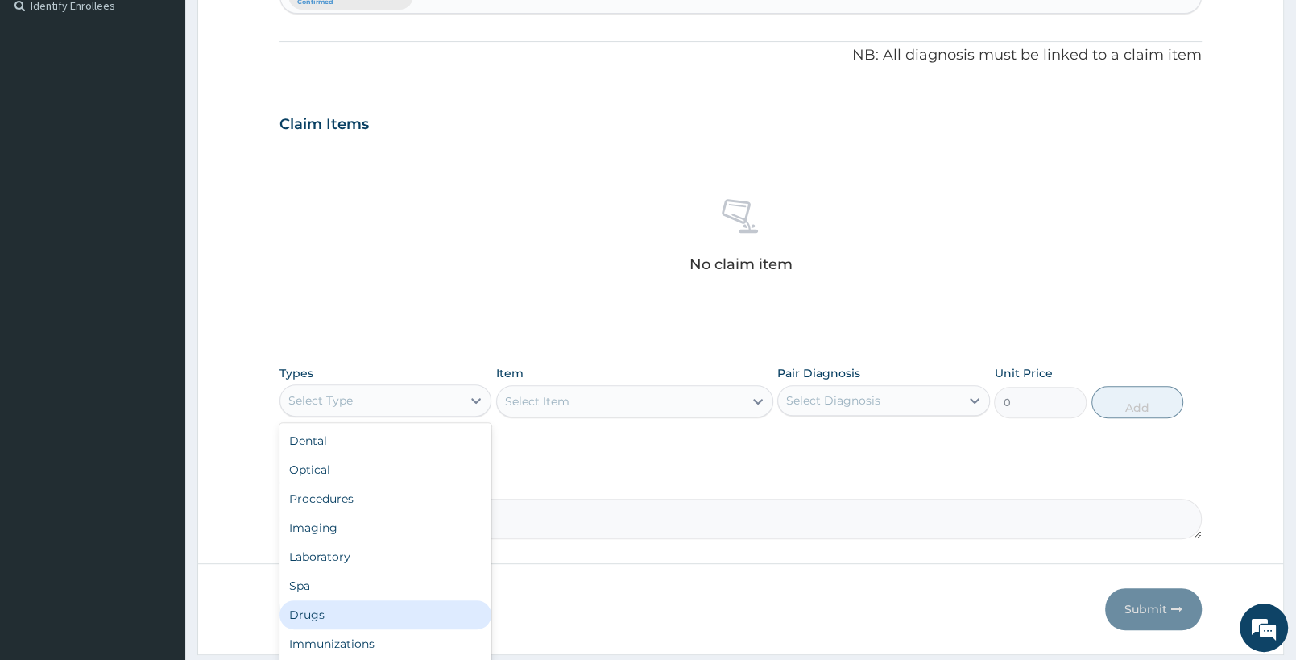
click at [327, 611] on div "Drugs" at bounding box center [386, 614] width 212 height 29
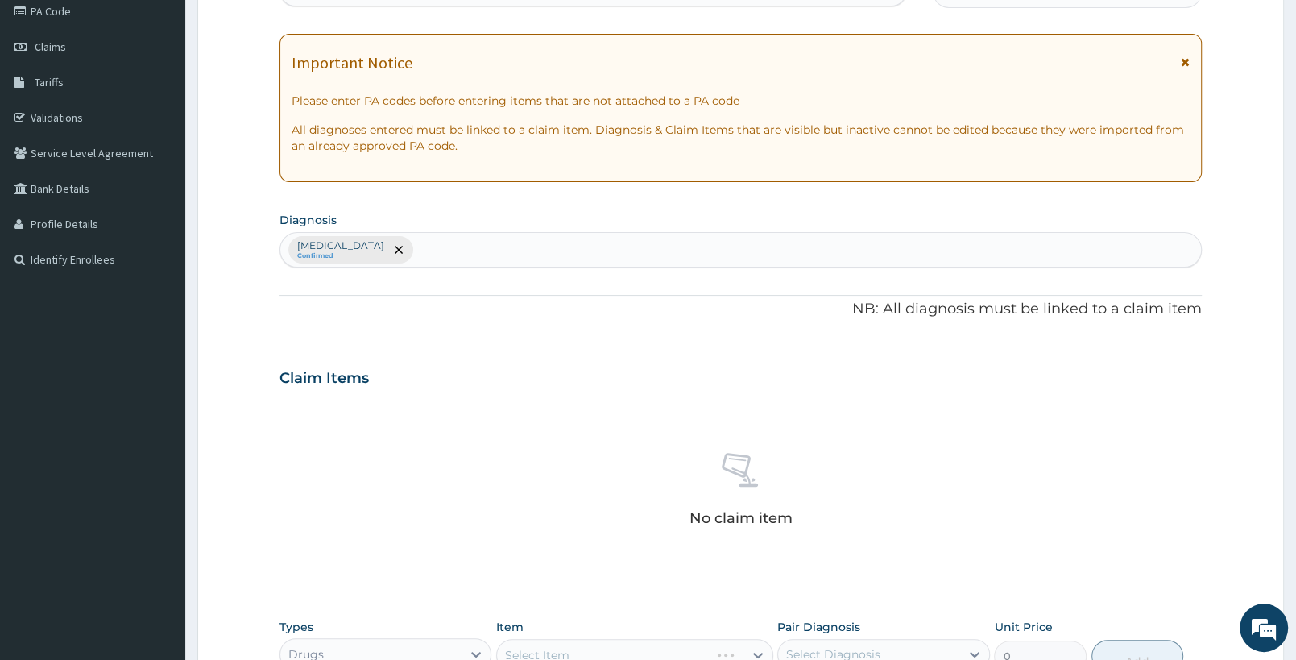
scroll to position [115, 0]
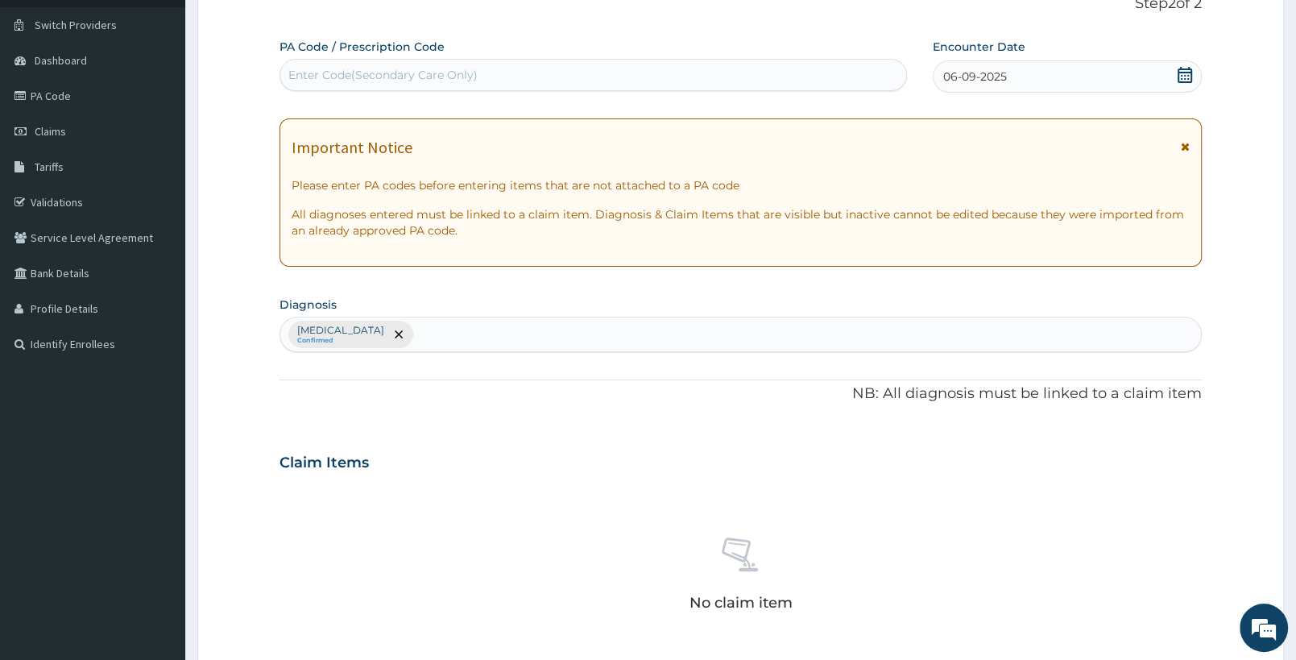
click at [569, 342] on div "Falciparum malaria Confirmed" at bounding box center [740, 334] width 921 height 34
type input "RHINITIS"
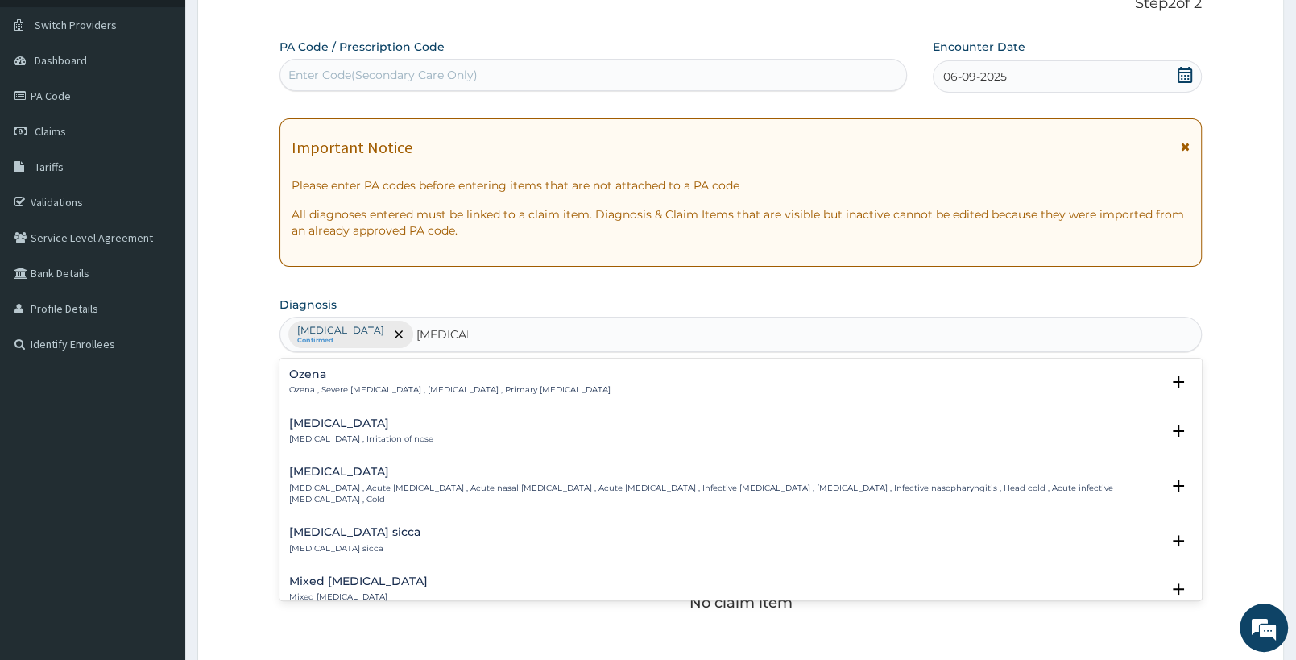
click at [373, 431] on div "Rhinitis Rhinitis , Irritation of nose" at bounding box center [361, 431] width 144 height 28
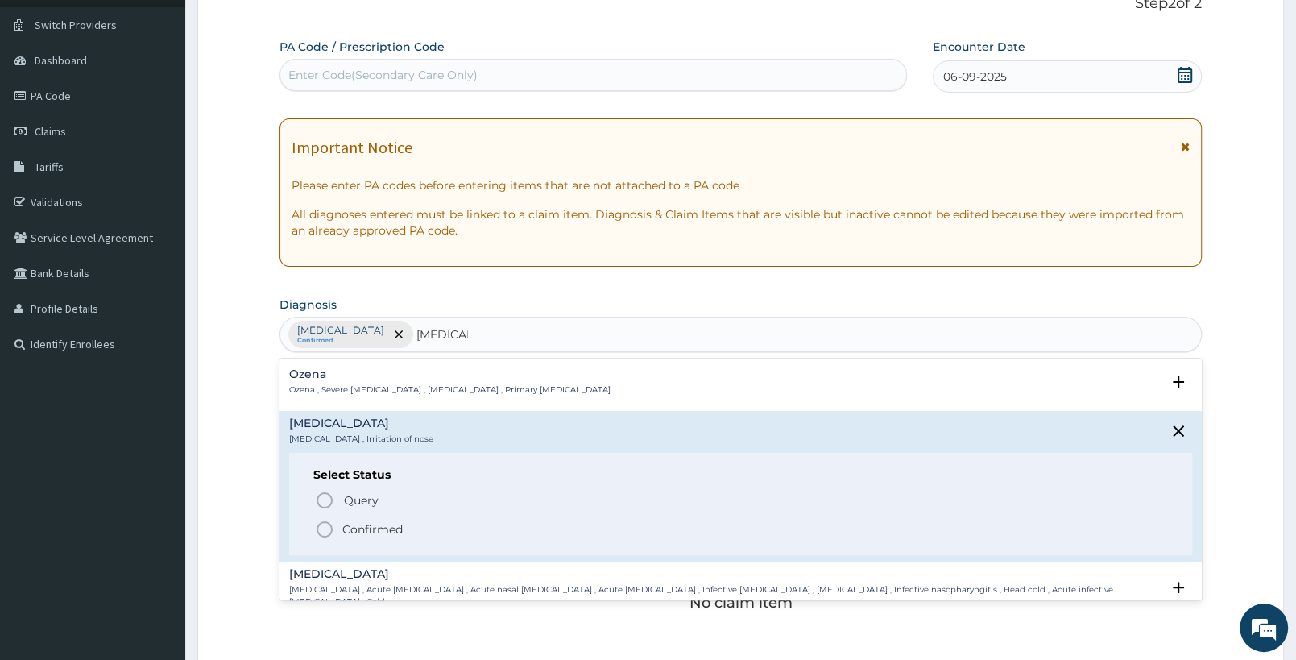
click at [327, 528] on icon "status option filled" at bounding box center [324, 529] width 19 height 19
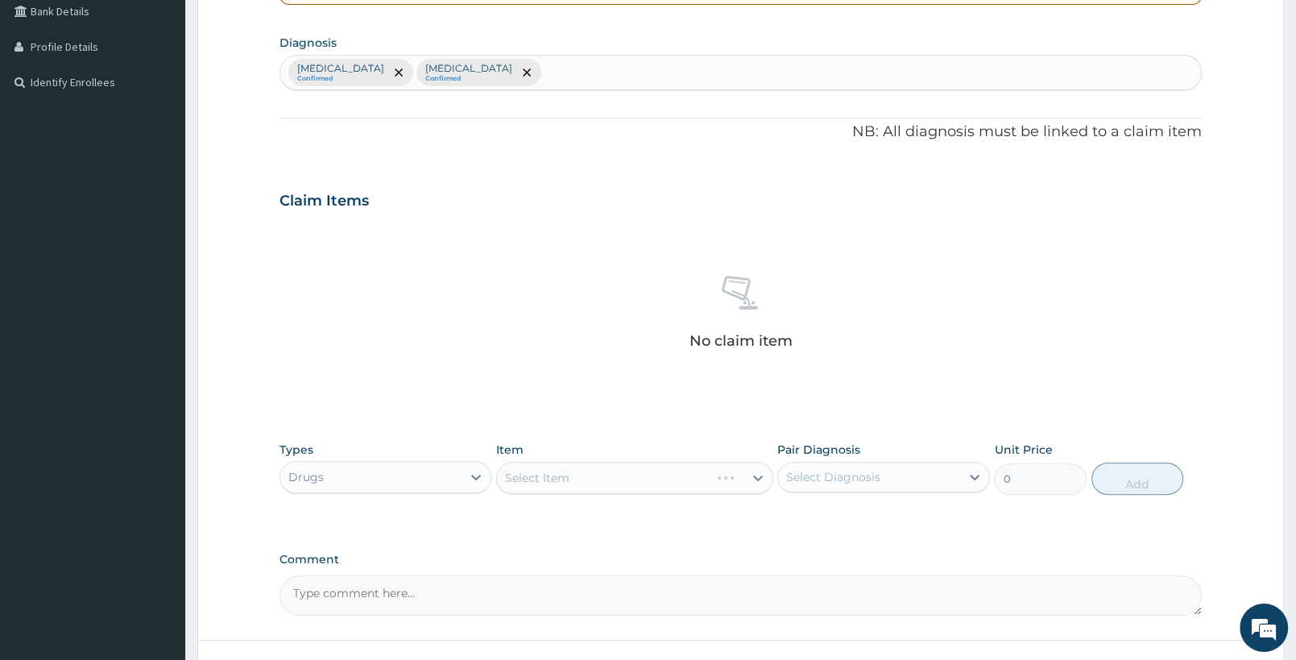
scroll to position [503, 0]
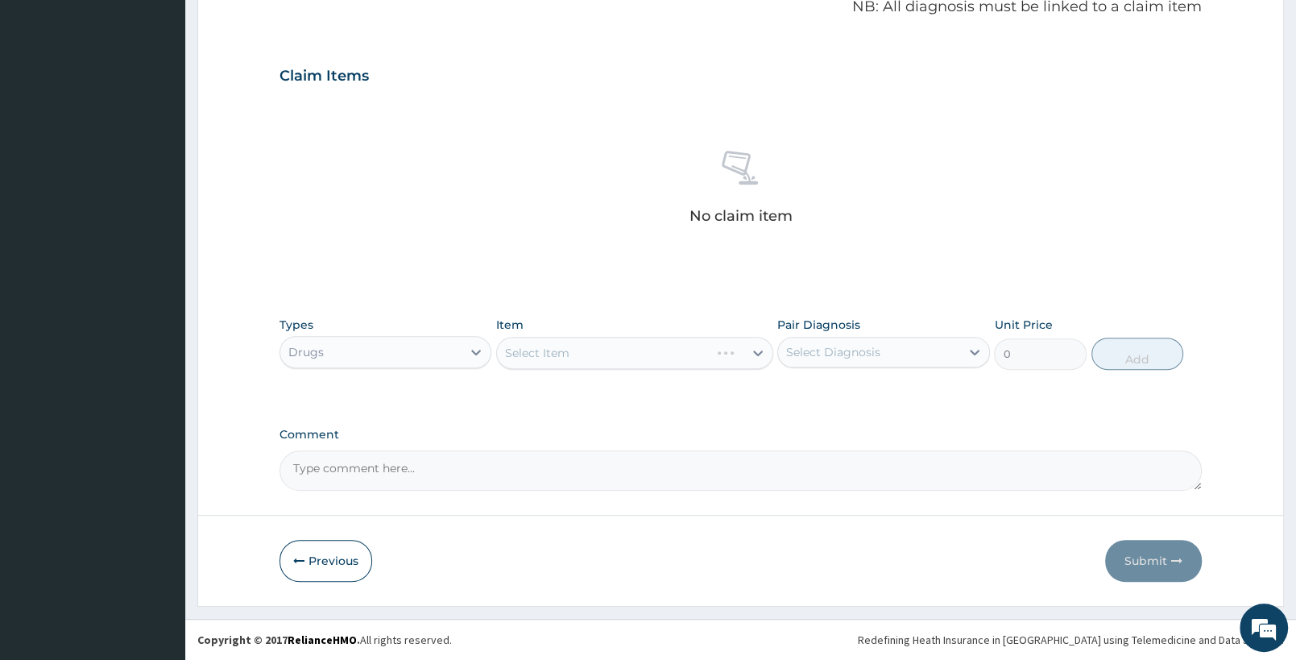
click at [652, 346] on div "Select Item" at bounding box center [634, 353] width 276 height 32
click at [611, 350] on div "Select Item" at bounding box center [620, 353] width 246 height 26
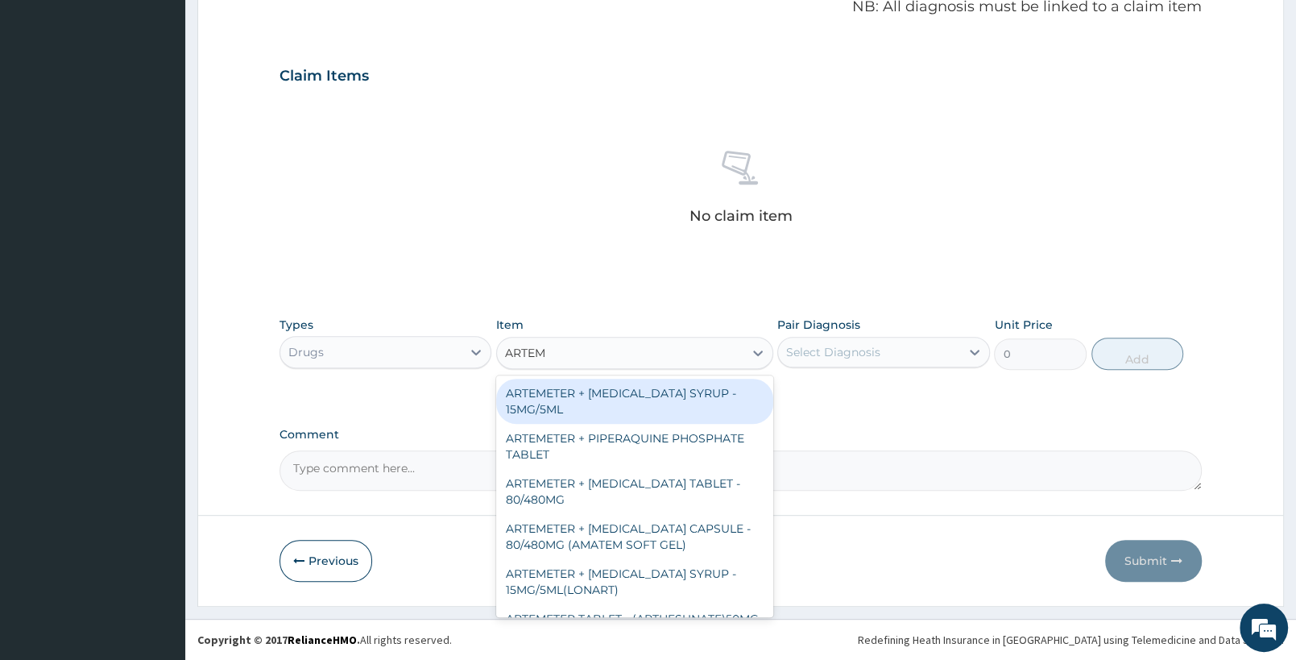
type input "ARTEME"
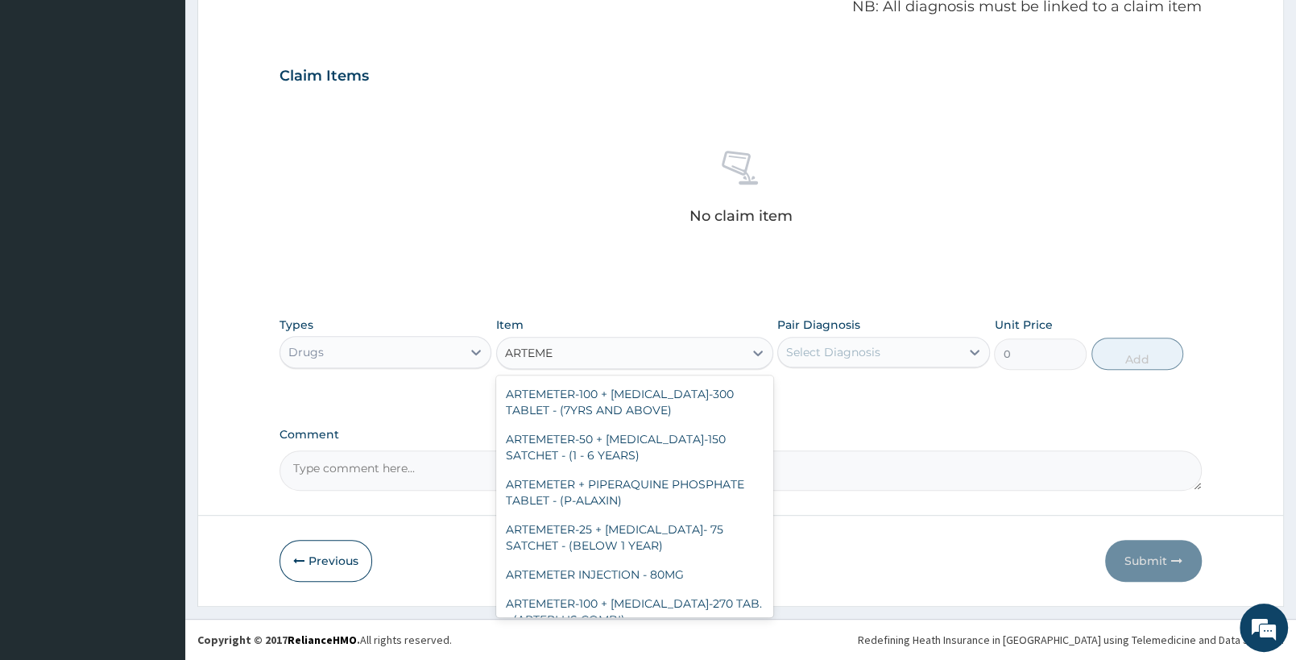
scroll to position [508, 0]
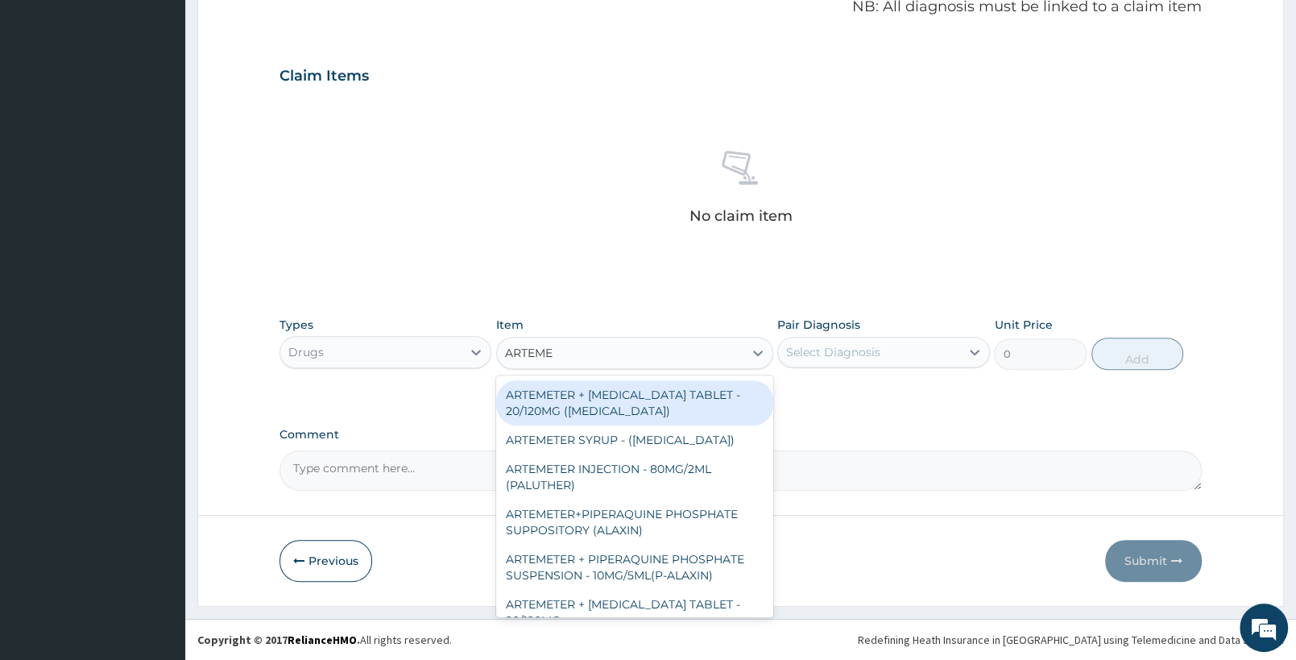
click at [620, 421] on div "ARTEMETER + LUMEFANTRINE TABLET - 20/120MG (COARTEM)" at bounding box center [634, 402] width 276 height 45
type input "210"
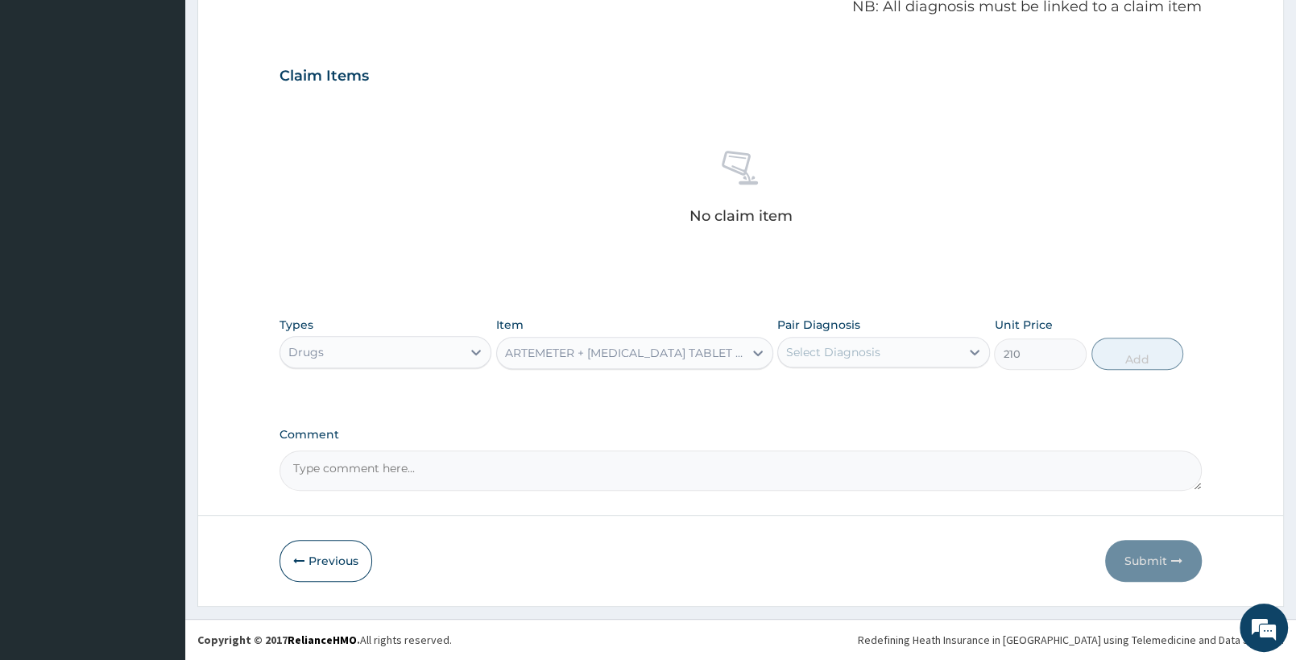
click at [821, 357] on div "Select Diagnosis" at bounding box center [833, 352] width 94 height 16
click at [847, 395] on label "Falciparum malaria" at bounding box center [854, 391] width 100 height 16
checkbox input "true"
drag, startPoint x: 1134, startPoint y: 359, endPoint x: 0, endPoint y: 8, distance: 1187.4
click at [1134, 358] on button "Add" at bounding box center [1138, 354] width 92 height 32
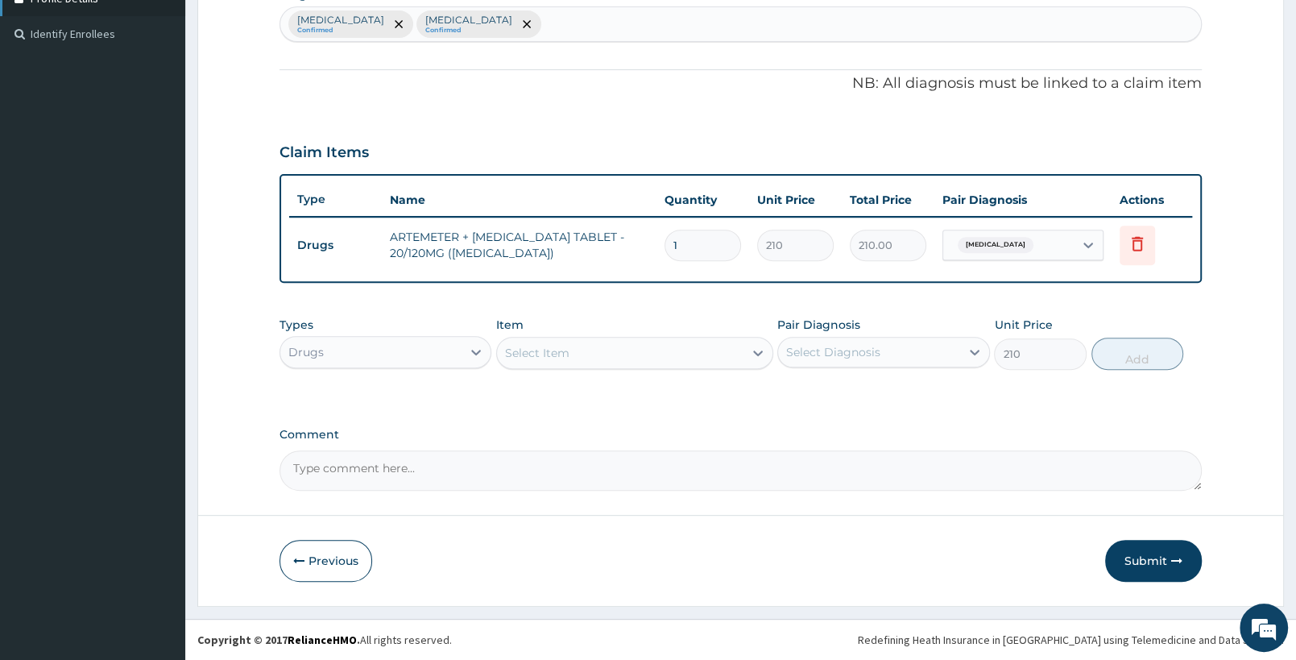
type input "0"
drag, startPoint x: 710, startPoint y: 242, endPoint x: 565, endPoint y: 242, distance: 145.0
click at [665, 242] on input "1" at bounding box center [703, 245] width 77 height 31
type input "6"
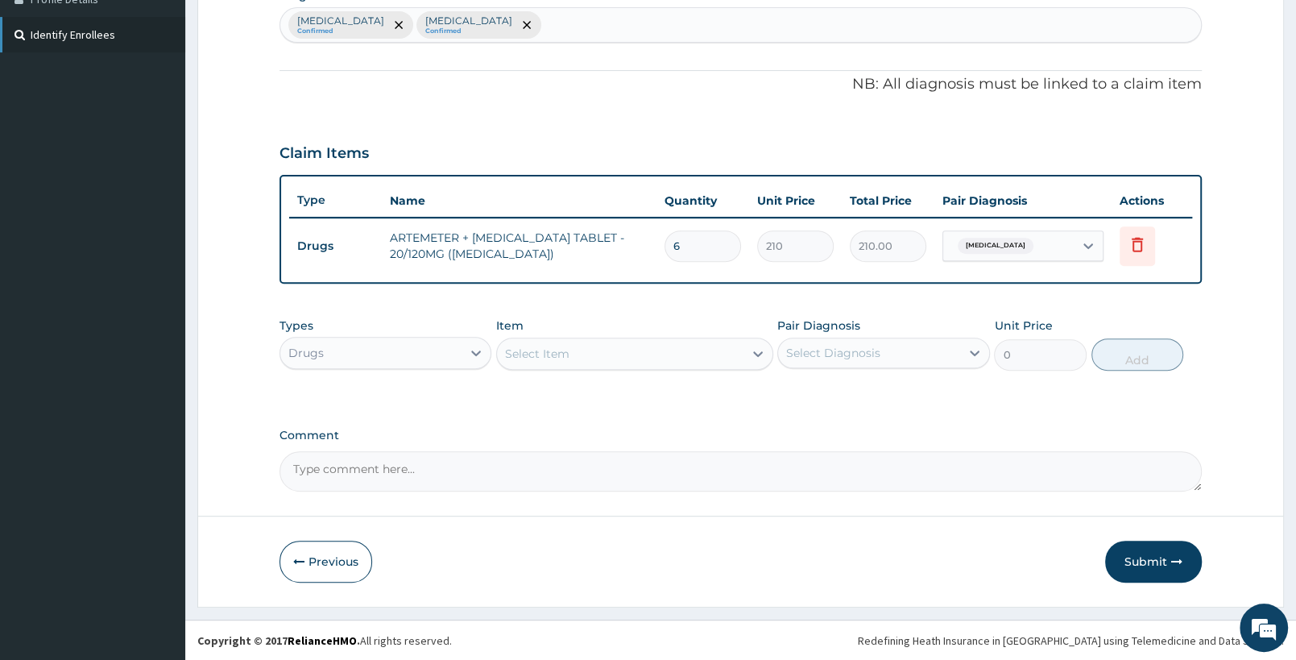
type input "1260.00"
type input "6"
click at [597, 346] on div "Select Item" at bounding box center [620, 354] width 246 height 26
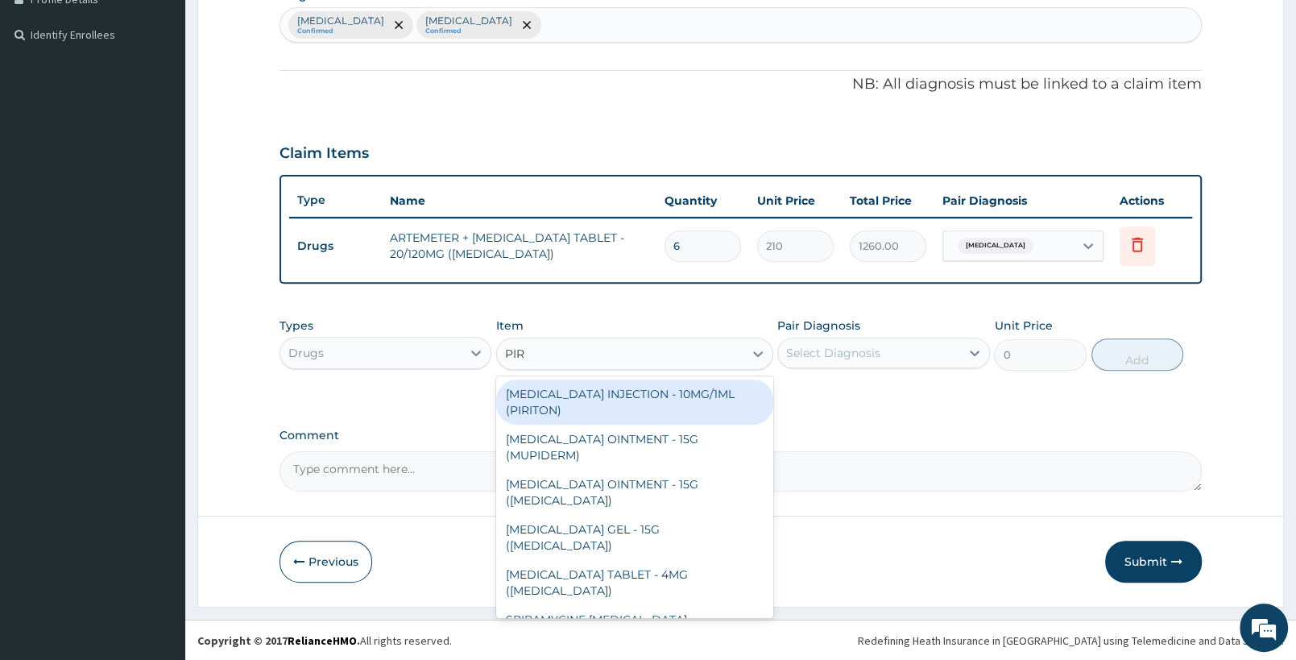
type input "PIRI"
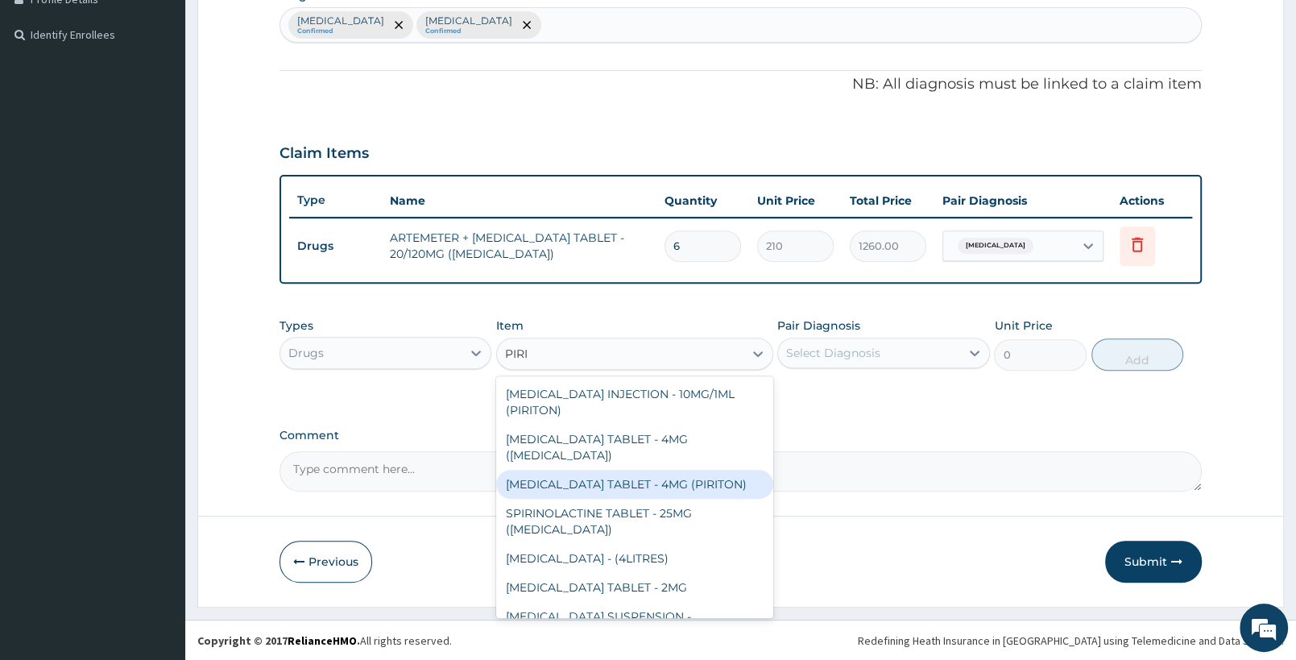
scroll to position [107, 0]
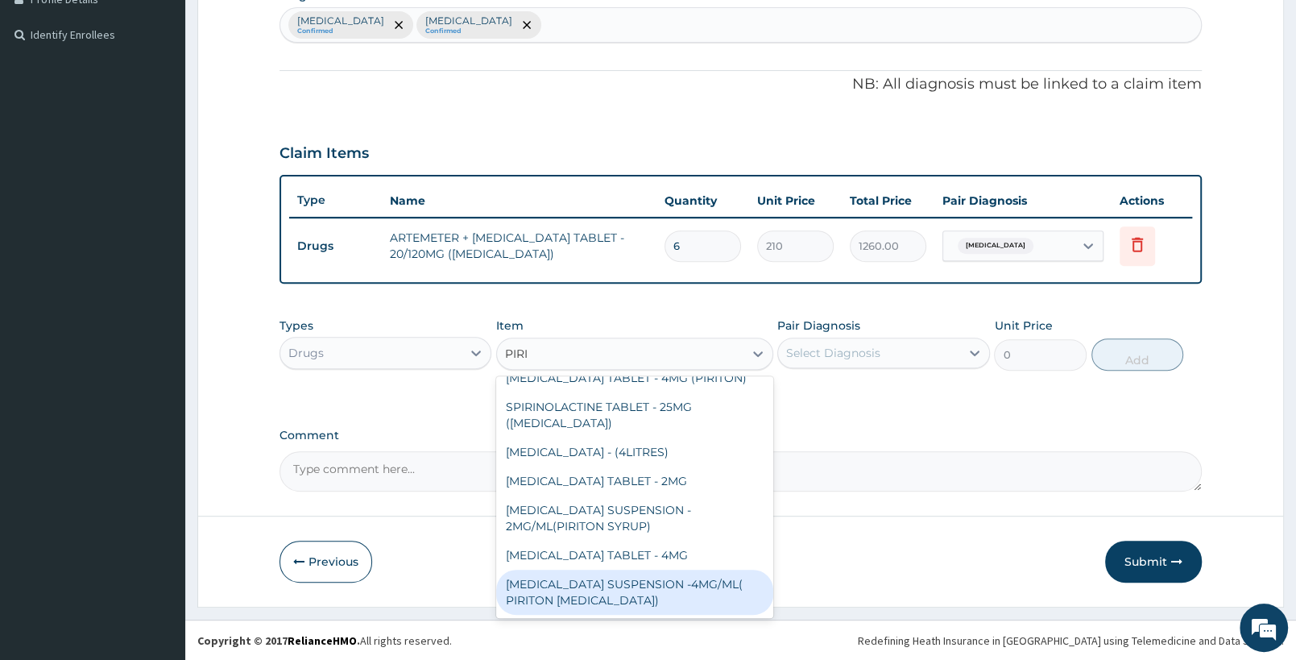
drag, startPoint x: 669, startPoint y: 603, endPoint x: 853, endPoint y: 353, distance: 310.5
click at [669, 601] on div "CHLORPHENIRAMINE SUSPENSION -4MG/ML( PIRITON EXPECTORANT)" at bounding box center [634, 592] width 276 height 45
type input "1372"
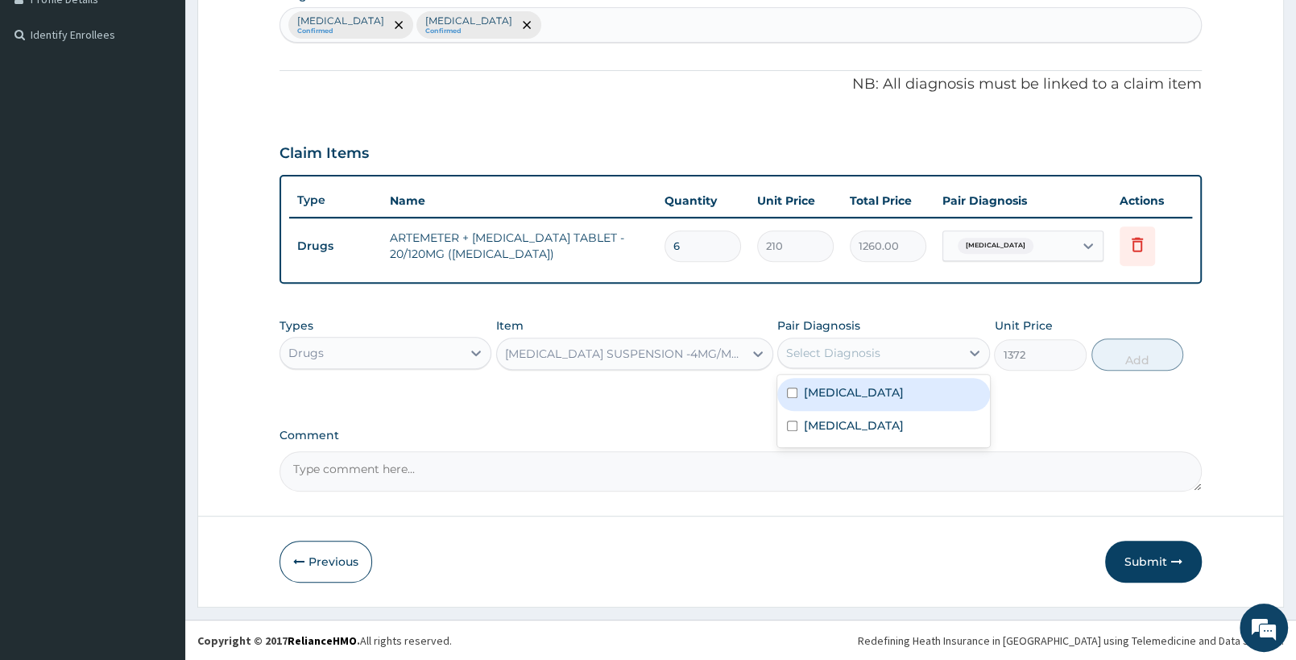
click at [862, 345] on div "Select Diagnosis" at bounding box center [833, 353] width 94 height 16
click at [873, 422] on div "Rhinitis" at bounding box center [883, 427] width 212 height 33
checkbox input "true"
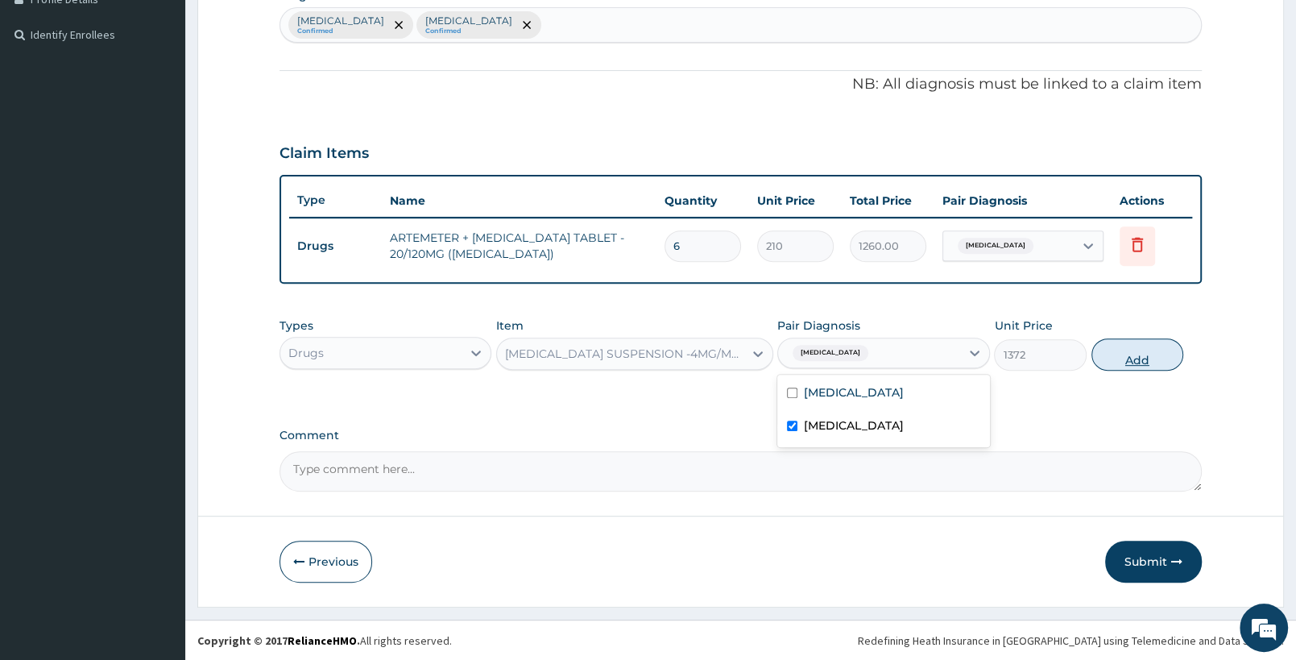
click at [1108, 350] on button "Add" at bounding box center [1138, 354] width 92 height 32
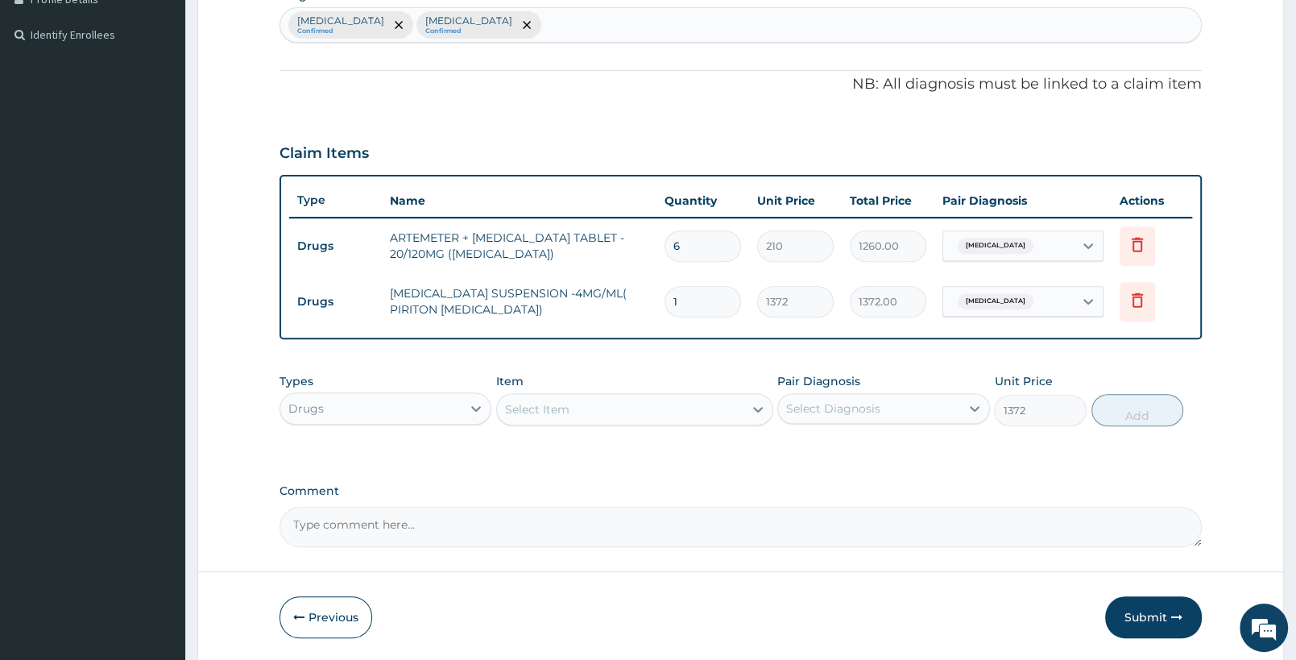
type input "0"
click at [401, 410] on div "Drugs" at bounding box center [370, 409] width 181 height 26
click at [414, 405] on div "Drugs" at bounding box center [370, 409] width 181 height 26
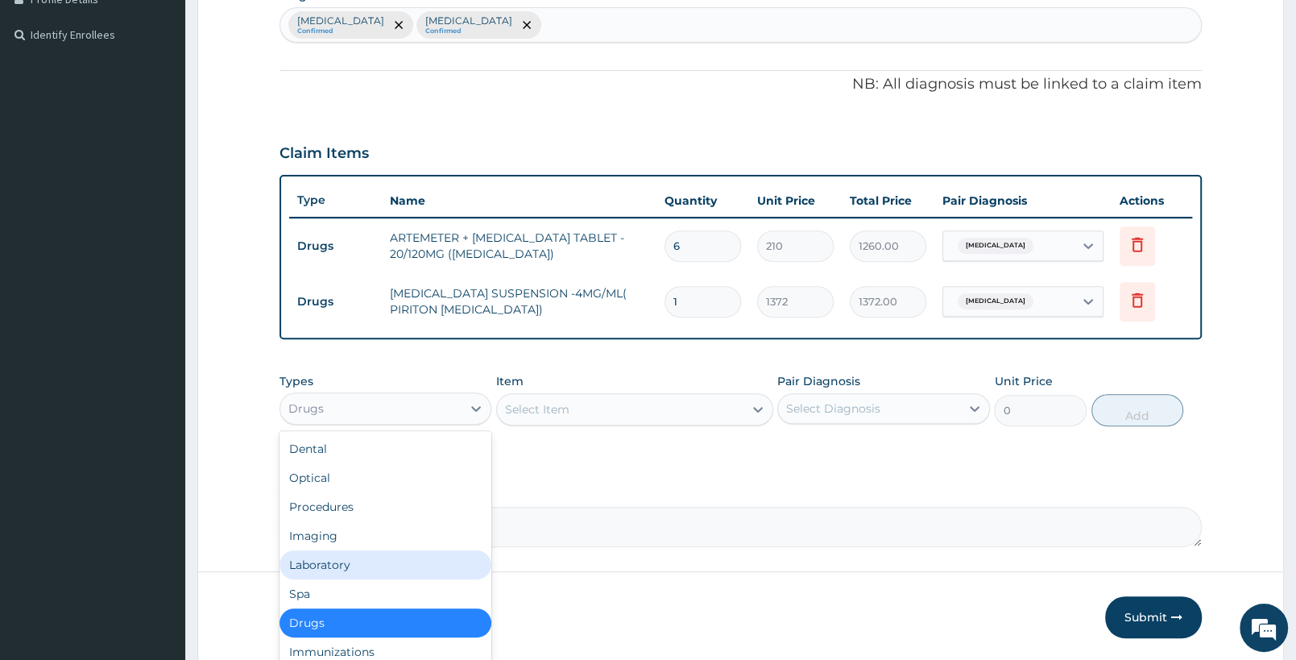
click at [367, 554] on div "Laboratory" at bounding box center [386, 564] width 212 height 29
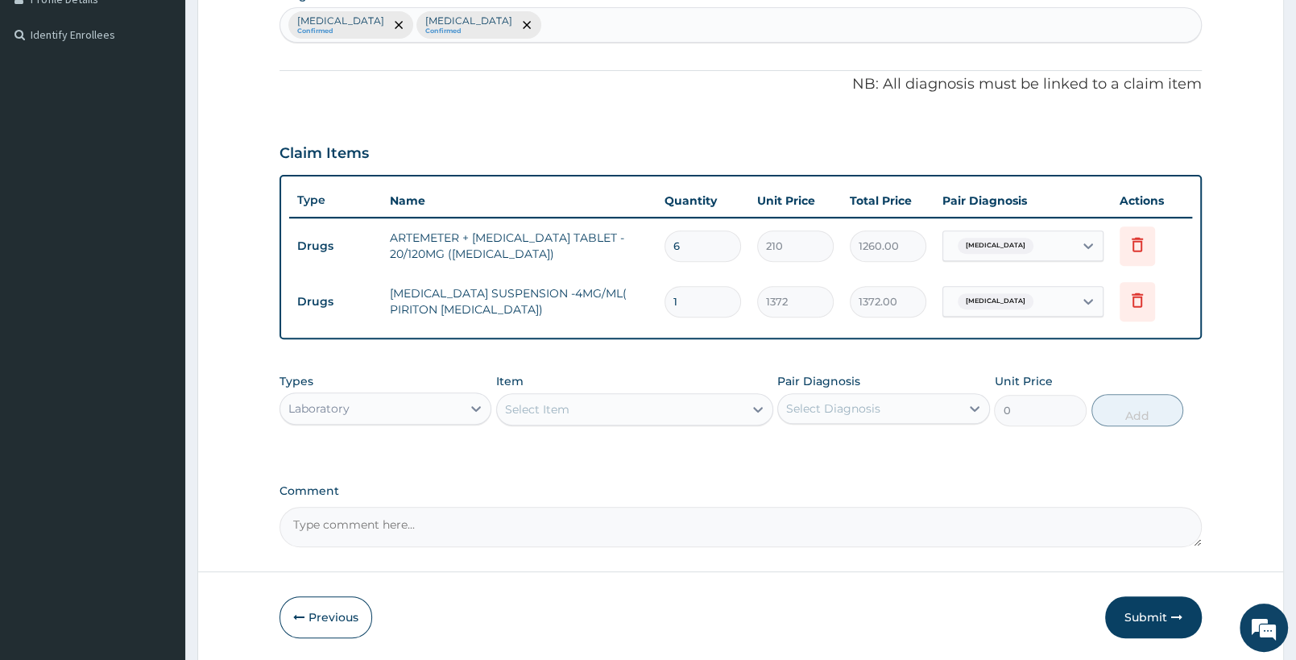
click at [669, 408] on div "Select Item" at bounding box center [620, 409] width 246 height 26
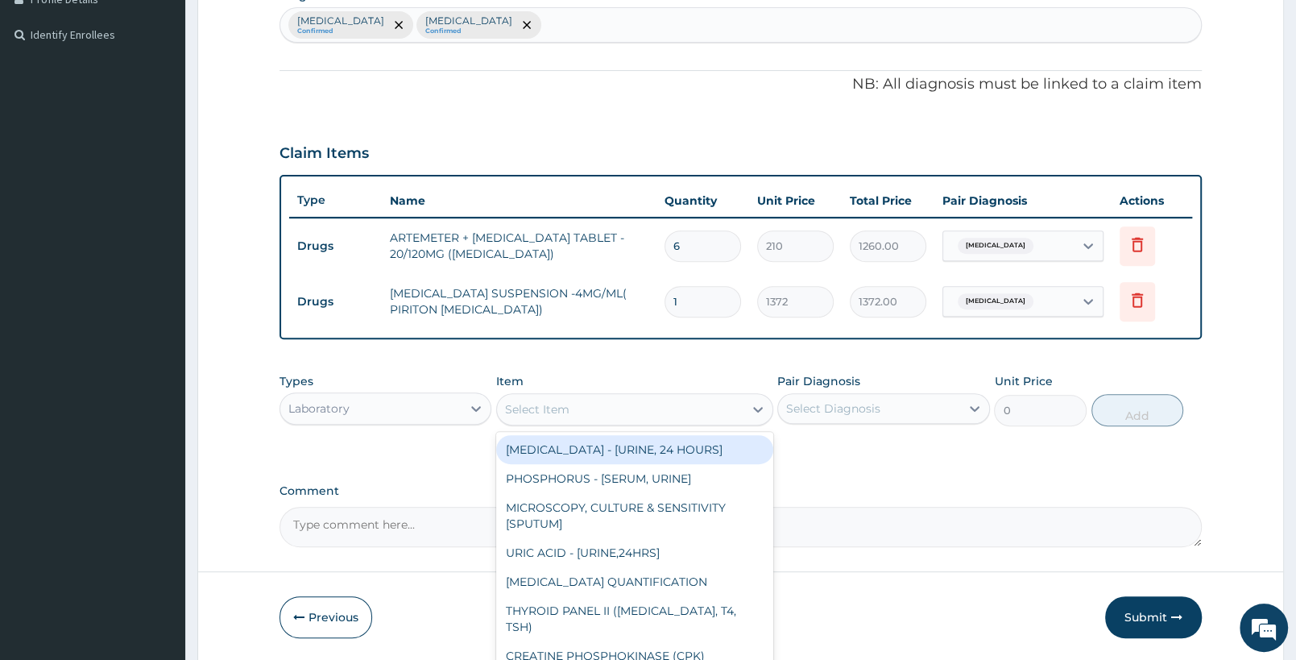
type input "G"
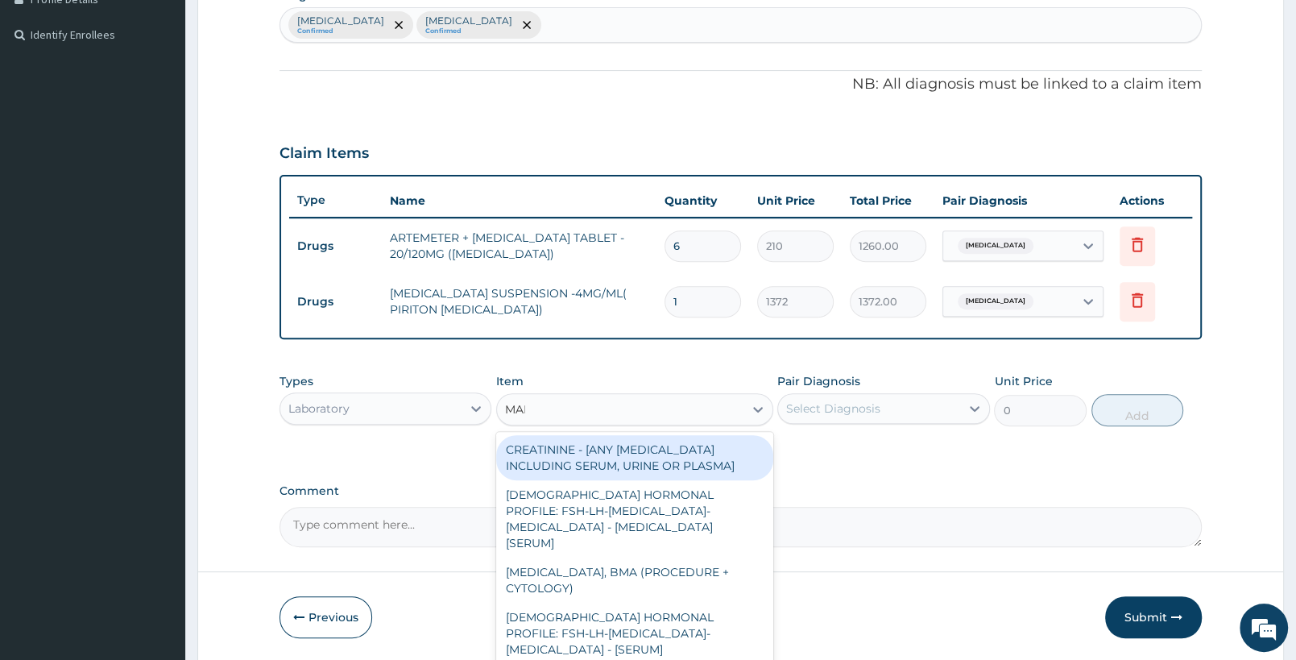
type input "MALA"
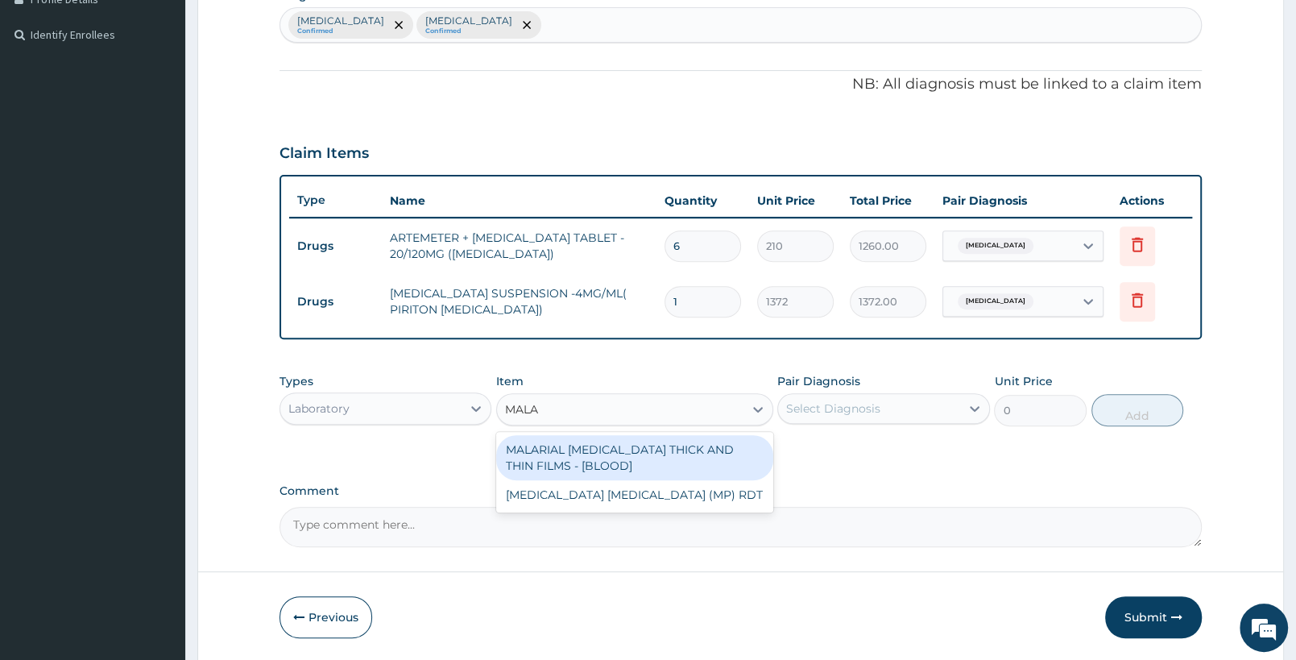
click at [657, 452] on div "MALARIAL PARASITE THICK AND THIN FILMS - [BLOOD]" at bounding box center [634, 457] width 276 height 45
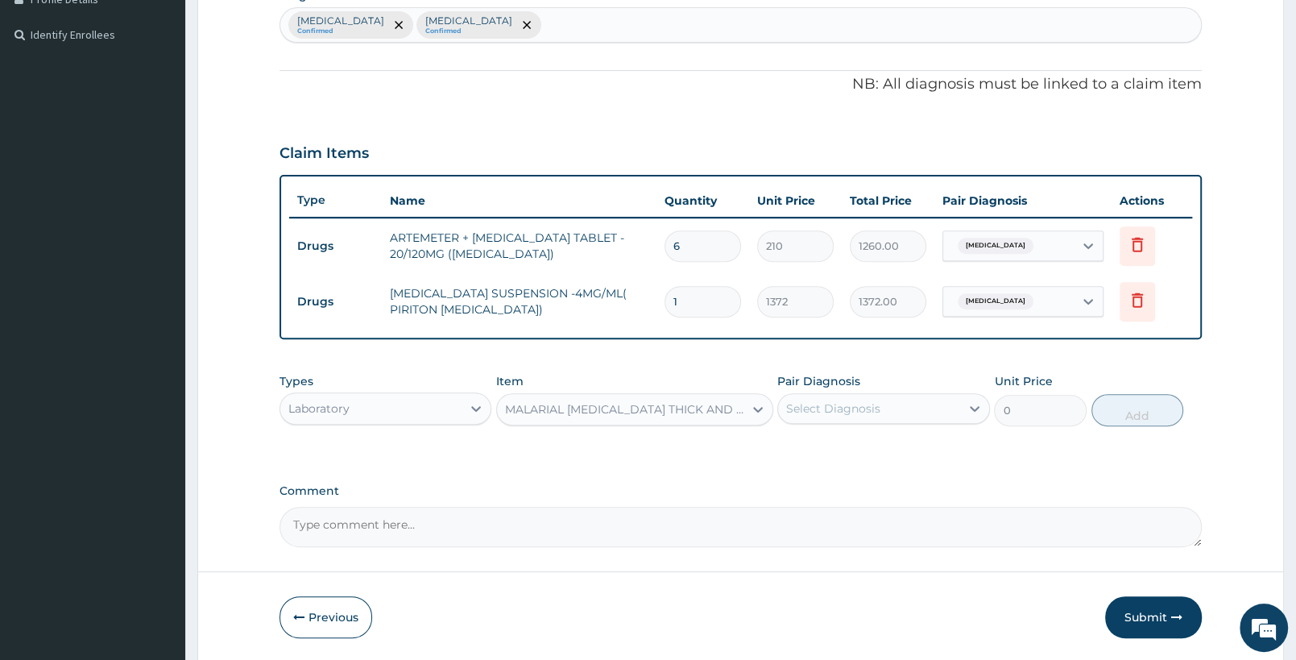
type input "2187.5"
click at [942, 409] on div "Select Diagnosis" at bounding box center [868, 409] width 181 height 26
click at [915, 454] on div "[MEDICAL_DATA]" at bounding box center [883, 449] width 212 height 33
checkbox input "true"
click at [1163, 401] on button "Add" at bounding box center [1138, 410] width 92 height 32
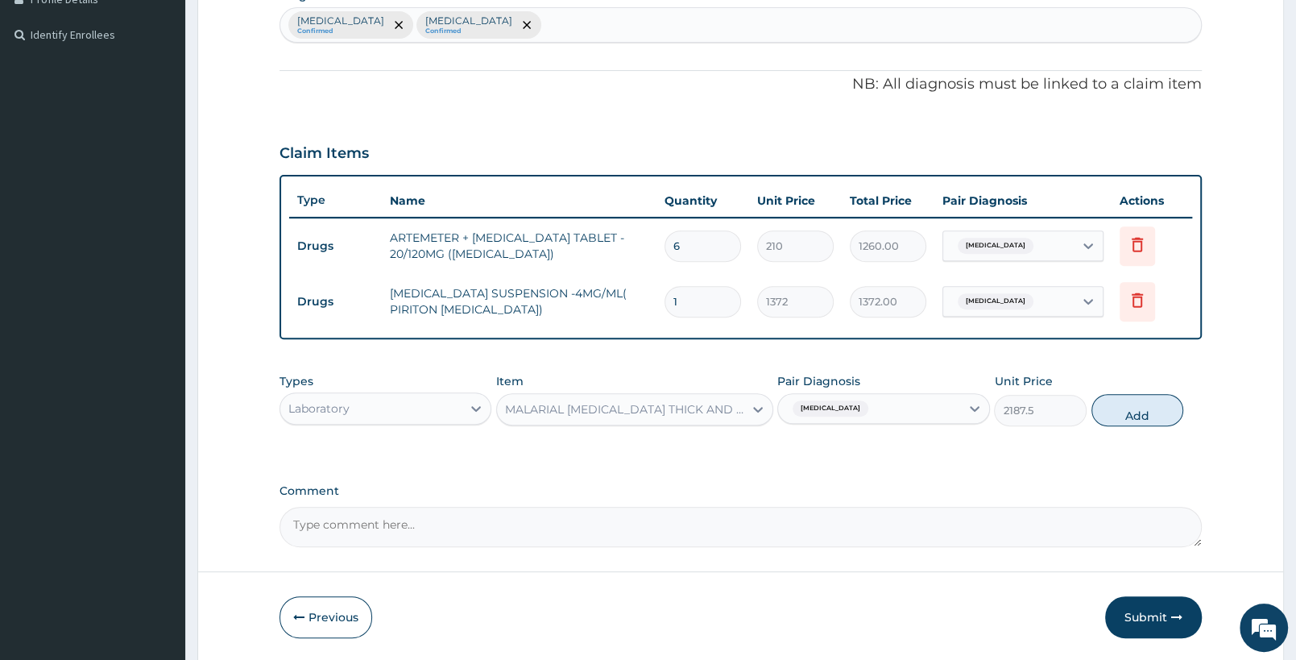
type input "0"
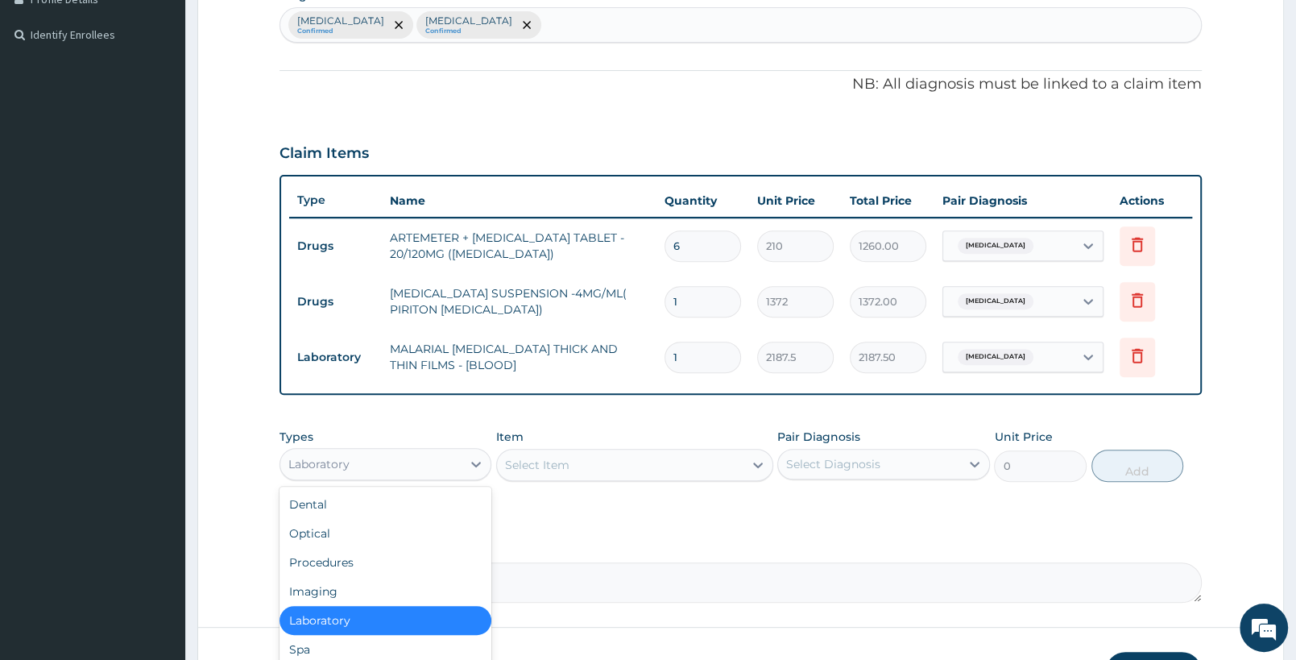
click at [450, 468] on div "Laboratory" at bounding box center [370, 464] width 181 height 26
drag, startPoint x: 379, startPoint y: 564, endPoint x: 464, endPoint y: 491, distance: 112.0
click at [381, 563] on div "Procedures" at bounding box center [386, 562] width 212 height 29
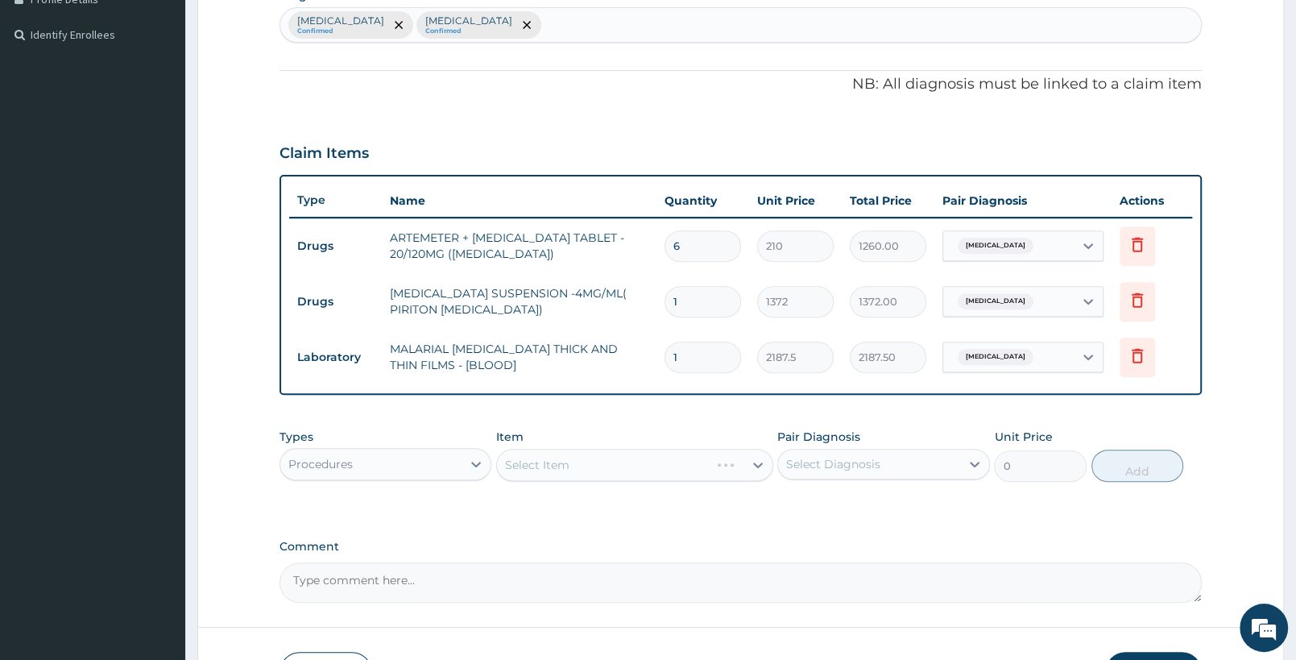
click at [632, 466] on div "Select Item" at bounding box center [634, 465] width 276 height 32
click at [673, 474] on div "Select Item" at bounding box center [634, 465] width 276 height 32
click at [673, 468] on div "Select Item" at bounding box center [620, 465] width 246 height 26
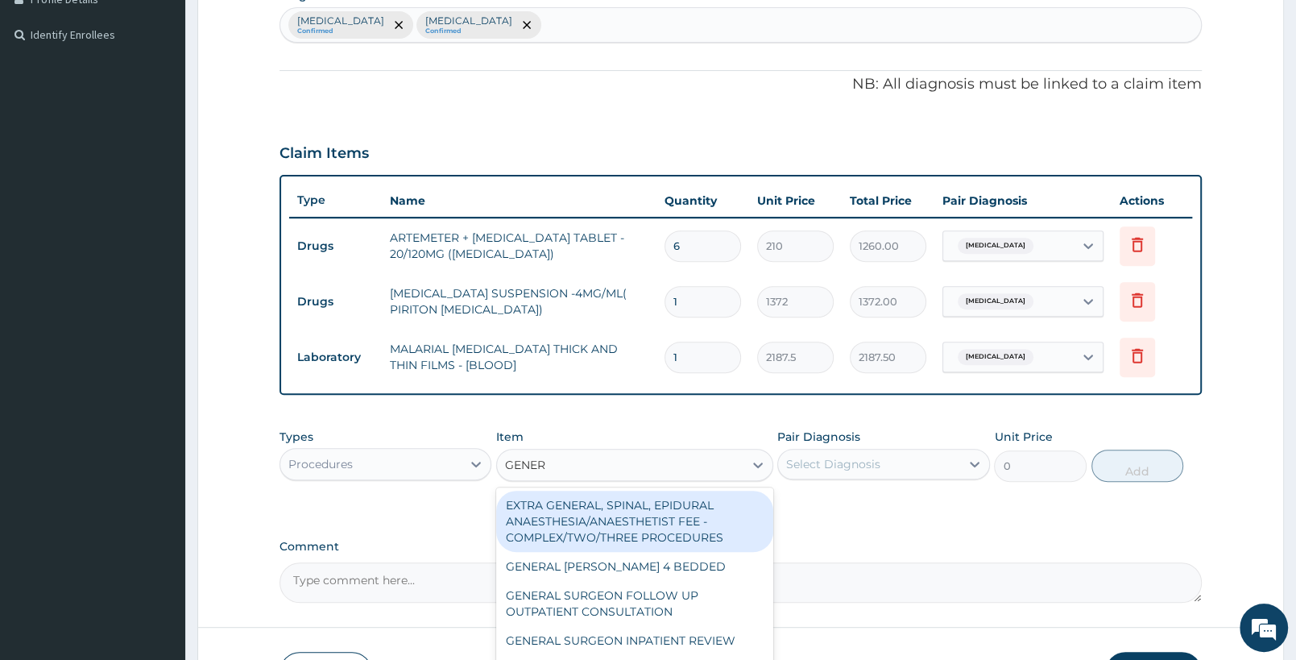
type input "GENERA"
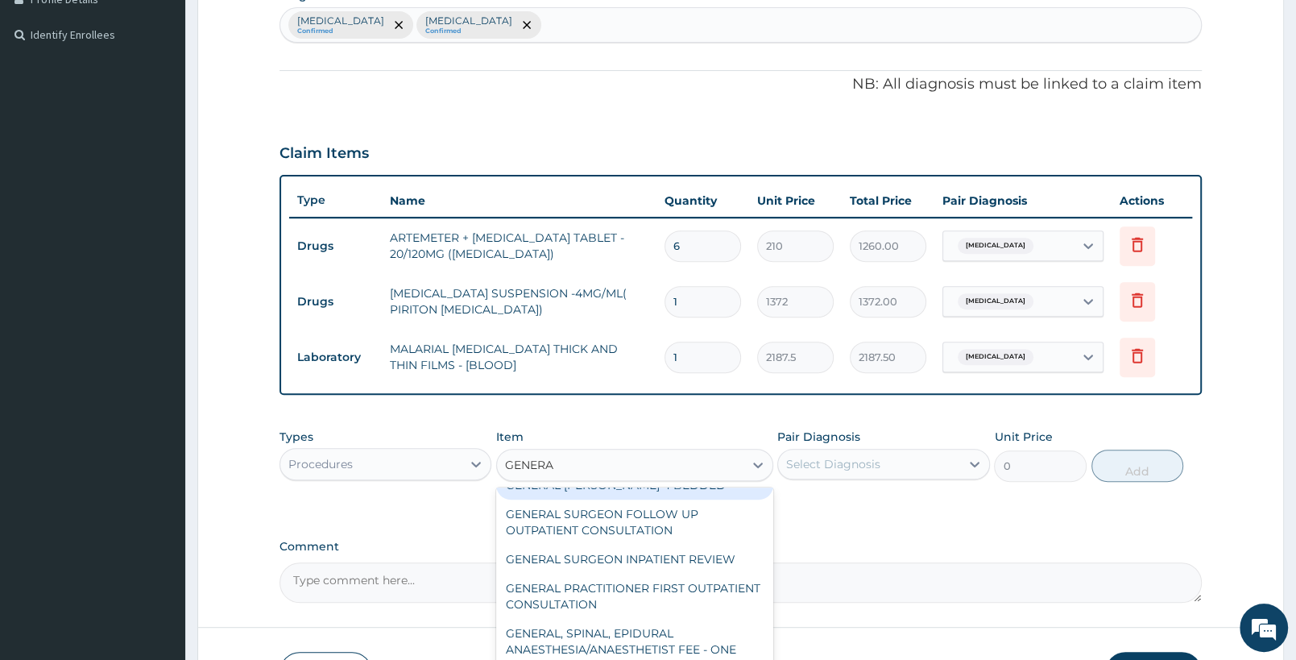
scroll to position [85, 0]
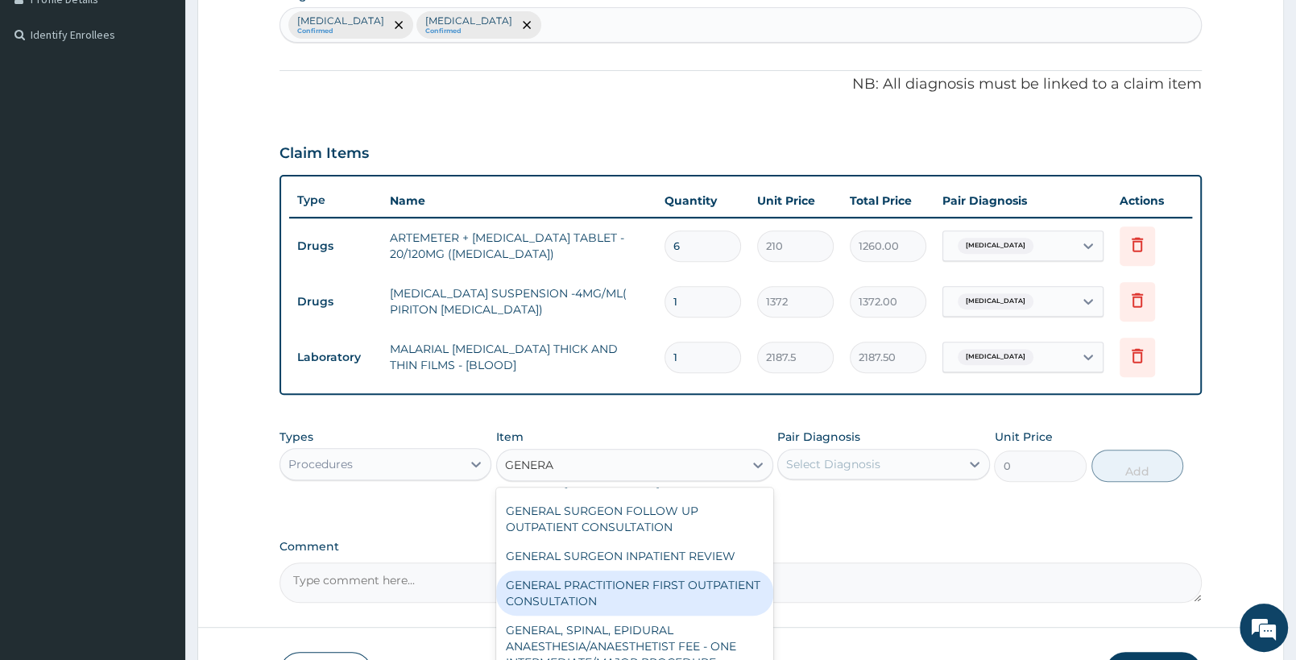
click at [693, 583] on div "GENERAL PRACTITIONER FIRST OUTPATIENT CONSULTATION" at bounding box center [634, 592] width 276 height 45
type input "3750"
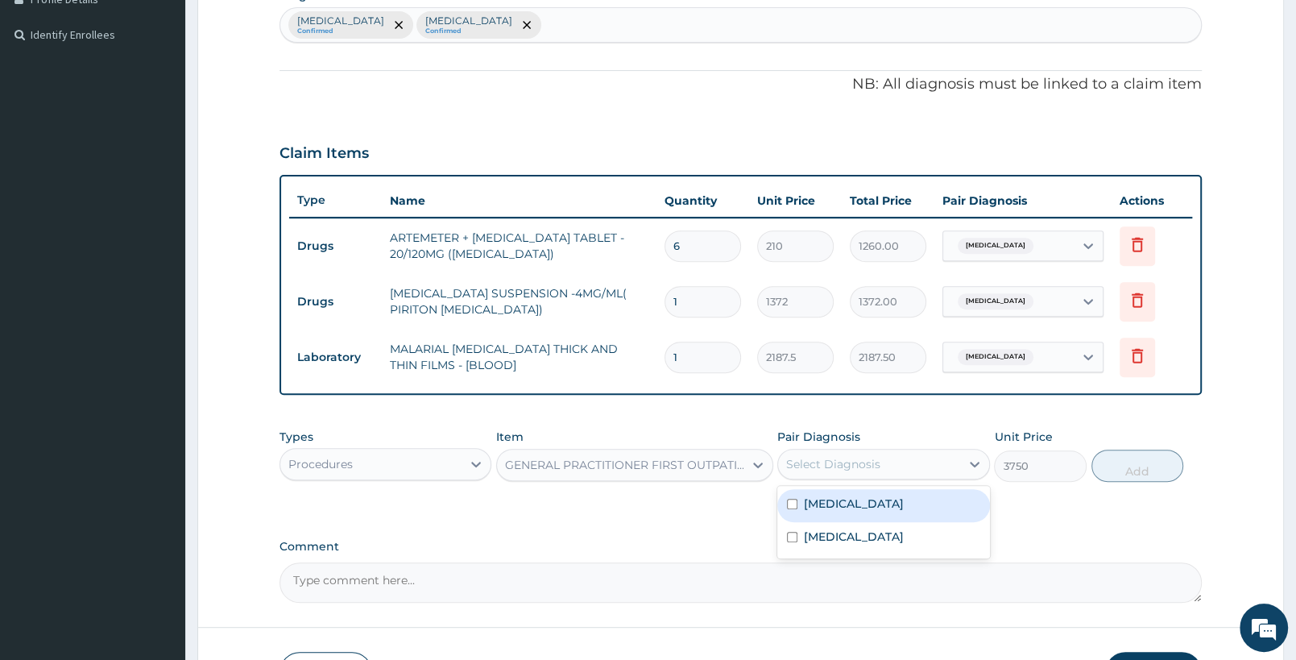
click at [891, 463] on div "Select Diagnosis" at bounding box center [868, 464] width 181 height 26
click at [891, 508] on label "[MEDICAL_DATA]" at bounding box center [854, 503] width 100 height 16
checkbox input "true"
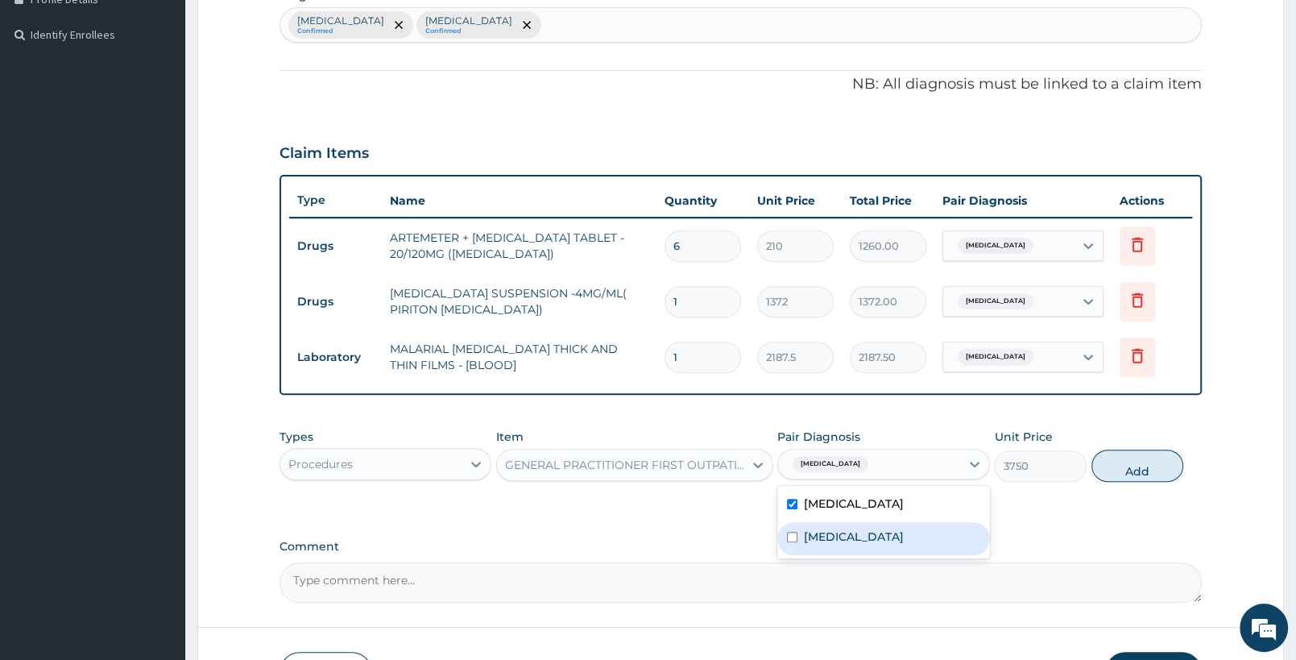
click at [878, 522] on div "Rhinitis" at bounding box center [883, 538] width 212 height 33
checkbox input "true"
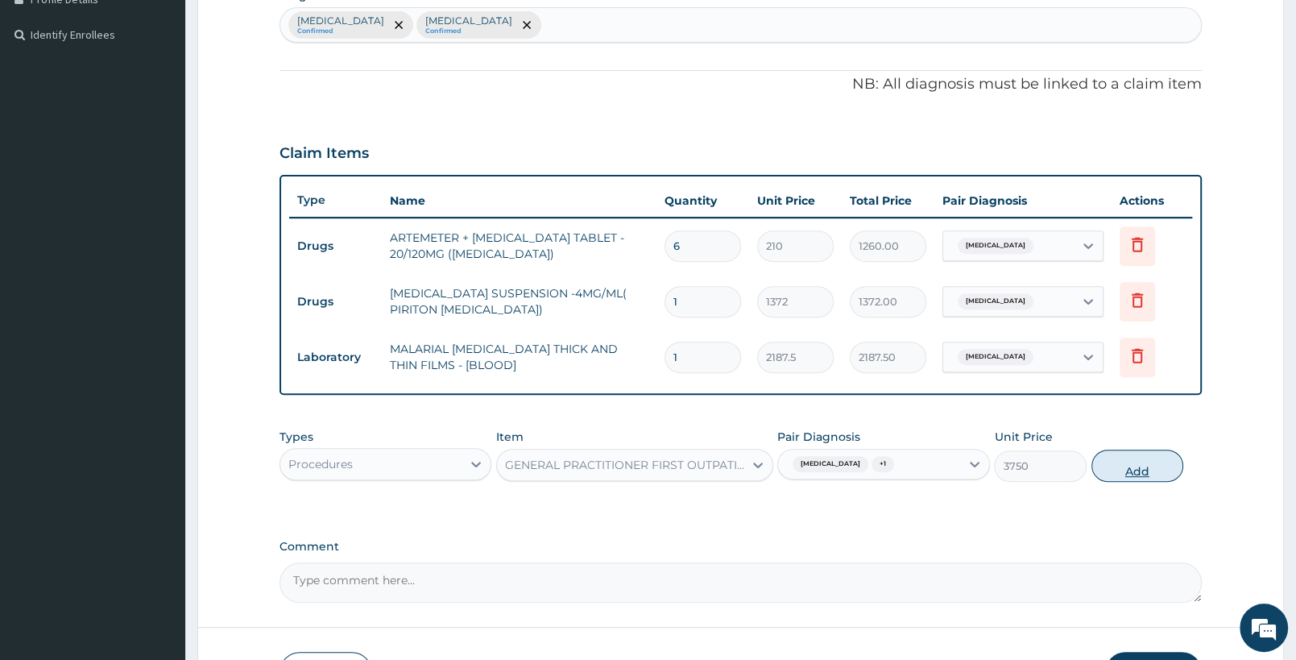
click at [1120, 464] on button "Add" at bounding box center [1138, 466] width 92 height 32
type input "0"
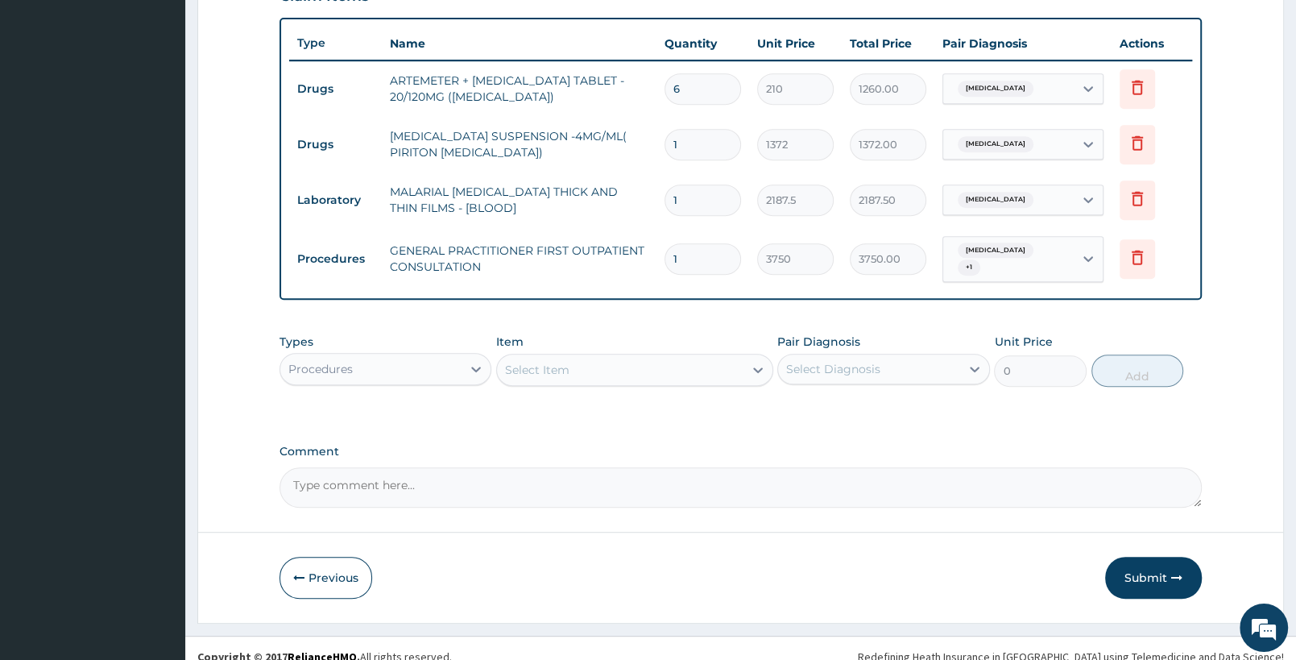
scroll to position [599, 0]
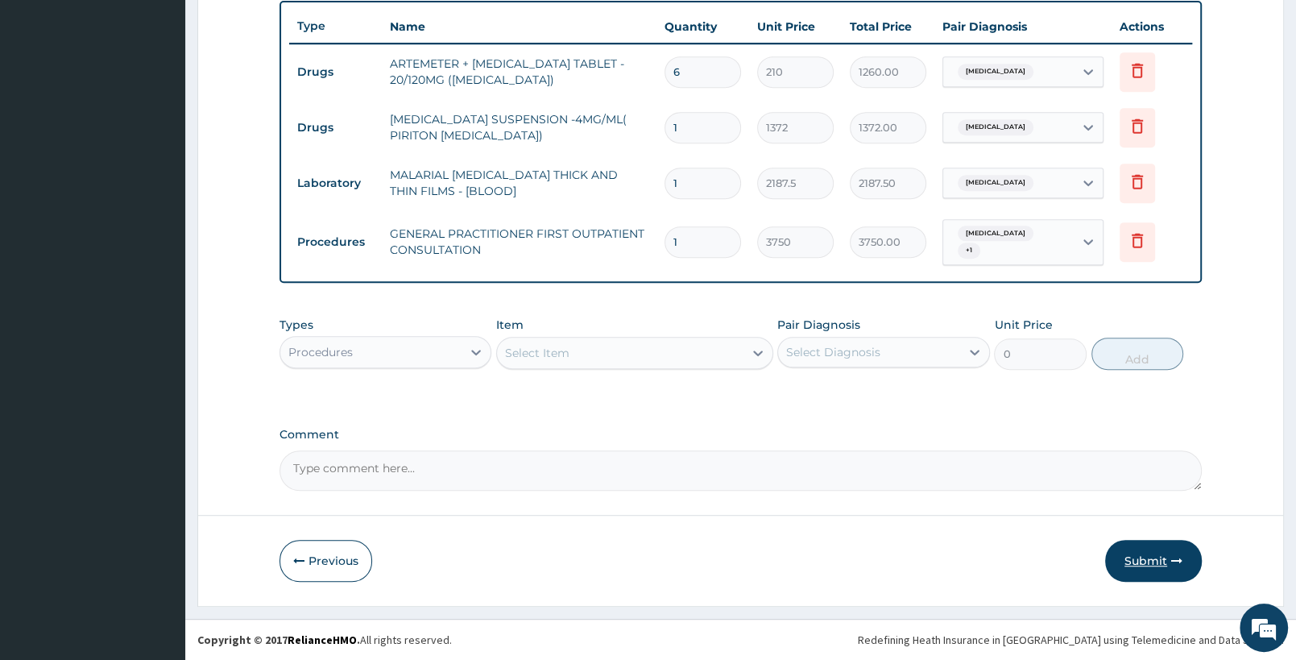
click at [1154, 553] on button "Submit" at bounding box center [1153, 561] width 97 height 42
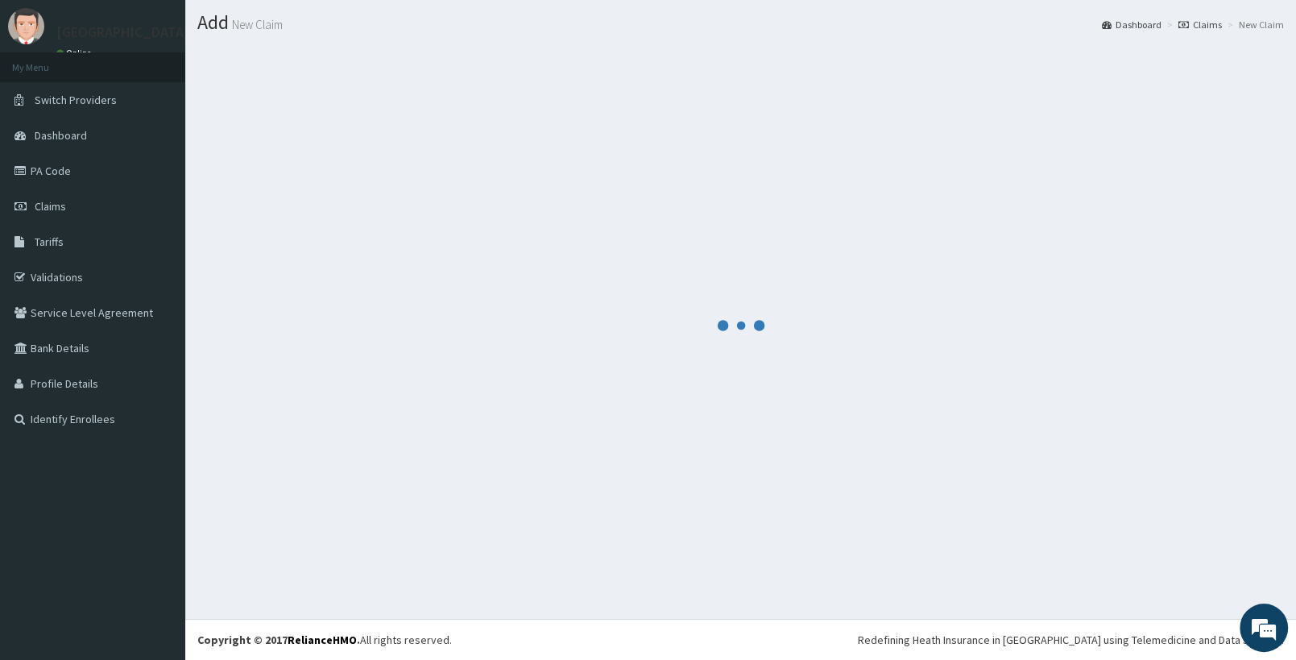
scroll to position [40, 0]
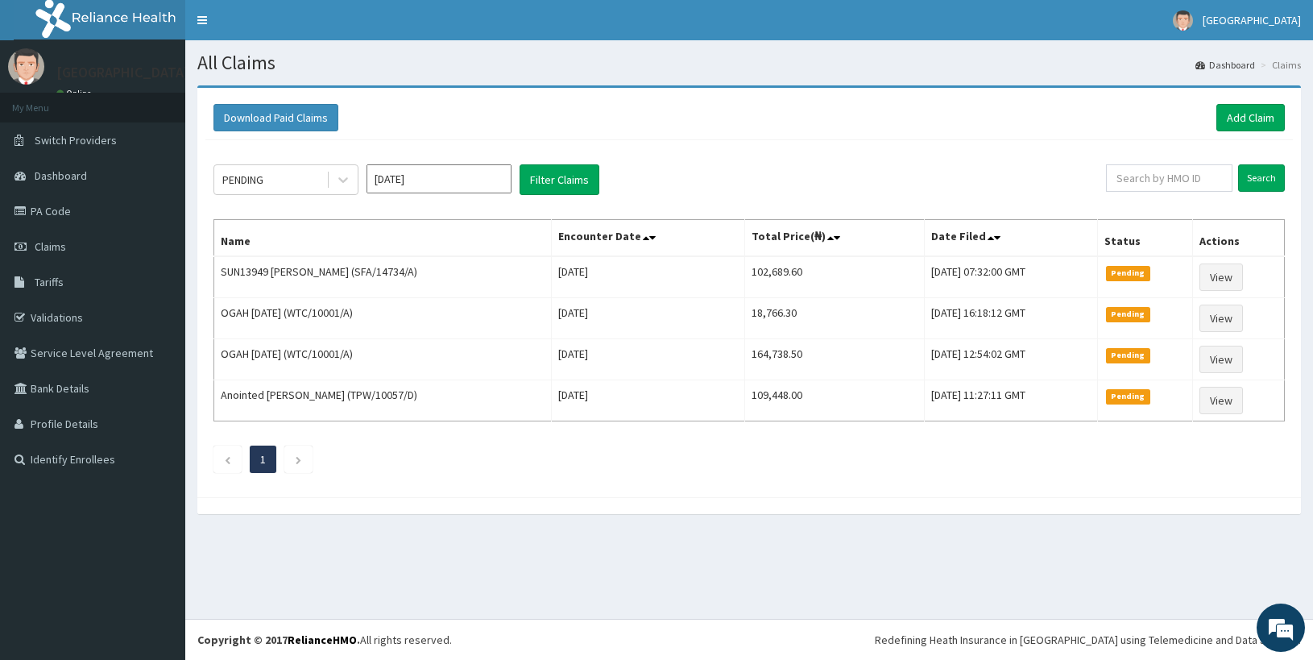
click at [291, 160] on div "PENDING [DATE] Filter Claims Search Name Encounter Date Total Price(₦) Date Fil…" at bounding box center [749, 314] width 1088 height 349
click at [290, 185] on div "PENDING" at bounding box center [270, 180] width 112 height 26
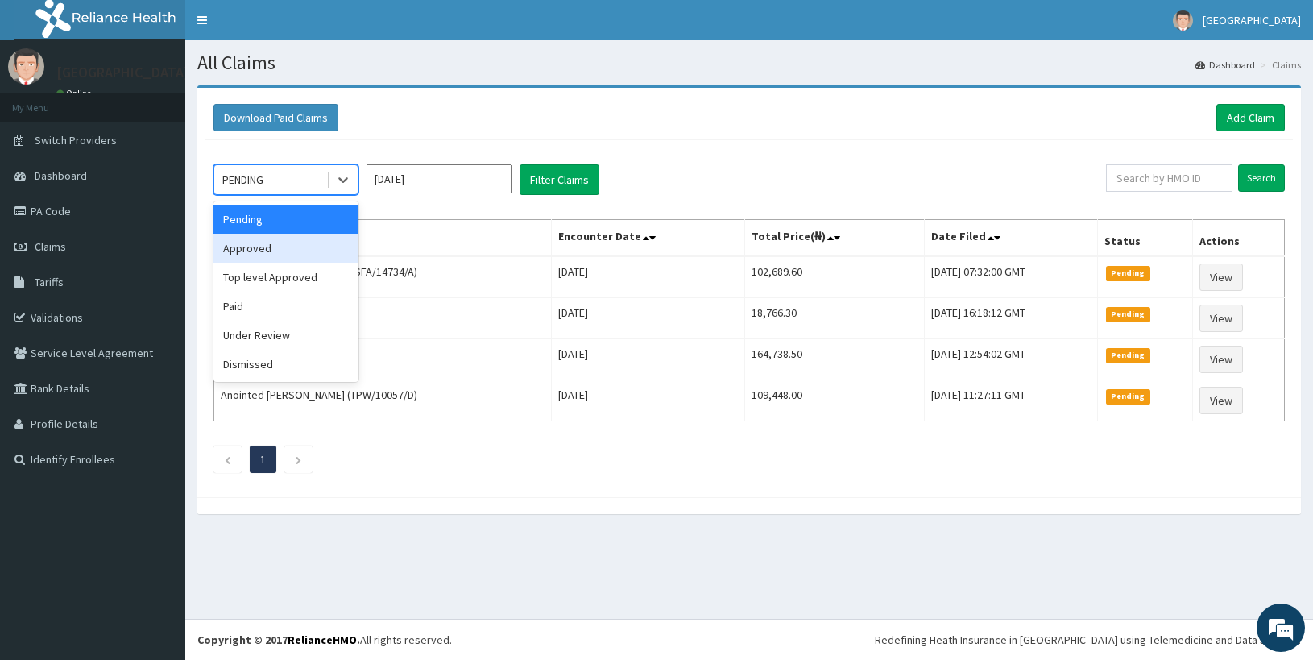
drag, startPoint x: 283, startPoint y: 248, endPoint x: 466, endPoint y: 201, distance: 188.7
click at [288, 249] on div "Approved" at bounding box center [285, 248] width 145 height 29
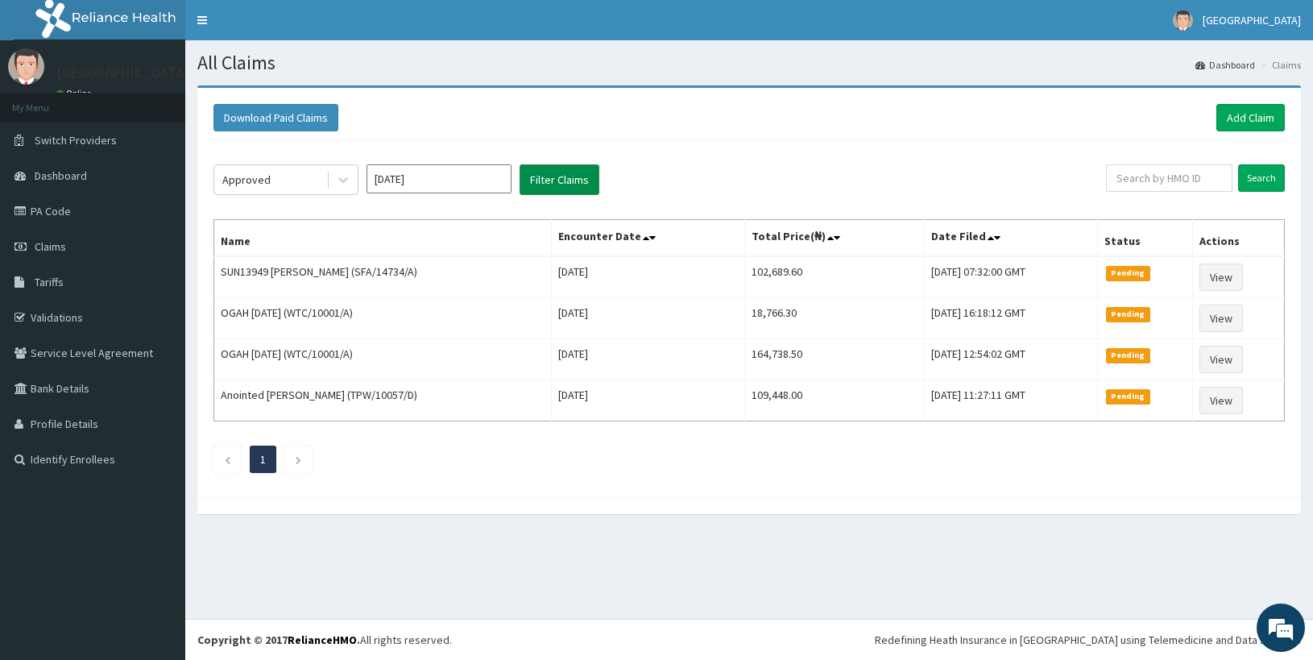
click at [534, 177] on button "Filter Claims" at bounding box center [560, 179] width 80 height 31
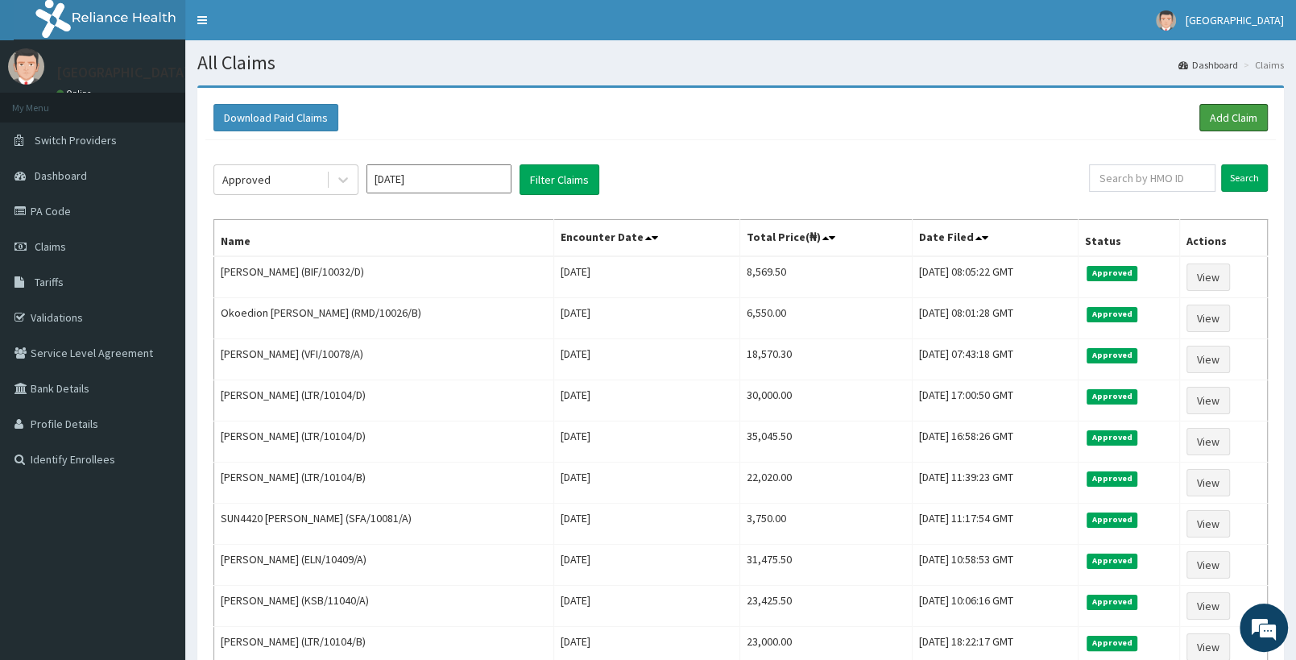
click at [1240, 110] on link "Add Claim" at bounding box center [1234, 117] width 68 height 27
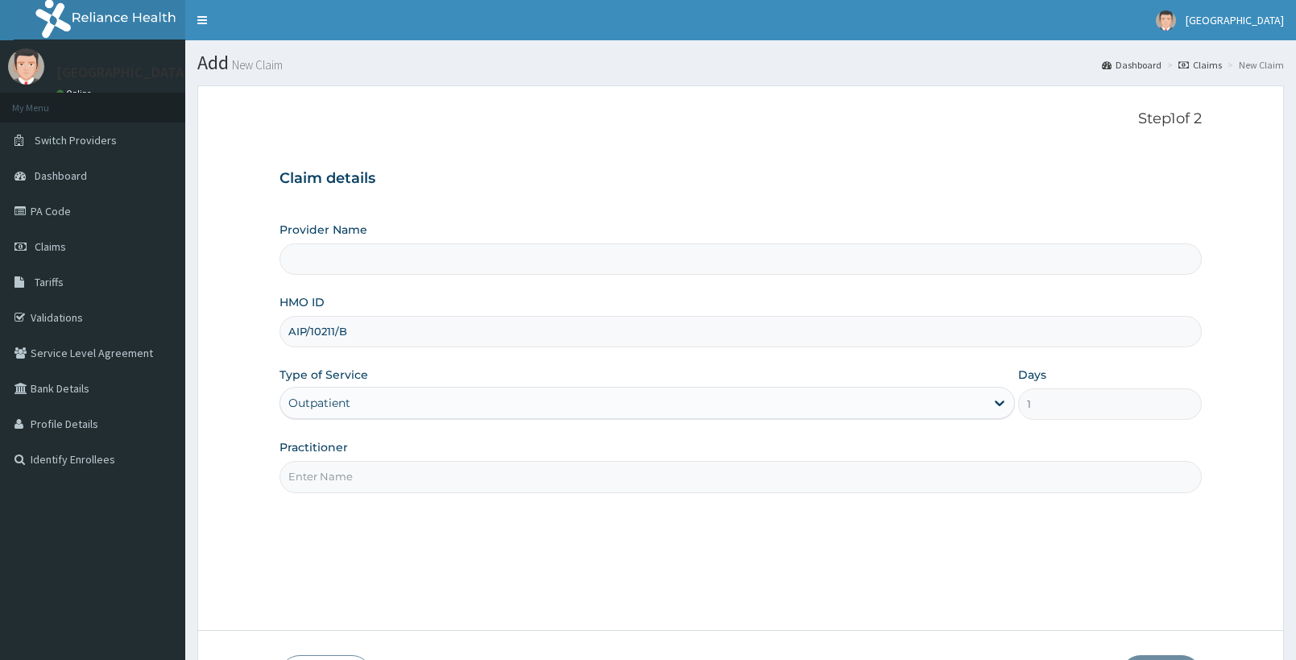
click at [437, 478] on input "Practitioner" at bounding box center [741, 476] width 922 height 31
type input "DR"
type input "[GEOGRAPHIC_DATA]"
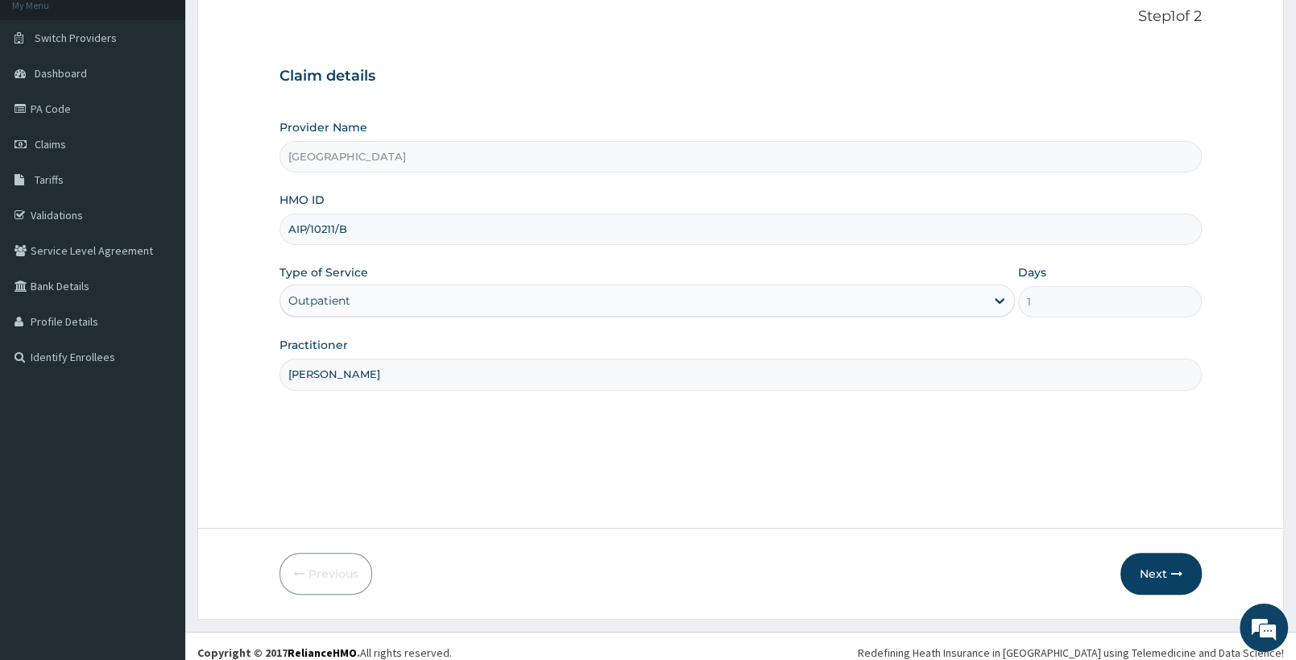
scroll to position [115, 0]
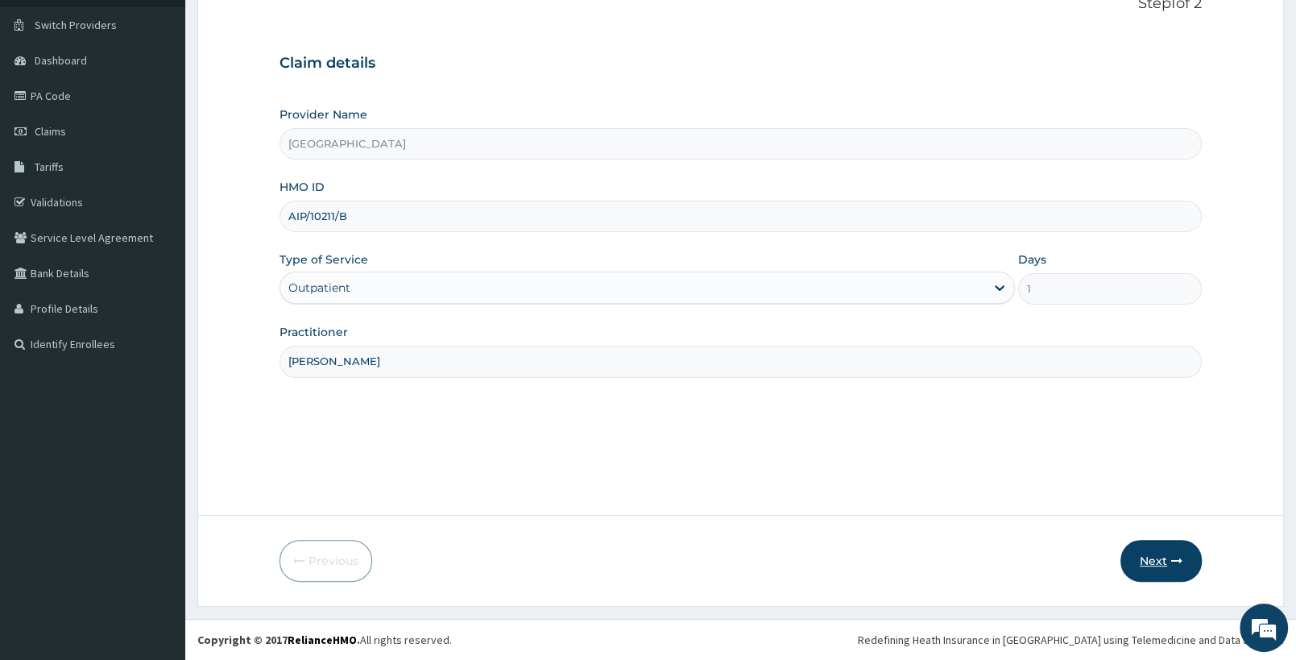
type input "DR UCHENNA"
click at [1175, 562] on icon "button" at bounding box center [1176, 560] width 11 height 11
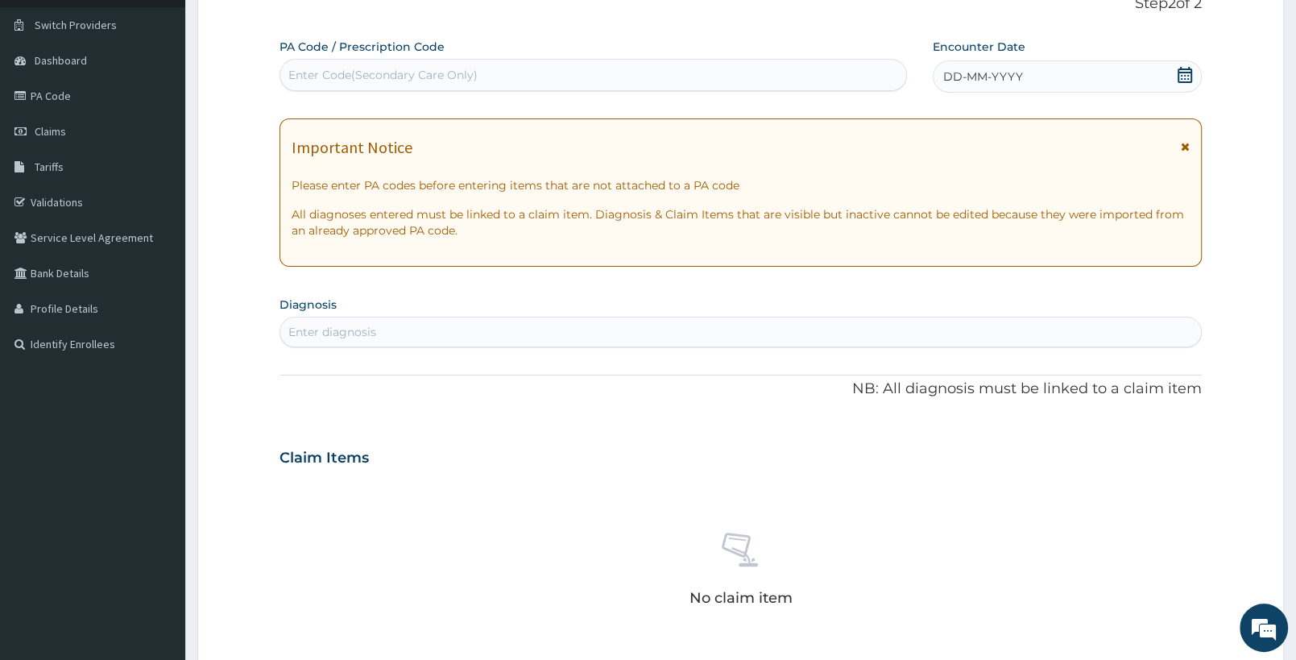
scroll to position [0, 0]
click at [478, 77] on div "Enter Code(Secondary Care Only)" at bounding box center [593, 75] width 626 height 26
paste input "PA/463A5E"
type input "PA/463A5E"
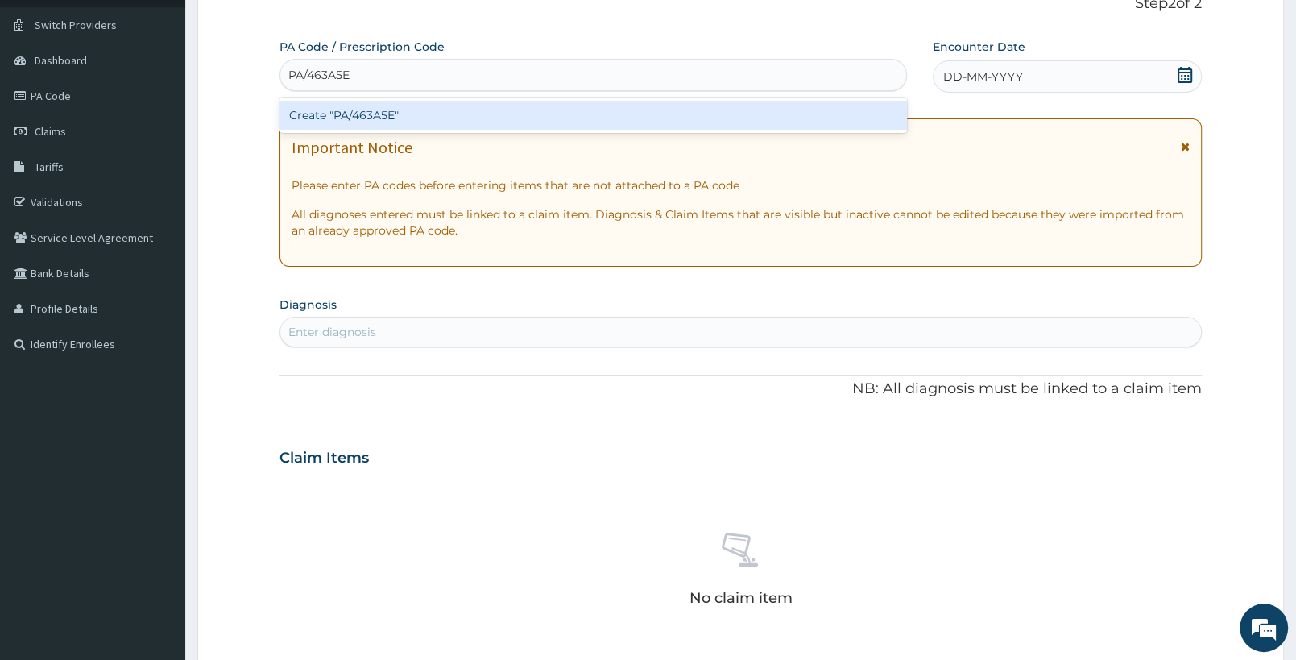
click at [462, 119] on div "Create "PA/463A5E"" at bounding box center [594, 115] width 628 height 29
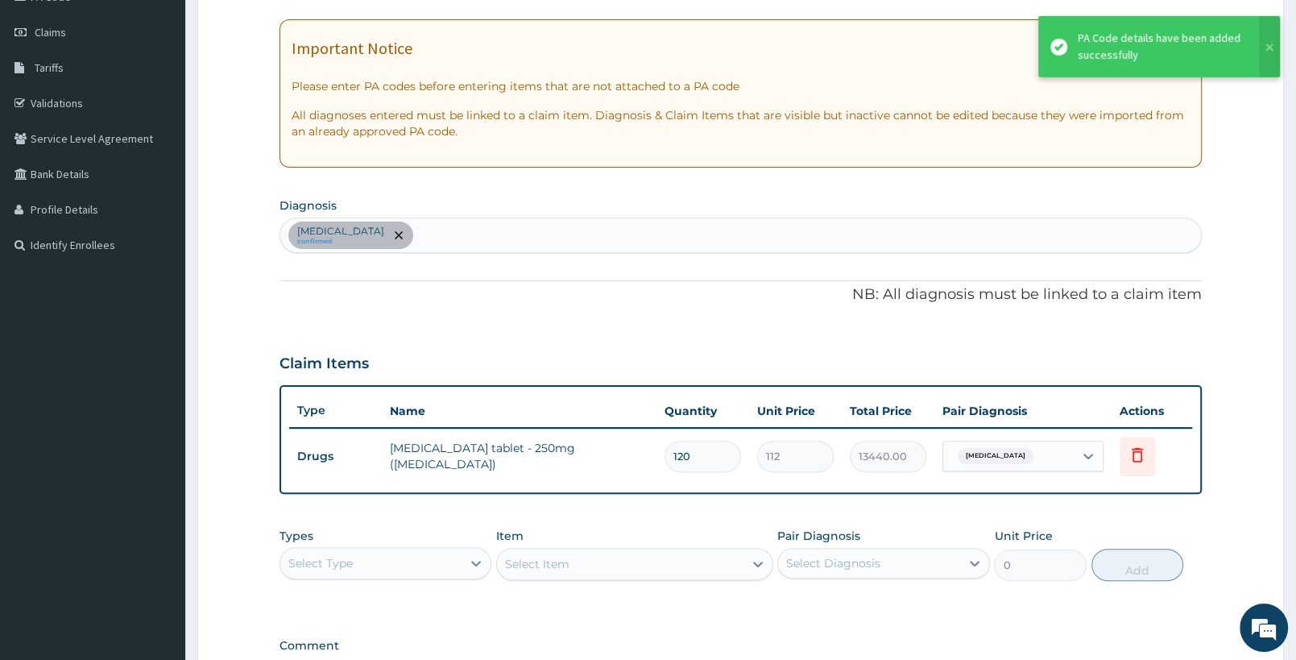
scroll to position [284, 0]
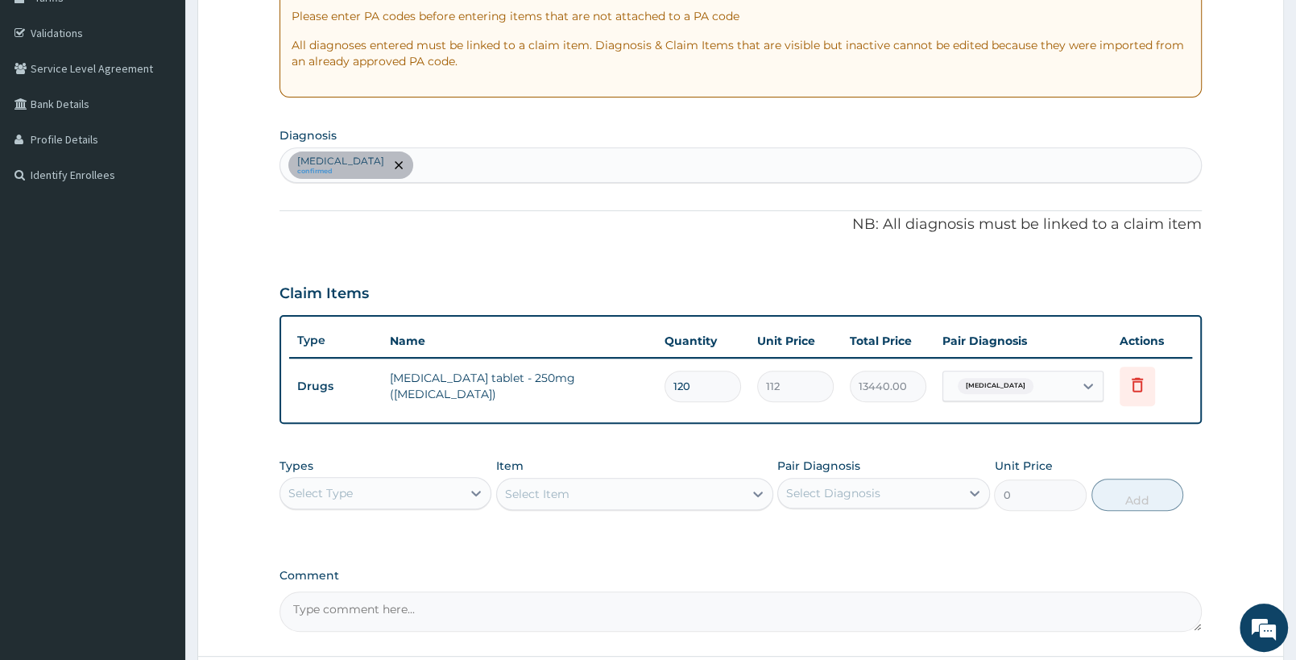
click at [382, 491] on div "Select Type" at bounding box center [370, 493] width 181 height 26
click at [426, 590] on div "Procedures" at bounding box center [386, 591] width 212 height 29
click at [685, 498] on div "Select Item" at bounding box center [634, 494] width 276 height 32
click at [620, 488] on div "Select Item" at bounding box center [620, 494] width 246 height 26
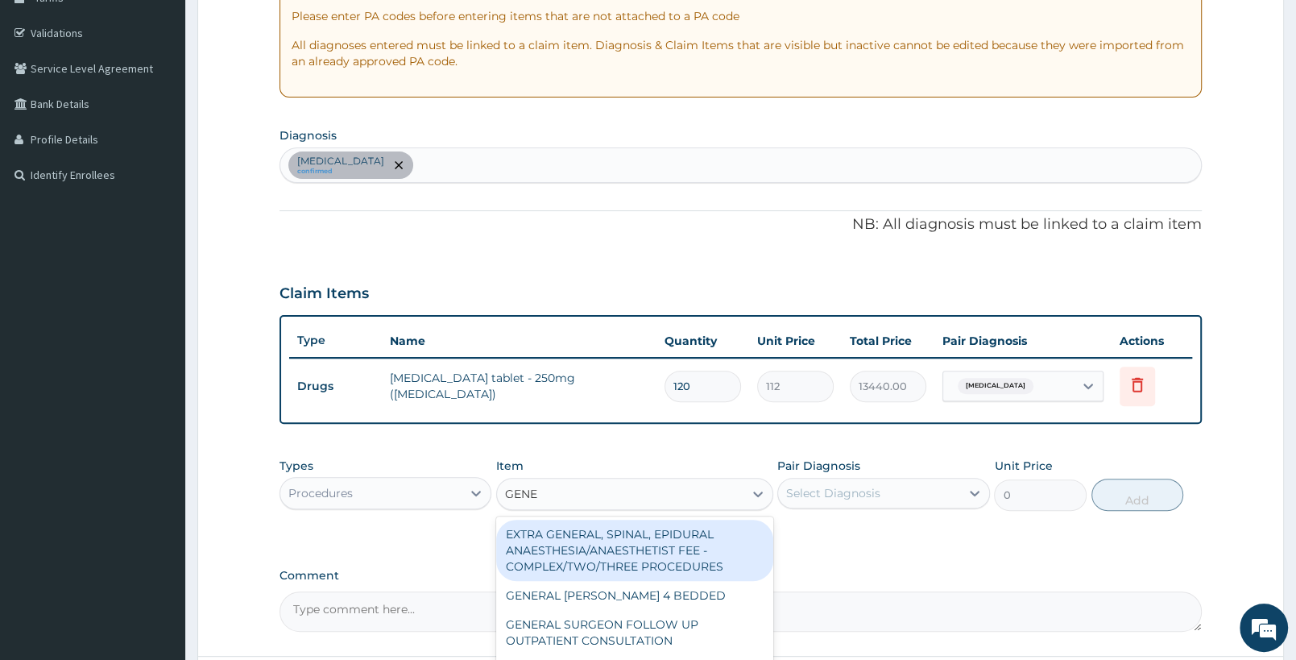
type input "GENER"
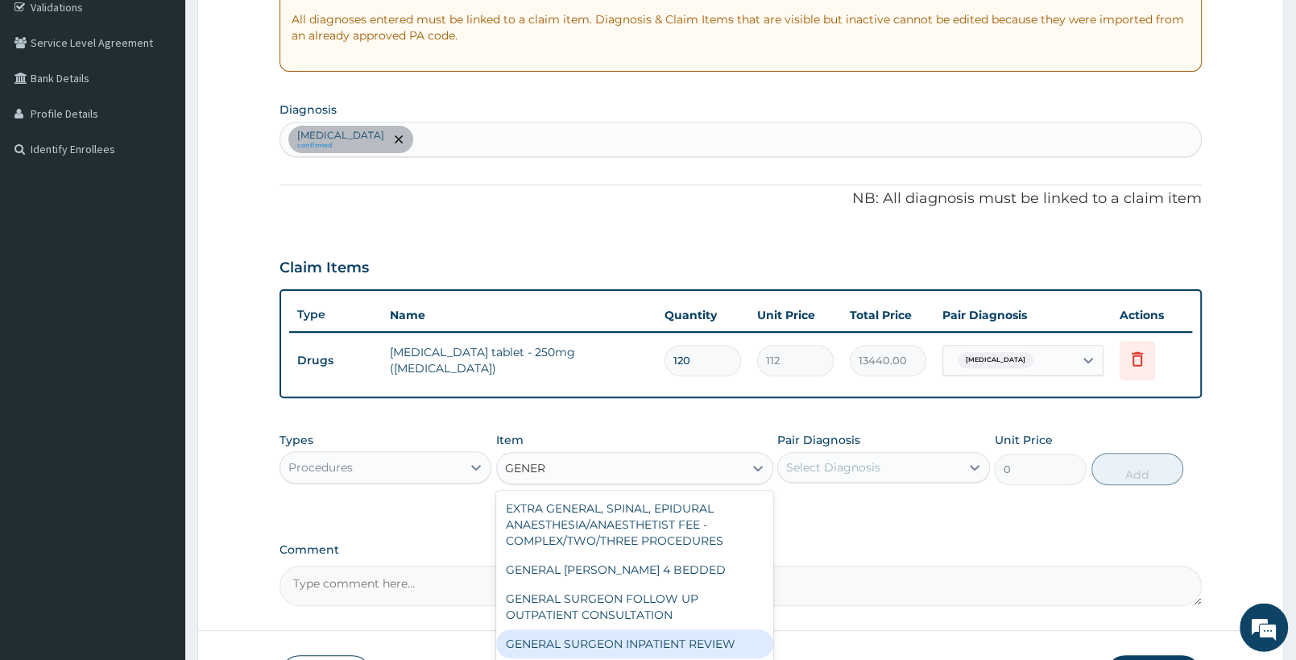
scroll to position [425, 0]
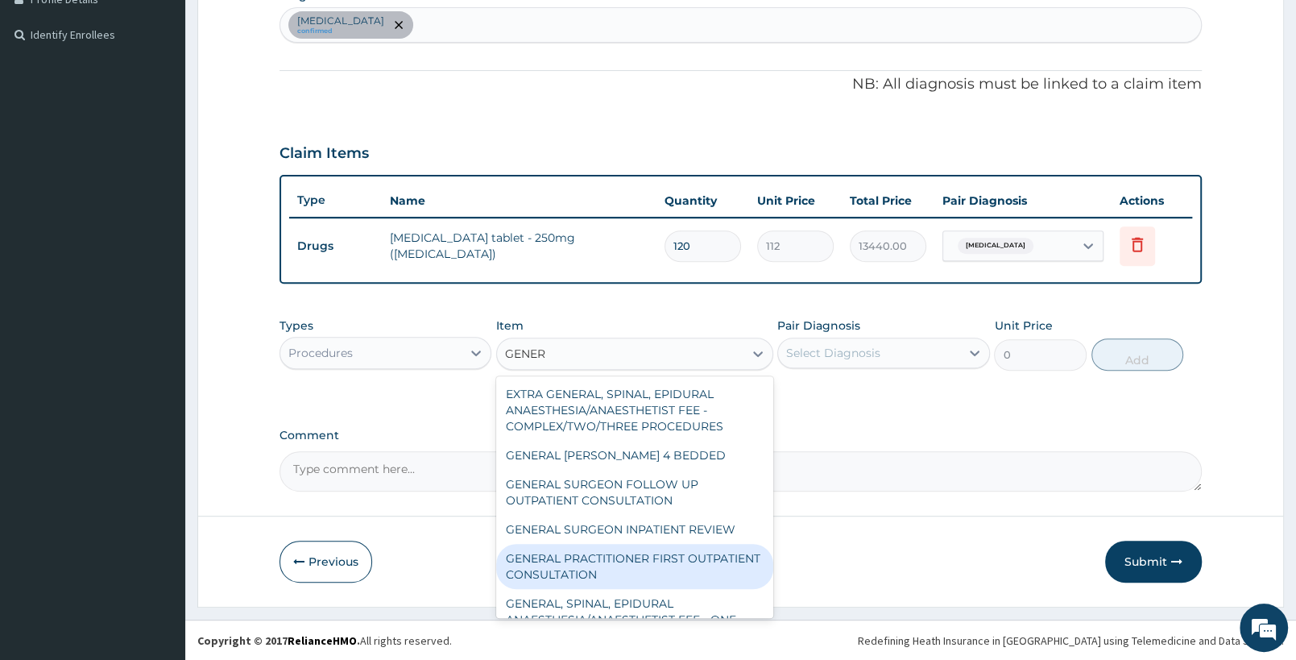
click at [668, 565] on div "GENERAL PRACTITIONER FIRST OUTPATIENT CONSULTATION" at bounding box center [634, 566] width 276 height 45
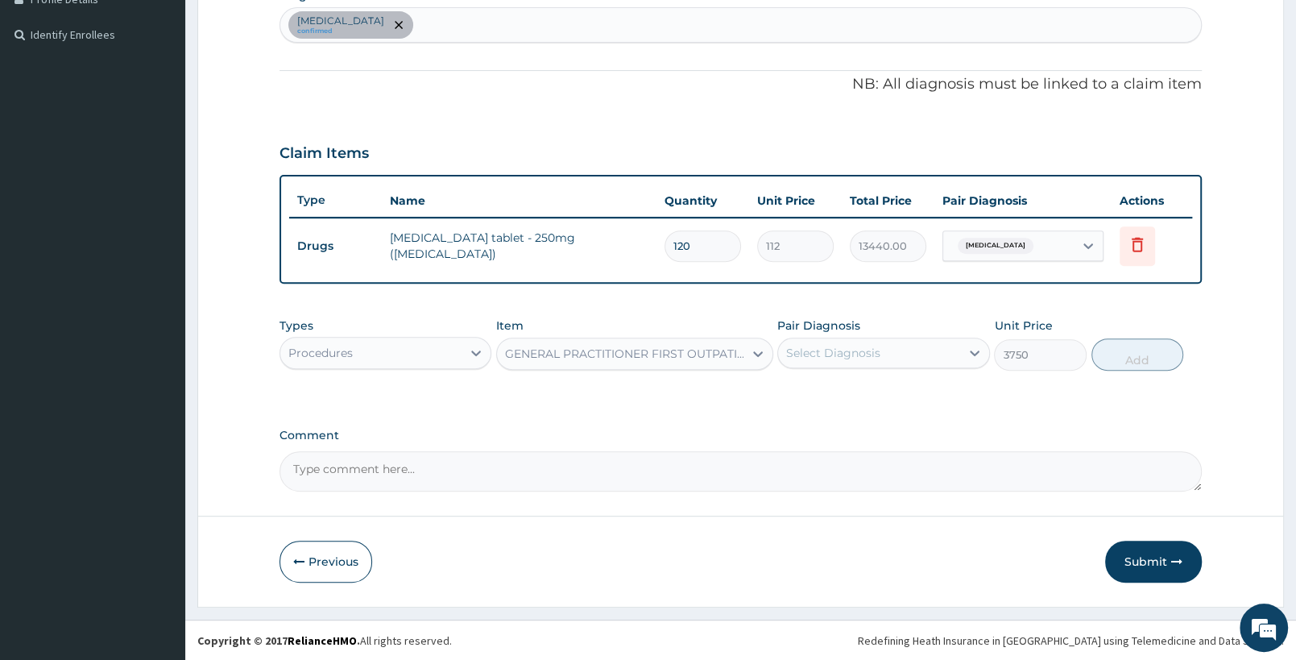
type input "3750"
click at [927, 363] on div "Select Diagnosis" at bounding box center [868, 353] width 181 height 26
click at [901, 402] on div "Hypertensive heart disease" at bounding box center [883, 394] width 212 height 33
checkbox input "false"
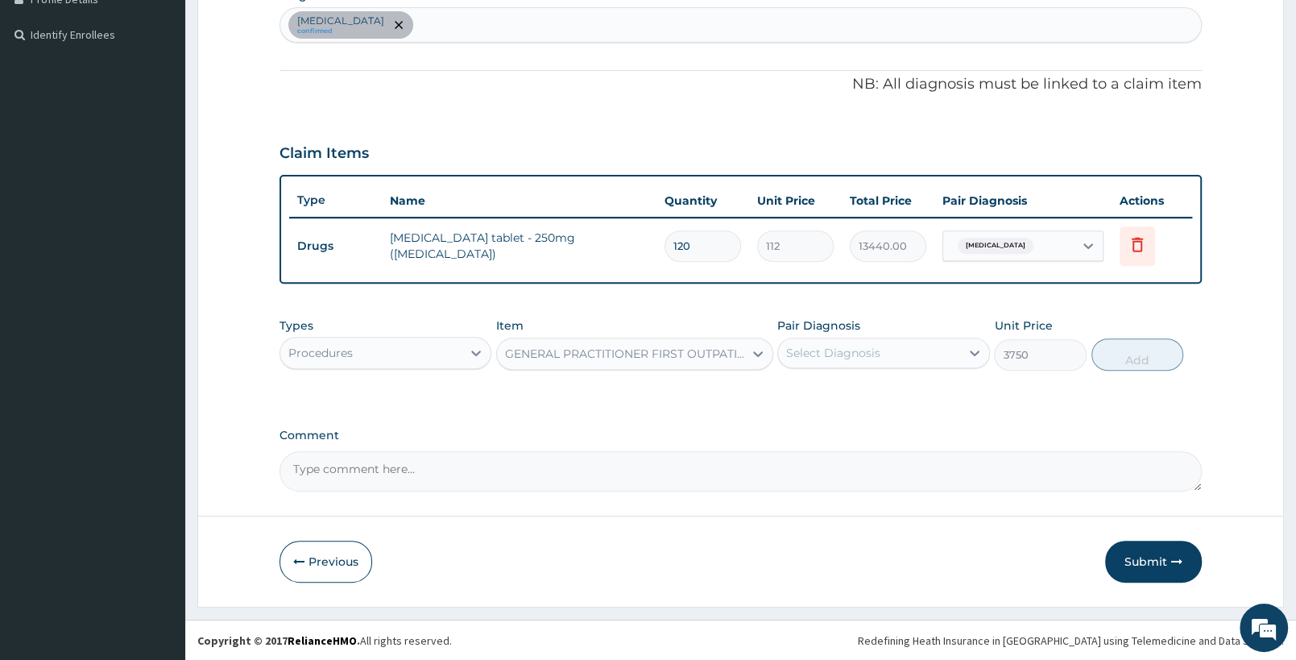
click at [927, 367] on div "Pair Diagnosis Select Diagnosis" at bounding box center [883, 343] width 212 height 53
click at [930, 358] on div "Select Diagnosis" at bounding box center [868, 353] width 181 height 26
click at [904, 395] on label "Hypertensive heart disease" at bounding box center [854, 392] width 100 height 16
checkbox input "true"
click at [1147, 354] on button "Add" at bounding box center [1138, 354] width 92 height 32
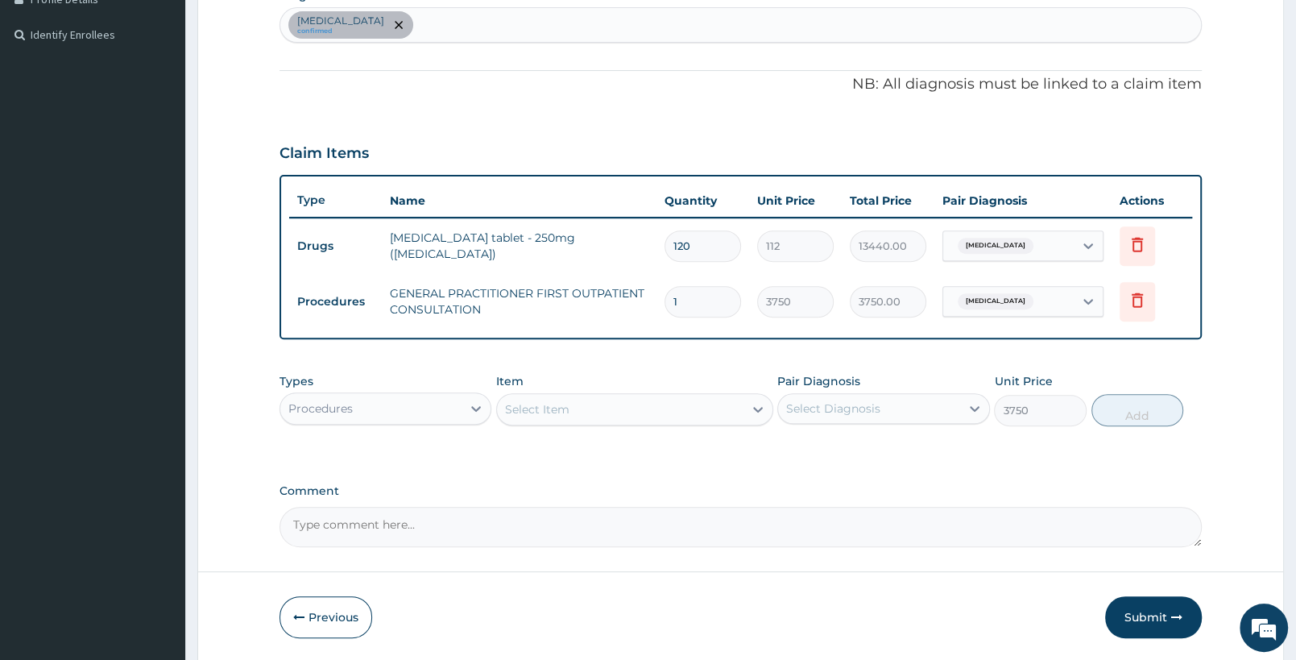
type input "0"
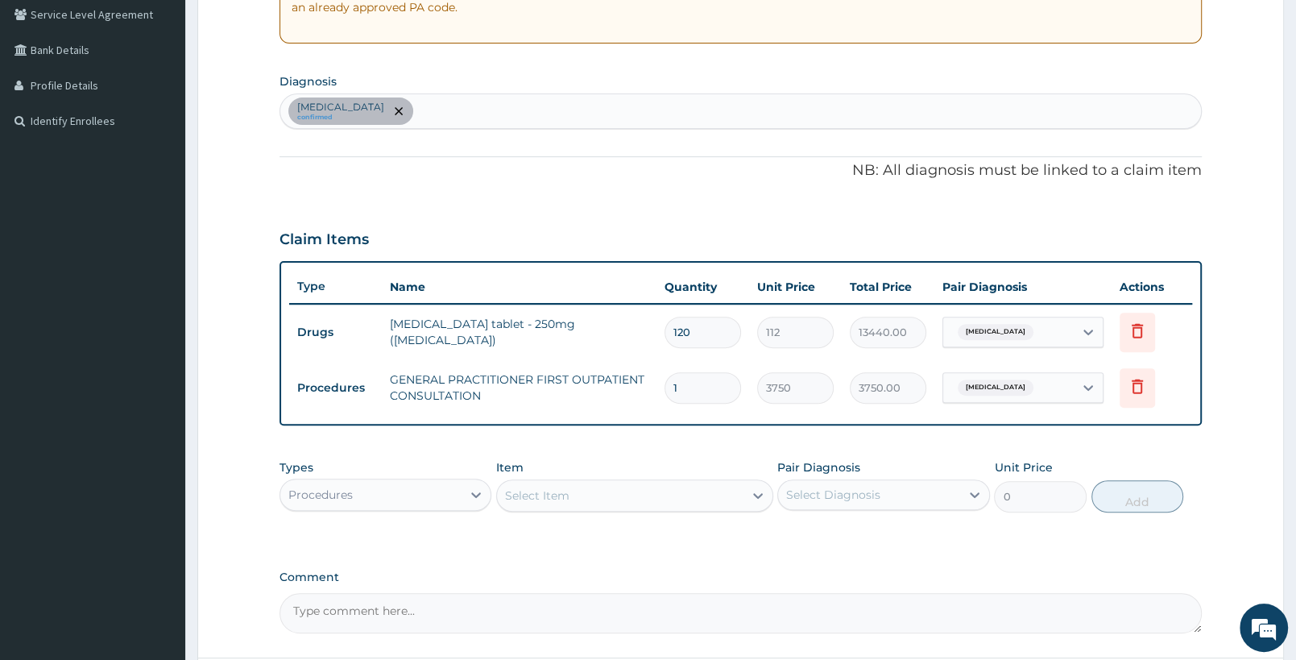
scroll to position [481, 0]
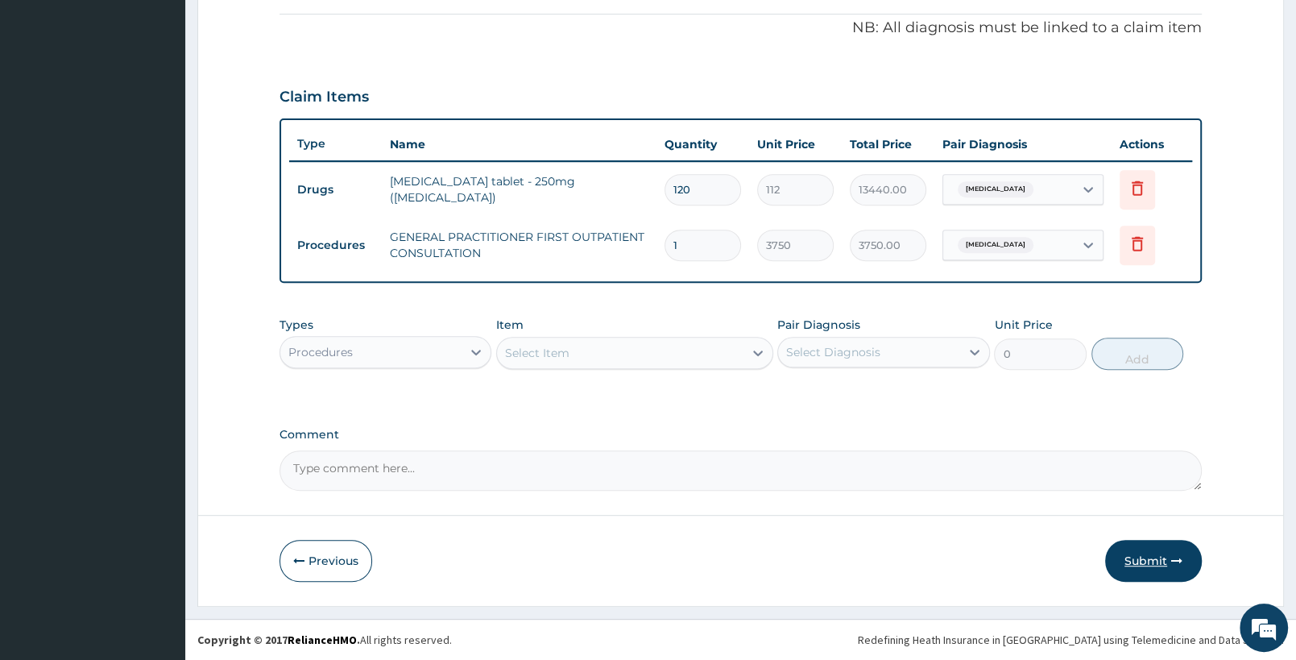
click at [1152, 562] on button "Submit" at bounding box center [1153, 561] width 97 height 42
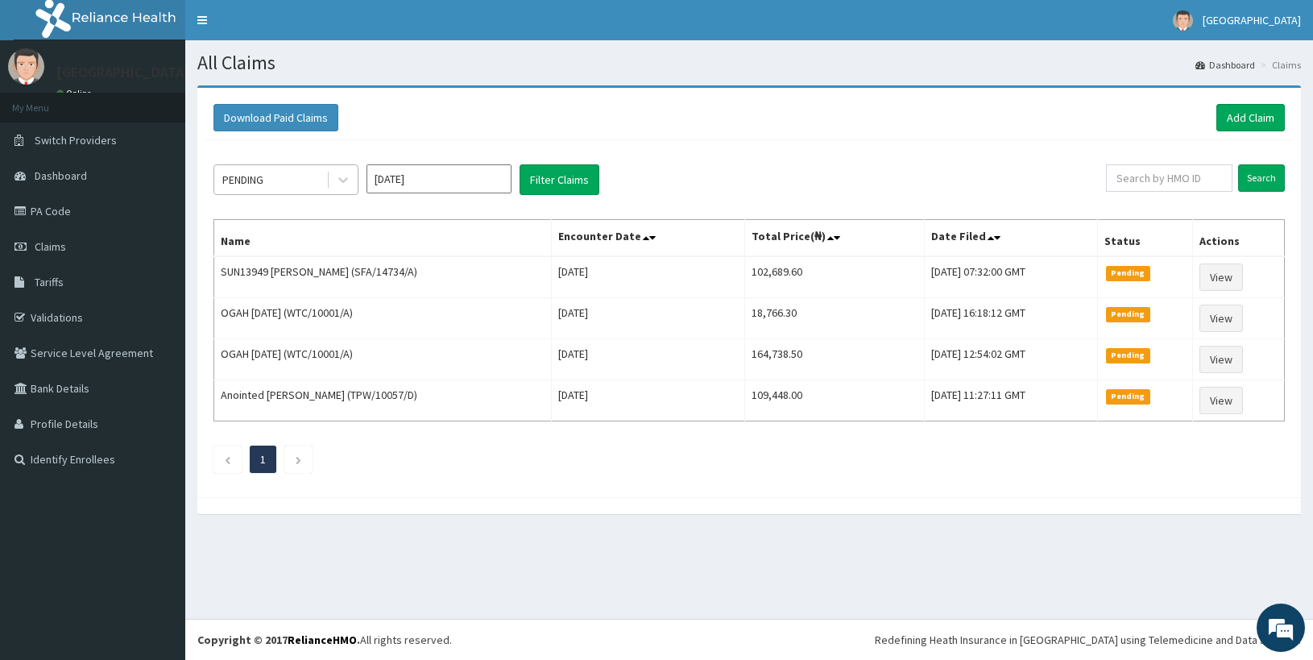
click at [278, 180] on div "PENDING" at bounding box center [270, 180] width 112 height 26
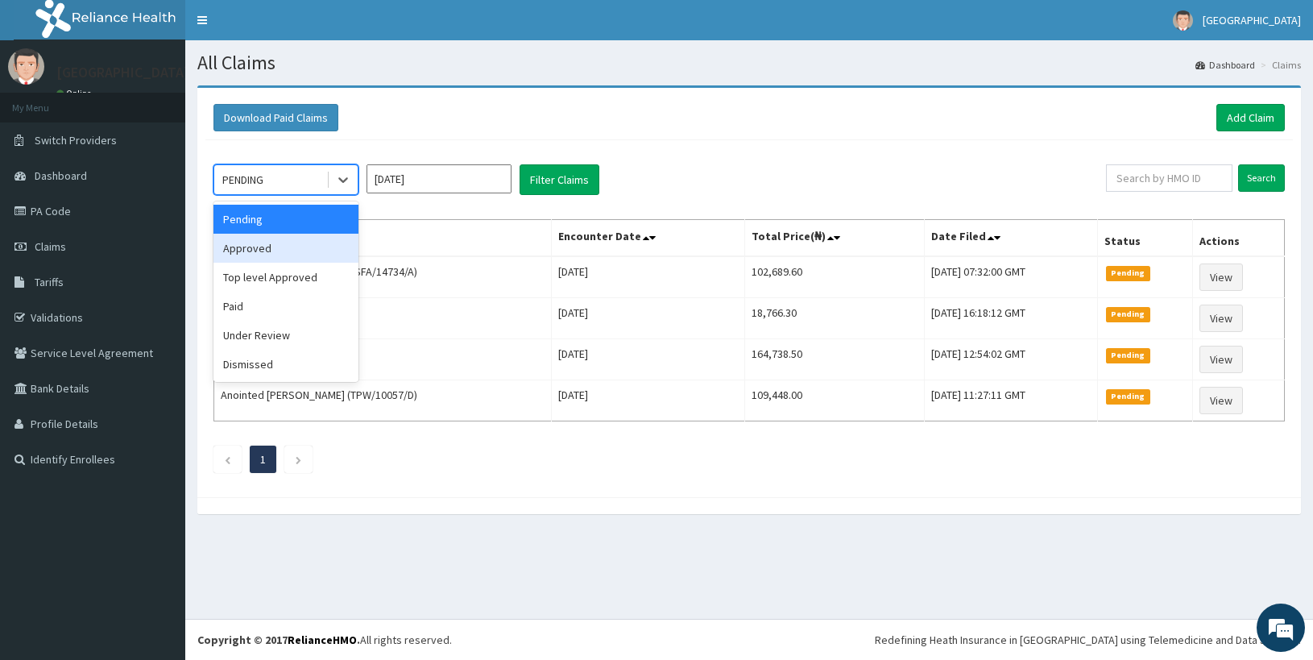
click at [266, 251] on div "Approved" at bounding box center [285, 248] width 145 height 29
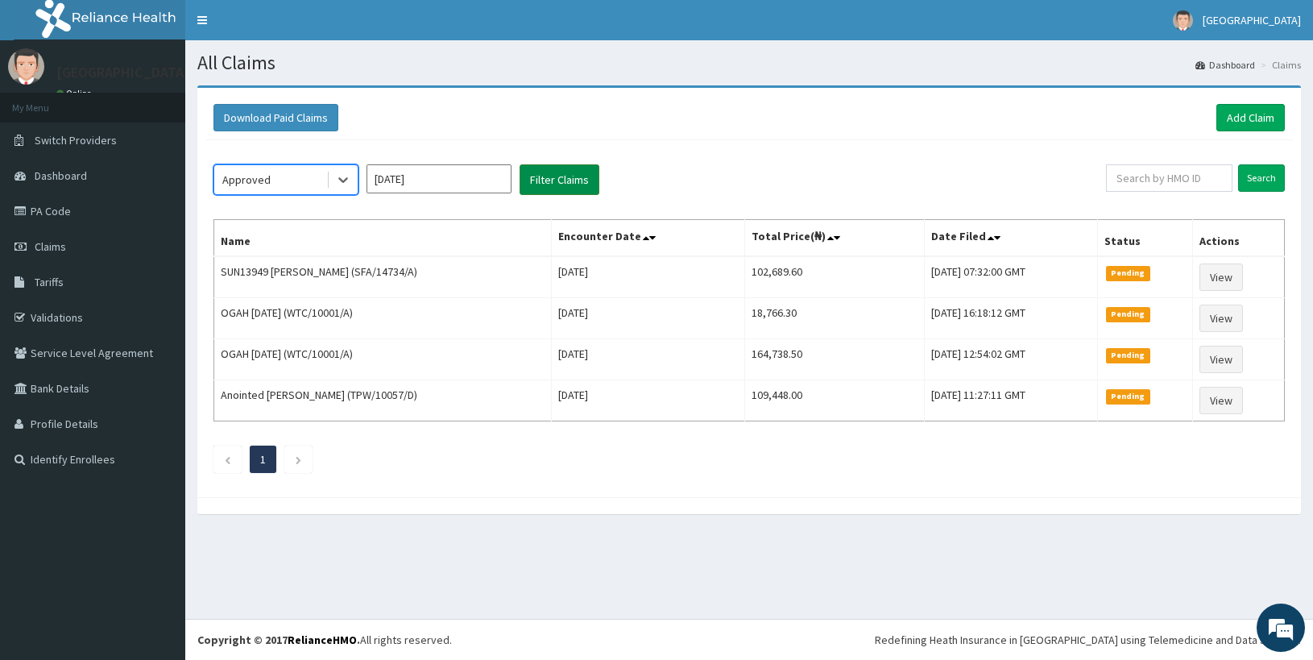
click at [558, 176] on button "Filter Claims" at bounding box center [560, 179] width 80 height 31
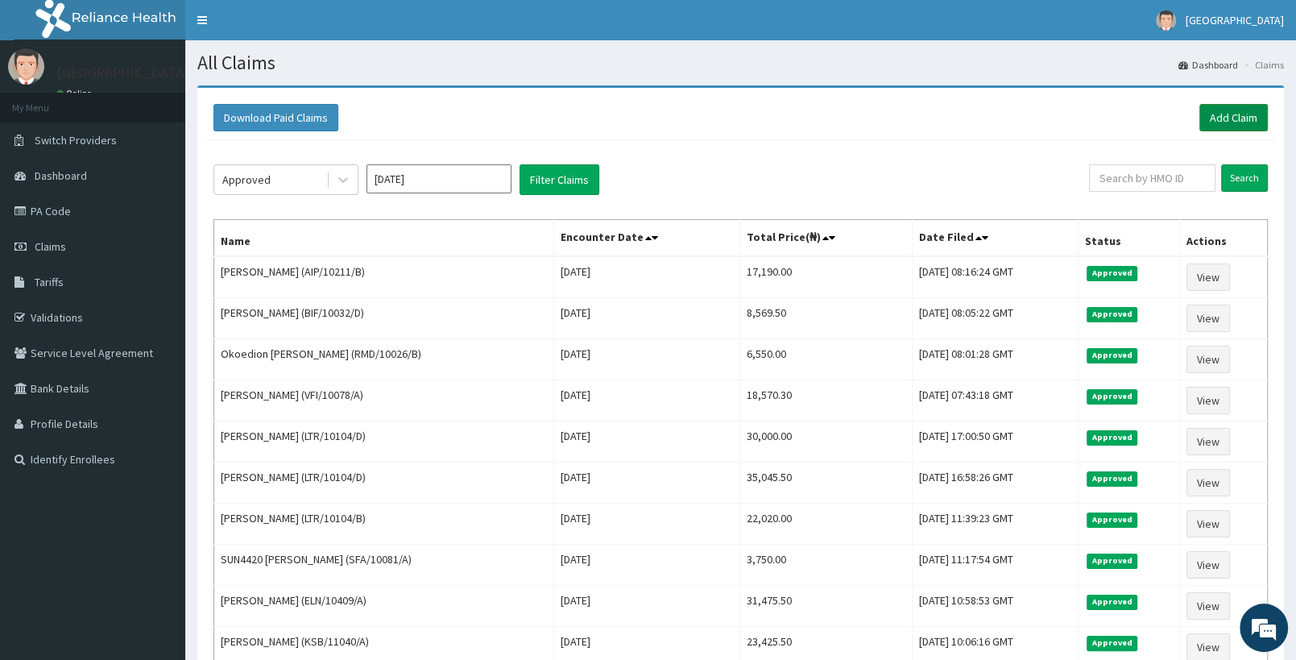
click at [1224, 112] on link "Add Claim" at bounding box center [1234, 117] width 68 height 27
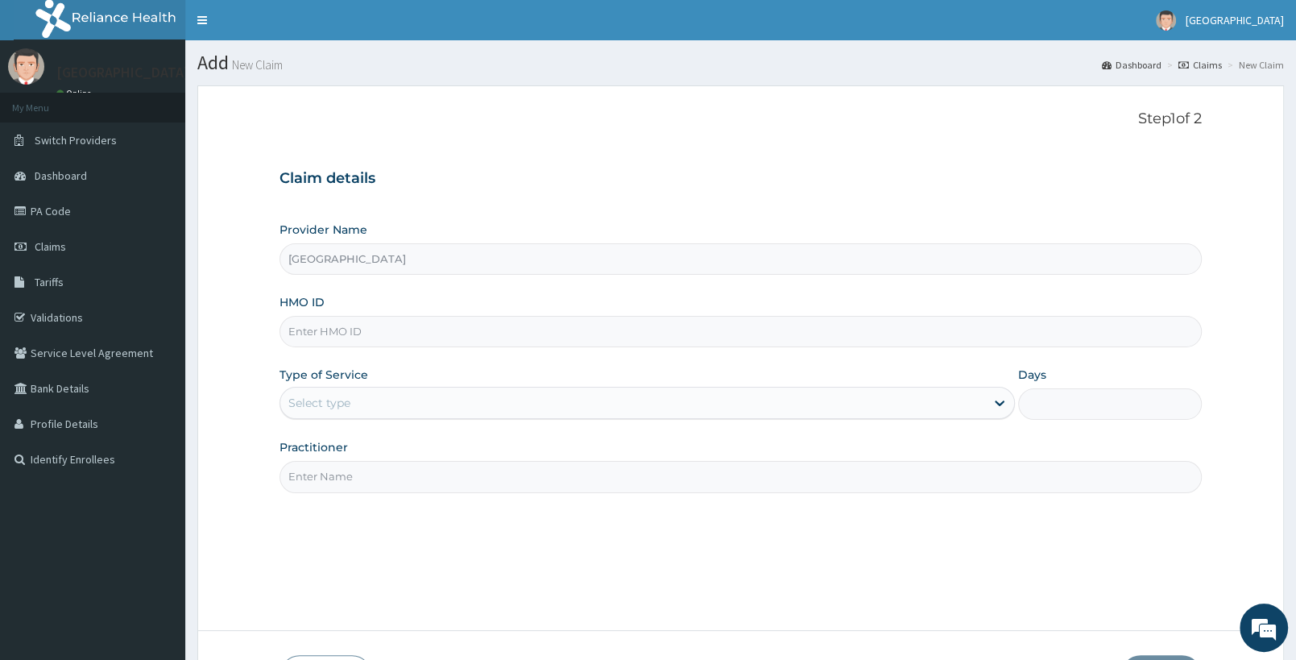
click at [442, 334] on input "HMO ID" at bounding box center [741, 331] width 922 height 31
paste input "RMD/10028/D"
type input "RMD/10028/D"
click at [454, 406] on div "Select type" at bounding box center [632, 403] width 705 height 26
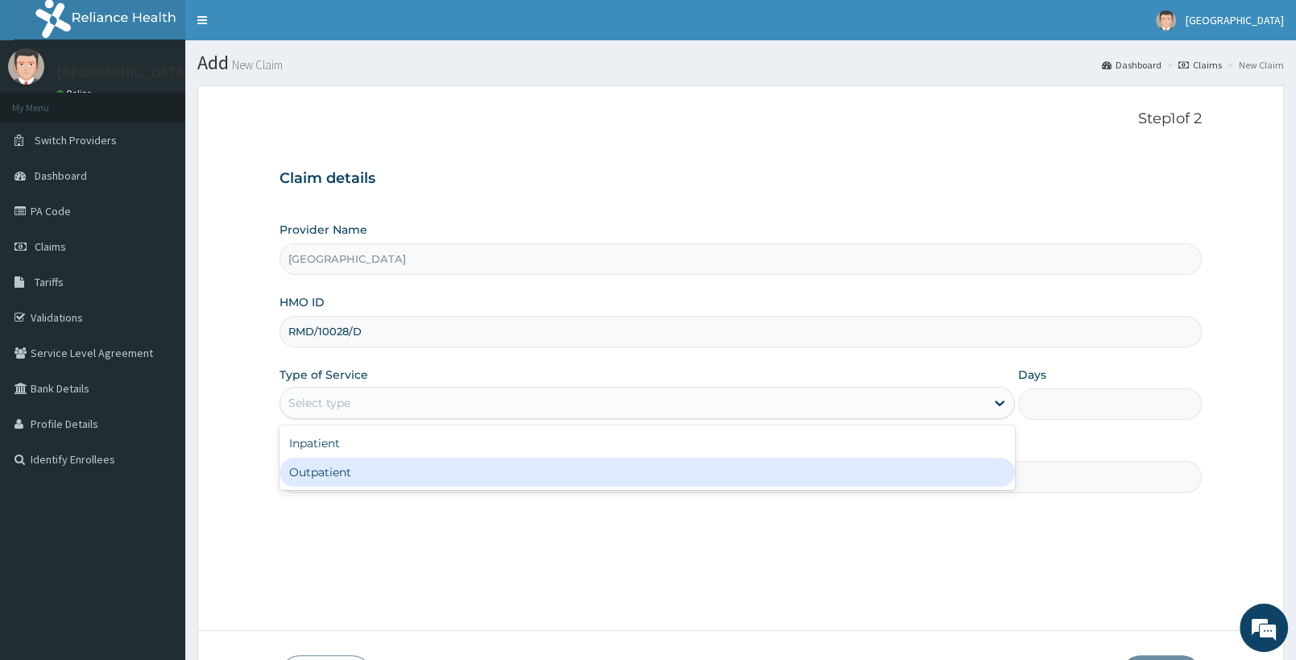
click at [390, 472] on div "Outpatient" at bounding box center [647, 472] width 735 height 29
type input "1"
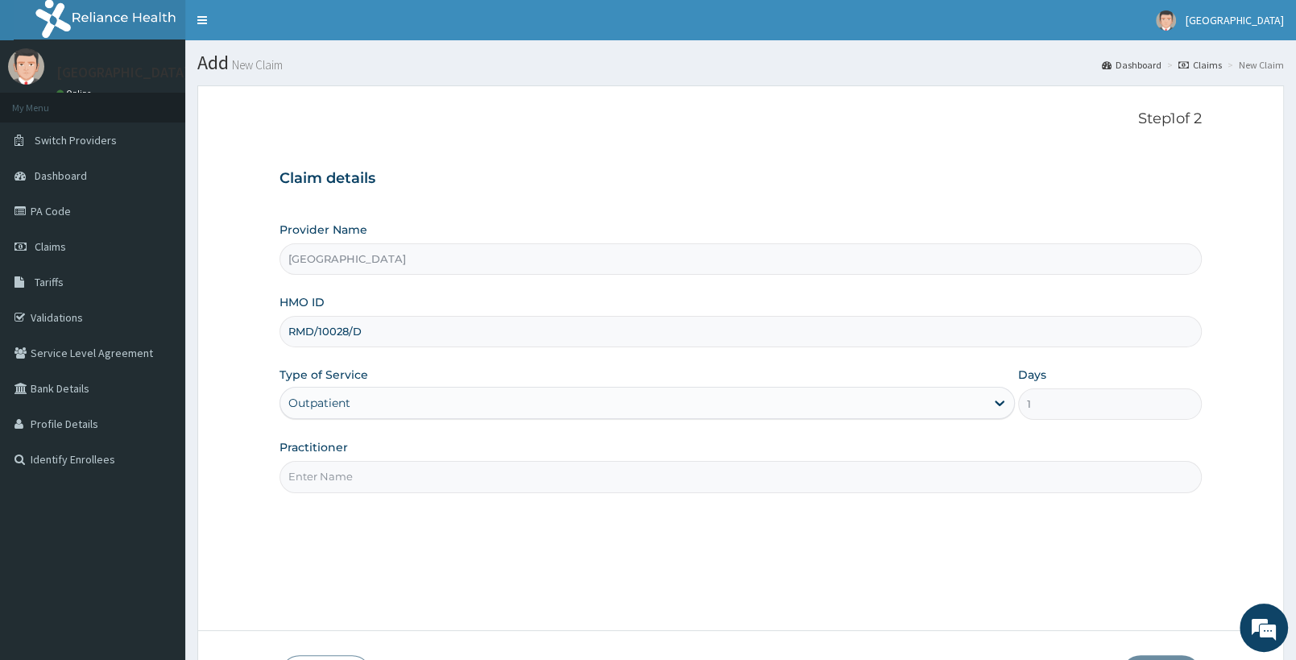
click at [640, 484] on input "Practitioner" at bounding box center [741, 476] width 922 height 31
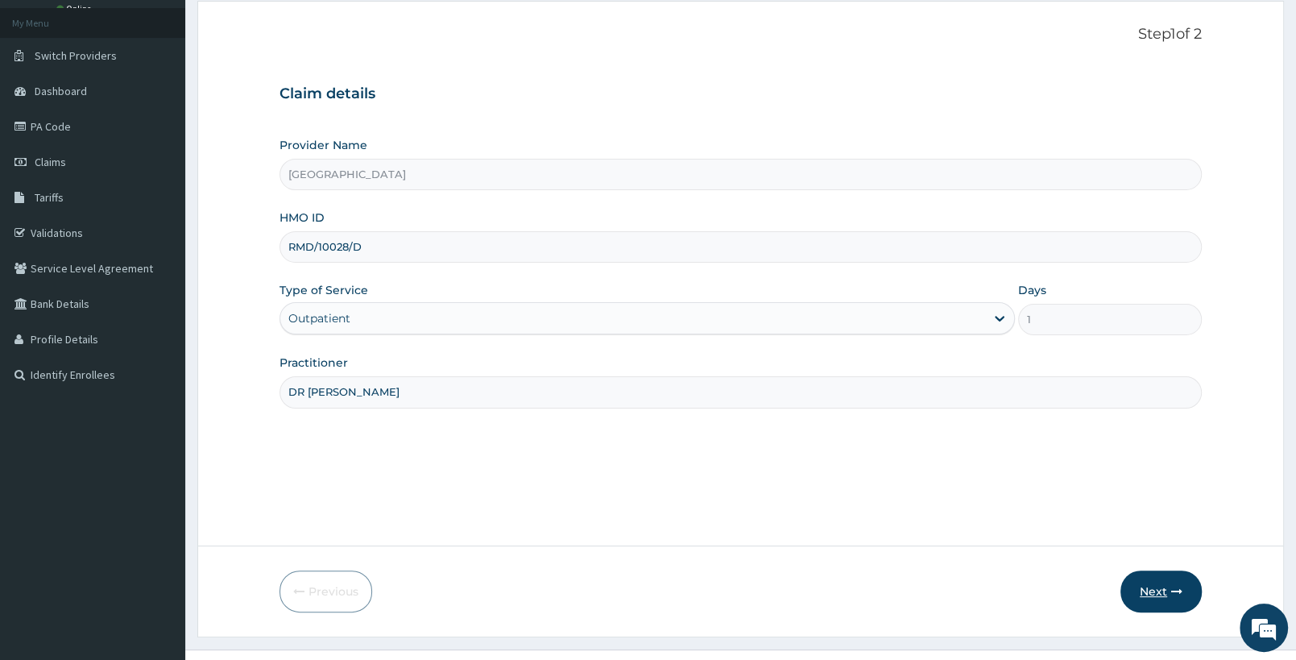
type input "DR [PERSON_NAME]"
click at [1143, 585] on button "Next" at bounding box center [1161, 591] width 81 height 42
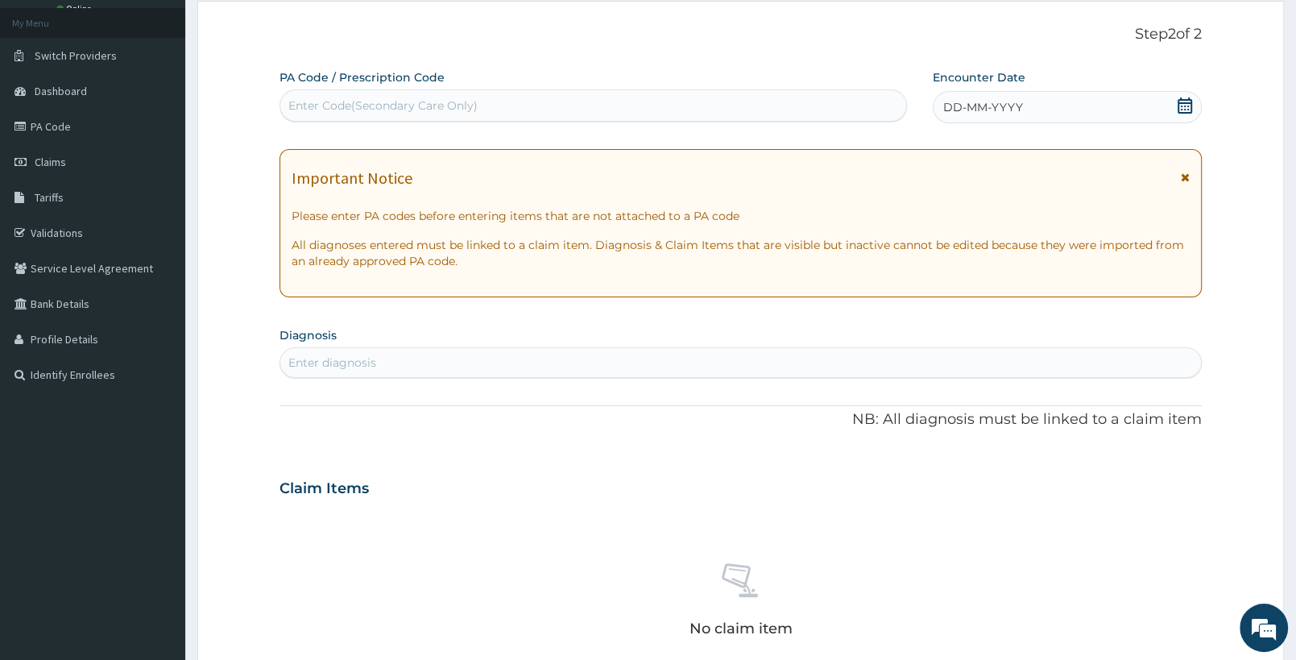
click at [1188, 106] on icon at bounding box center [1185, 105] width 15 height 16
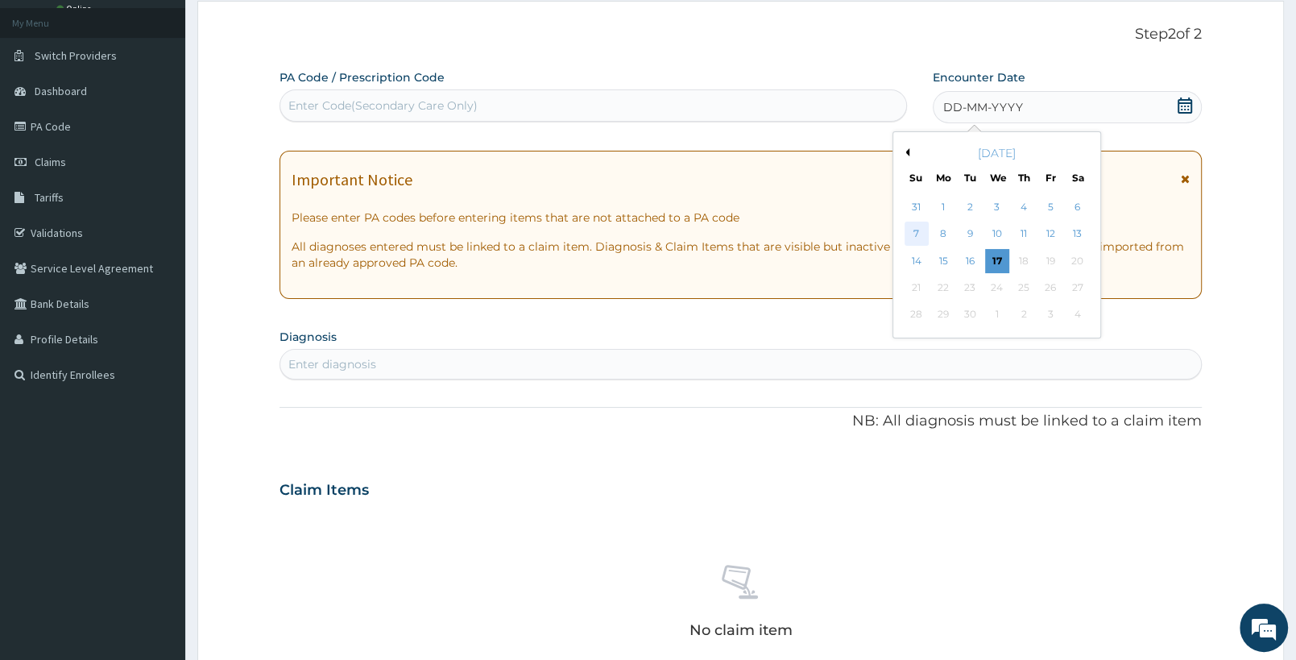
click at [915, 229] on div "7" at bounding box center [917, 234] width 24 height 24
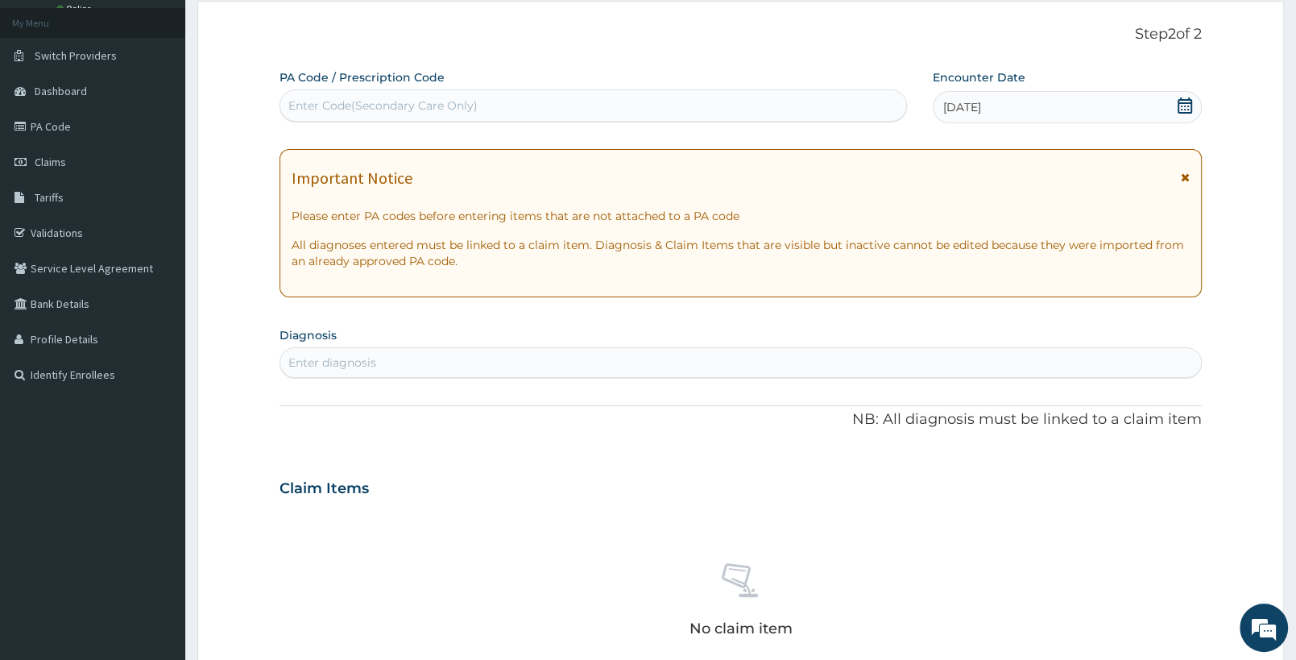
click at [383, 357] on div "Enter diagnosis" at bounding box center [740, 363] width 921 height 26
type input "[MEDICAL_DATA]"
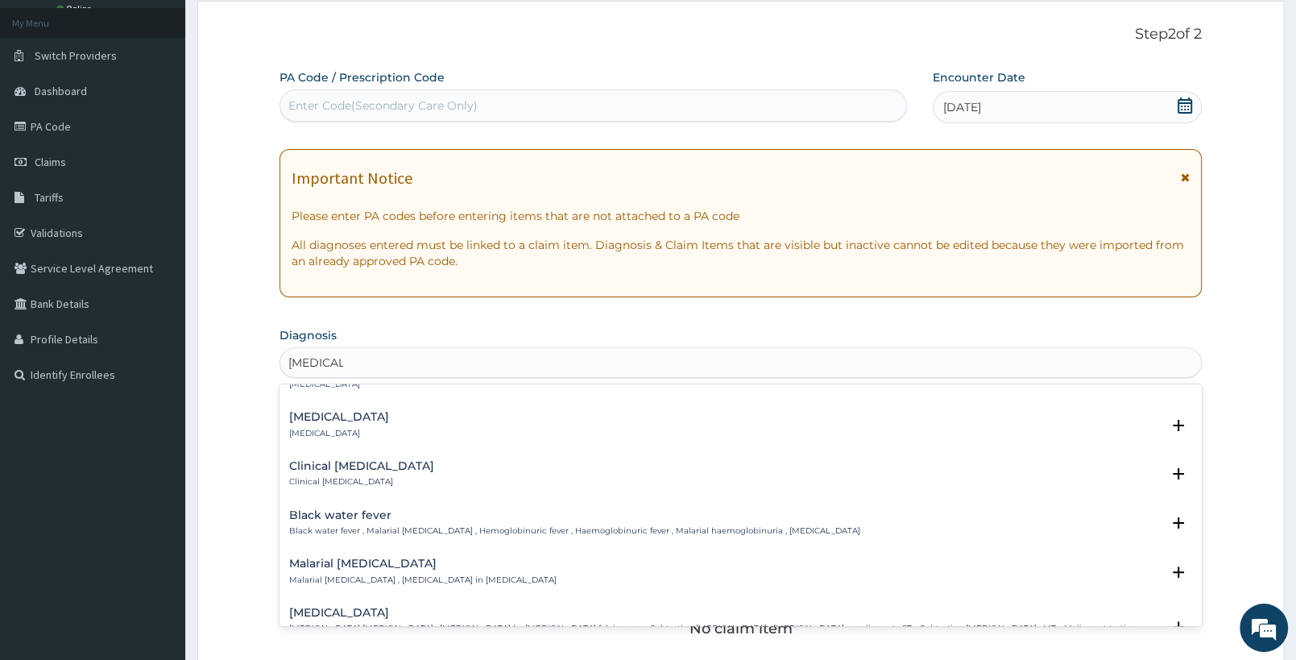
scroll to position [592, 0]
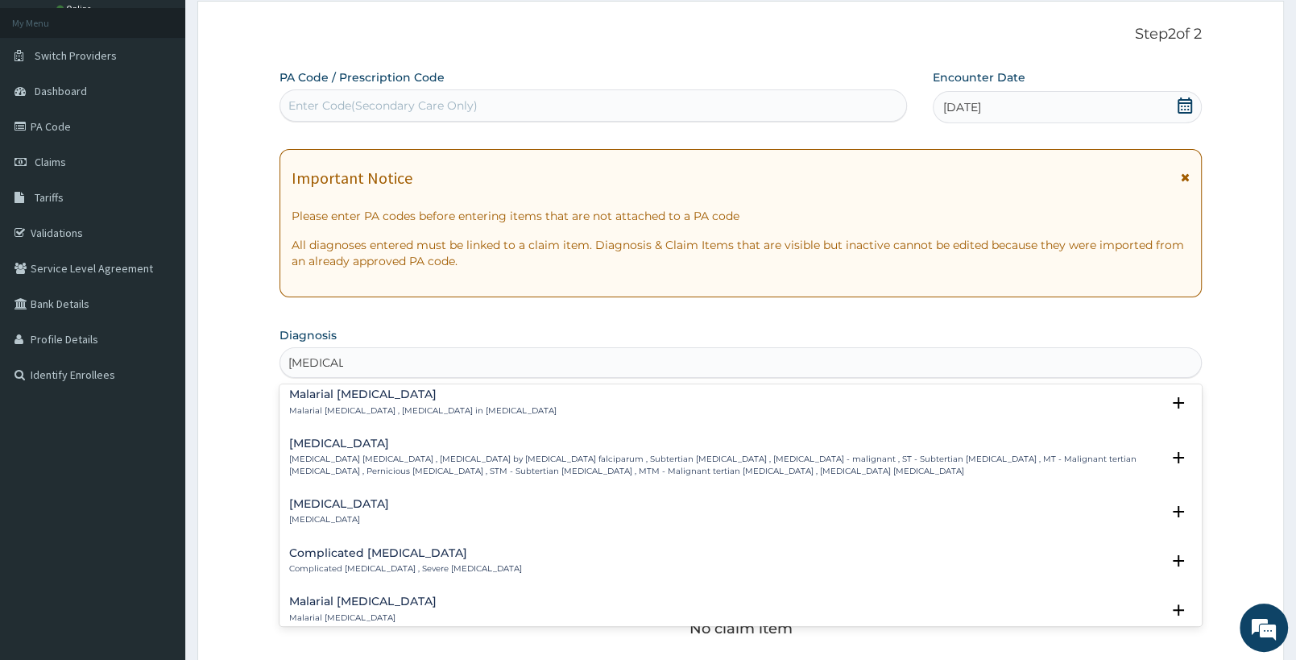
click at [464, 464] on p "[MEDICAL_DATA] [MEDICAL_DATA] , [MEDICAL_DATA] by [MEDICAL_DATA] falciparum , S…" at bounding box center [725, 465] width 872 height 23
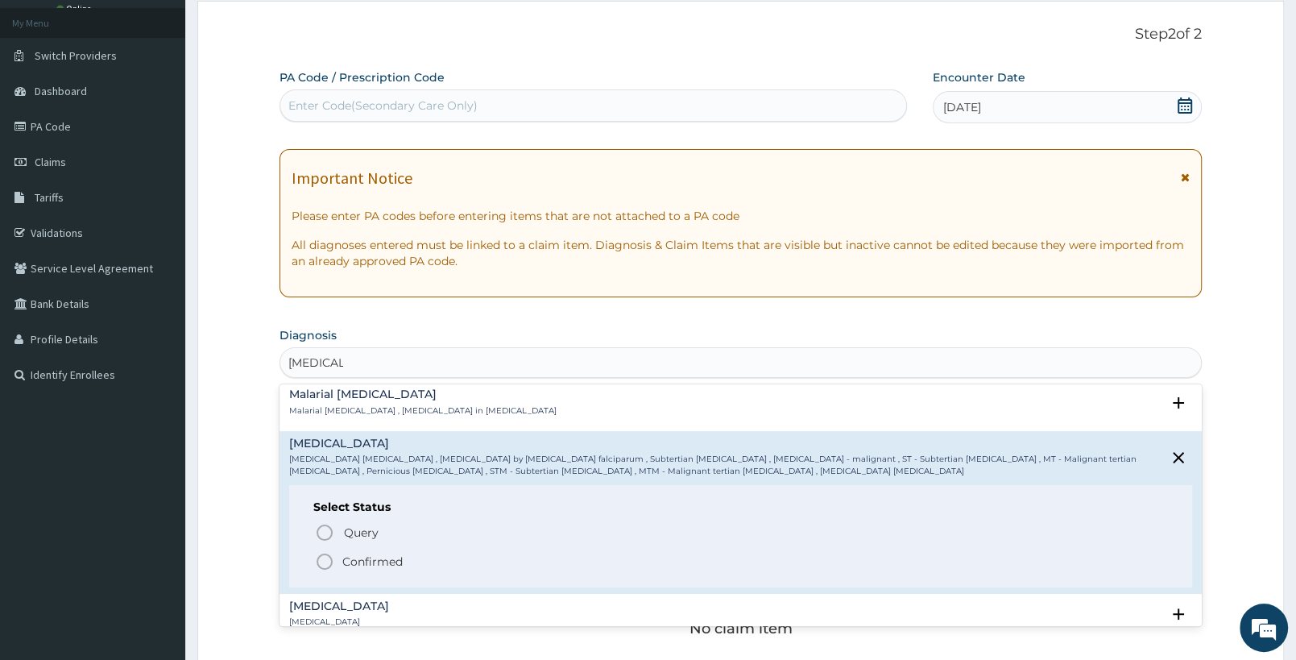
click at [337, 562] on span "Confirmed" at bounding box center [741, 561] width 853 height 19
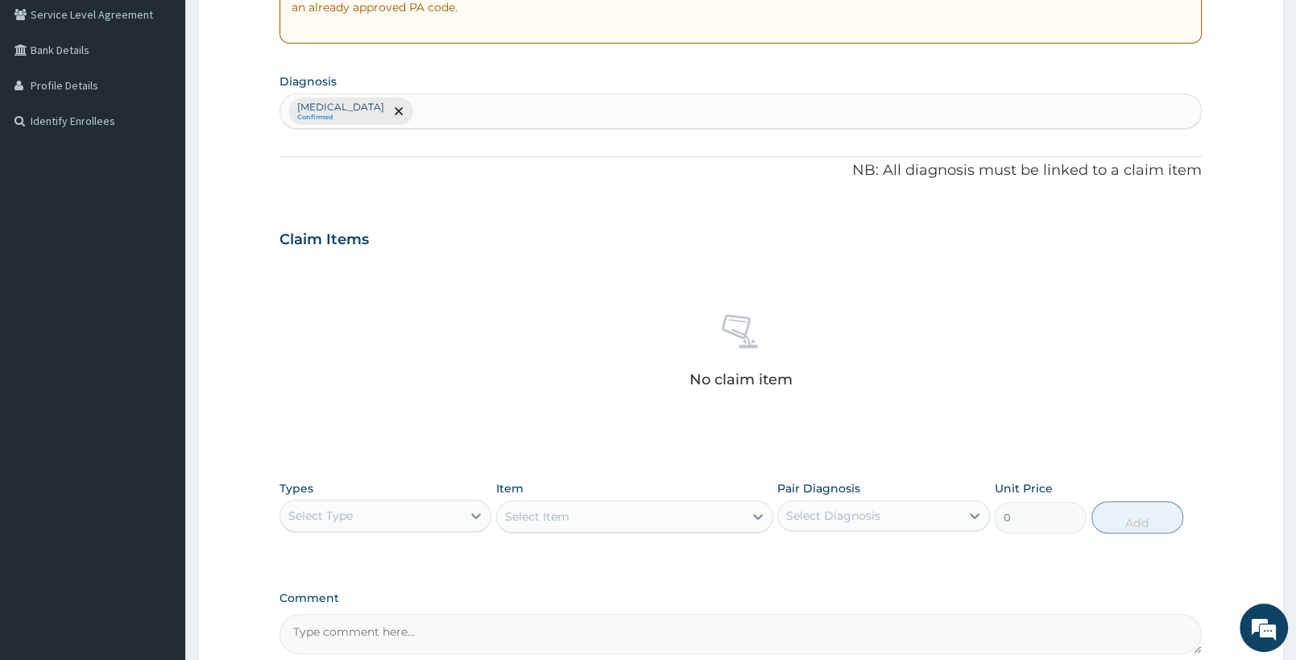
scroll to position [503, 0]
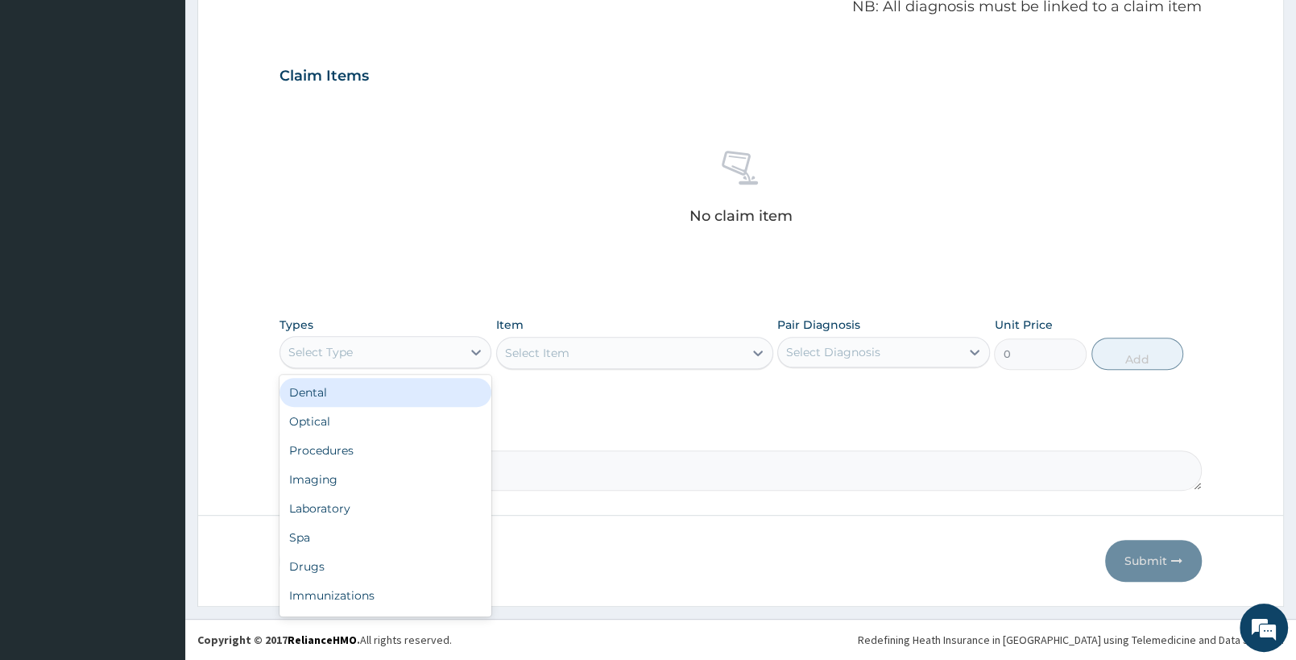
click at [426, 341] on div "Select Type" at bounding box center [370, 352] width 181 height 26
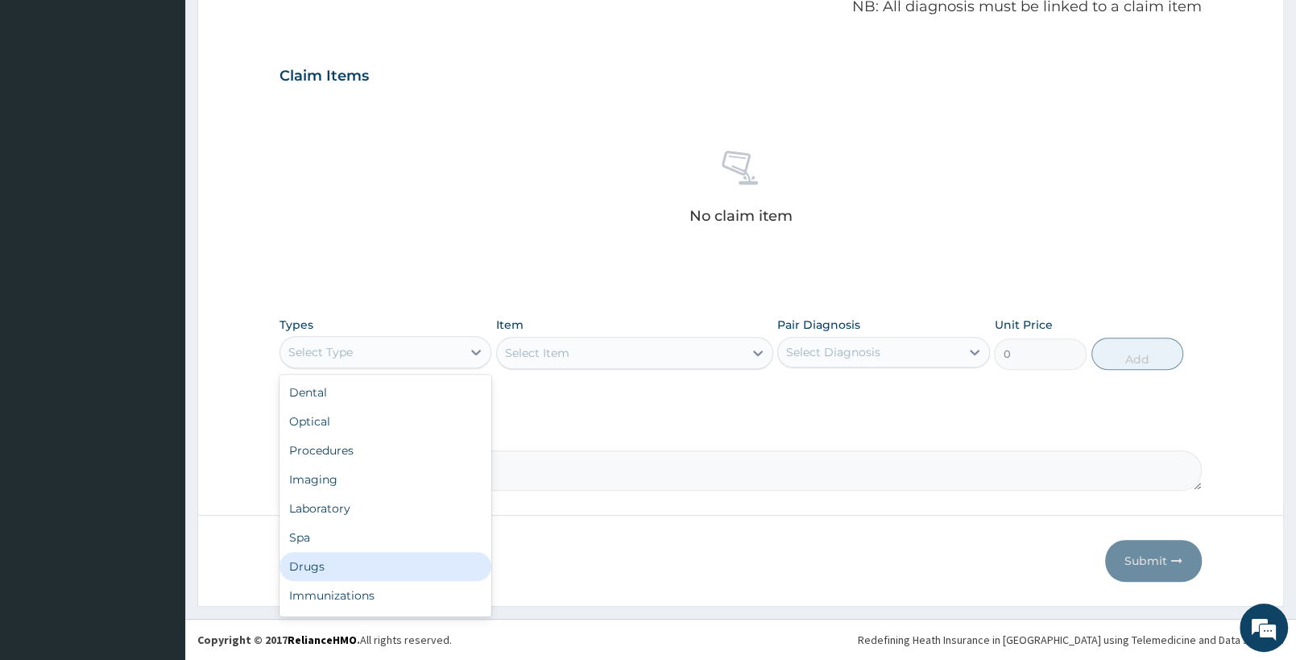
drag, startPoint x: 334, startPoint y: 562, endPoint x: 350, endPoint y: 499, distance: 65.5
click at [343, 548] on div "Dental Optical Procedures Imaging Laboratory Spa Drugs Immunizations Others Gym" at bounding box center [386, 496] width 212 height 242
click at [309, 567] on div "Drugs" at bounding box center [386, 566] width 212 height 29
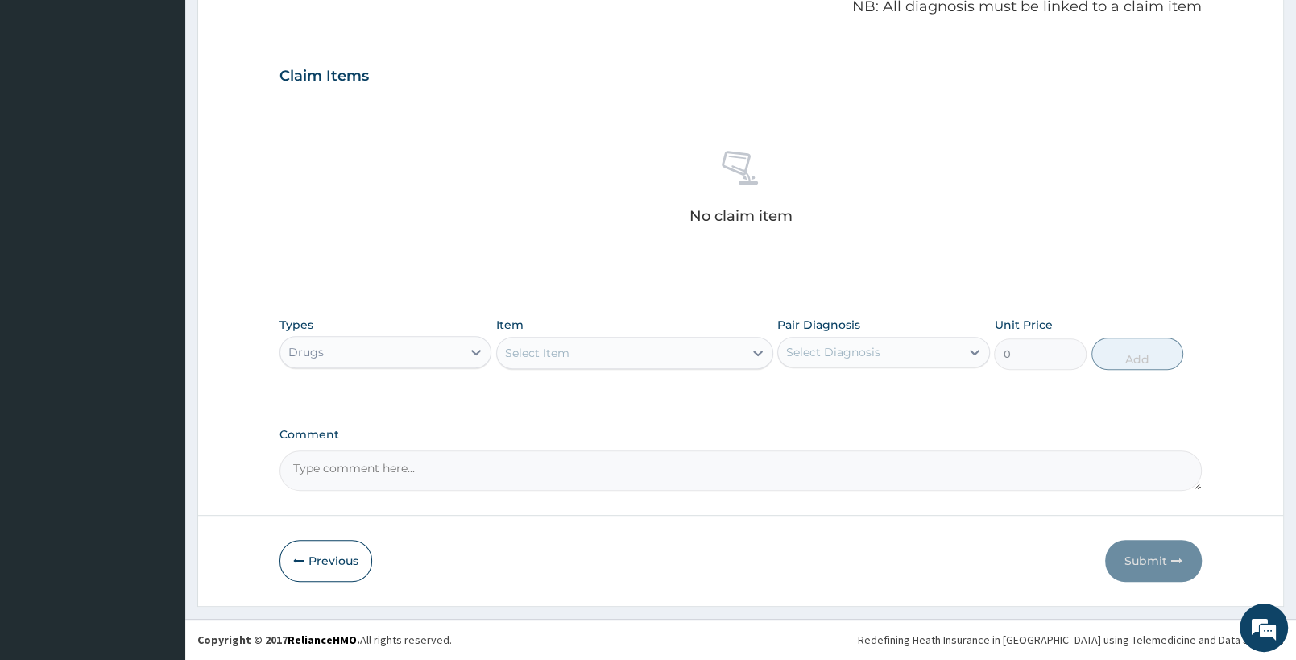
click at [605, 349] on div "Select Item" at bounding box center [620, 353] width 246 height 26
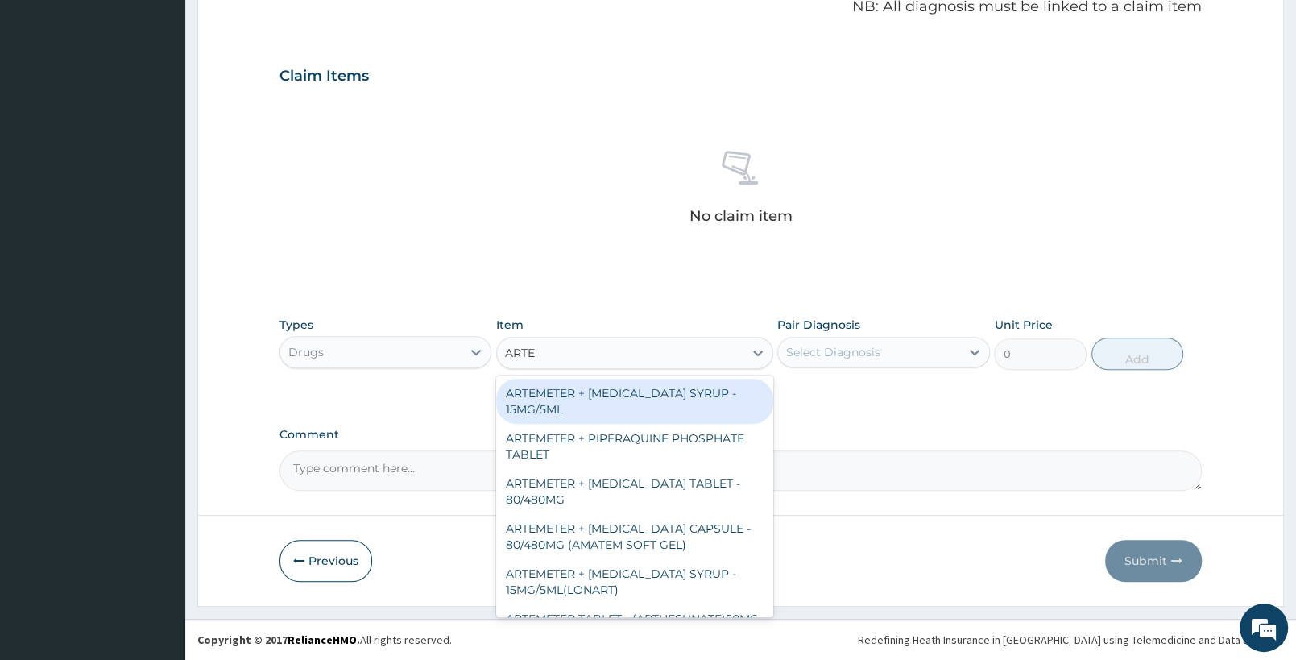
type input "ARTEME"
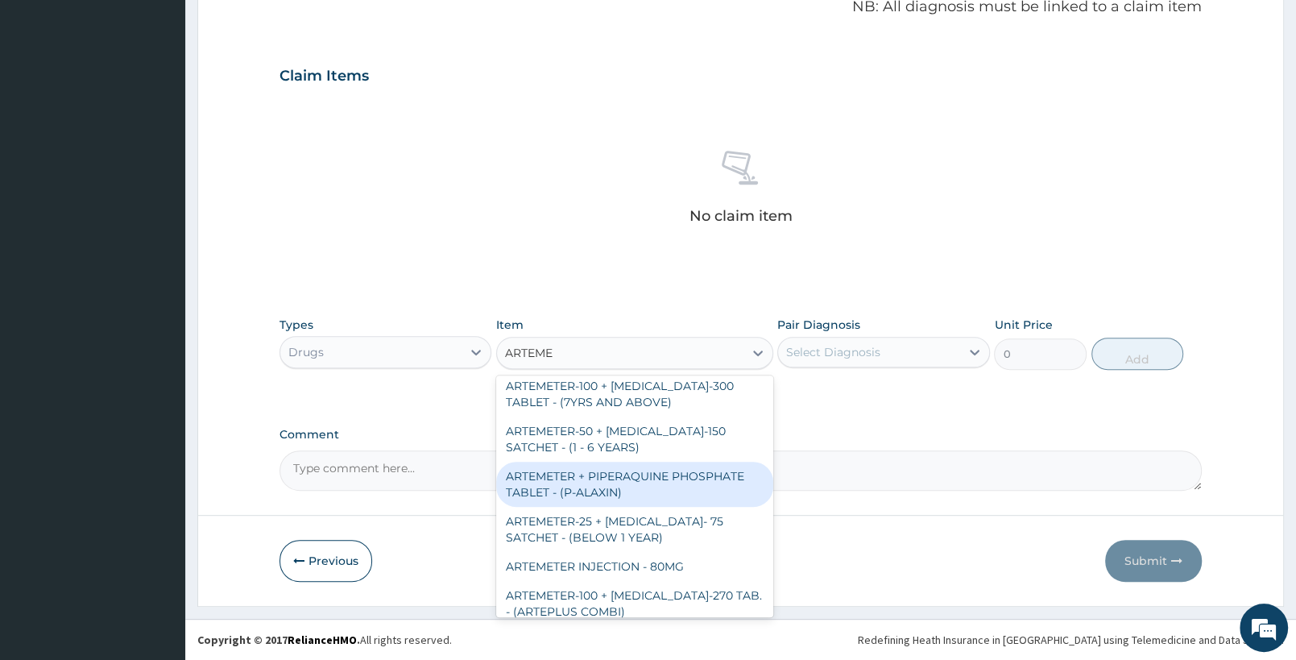
scroll to position [338, 0]
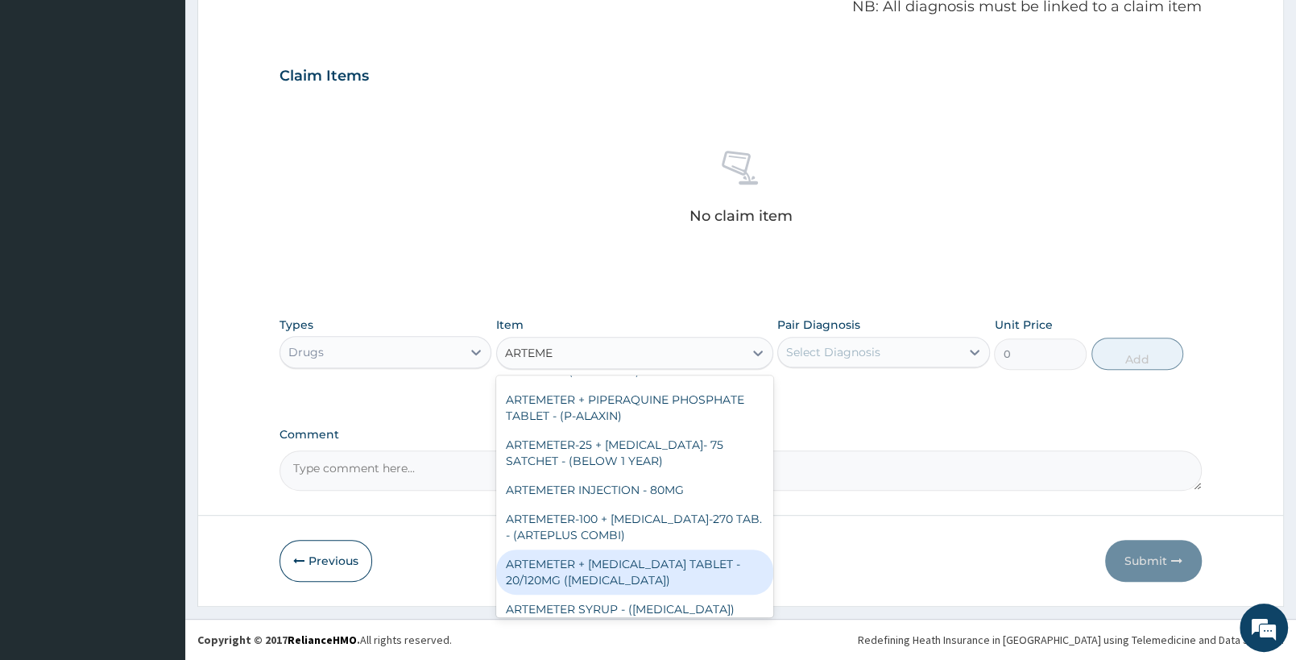
click at [605, 582] on div "ARTEMETER + [MEDICAL_DATA] TABLET - 20/120MG ([MEDICAL_DATA])" at bounding box center [634, 571] width 276 height 45
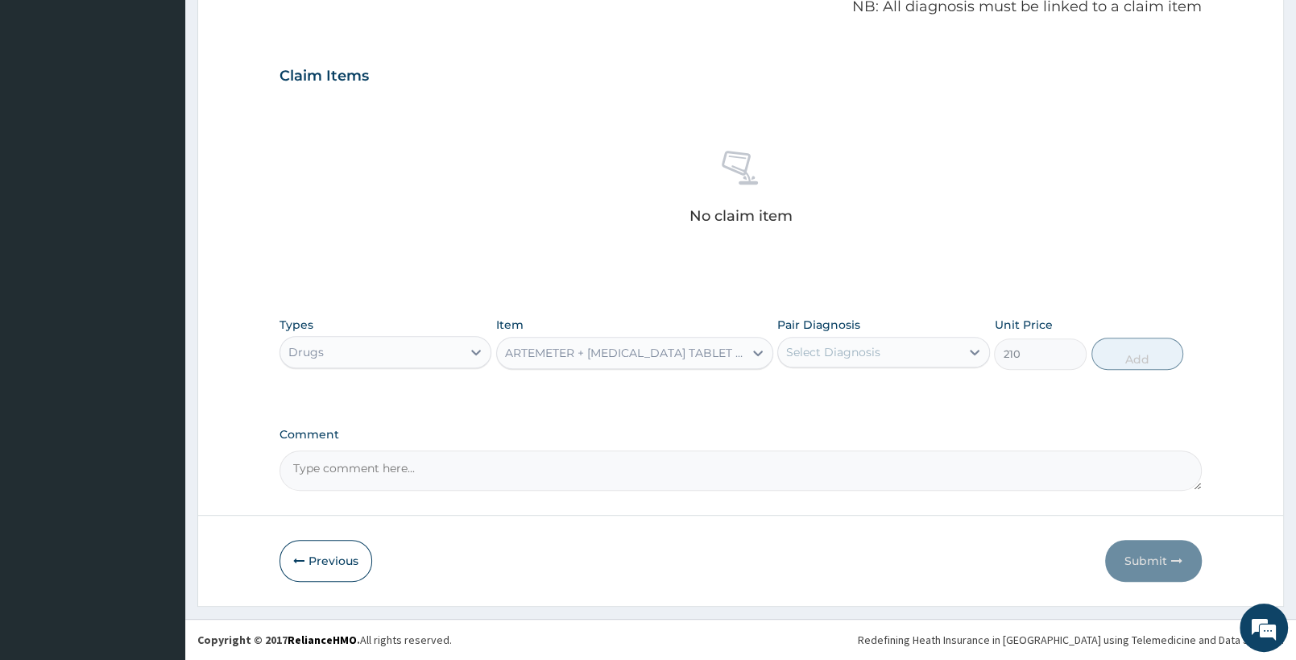
type input "210"
click at [905, 350] on div "Select Diagnosis" at bounding box center [868, 352] width 181 height 26
click at [915, 398] on div "Falciparum malaria" at bounding box center [883, 393] width 212 height 33
checkbox input "true"
click at [1131, 363] on button "Add" at bounding box center [1138, 354] width 92 height 32
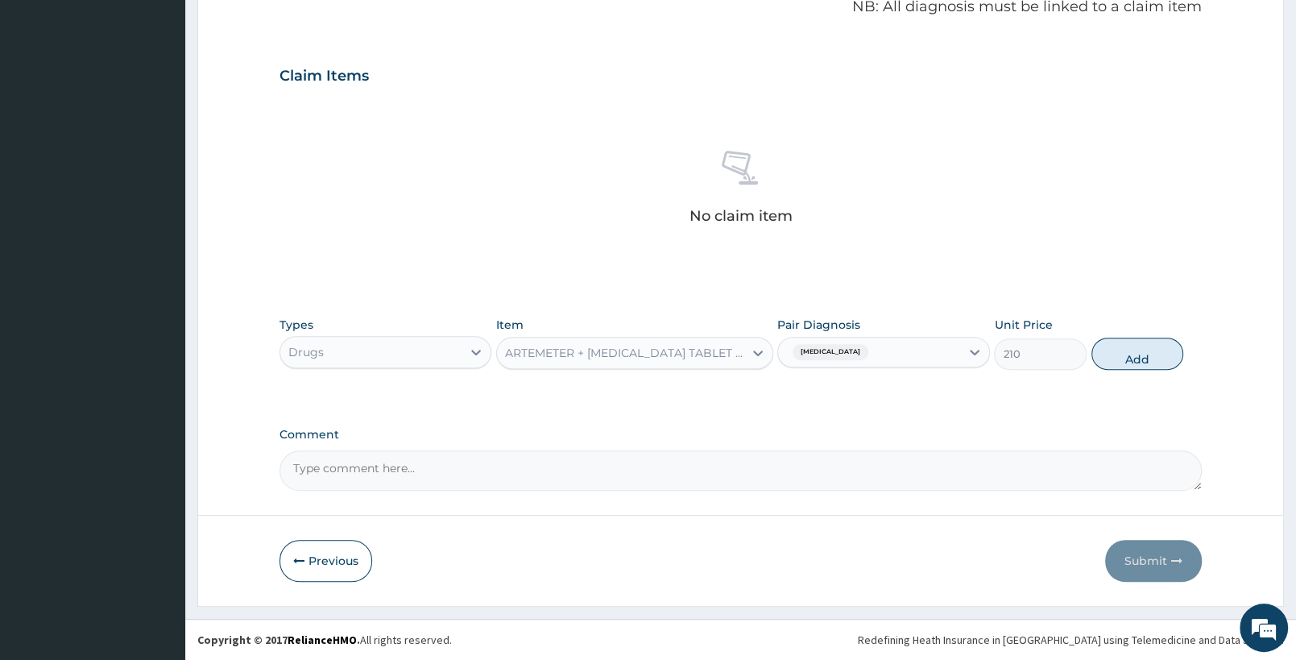
type input "0"
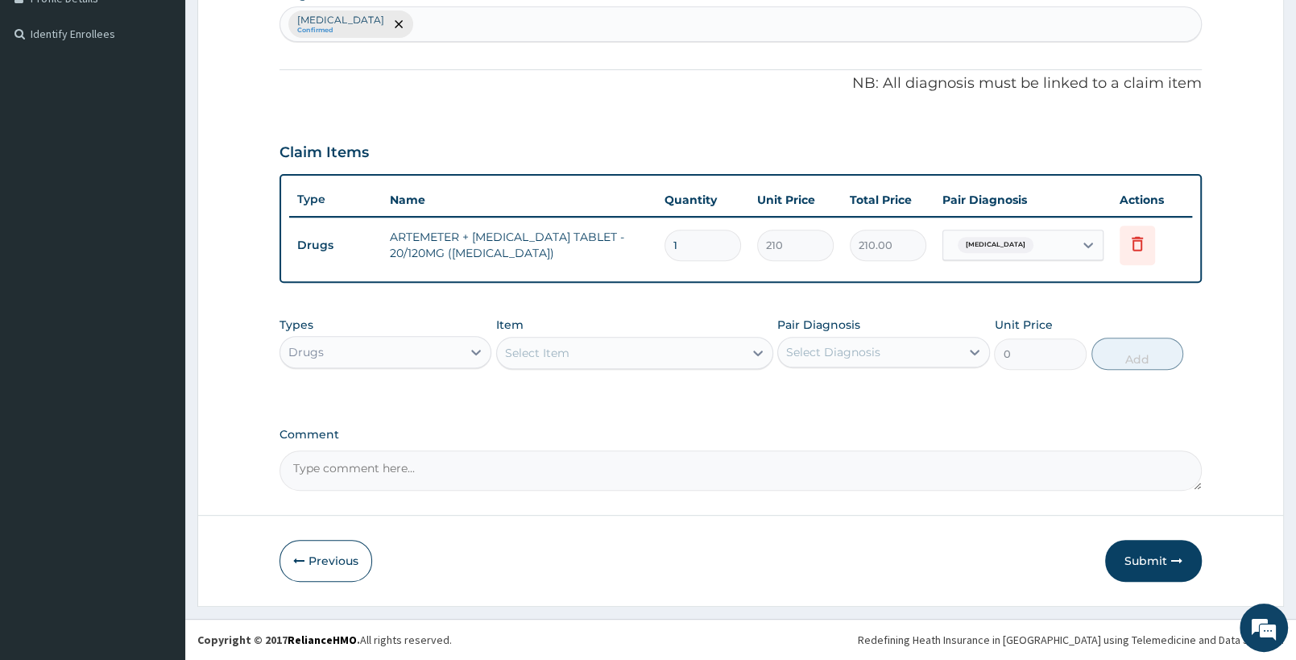
scroll to position [425, 0]
type input "0.00"
type input "6"
type input "1260.00"
type input "6"
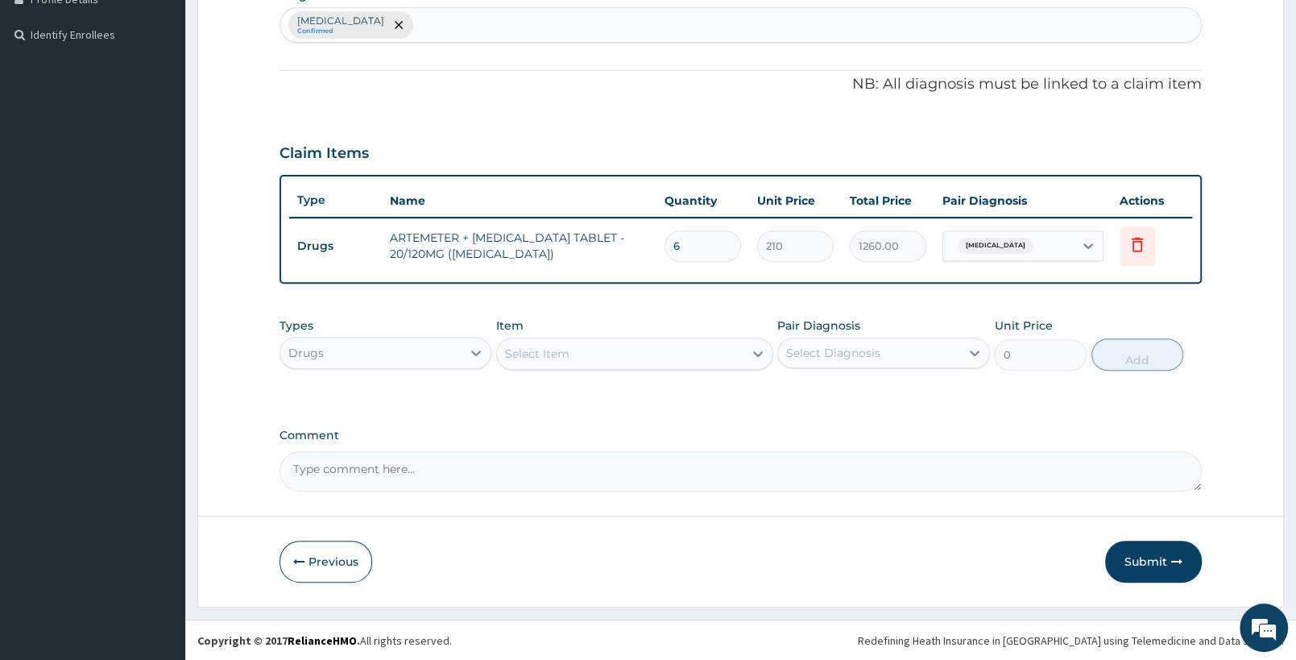
click at [366, 353] on div "Drugs" at bounding box center [370, 353] width 181 height 26
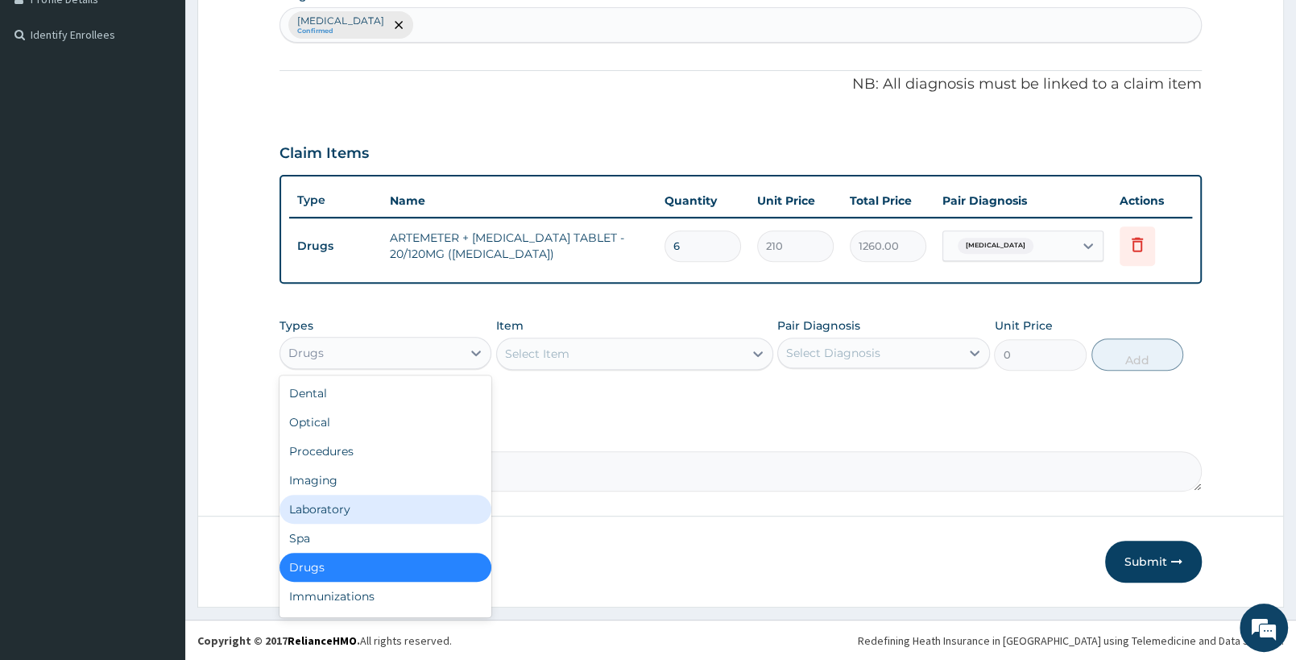
drag, startPoint x: 354, startPoint y: 504, endPoint x: 323, endPoint y: 19, distance: 486.7
click at [355, 504] on div "Laboratory" at bounding box center [386, 509] width 212 height 29
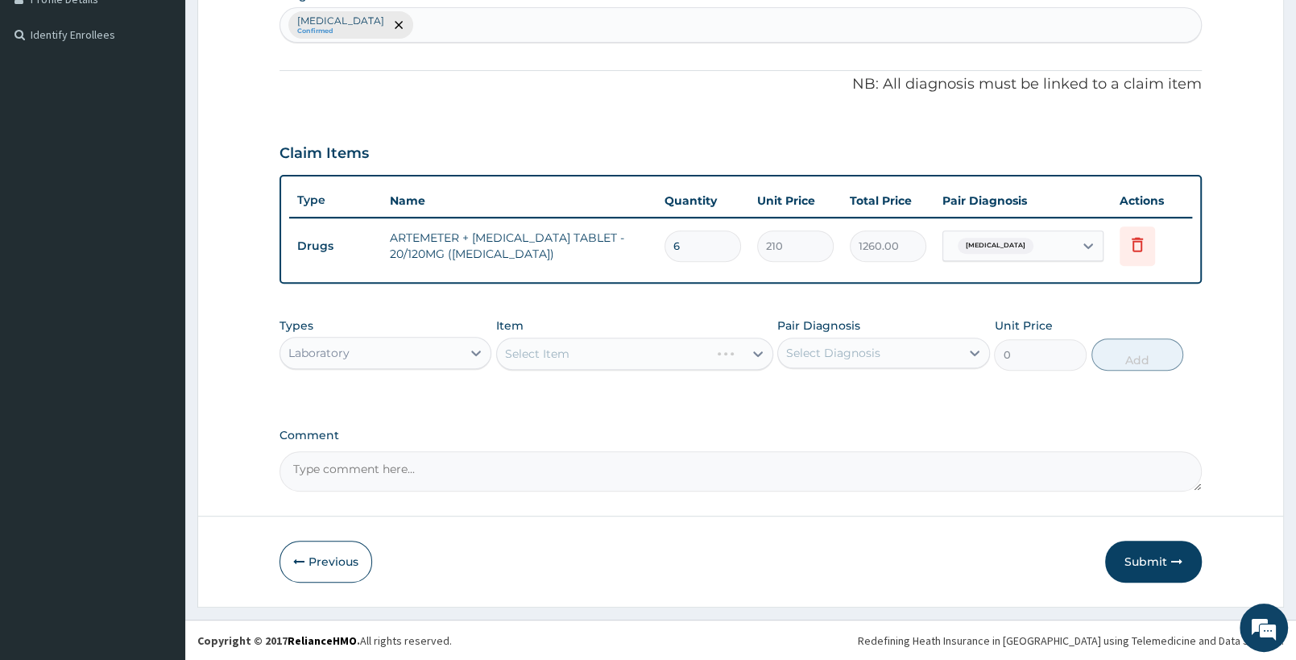
click at [582, 355] on div "Select Item" at bounding box center [634, 354] width 276 height 32
click at [350, 351] on div "Laboratory" at bounding box center [318, 353] width 61 height 16
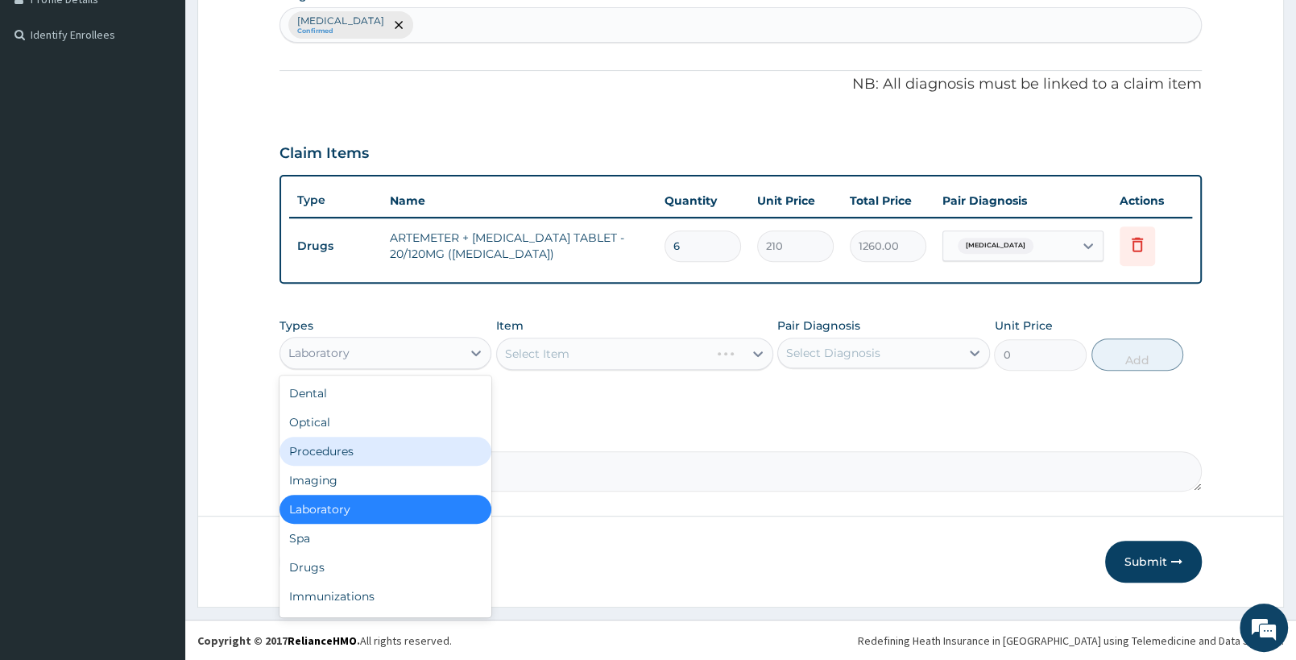
click at [354, 450] on div "Procedures" at bounding box center [386, 451] width 212 height 29
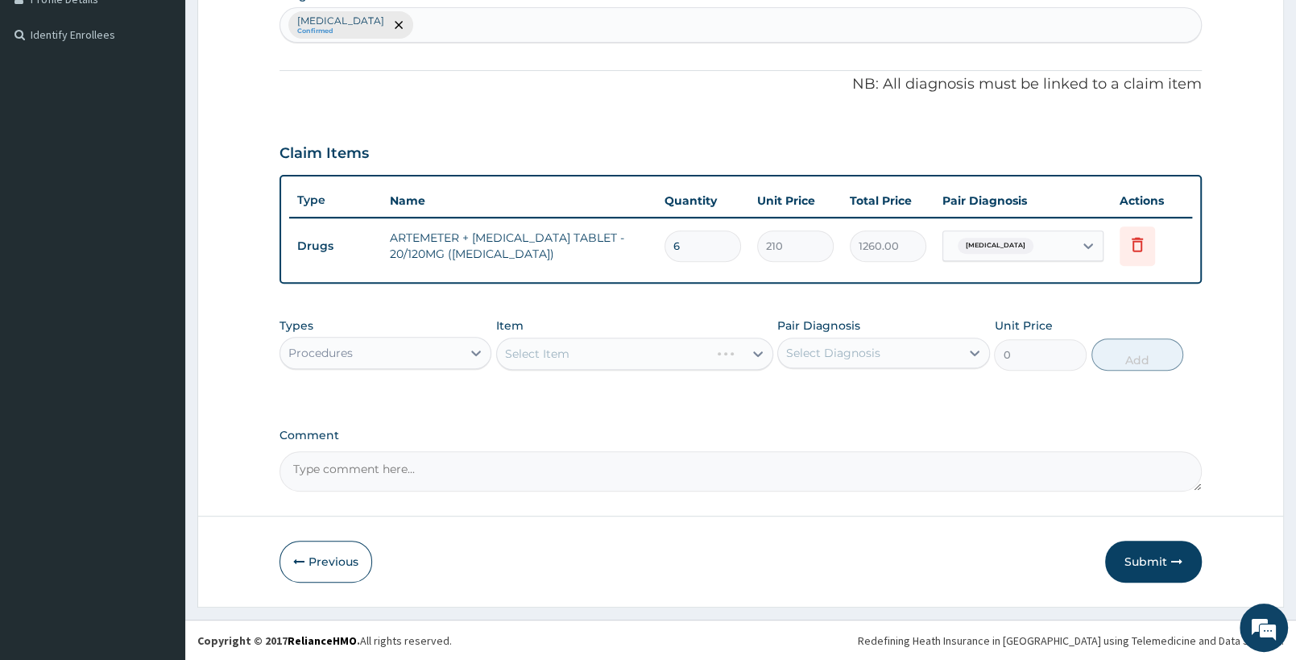
click at [378, 346] on div "Procedures" at bounding box center [370, 353] width 181 height 26
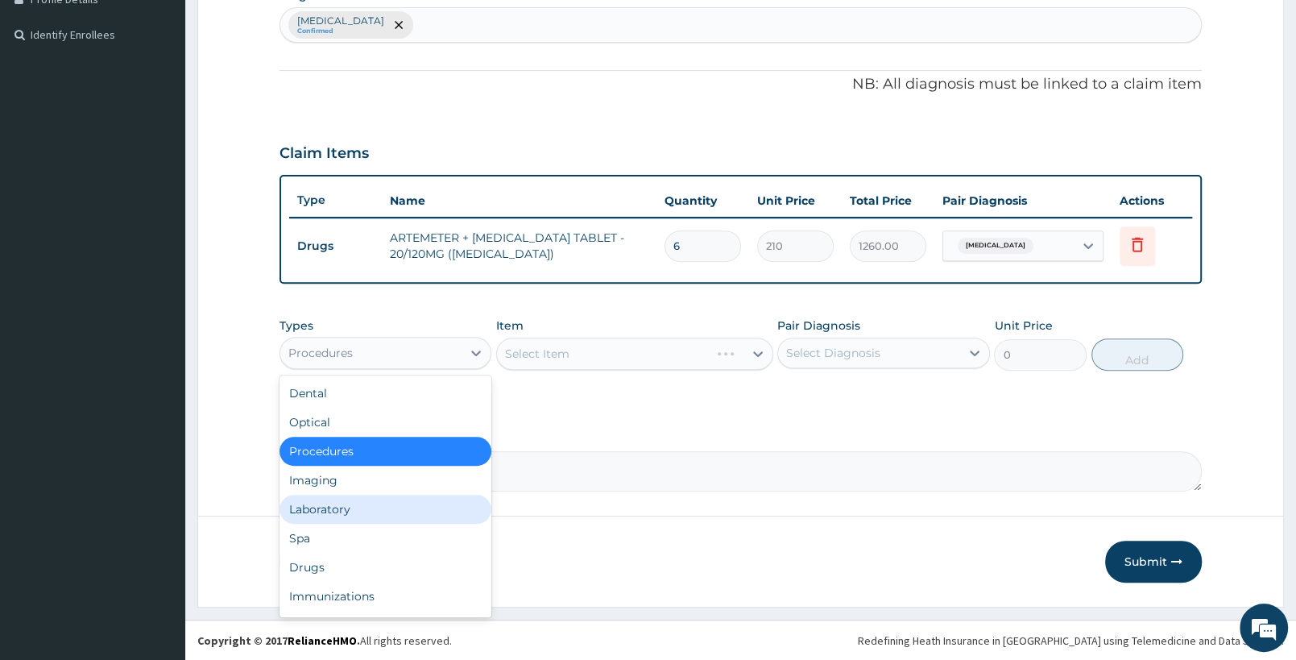
click at [396, 512] on div "Laboratory" at bounding box center [386, 509] width 212 height 29
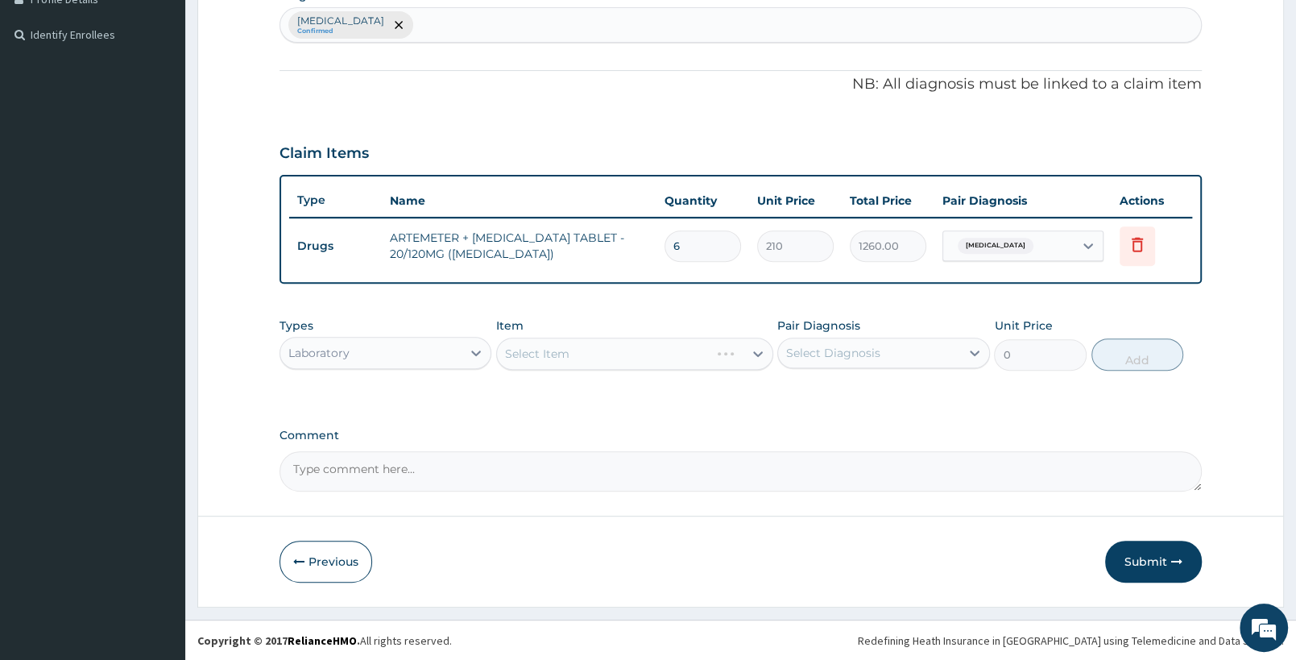
scroll to position [255, 0]
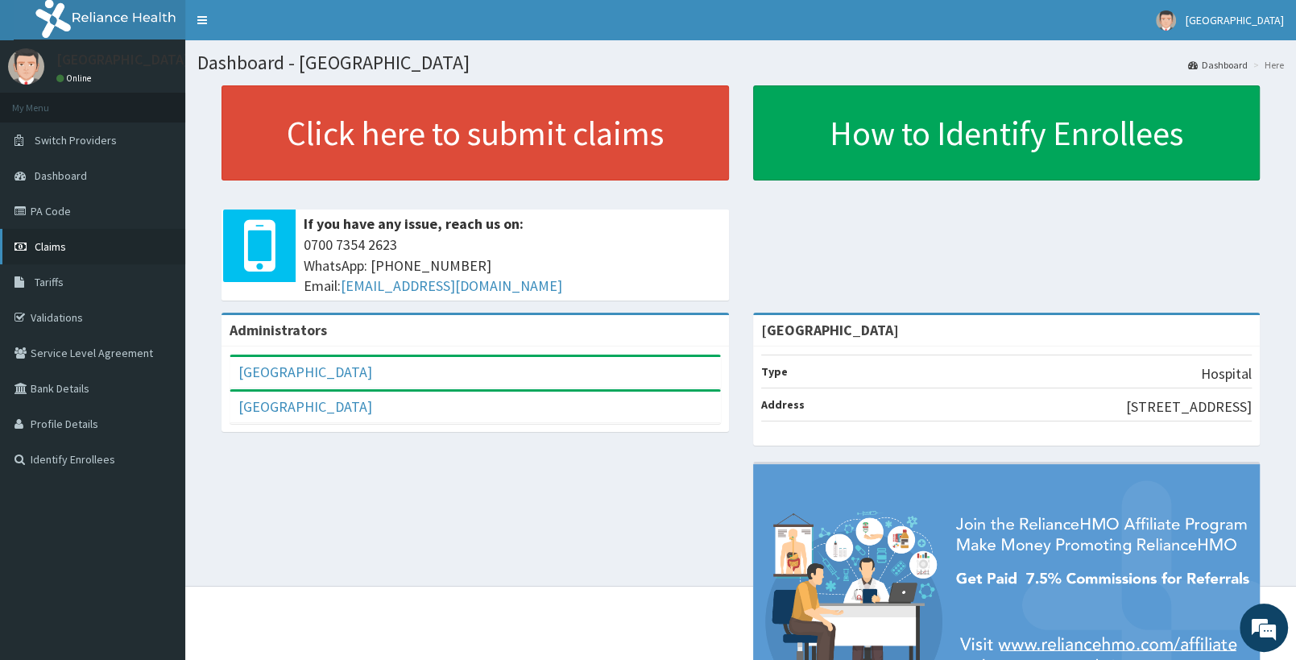
click at [101, 252] on link "Claims" at bounding box center [92, 246] width 185 height 35
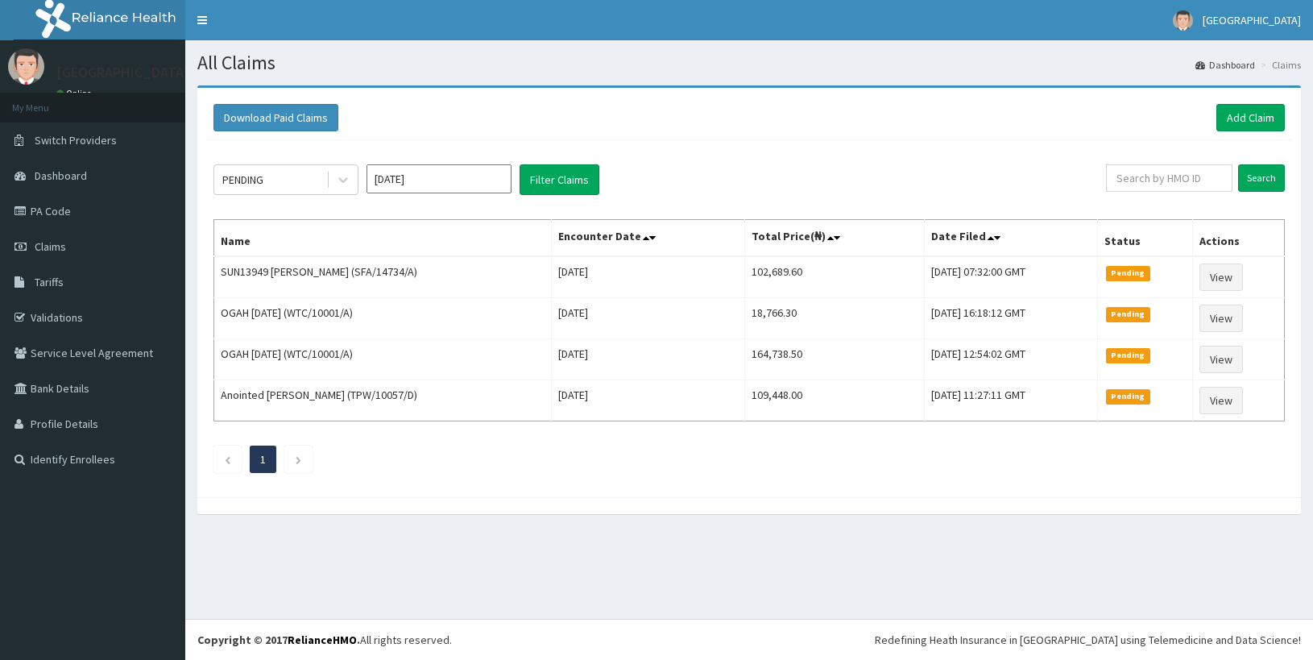
click at [1261, 114] on link "Add Claim" at bounding box center [1250, 117] width 68 height 27
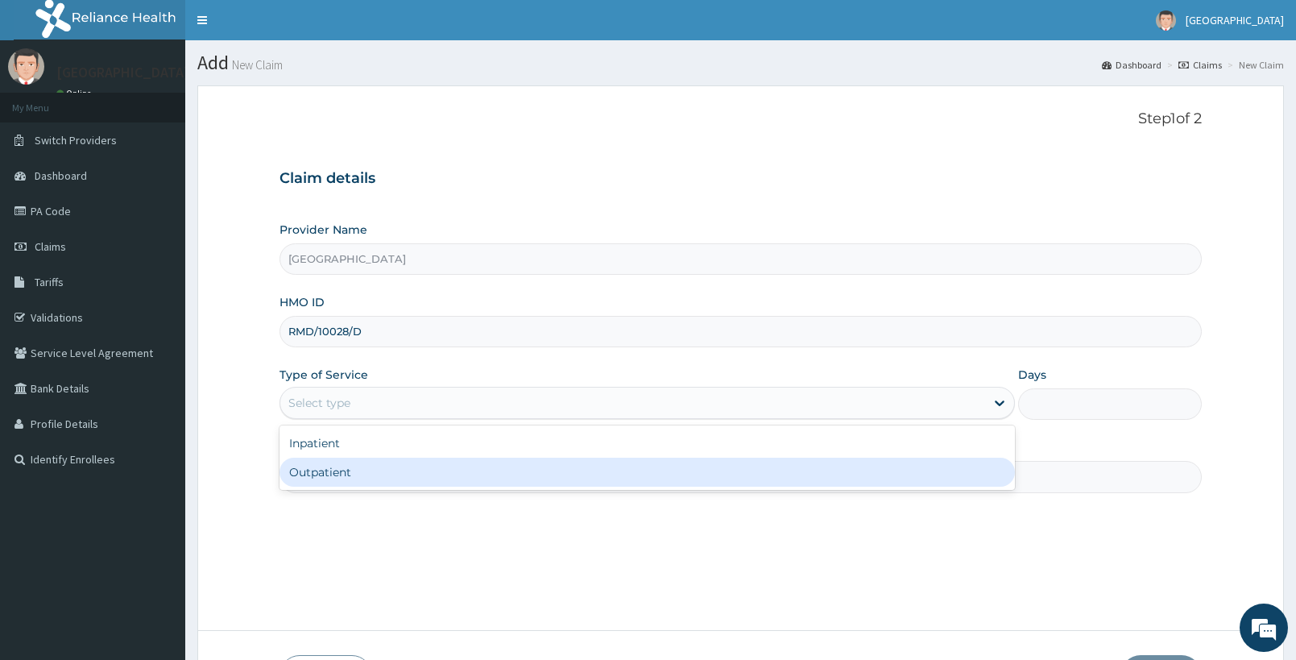
click at [362, 470] on div "Outpatient" at bounding box center [647, 472] width 735 height 29
type input "1"
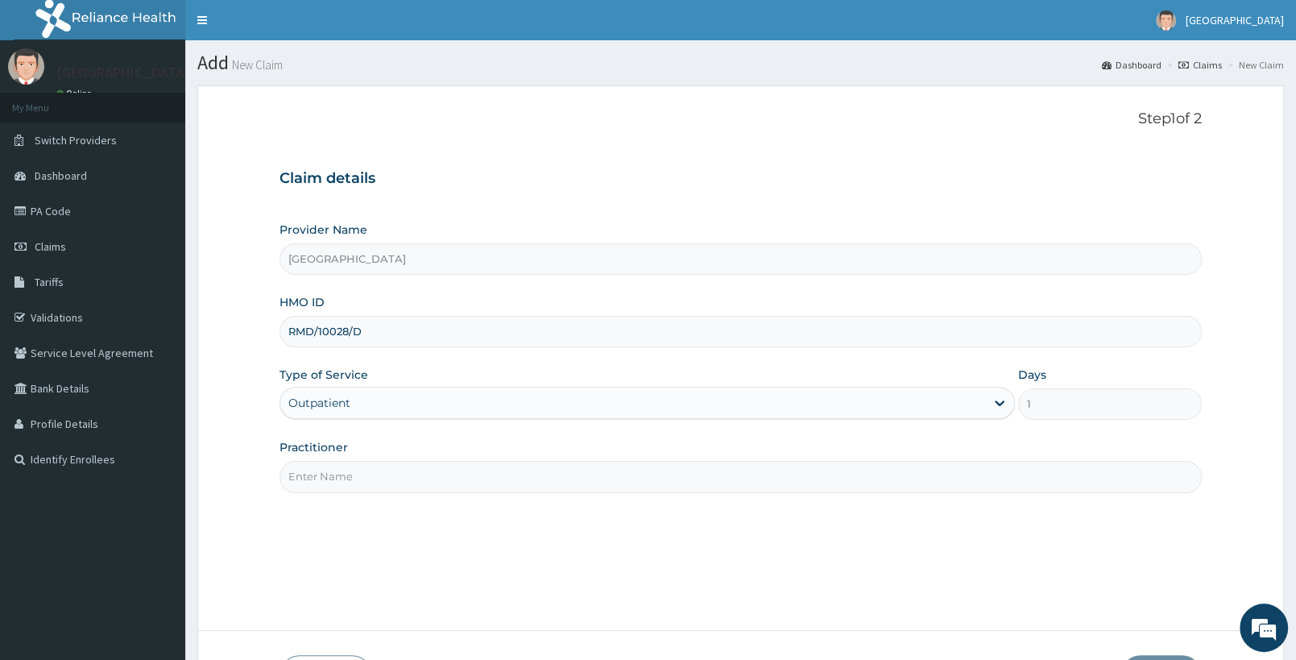
drag, startPoint x: 0, startPoint y: 0, endPoint x: 363, endPoint y: 472, distance: 595.2
click at [363, 467] on input "Practitioner" at bounding box center [741, 476] width 922 height 31
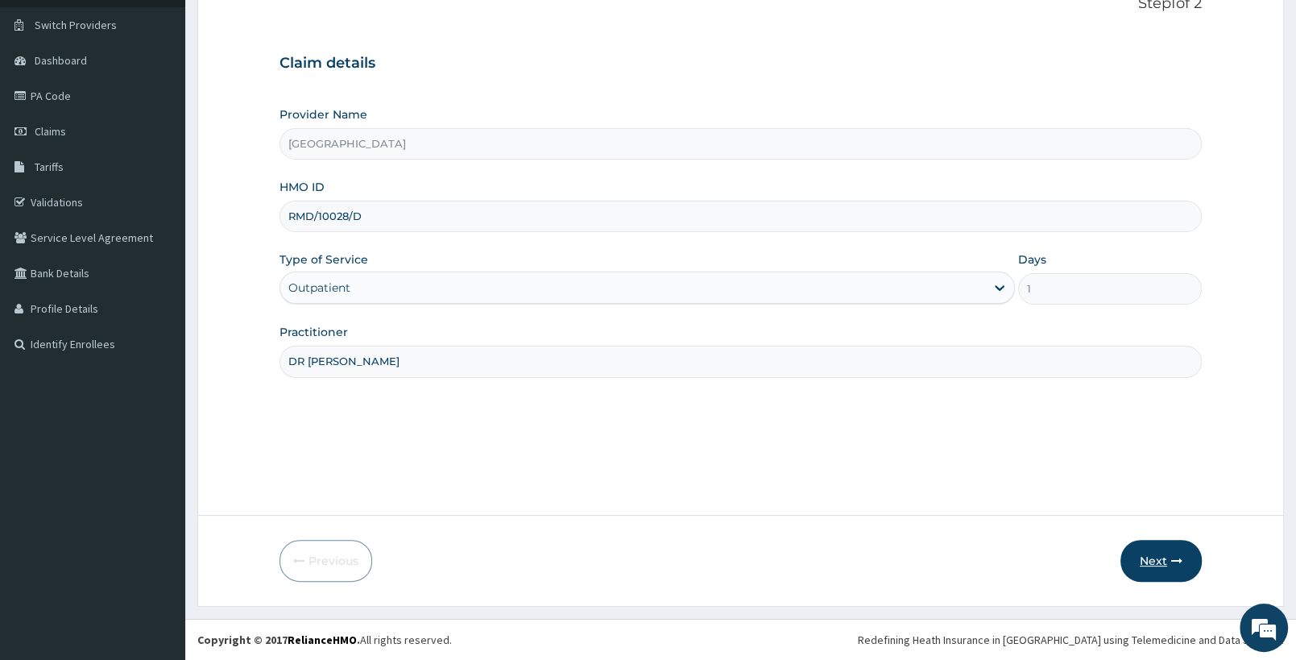
type input "DR DEBORAH"
drag, startPoint x: 1181, startPoint y: 566, endPoint x: 0, endPoint y: 28, distance: 1297.8
click at [1181, 565] on button "Next" at bounding box center [1161, 561] width 81 height 42
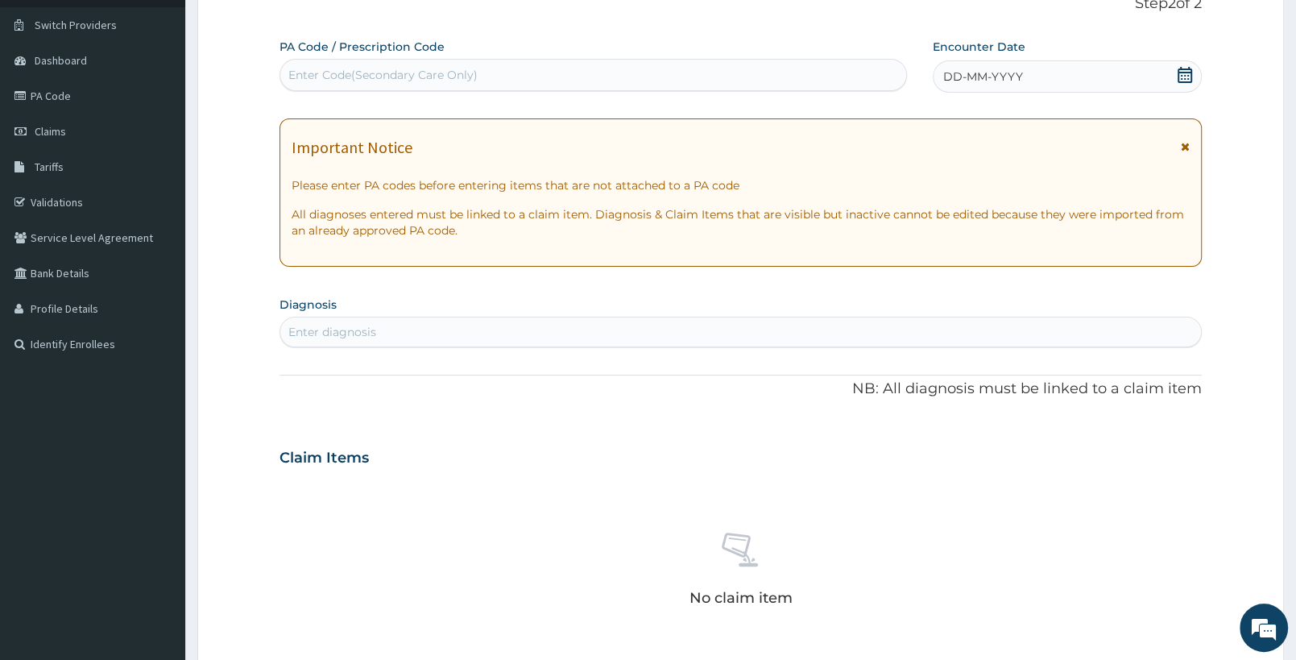
click at [1191, 75] on icon at bounding box center [1185, 75] width 15 height 16
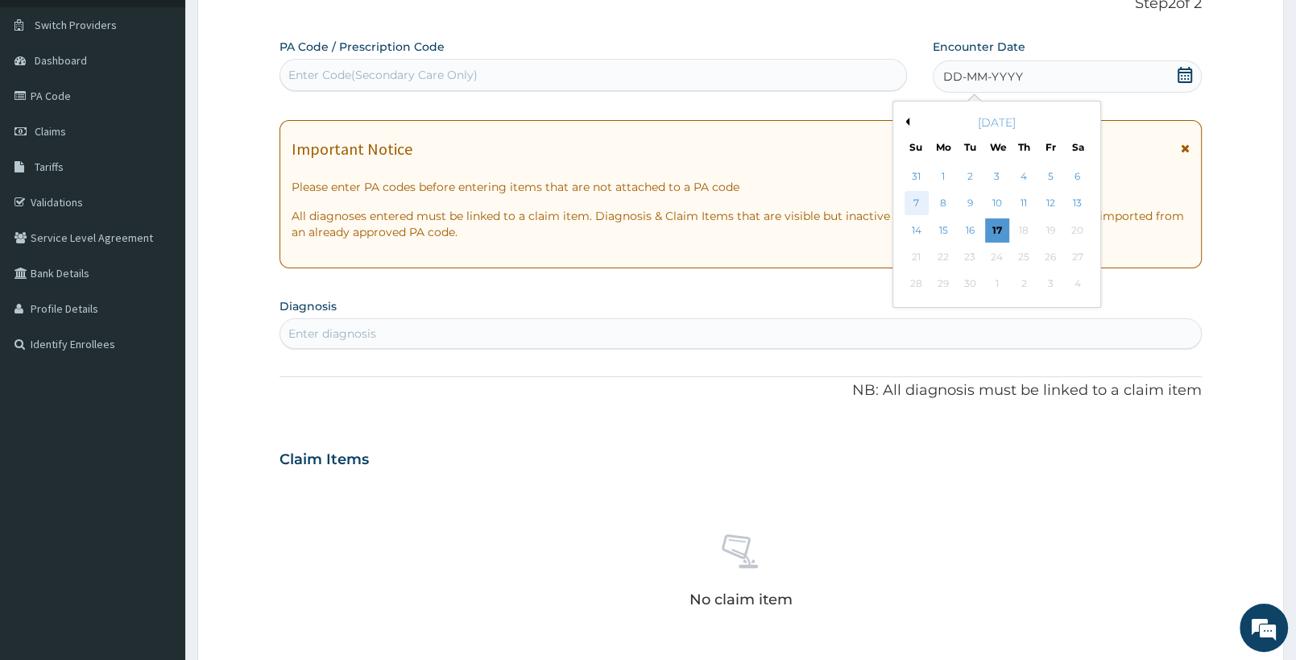
click at [921, 198] on div "7" at bounding box center [917, 204] width 24 height 24
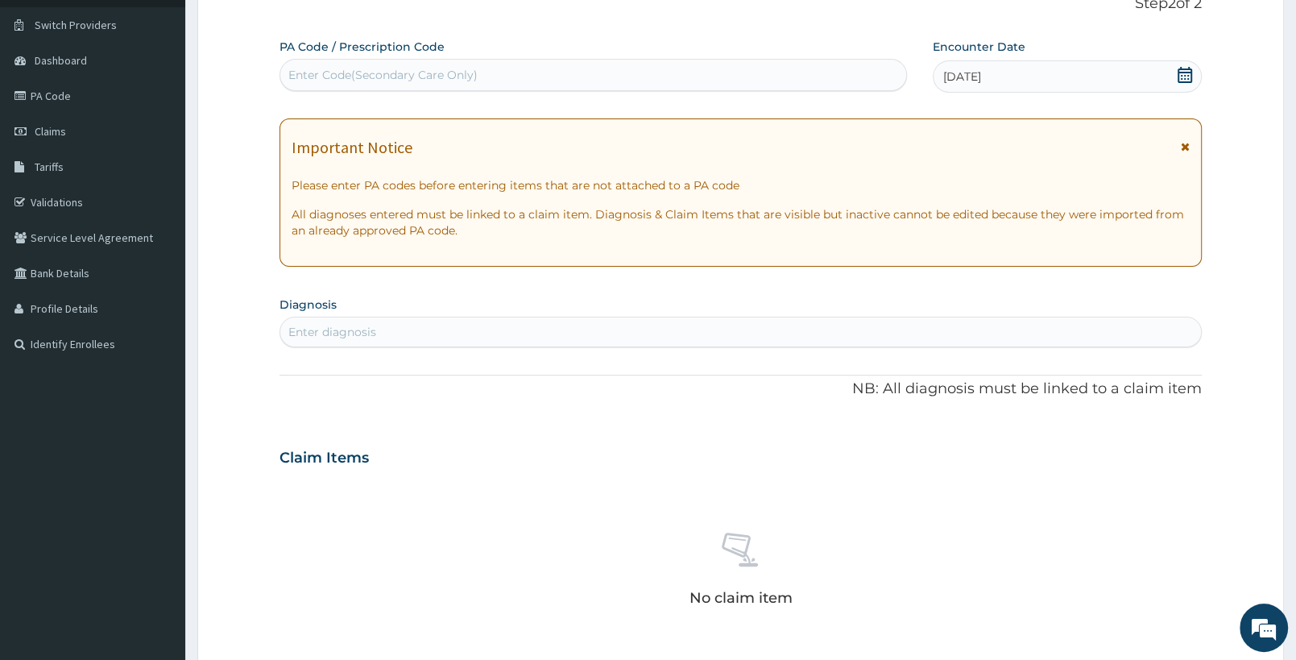
click at [476, 331] on div "Enter diagnosis" at bounding box center [740, 332] width 921 height 26
type input "MALARIA"
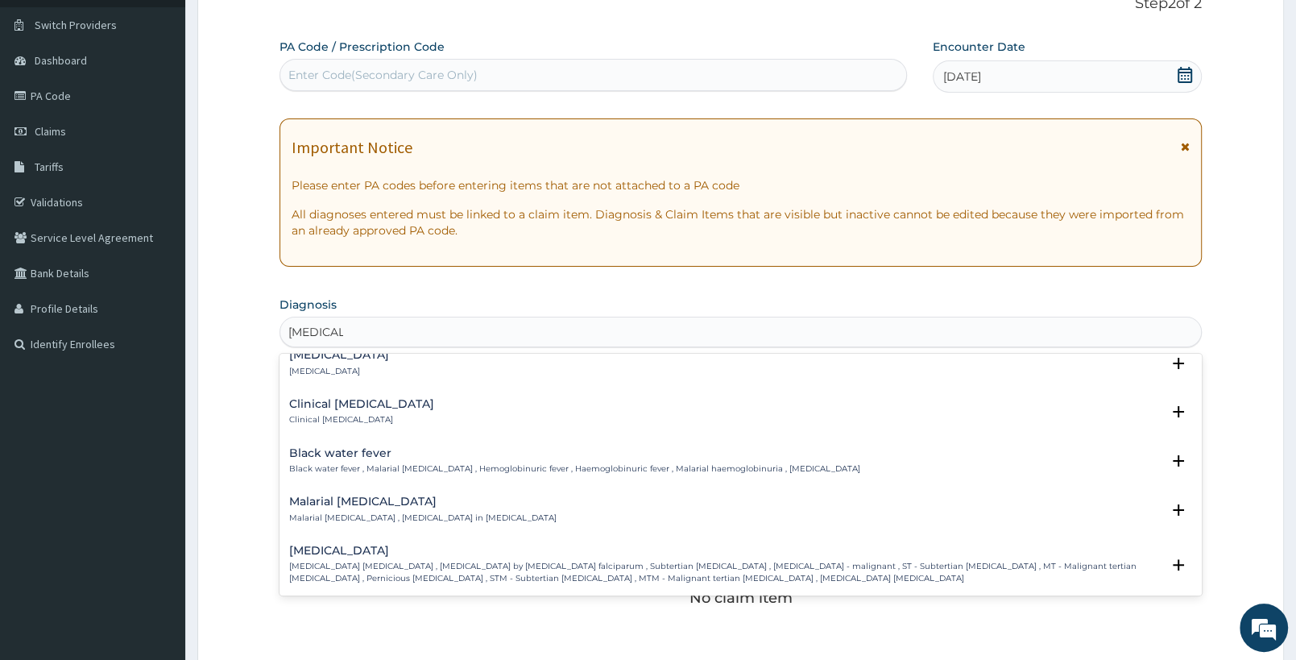
scroll to position [592, 0]
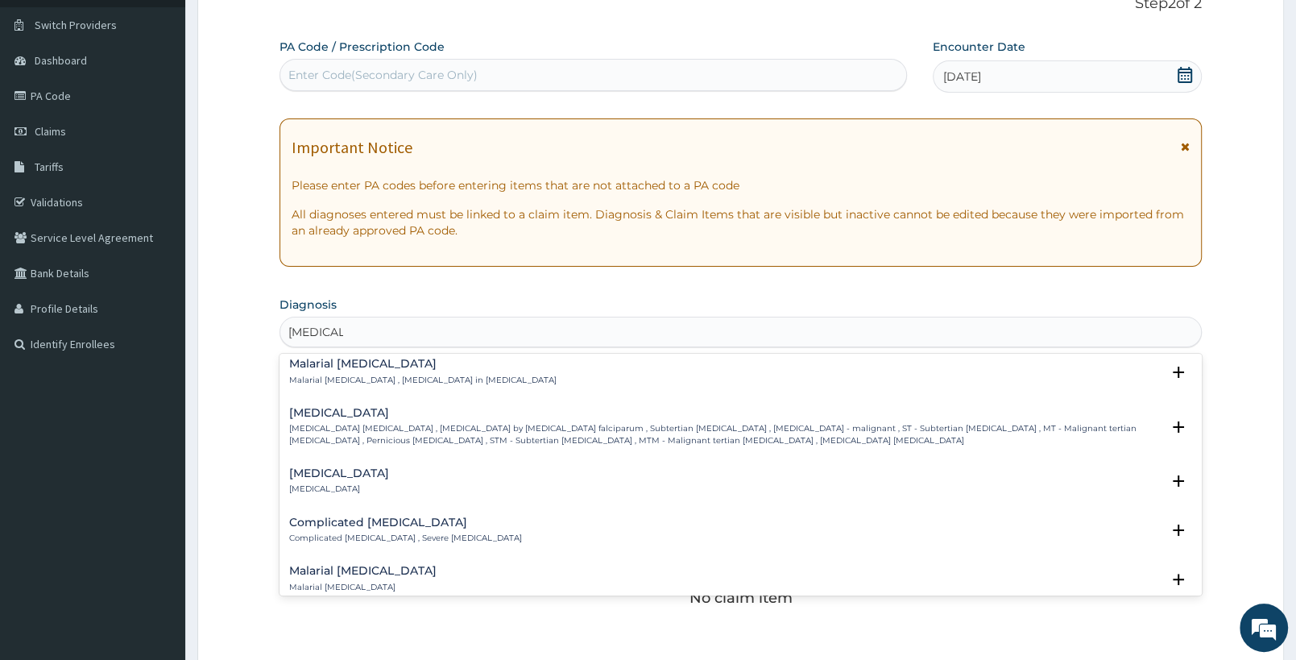
click at [522, 447] on div "Falciparum malaria Falciparum malaria , Malignant tertian malaria , Malaria by …" at bounding box center [740, 431] width 903 height 48
click at [400, 433] on p "Falciparum malaria , Malignant tertian malaria , Malaria by Plasmodium falcipar…" at bounding box center [725, 434] width 872 height 23
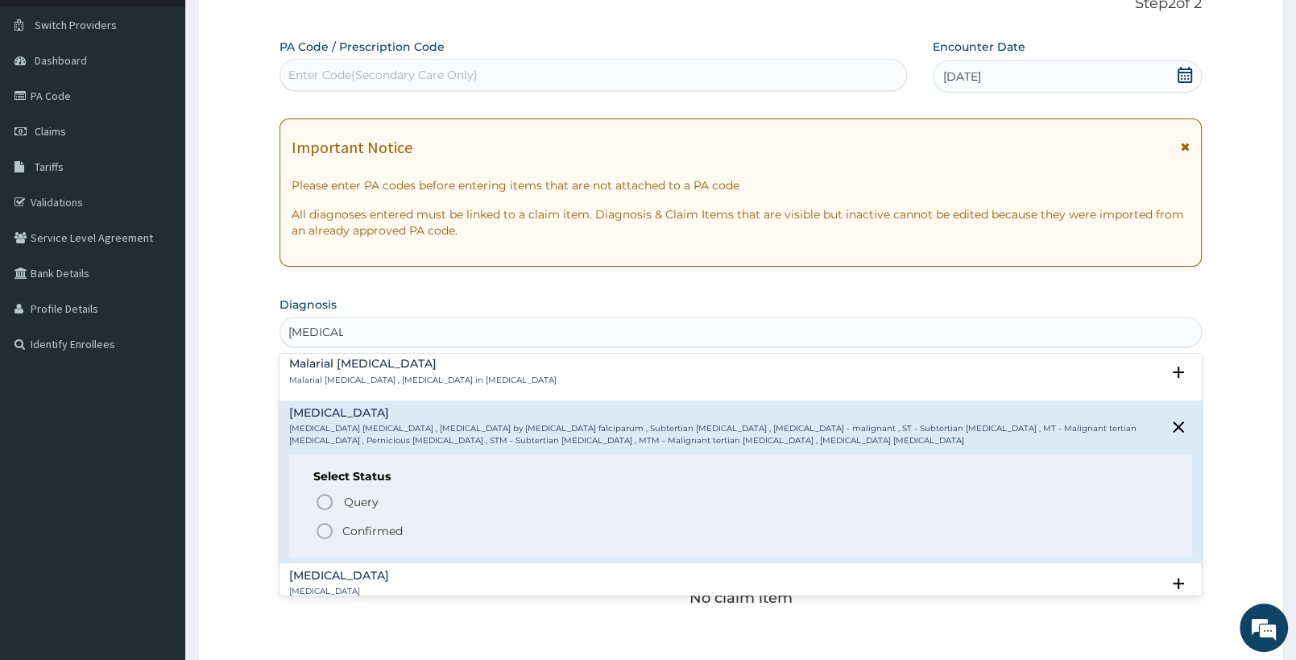
click at [335, 530] on span "Confirmed" at bounding box center [741, 530] width 853 height 19
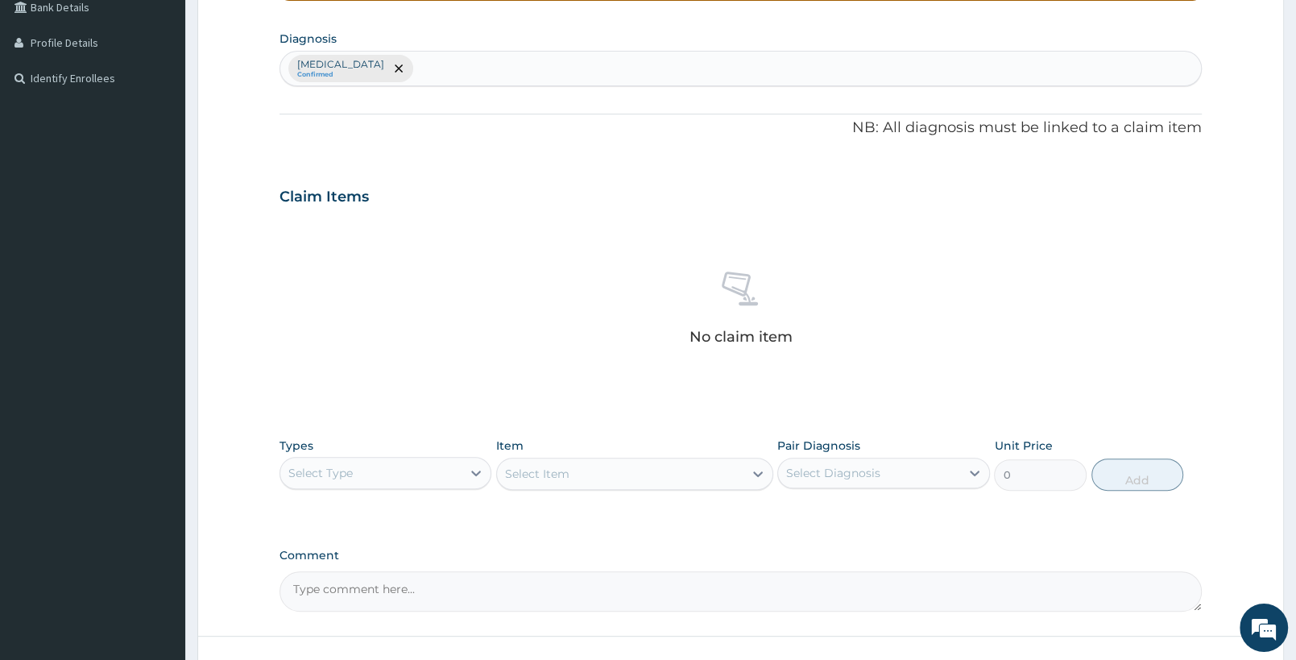
scroll to position [503, 0]
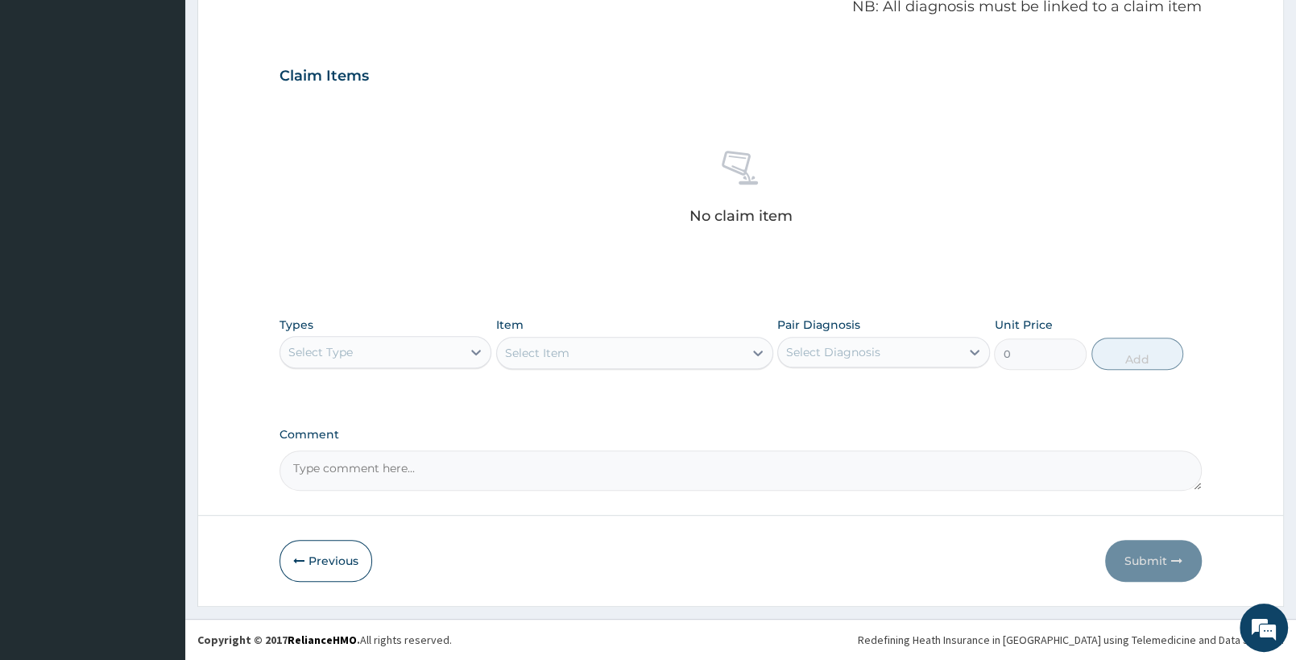
click at [415, 347] on div "Select Type" at bounding box center [370, 352] width 181 height 26
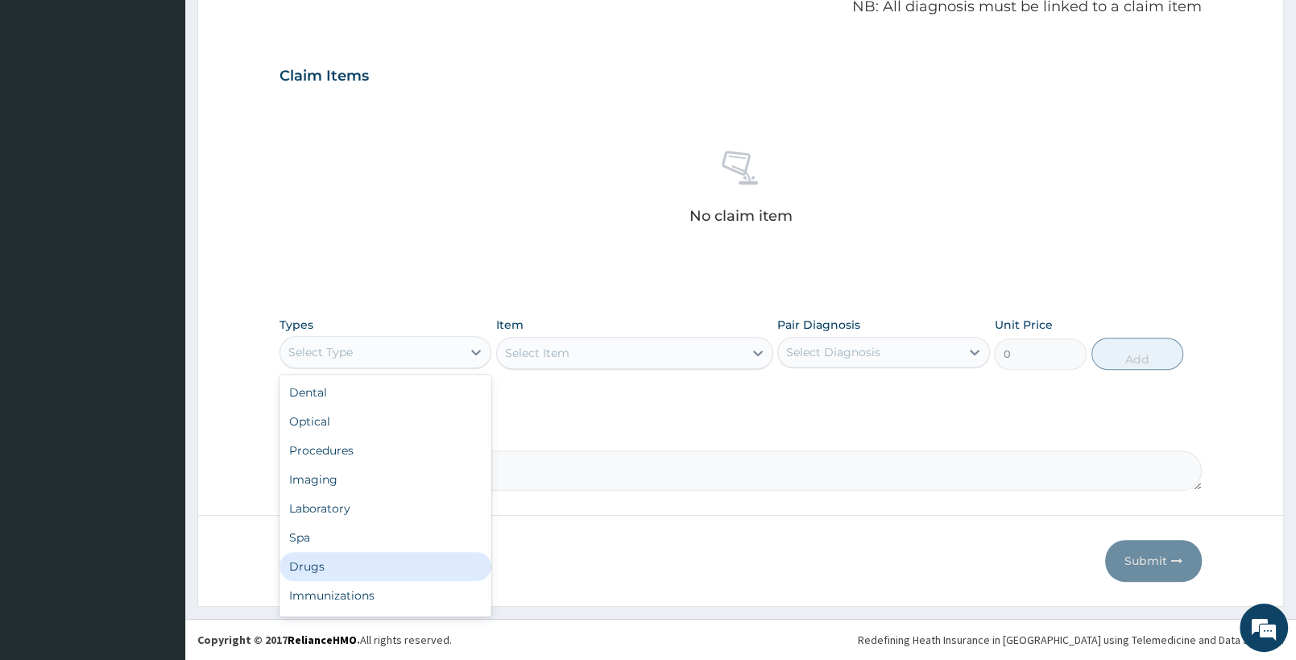
click at [349, 557] on div "Drugs" at bounding box center [386, 566] width 212 height 29
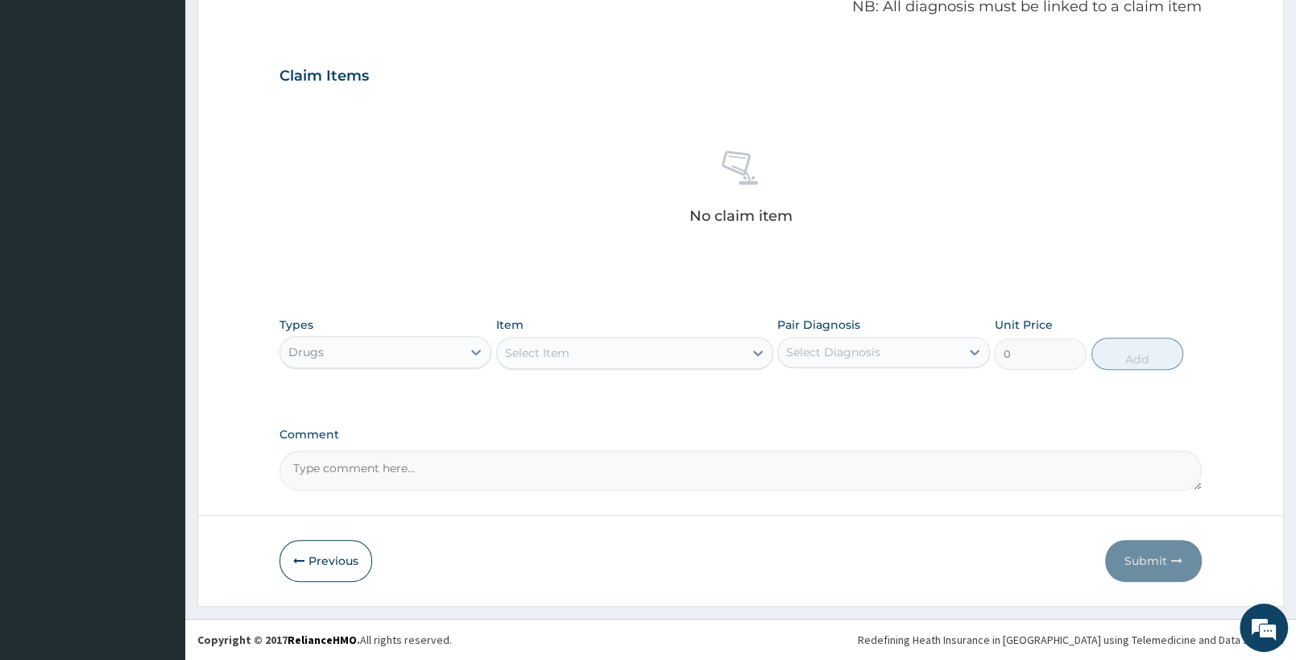
click at [599, 343] on div "Select Item" at bounding box center [620, 353] width 246 height 26
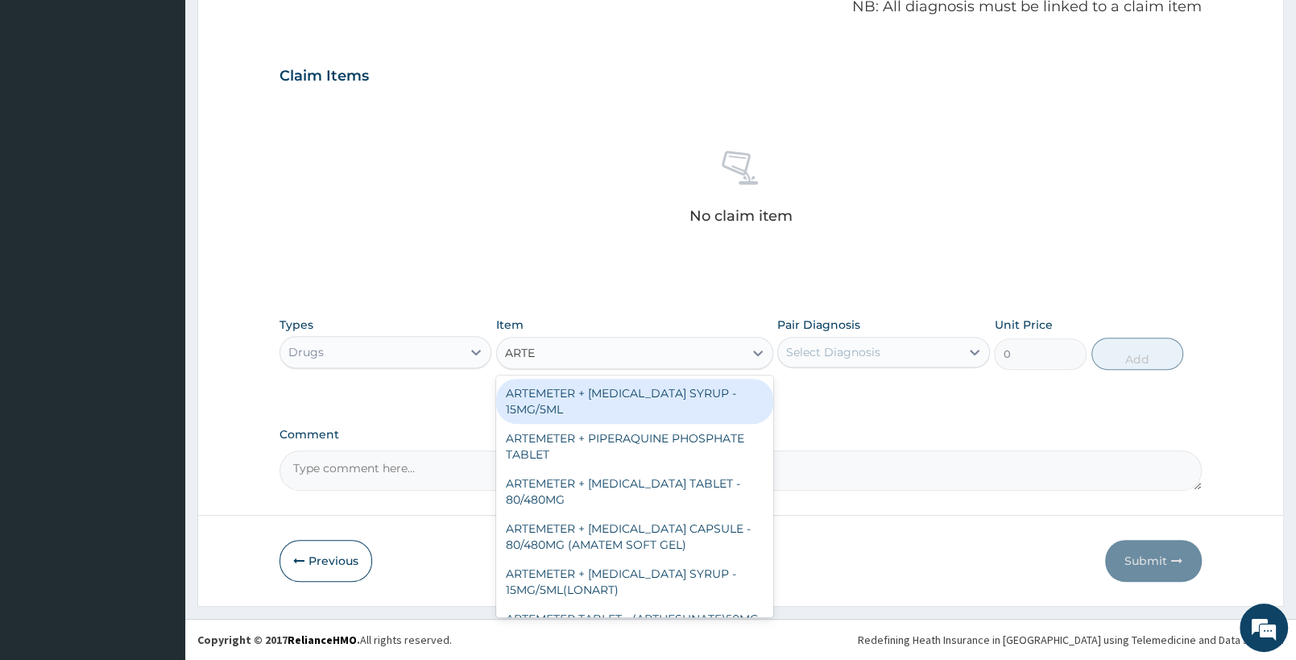
type input "ARTEM"
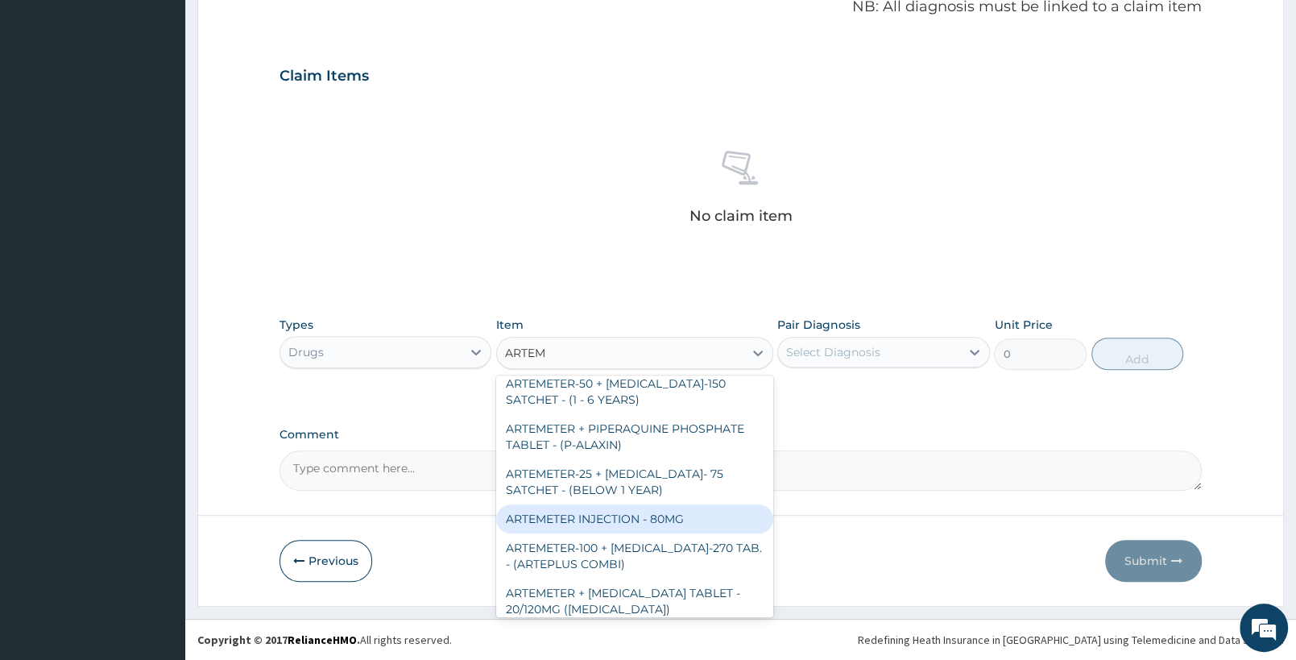
scroll to position [338, 0]
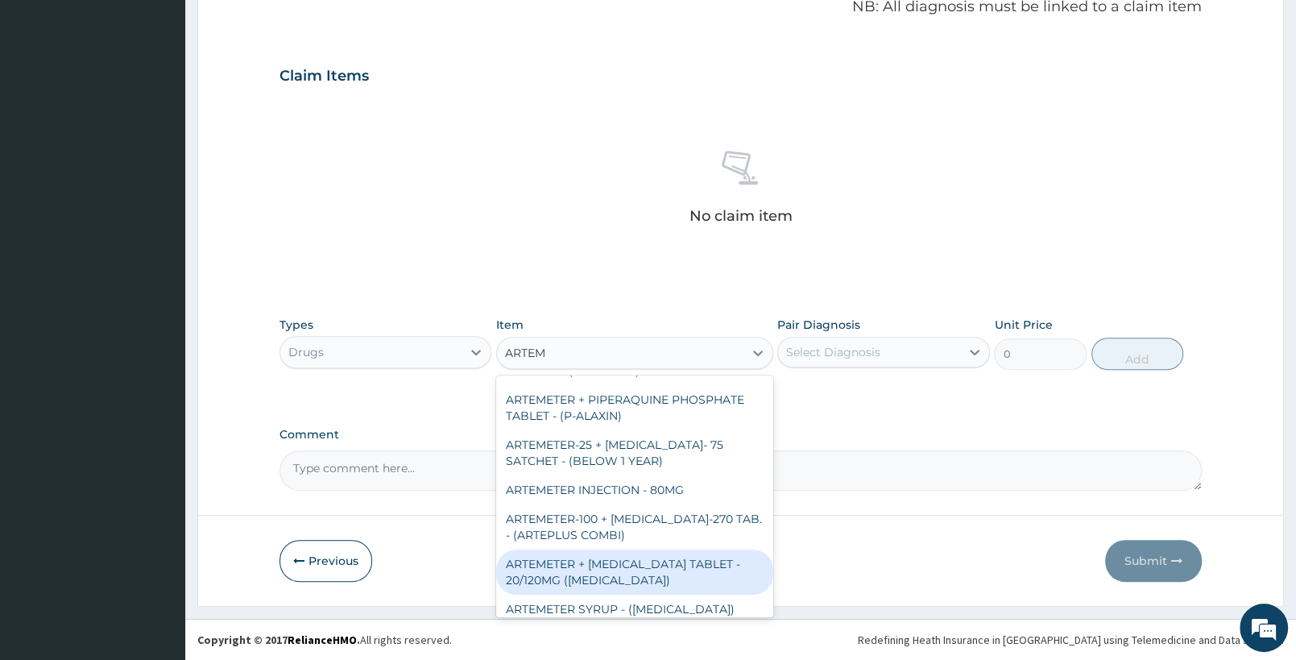
click at [655, 581] on div "ARTEMETER + LUMEFANTRINE TABLET - 20/120MG (COARTEM)" at bounding box center [634, 571] width 276 height 45
type input "210"
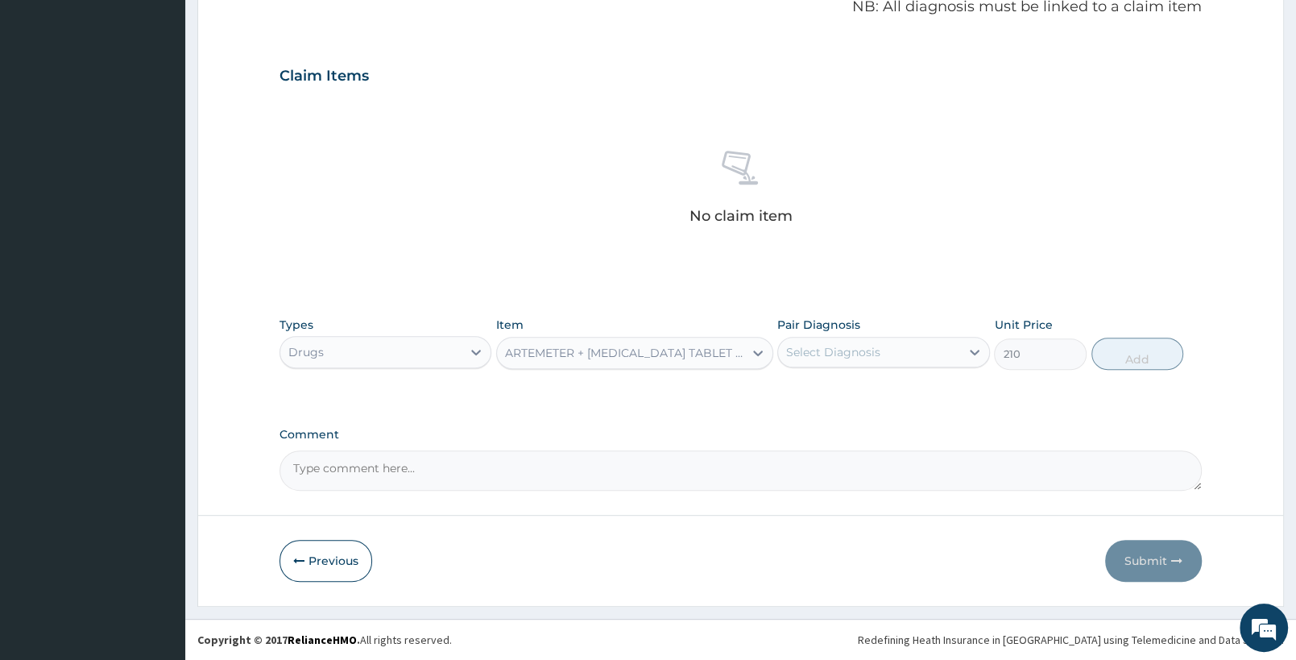
click at [810, 342] on div "Select Diagnosis" at bounding box center [868, 352] width 181 height 26
click at [837, 404] on div "Falciparum malaria" at bounding box center [883, 393] width 212 height 33
checkbox input "true"
click at [1128, 334] on div "Types Drugs Item ARTEMETER + LUMEFANTRINE TABLET - 20/120MG (COARTEM) Pair Diag…" at bounding box center [741, 343] width 922 height 69
click at [1123, 349] on button "Add" at bounding box center [1138, 354] width 92 height 32
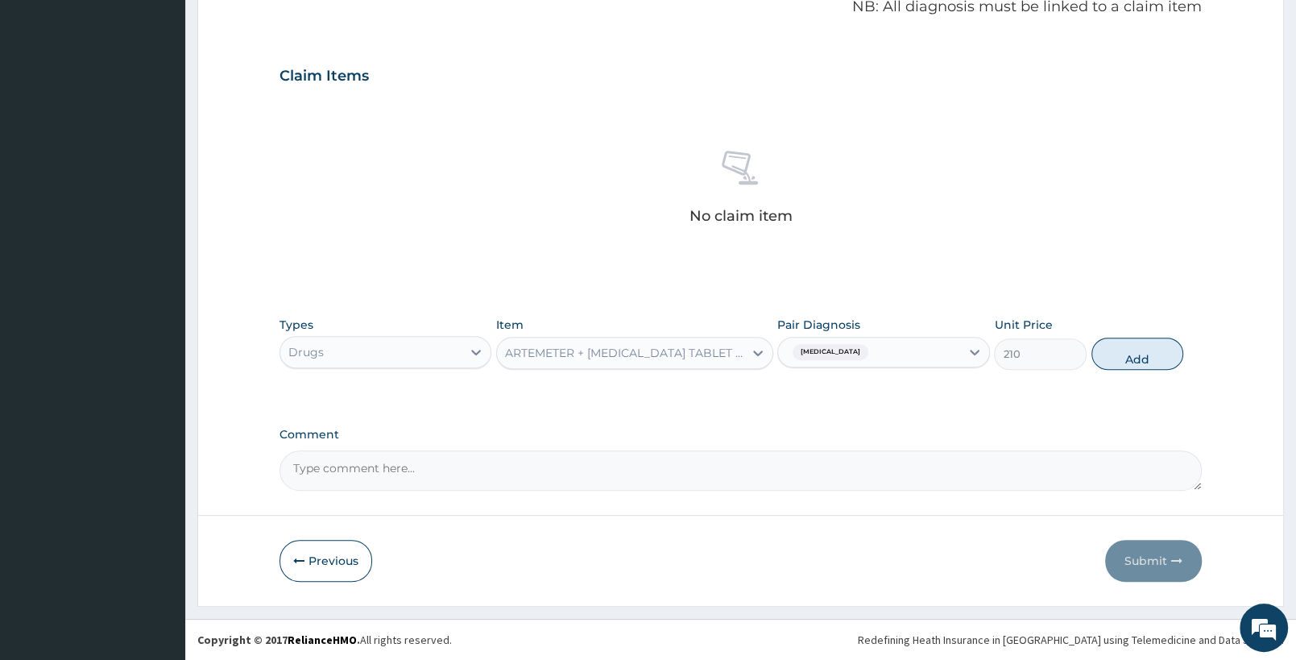
type input "0"
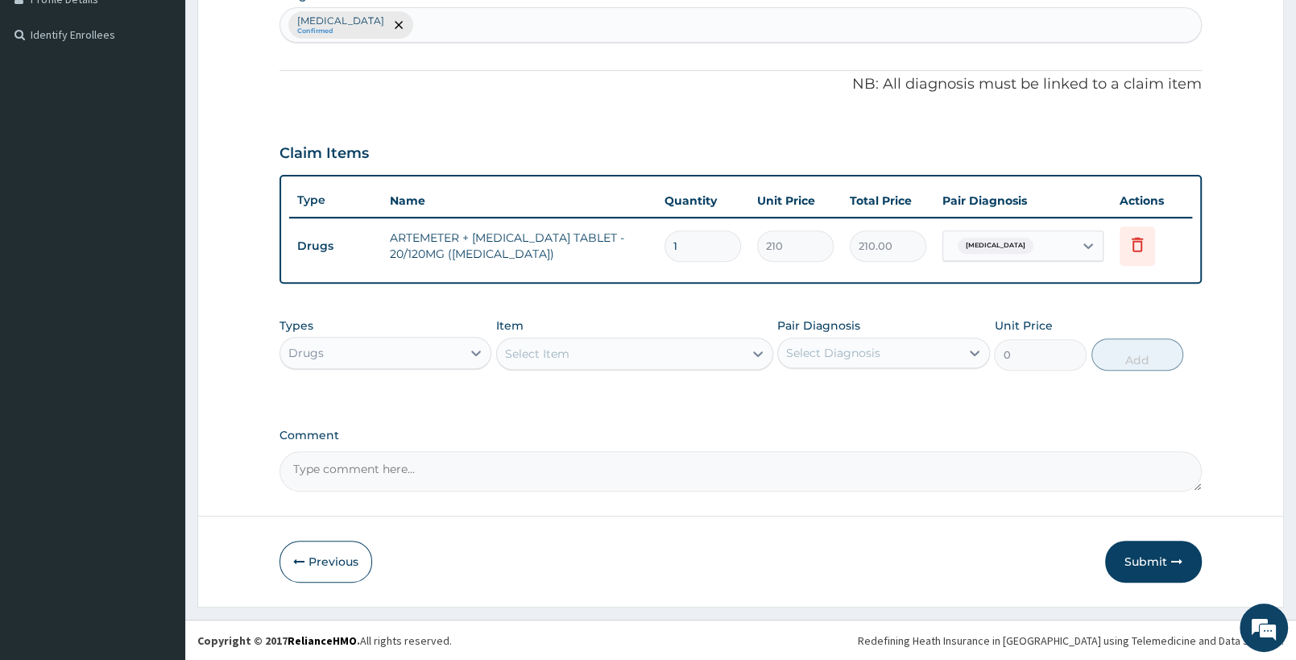
type input "0.00"
type input "6"
type input "1260.00"
type input "6"
drag, startPoint x: 350, startPoint y: 326, endPoint x: 358, endPoint y: 339, distance: 15.2
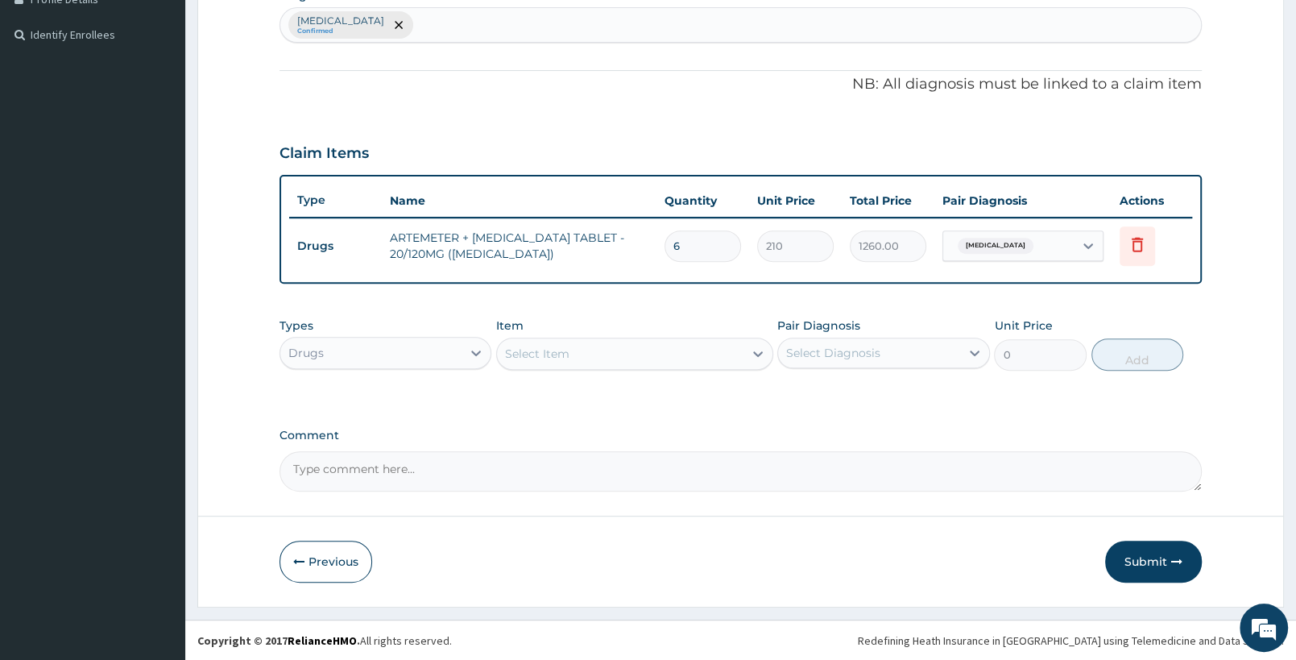
click at [355, 334] on div "Types Drugs" at bounding box center [386, 343] width 212 height 53
click at [363, 353] on div "Drugs" at bounding box center [370, 353] width 181 height 26
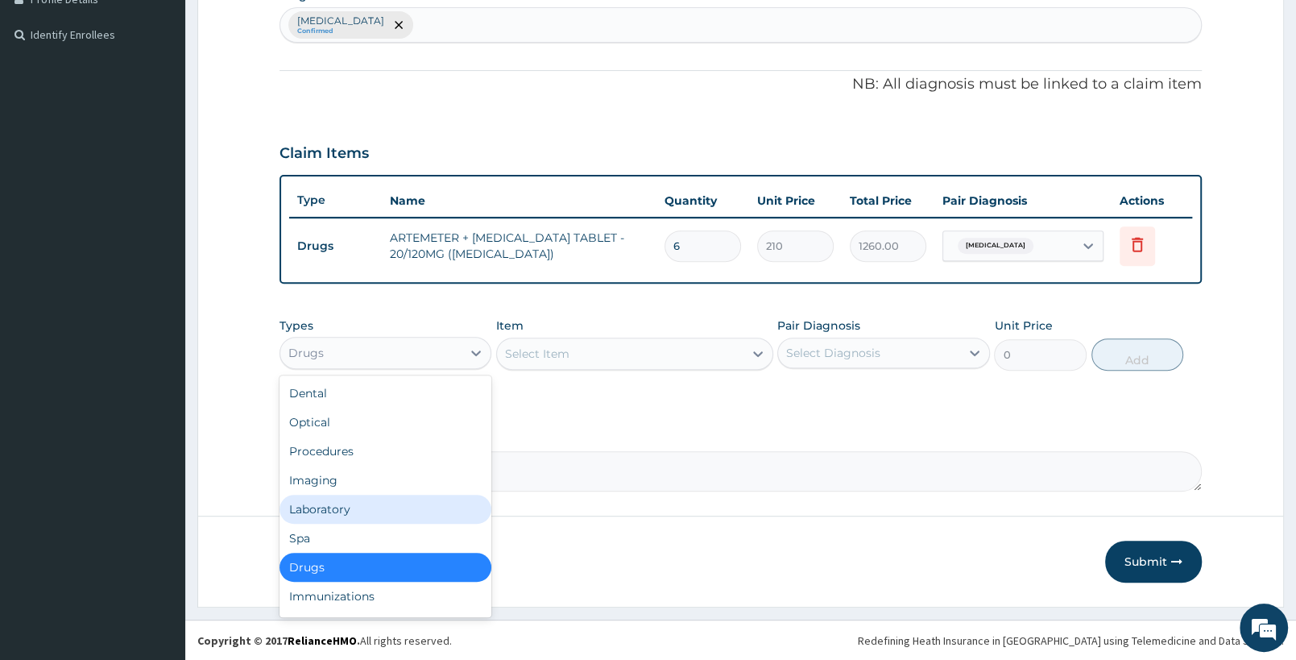
click at [365, 504] on div "Laboratory" at bounding box center [386, 509] width 212 height 29
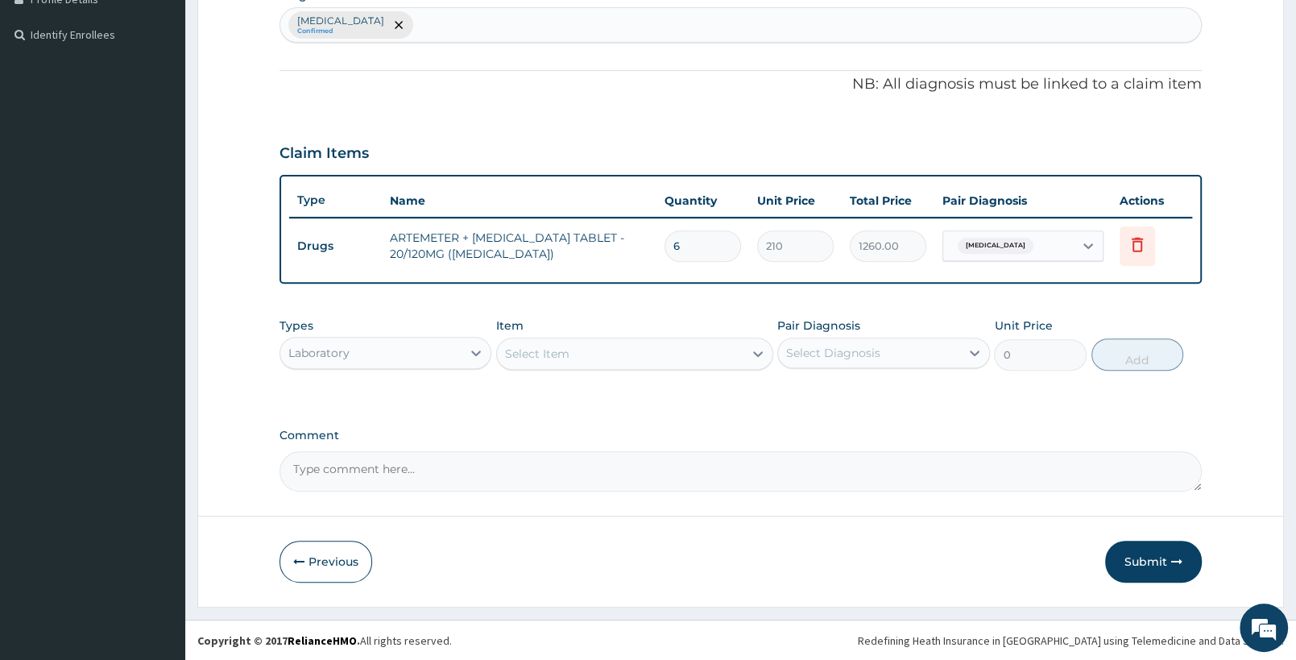
click at [615, 347] on div "Select Item" at bounding box center [620, 354] width 246 height 26
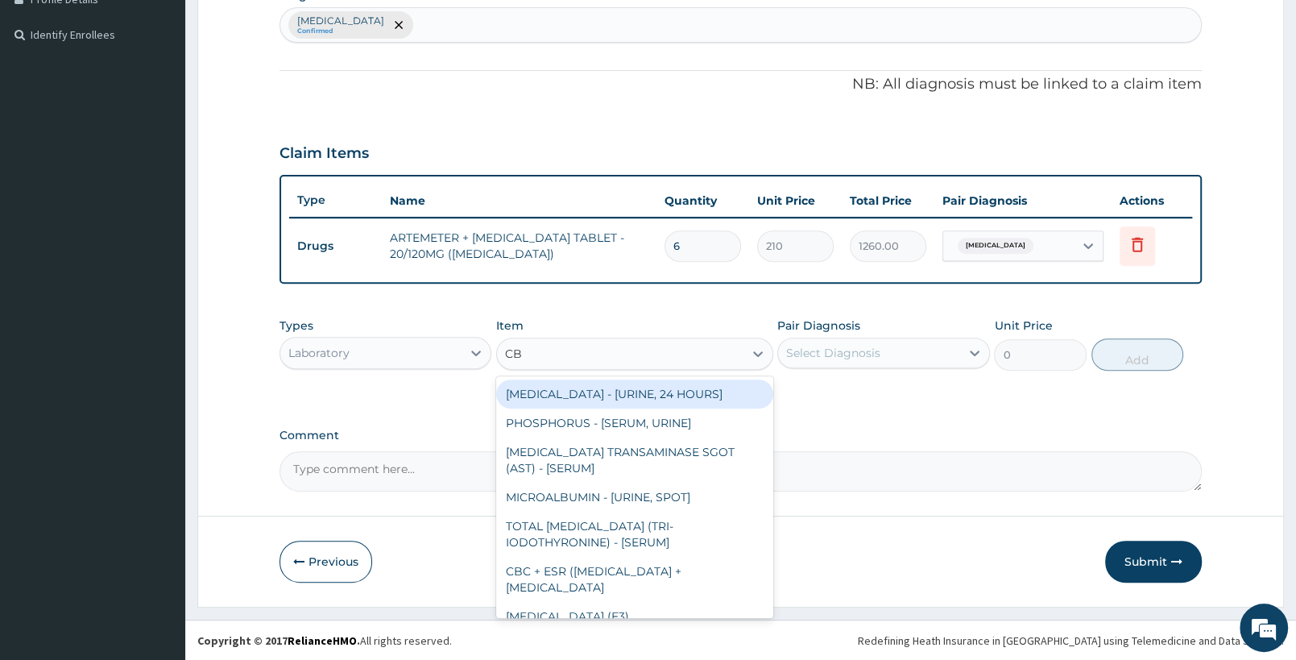
type input "CBC"
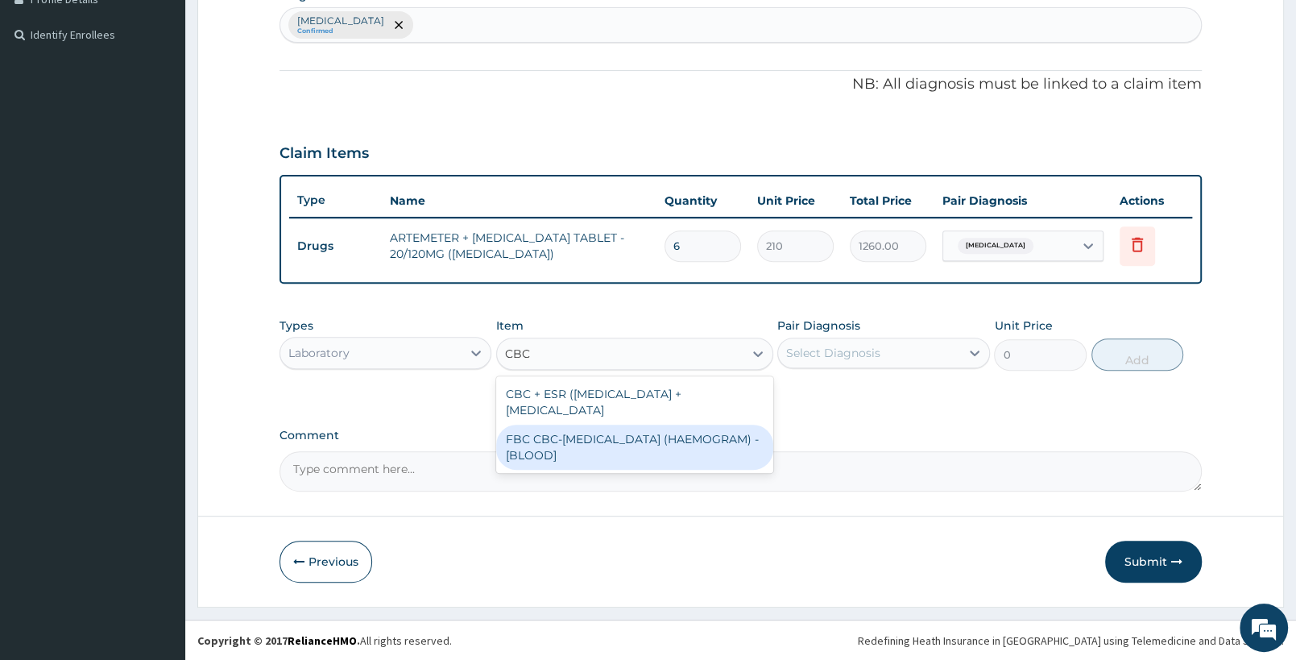
click at [631, 429] on div "FBC CBC-COMPLETE BLOOD COUNT (HAEMOGRAM) - [BLOOD]" at bounding box center [634, 447] width 276 height 45
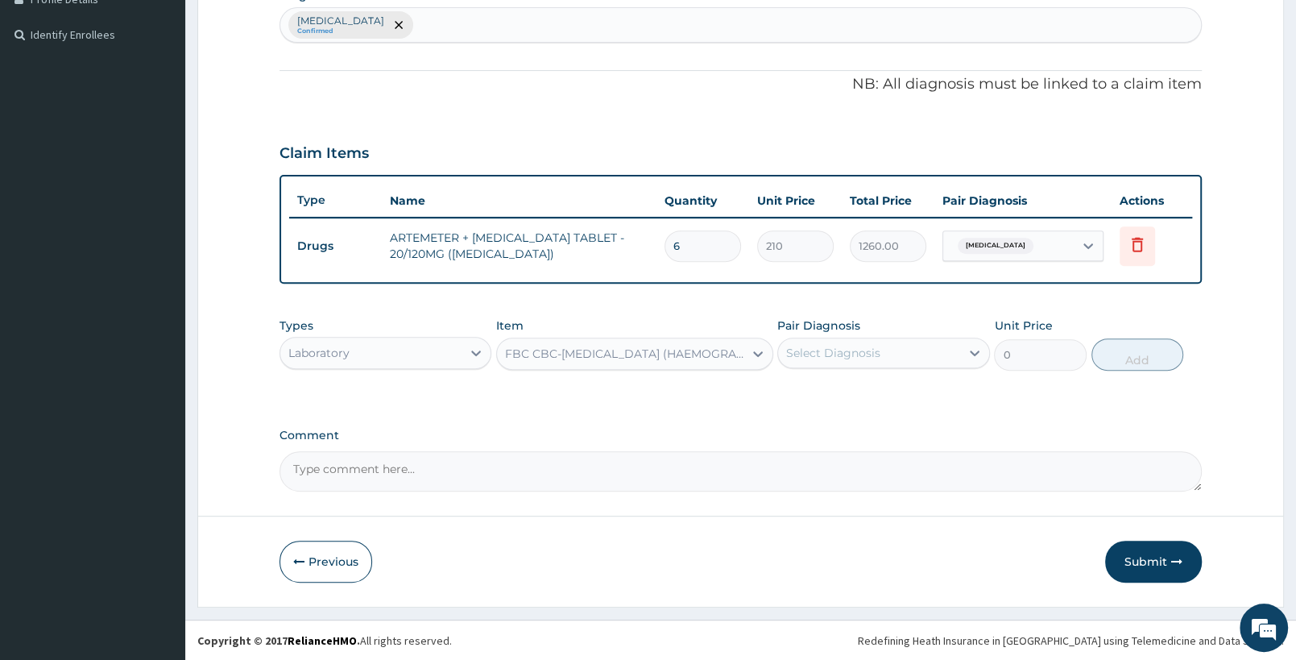
type input "5000"
click at [877, 350] on div "Select Diagnosis" at bounding box center [833, 353] width 94 height 16
click at [874, 379] on div "Falciparum malaria" at bounding box center [883, 394] width 212 height 33
checkbox input "true"
click at [1143, 354] on button "Add" at bounding box center [1138, 354] width 92 height 32
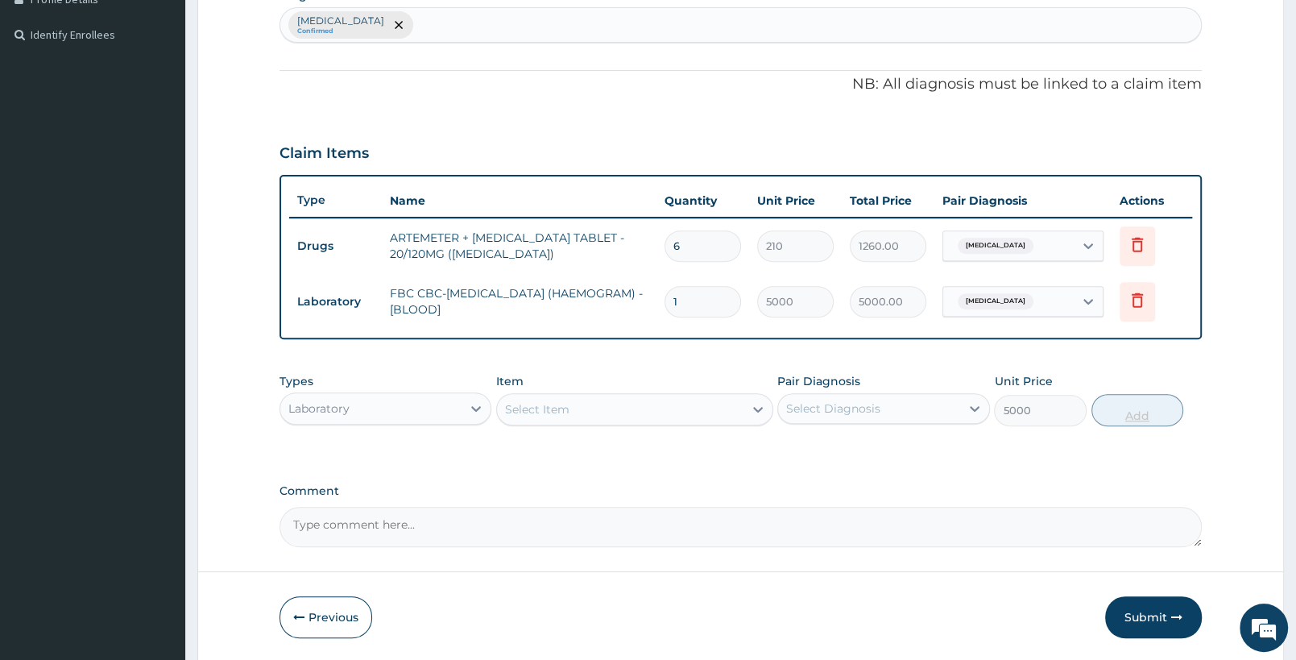
type input "0"
click at [492, 36] on div "Falciparum malaria Confirmed" at bounding box center [740, 25] width 921 height 34
type input "SEPSIS"
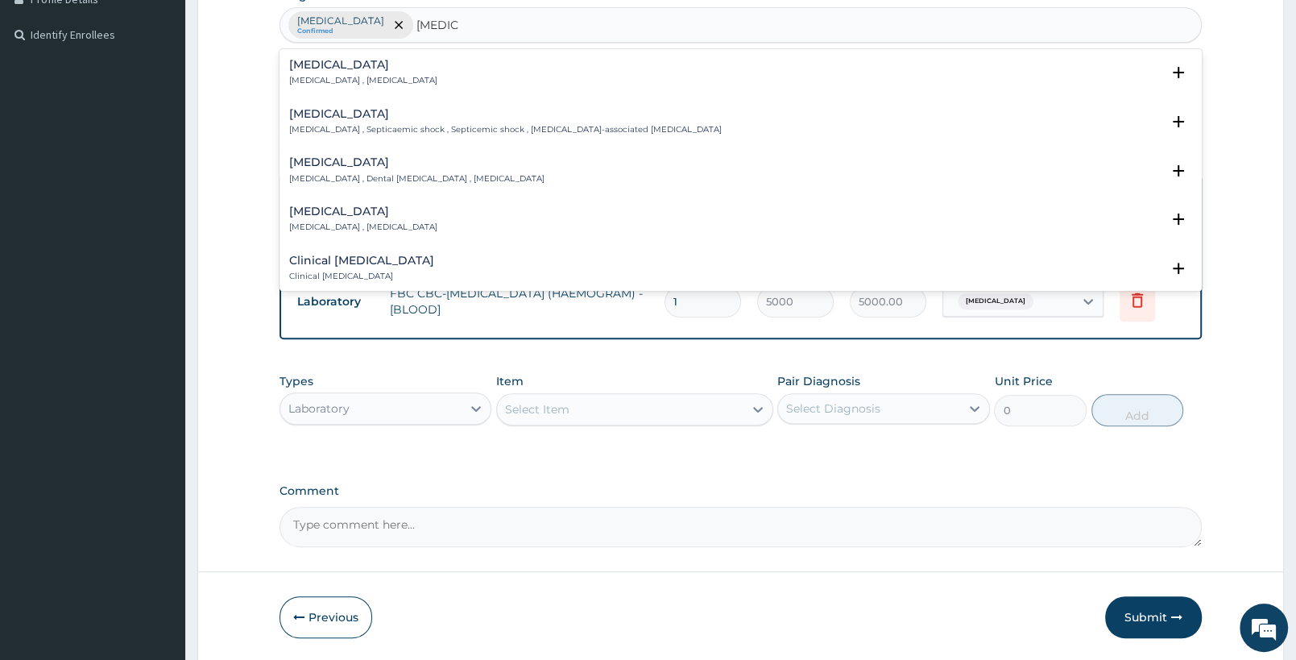
click at [358, 84] on p "Systemic infection , Sepsis" at bounding box center [363, 80] width 148 height 11
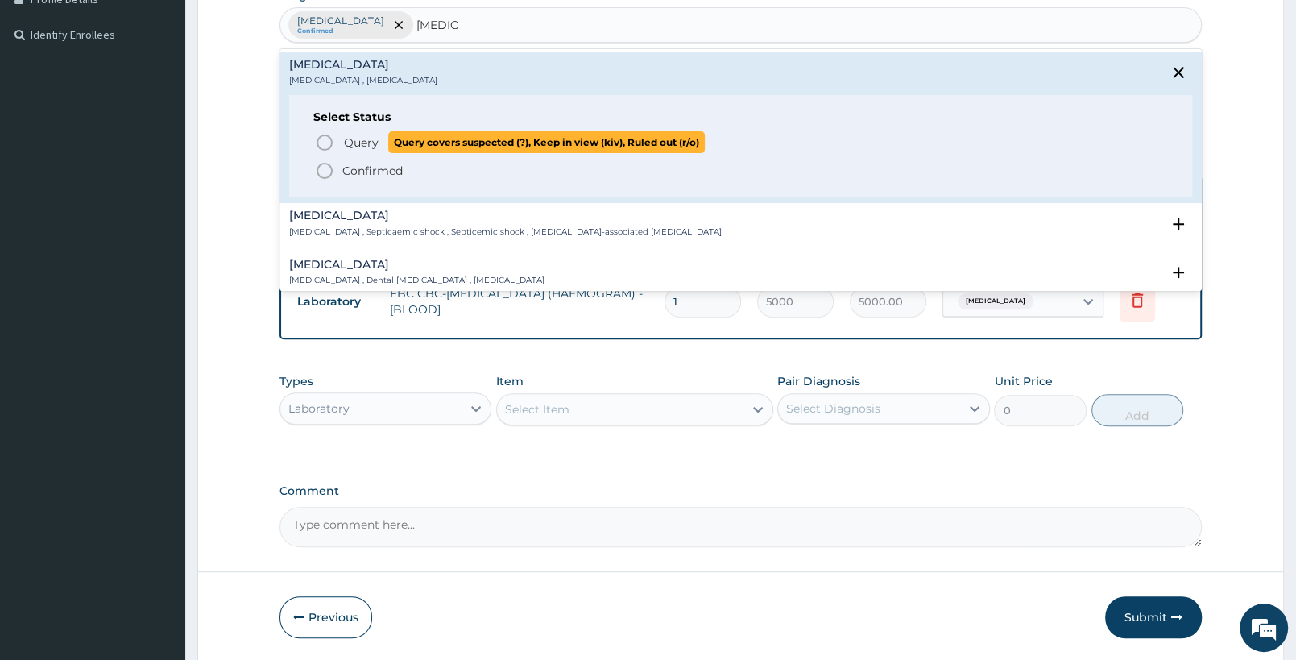
click at [346, 139] on span "Query" at bounding box center [361, 143] width 35 height 16
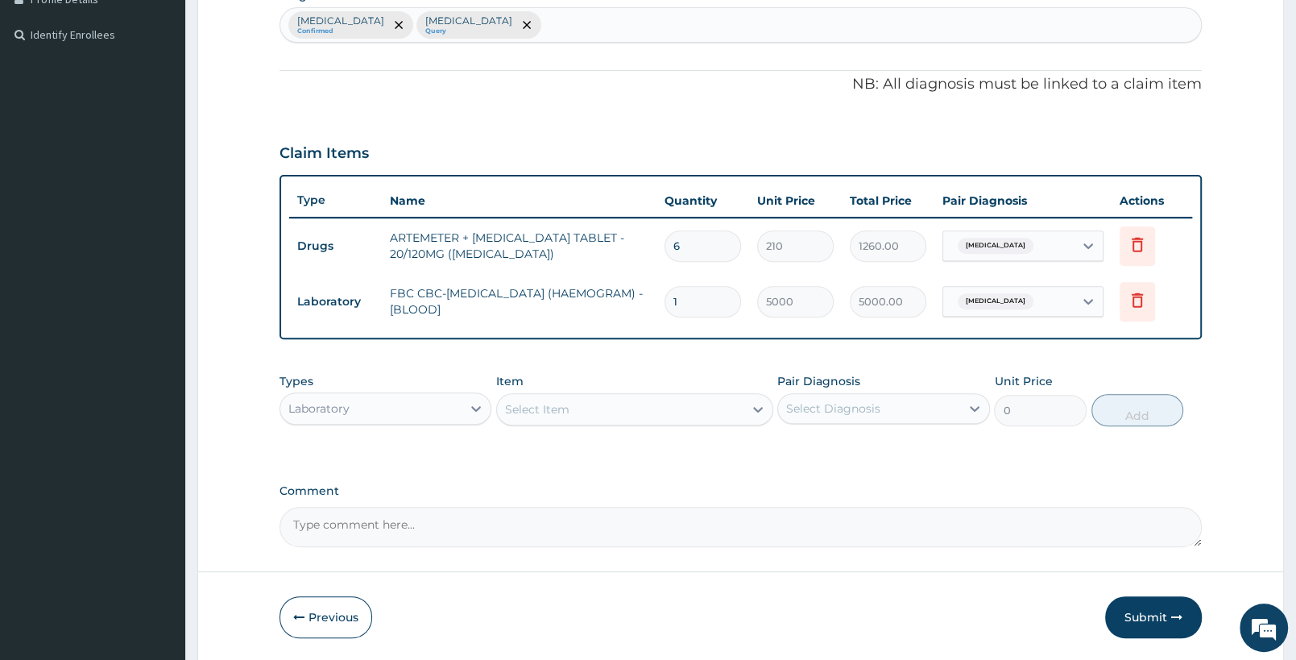
click at [1010, 301] on span "Falciparum malaria" at bounding box center [996, 301] width 76 height 16
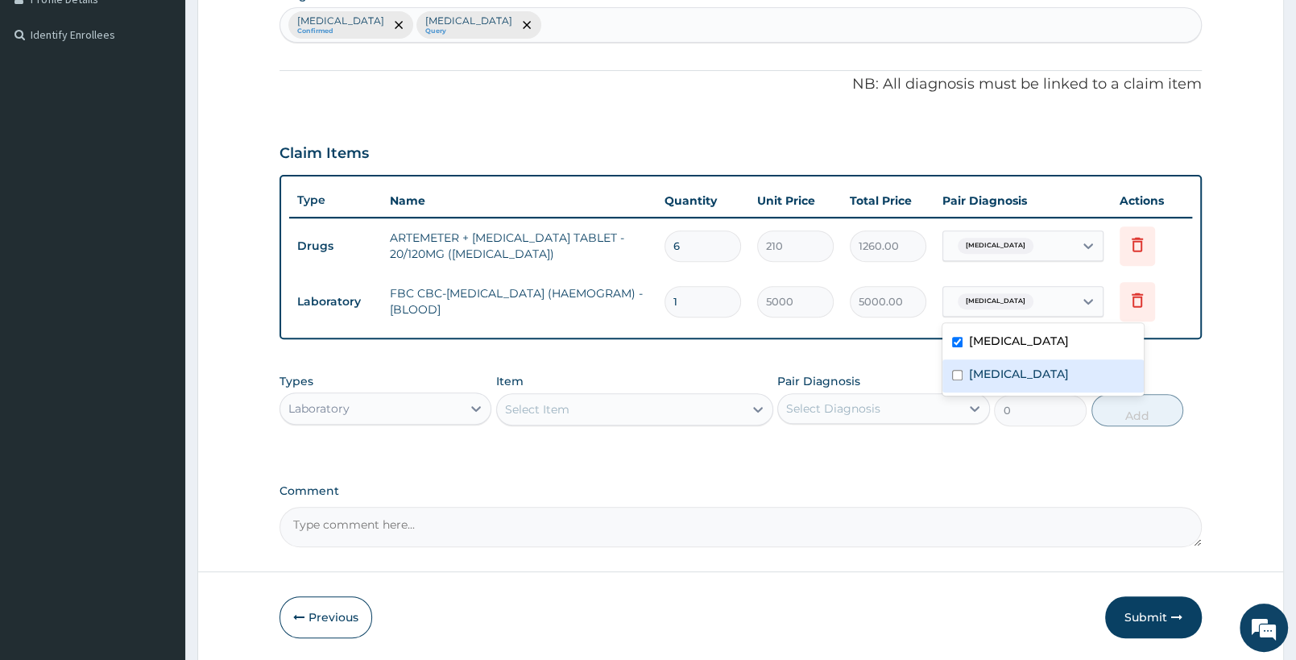
click at [1003, 371] on label "Sepsis" at bounding box center [1019, 374] width 100 height 16
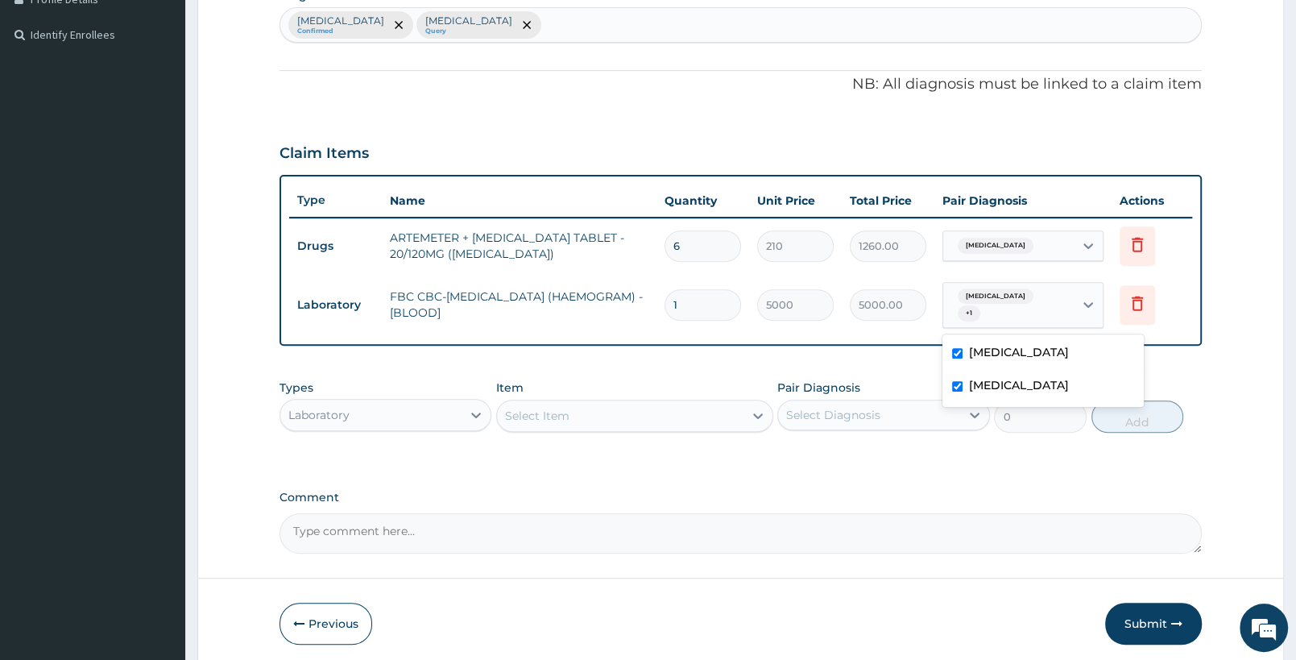
checkbox input "true"
click at [1015, 342] on div "Falciparum malaria" at bounding box center [1043, 354] width 201 height 33
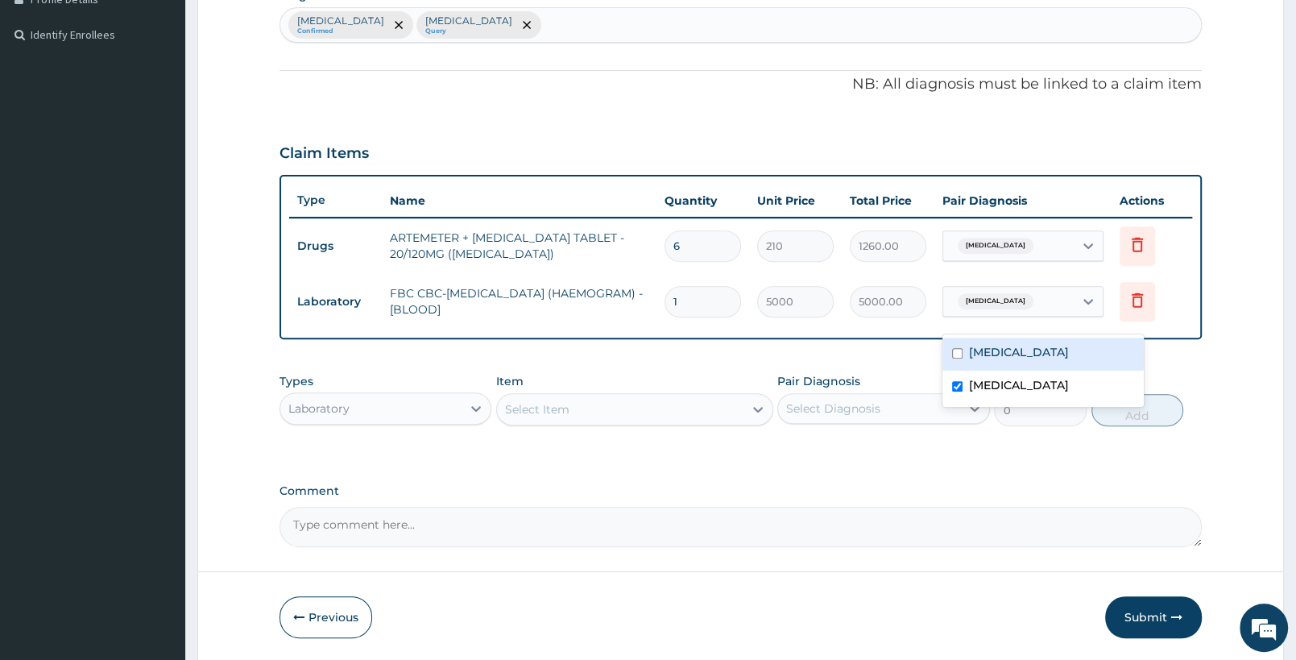
checkbox input "false"
click at [710, 403] on div "Select Item" at bounding box center [620, 409] width 246 height 26
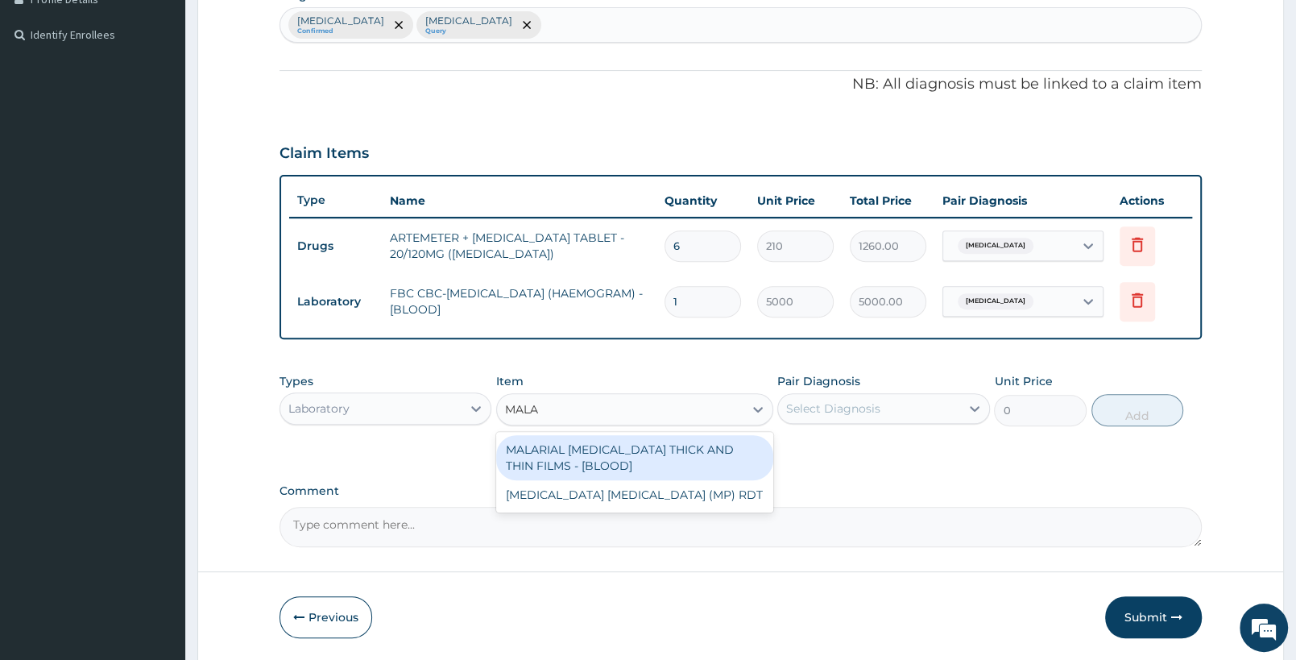
type input "MALAR"
click at [629, 447] on div "MALARIAL PARASITE THICK AND THIN FILMS - [BLOOD]" at bounding box center [634, 457] width 276 height 45
type input "2187.5"
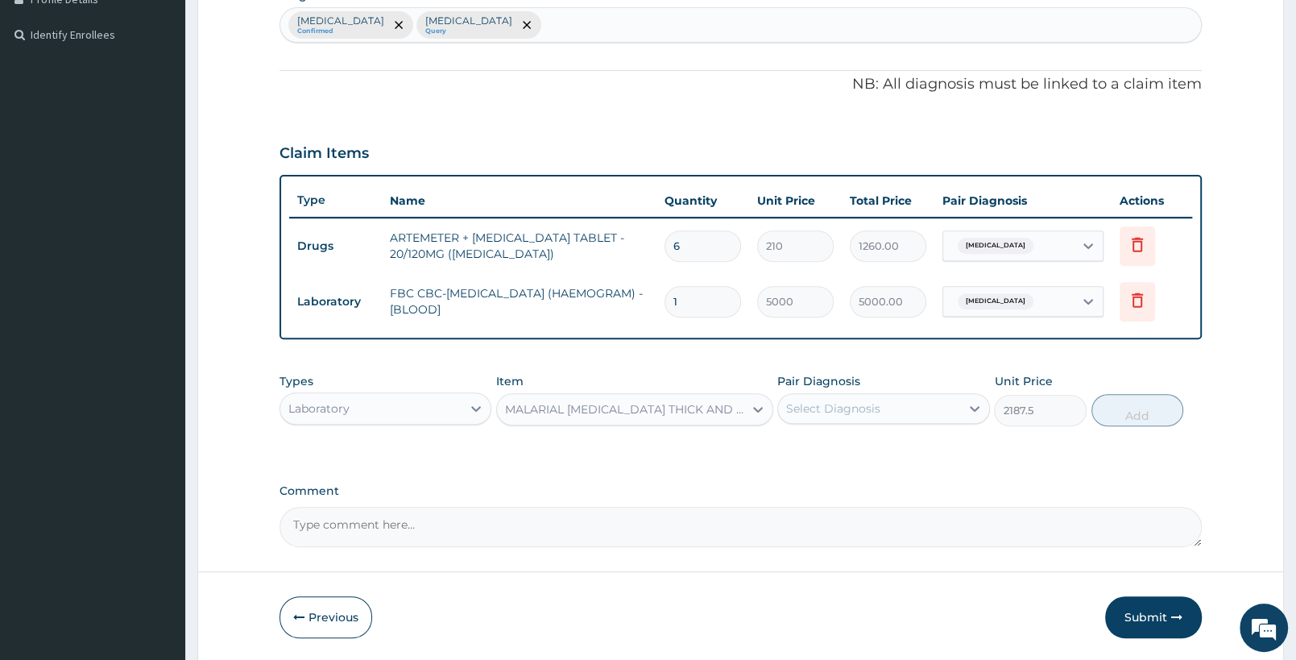
click at [835, 407] on div "Select Diagnosis" at bounding box center [833, 408] width 94 height 16
click at [840, 440] on label "Falciparum malaria" at bounding box center [854, 448] width 100 height 16
checkbox input "true"
click at [1136, 414] on button "Add" at bounding box center [1138, 410] width 92 height 32
type input "0"
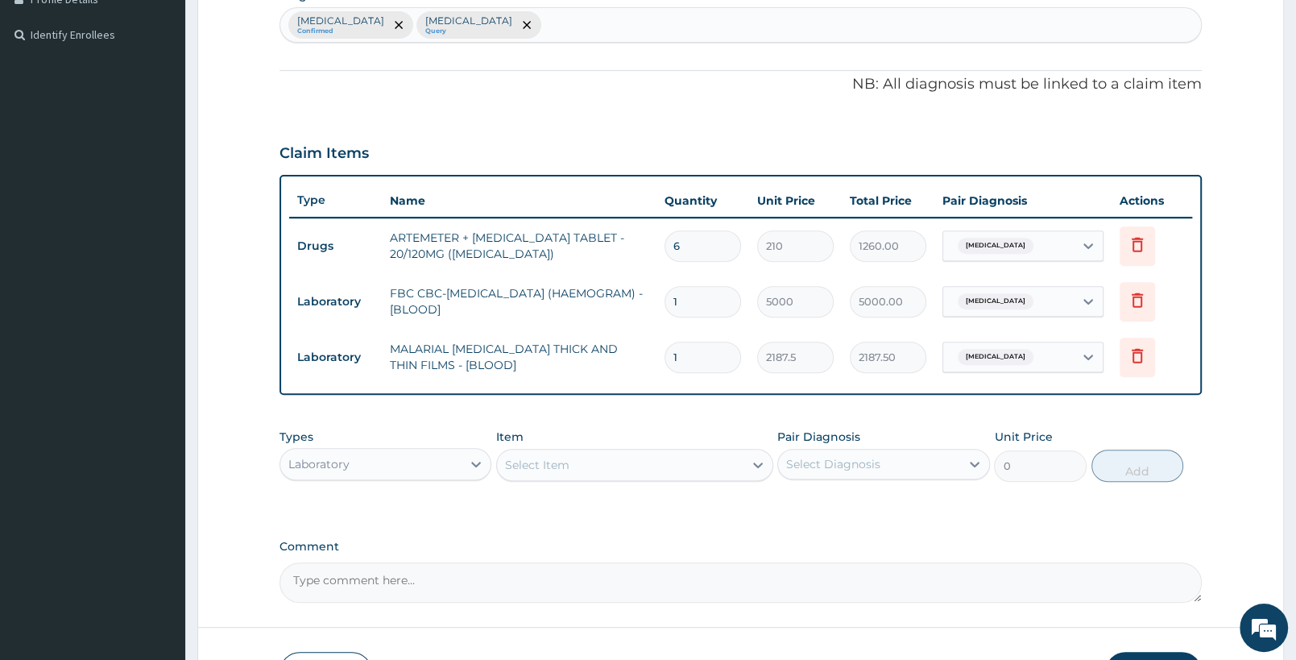
click at [386, 466] on div "Laboratory" at bounding box center [370, 464] width 181 height 26
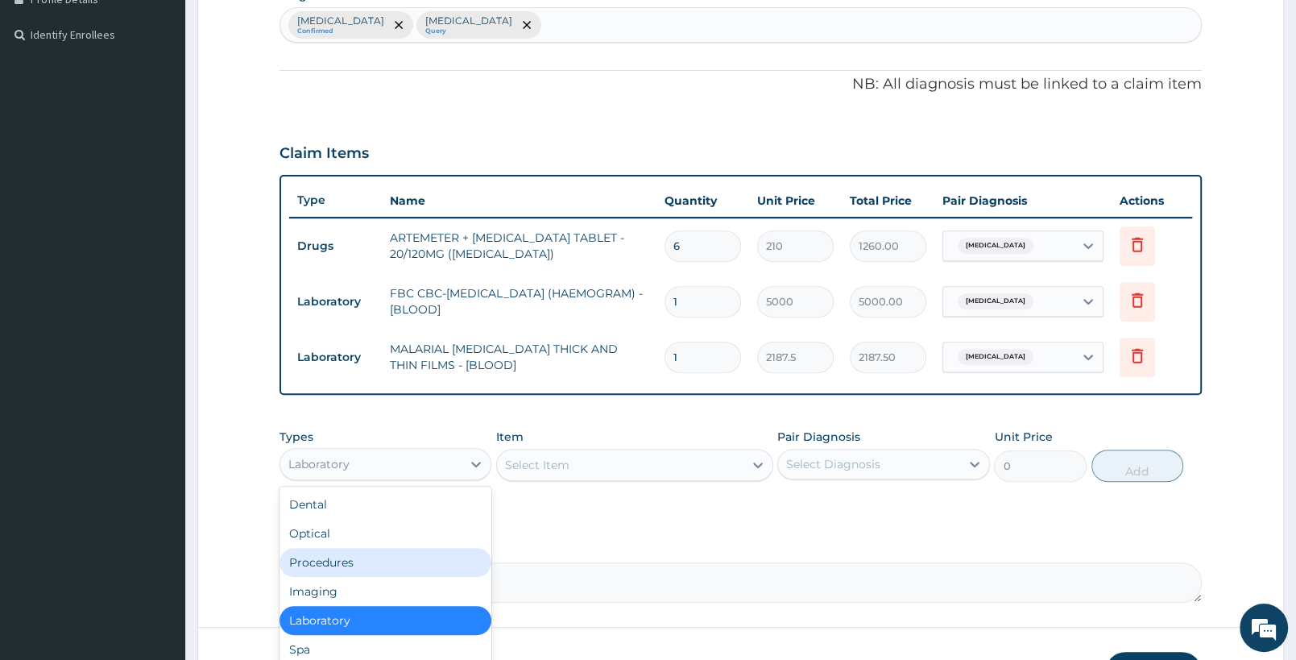
click at [353, 571] on div "Procedures" at bounding box center [386, 562] width 212 height 29
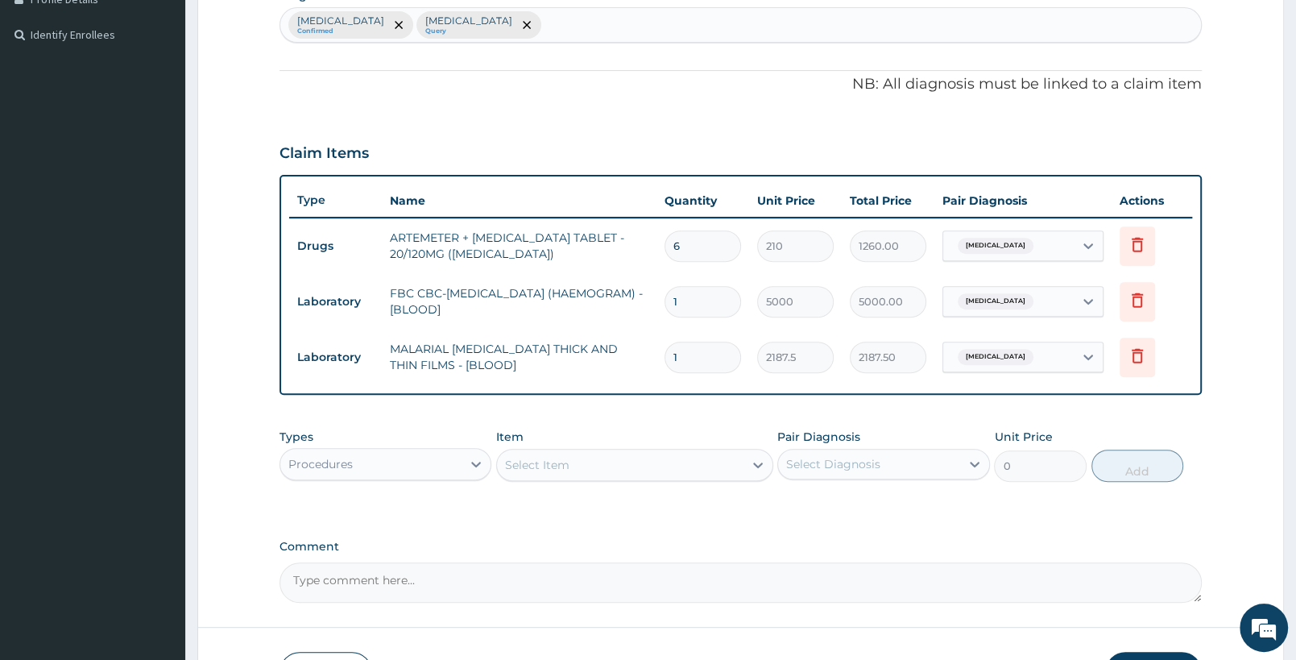
click at [615, 474] on div "Select Item" at bounding box center [620, 465] width 246 height 26
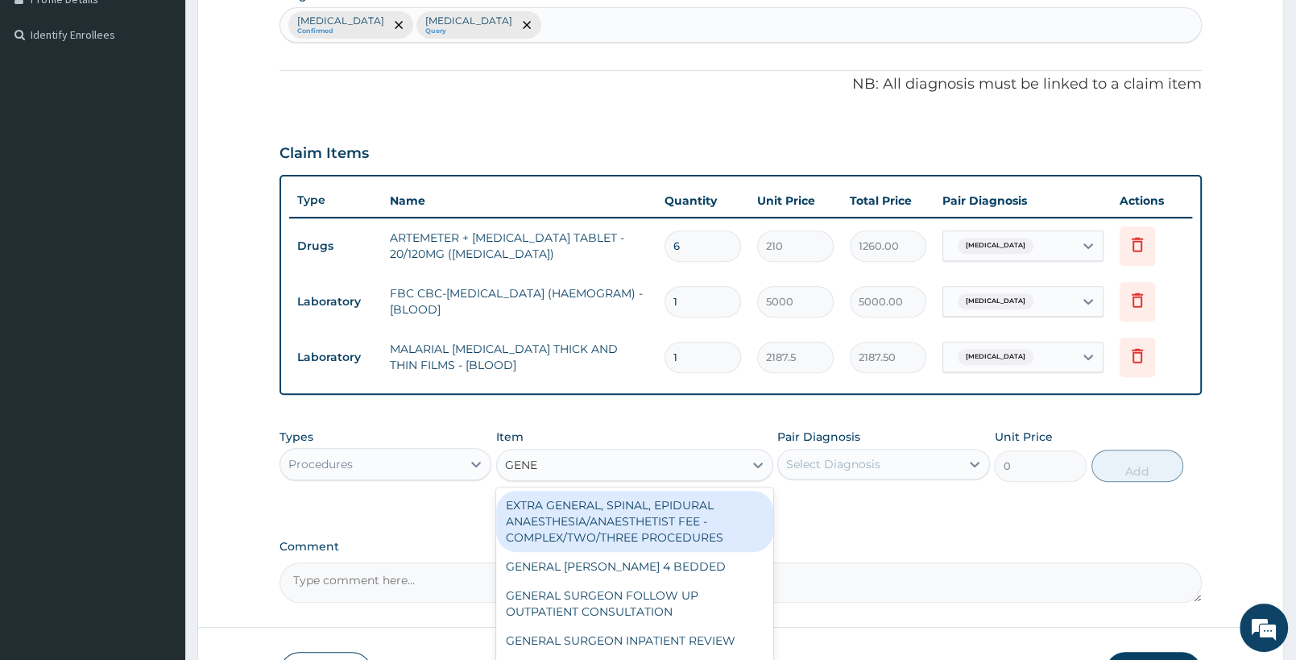
type input "GENER"
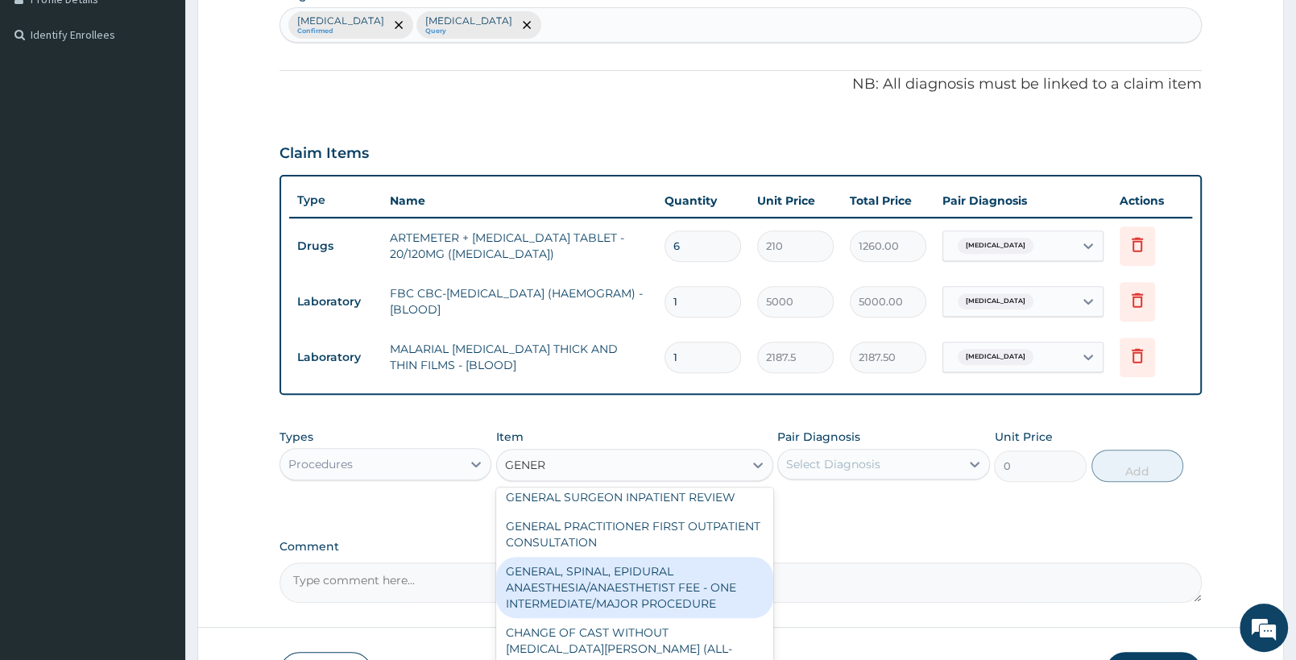
scroll to position [169, 0]
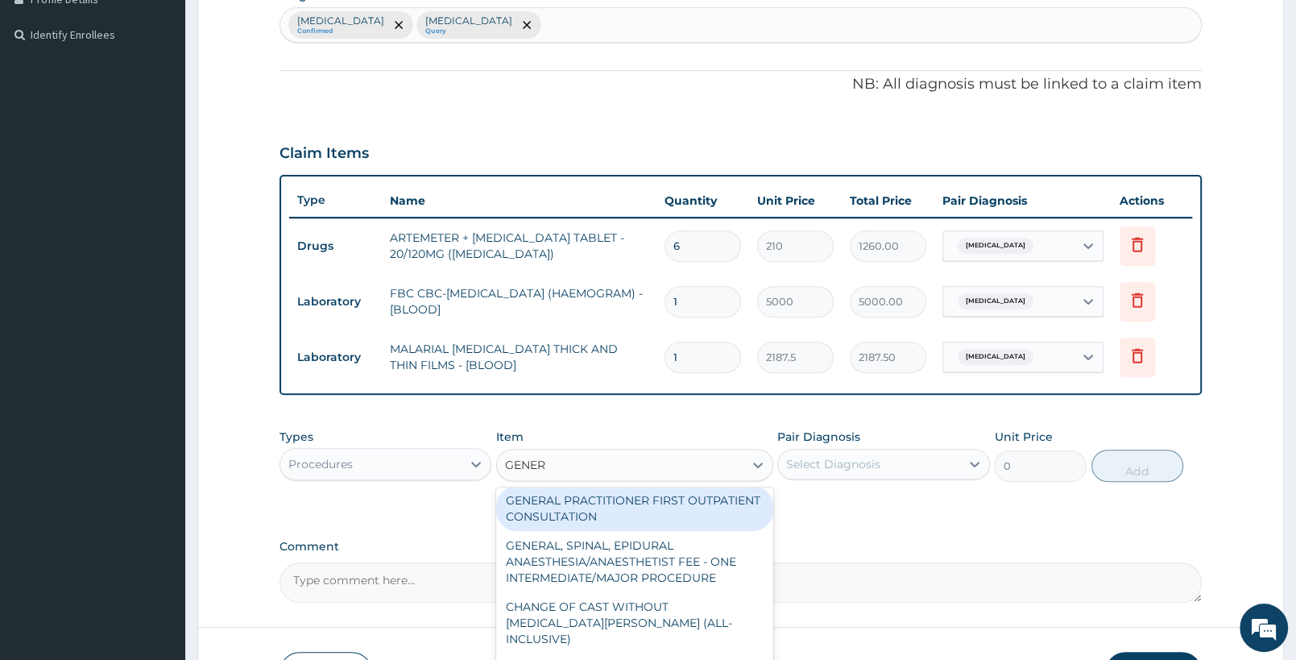
click at [673, 510] on div "GENERAL PRACTITIONER FIRST OUTPATIENT CONSULTATION" at bounding box center [634, 508] width 276 height 45
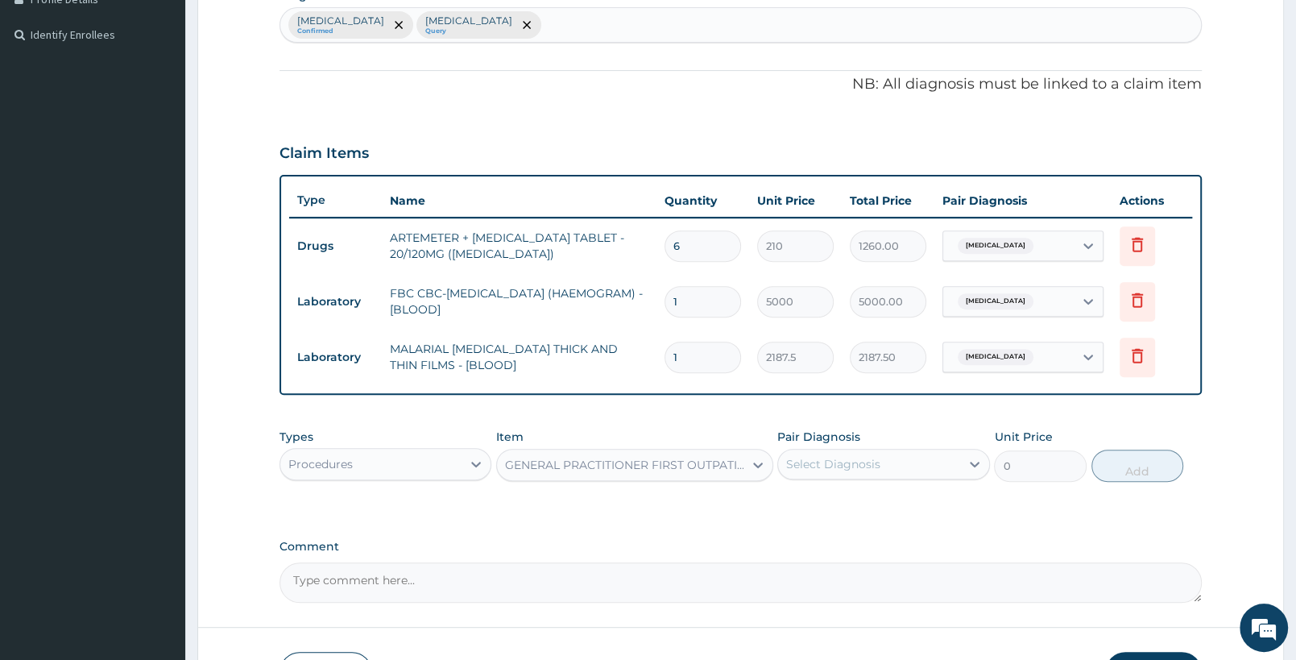
type input "3750"
click at [864, 470] on div "Select Diagnosis" at bounding box center [833, 464] width 94 height 16
click at [848, 507] on label "Falciparum malaria" at bounding box center [854, 503] width 100 height 16
checkbox input "true"
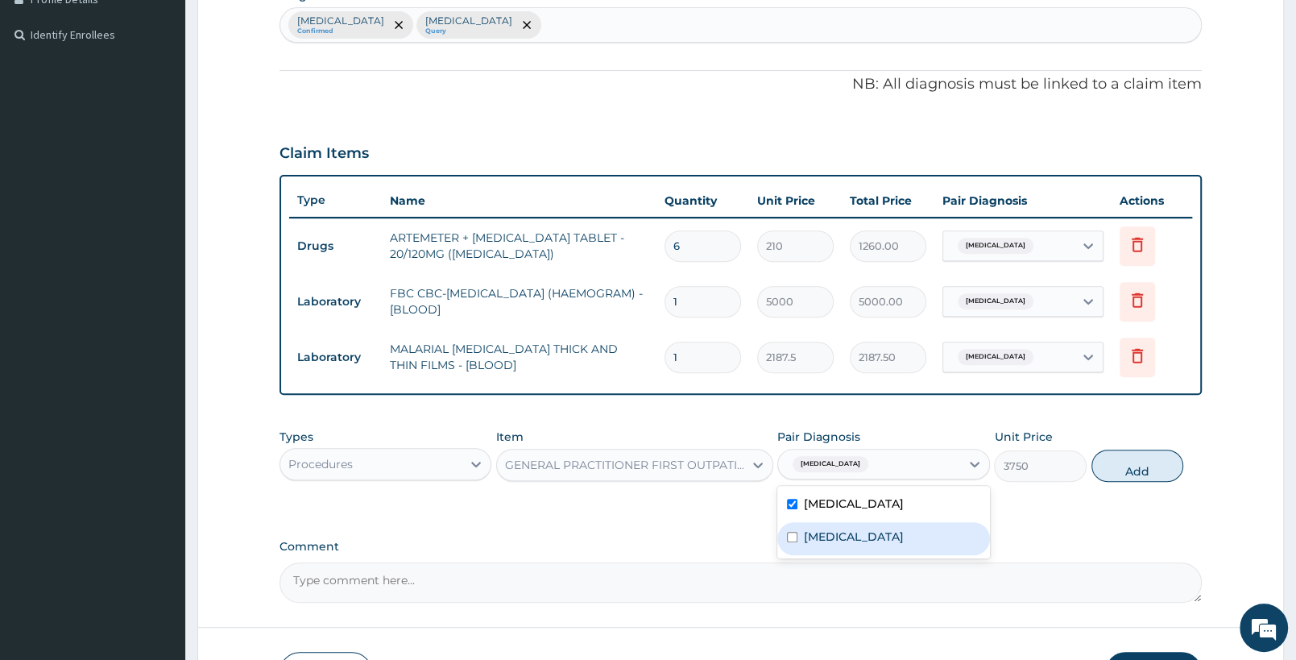
click at [847, 528] on div "Sepsis" at bounding box center [883, 538] width 212 height 33
checkbox input "true"
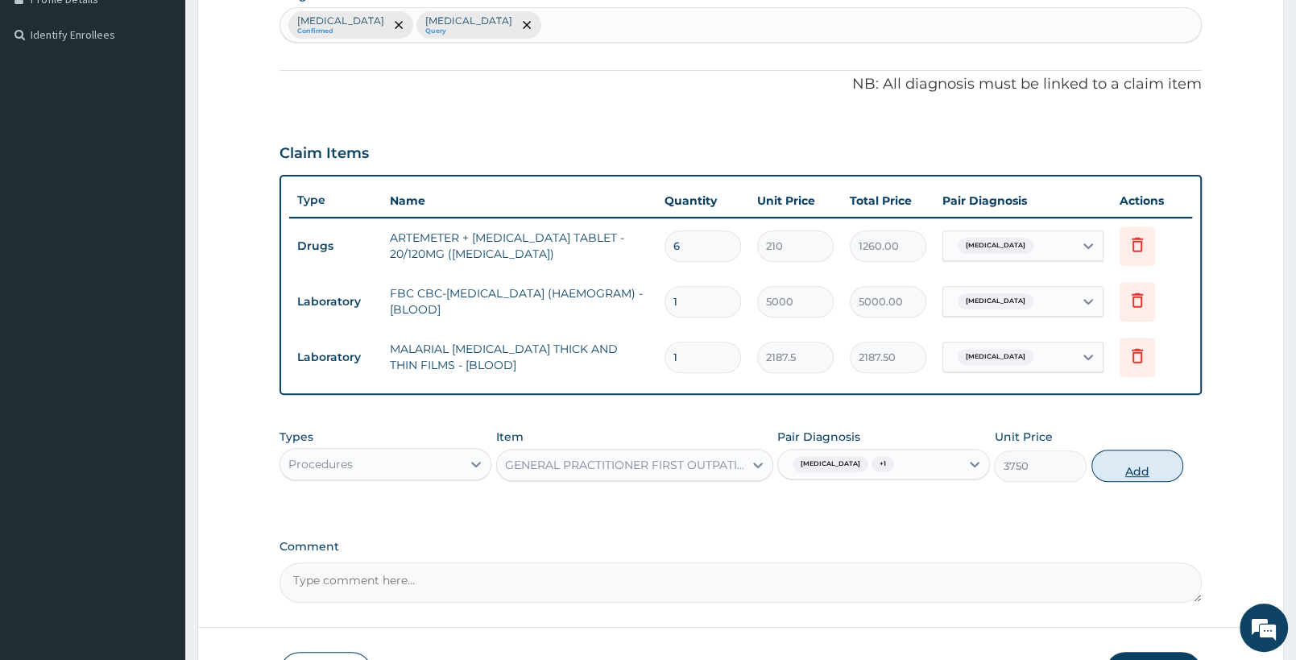
click at [1113, 464] on button "Add" at bounding box center [1138, 466] width 92 height 32
type input "0"
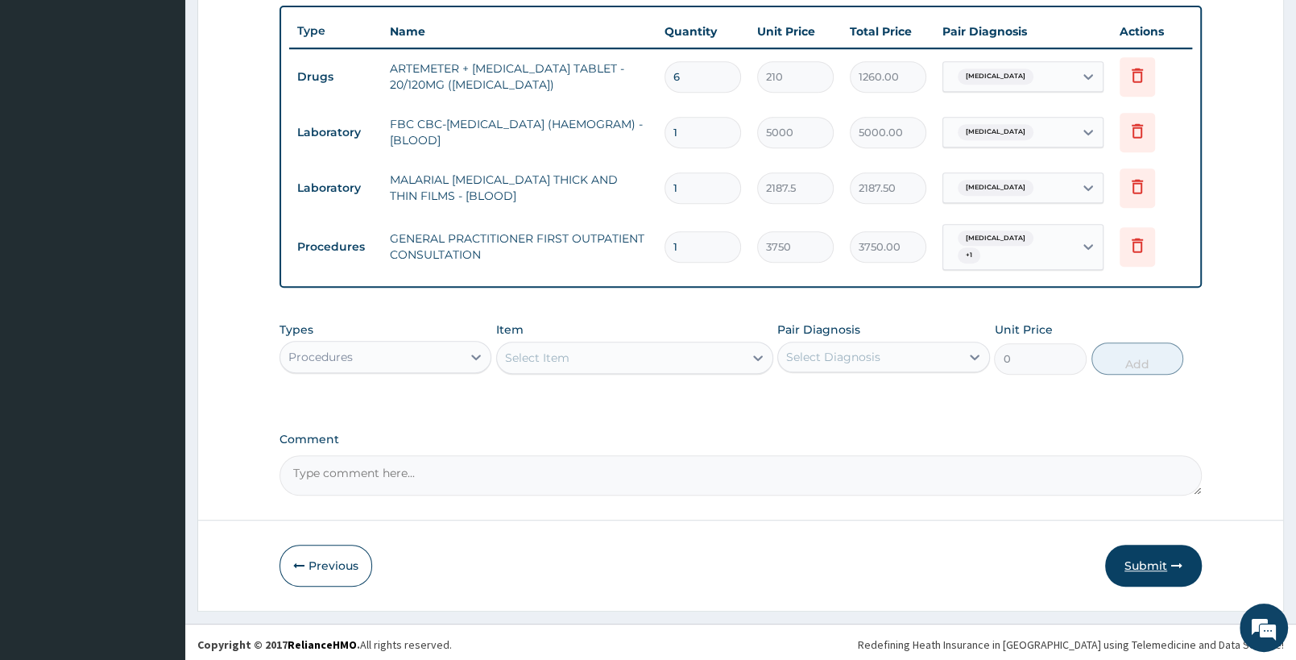
scroll to position [599, 0]
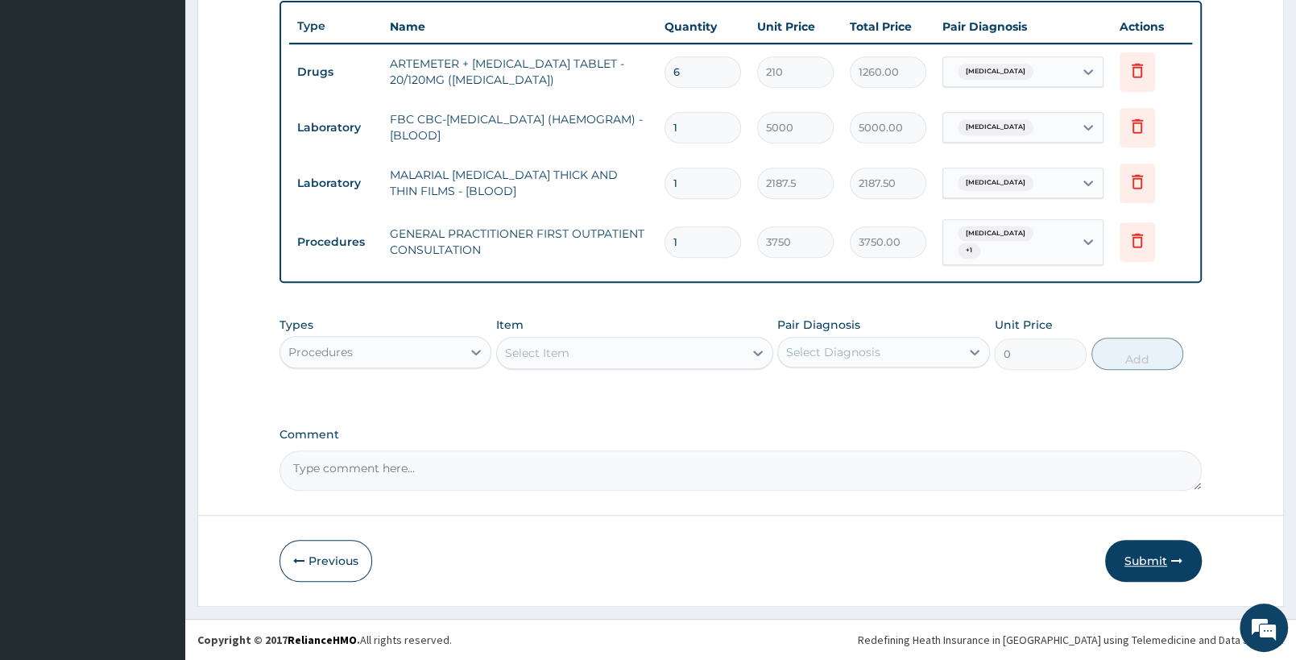
click at [1172, 566] on icon "button" at bounding box center [1176, 560] width 11 height 11
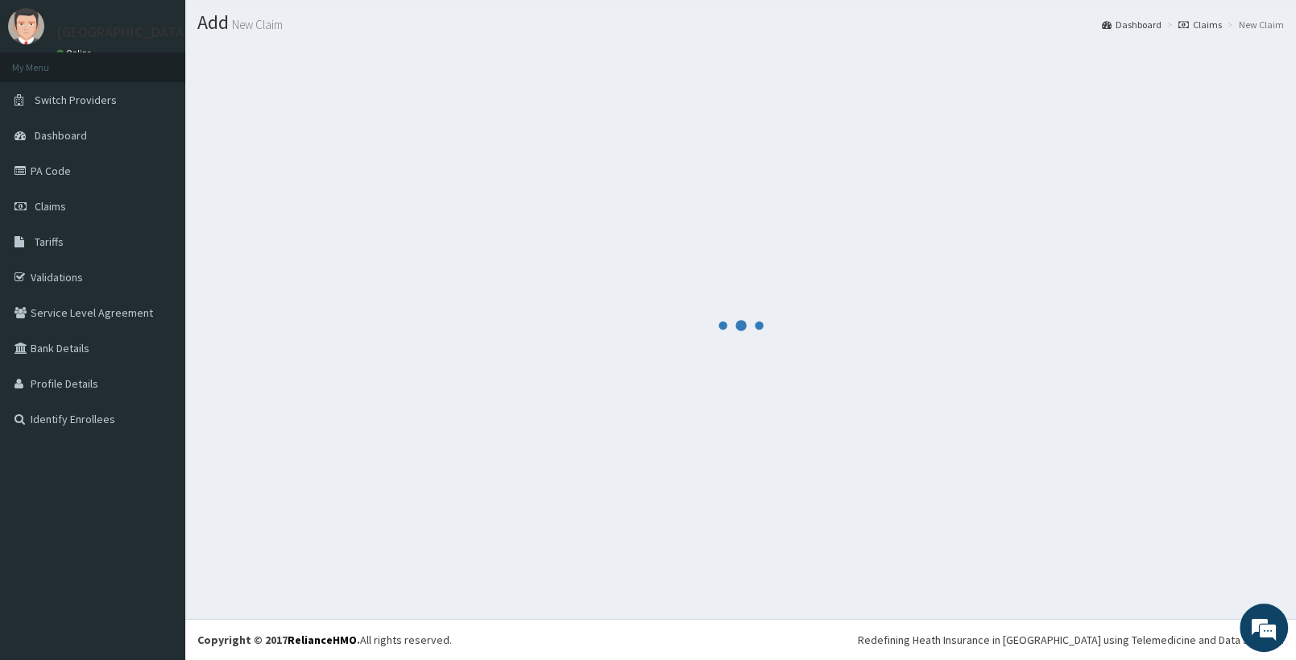
scroll to position [40, 0]
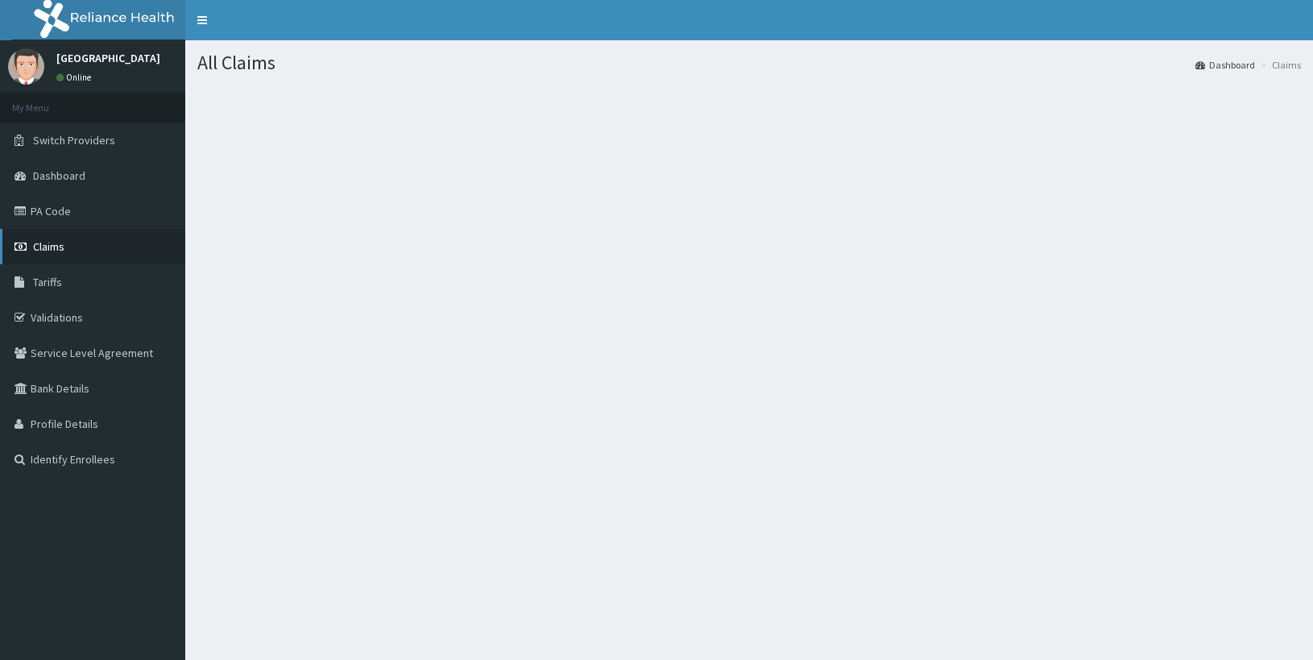
click at [67, 244] on link "Claims" at bounding box center [92, 246] width 185 height 35
click at [85, 247] on link "Claims" at bounding box center [92, 246] width 185 height 35
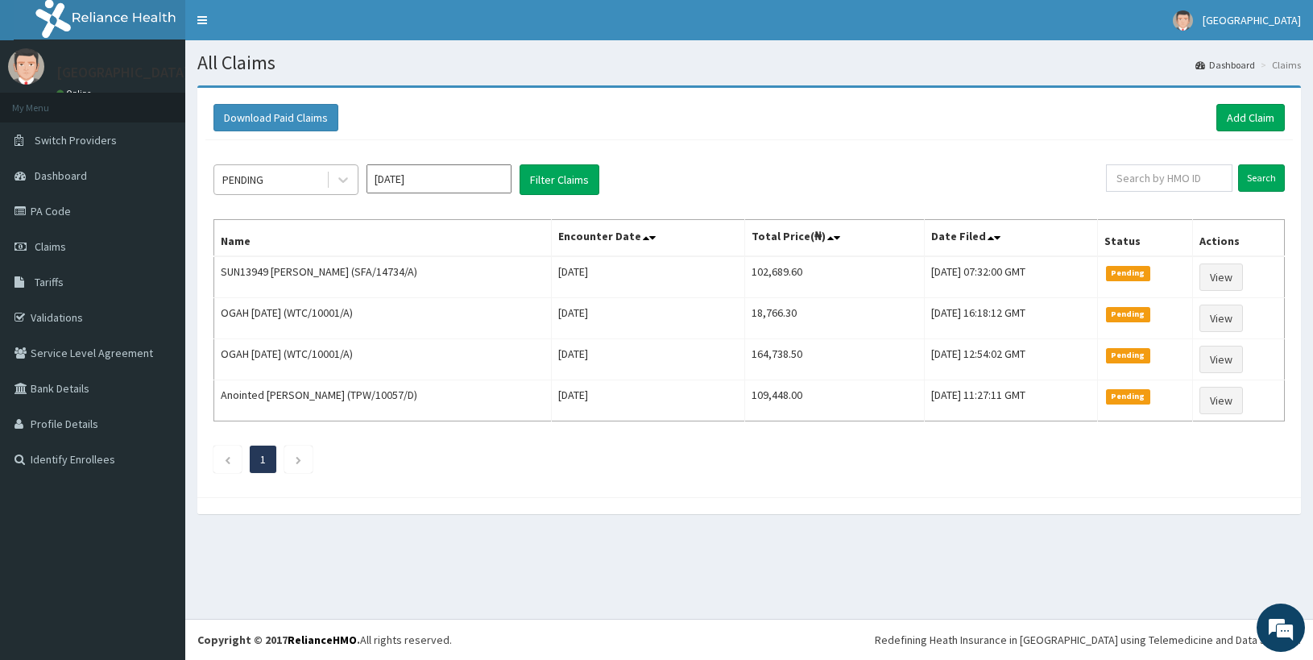
click at [271, 176] on div "PENDING" at bounding box center [270, 180] width 112 height 26
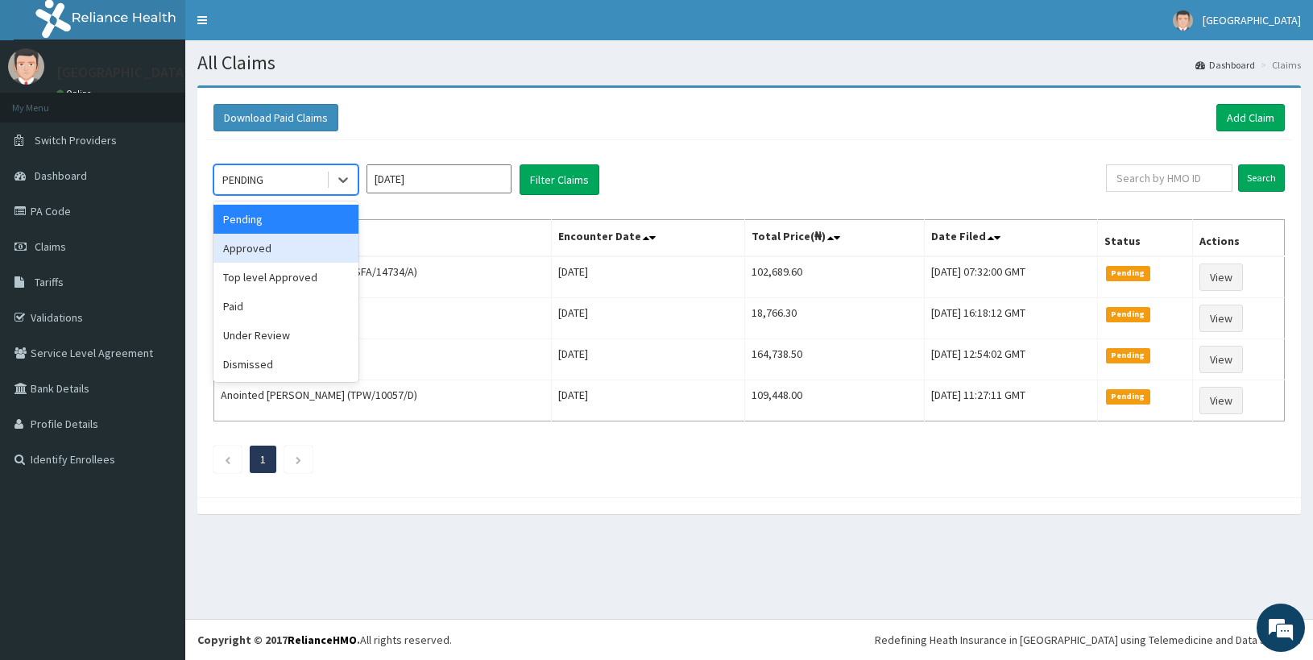
click at [297, 255] on div "Approved" at bounding box center [285, 248] width 145 height 29
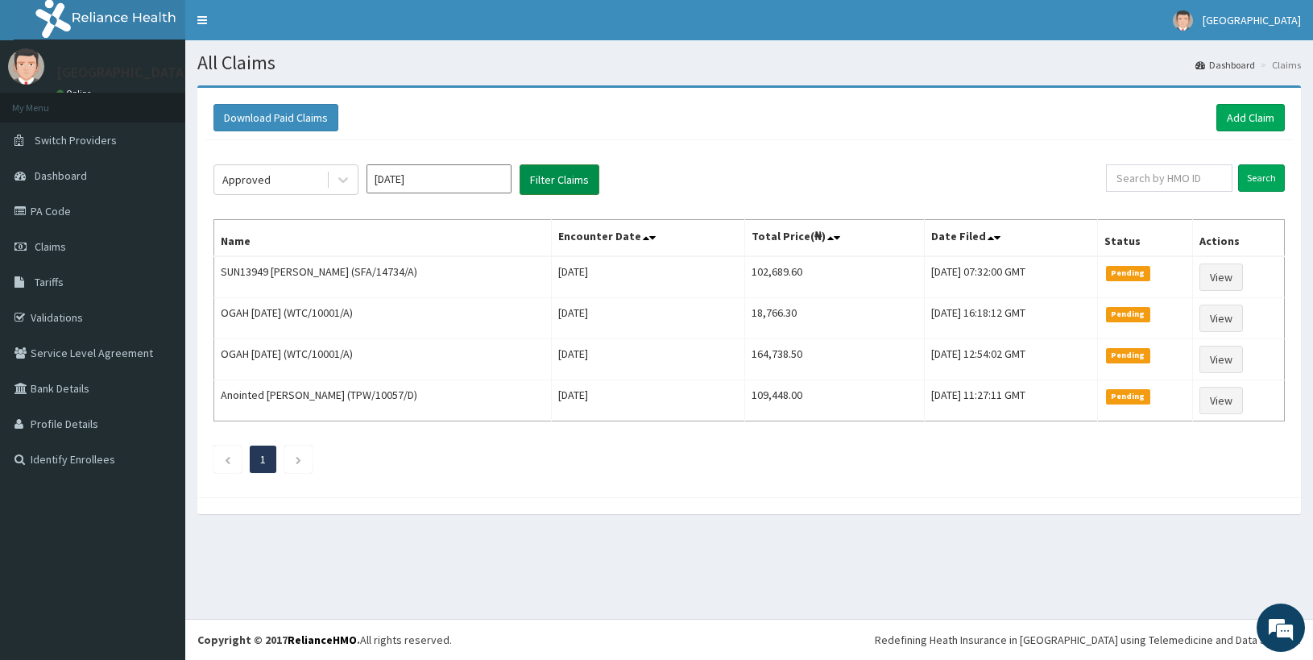
click at [546, 186] on button "Filter Claims" at bounding box center [560, 179] width 80 height 31
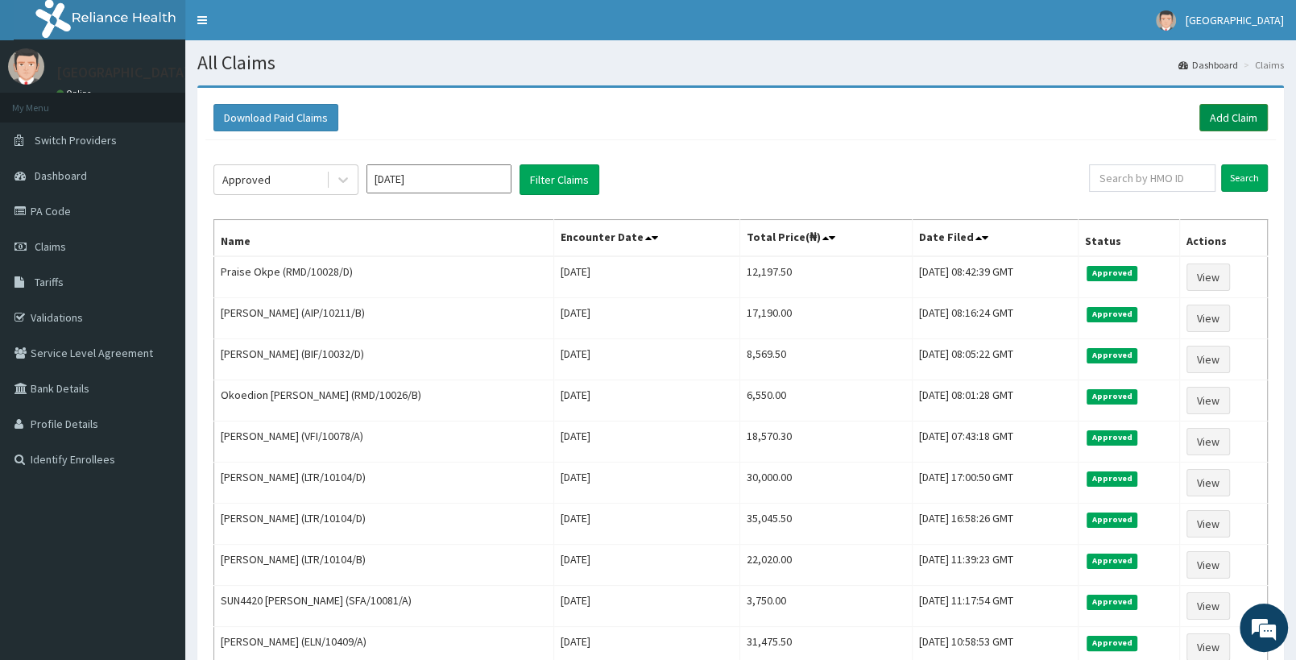
click at [1241, 123] on link "Add Claim" at bounding box center [1234, 117] width 68 height 27
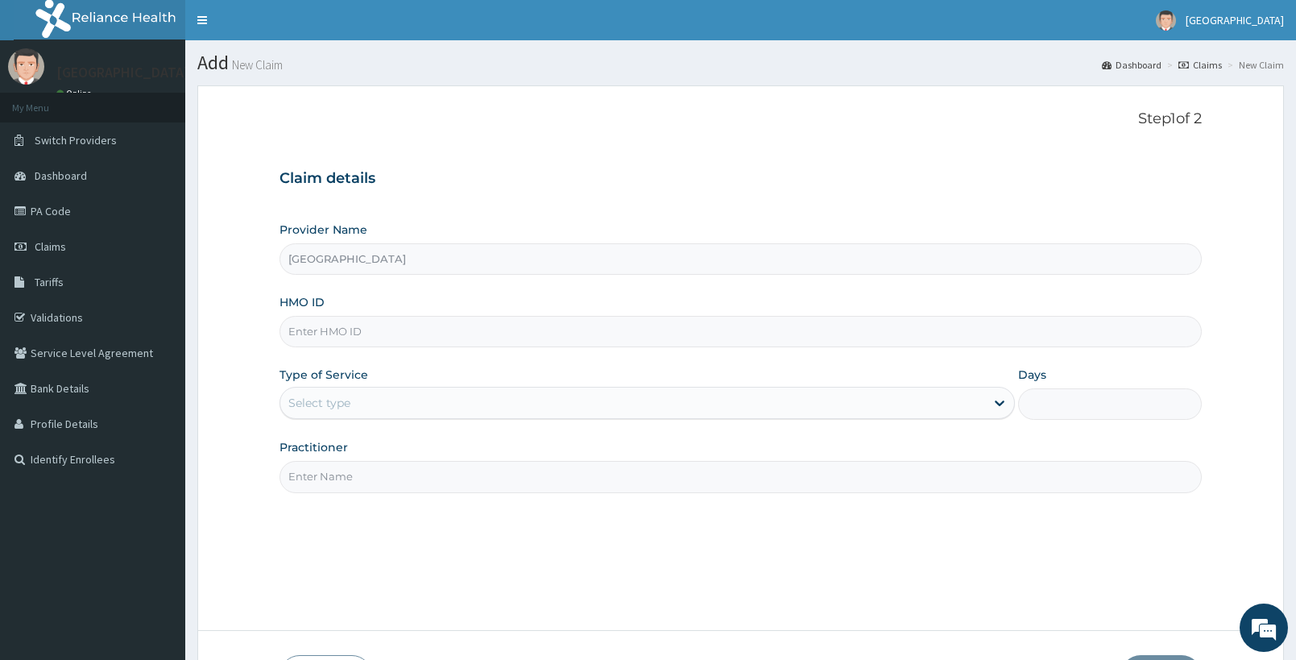
click at [347, 330] on input "HMO ID" at bounding box center [741, 331] width 922 height 31
paste input "RMD/10028/B"
type input "RMD/10028/B"
click at [321, 393] on div "Select type" at bounding box center [632, 403] width 705 height 26
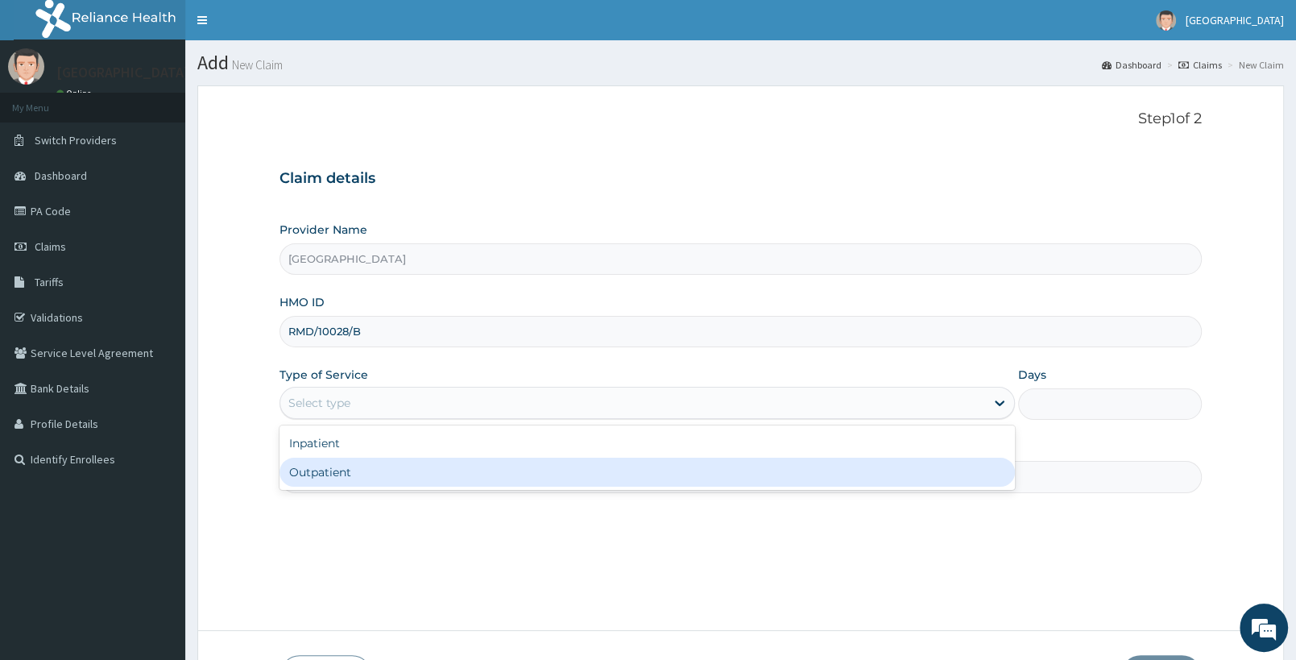
click at [330, 474] on div "Outpatient" at bounding box center [647, 472] width 735 height 29
type input "1"
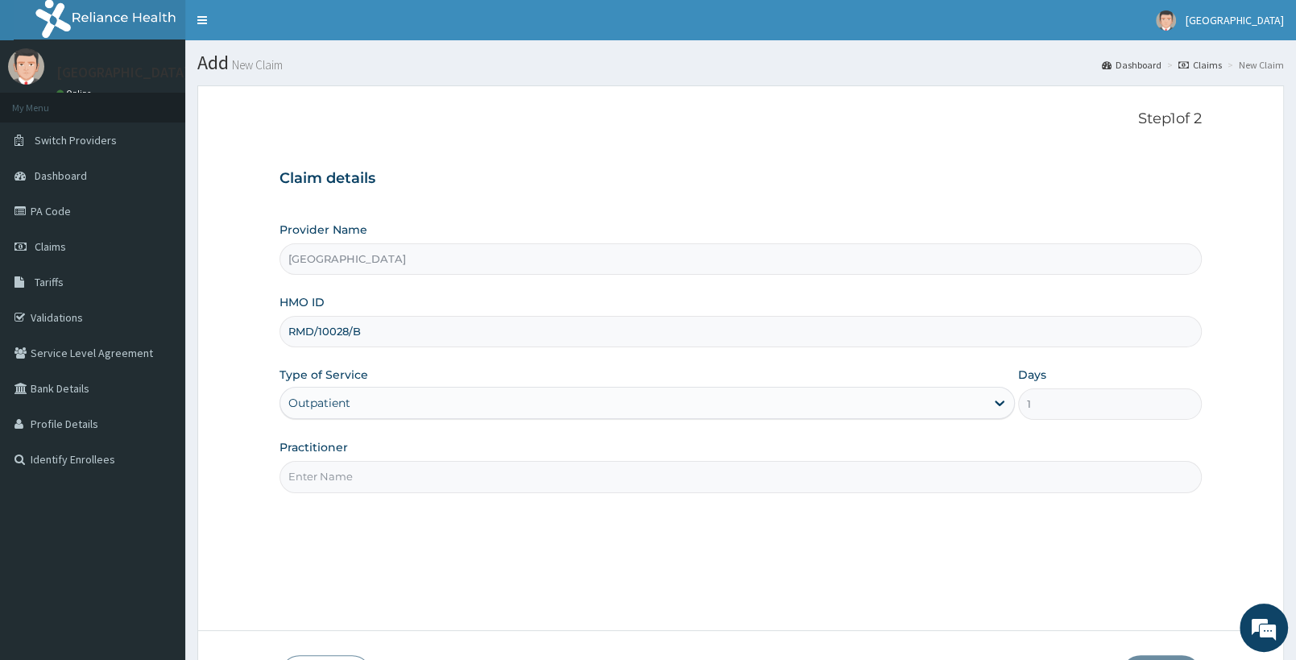
click at [329, 479] on input "Practitioner" at bounding box center [741, 476] width 922 height 31
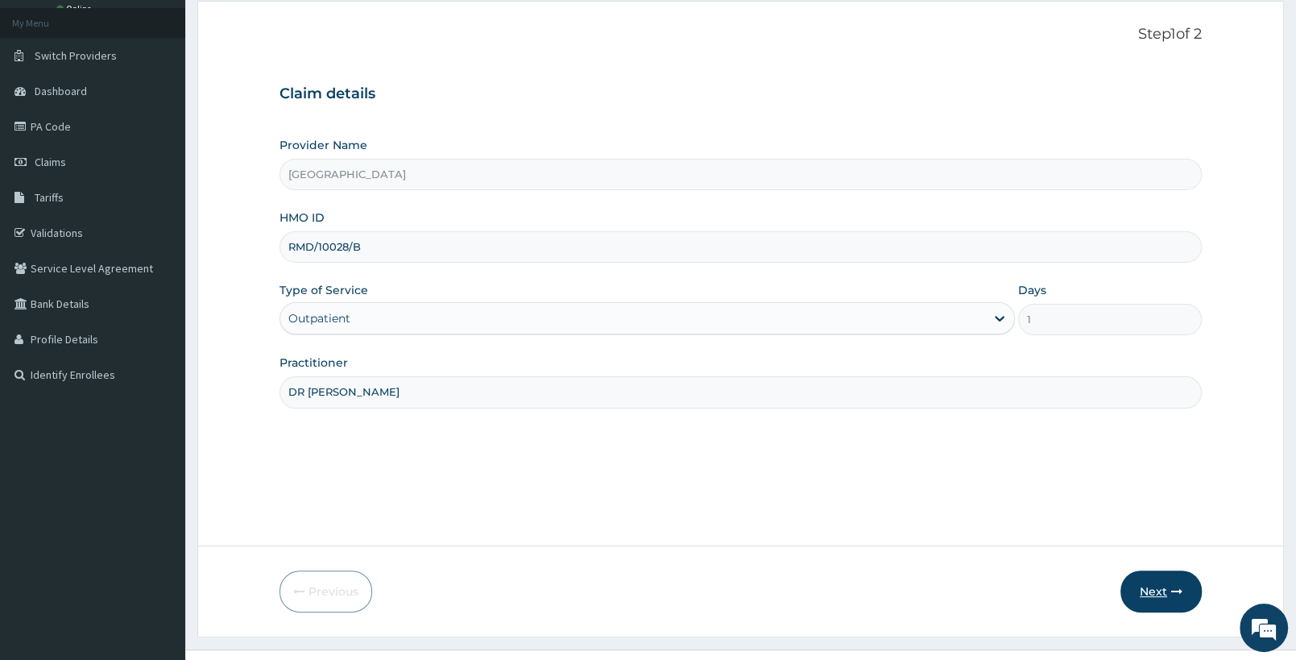
type input "DR [PERSON_NAME]"
click at [1148, 586] on button "Next" at bounding box center [1161, 591] width 81 height 42
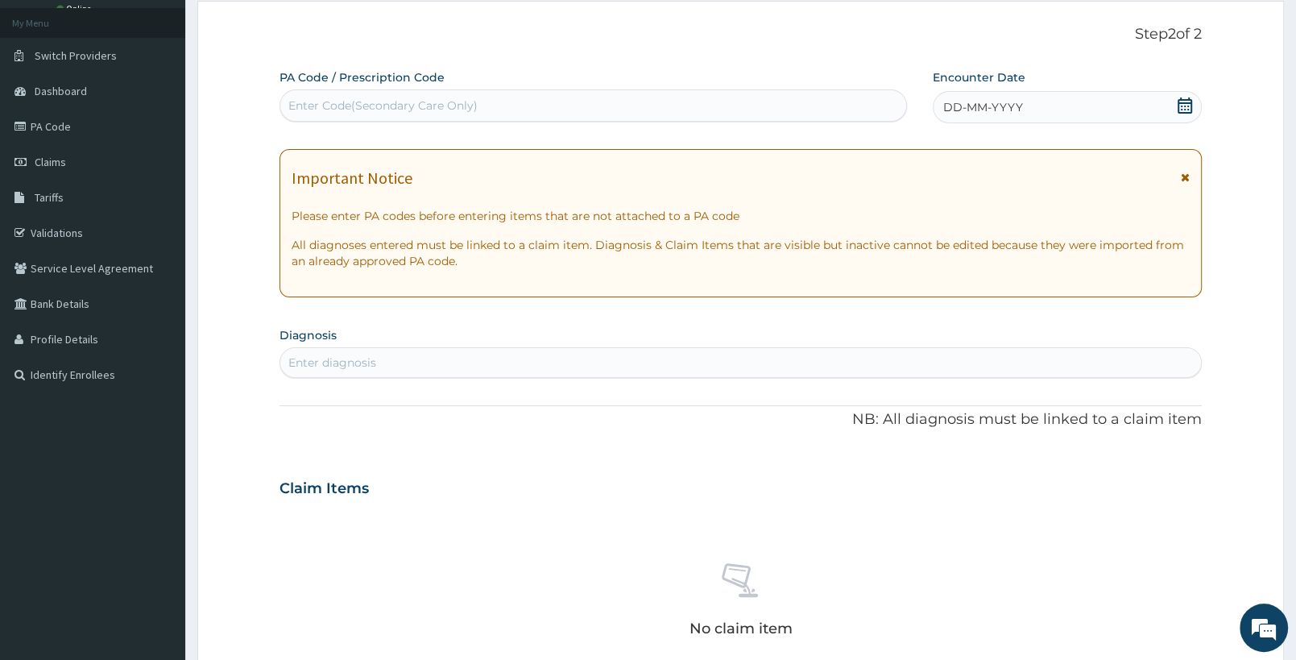
click at [1181, 102] on icon at bounding box center [1185, 105] width 16 height 16
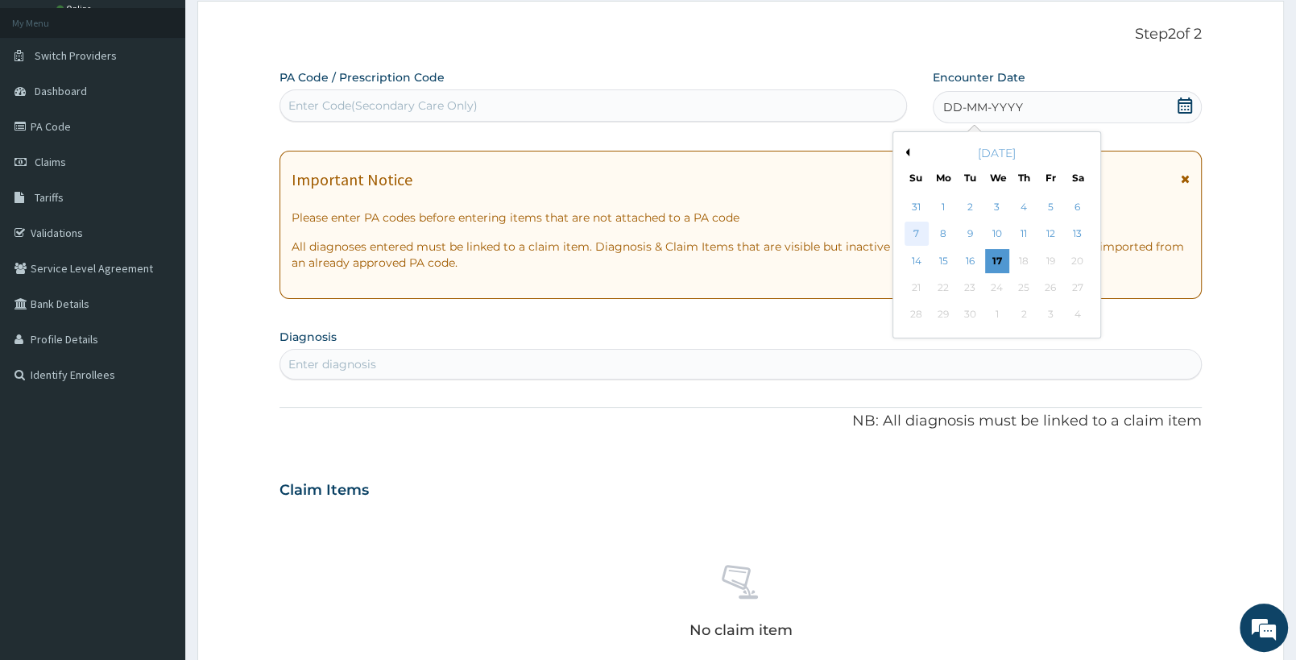
click at [918, 230] on div "7" at bounding box center [917, 234] width 24 height 24
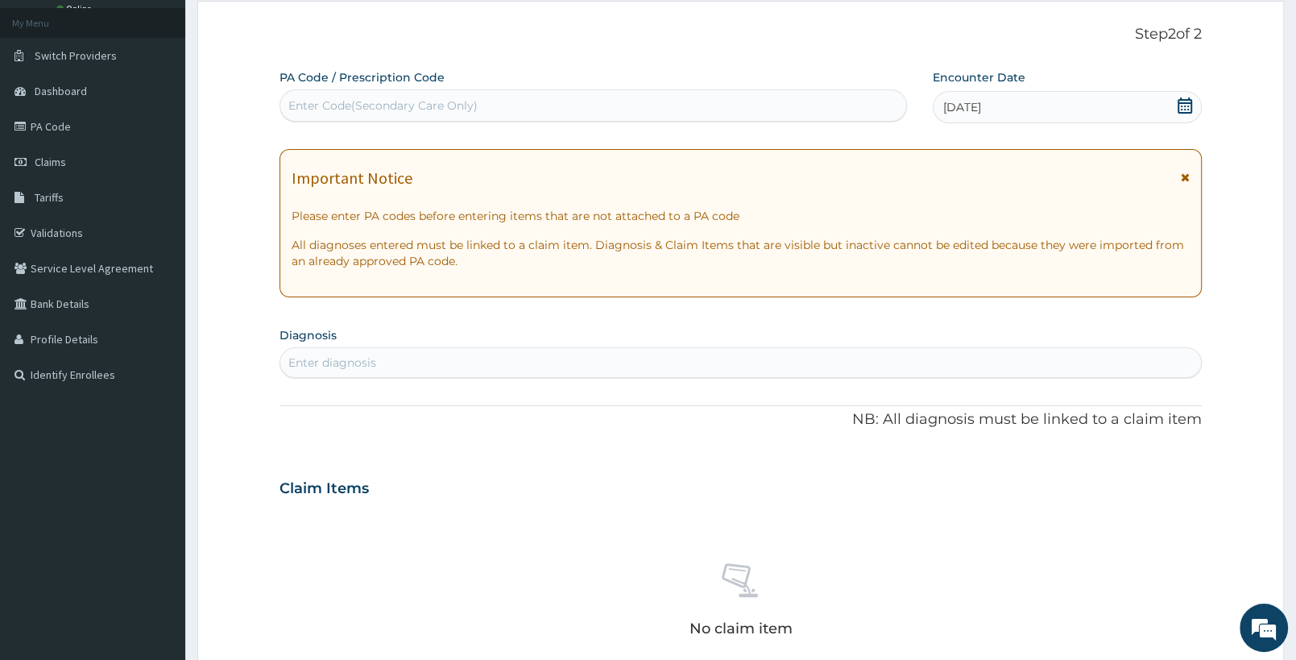
click at [379, 366] on div "Enter diagnosis" at bounding box center [740, 363] width 921 height 26
type input "[MEDICAL_DATA]"
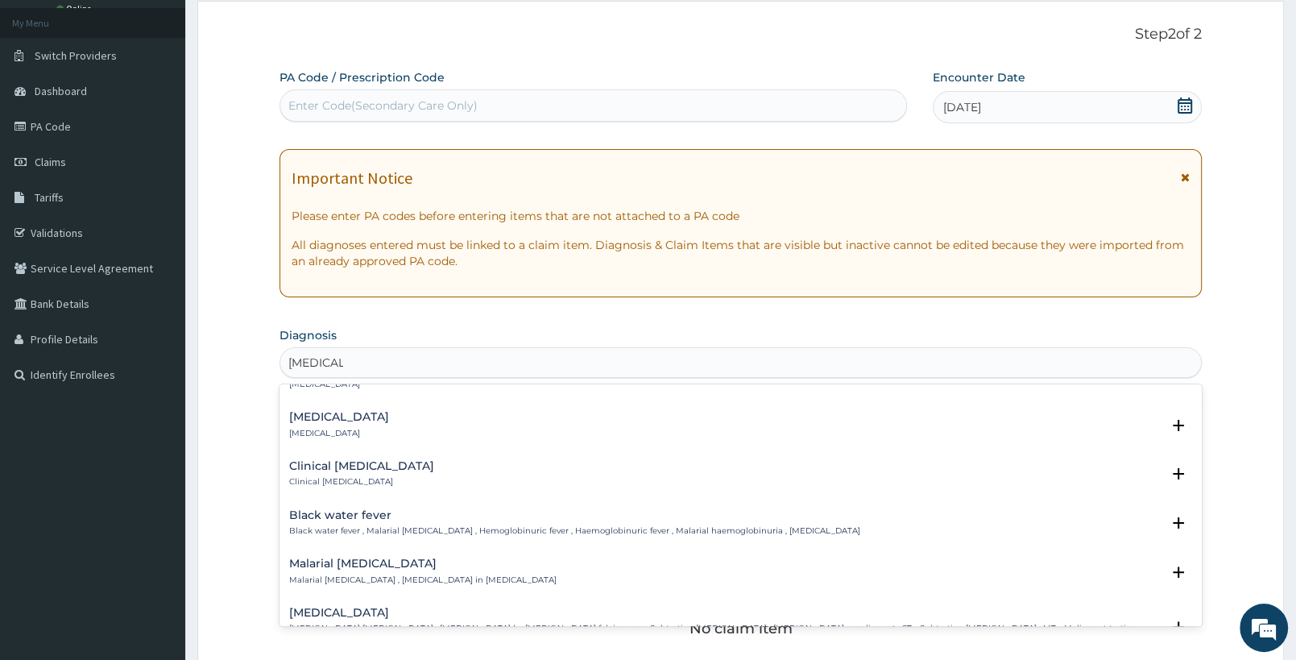
scroll to position [592, 0]
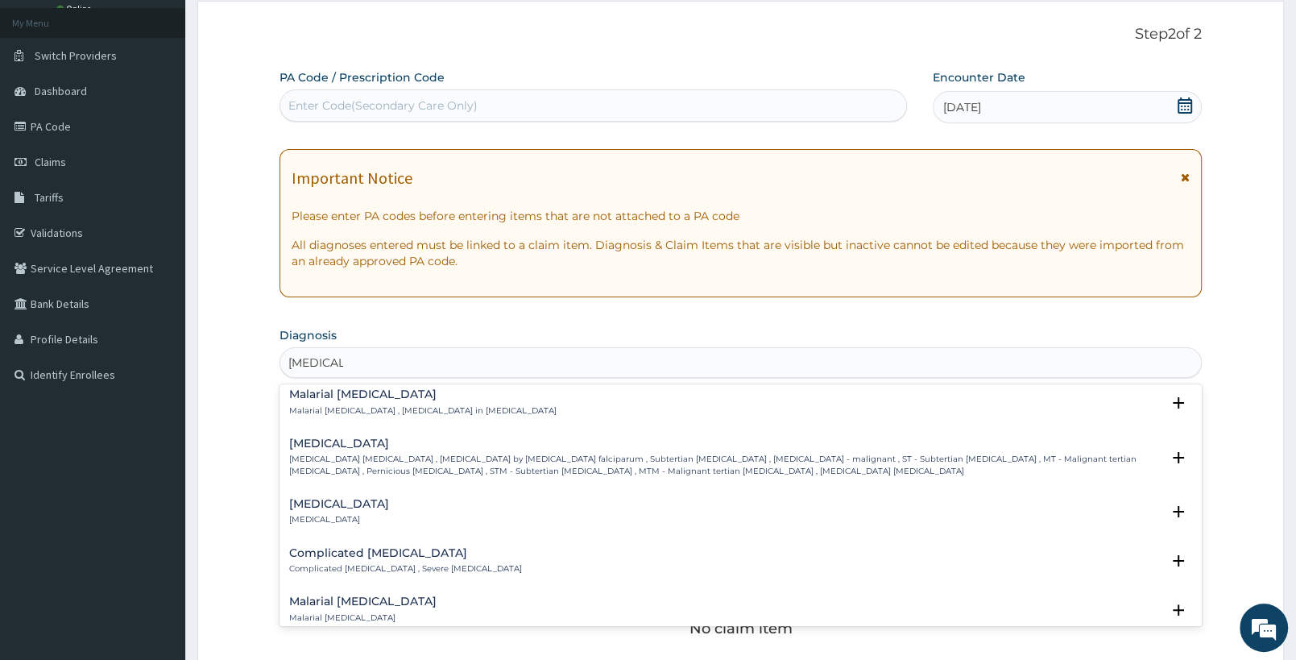
click at [414, 474] on p "[MEDICAL_DATA] [MEDICAL_DATA] , [MEDICAL_DATA] by [MEDICAL_DATA] falciparum , S…" at bounding box center [725, 465] width 872 height 23
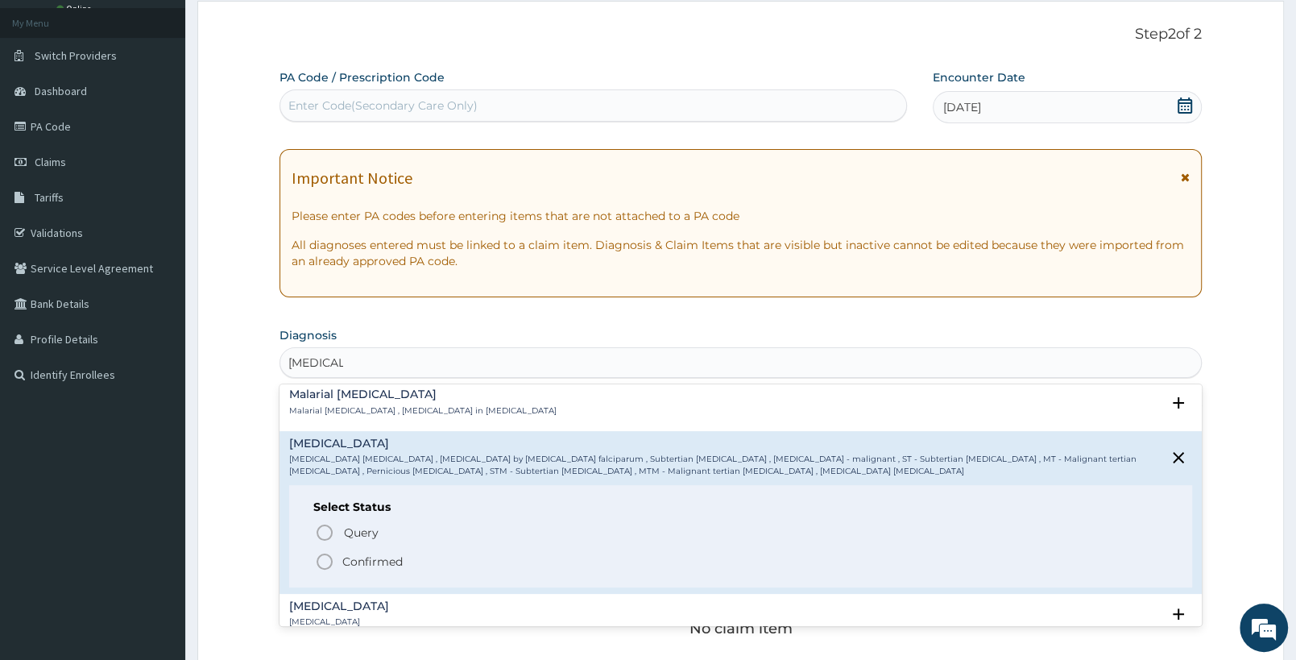
click at [341, 561] on span "Confirmed" at bounding box center [741, 561] width 853 height 19
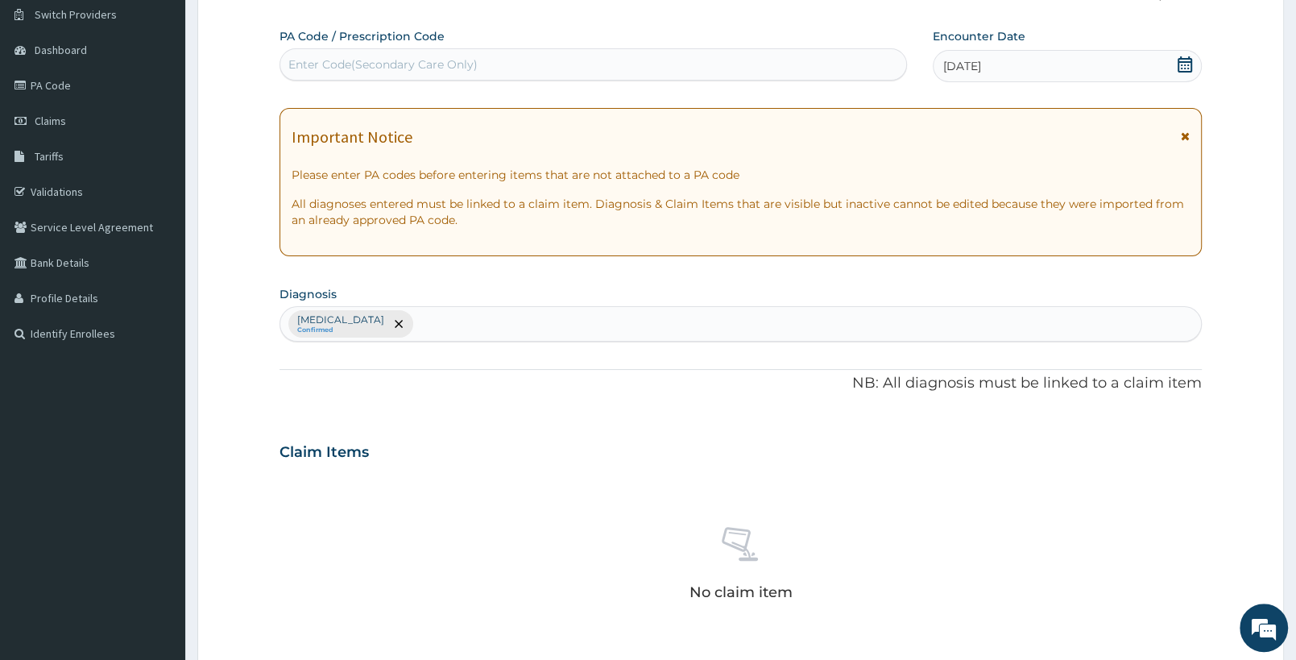
scroll to position [338, 0]
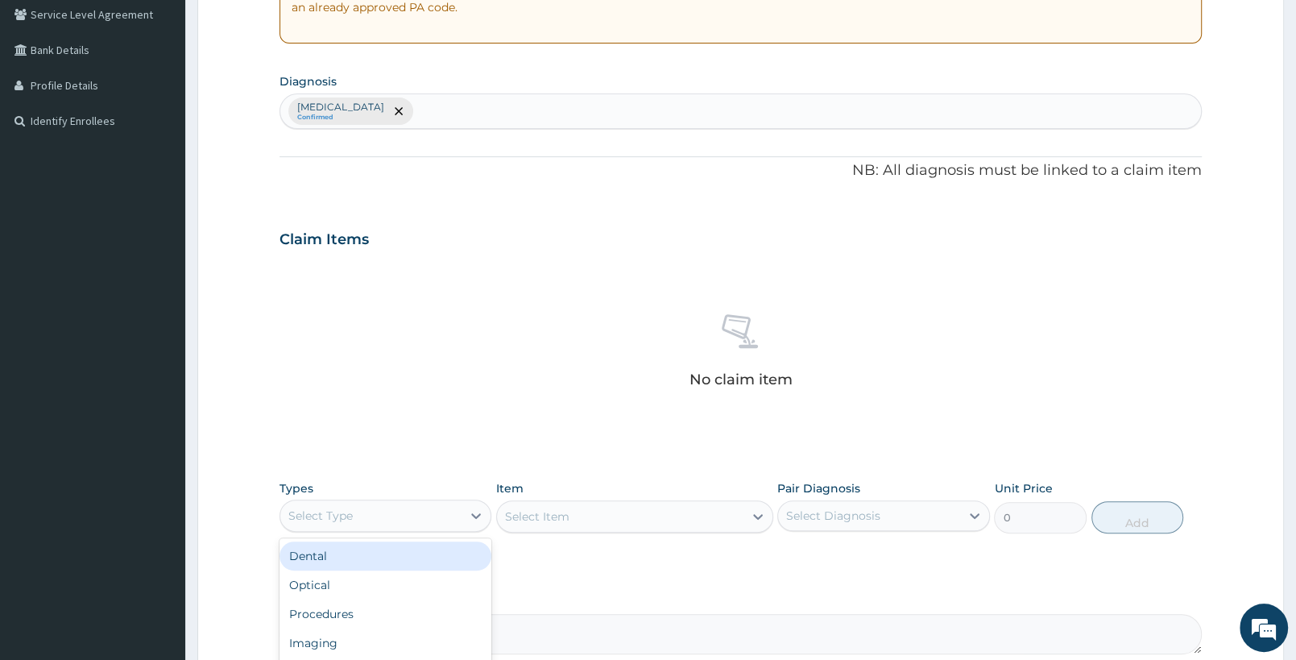
click at [399, 526] on div "Select Type" at bounding box center [370, 516] width 181 height 26
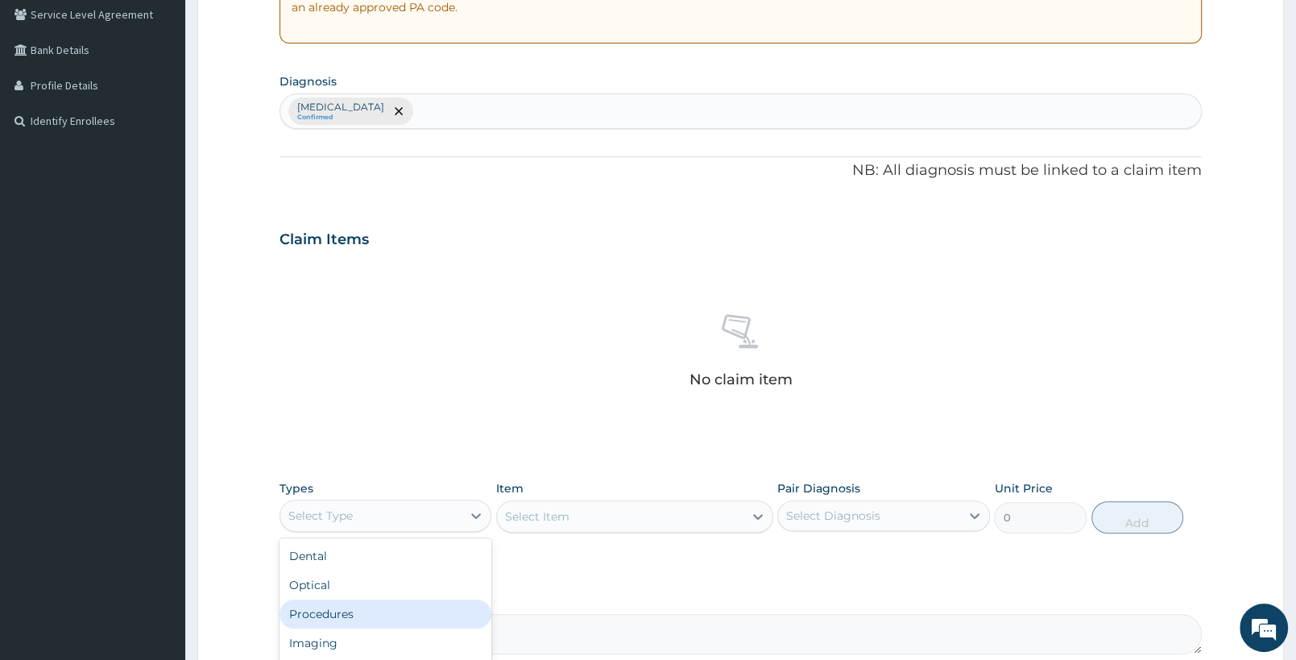
scroll to position [503, 0]
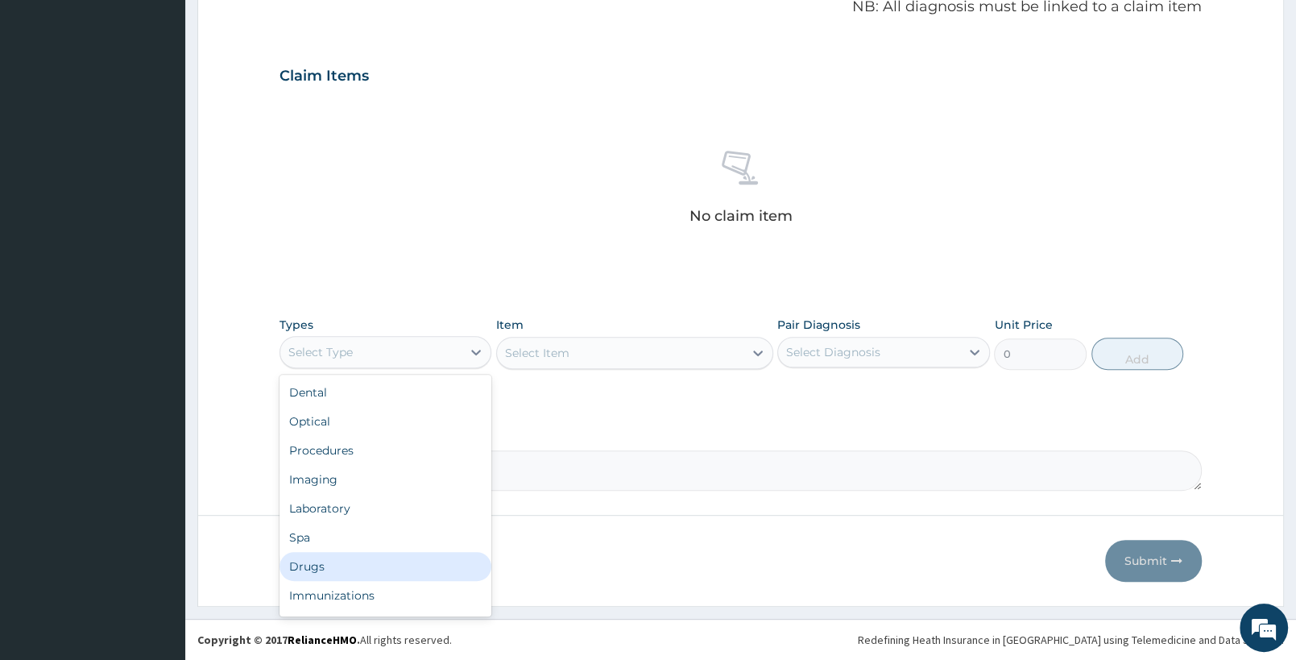
click at [327, 562] on div "Drugs" at bounding box center [386, 566] width 212 height 29
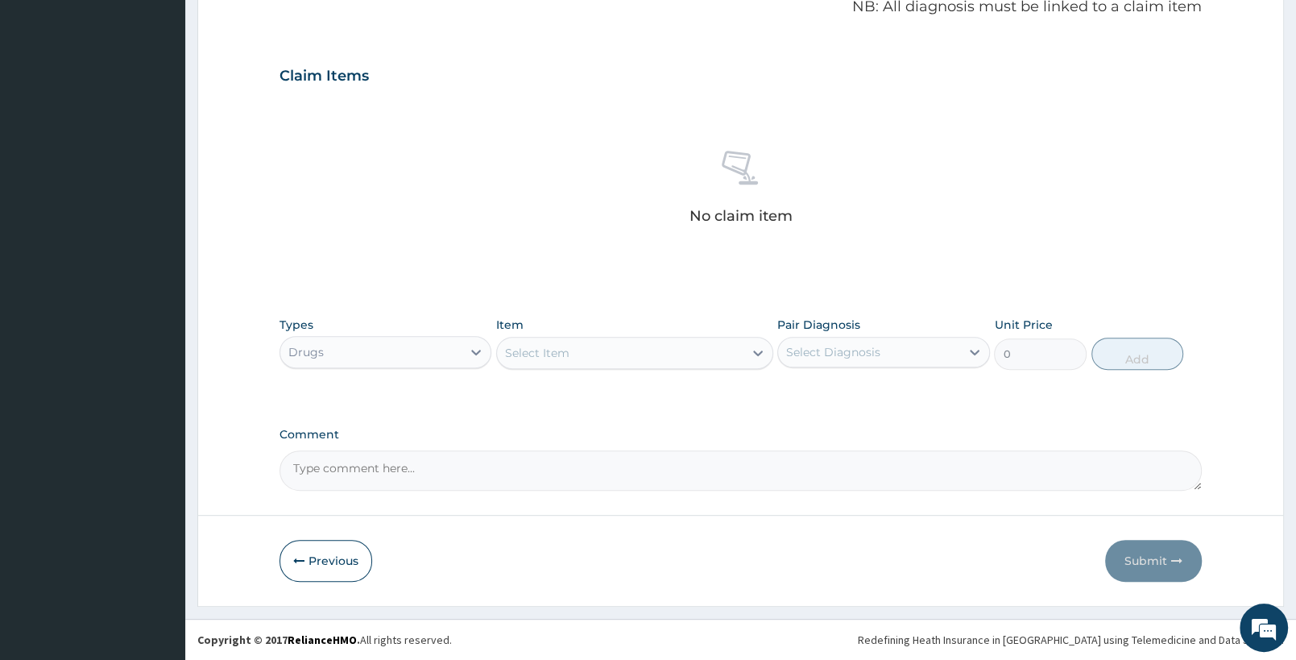
click at [663, 353] on div "Select Item" at bounding box center [620, 353] width 246 height 26
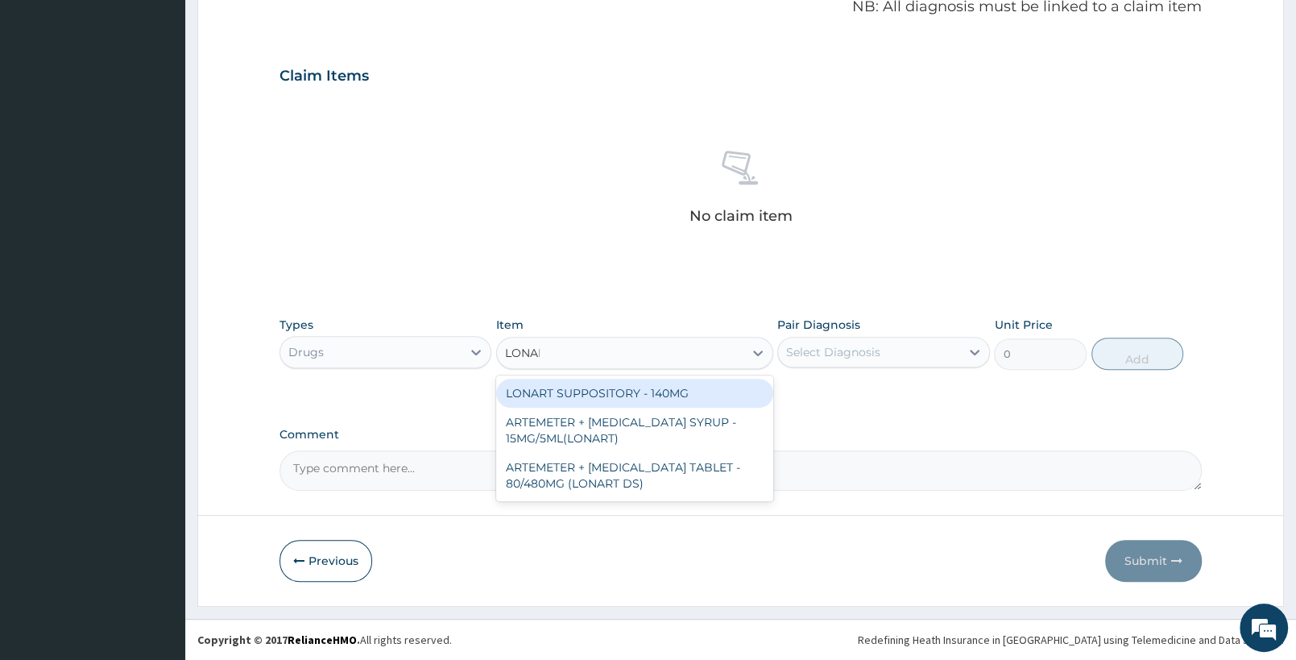
type input "LONART"
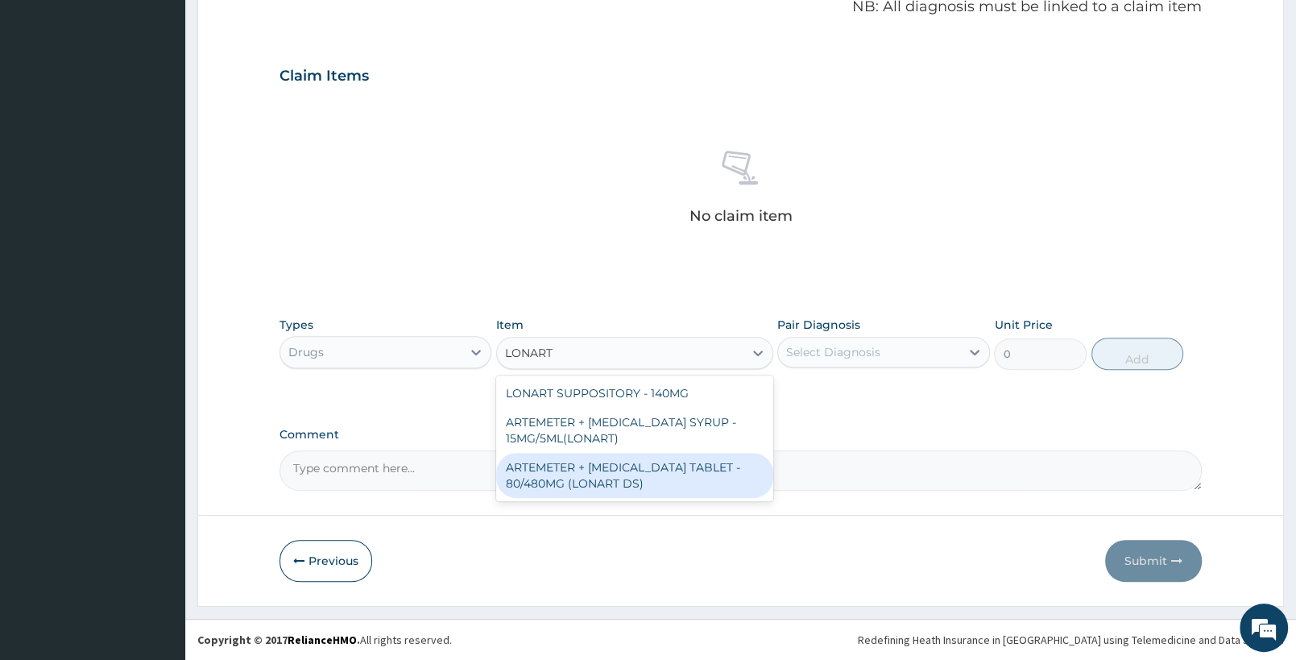
click at [684, 486] on div "ARTEMETER + [MEDICAL_DATA] TABLET - 80/480MG (LONART DS)" at bounding box center [634, 475] width 276 height 45
type input "588"
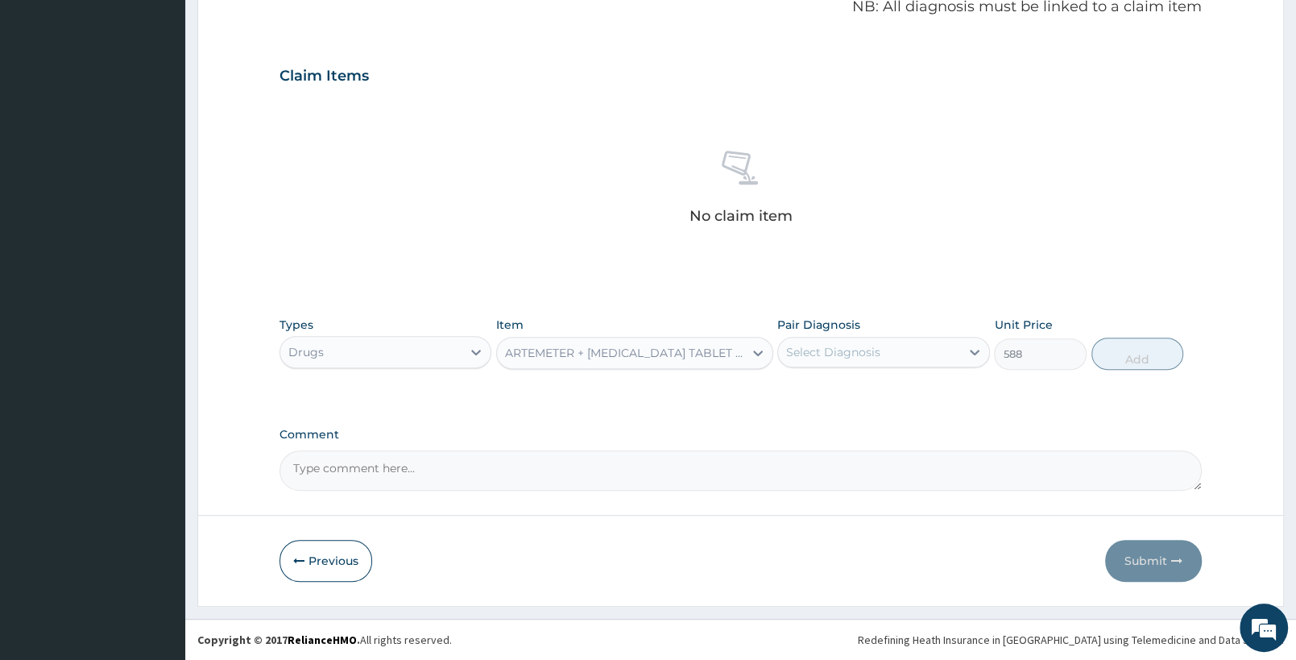
click at [854, 355] on div "Select Diagnosis" at bounding box center [833, 352] width 94 height 16
click at [862, 391] on label "[MEDICAL_DATA]" at bounding box center [854, 391] width 100 height 16
checkbox input "true"
click at [1115, 361] on button "Add" at bounding box center [1138, 354] width 92 height 32
type input "0"
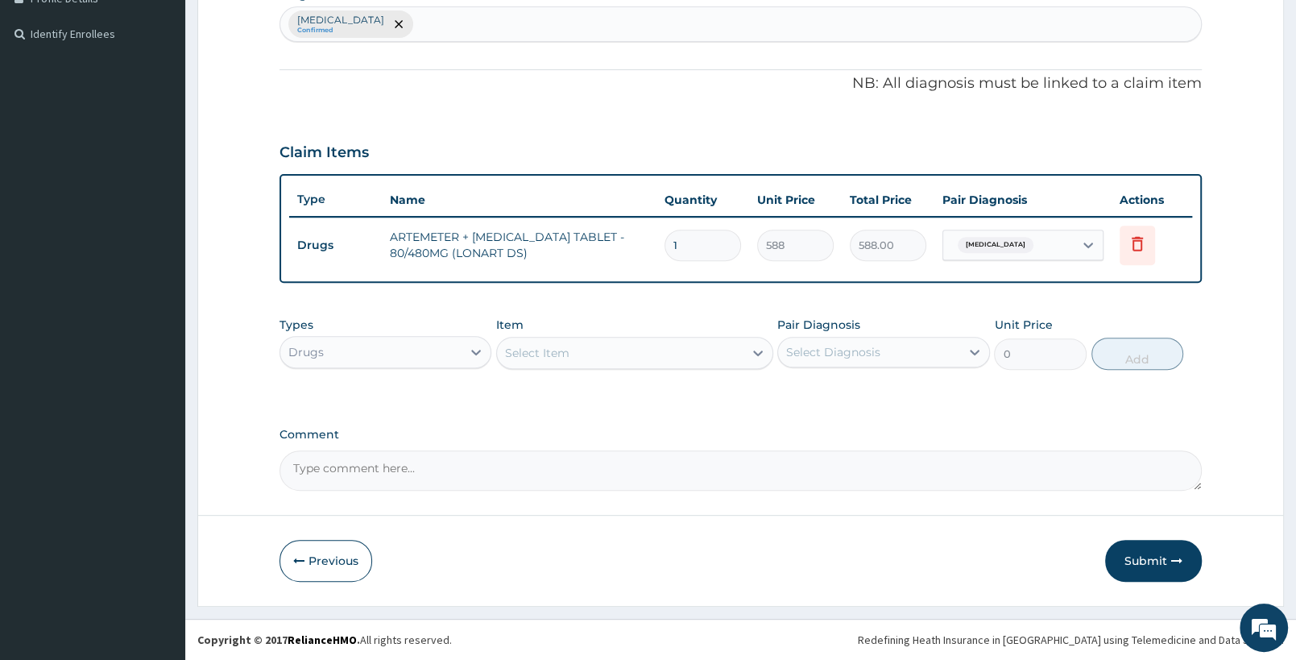
scroll to position [425, 0]
drag, startPoint x: 701, startPoint y: 248, endPoint x: 624, endPoint y: 237, distance: 77.4
click at [665, 237] on input "1" at bounding box center [703, 245] width 77 height 31
type input "6"
type input "3528.00"
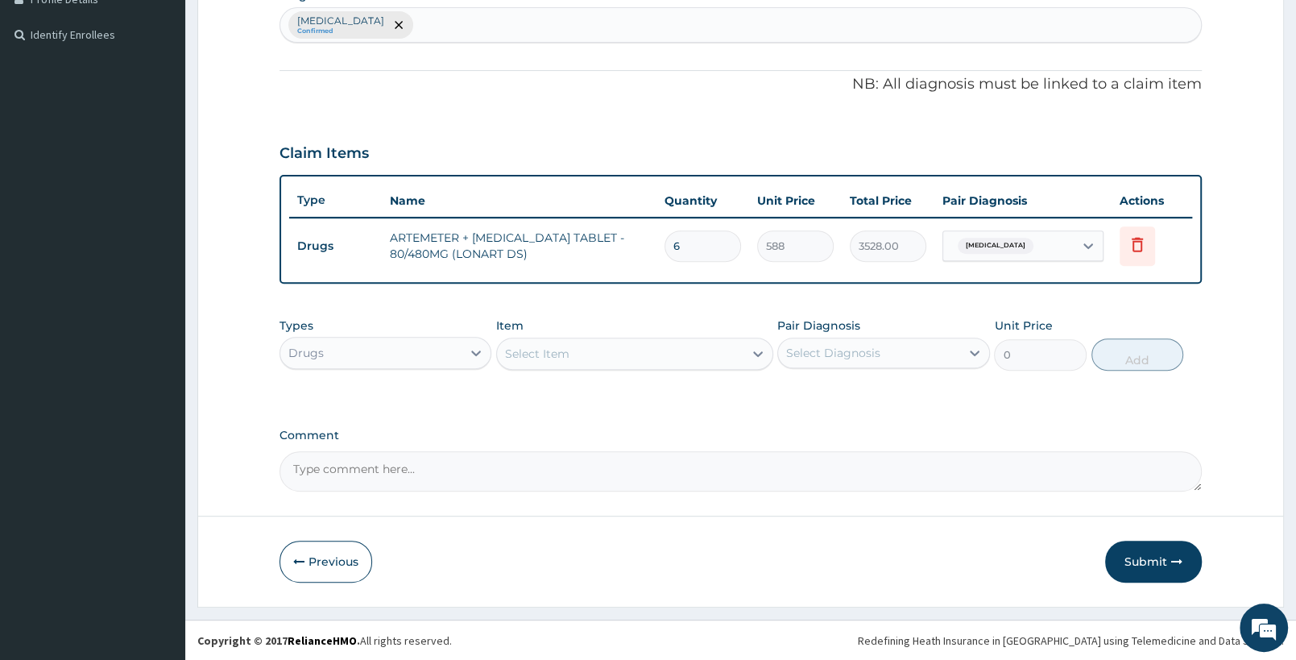
type input "6"
click at [671, 363] on div "Select Item" at bounding box center [620, 354] width 246 height 26
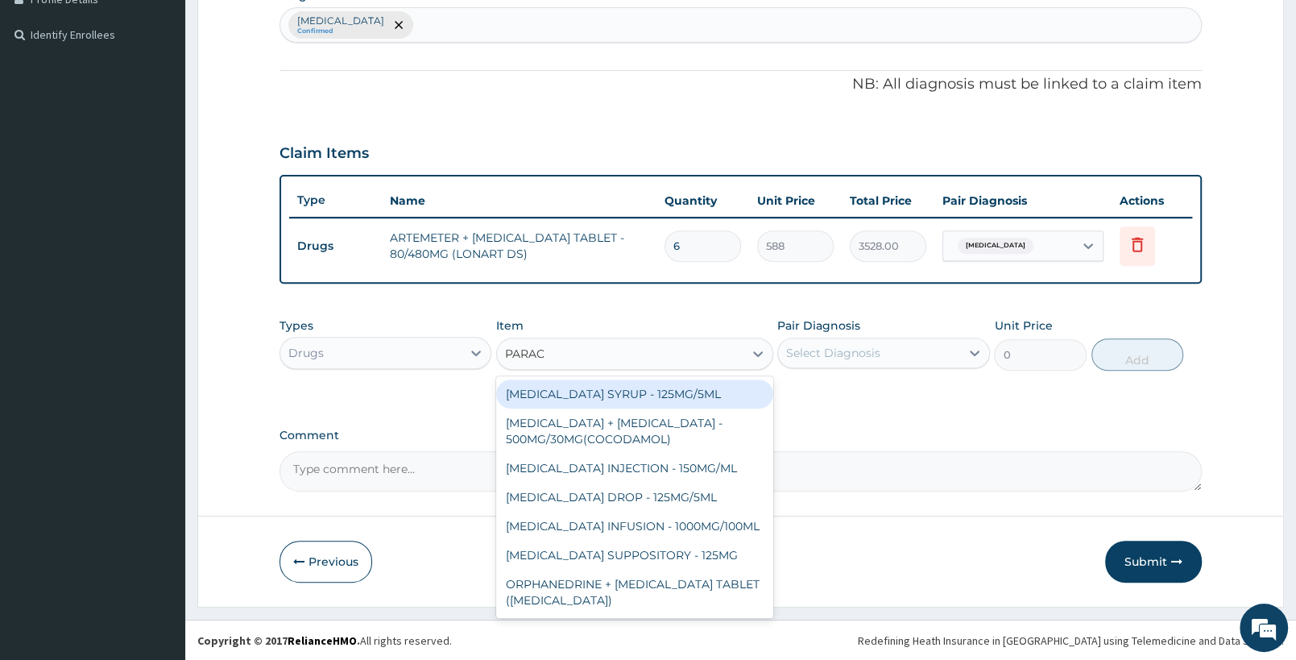
type input "PARACE"
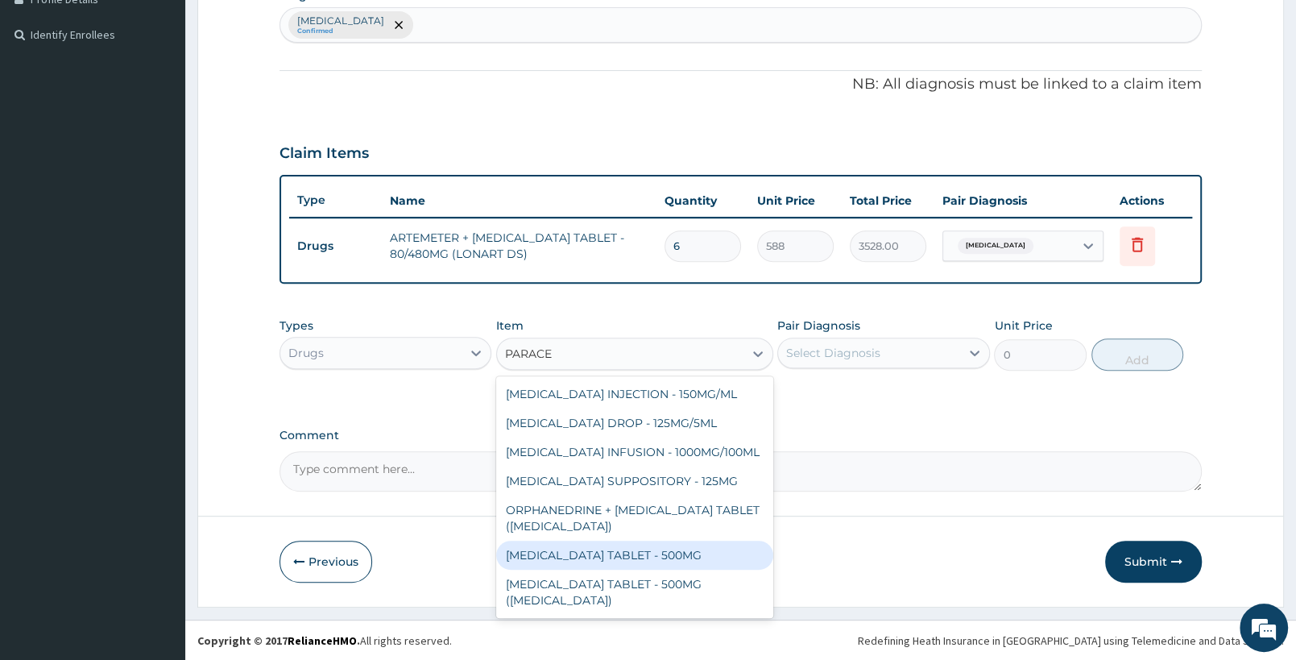
click at [640, 570] on div "[MEDICAL_DATA] TABLET - 500MG" at bounding box center [634, 555] width 276 height 29
type input "33.599999999999994"
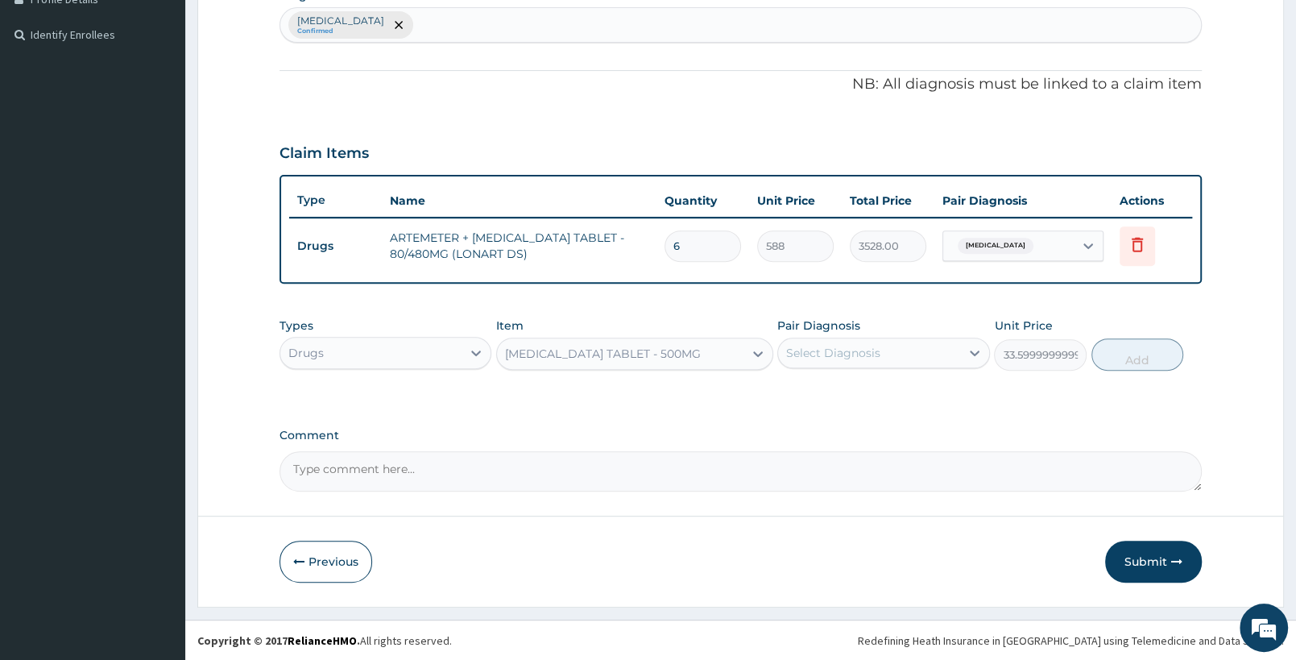
click at [857, 346] on div "Select Diagnosis" at bounding box center [833, 353] width 94 height 16
click at [876, 387] on label "[MEDICAL_DATA]" at bounding box center [854, 392] width 100 height 16
checkbox input "true"
click at [1141, 358] on button "Add" at bounding box center [1138, 354] width 92 height 32
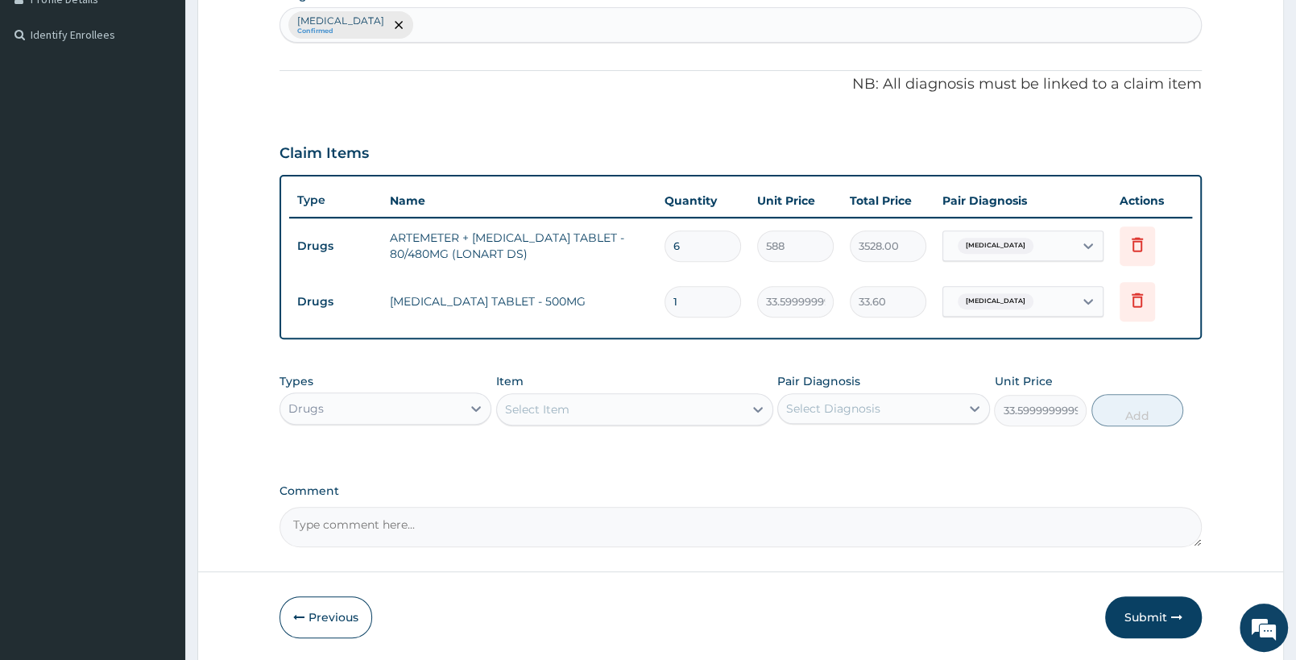
type input "0"
type input "18"
type input "604.80"
type input "18"
click at [633, 403] on div "Select Item" at bounding box center [620, 409] width 246 height 26
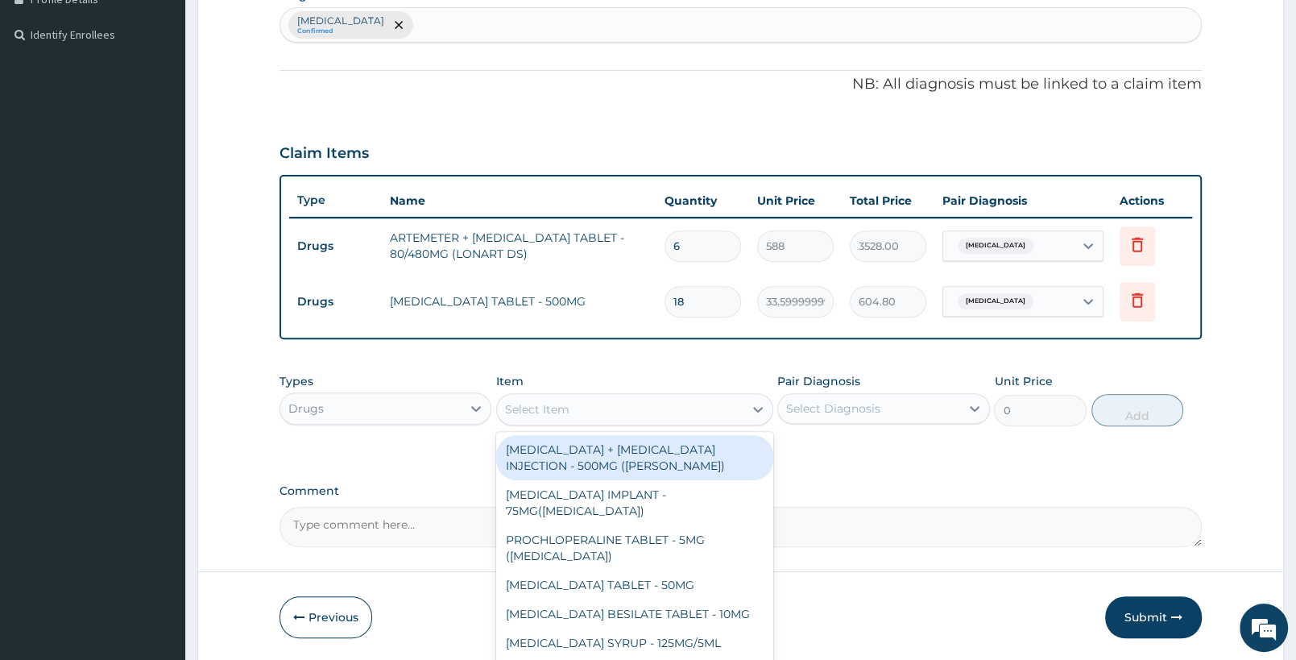
click at [420, 416] on div "Drugs" at bounding box center [370, 409] width 181 height 26
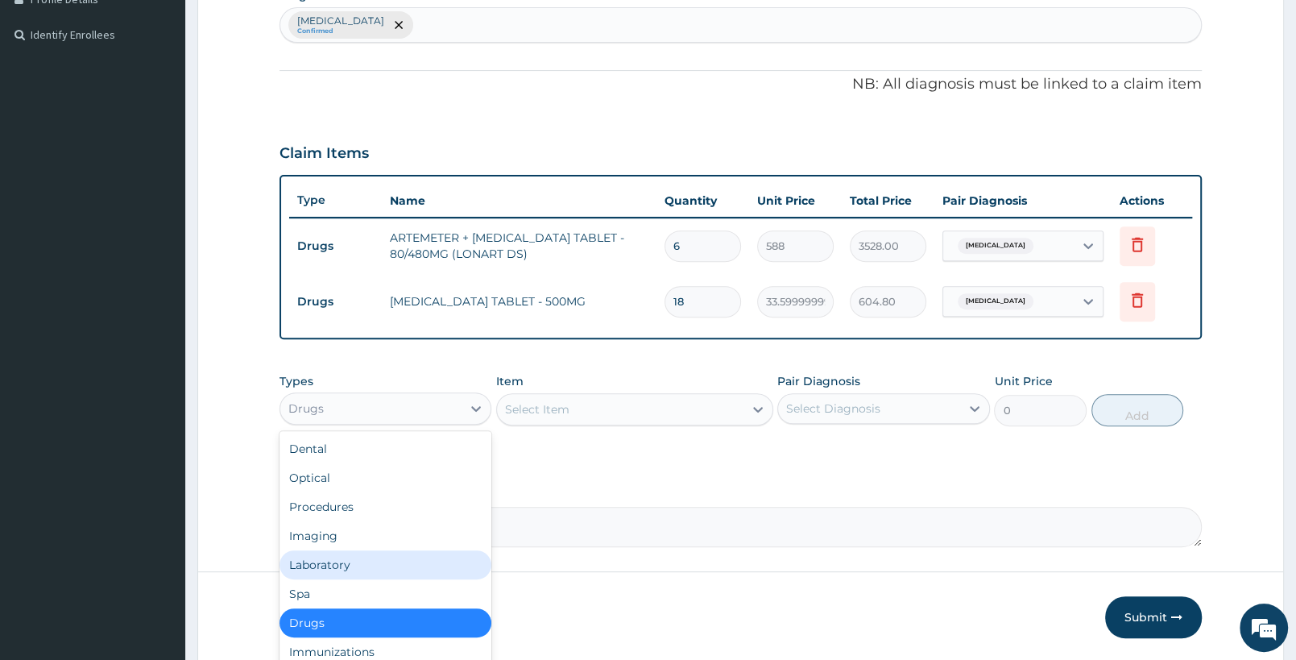
click at [387, 557] on div "Laboratory" at bounding box center [386, 564] width 212 height 29
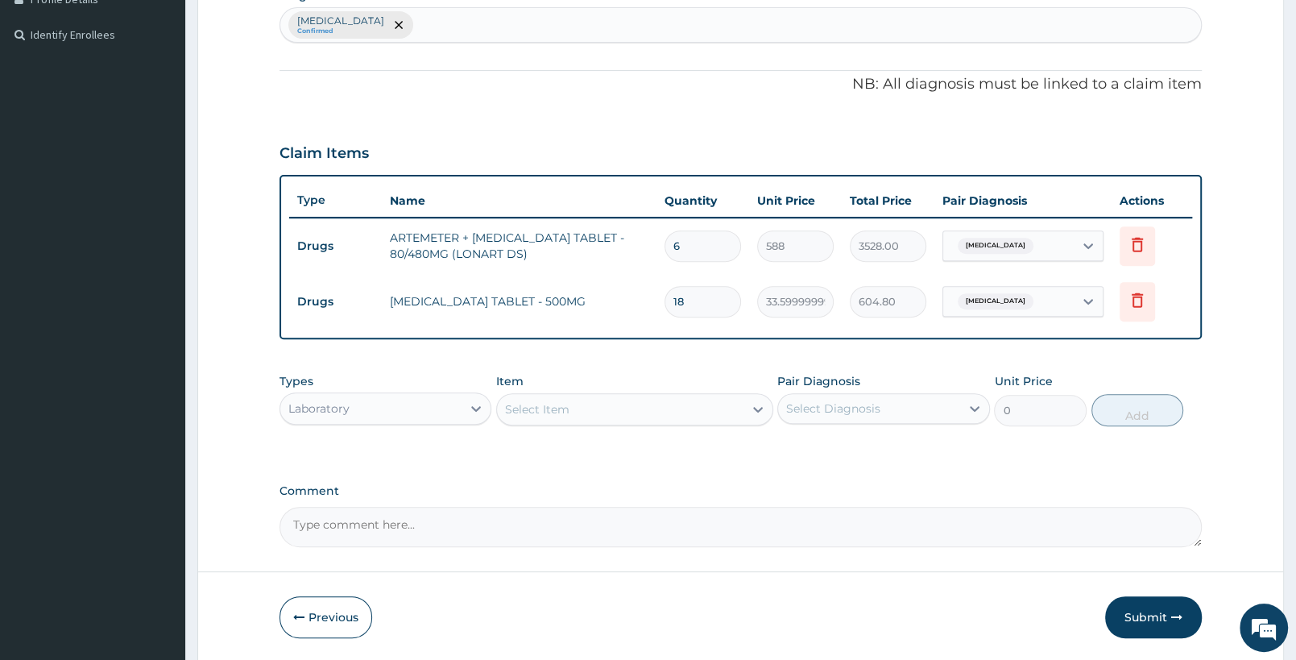
click at [685, 410] on div "Select Item" at bounding box center [620, 409] width 246 height 26
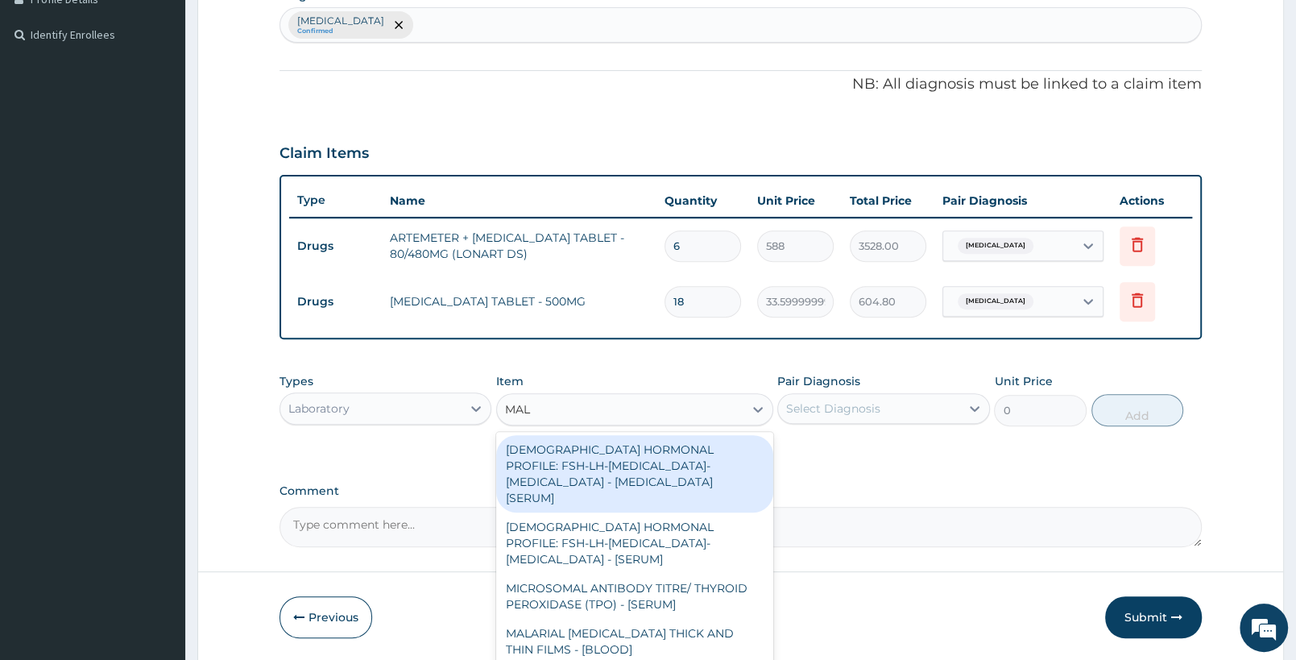
type input "MALA"
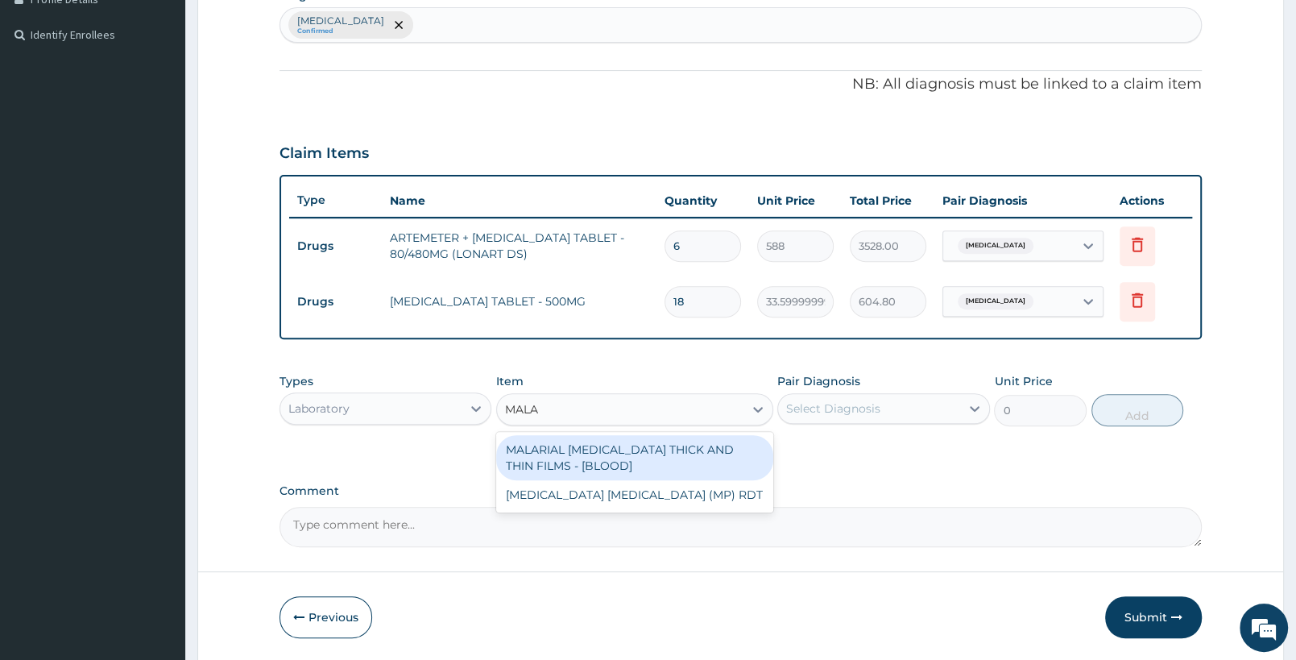
click at [748, 450] on div "MALARIAL [MEDICAL_DATA] THICK AND THIN FILMS - [BLOOD]" at bounding box center [634, 457] width 276 height 45
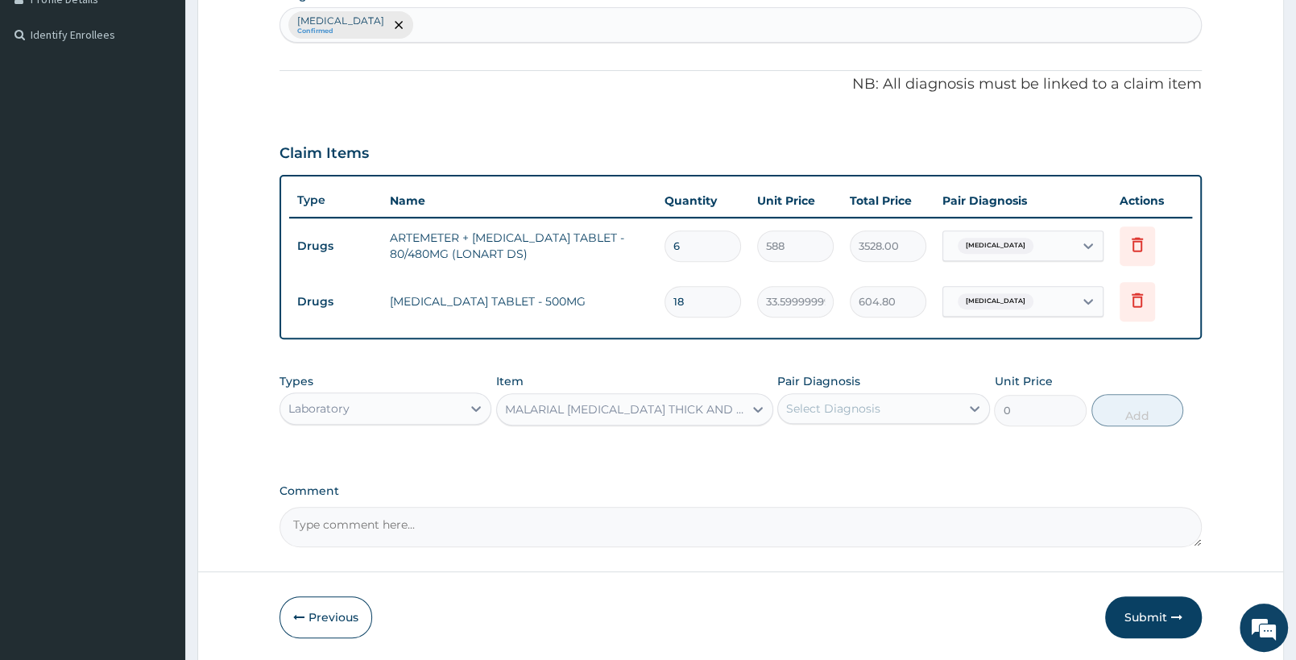
type input "2187.5"
click at [882, 416] on div "Select Diagnosis" at bounding box center [868, 409] width 181 height 26
drag, startPoint x: 885, startPoint y: 463, endPoint x: 954, endPoint y: 436, distance: 73.7
click at [893, 459] on div "[MEDICAL_DATA]" at bounding box center [883, 449] width 212 height 33
checkbox input "true"
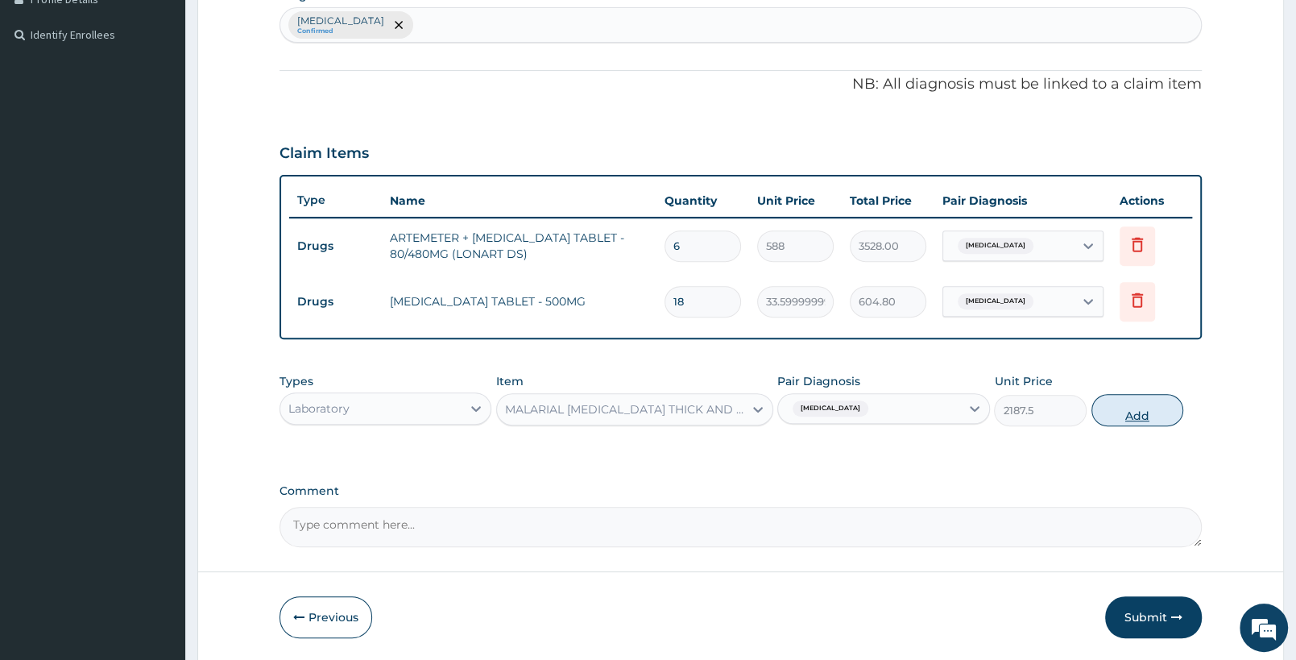
click at [1157, 412] on button "Add" at bounding box center [1138, 410] width 92 height 32
type input "0"
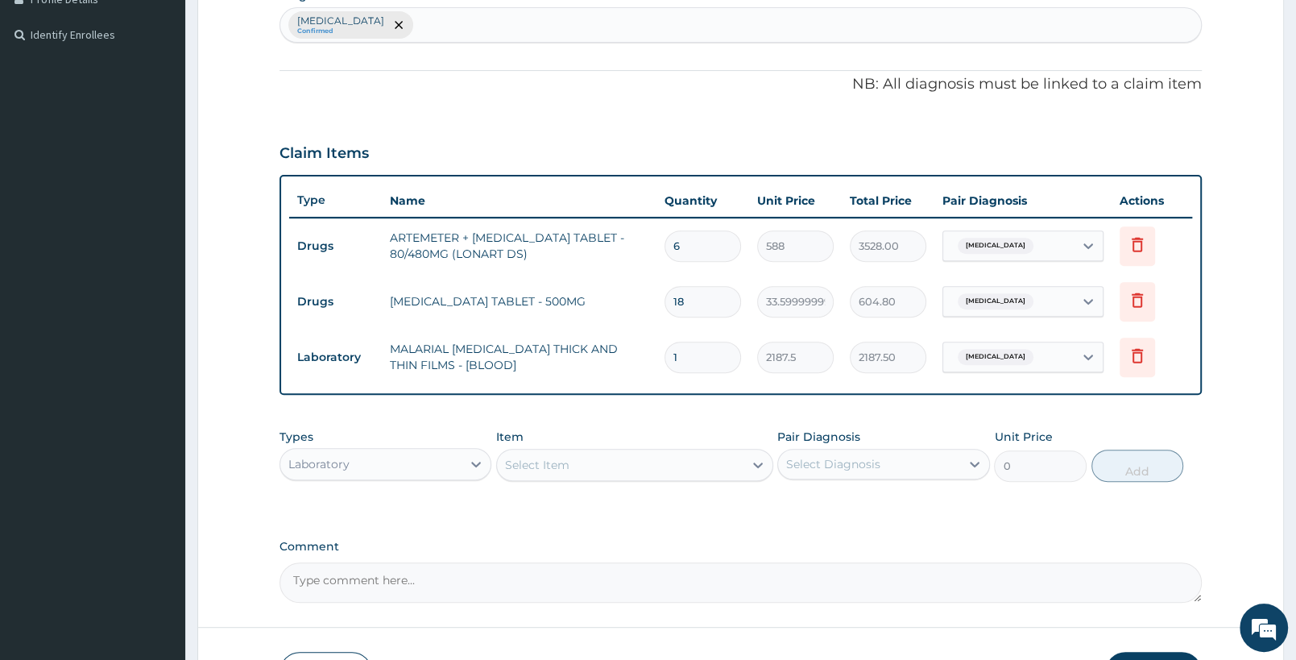
click at [413, 472] on div "Laboratory" at bounding box center [370, 464] width 181 height 26
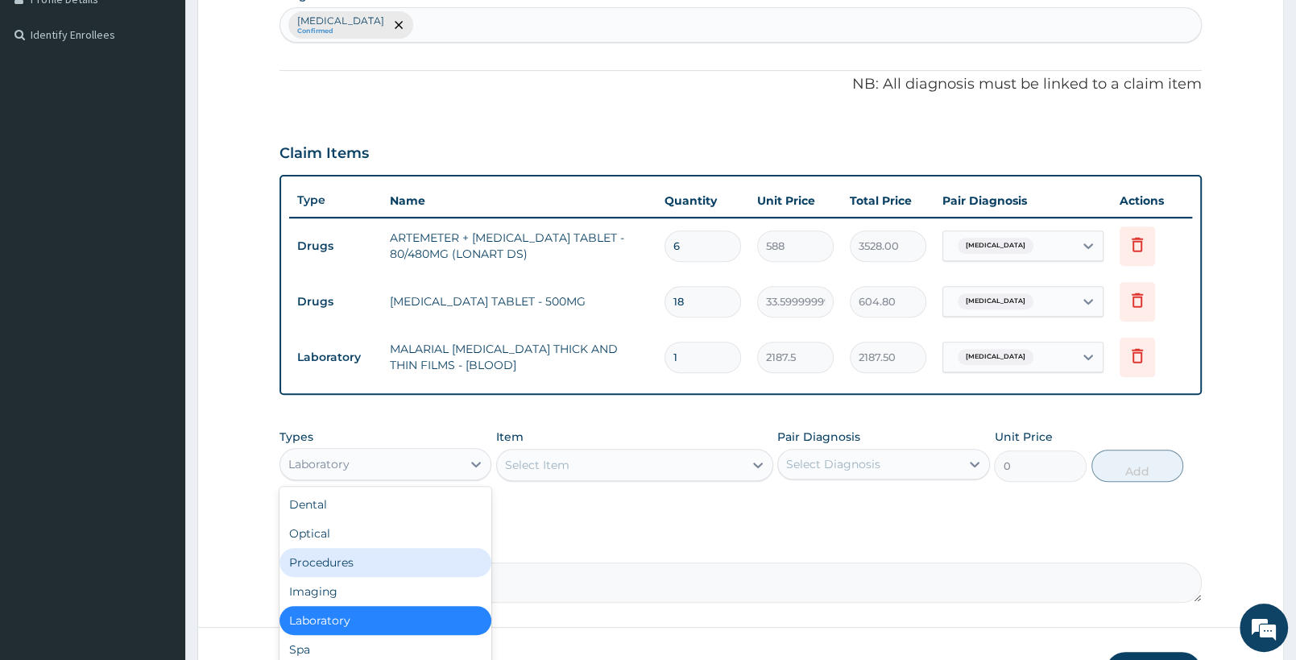
click at [382, 569] on div "Procedures" at bounding box center [386, 562] width 212 height 29
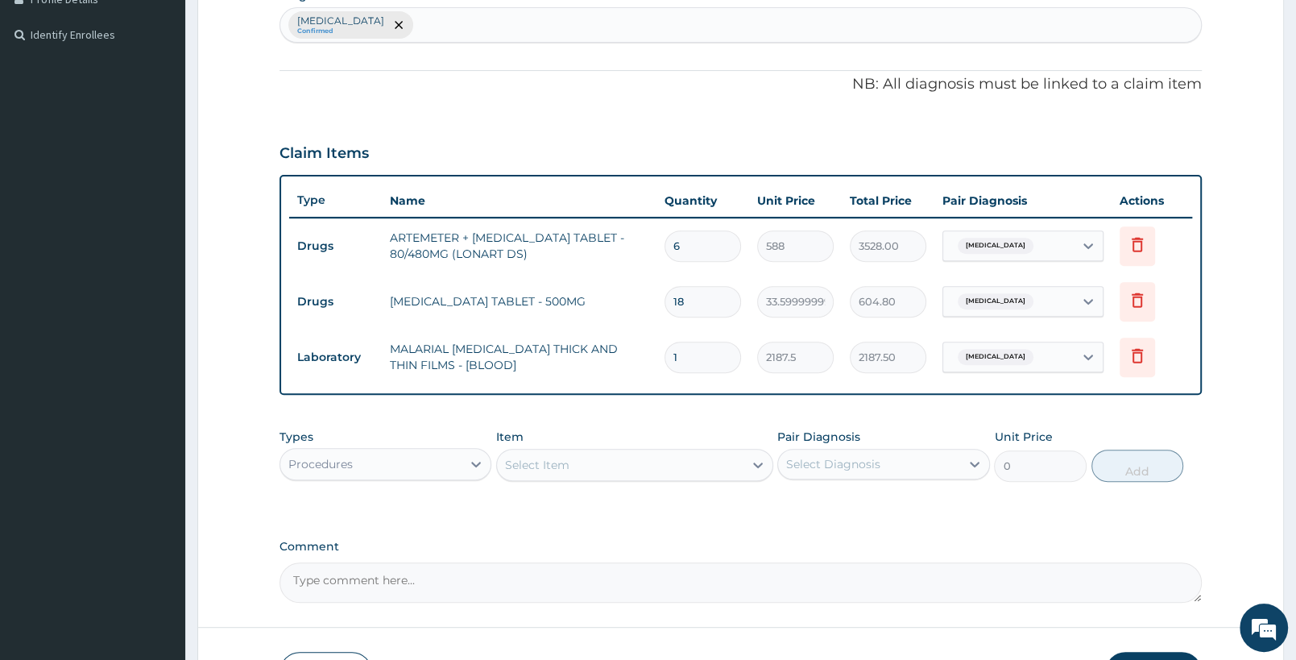
click at [655, 470] on div "Select Item" at bounding box center [620, 465] width 246 height 26
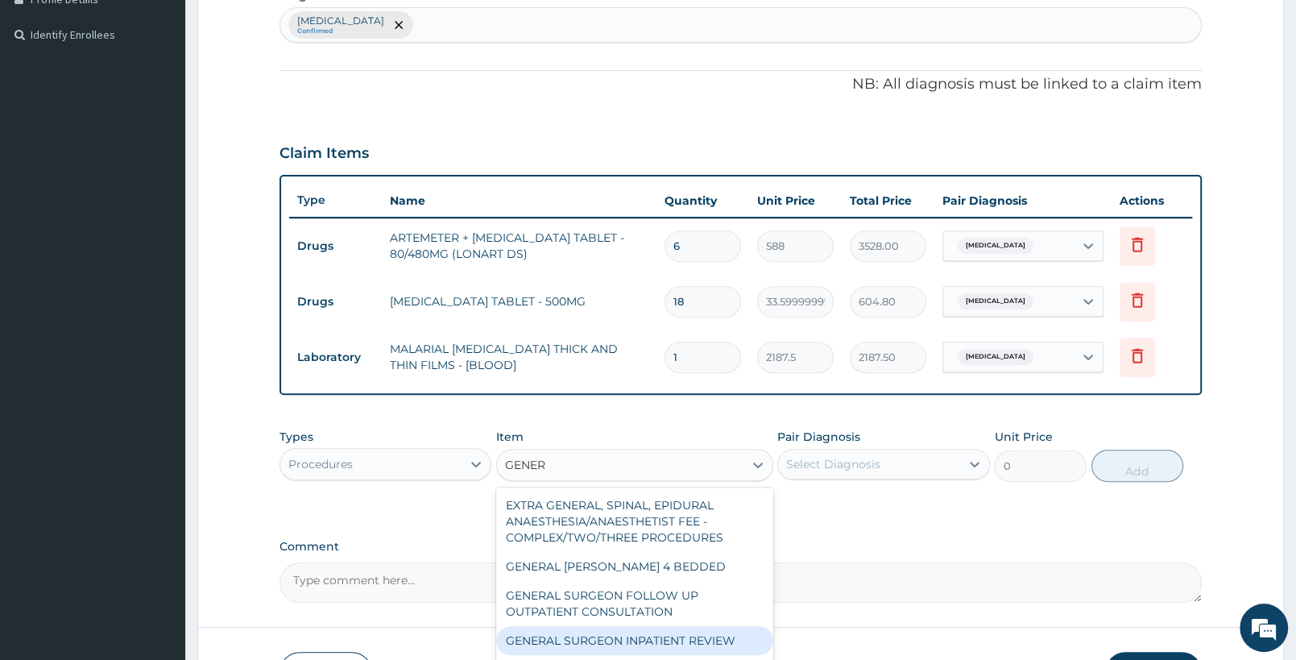
type input "GENERA"
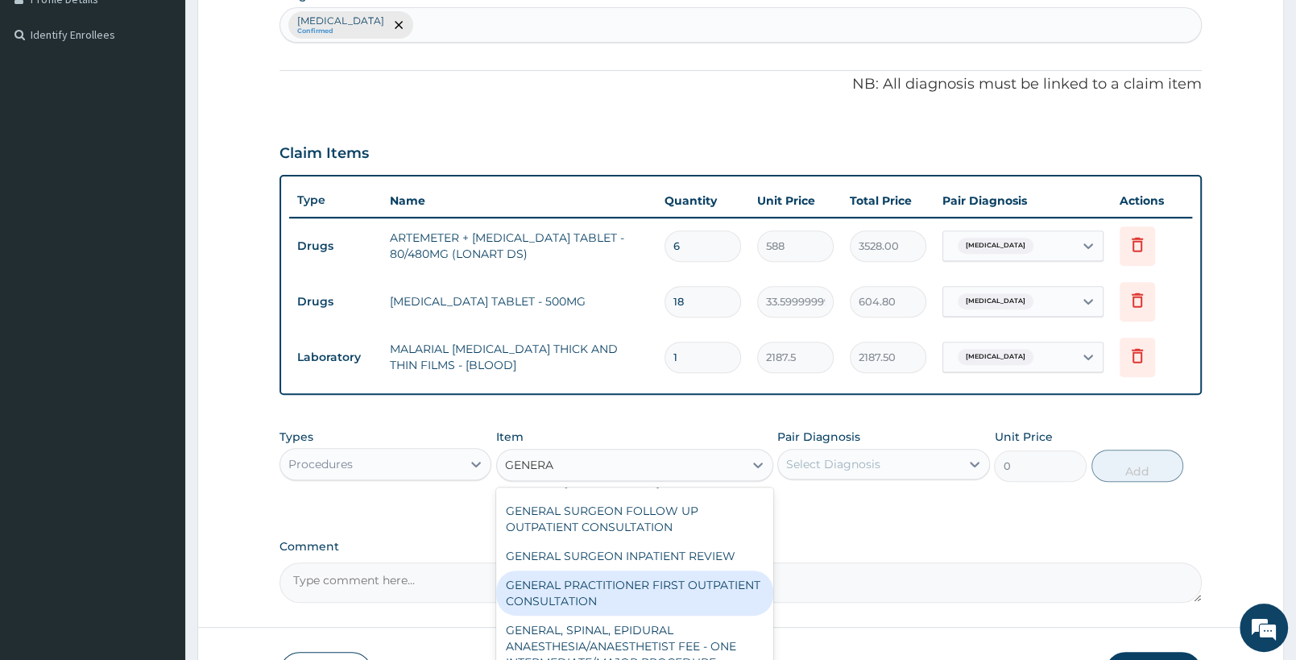
click at [667, 590] on div "GENERAL PRACTITIONER FIRST OUTPATIENT CONSULTATION" at bounding box center [634, 592] width 276 height 45
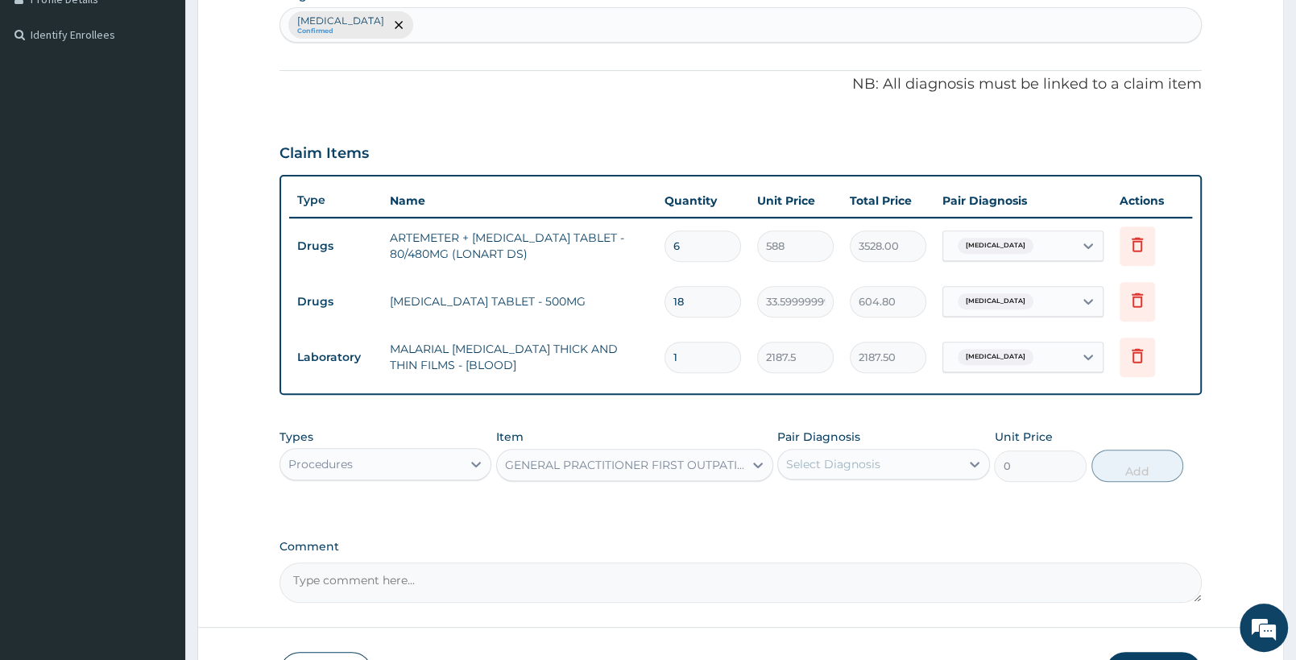
type input "3750"
click at [861, 458] on div "Select Diagnosis" at bounding box center [833, 464] width 94 height 16
click at [864, 495] on label "Falciparum malaria" at bounding box center [854, 503] width 100 height 16
checkbox input "true"
click at [1117, 470] on button "Add" at bounding box center [1138, 466] width 92 height 32
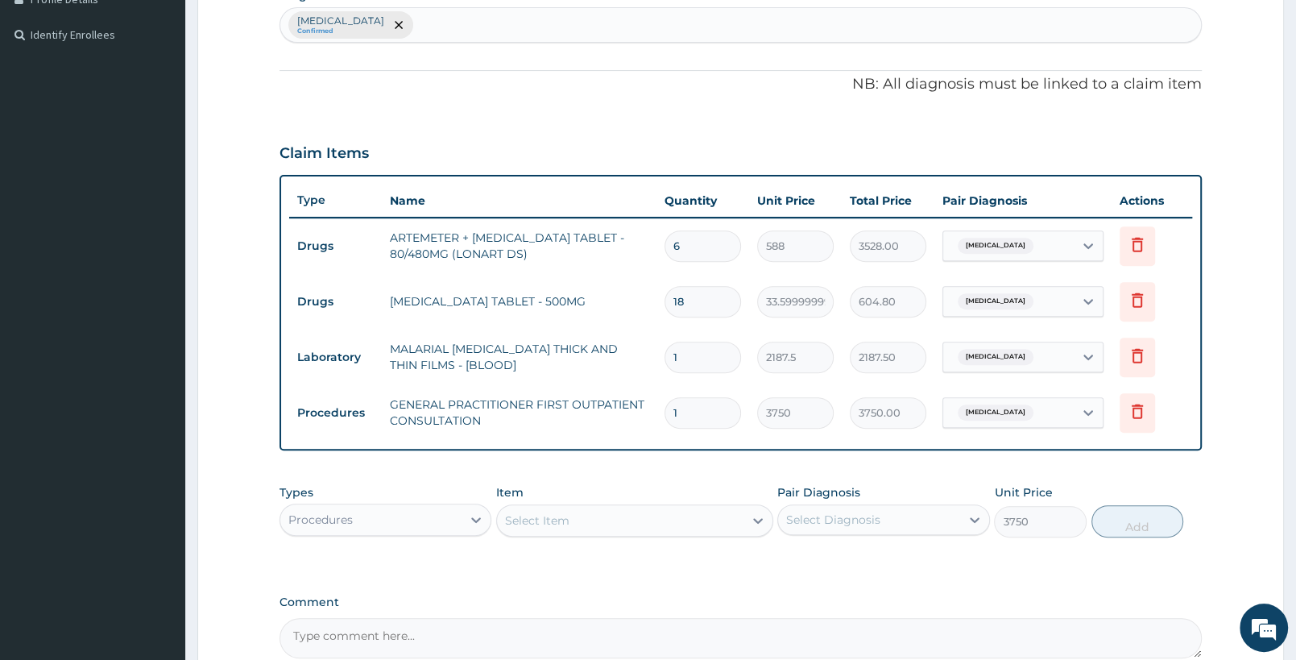
type input "0"
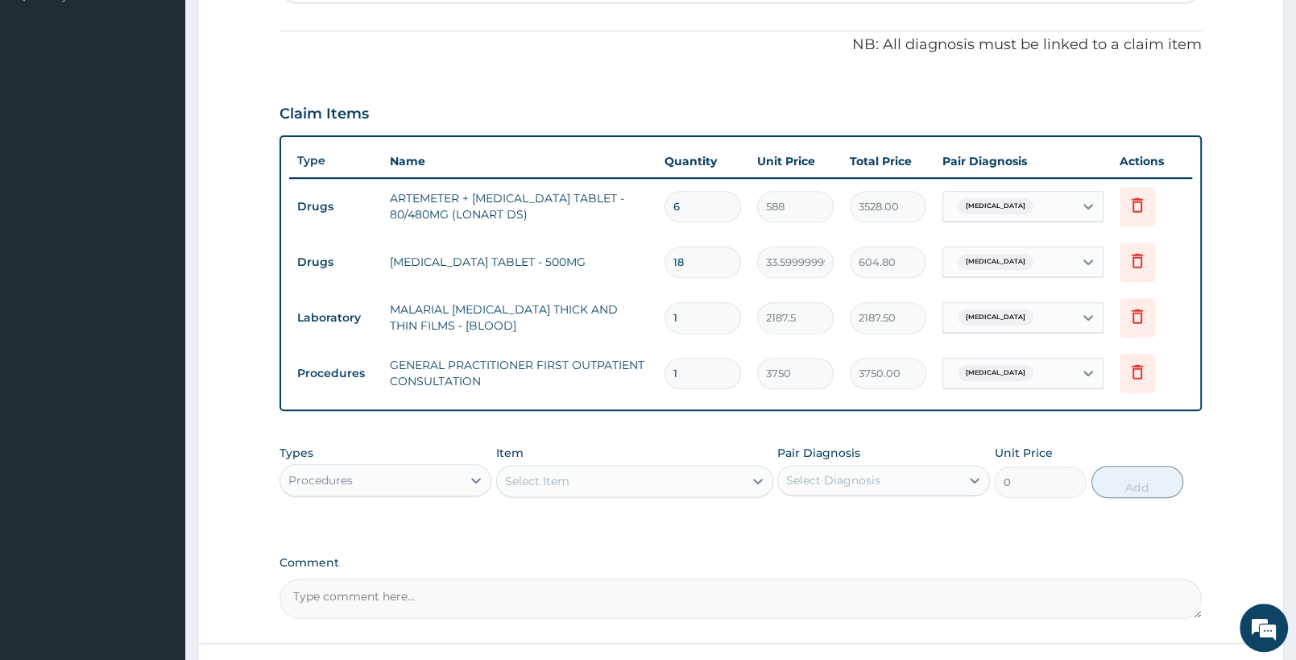
scroll to position [592, 0]
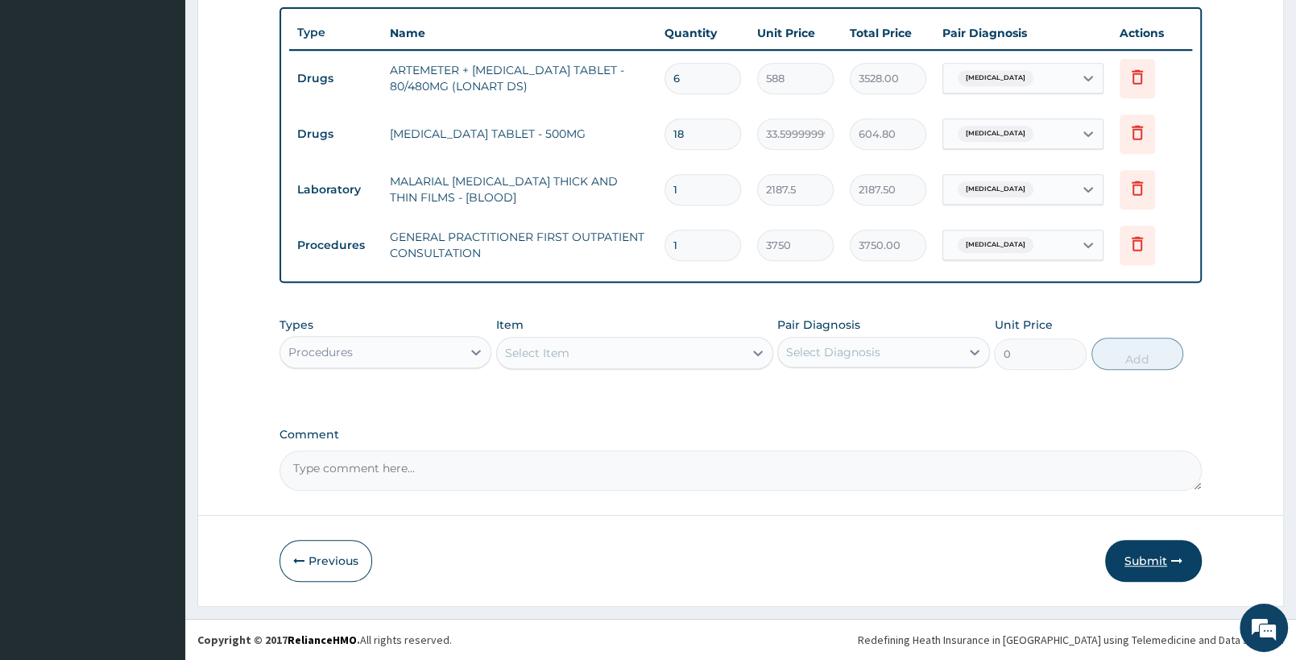
click at [1165, 564] on button "Submit" at bounding box center [1153, 561] width 97 height 42
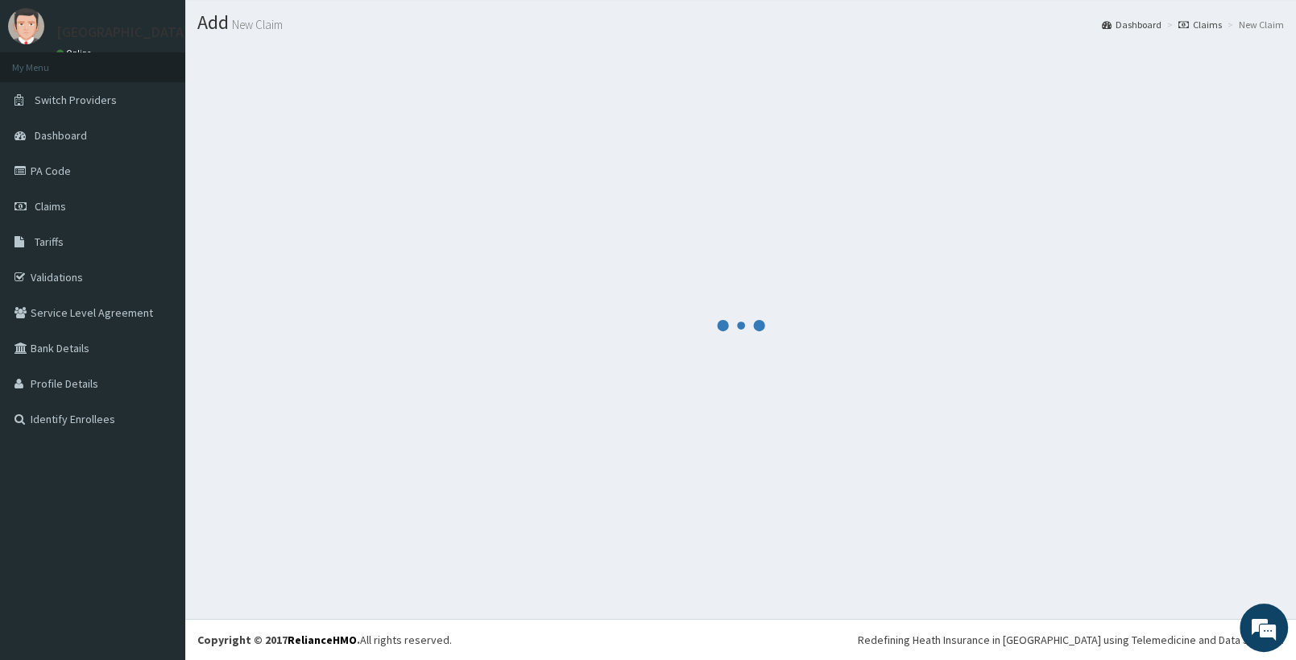
scroll to position [40, 0]
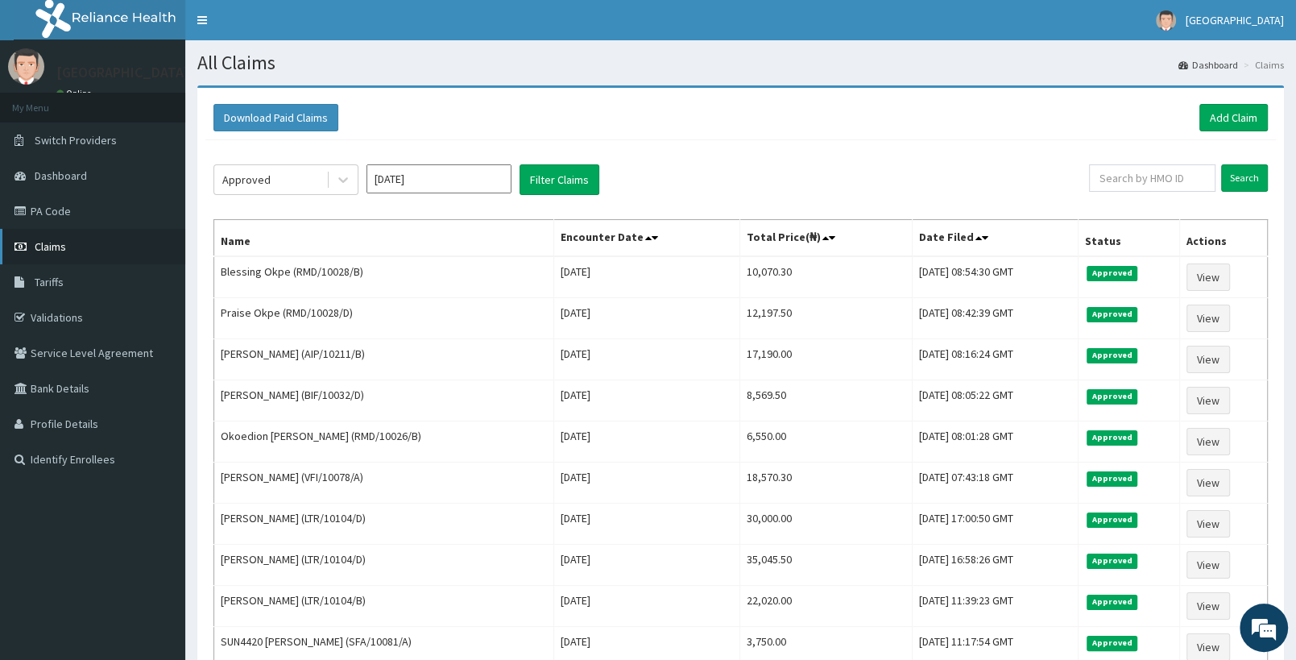
click at [48, 244] on span "Claims" at bounding box center [50, 246] width 31 height 15
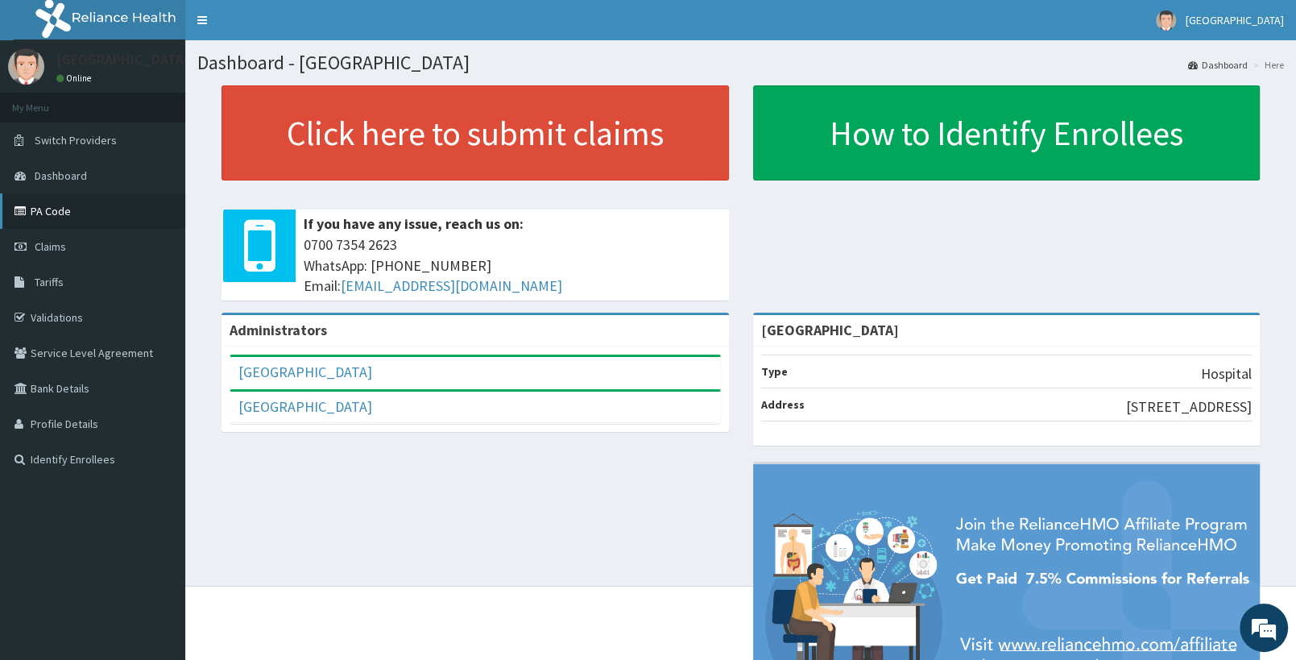
click at [100, 218] on link "PA Code" at bounding box center [92, 210] width 185 height 35
